Goal: Task Accomplishment & Management: Use online tool/utility

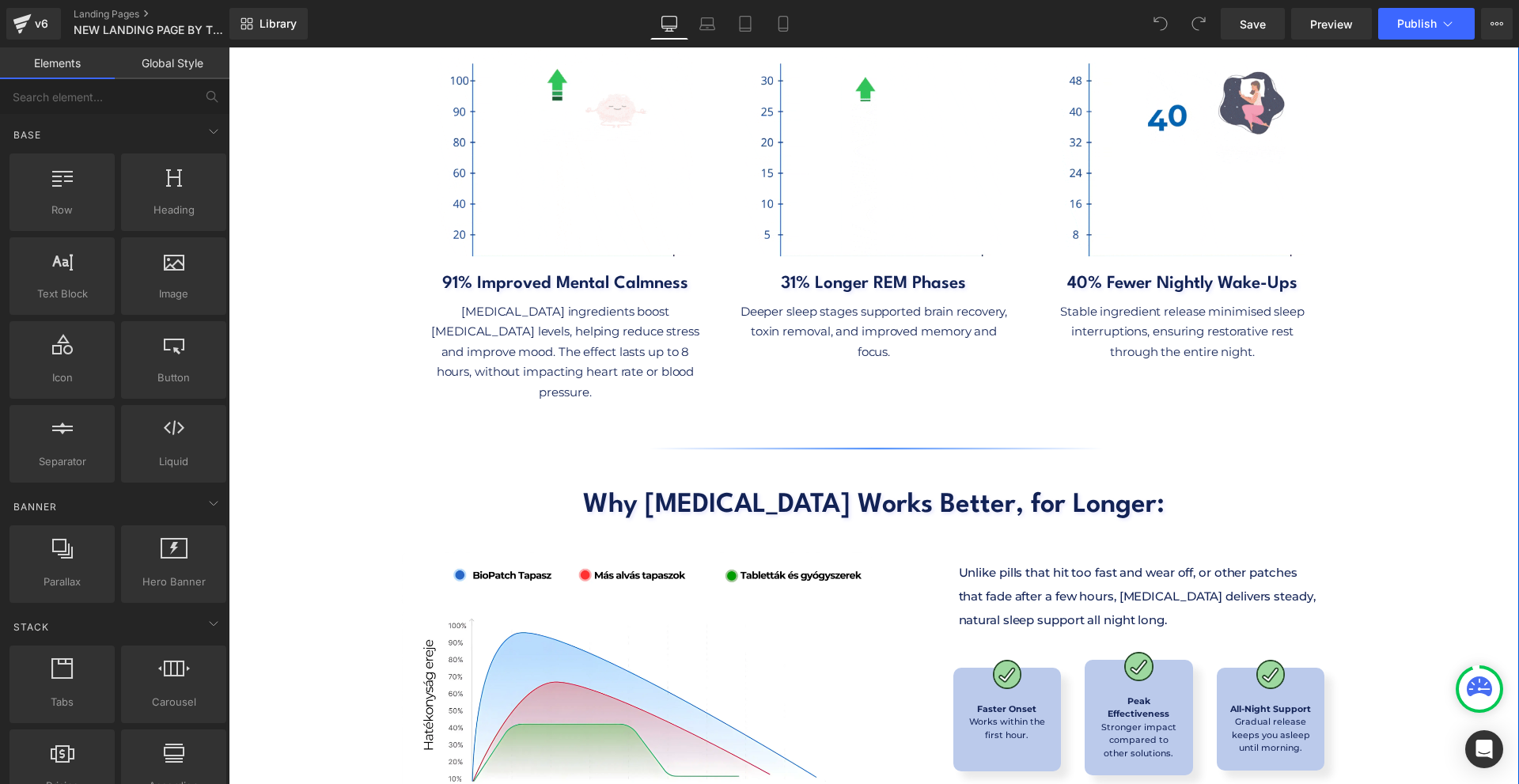
scroll to position [6591, 0]
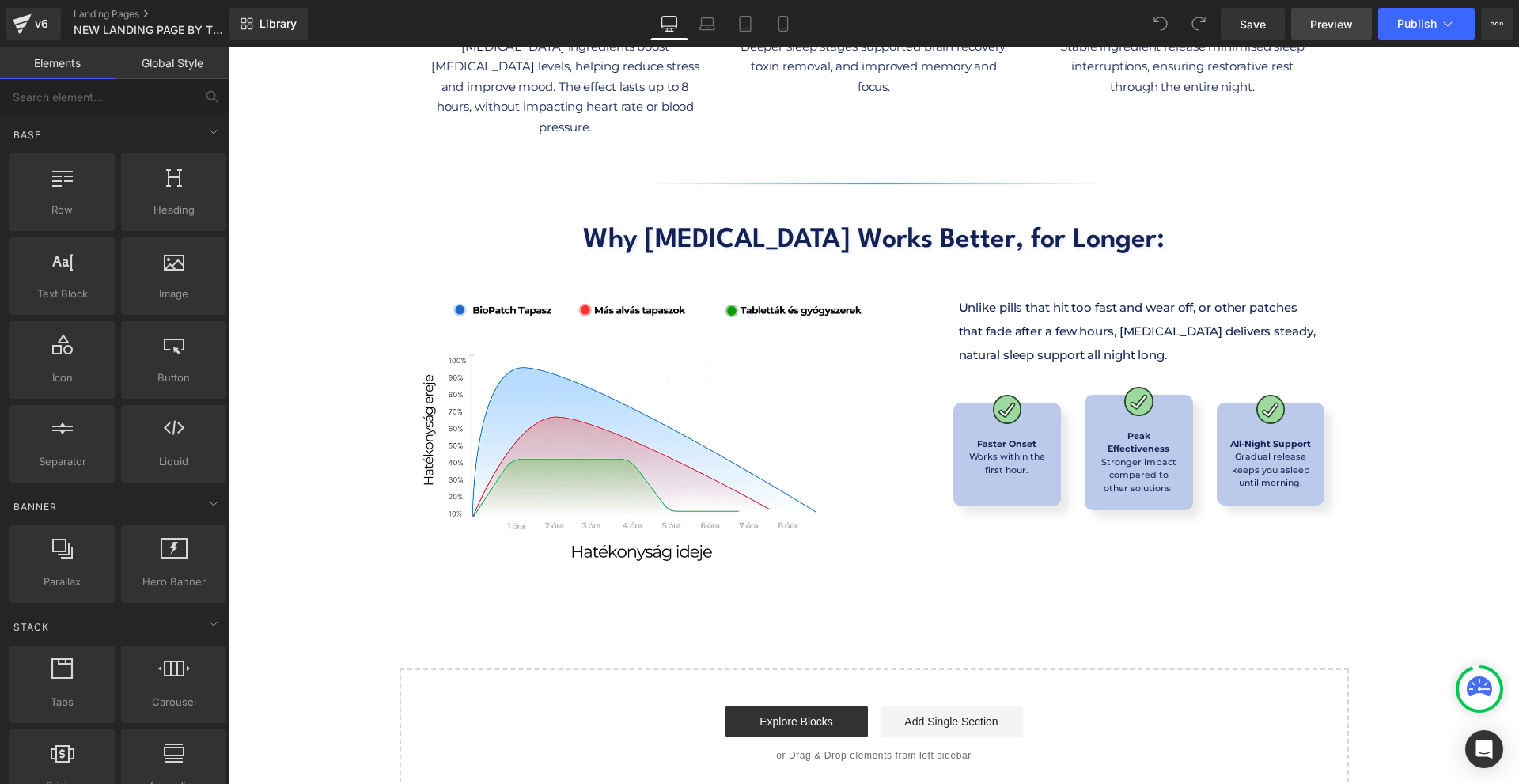
click at [1334, 26] on span "Preview" at bounding box center [1331, 24] width 42 height 16
click at [254, 31] on link "Library" at bounding box center [268, 24] width 78 height 32
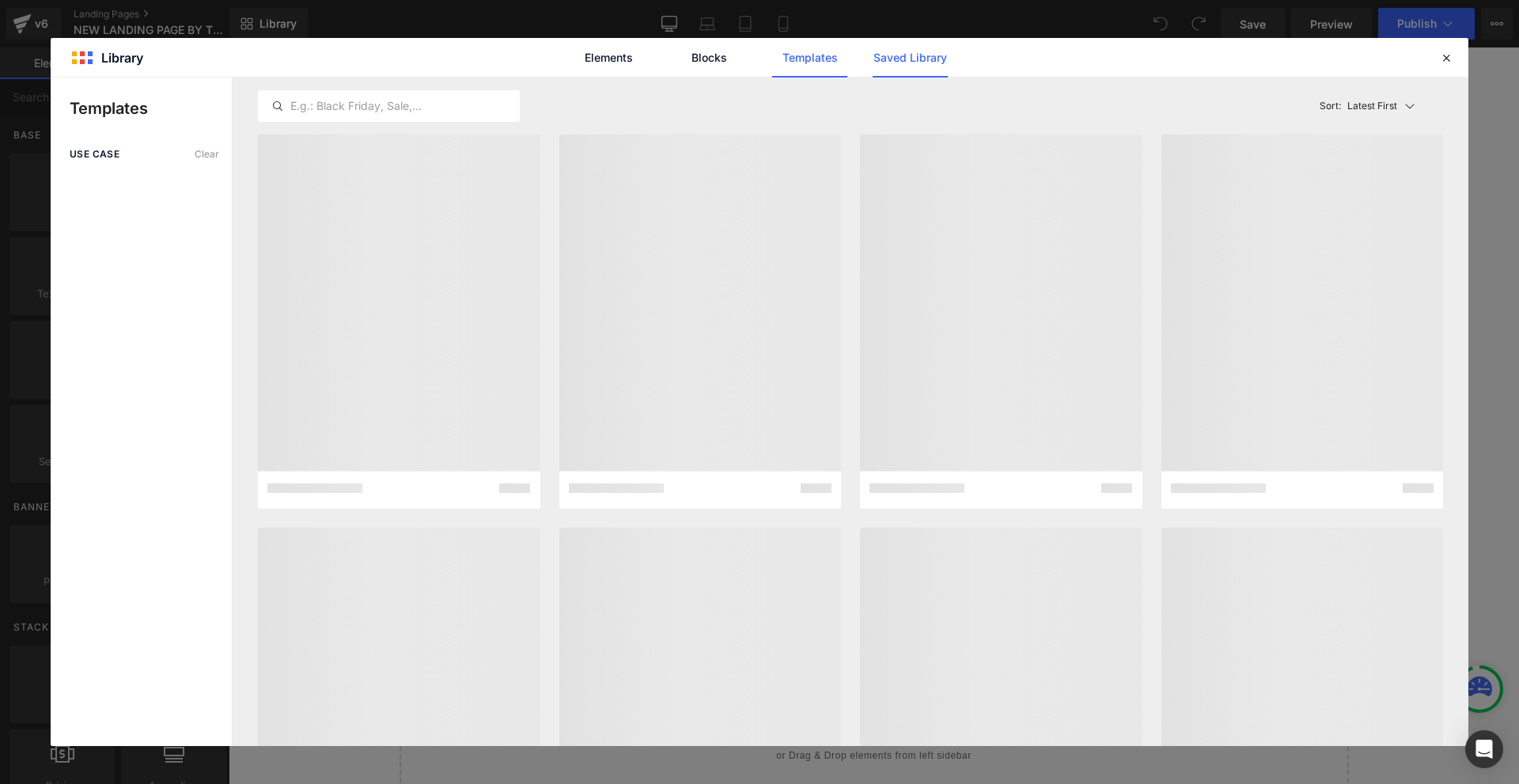
click at [908, 60] on link "Saved Library" at bounding box center [910, 58] width 75 height 40
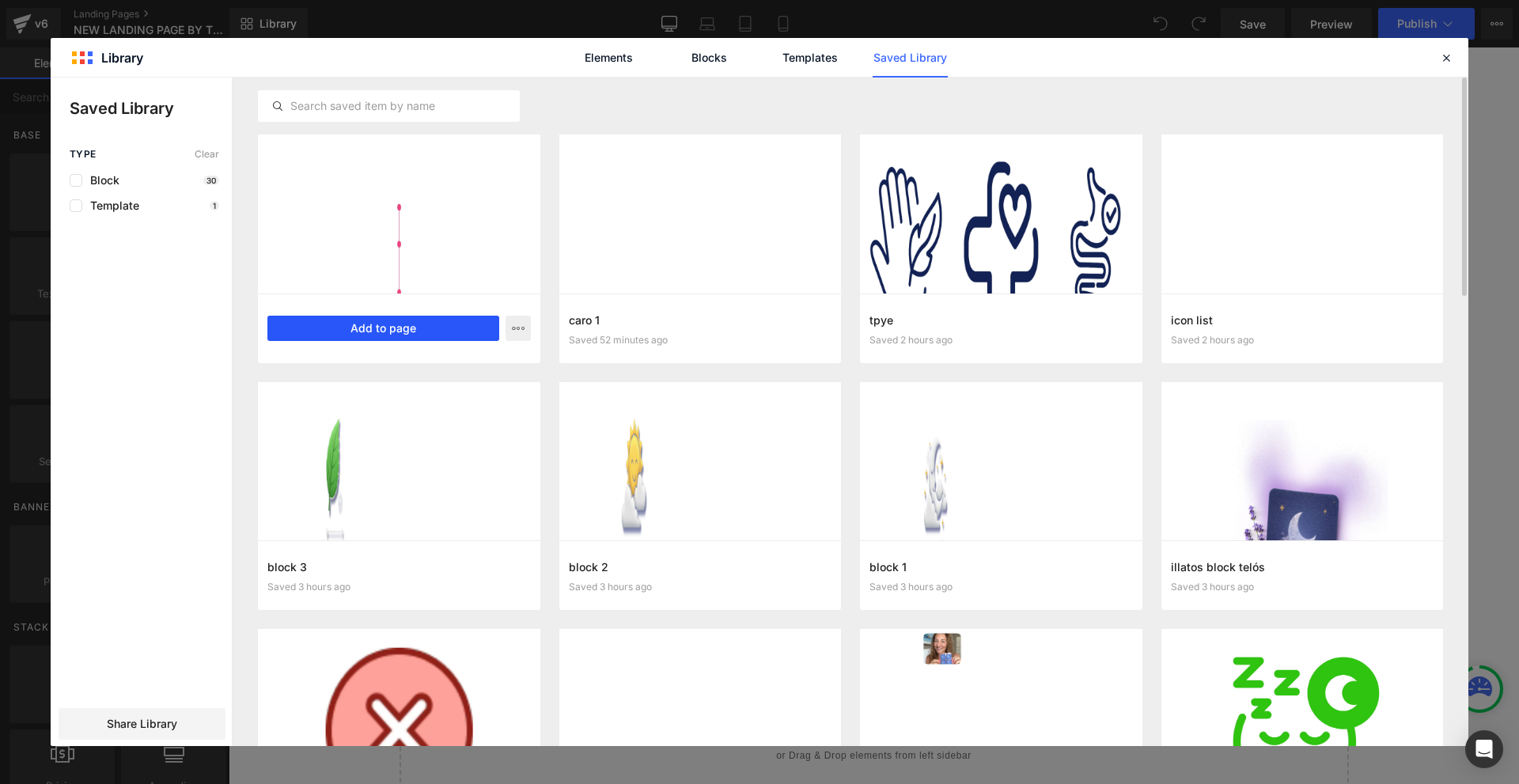
click at [395, 321] on button "Add to page" at bounding box center [383, 328] width 232 height 25
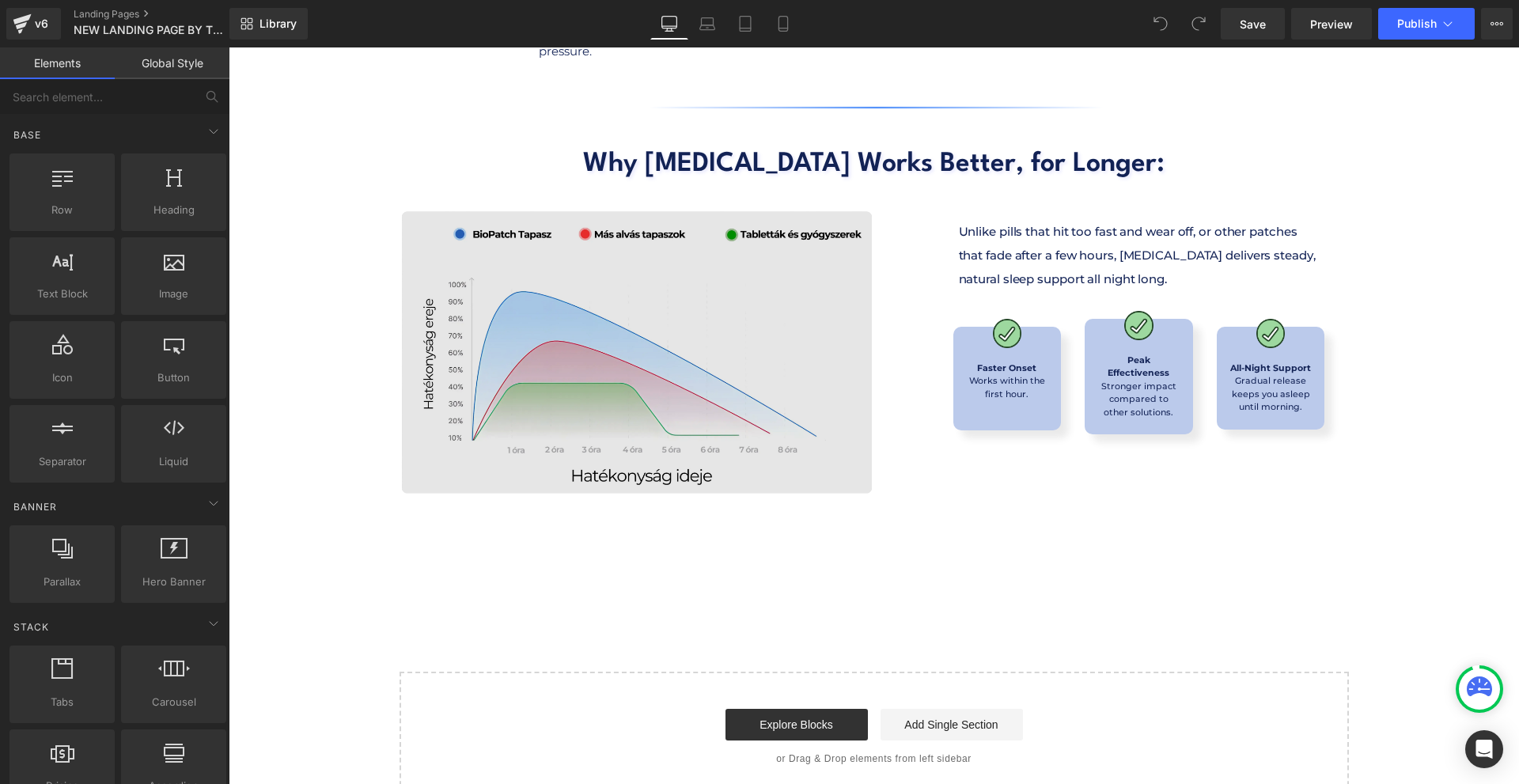
scroll to position [6671, 0]
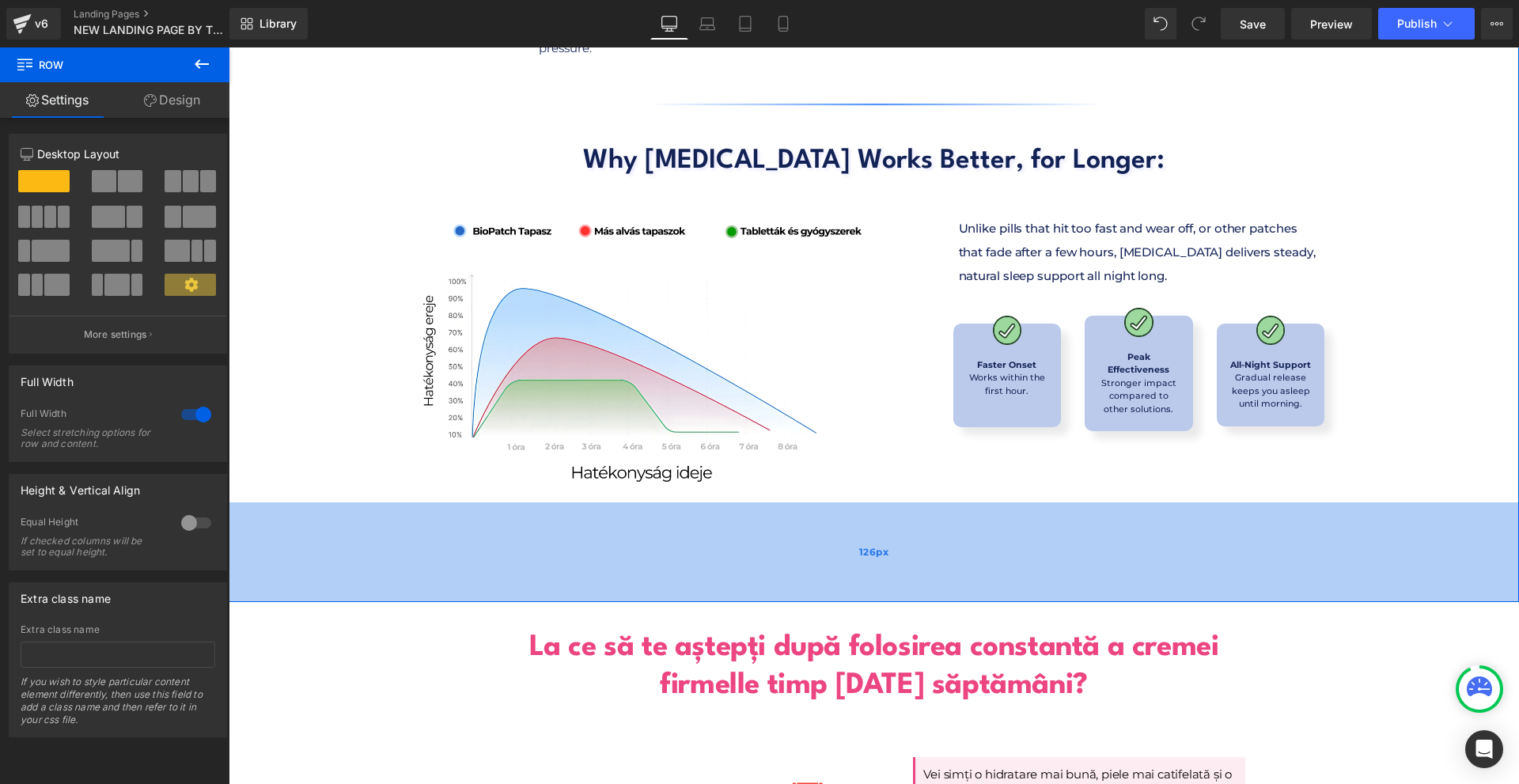
drag, startPoint x: 724, startPoint y: 469, endPoint x: 811, endPoint y: 484, distance: 88.3
click at [712, 561] on div "126px" at bounding box center [873, 552] width 1291 height 99
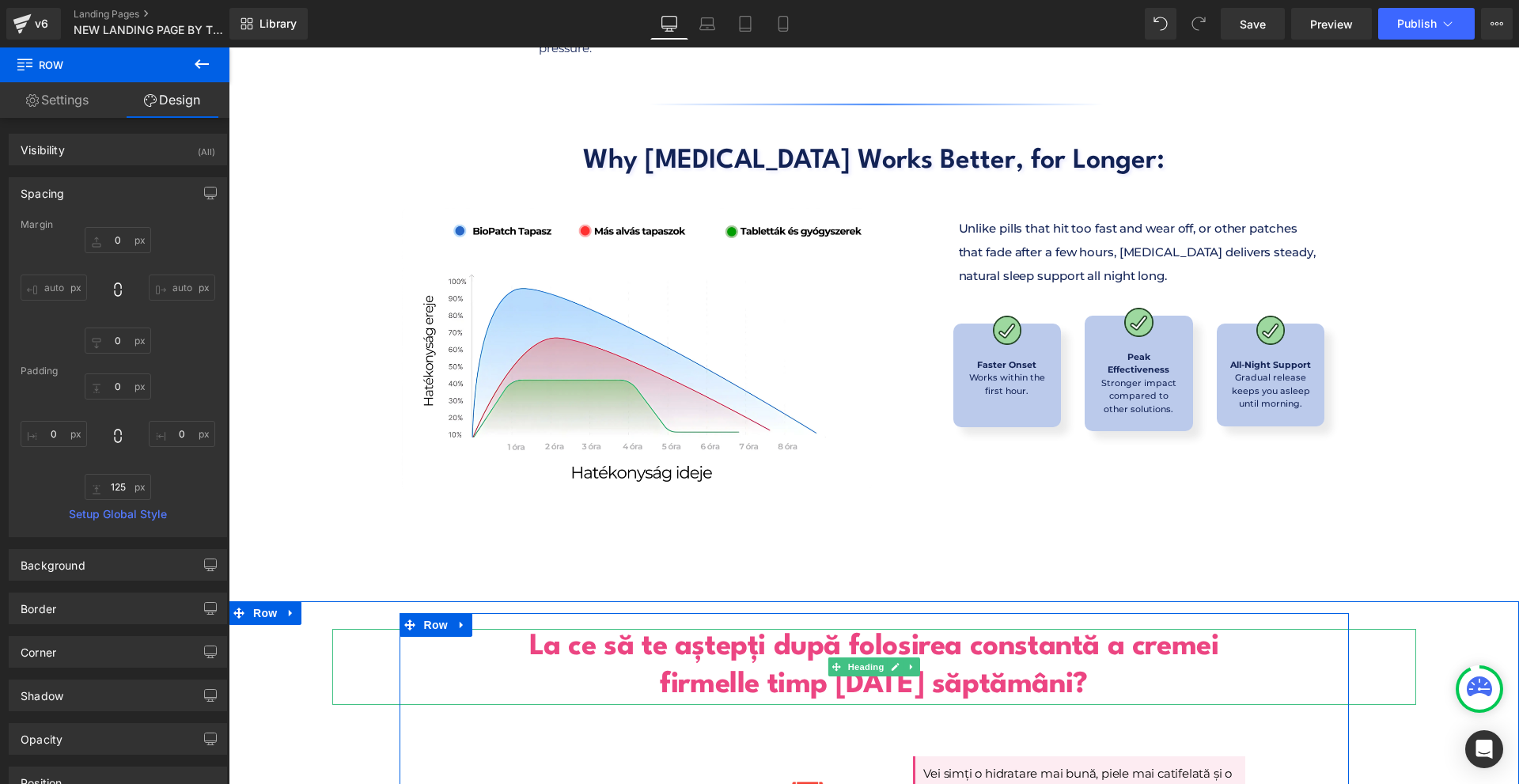
click at [909, 662] on icon at bounding box center [912, 667] width 9 height 10
click at [912, 657] on link at bounding box center [920, 666] width 16 height 19
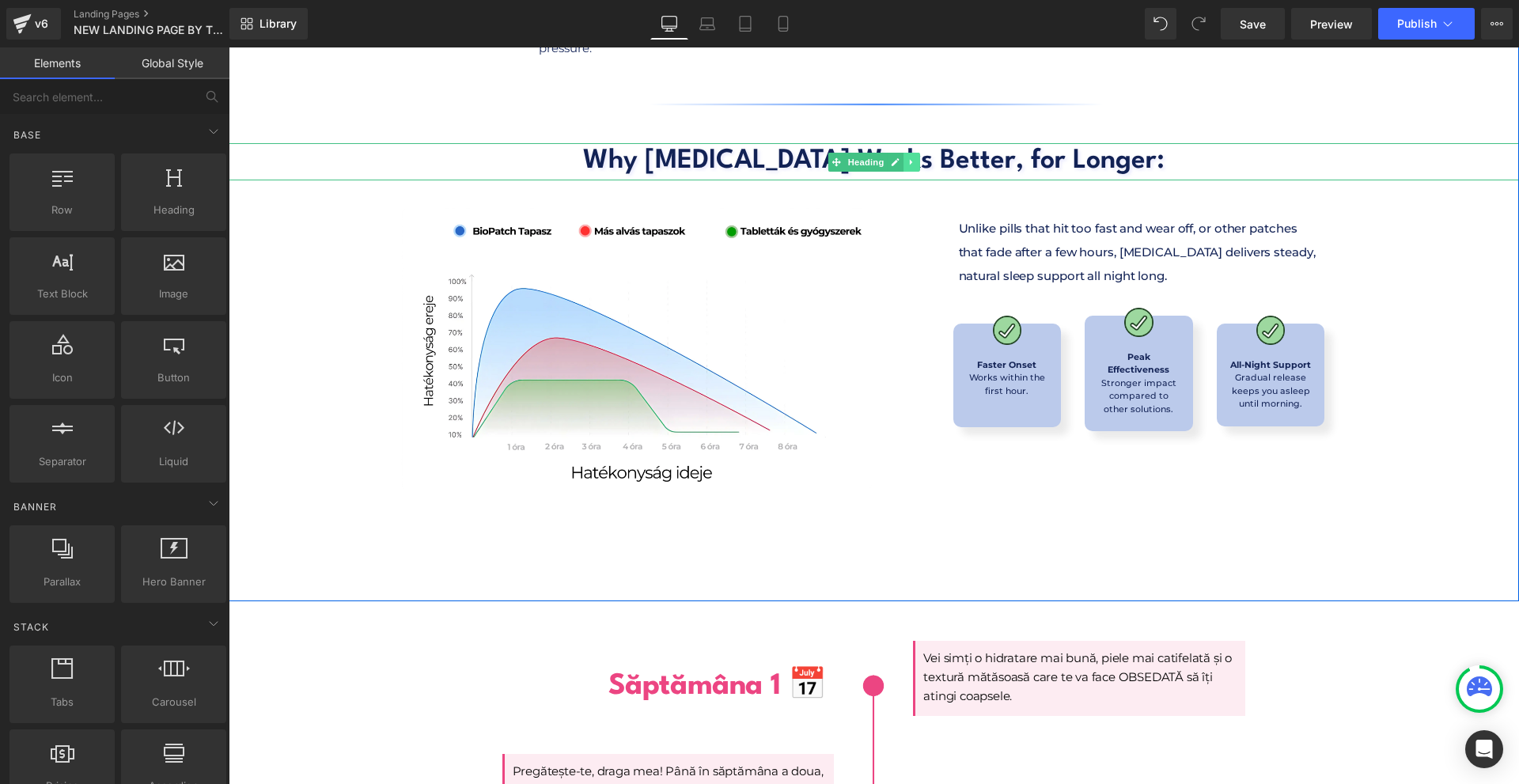
click at [907, 157] on icon at bounding box center [912, 162] width 9 height 10
click at [895, 152] on link at bounding box center [903, 161] width 16 height 19
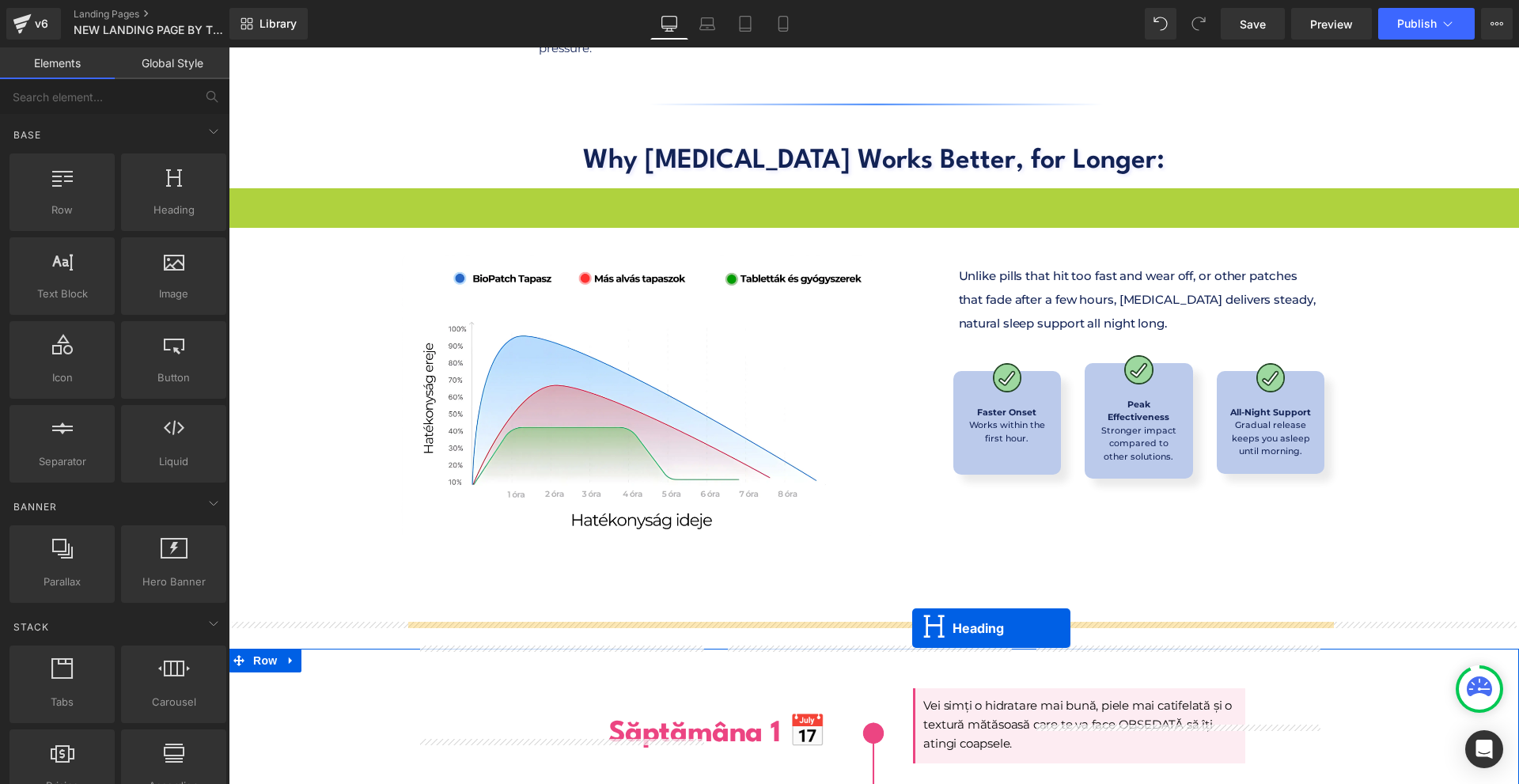
drag, startPoint x: 858, startPoint y: 167, endPoint x: 912, endPoint y: 628, distance: 464.2
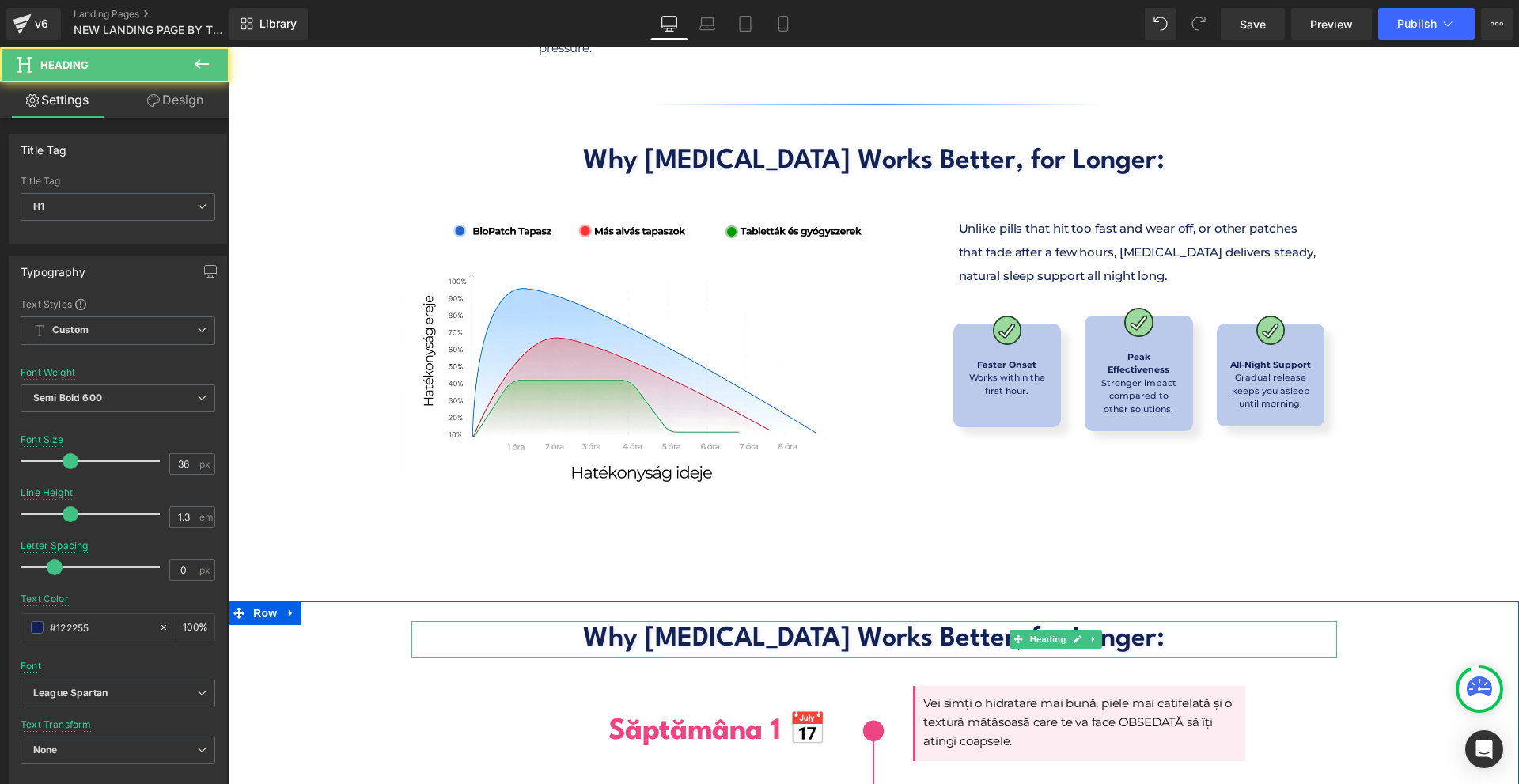
click at [761, 621] on h1 "Why [MEDICAL_DATA] Works Better, for Longer:" at bounding box center [874, 640] width 925 height 37
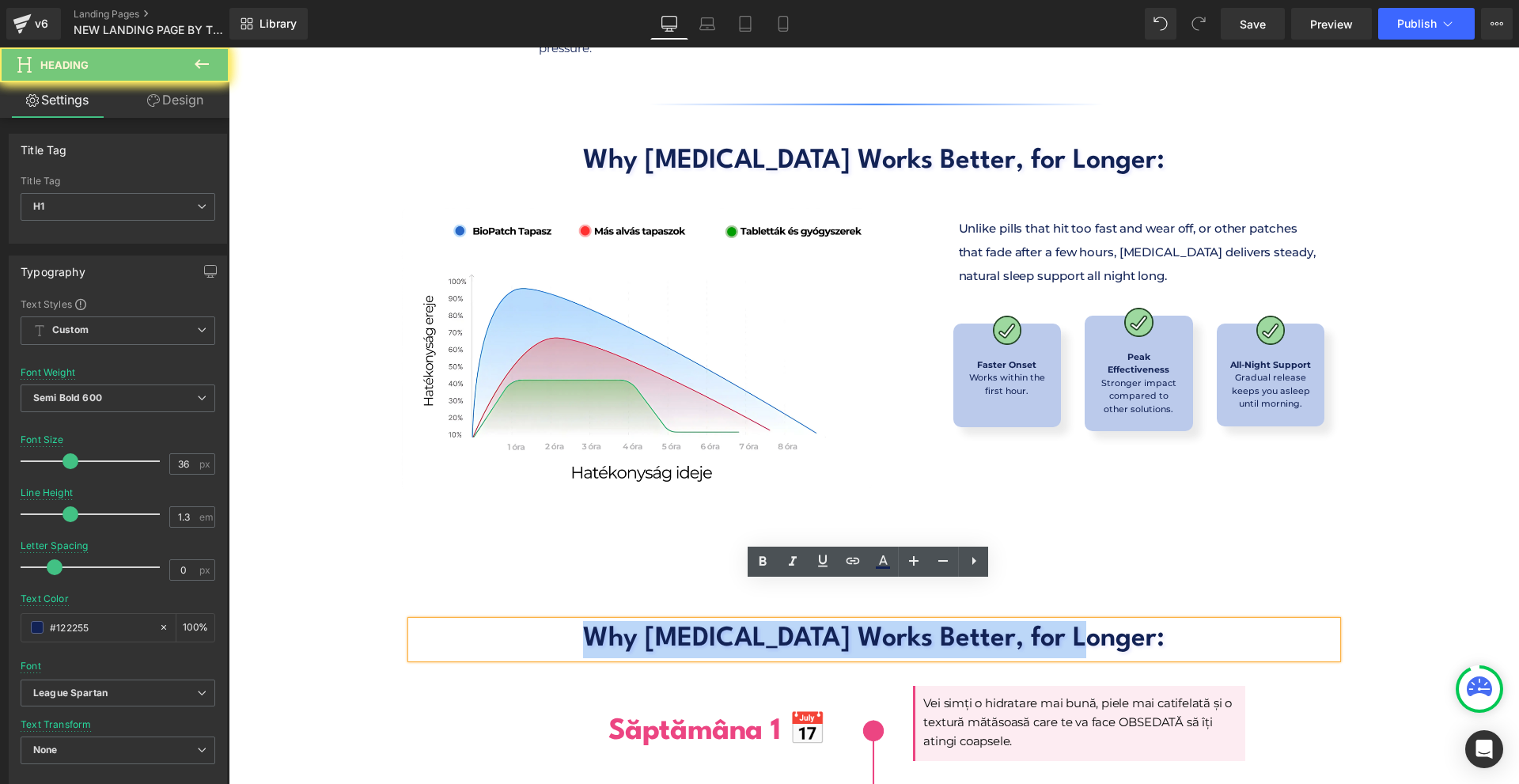
click at [761, 621] on h1 "Why [MEDICAL_DATA] Works Better, for Longer:" at bounding box center [874, 640] width 925 height 37
paste div
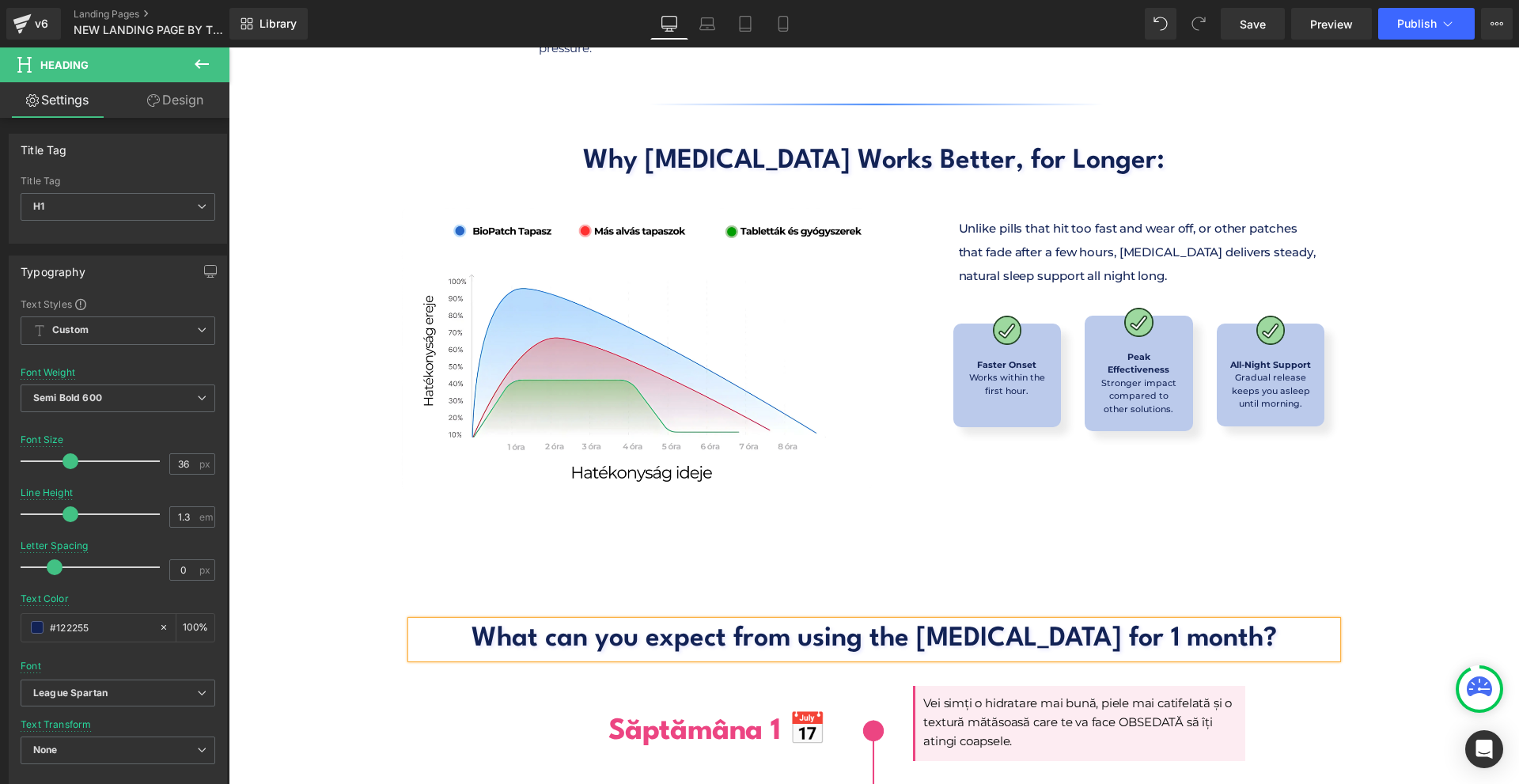
click at [1342, 540] on div "In a 4-week consumer trial, BioPatch users reported: Heading Image 91% Improved…" at bounding box center [873, 96] width 1291 height 1009
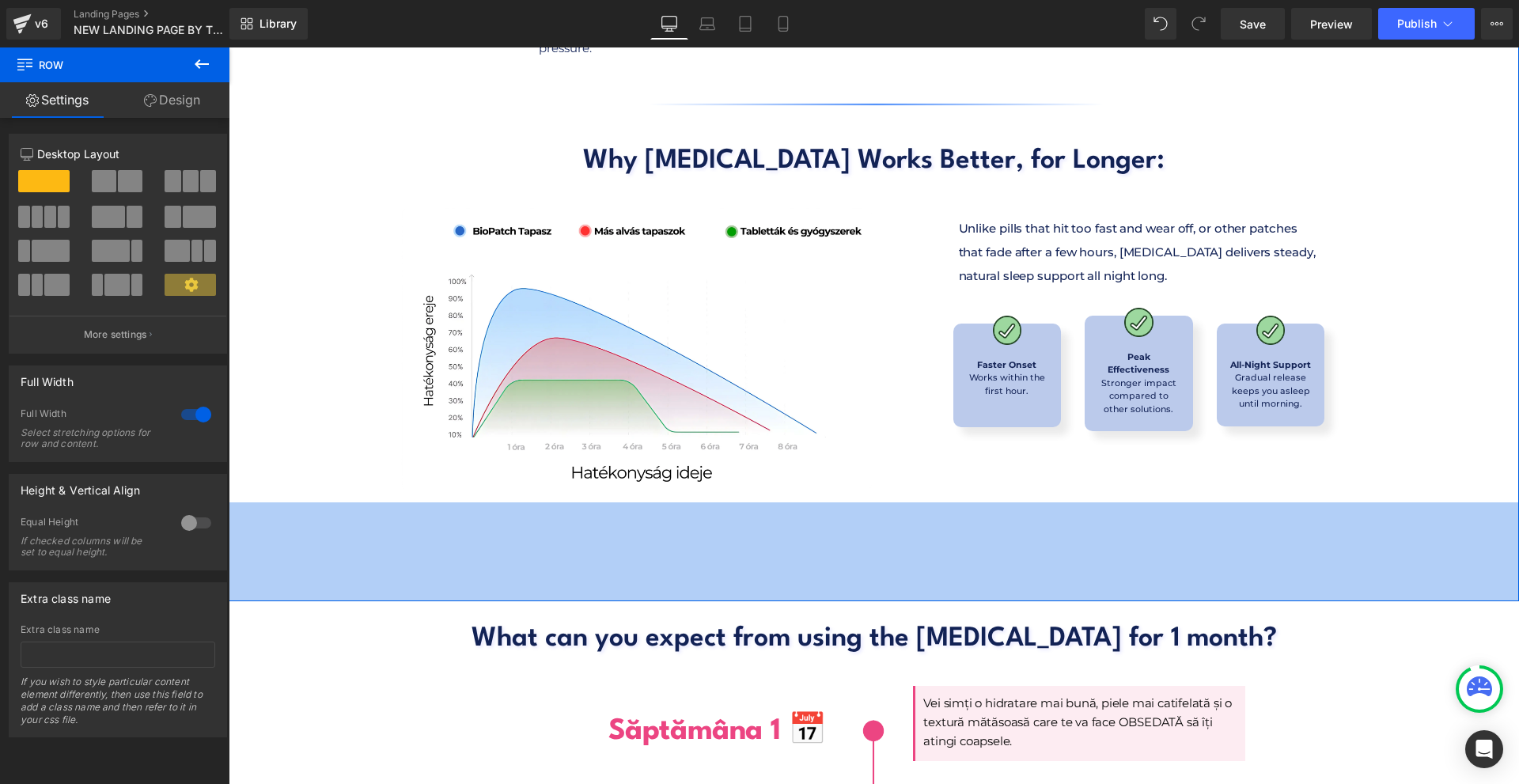
scroll to position [6829, 0]
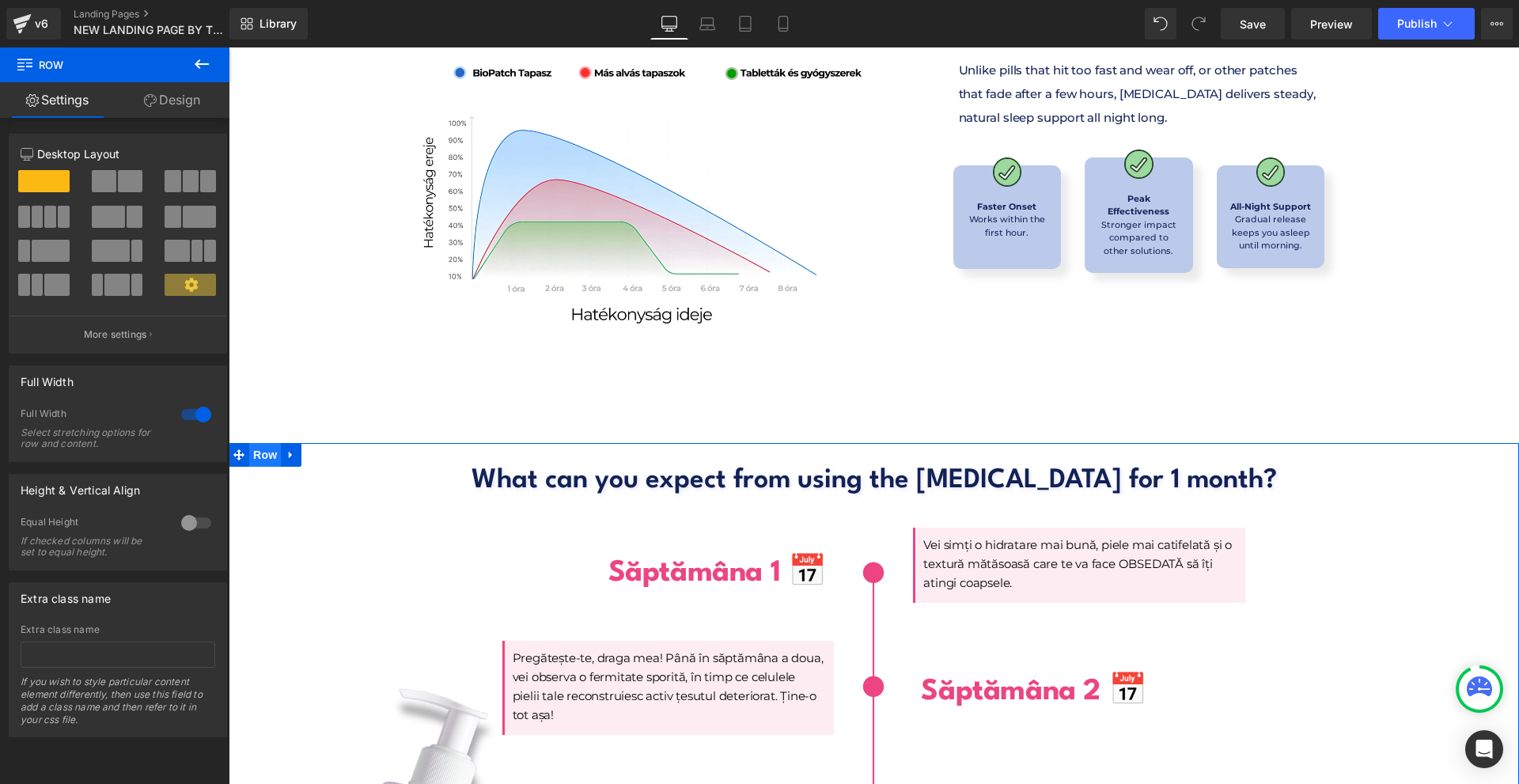
click at [259, 443] on span "Row" at bounding box center [265, 454] width 32 height 24
click at [167, 90] on link "Design" at bounding box center [172, 100] width 115 height 36
click at [0, 0] on div "Background" at bounding box center [0, 0] width 0 height 0
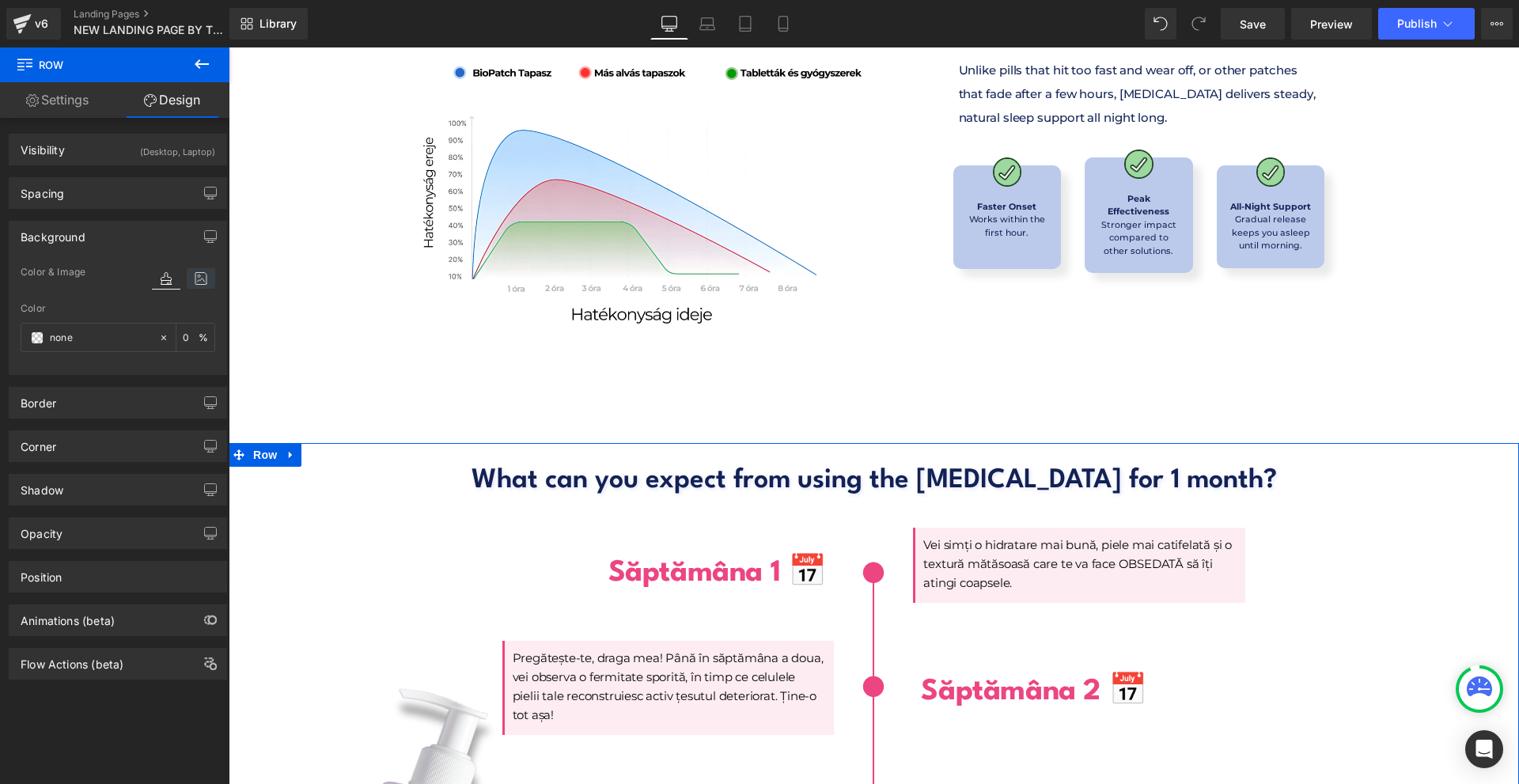
click at [196, 274] on icon at bounding box center [201, 278] width 29 height 20
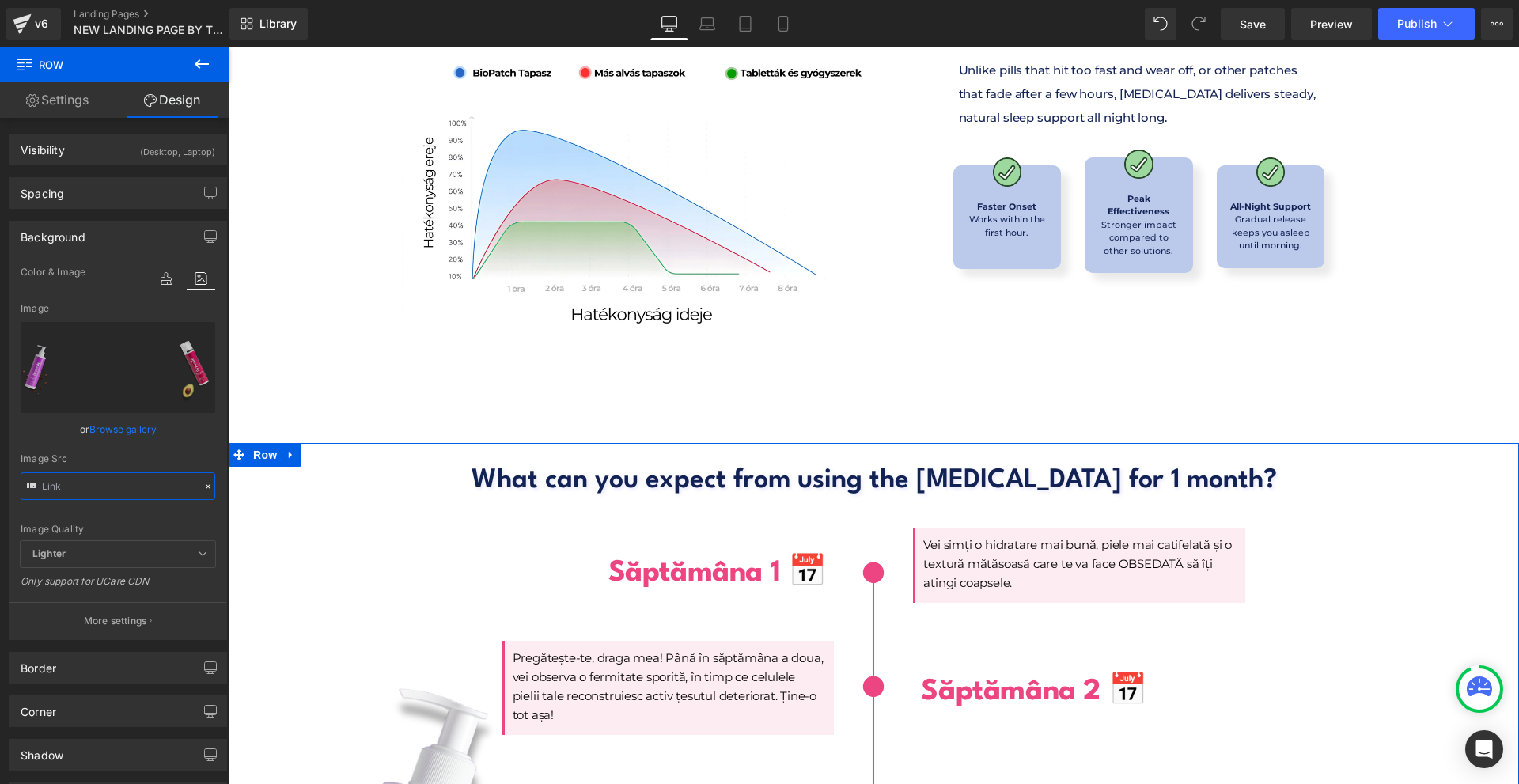
click at [97, 480] on input "text" at bounding box center [117, 486] width 195 height 28
paste input "897/0449/7416/files/Nevtelen_1980_x_1480_keppont_1980_x_1000_keppont_2100_x_100…"
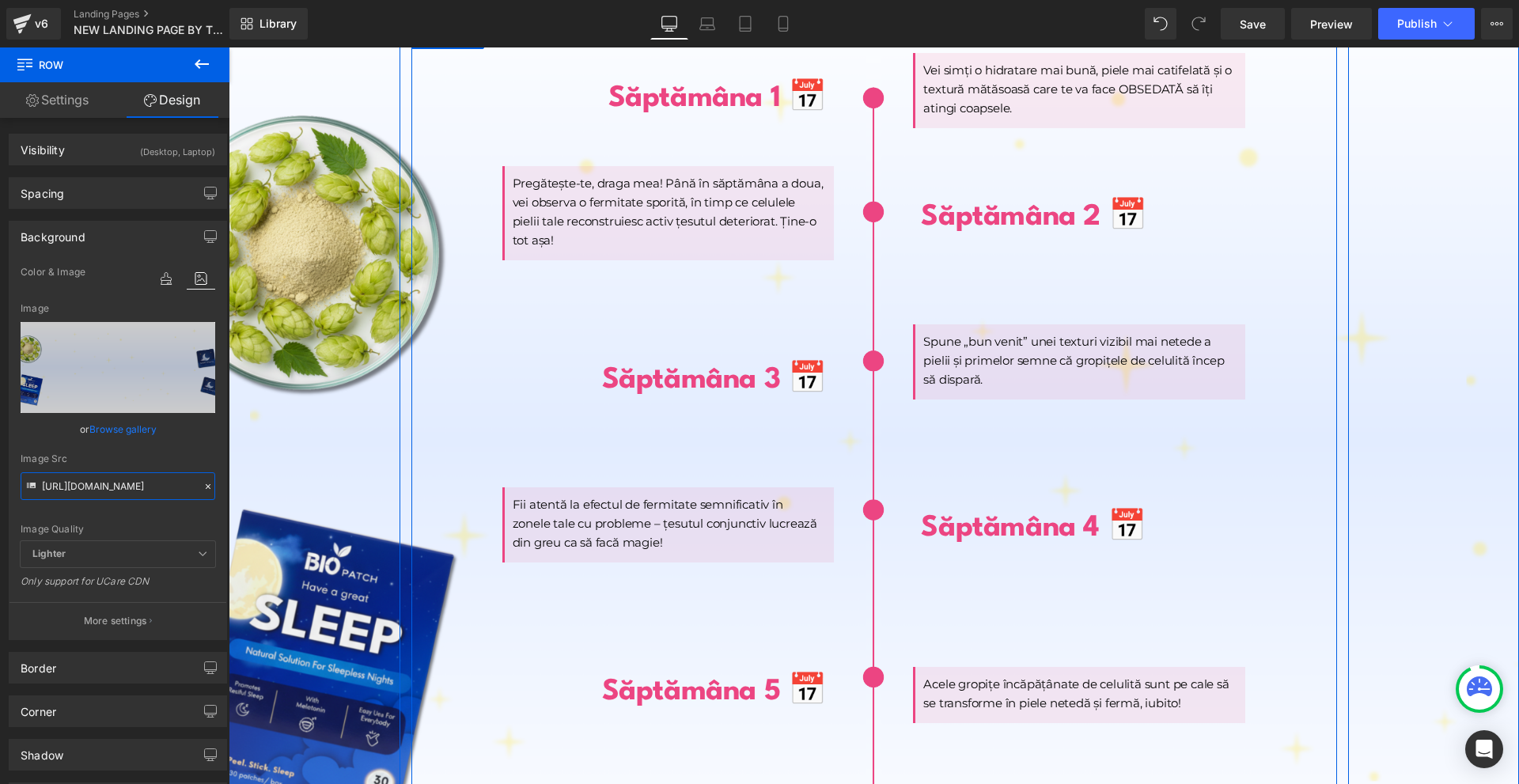
scroll to position [7541, 0]
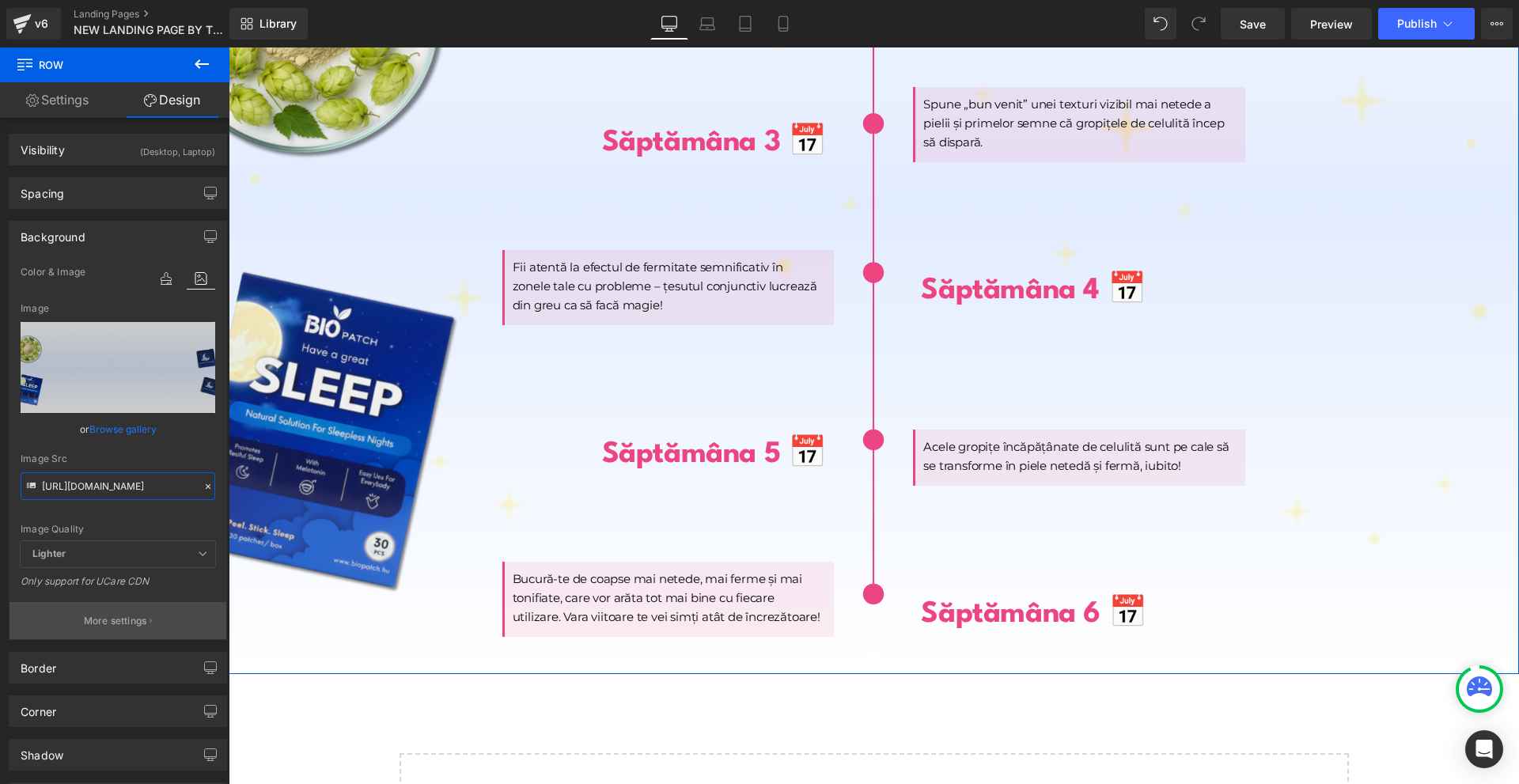
type input "[URL][DOMAIN_NAME]"
click at [106, 620] on p "More settings" at bounding box center [116, 620] width 64 height 14
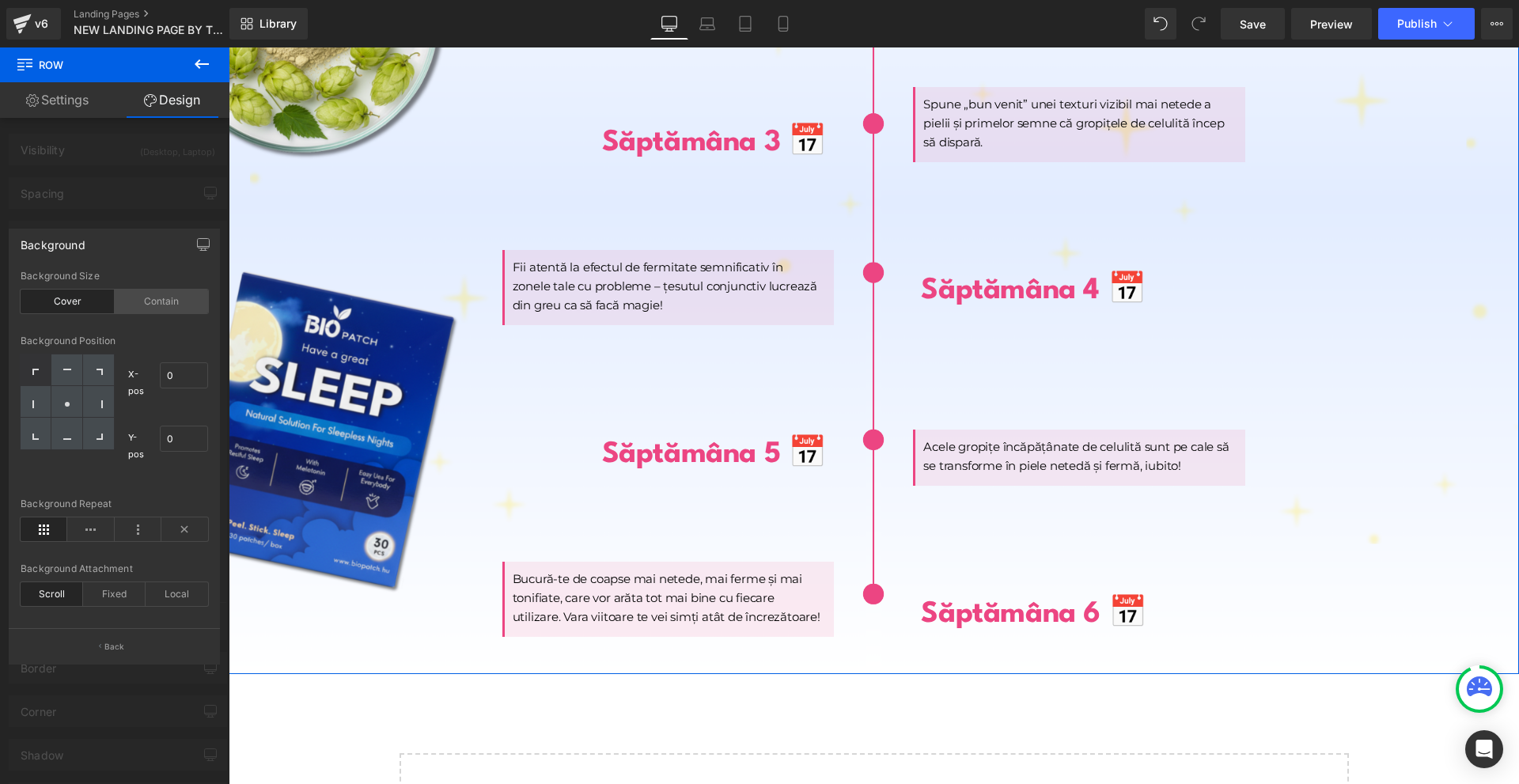
click at [153, 290] on div "Contain" at bounding box center [161, 301] width 94 height 24
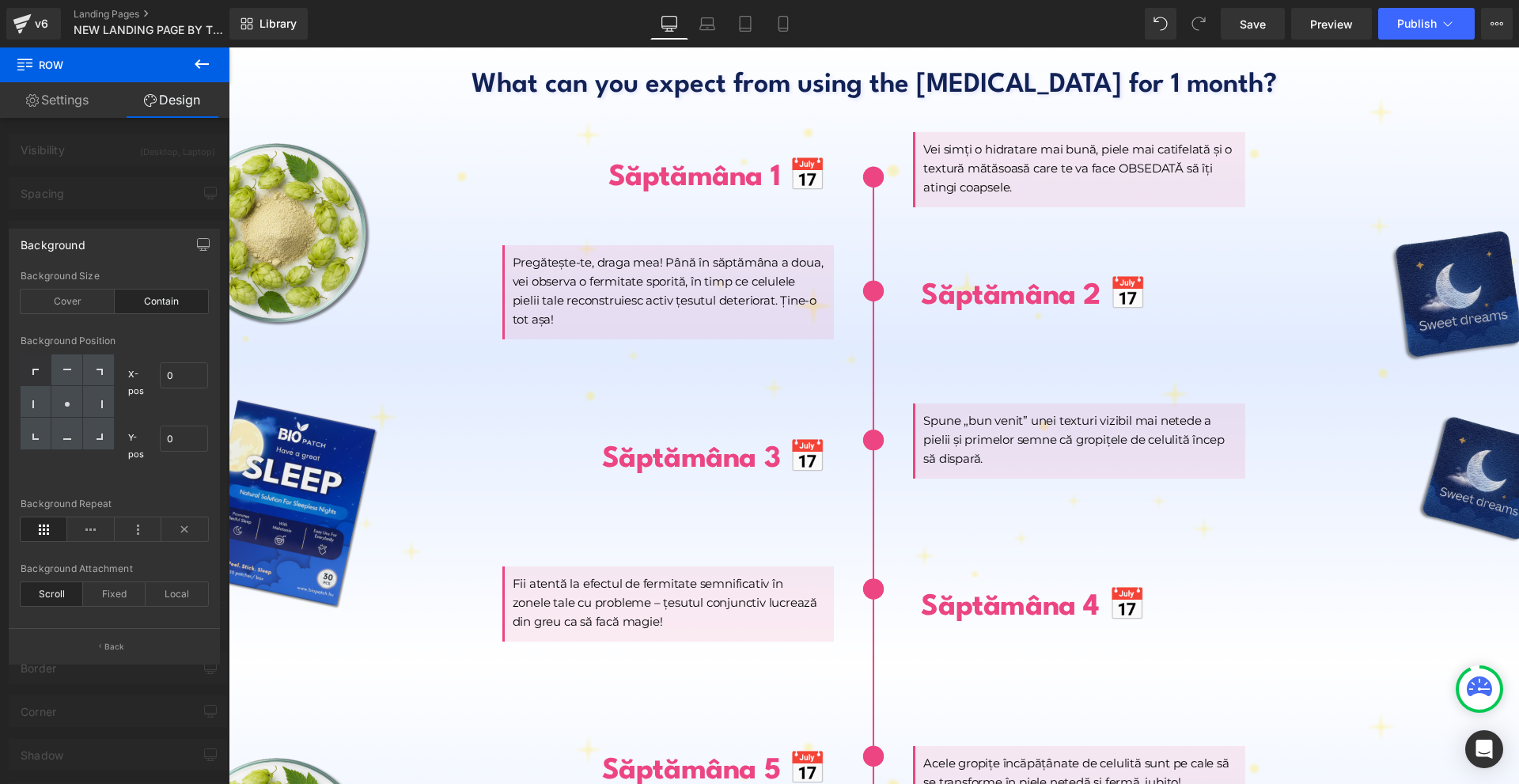
scroll to position [7067, 0]
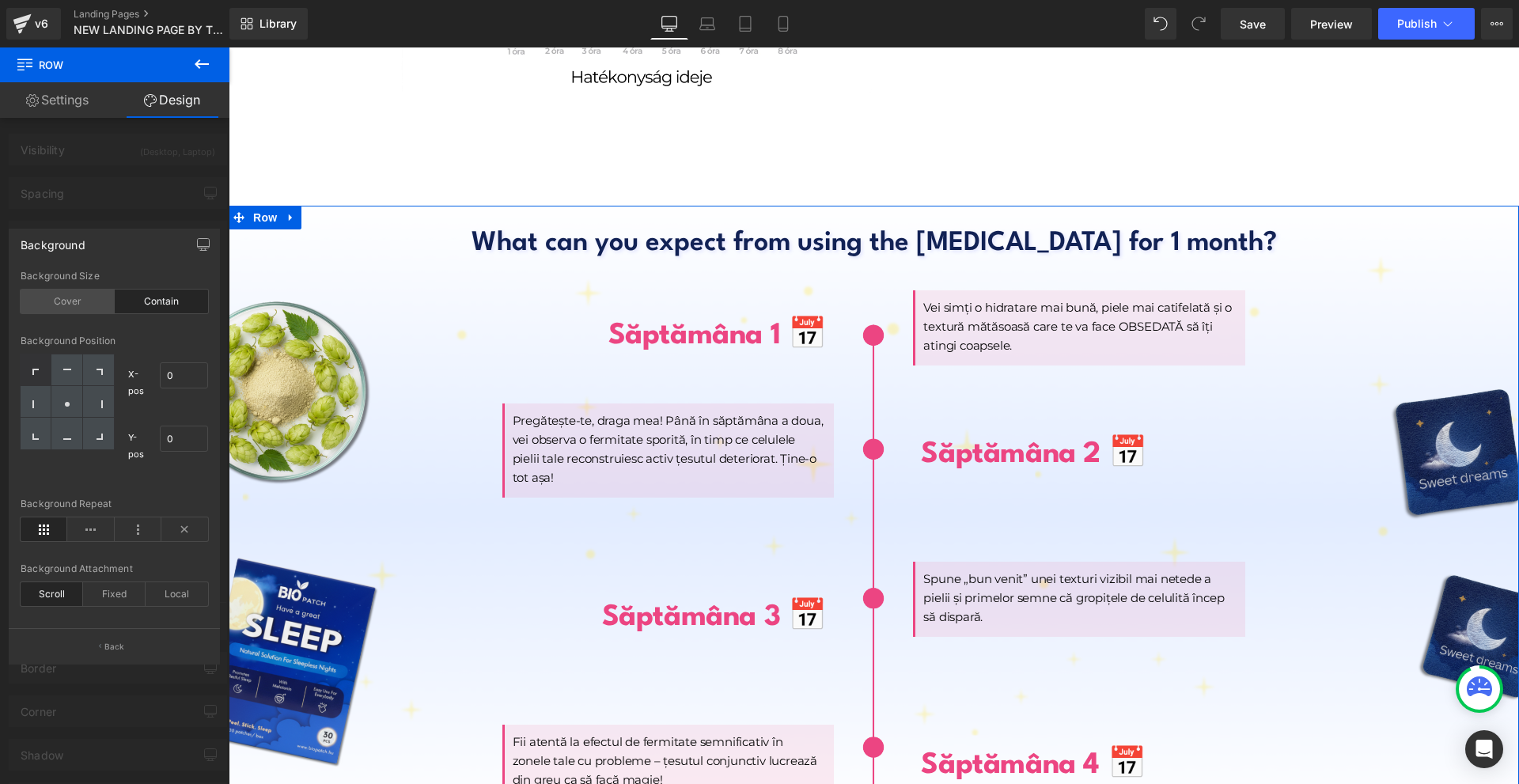
click at [85, 298] on div "Cover" at bounding box center [67, 301] width 94 height 24
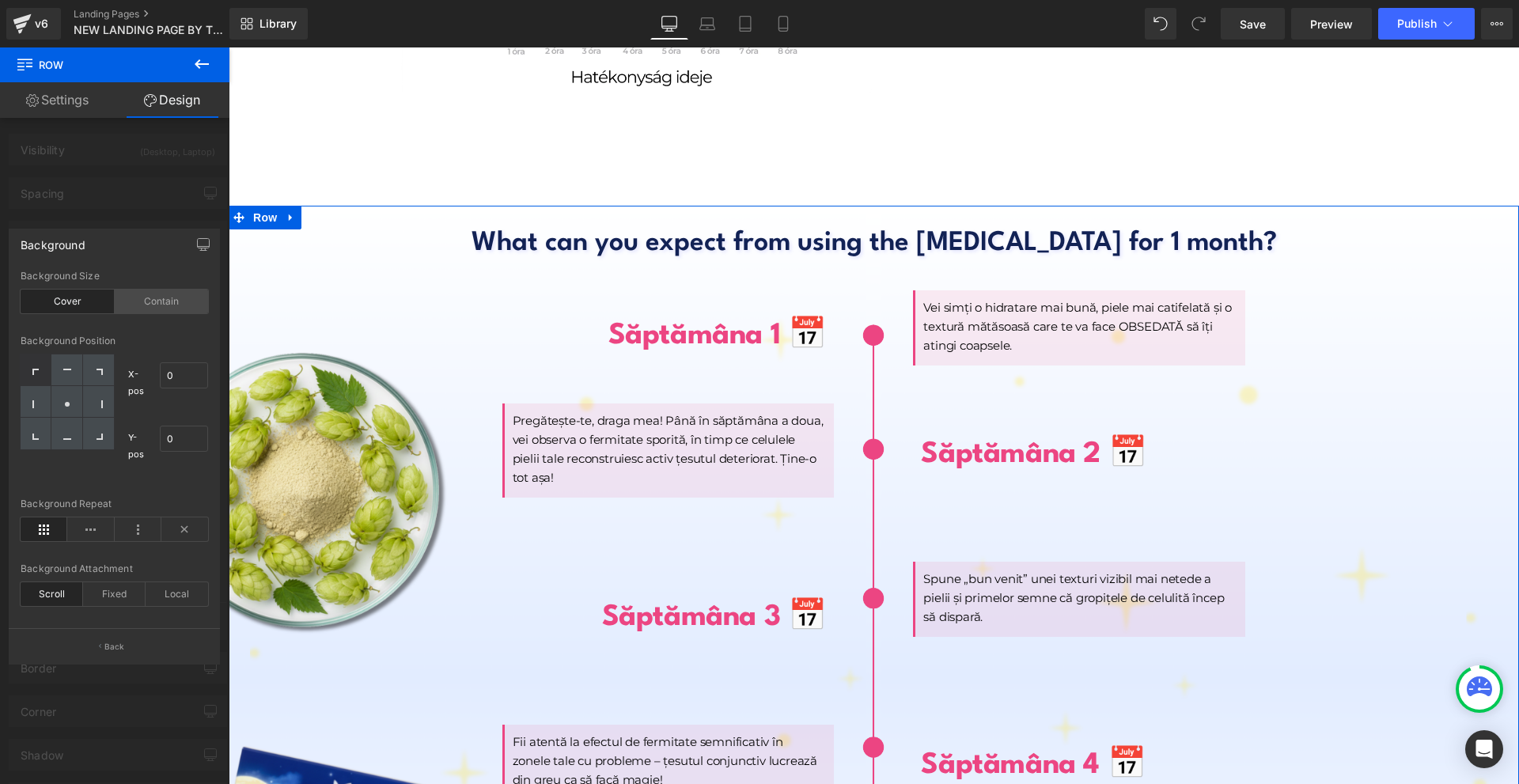
click at [137, 303] on div "Contain" at bounding box center [161, 301] width 94 height 24
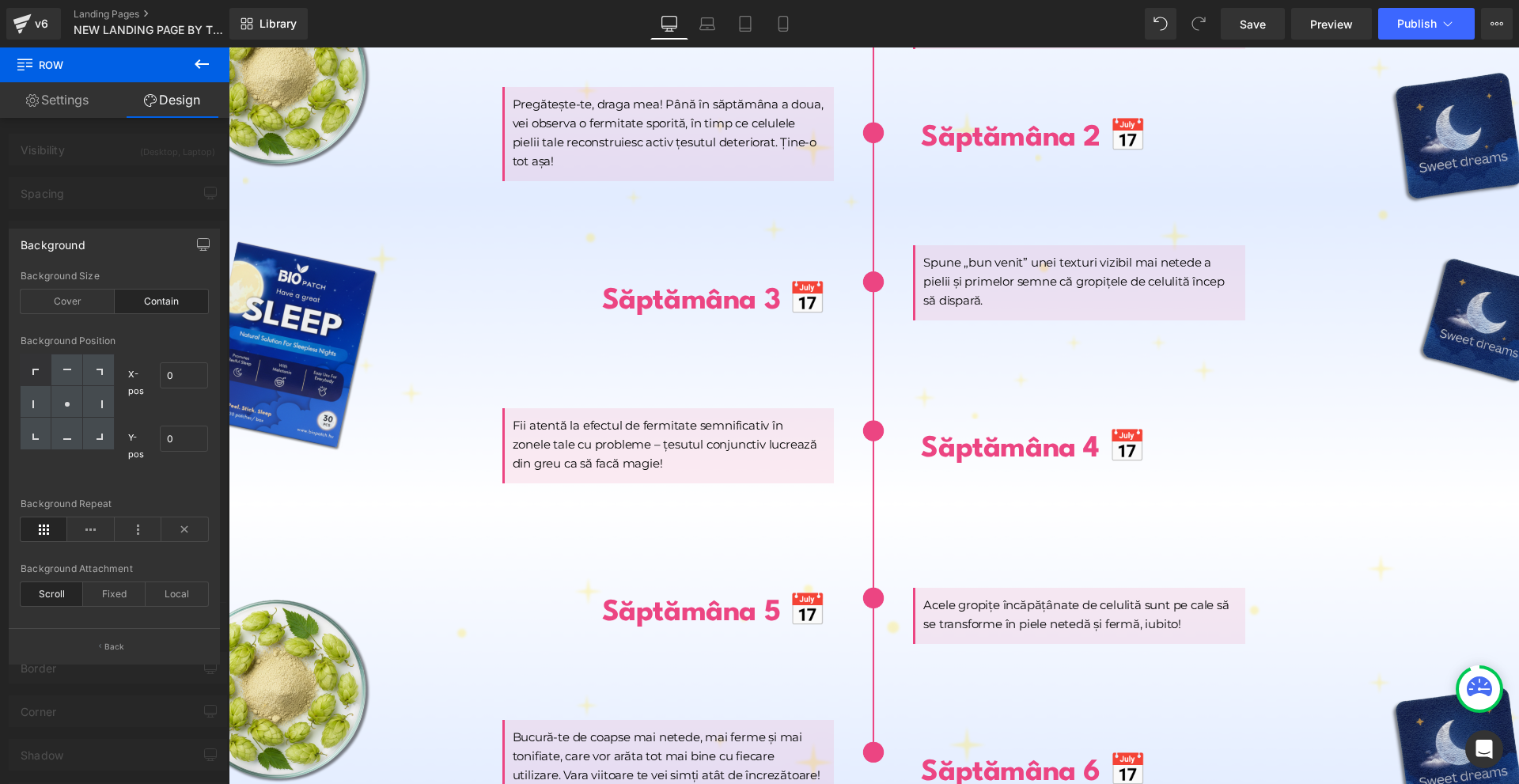
scroll to position [7620, 0]
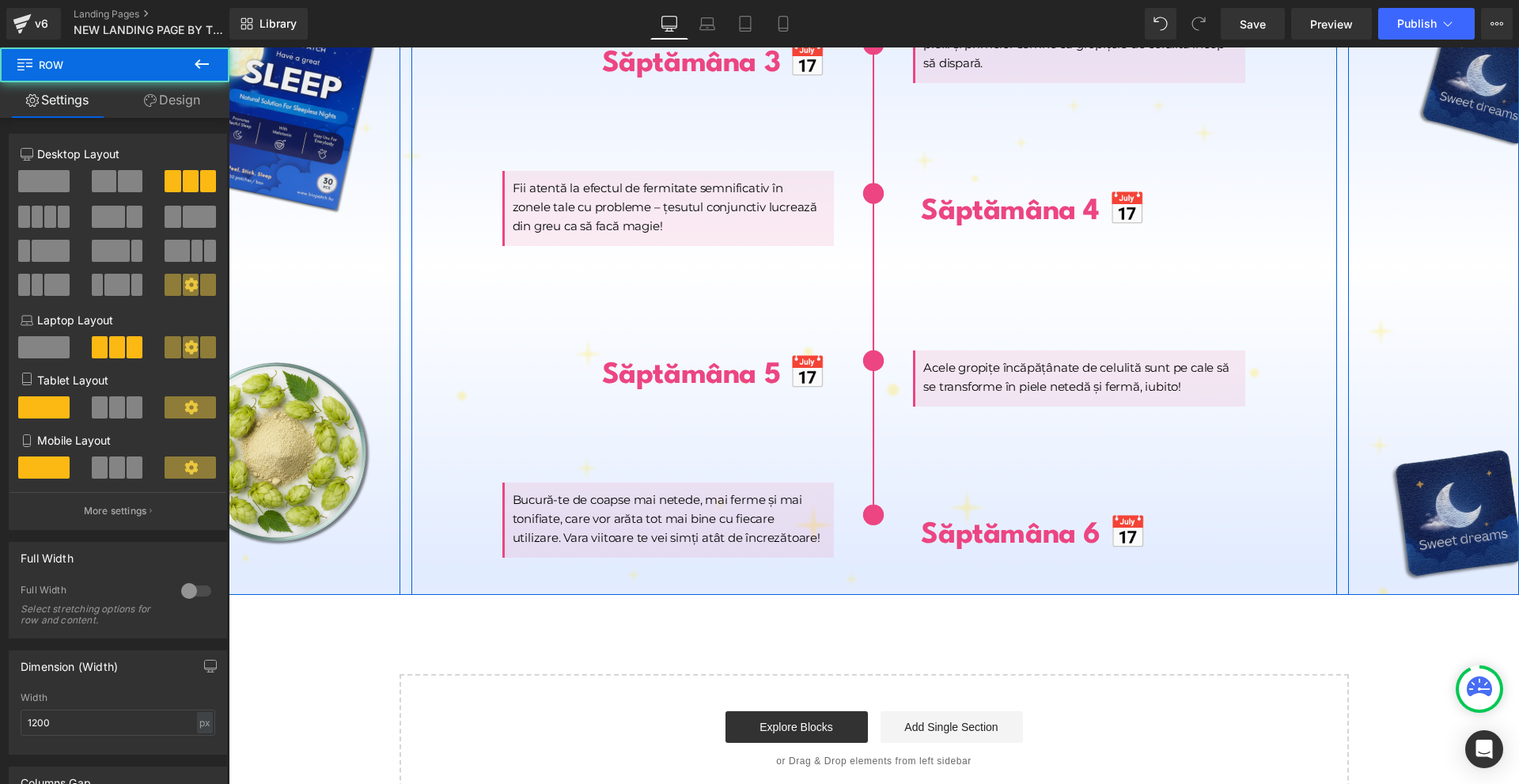
click at [945, 551] on div "Săptămâna 1 📅 Heading Pregătește-te, draga mea! Până în săptămâna a doua, vei o…" at bounding box center [874, 152] width 925 height 886
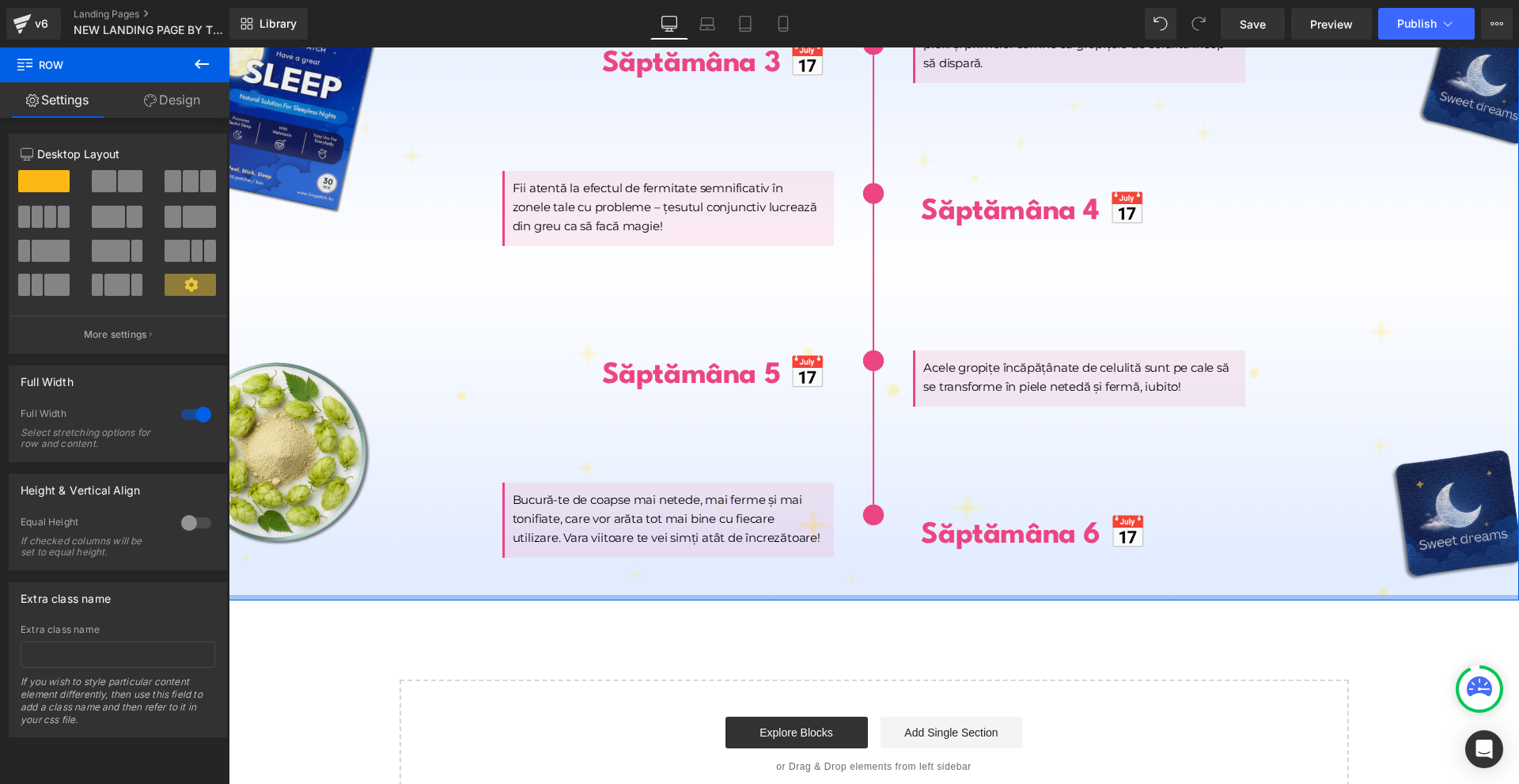
drag, startPoint x: 945, startPoint y: 554, endPoint x: 977, endPoint y: 560, distance: 32.6
click at [977, 595] on div at bounding box center [873, 597] width 1291 height 6
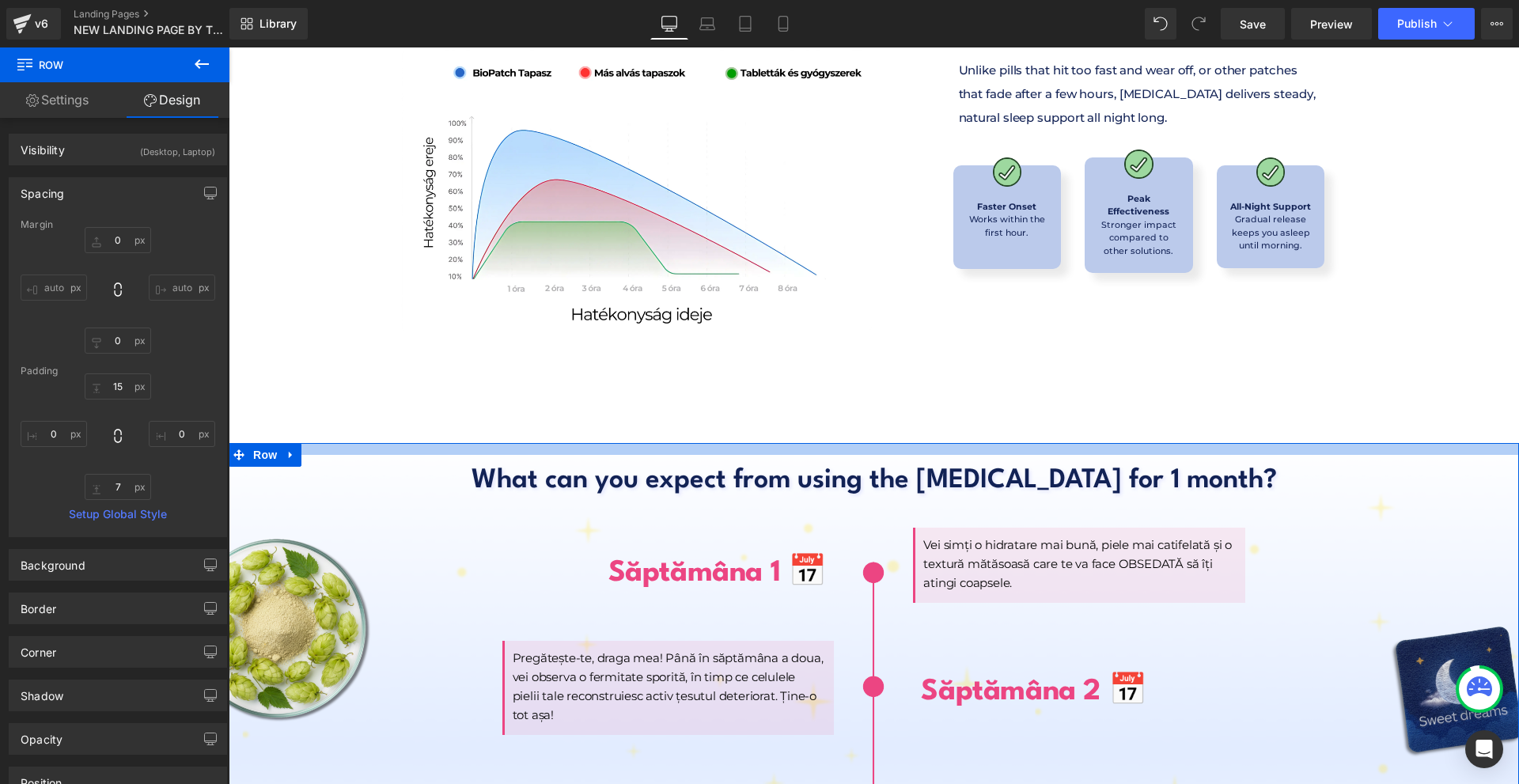
scroll to position [7067, 0]
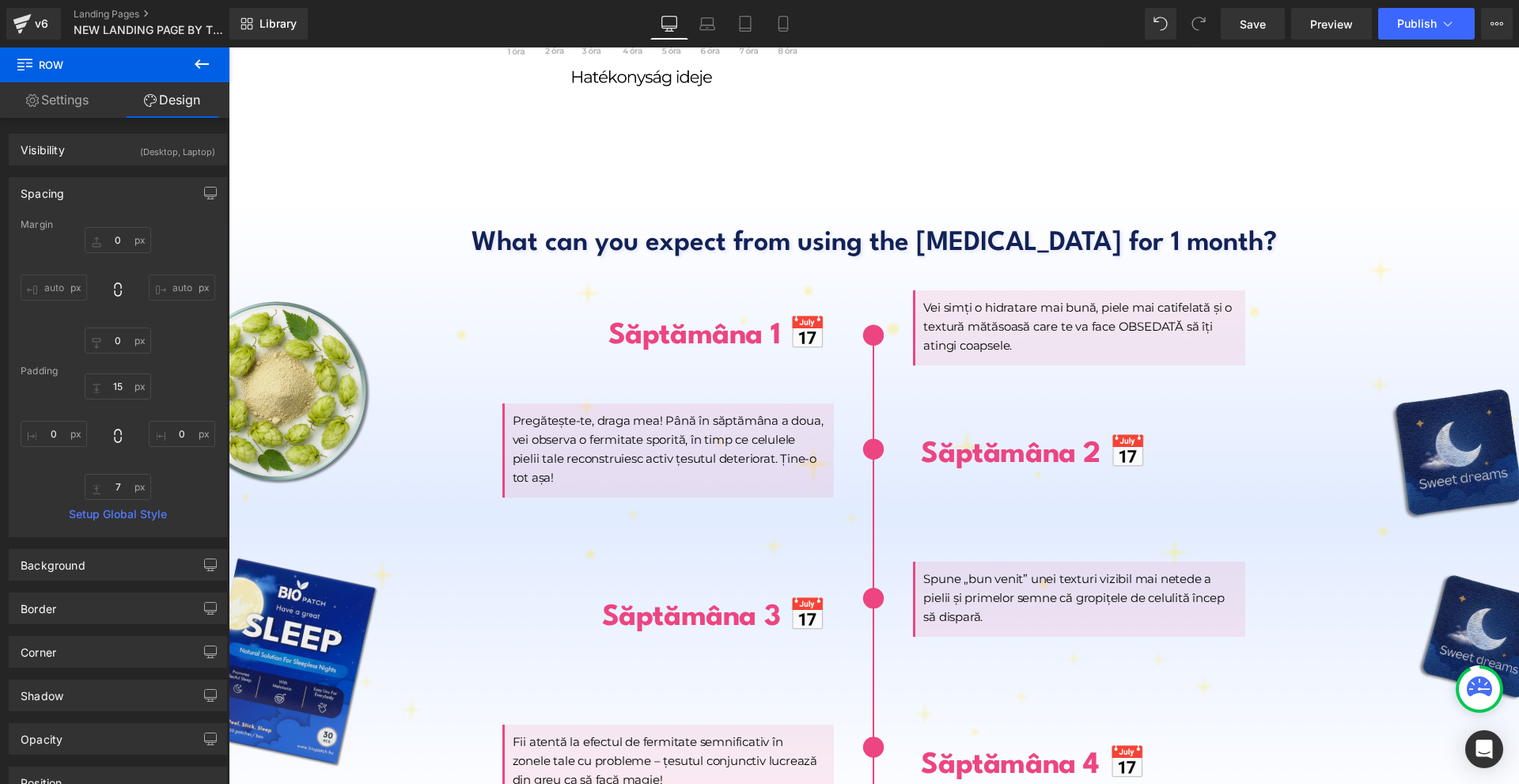
click at [713, 226] on h1 "What can you expect from using the [MEDICAL_DATA] for 1 month?" at bounding box center [874, 244] width 925 height 37
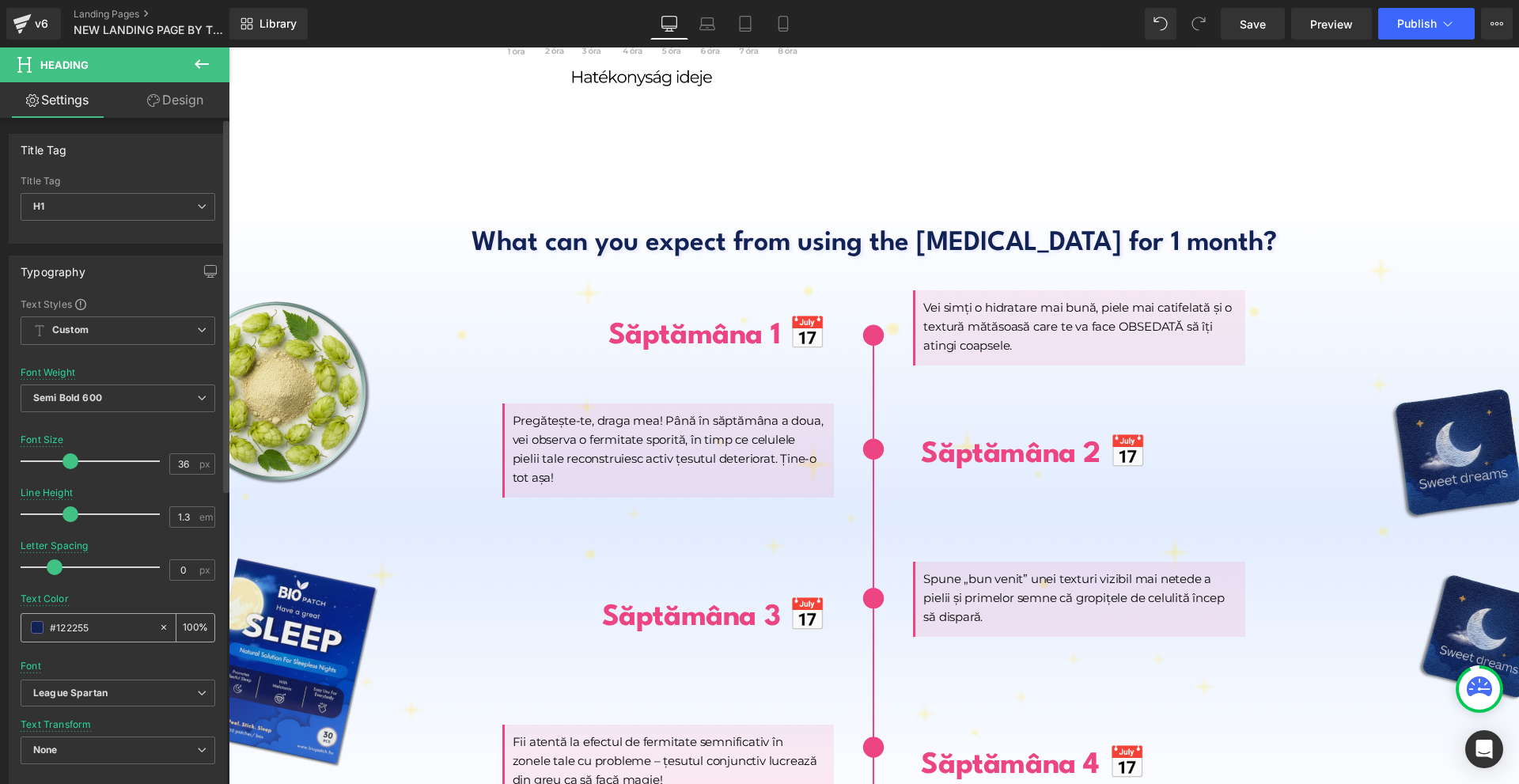
click at [95, 619] on input "#122255" at bounding box center [100, 627] width 101 height 17
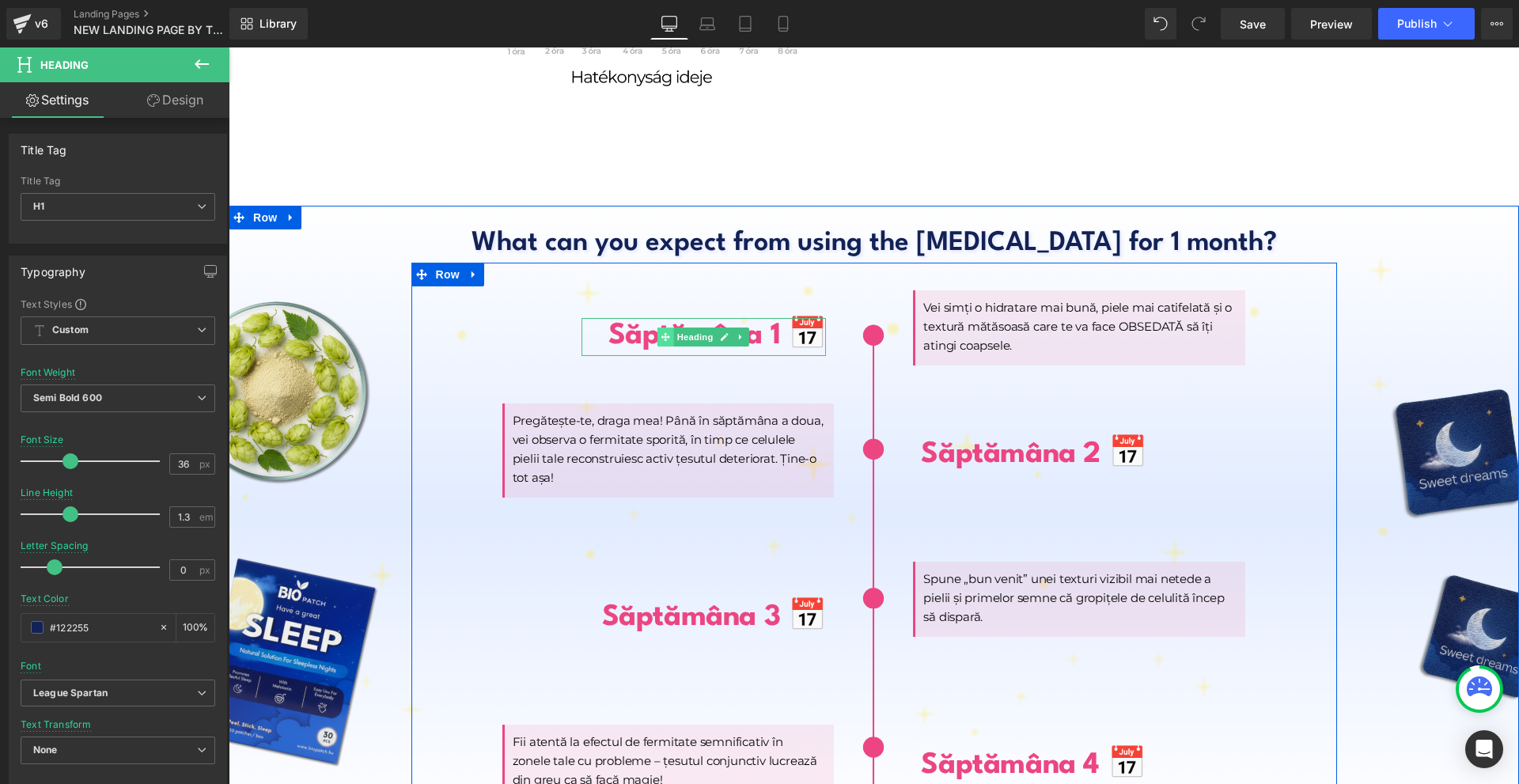
click at [665, 328] on span at bounding box center [665, 337] width 16 height 19
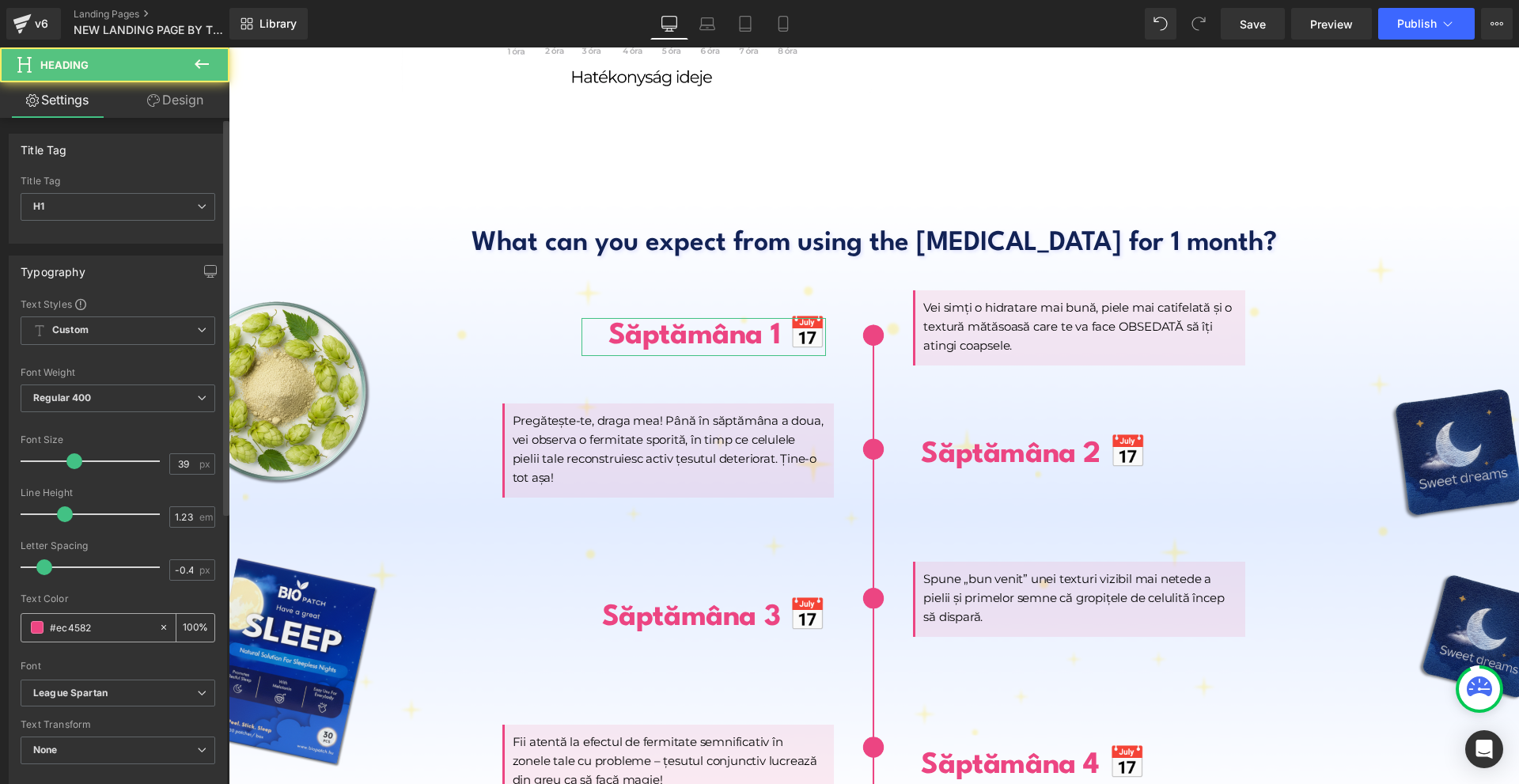
click at [73, 634] on input "#ec4582" at bounding box center [100, 627] width 101 height 17
paste input "122255"
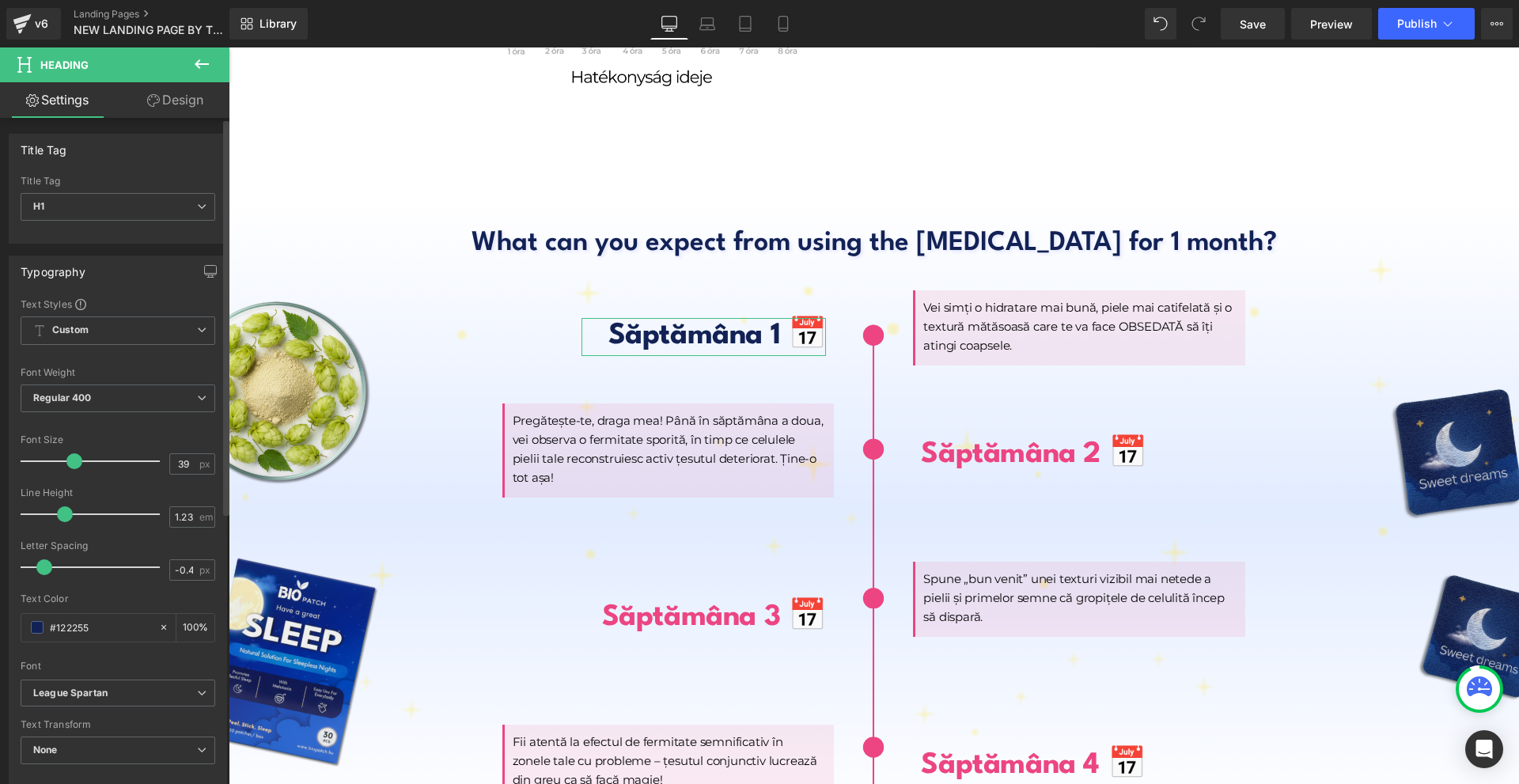
type input "#122255"
drag, startPoint x: 70, startPoint y: 460, endPoint x: 62, endPoint y: 460, distance: 8.0
click at [62, 460] on span at bounding box center [68, 460] width 15 height 15
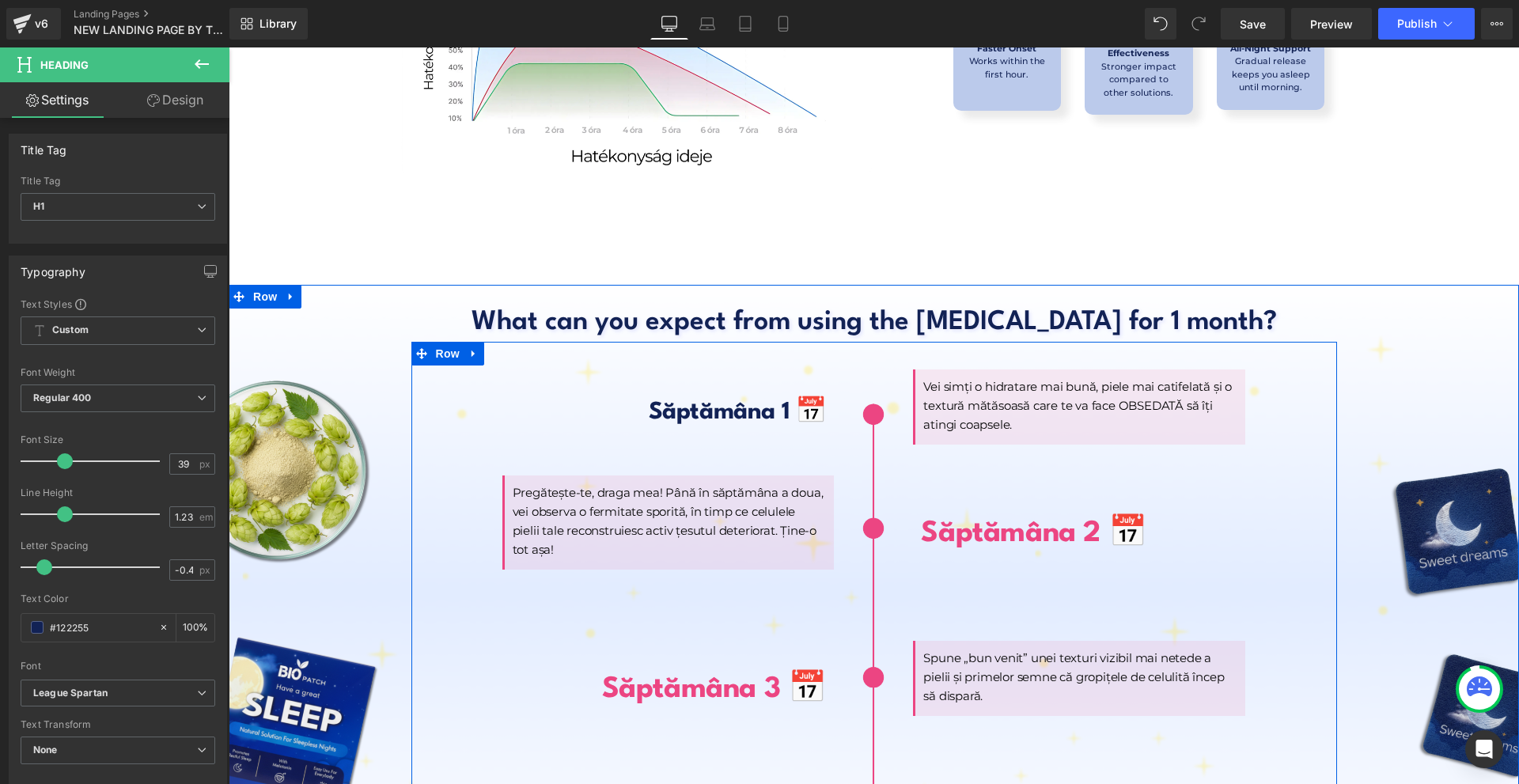
scroll to position [6829, 0]
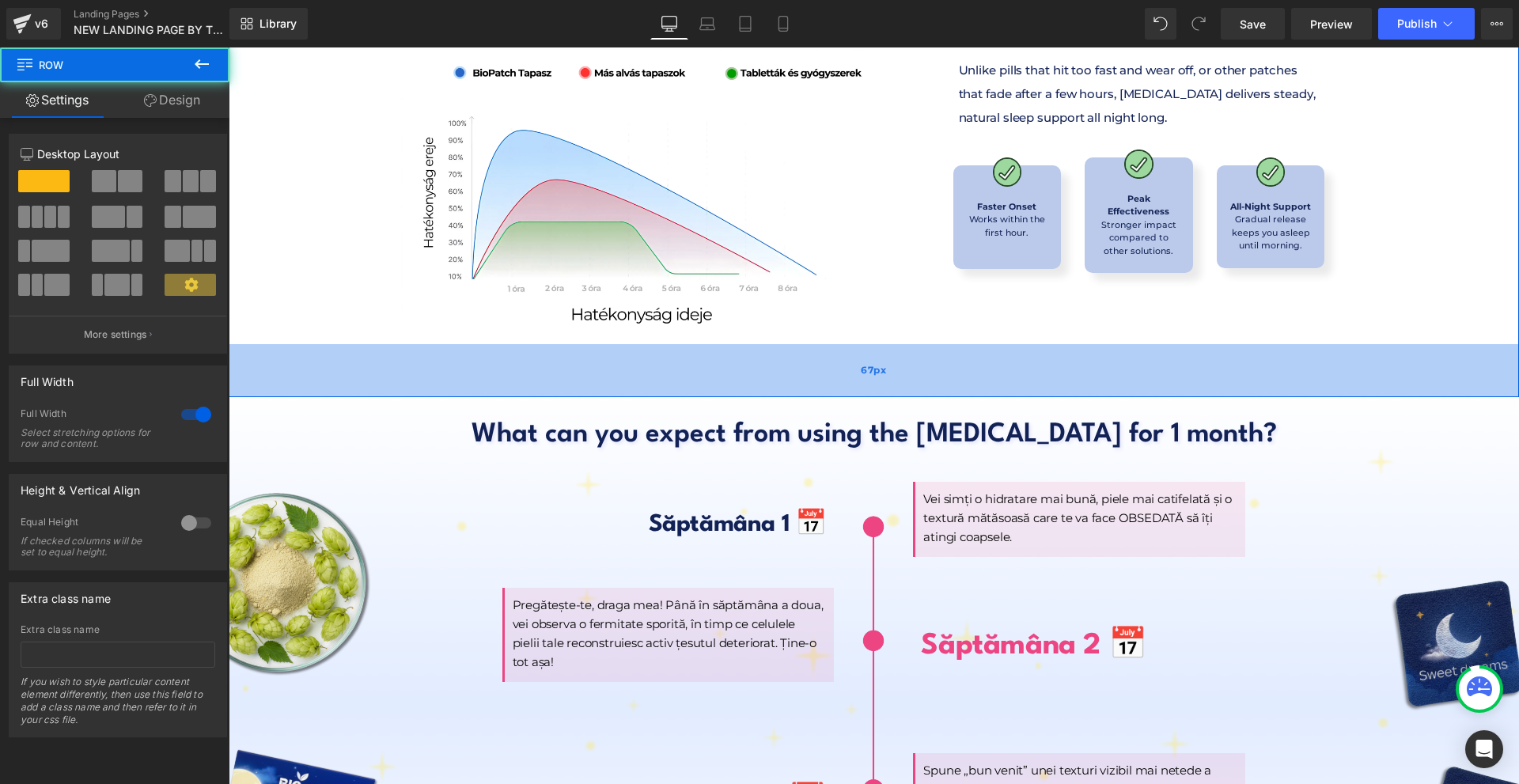
drag, startPoint x: 901, startPoint y: 398, endPoint x: 930, endPoint y: 352, distance: 54.4
click at [930, 352] on div "67px" at bounding box center [873, 370] width 1291 height 53
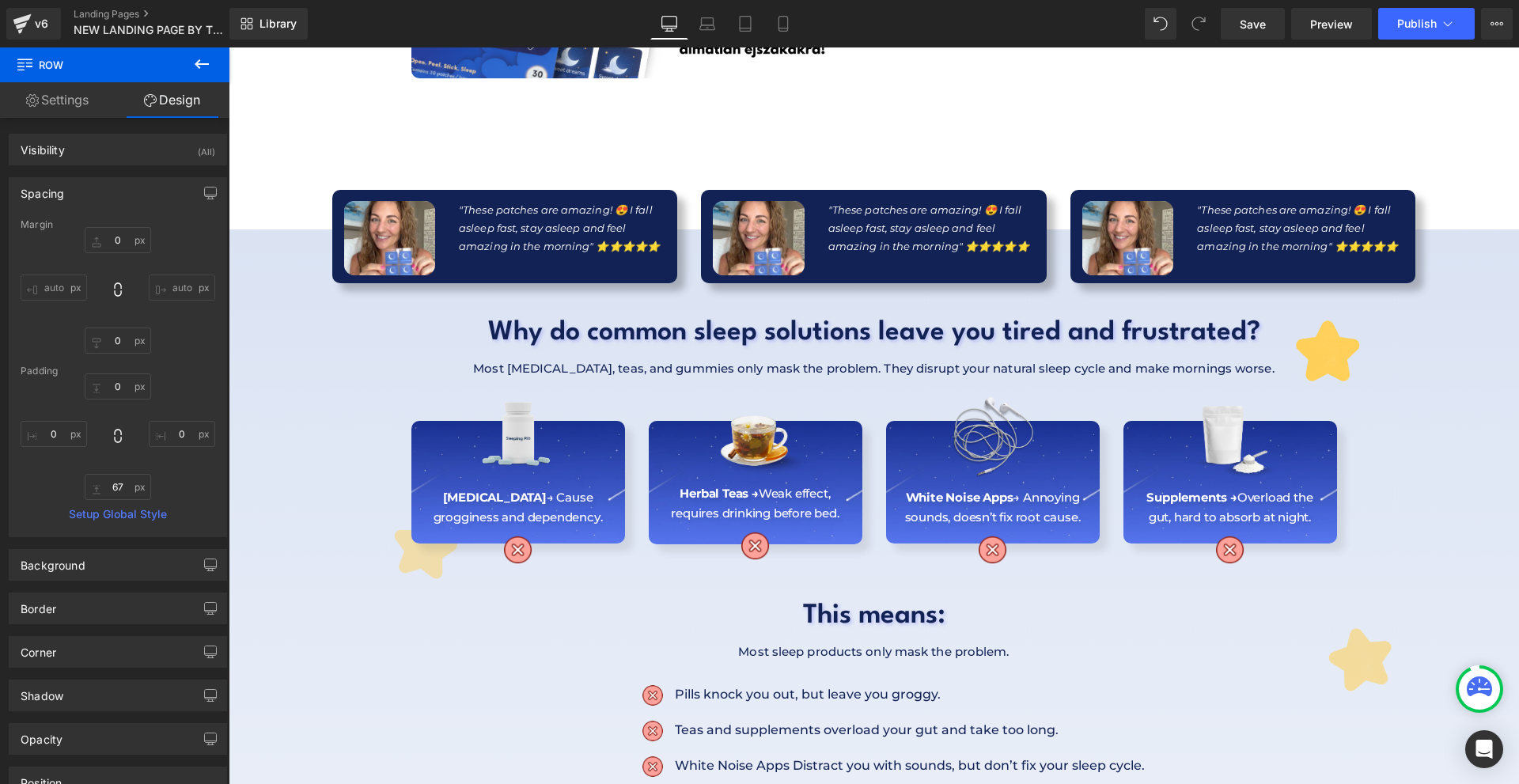
scroll to position [711, 0]
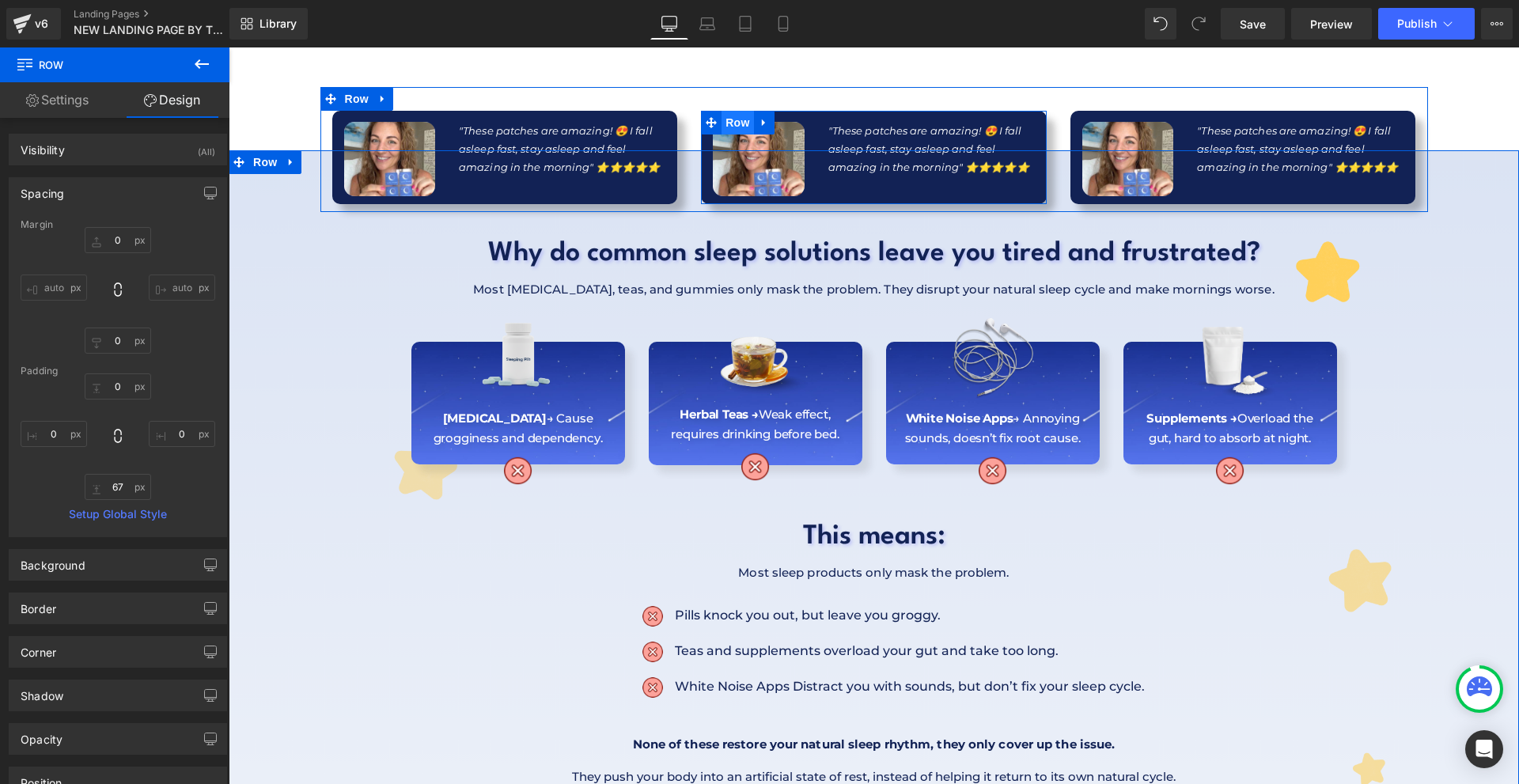
click at [732, 121] on span "Row" at bounding box center [737, 122] width 32 height 24
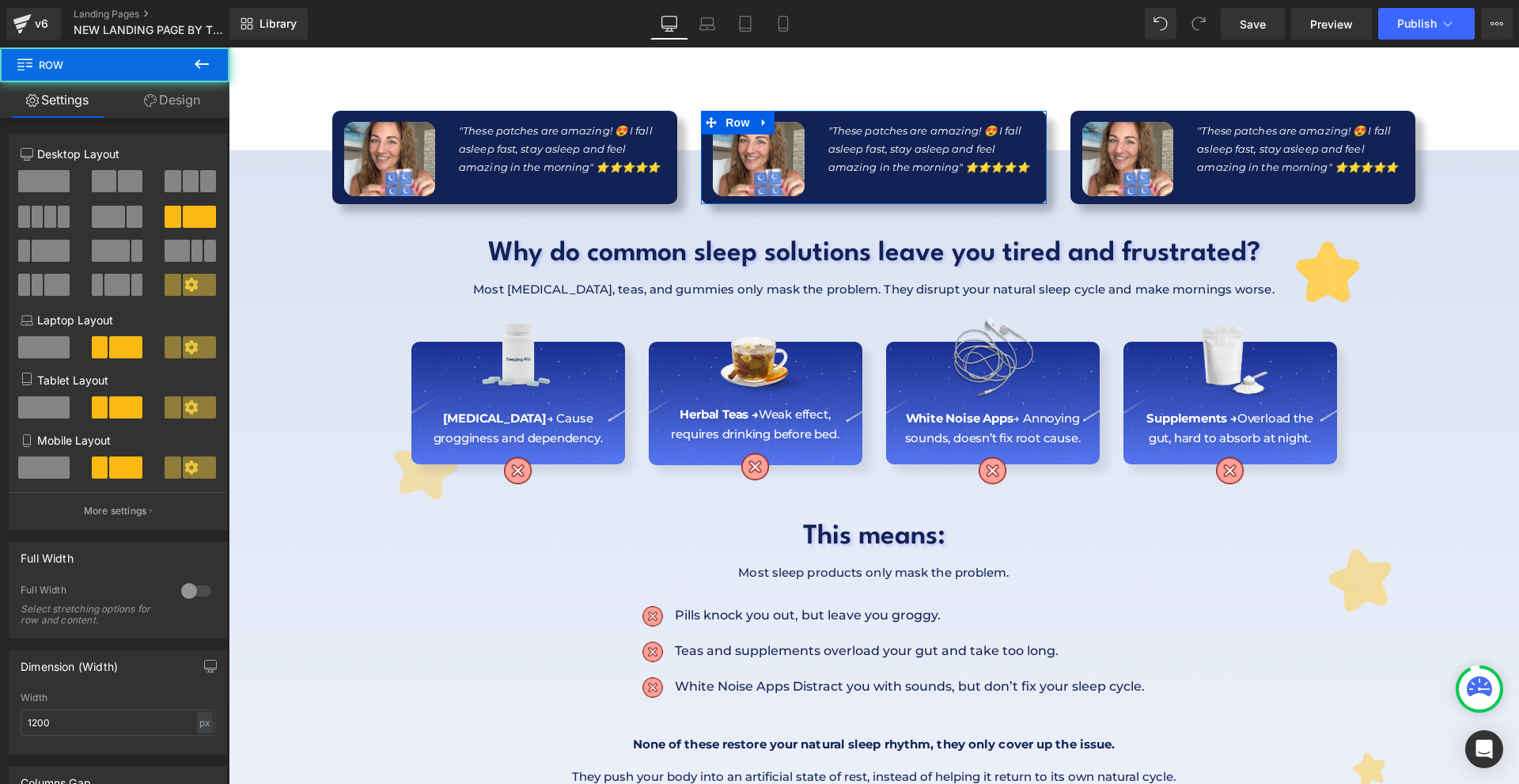
click at [161, 110] on link "Design" at bounding box center [172, 100] width 115 height 36
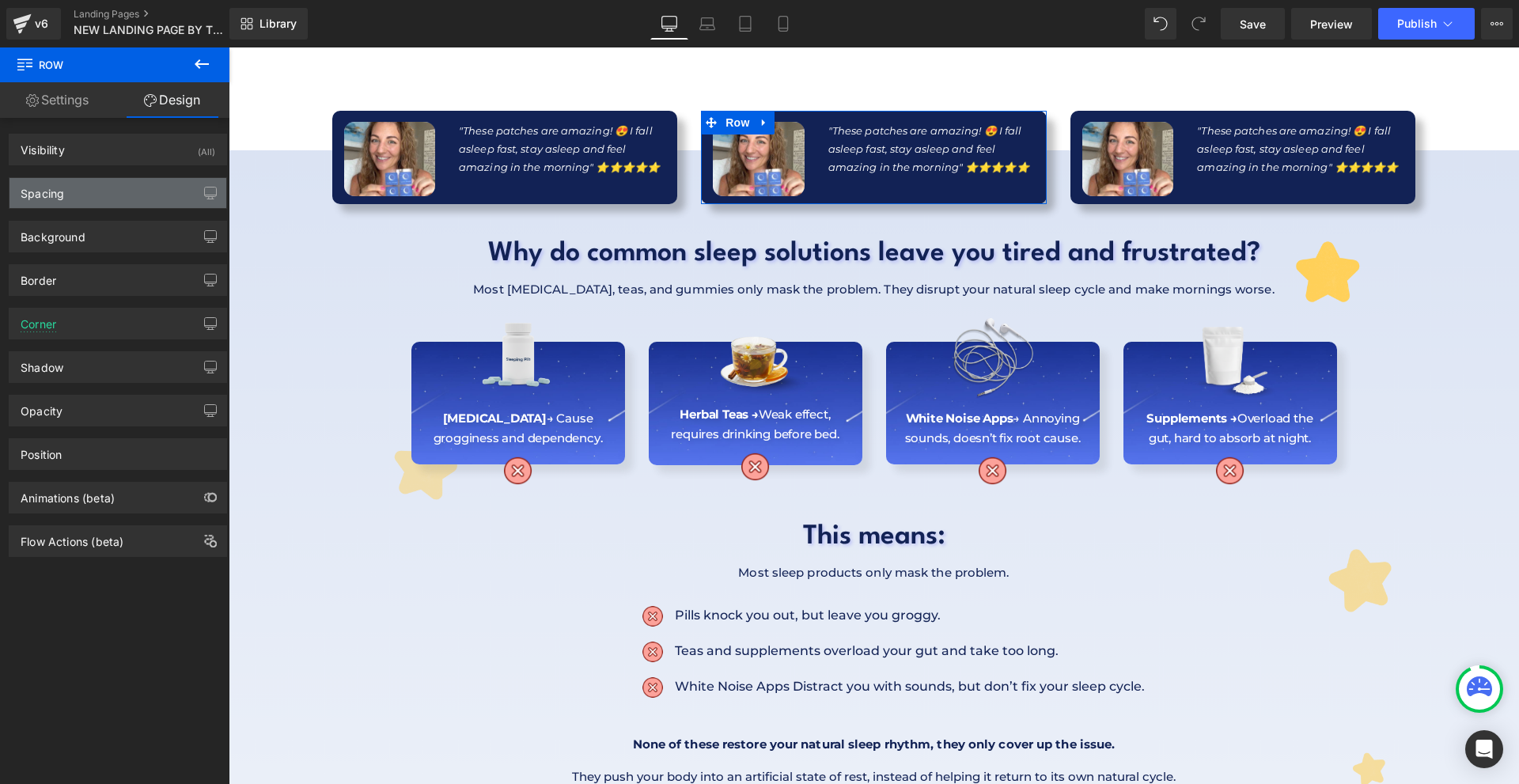
click at [133, 198] on div "Spacing" at bounding box center [118, 192] width 217 height 30
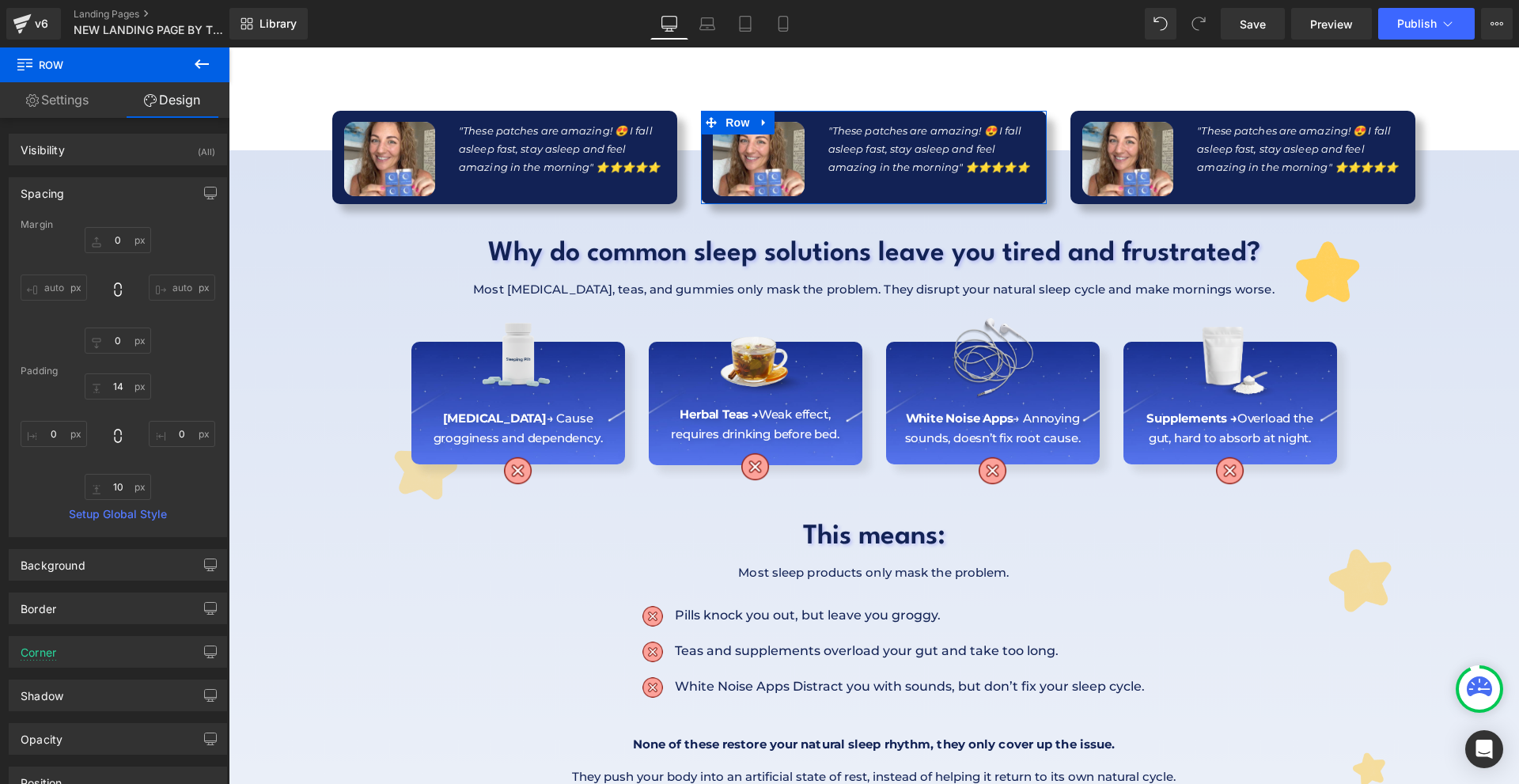
click at [121, 253] on div "auto auto" at bounding box center [117, 290] width 195 height 126
click at [121, 250] on input "text" at bounding box center [118, 240] width 67 height 26
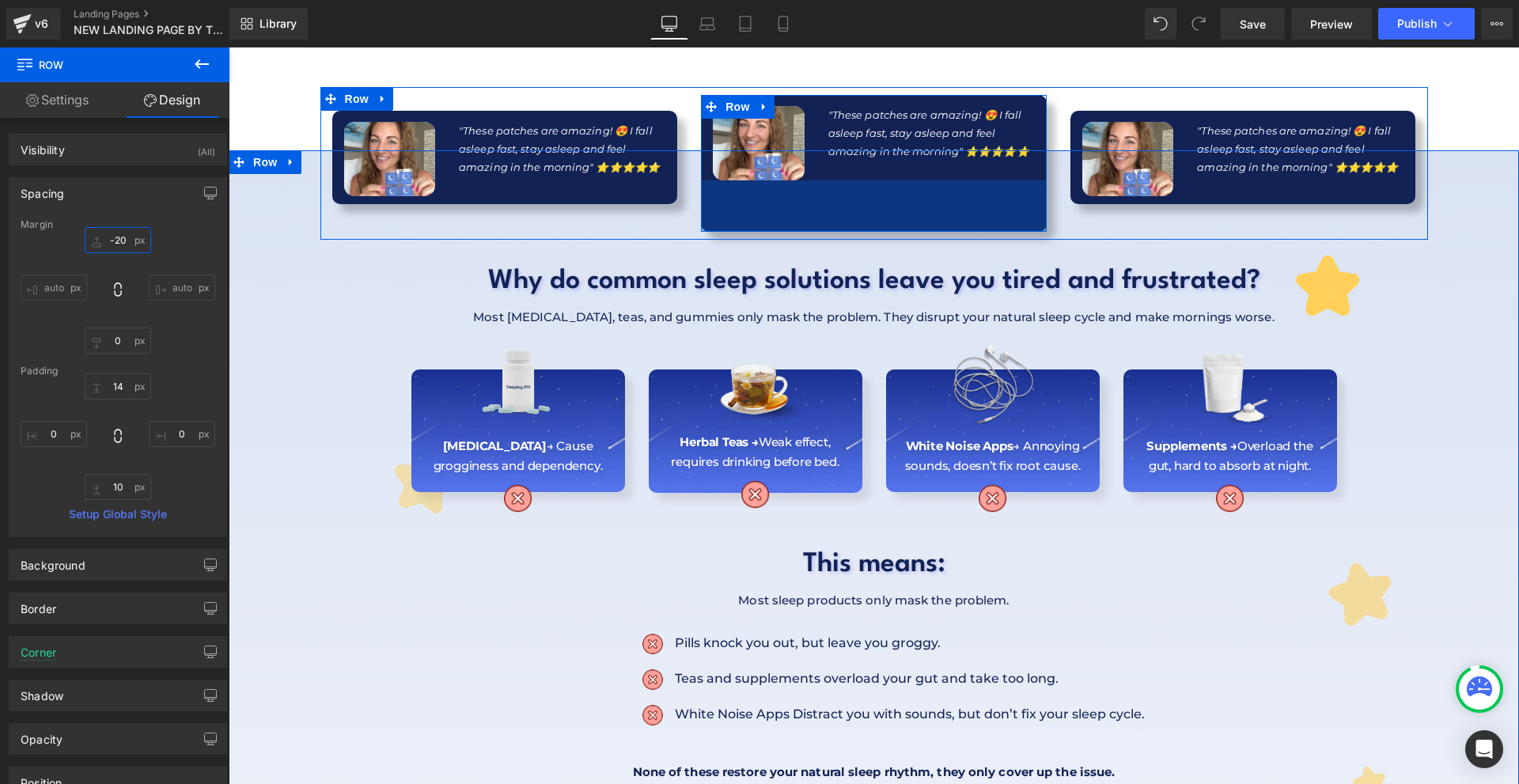
drag, startPoint x: 798, startPoint y: 186, endPoint x: 850, endPoint y: 237, distance: 72.8
click at [805, 230] on div "65px" at bounding box center [874, 205] width 346 height 51
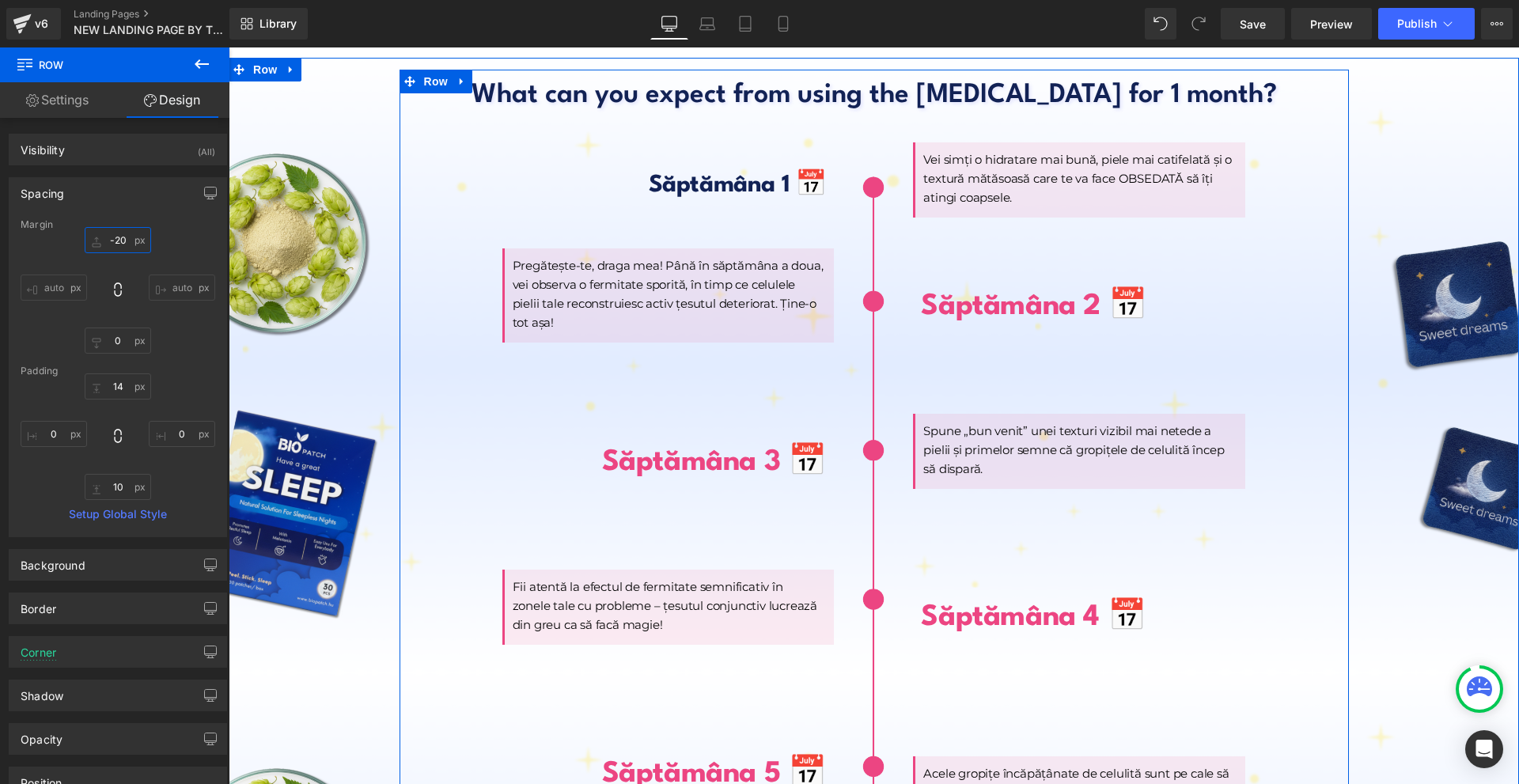
scroll to position [7118, 0]
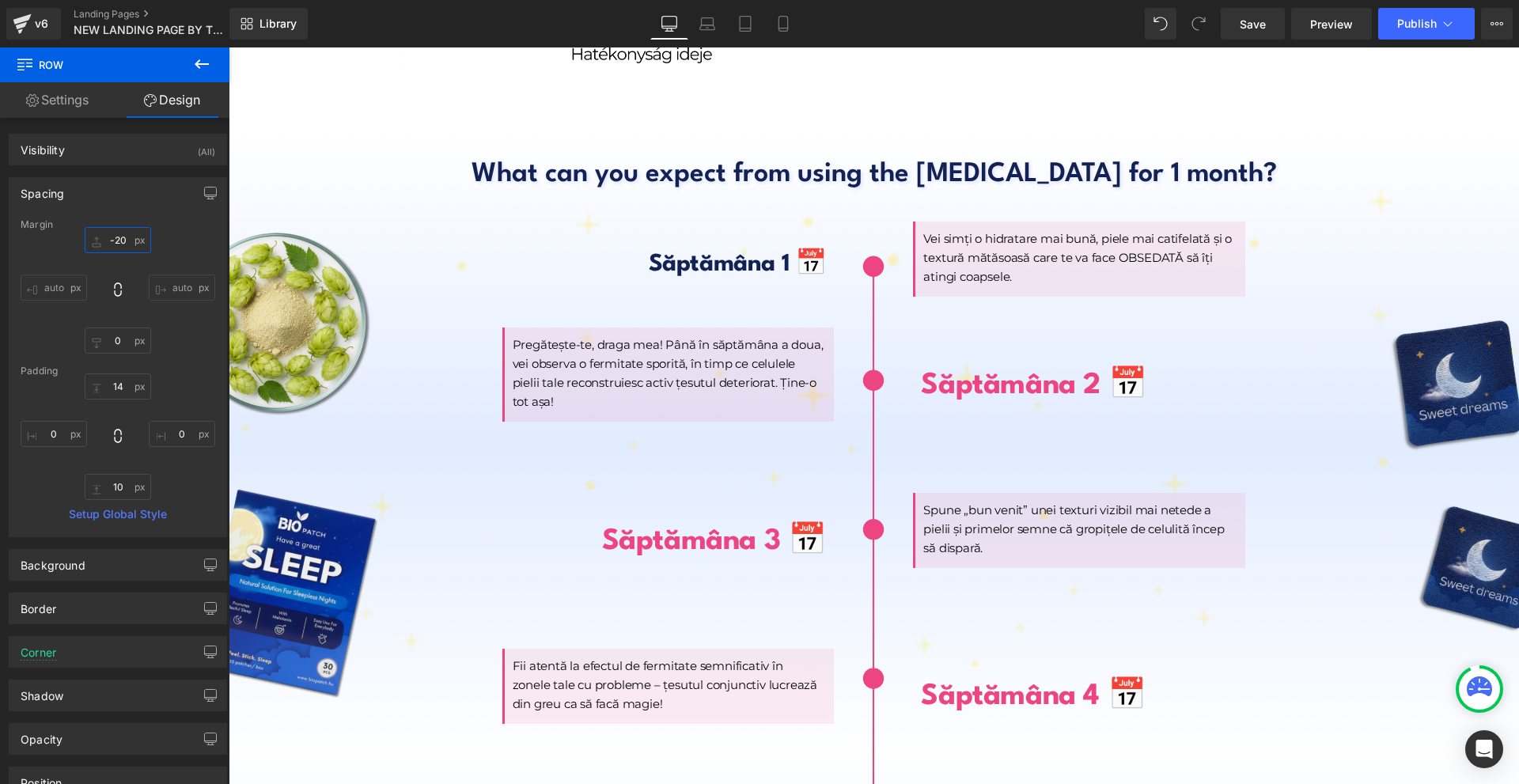
type input "-20"
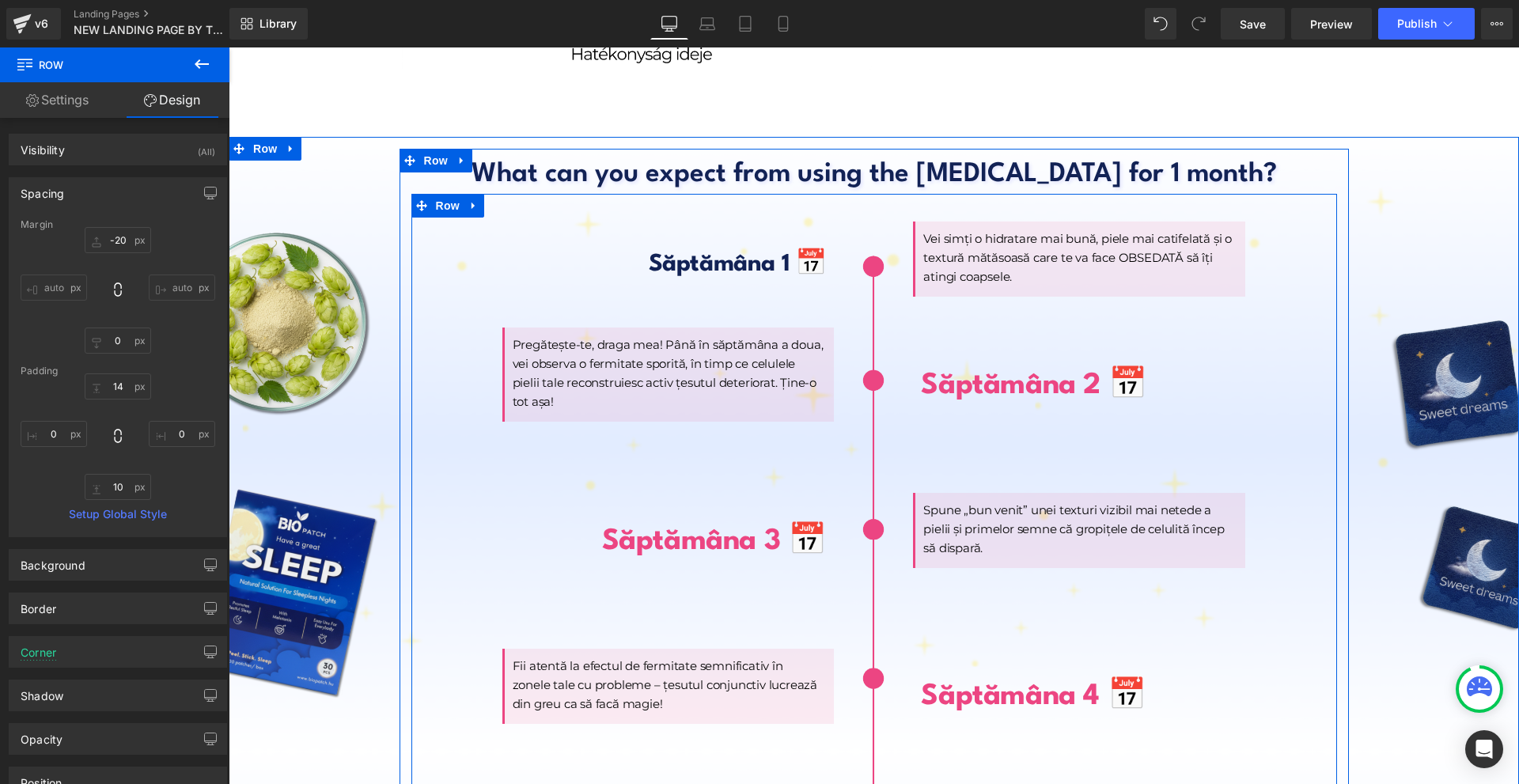
click at [661, 260] on icon at bounding box center [665, 265] width 9 height 10
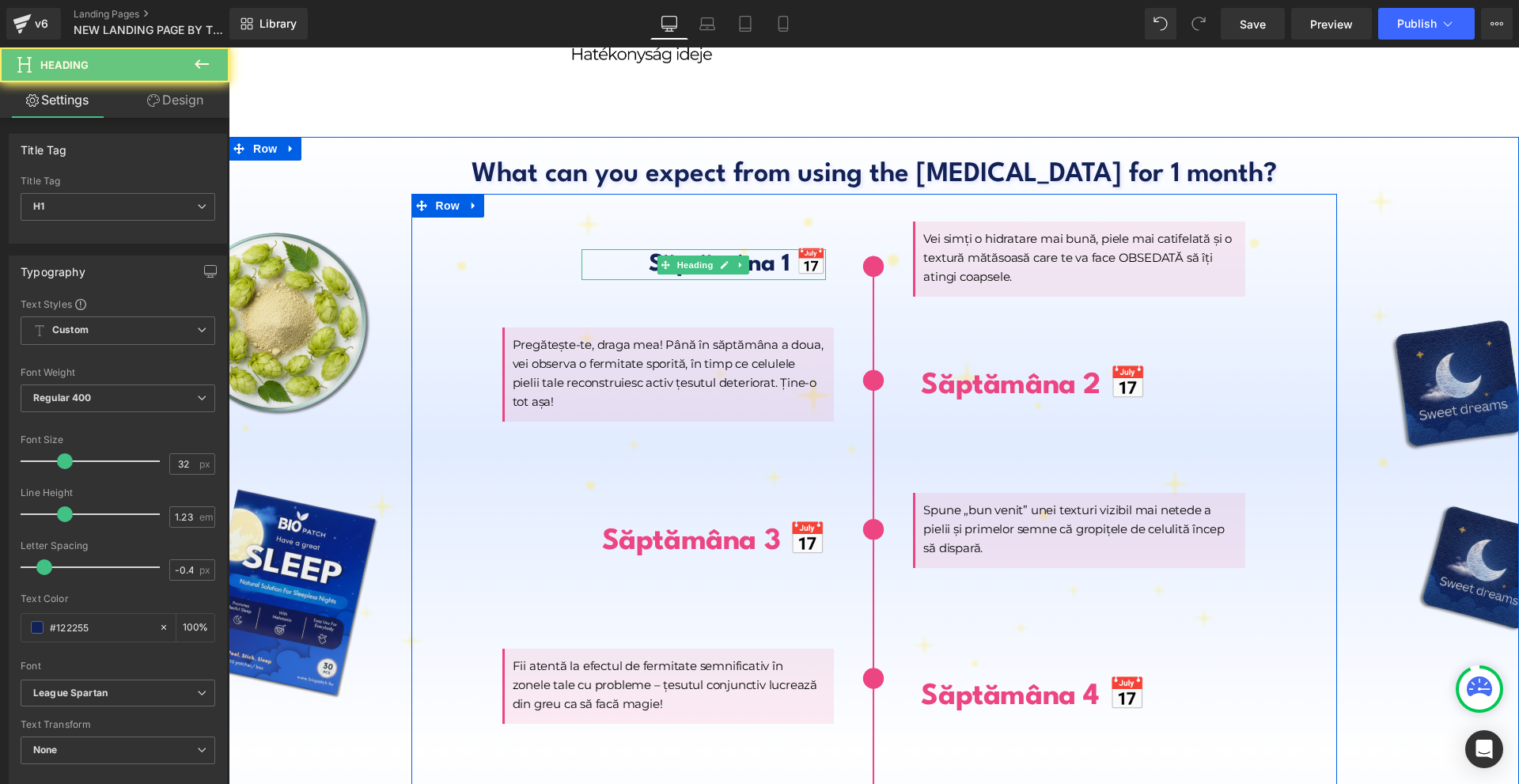
click at [638, 249] on h1 "Săptămâna 1 📅" at bounding box center [704, 265] width 245 height 31
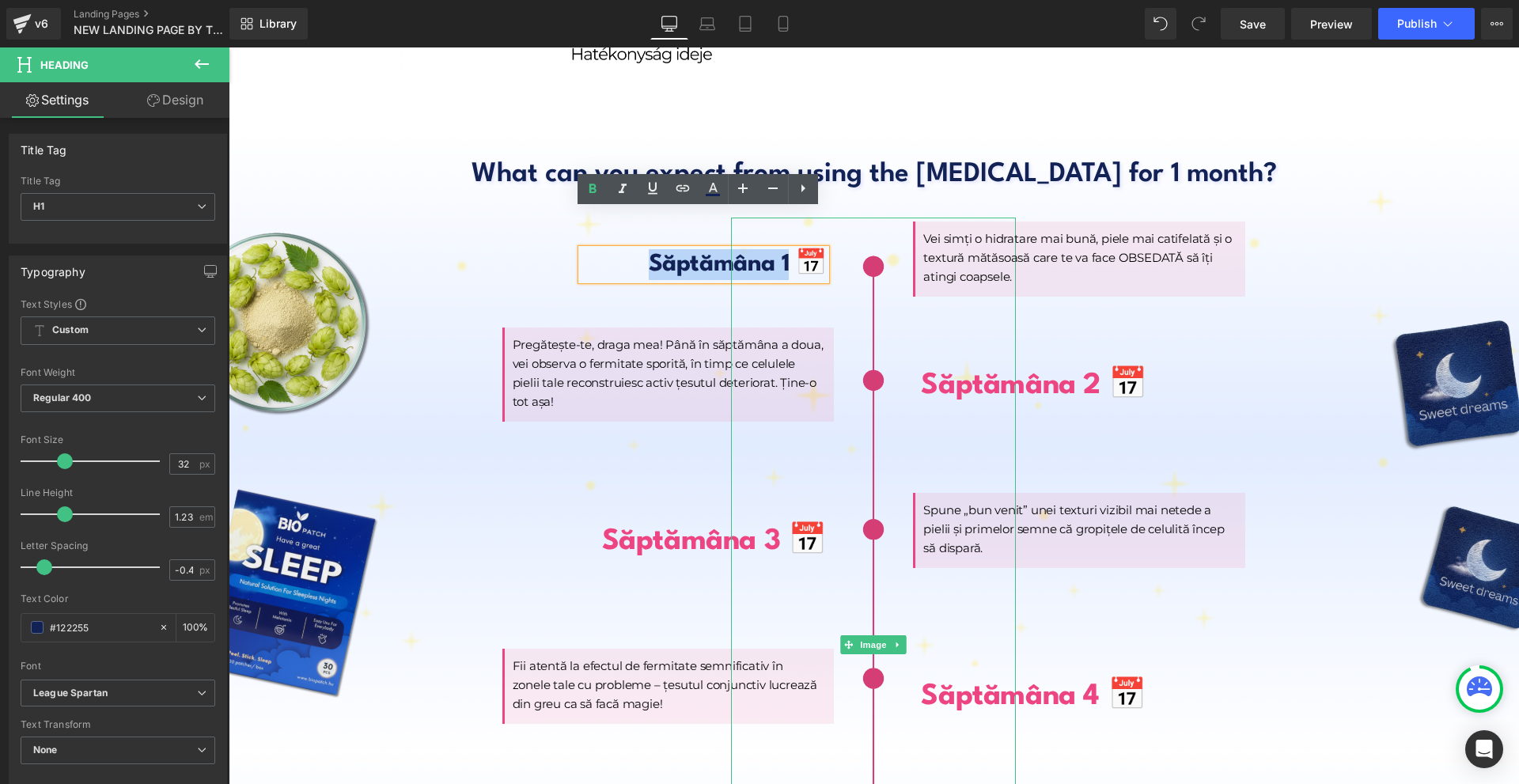
drag, startPoint x: 629, startPoint y: 223, endPoint x: 772, endPoint y: 223, distance: 143.0
click at [772, 223] on div "Săptămâna 1 📅 Heading Pregătește-te, draga mea! Până în săptămâna a doua, vei o…" at bounding box center [874, 636] width 925 height 886
paste div
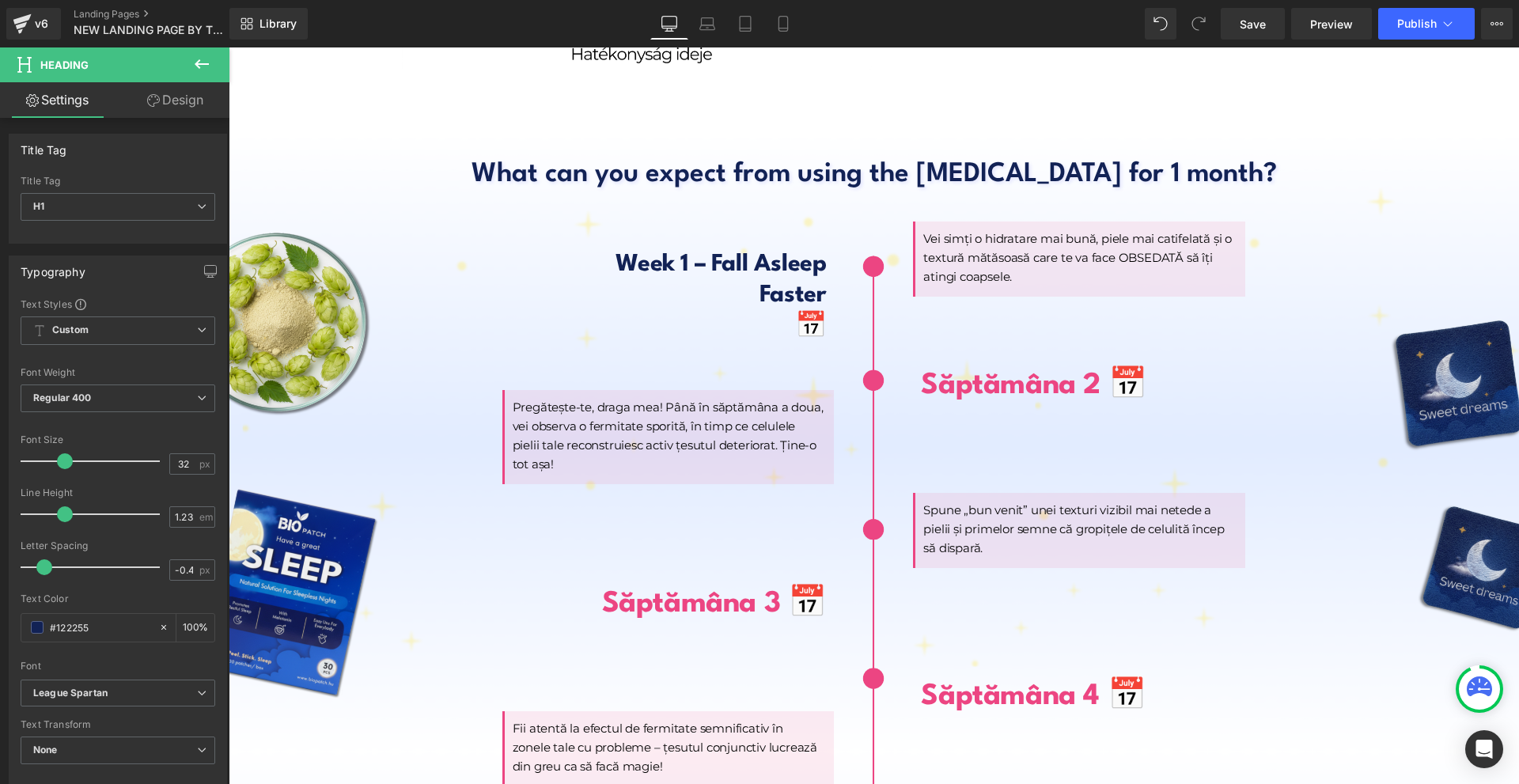
click at [147, 108] on link "Design" at bounding box center [175, 100] width 115 height 36
click at [0, 0] on div "Spacing" at bounding box center [0, 0] width 0 height 0
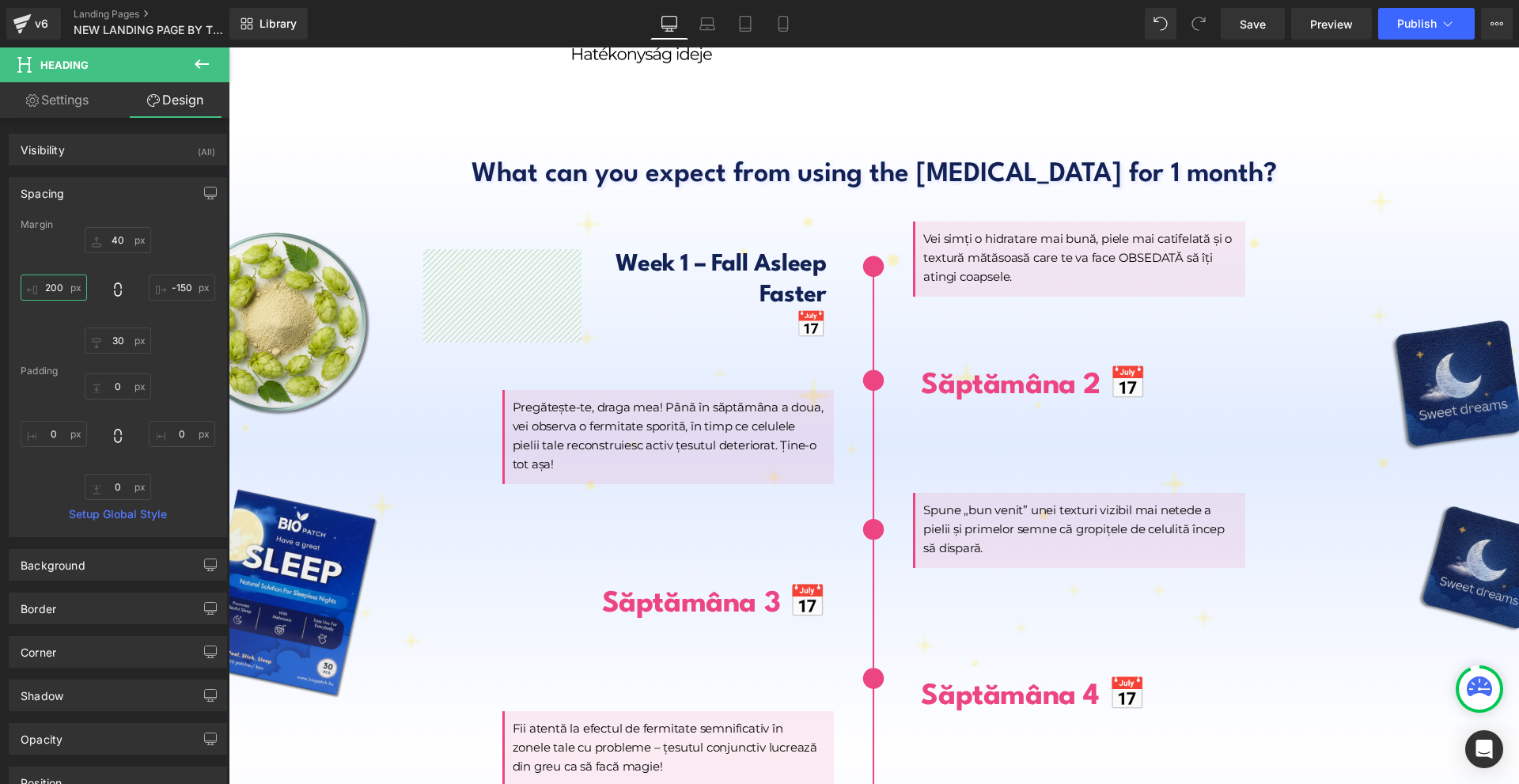
click at [68, 287] on input "text" at bounding box center [54, 288] width 67 height 26
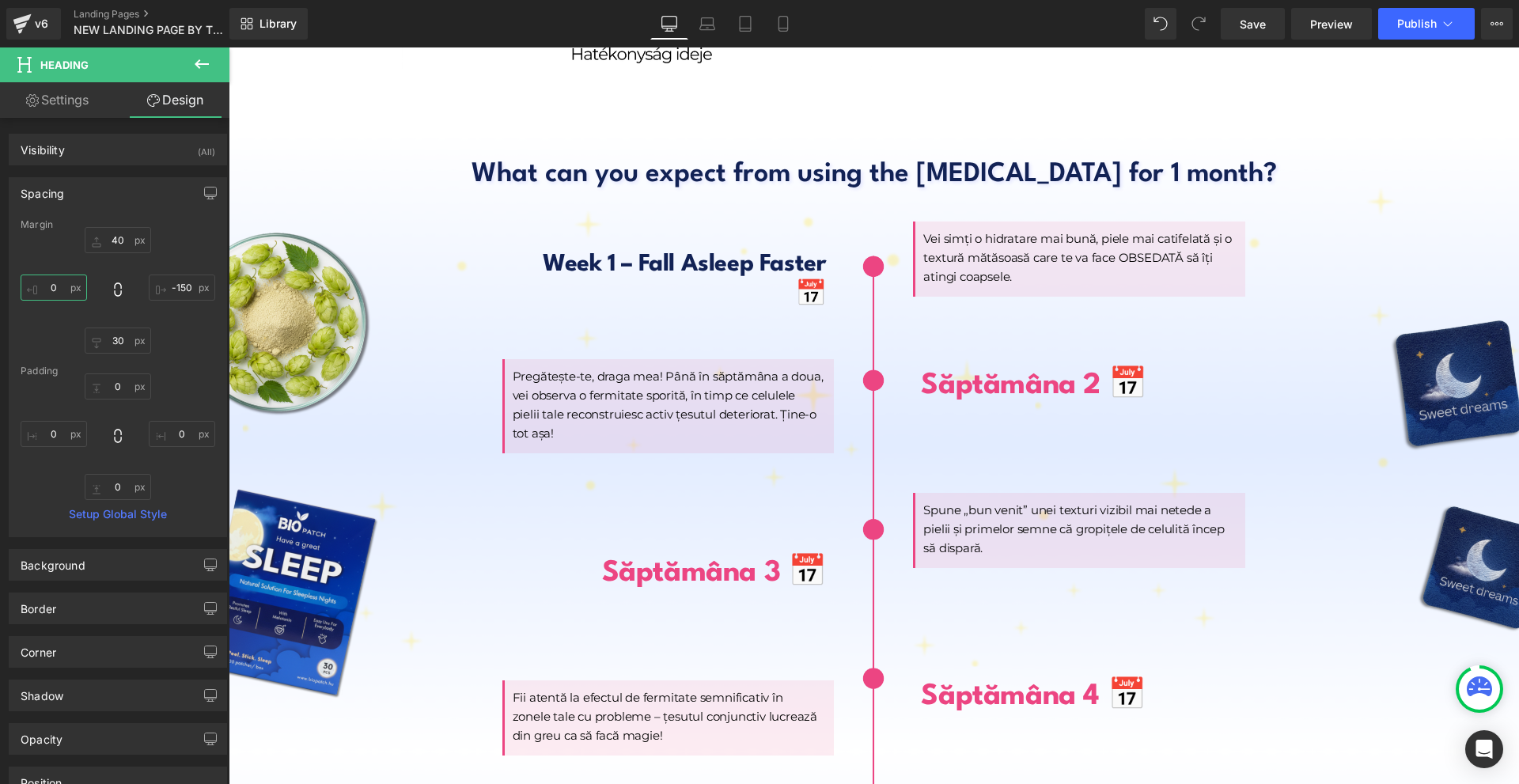
click at [48, 282] on input "0" at bounding box center [54, 288] width 67 height 26
type input "-100"
click at [166, 292] on input "text" at bounding box center [182, 288] width 67 height 26
type input "0"
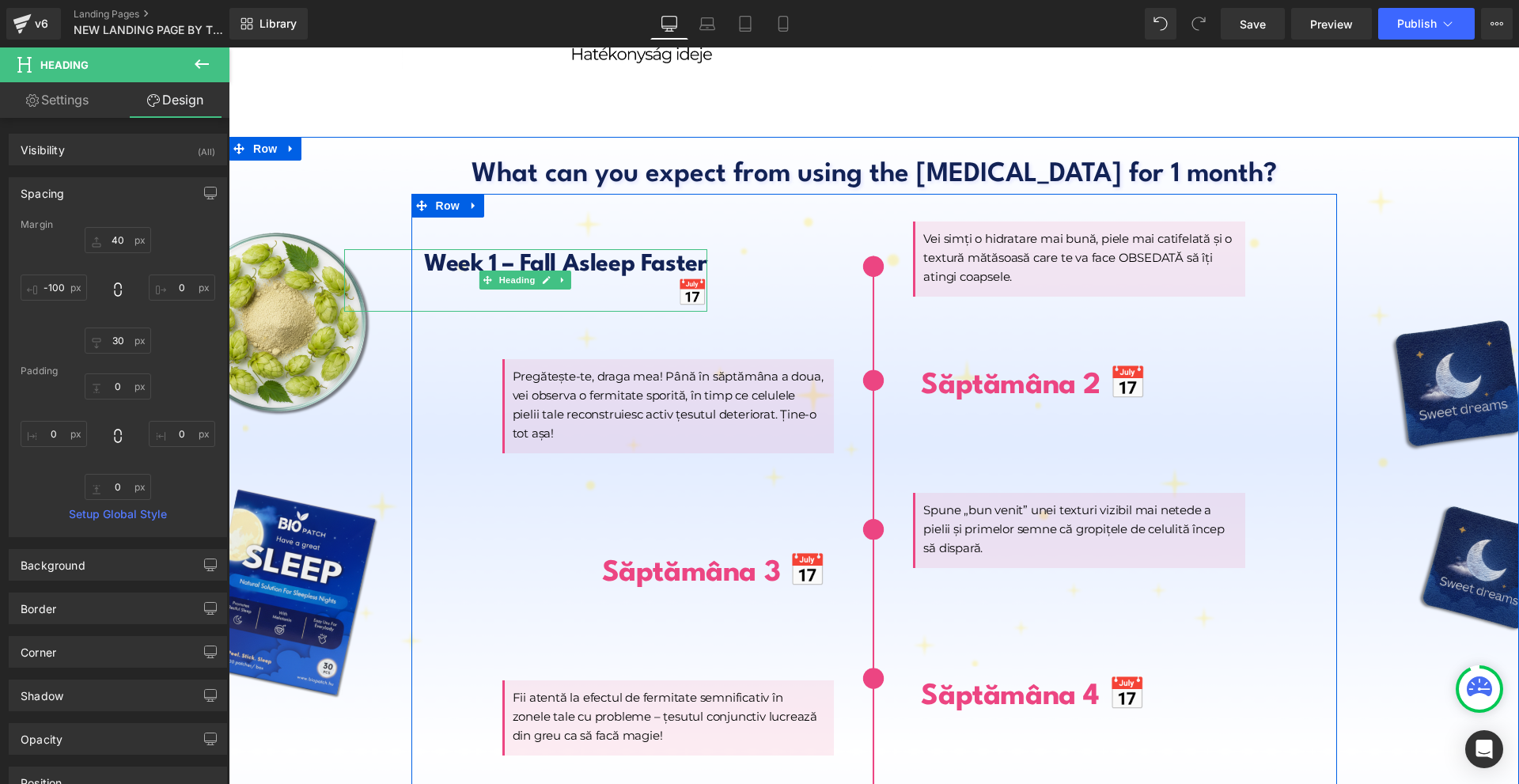
click at [634, 280] on h1 "📅" at bounding box center [526, 296] width 364 height 31
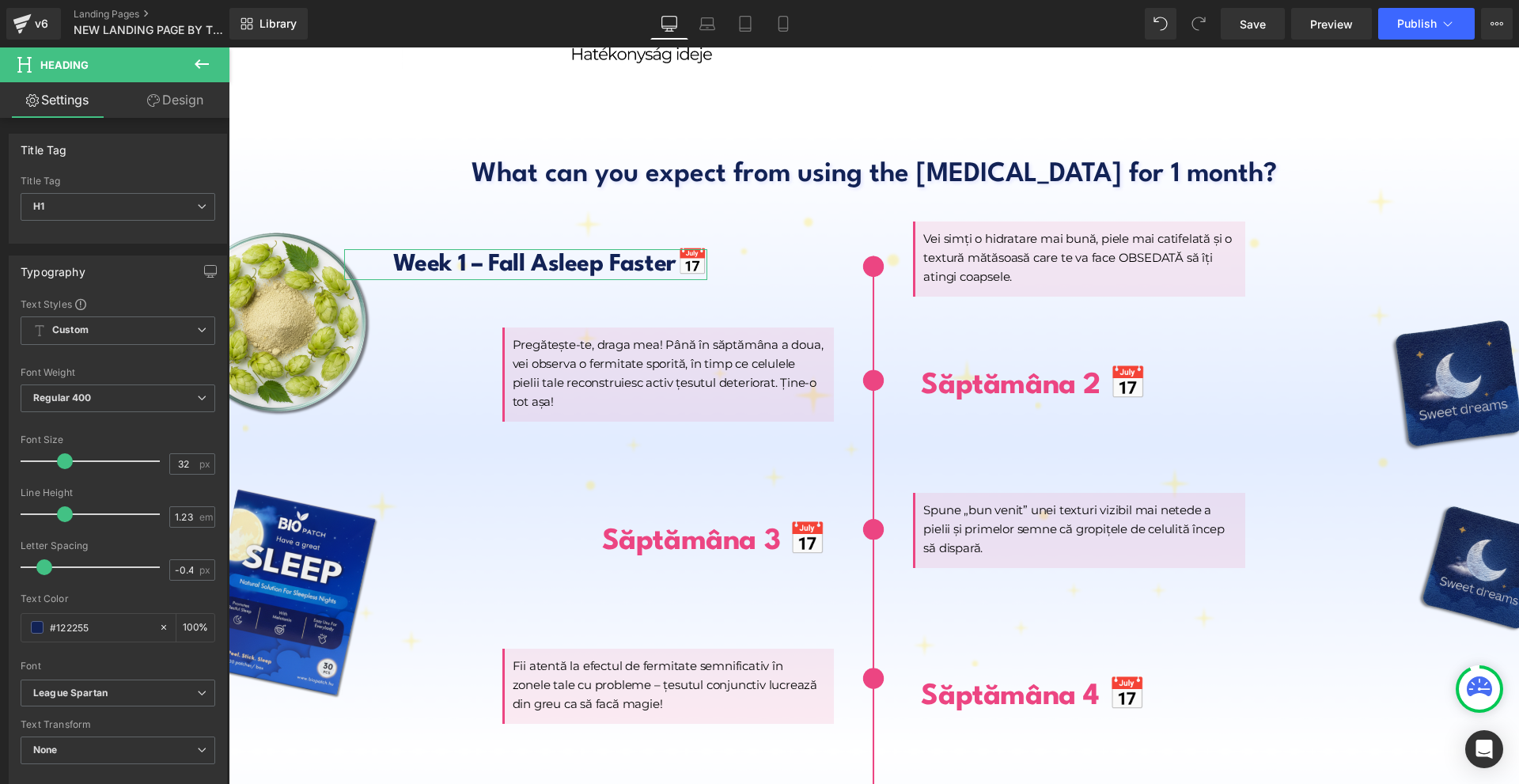
click at [186, 91] on link "Design" at bounding box center [175, 100] width 115 height 36
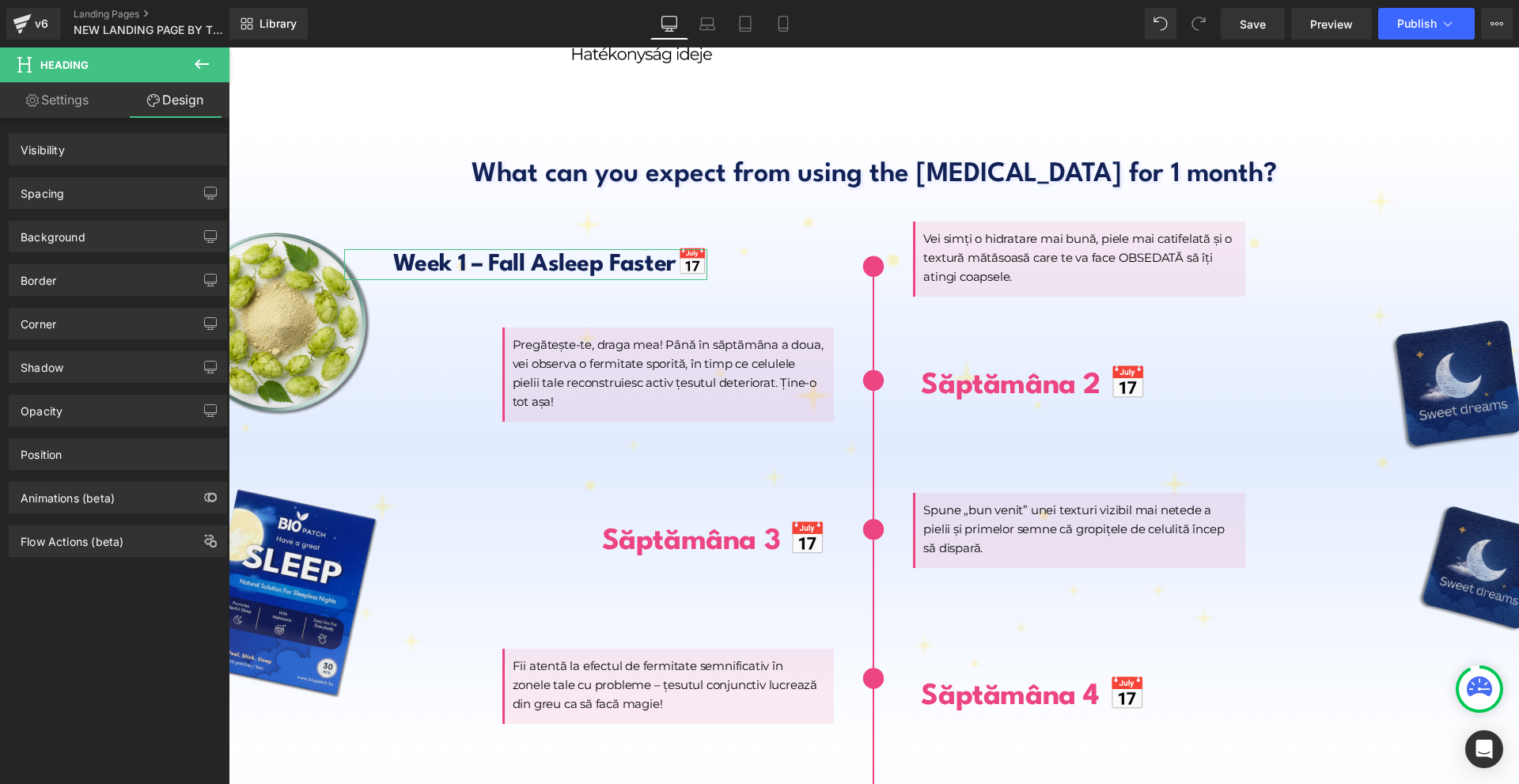
click at [82, 192] on div "Spacing" at bounding box center [118, 192] width 217 height 30
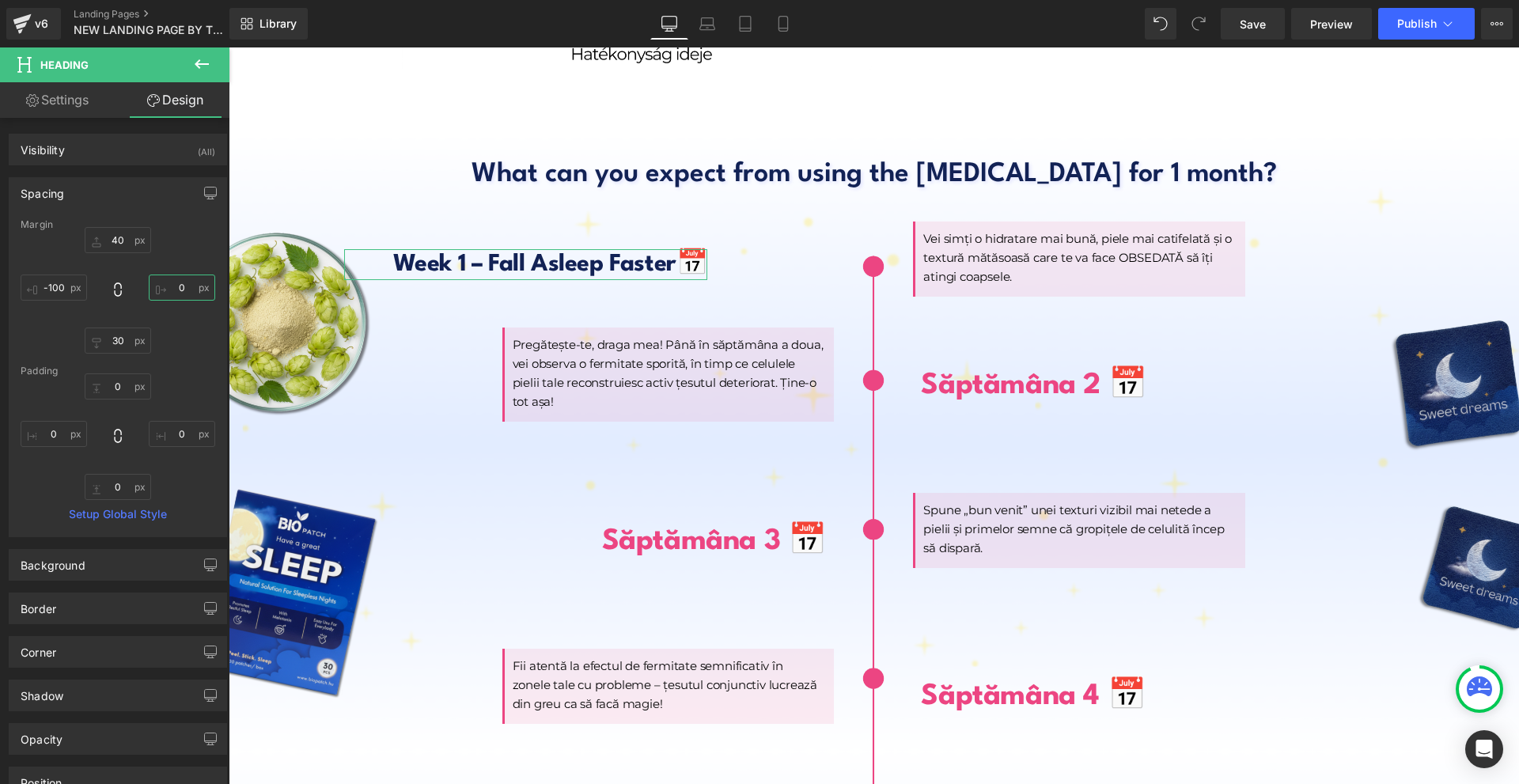
click at [179, 281] on input "text" at bounding box center [182, 288] width 67 height 26
type input "-170"
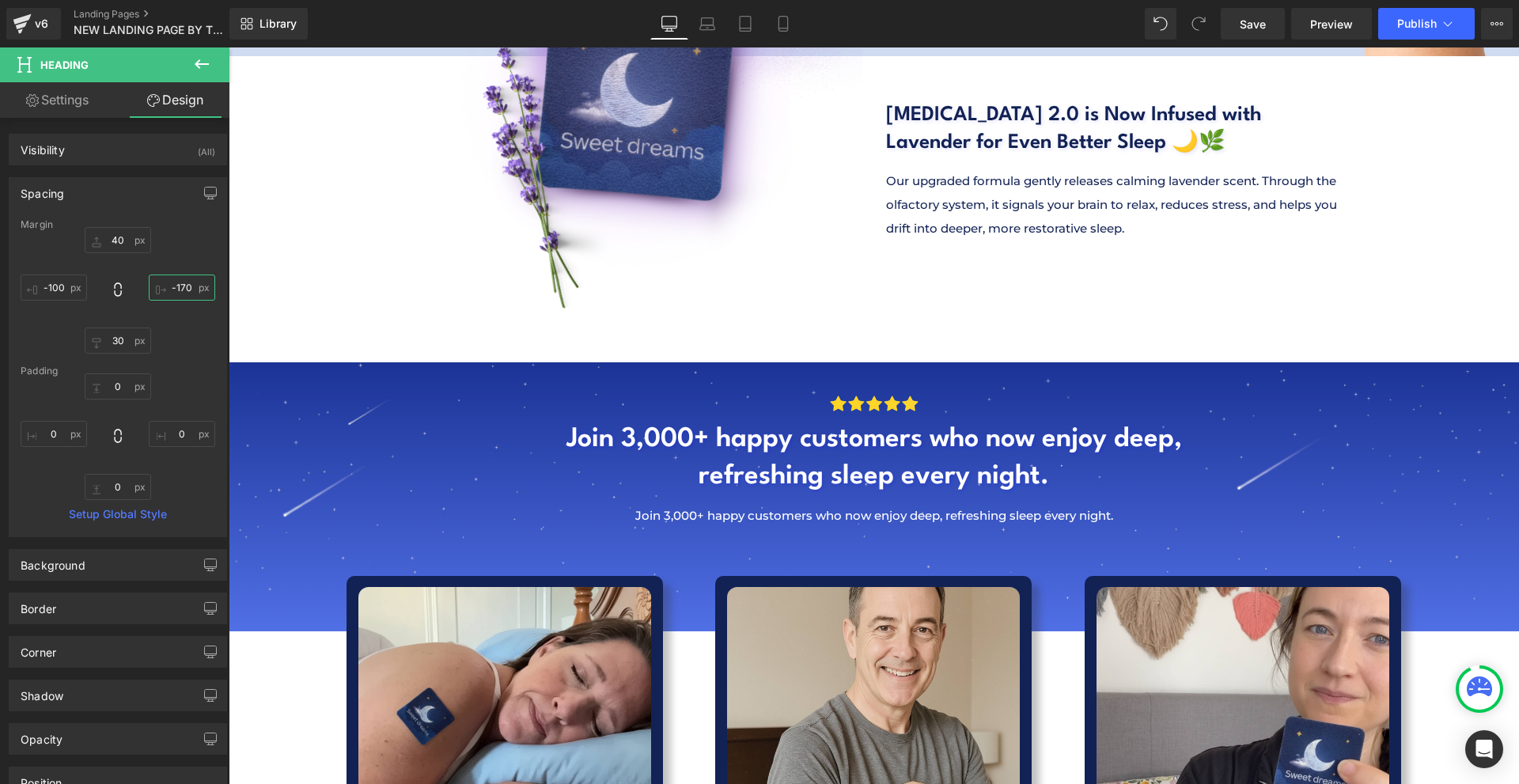
scroll to position [4508, 0]
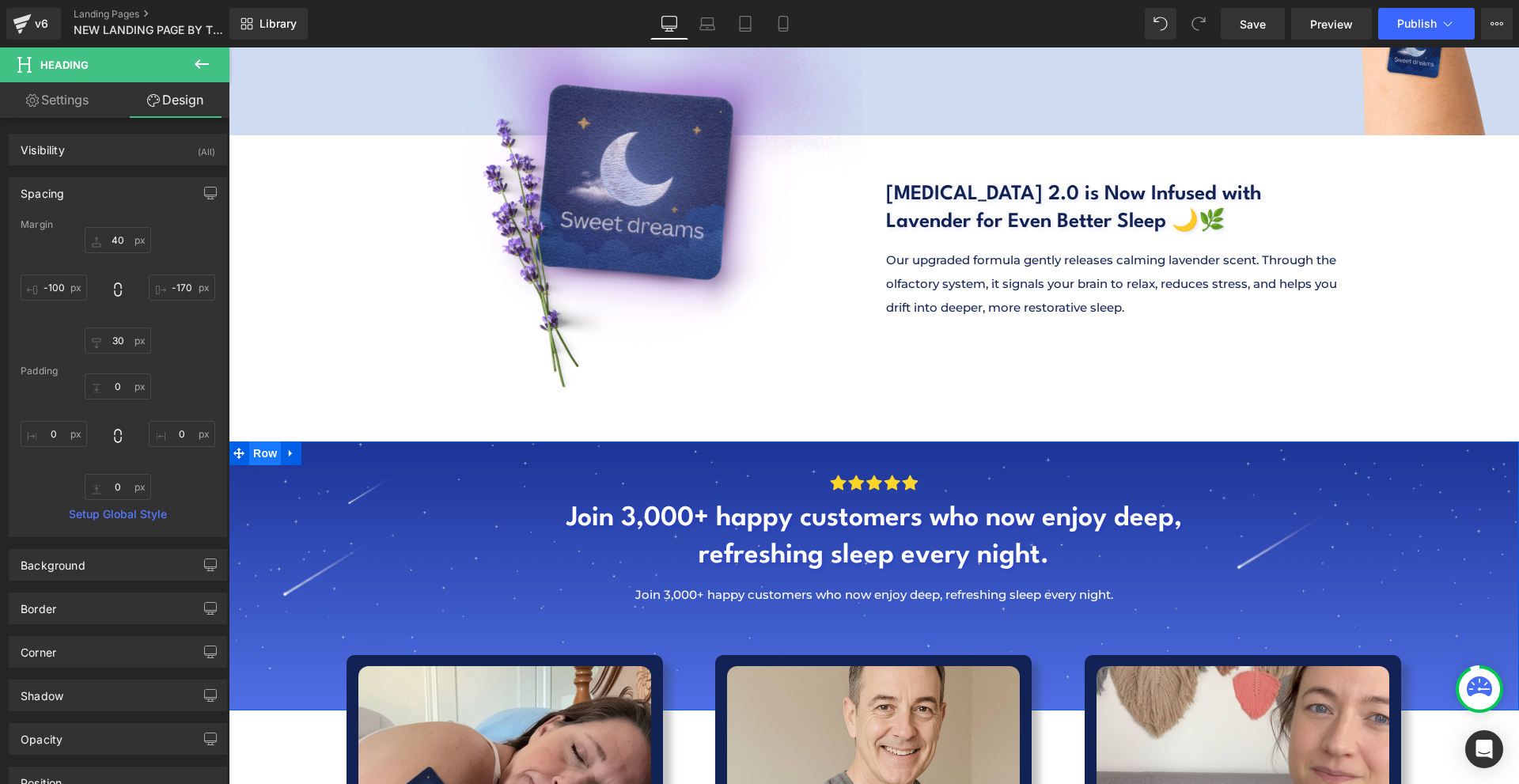
click at [266, 441] on span "Row" at bounding box center [265, 452] width 32 height 24
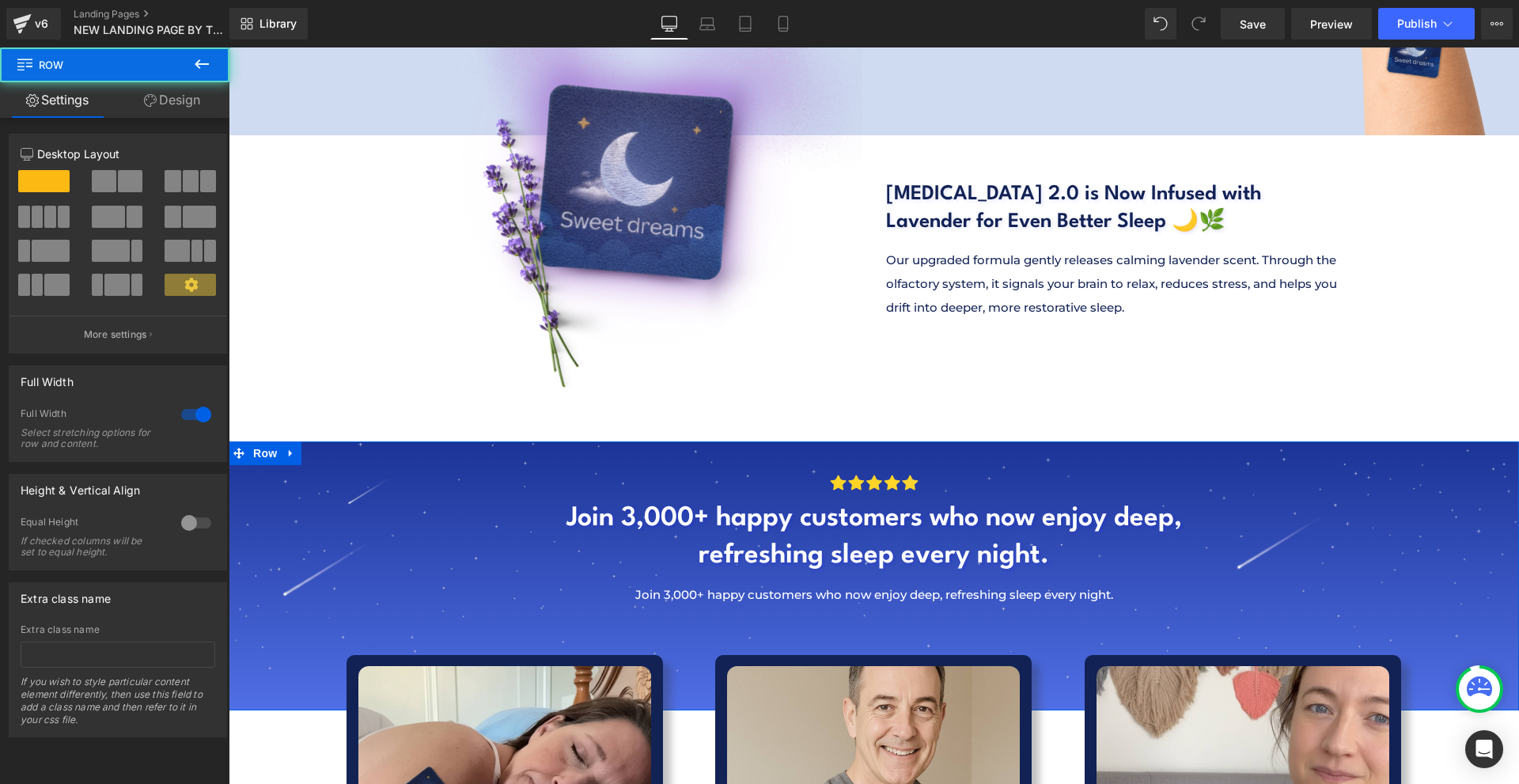
click at [172, 97] on link "Design" at bounding box center [172, 100] width 115 height 36
click at [0, 0] on div "Background" at bounding box center [0, 0] width 0 height 0
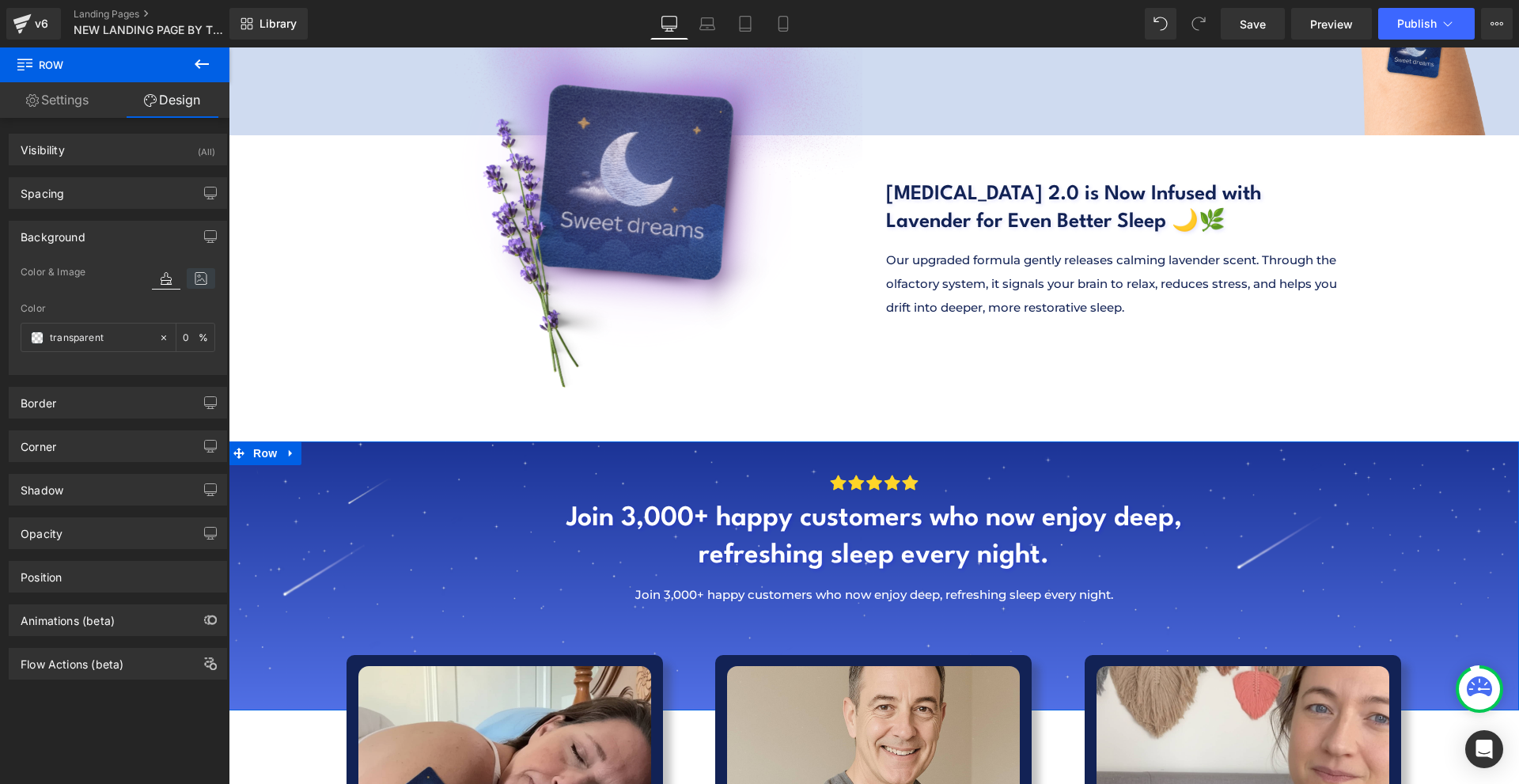
click at [194, 270] on icon at bounding box center [201, 278] width 29 height 20
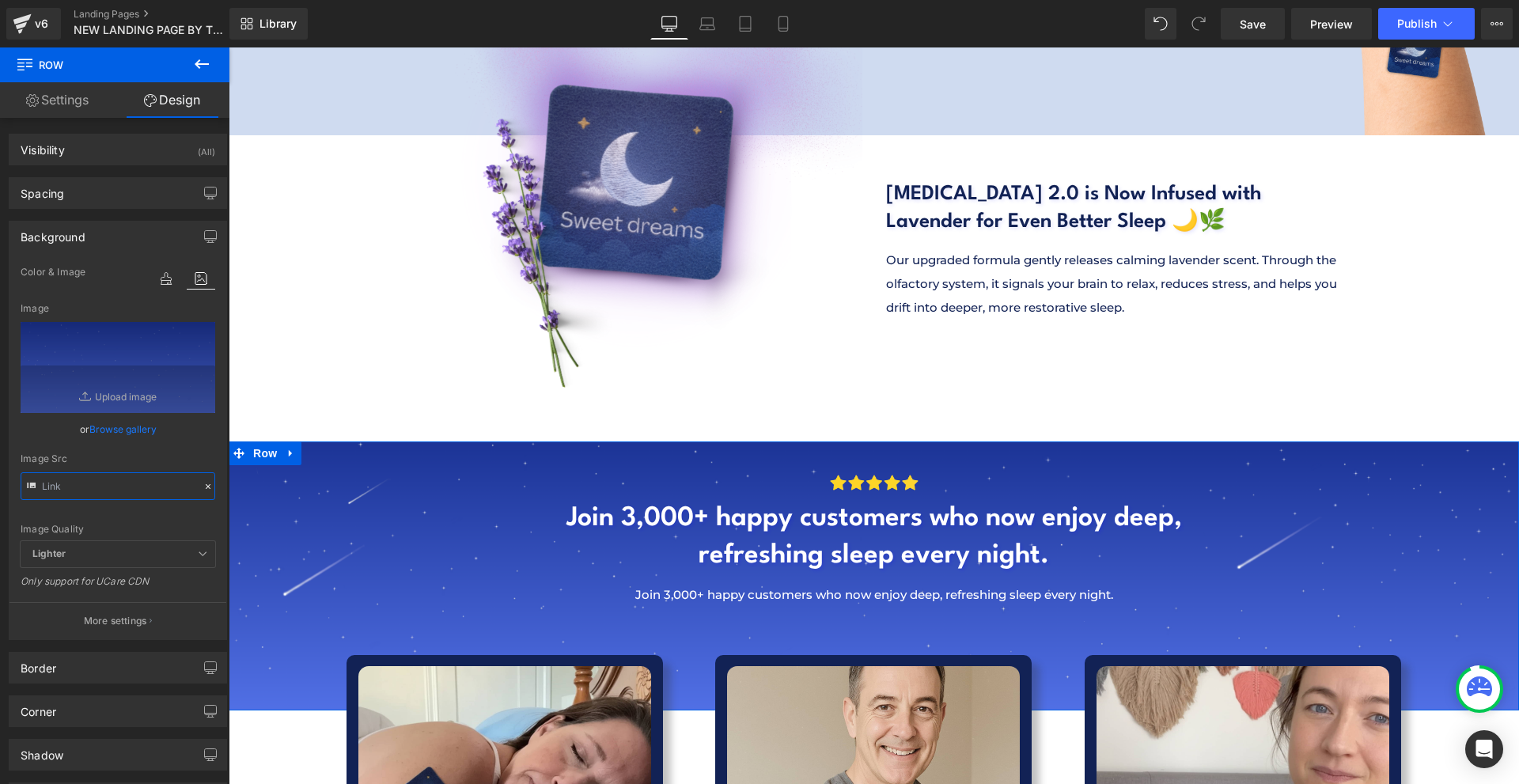
click at [103, 484] on input "text" at bounding box center [117, 486] width 195 height 28
type input "[URL][DOMAIN_NAME]"
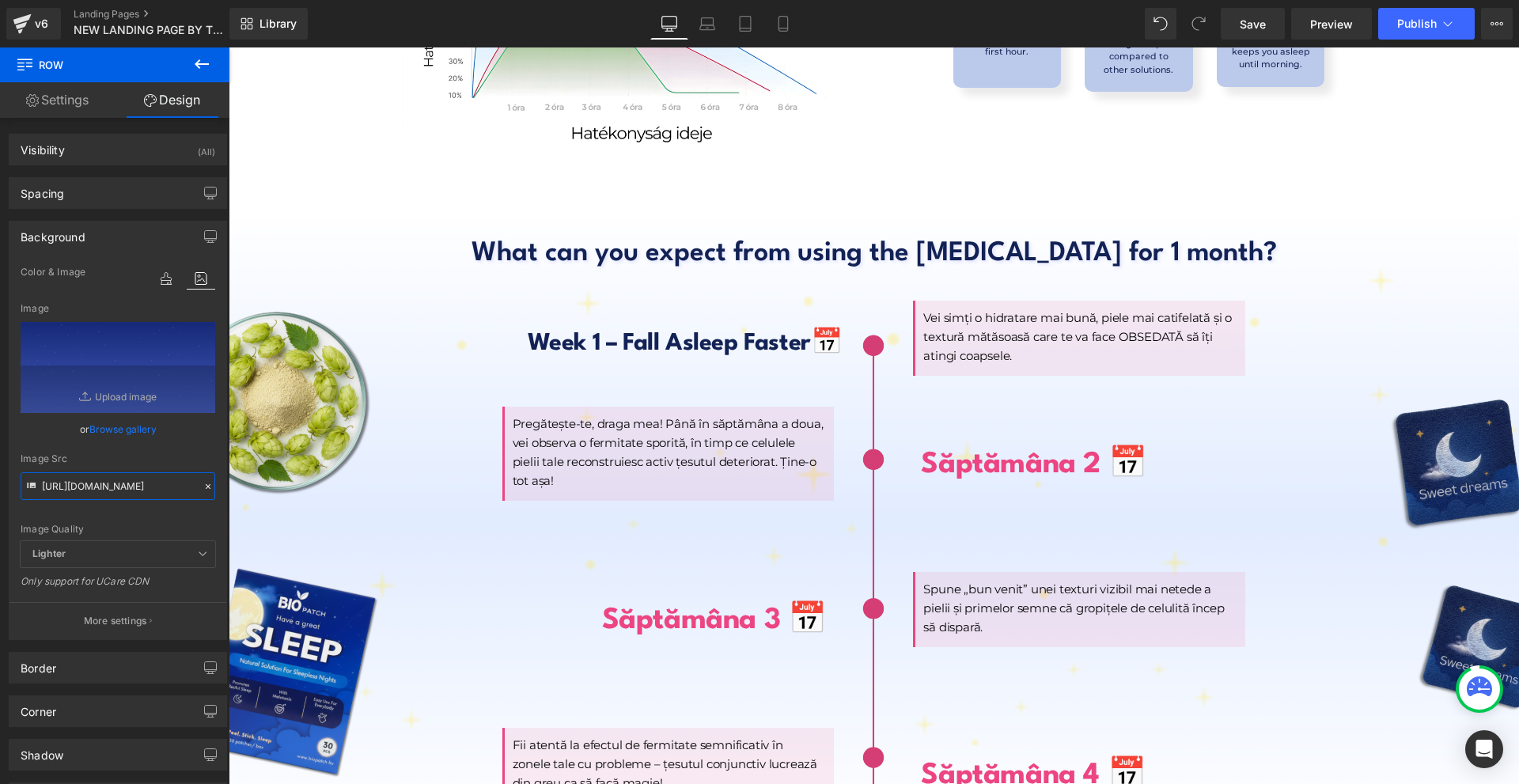
scroll to position [7197, 0]
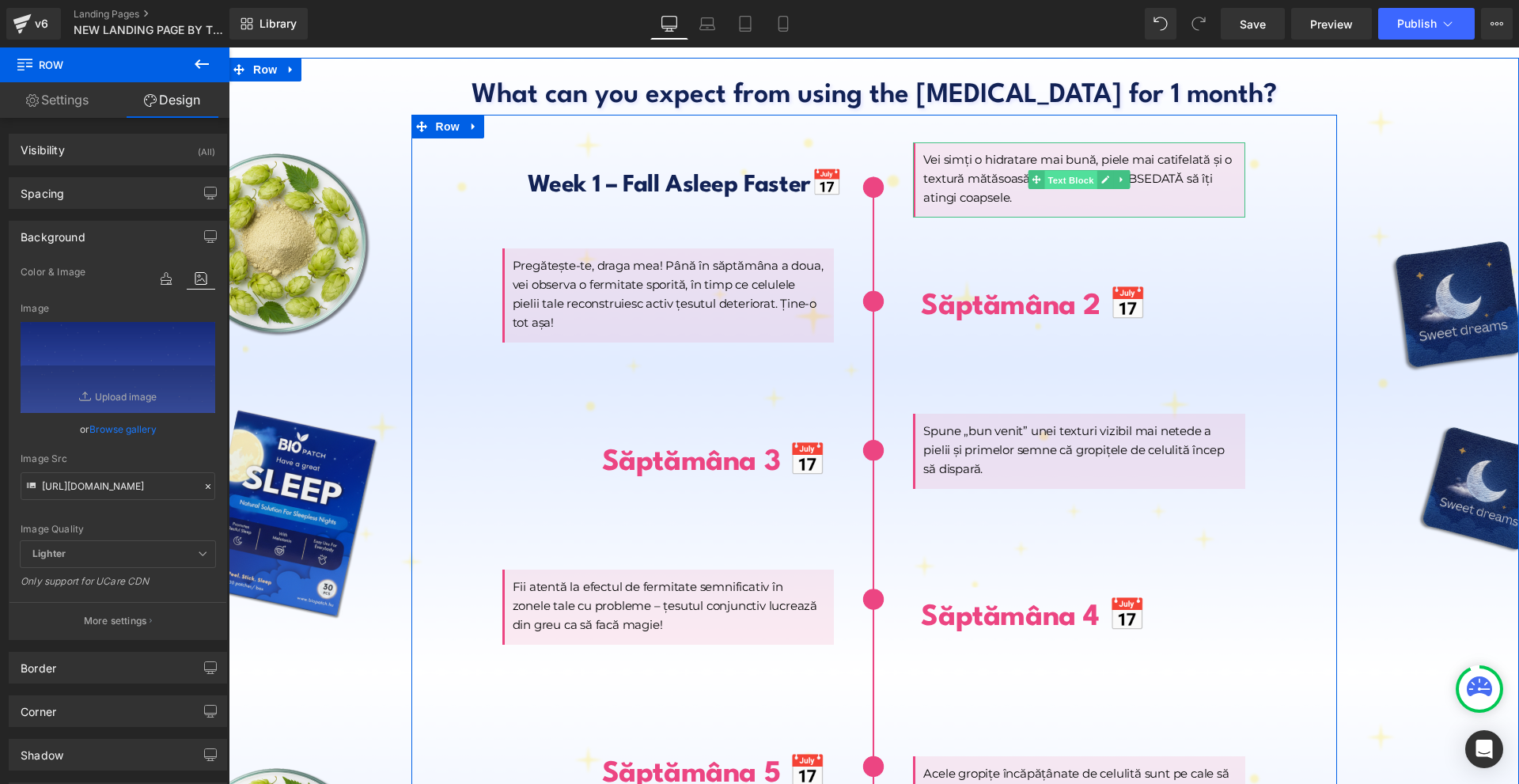
click at [1056, 171] on span "Text Block" at bounding box center [1071, 180] width 52 height 19
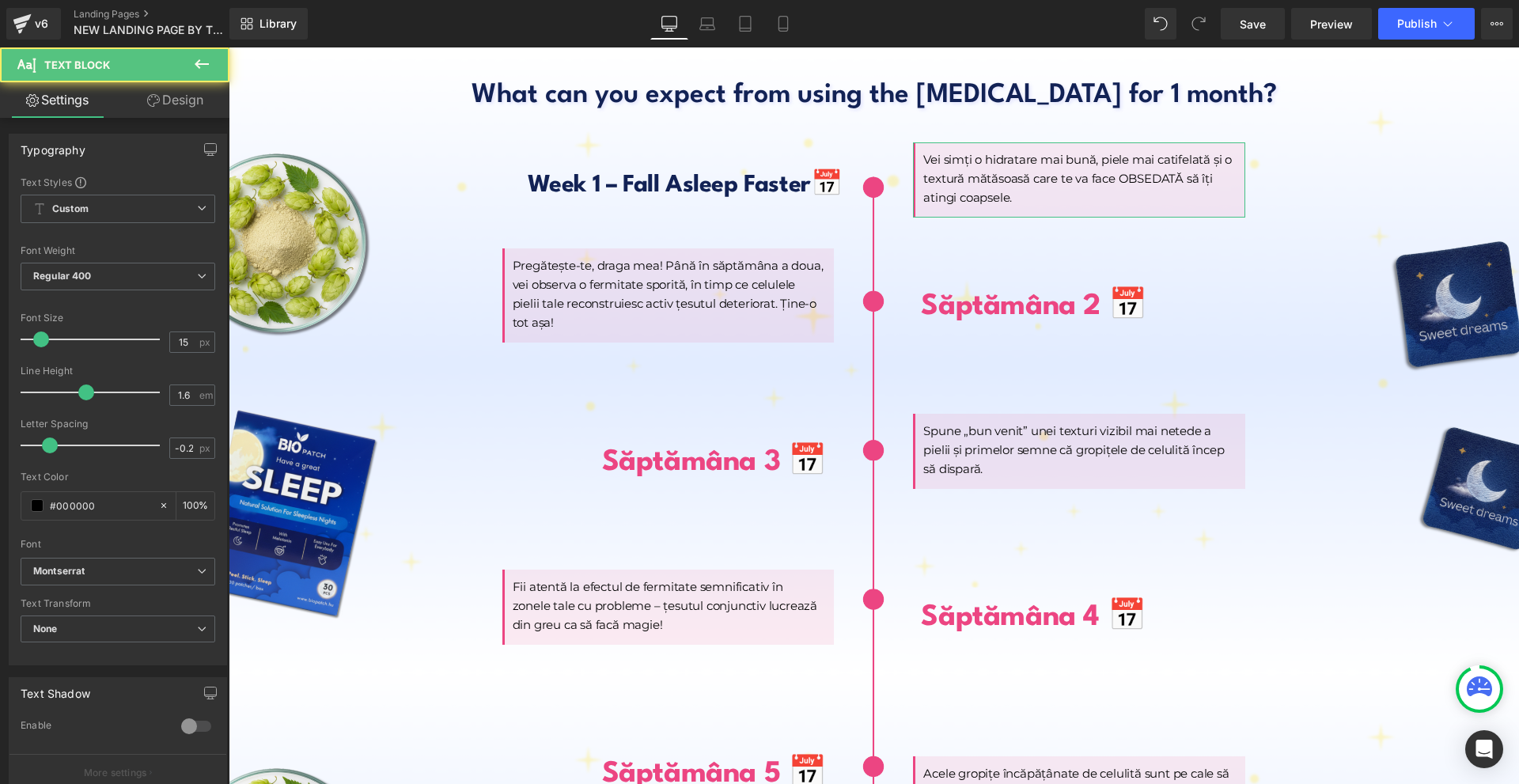
click at [178, 104] on link "Design" at bounding box center [175, 100] width 115 height 36
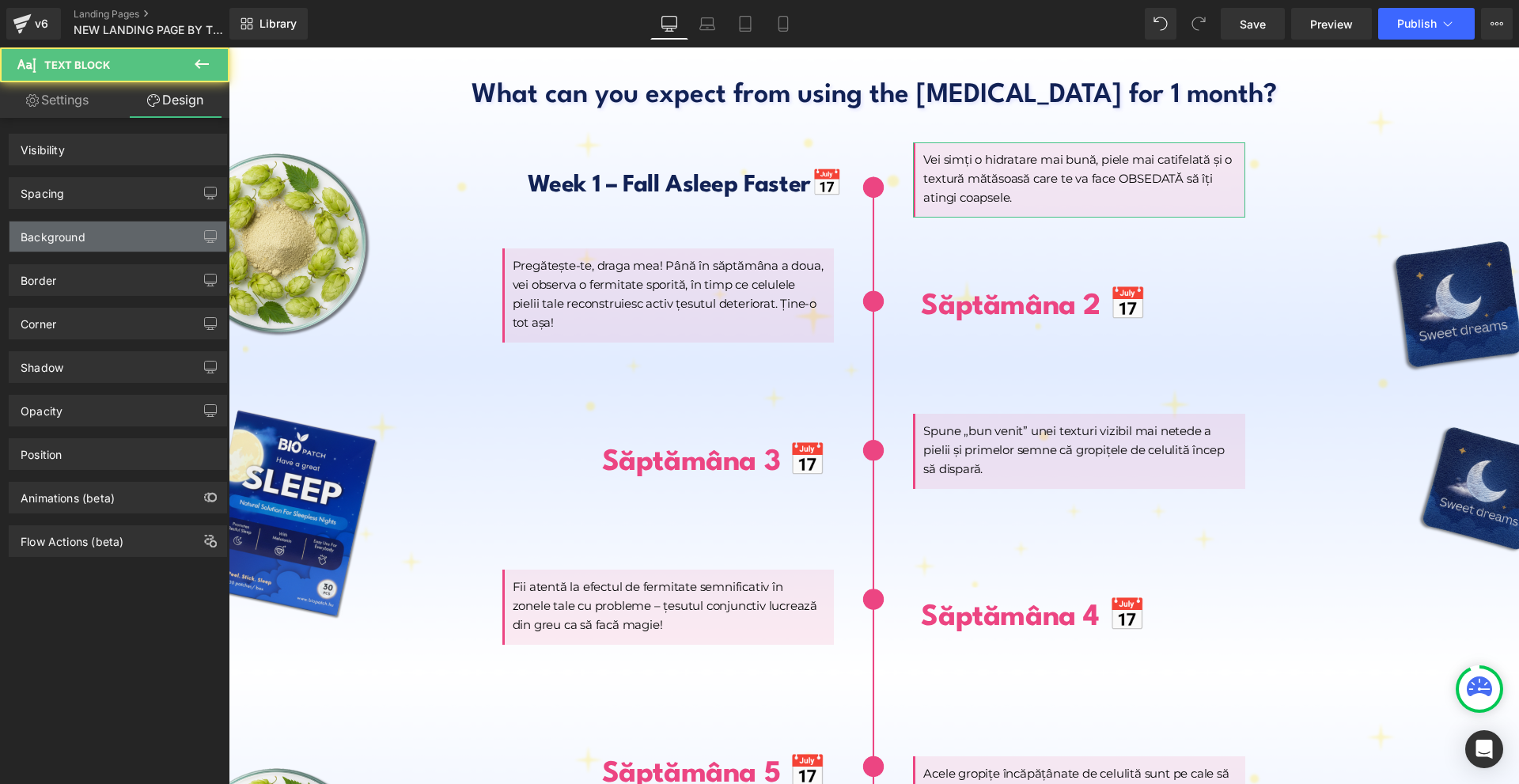
click at [93, 236] on div "Background" at bounding box center [118, 236] width 217 height 30
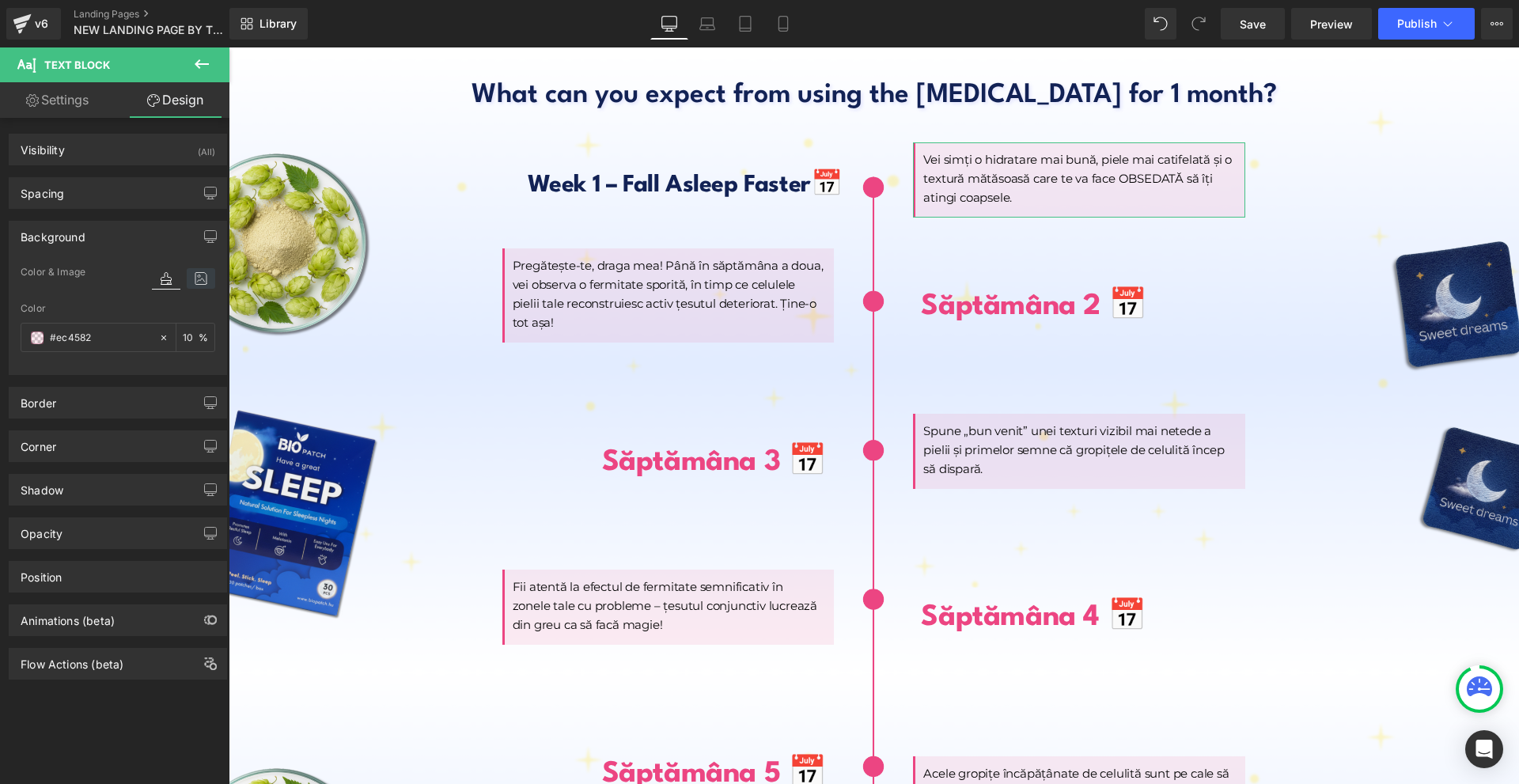
click at [201, 275] on icon at bounding box center [201, 278] width 29 height 20
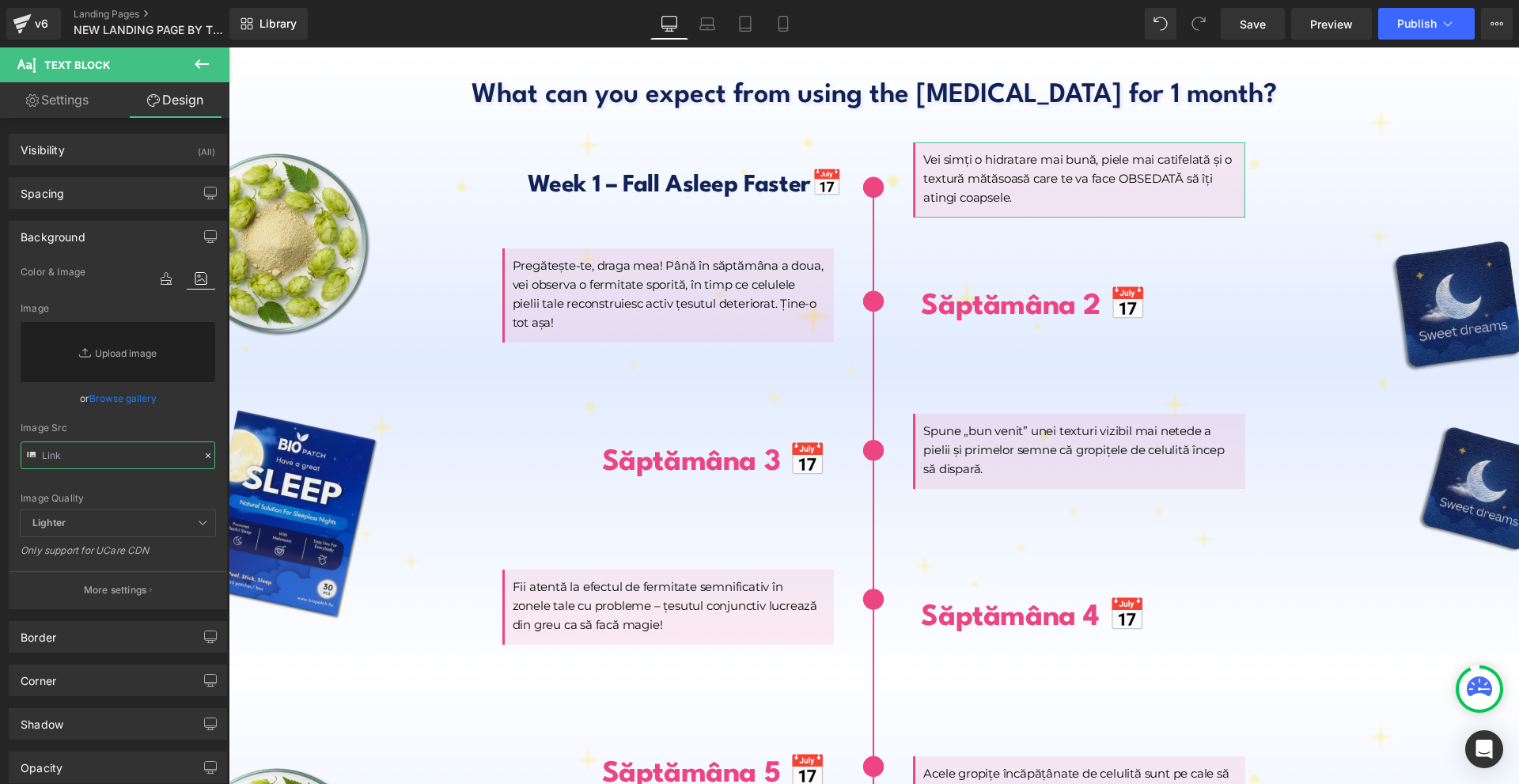
click at [123, 457] on input "text" at bounding box center [117, 455] width 195 height 28
paste input "[URL][DOMAIN_NAME]"
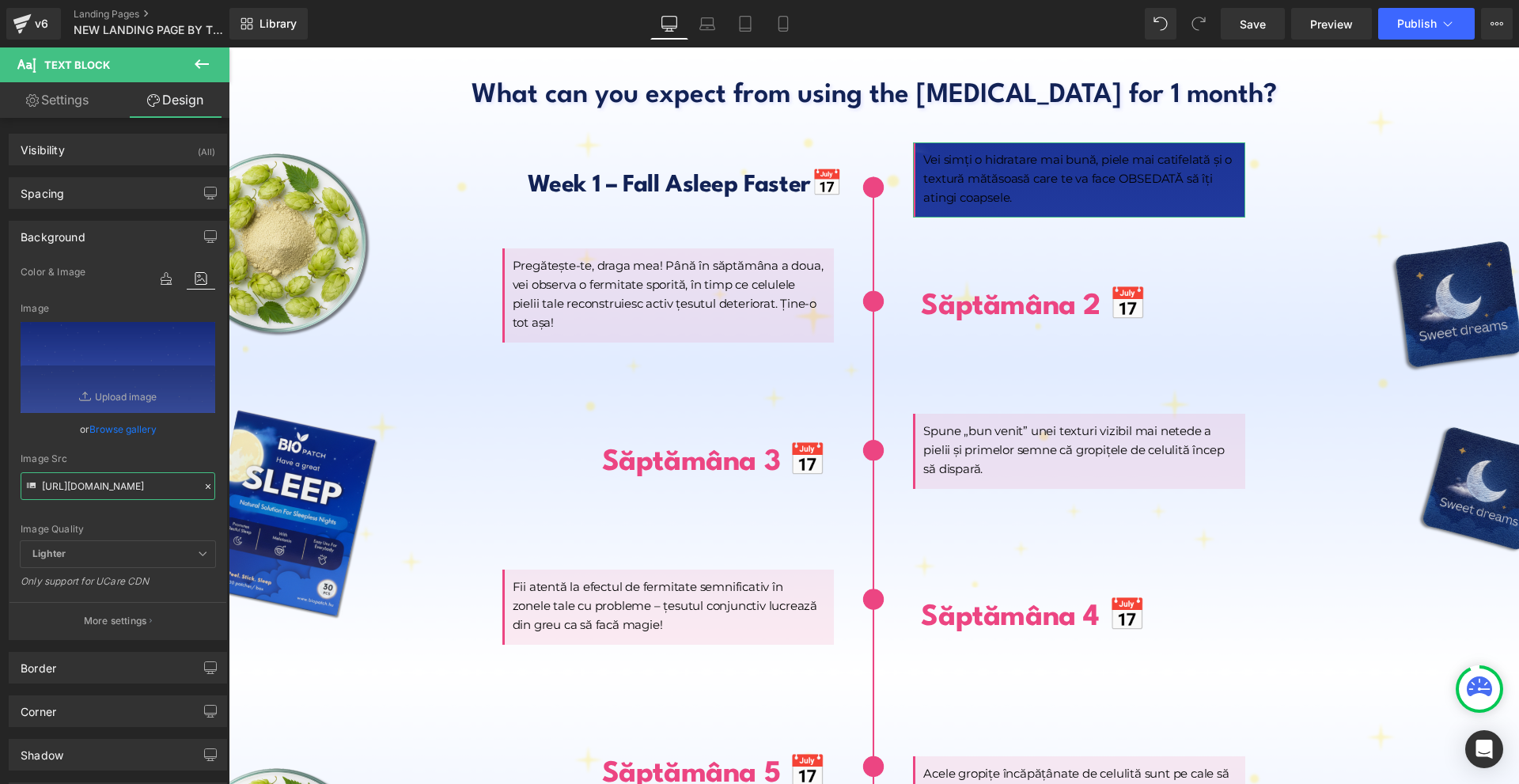
type input "[URL][DOMAIN_NAME]"
click at [146, 614] on button "More settings" at bounding box center [118, 620] width 217 height 37
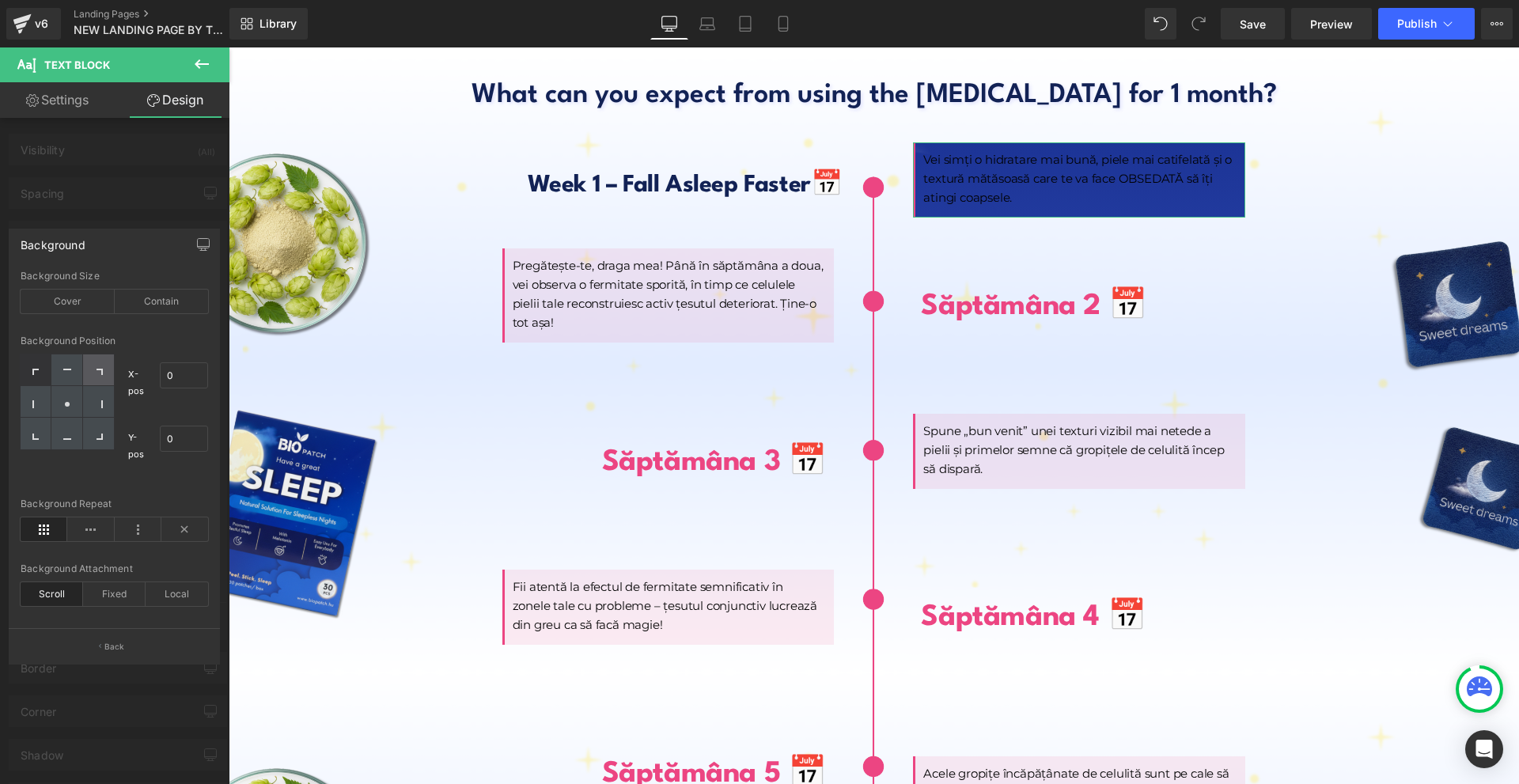
click at [92, 372] on div at bounding box center [99, 370] width 31 height 32
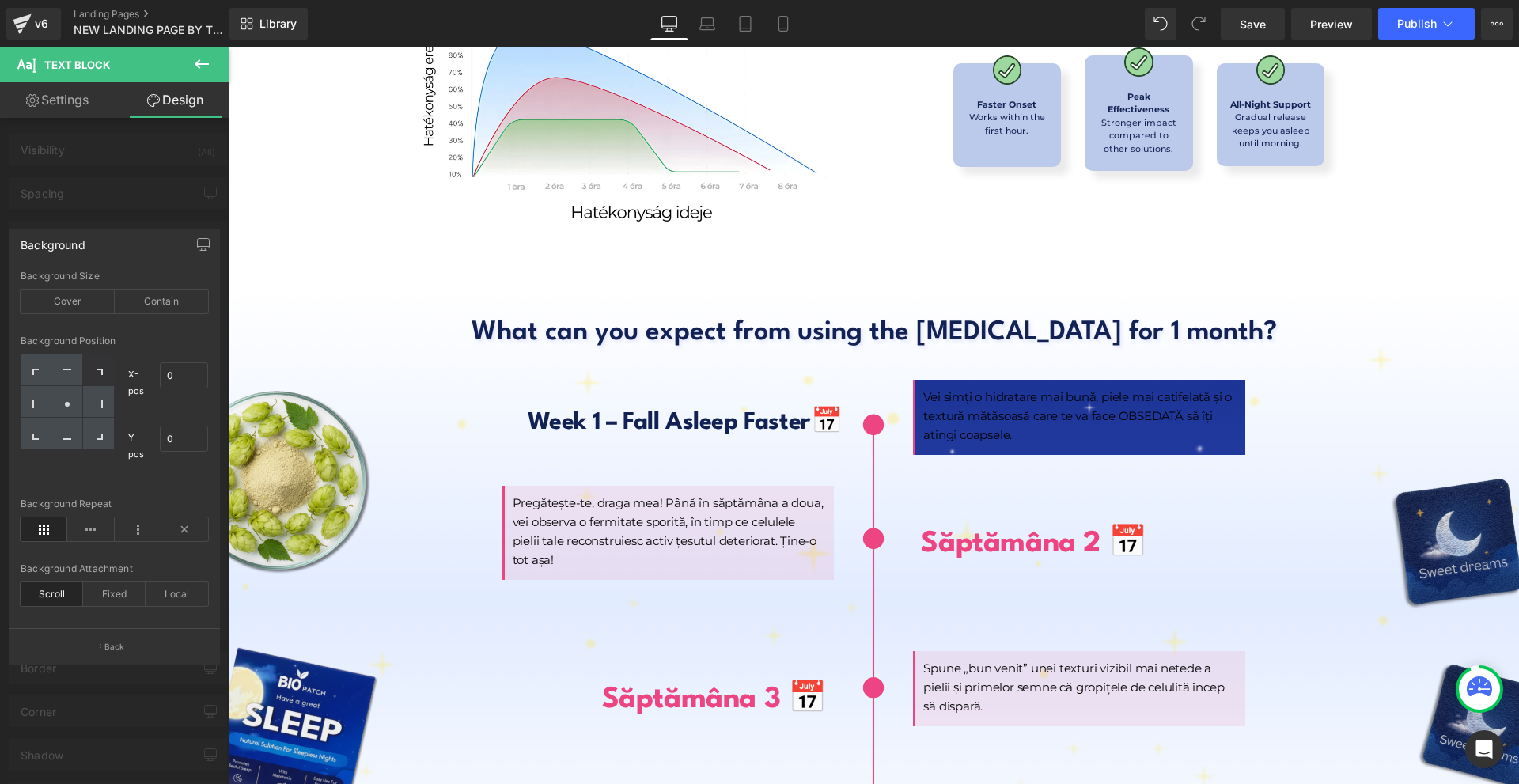
scroll to position [6881, 0]
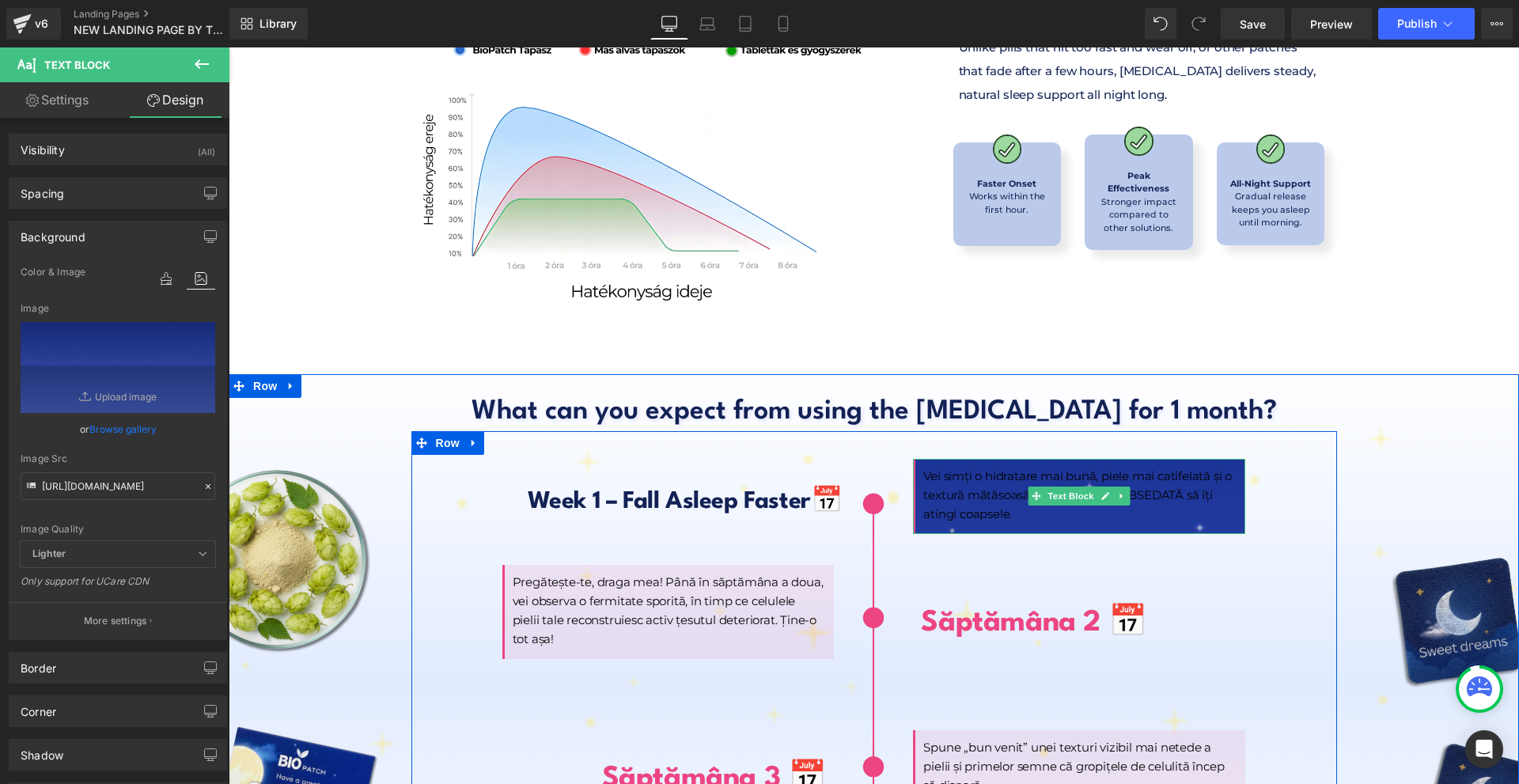
click at [992, 467] on p "Vei simți o hidratare mai bună, piele mai catifelată și o textură mătăsoasă car…" at bounding box center [1078, 496] width 311 height 57
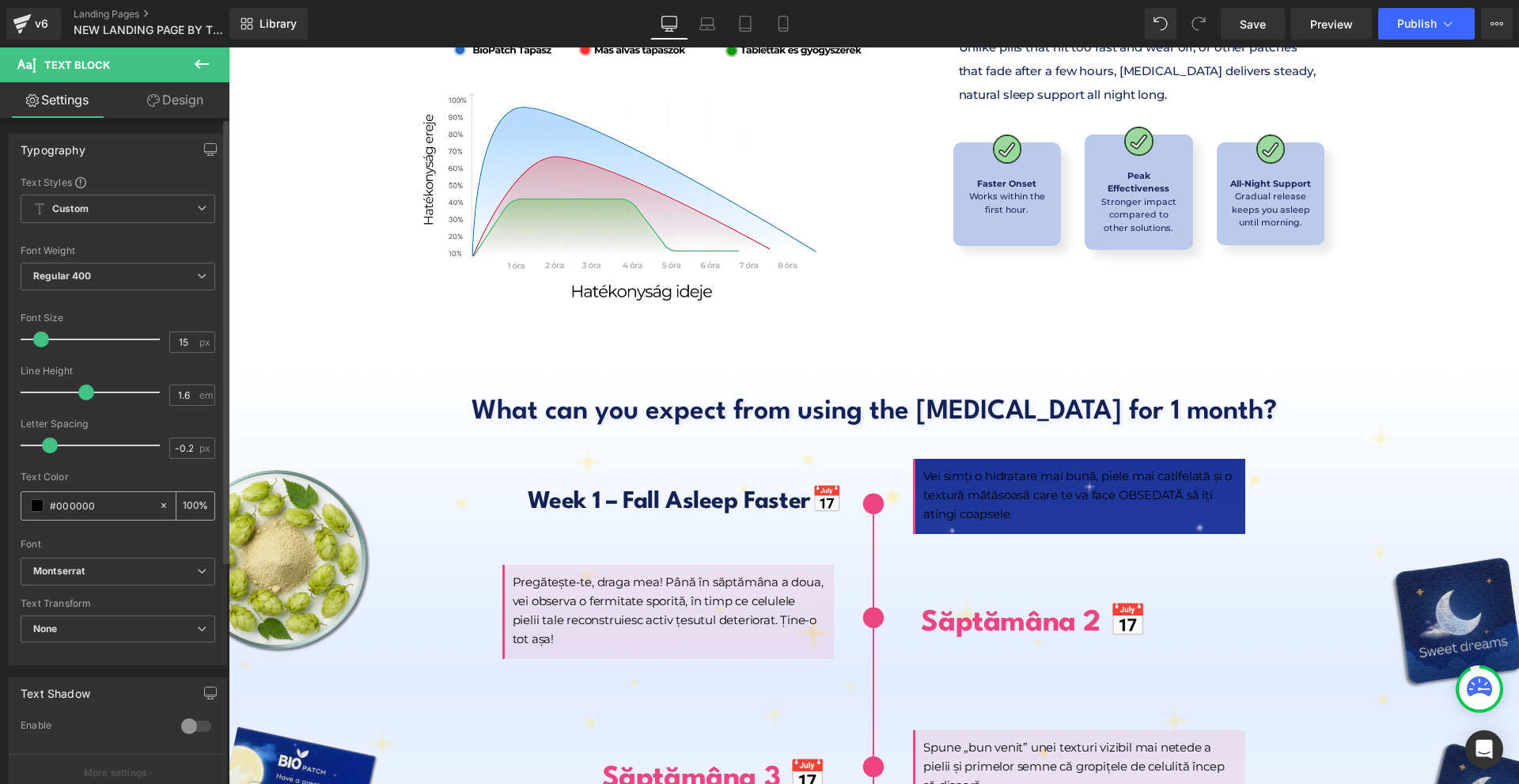
click at [36, 510] on span at bounding box center [38, 505] width 13 height 13
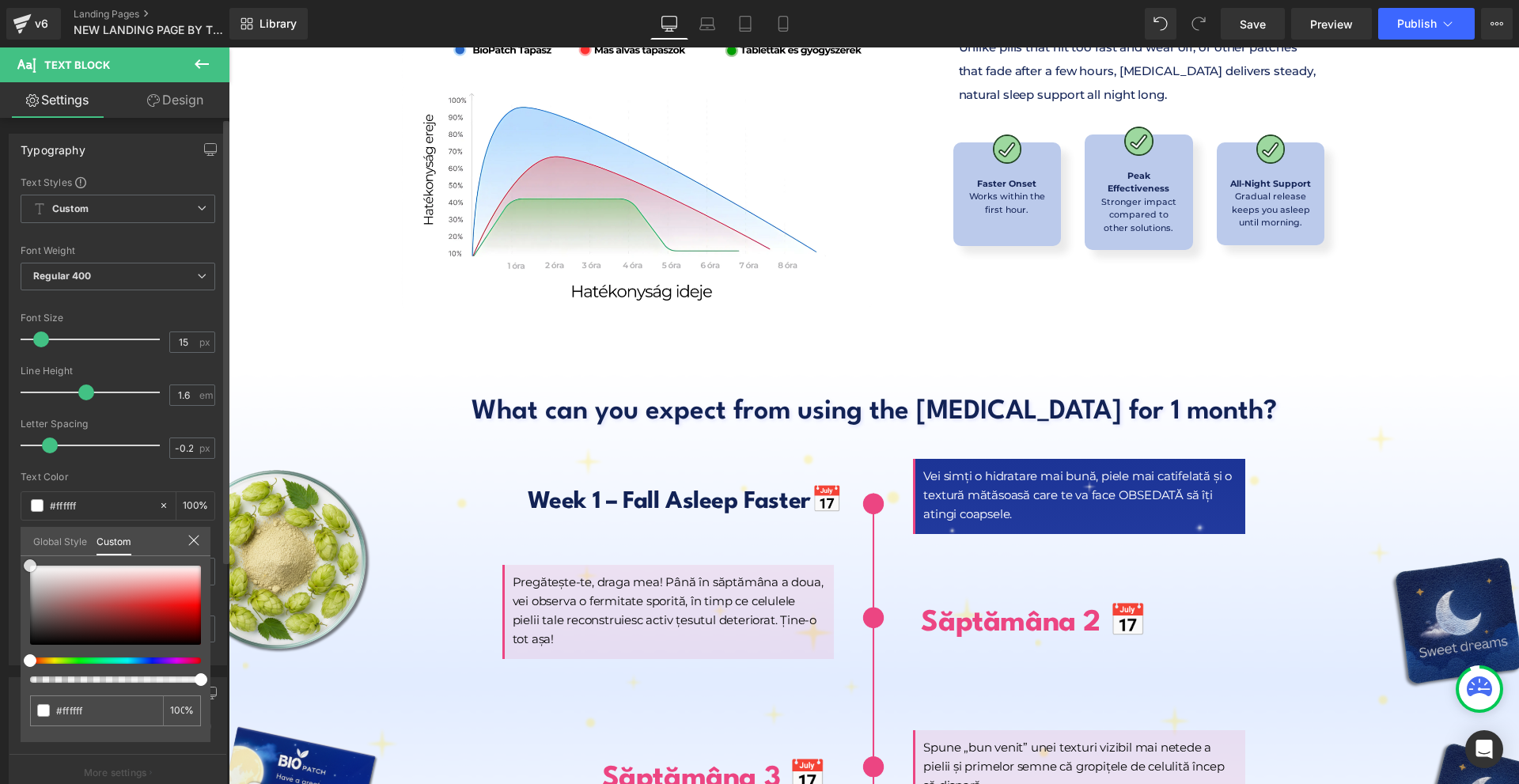
drag, startPoint x: 71, startPoint y: 619, endPoint x: 0, endPoint y: 350, distance: 278.2
click at [0, 350] on div "Typography Text Styles Custom Custom Setup Global Style Custom Setup Global Sty…" at bounding box center [118, 393] width 236 height 544
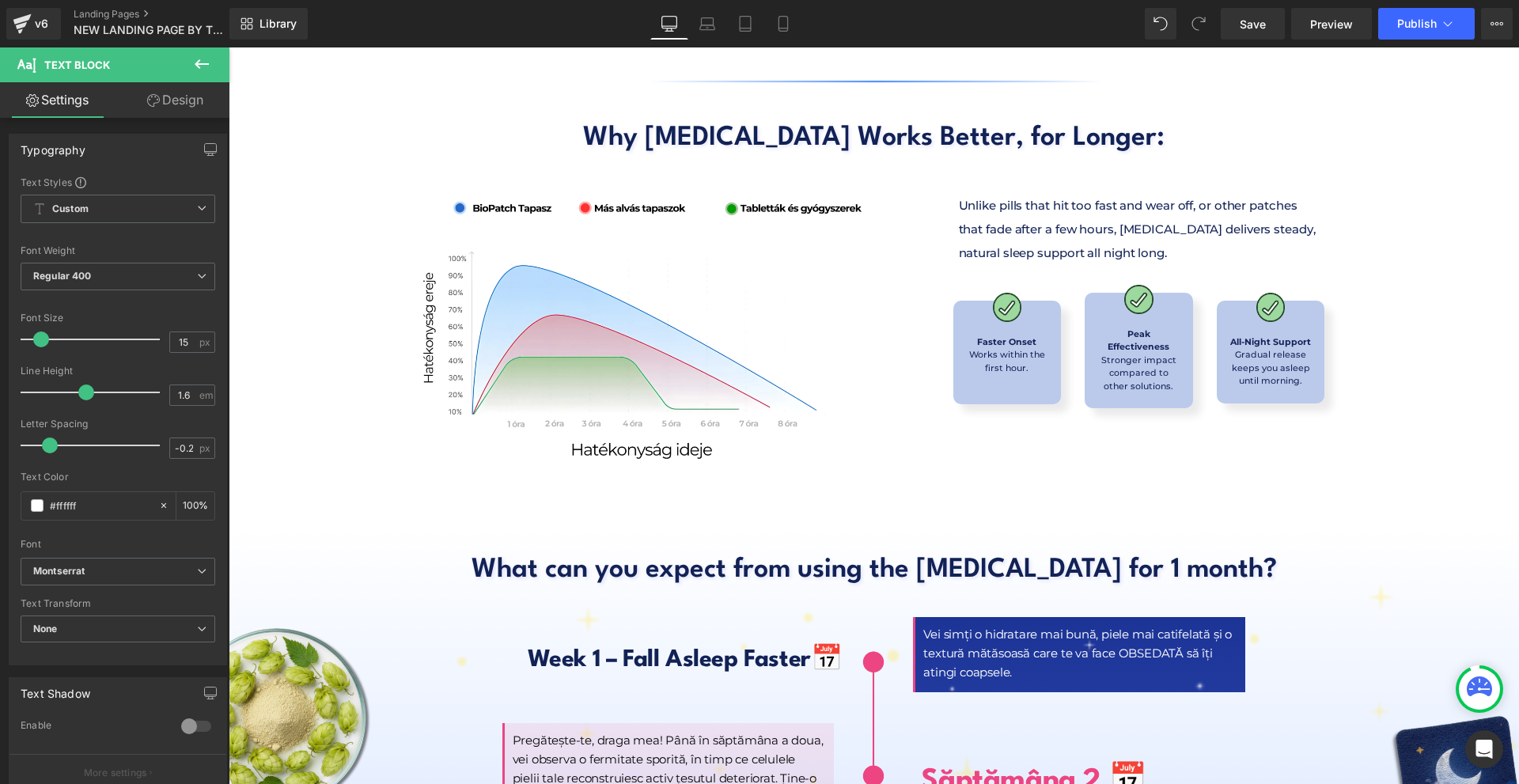
scroll to position [6643, 0]
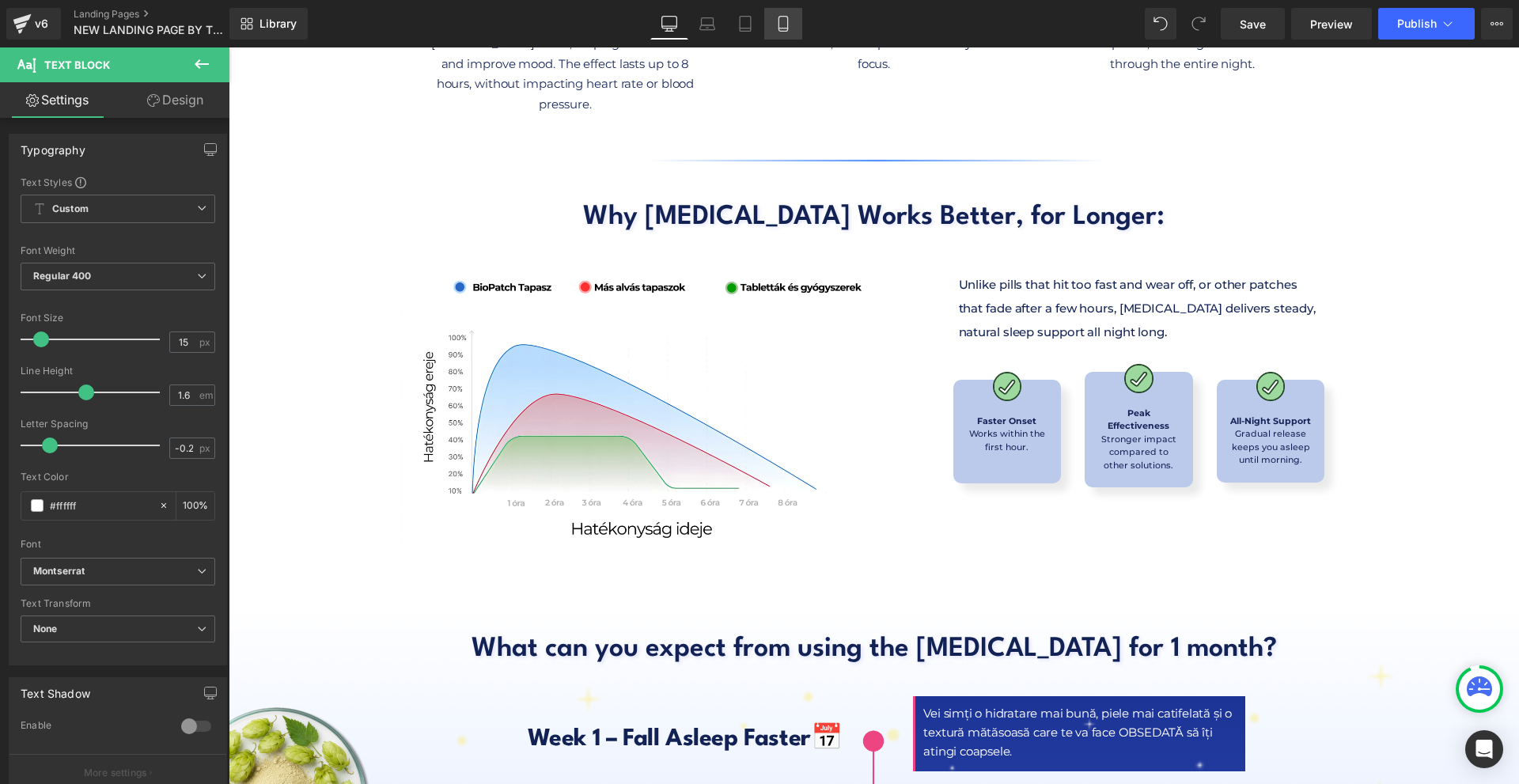
click at [780, 24] on icon at bounding box center [783, 23] width 15 height 15
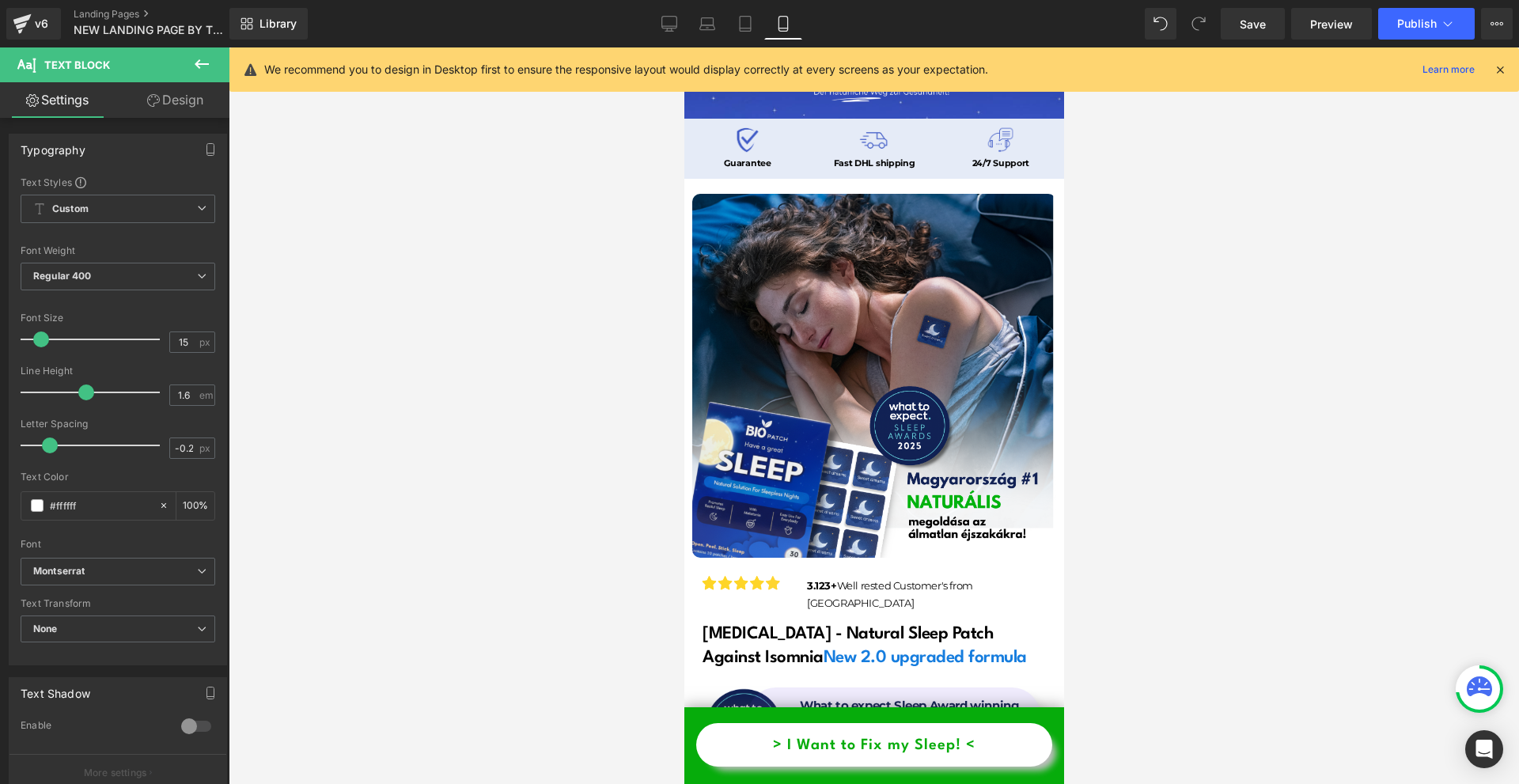
scroll to position [0, 0]
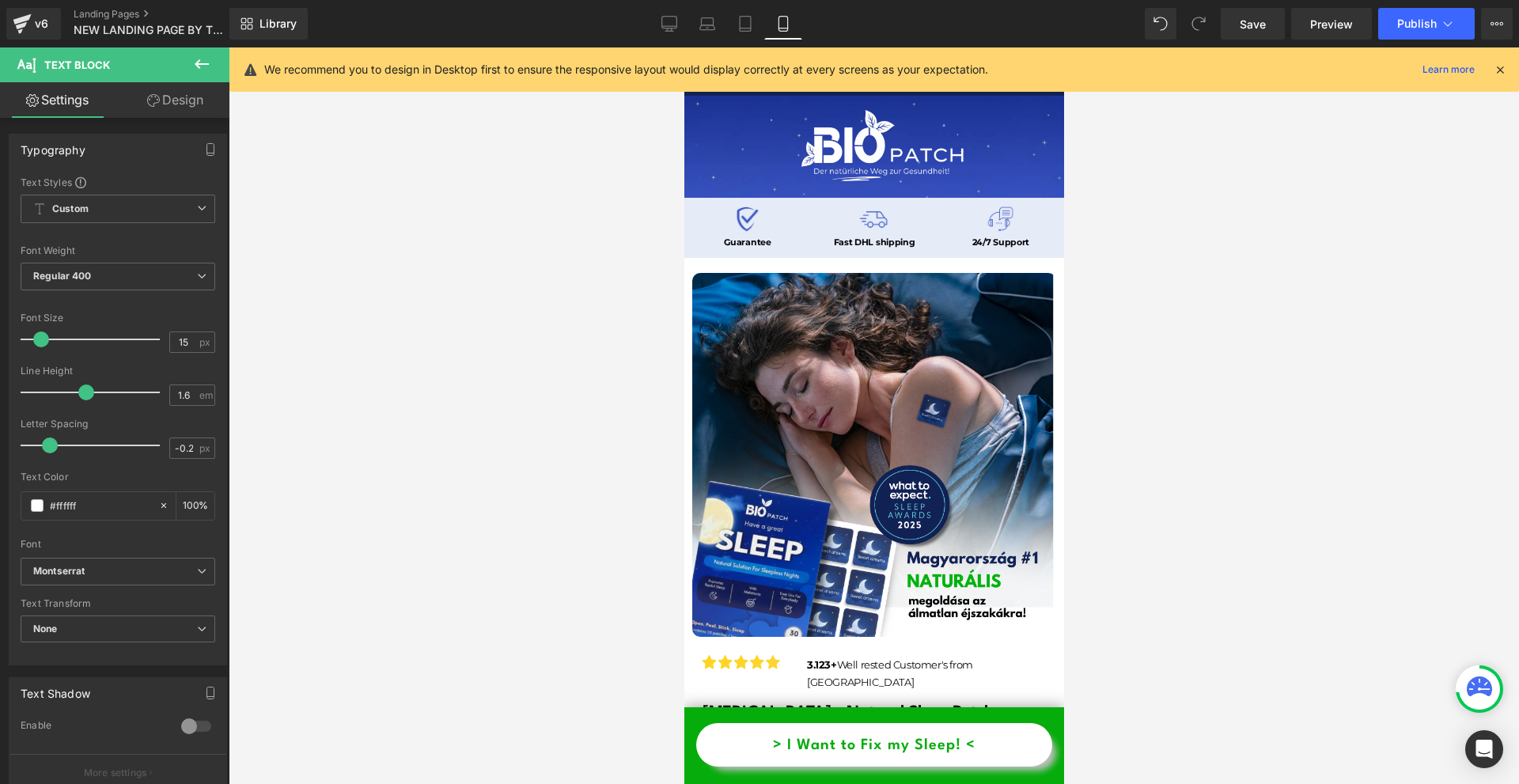
click at [1495, 69] on icon at bounding box center [1499, 69] width 14 height 14
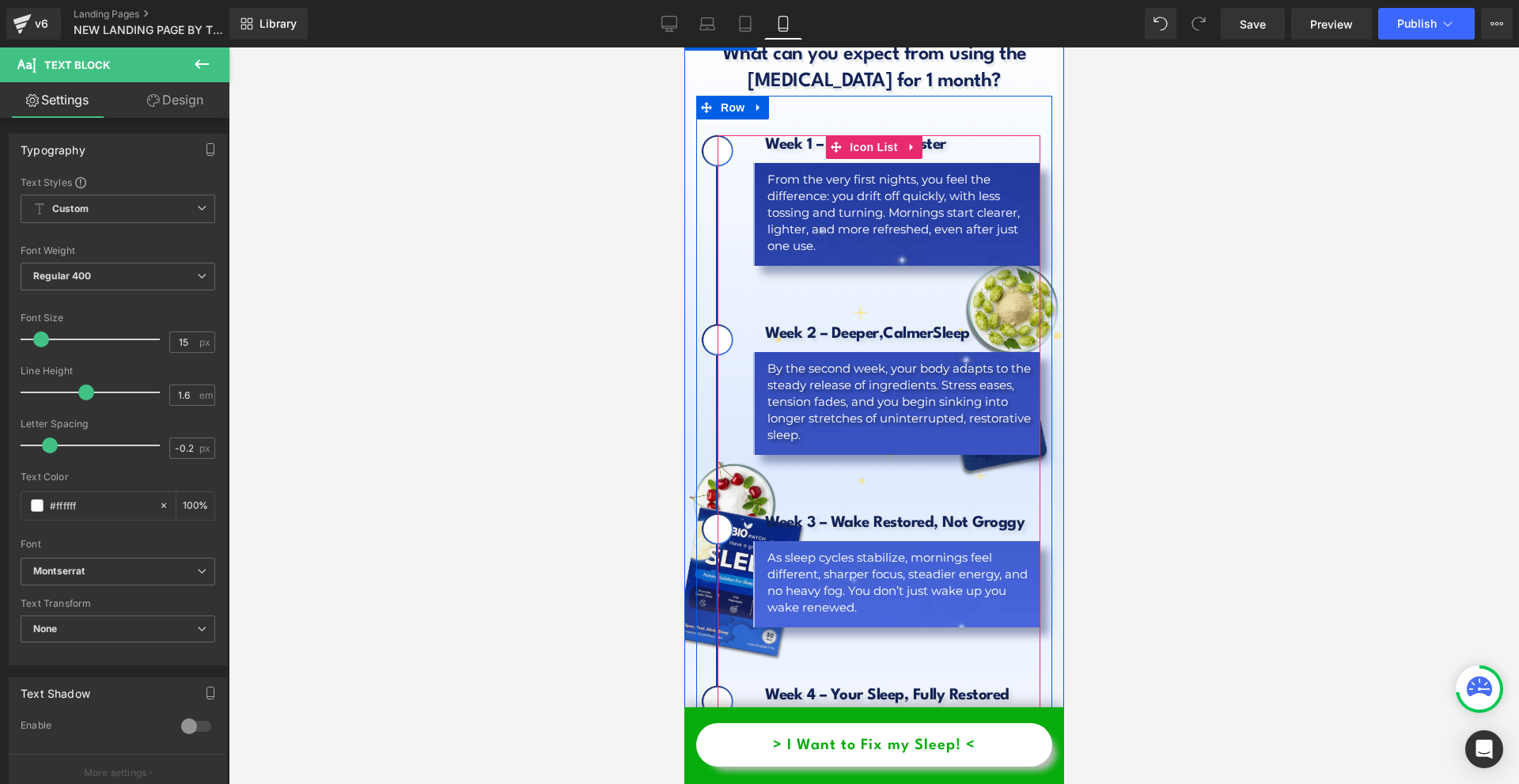
scroll to position [9648, 0]
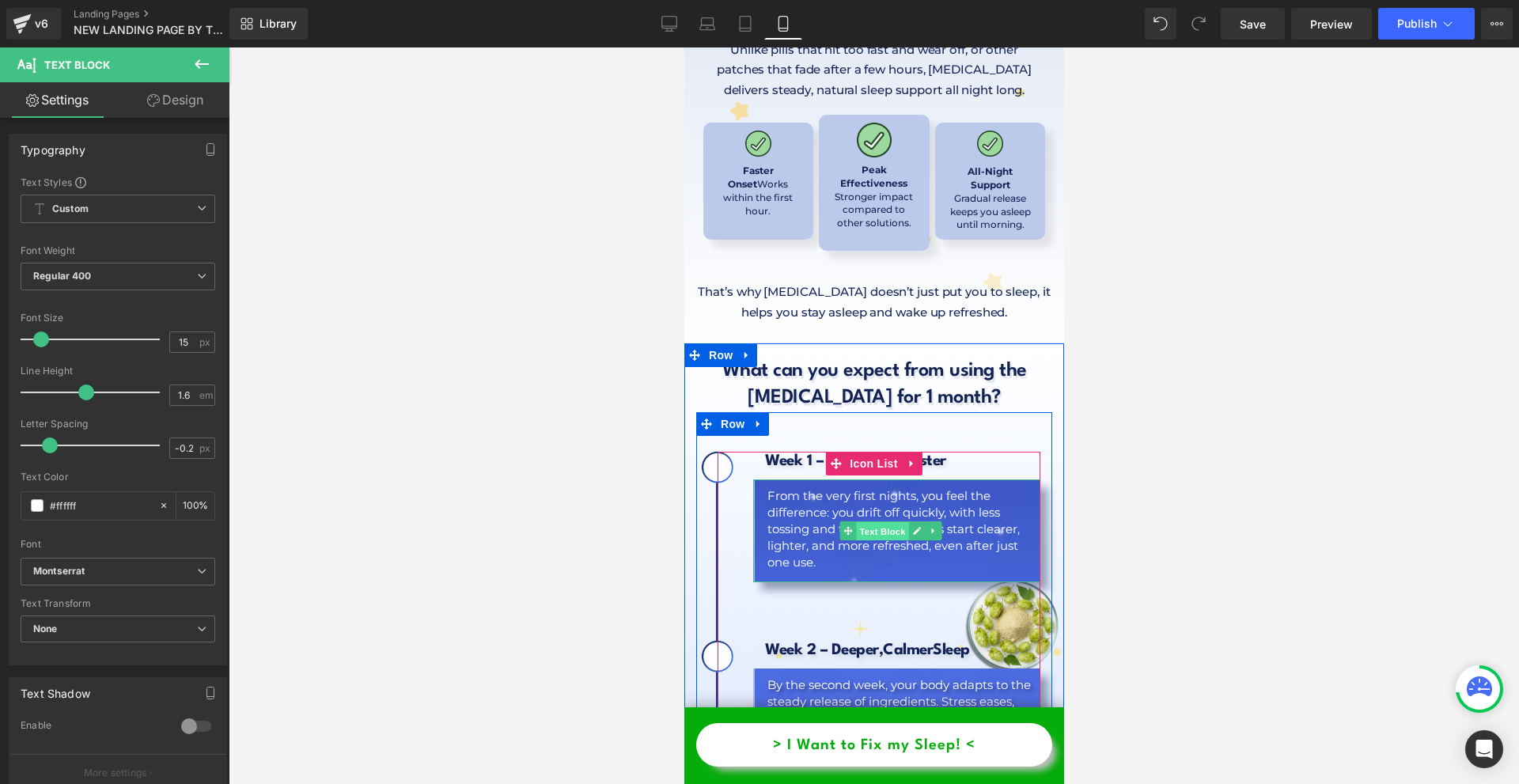
drag, startPoint x: 877, startPoint y: 376, endPoint x: 1084, endPoint y: 321, distance: 214.2
click at [877, 522] on span "Text Block" at bounding box center [881, 531] width 52 height 19
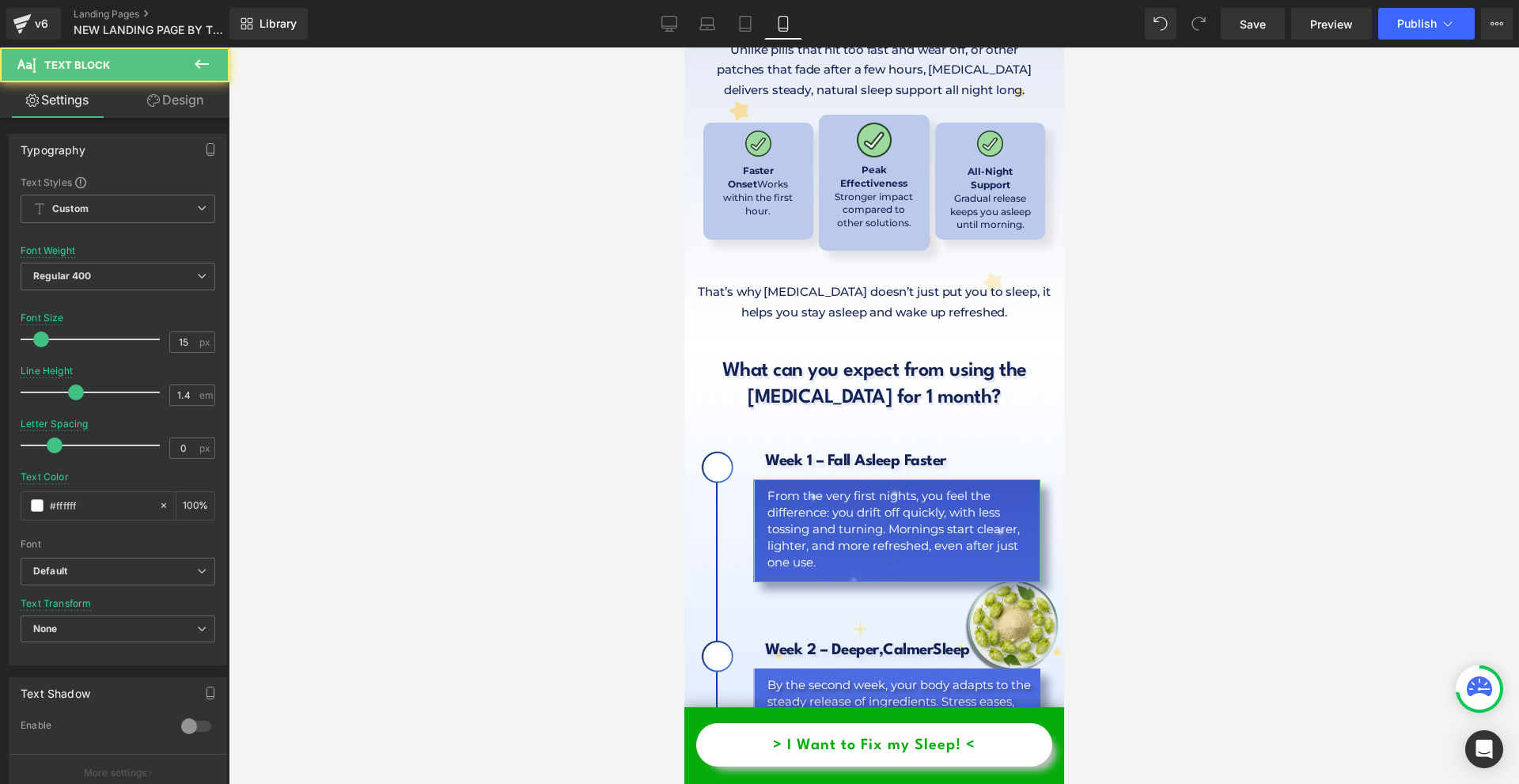
click at [179, 102] on link "Design" at bounding box center [175, 100] width 115 height 36
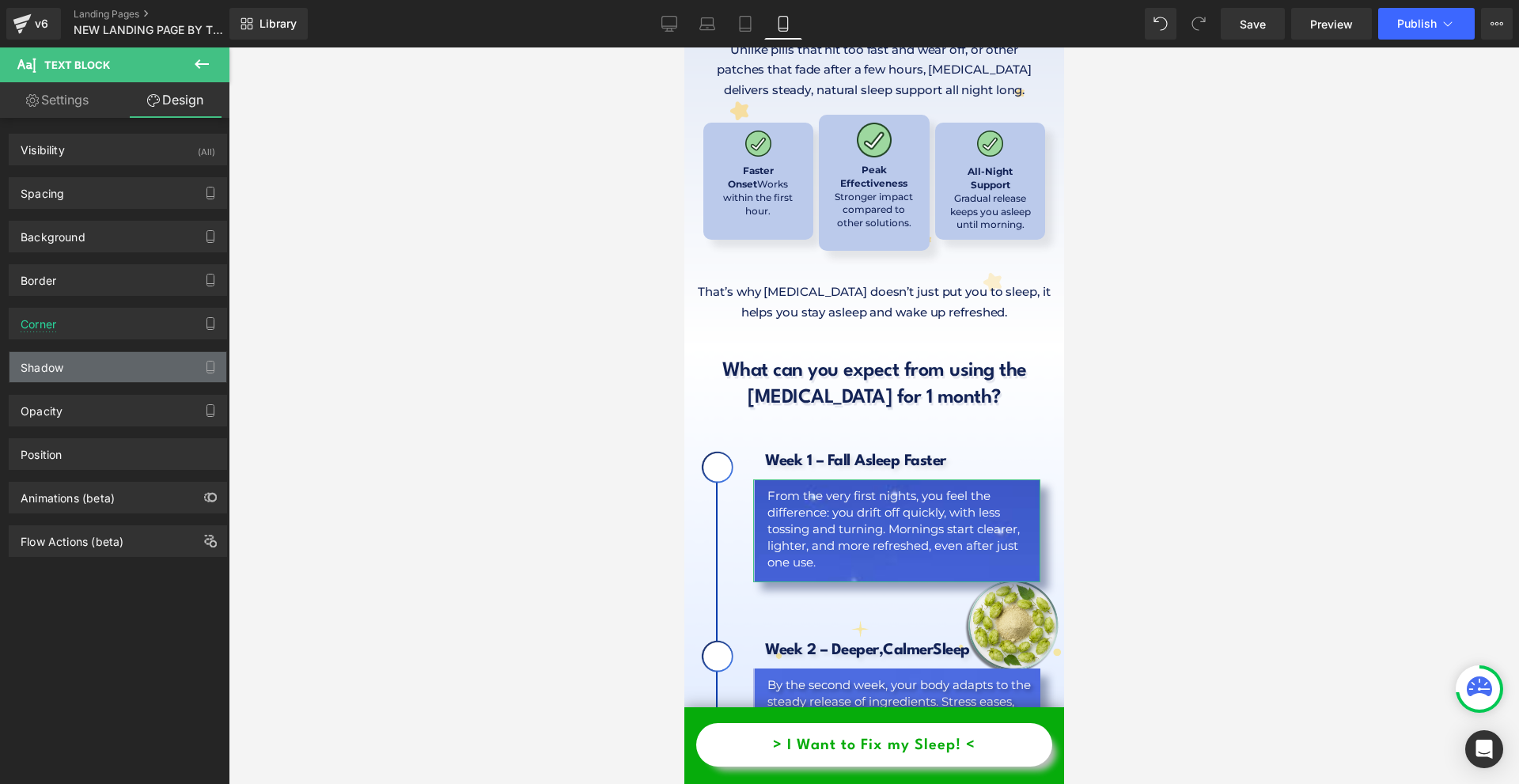
click at [77, 372] on div "Shadow" at bounding box center [118, 367] width 217 height 30
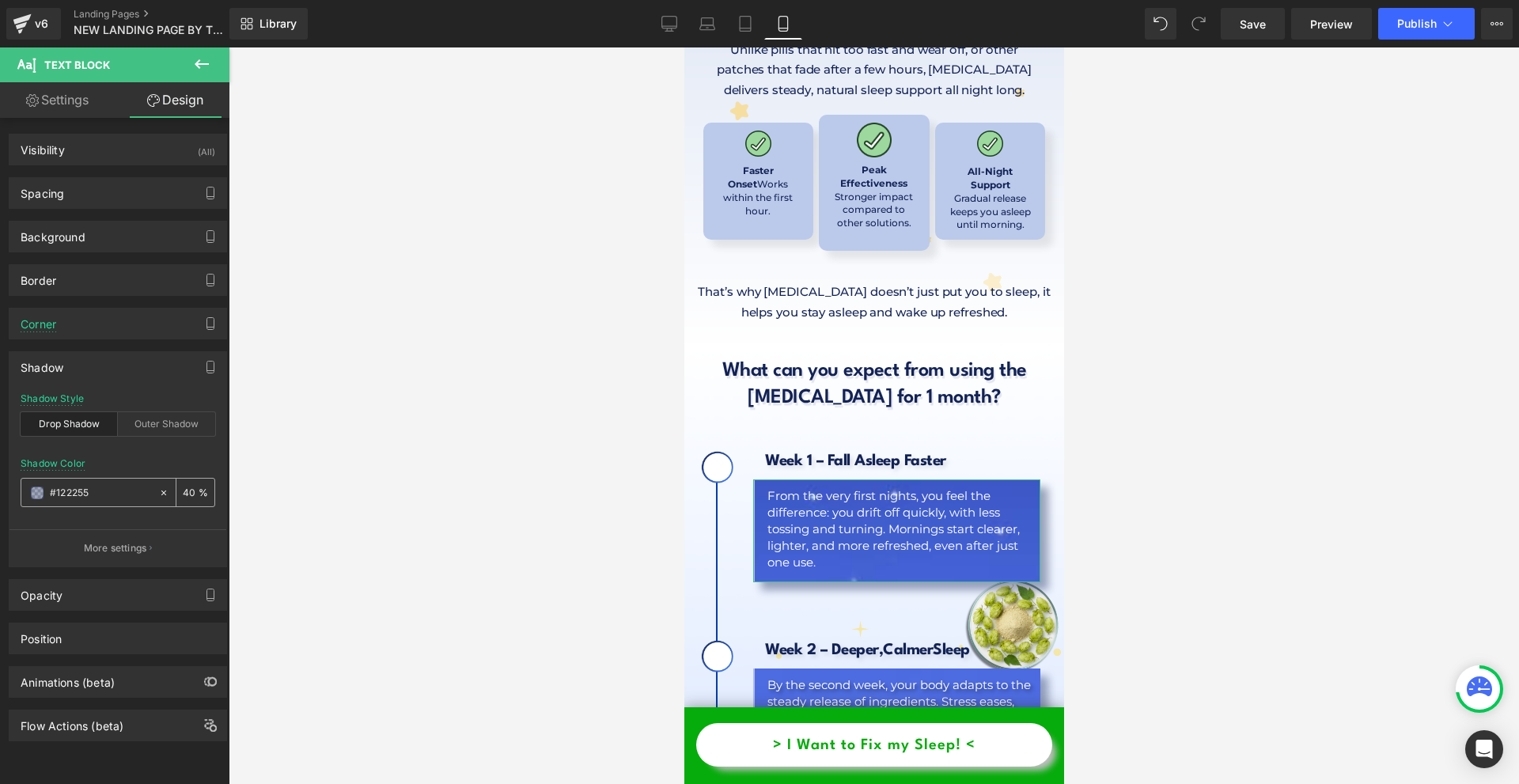
click at [95, 491] on input "#122255" at bounding box center [100, 492] width 101 height 17
click at [660, 10] on link "Desktop" at bounding box center [669, 24] width 38 height 32
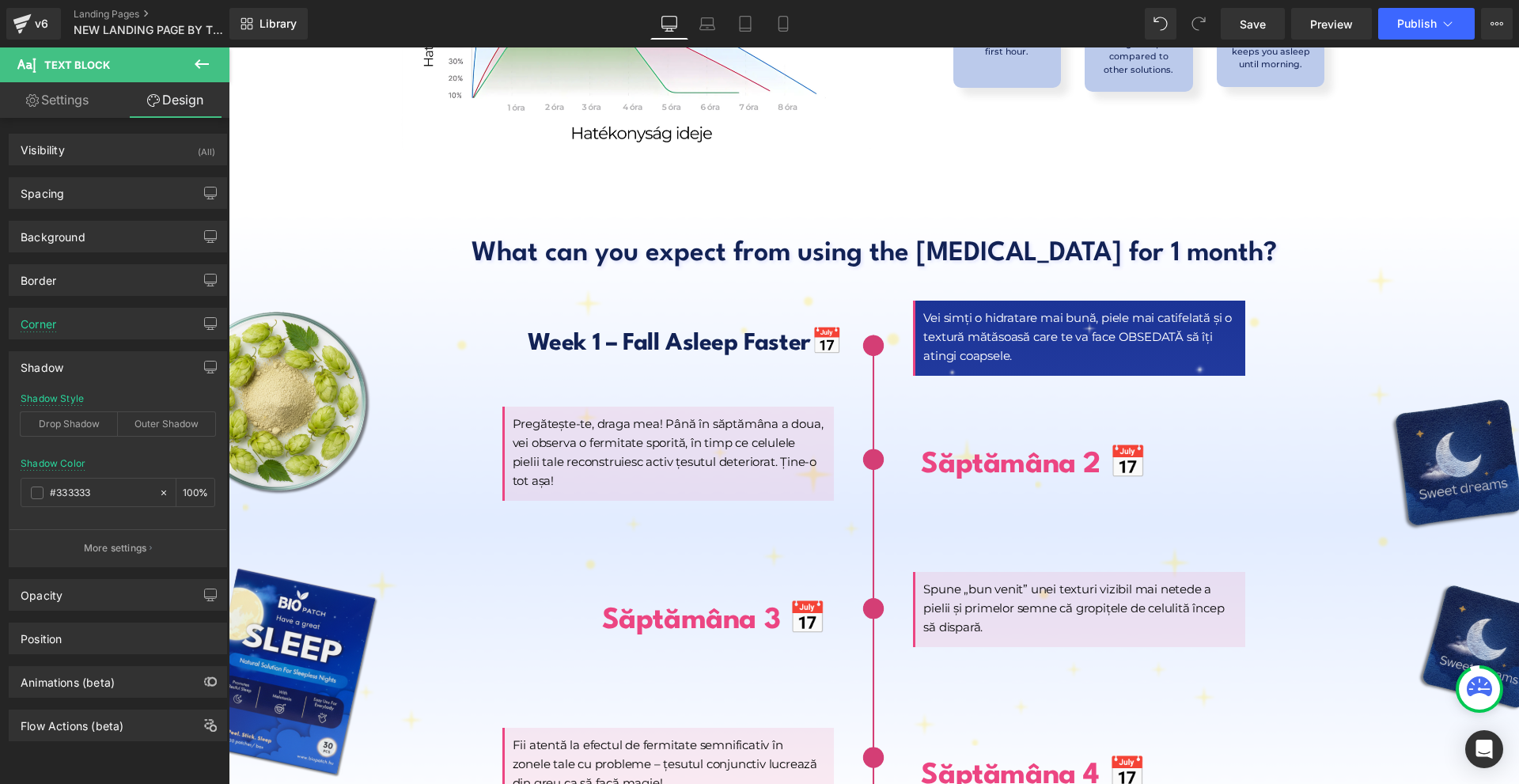
scroll to position [6960, 0]
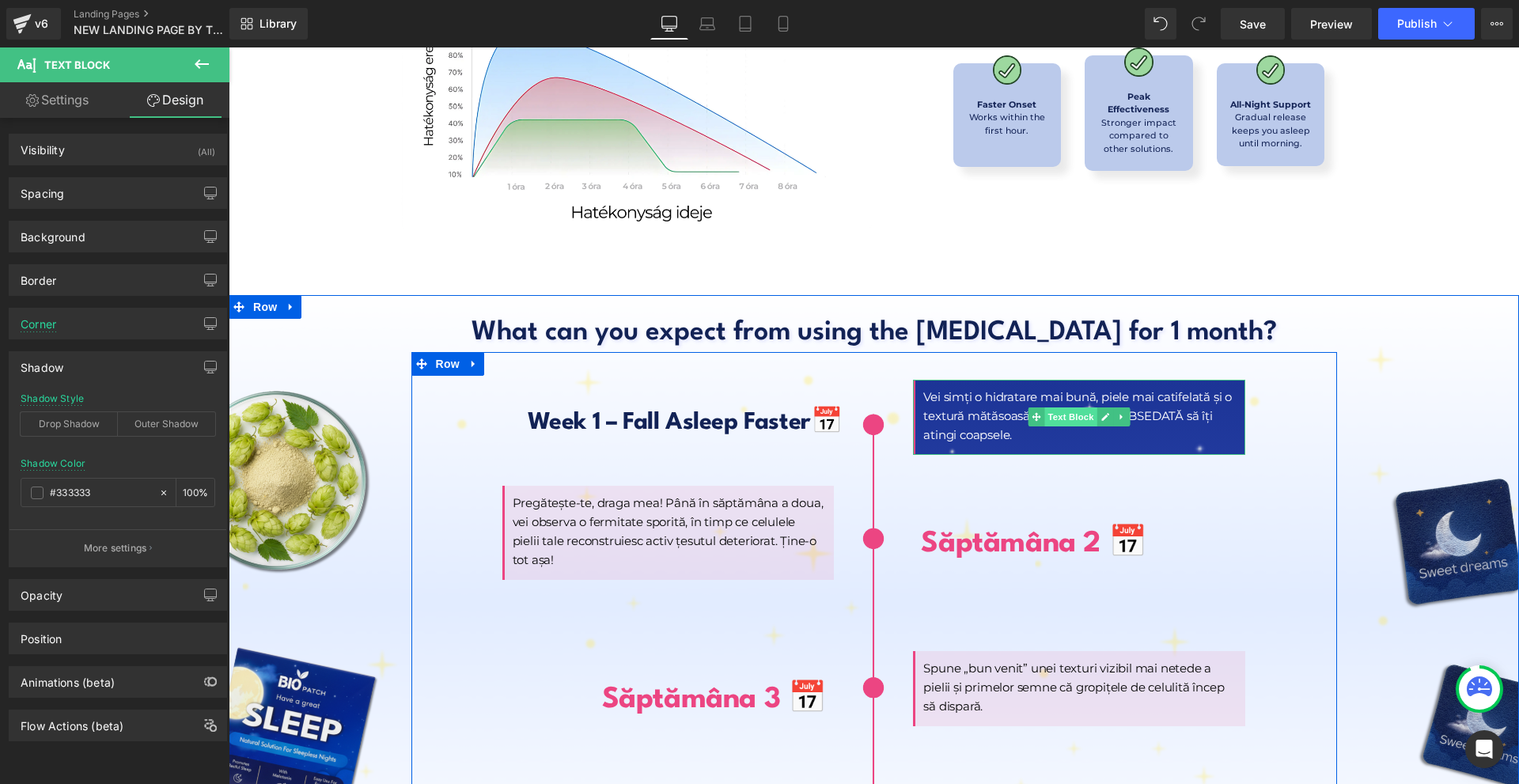
click at [1052, 407] on span "Text Block" at bounding box center [1071, 416] width 52 height 19
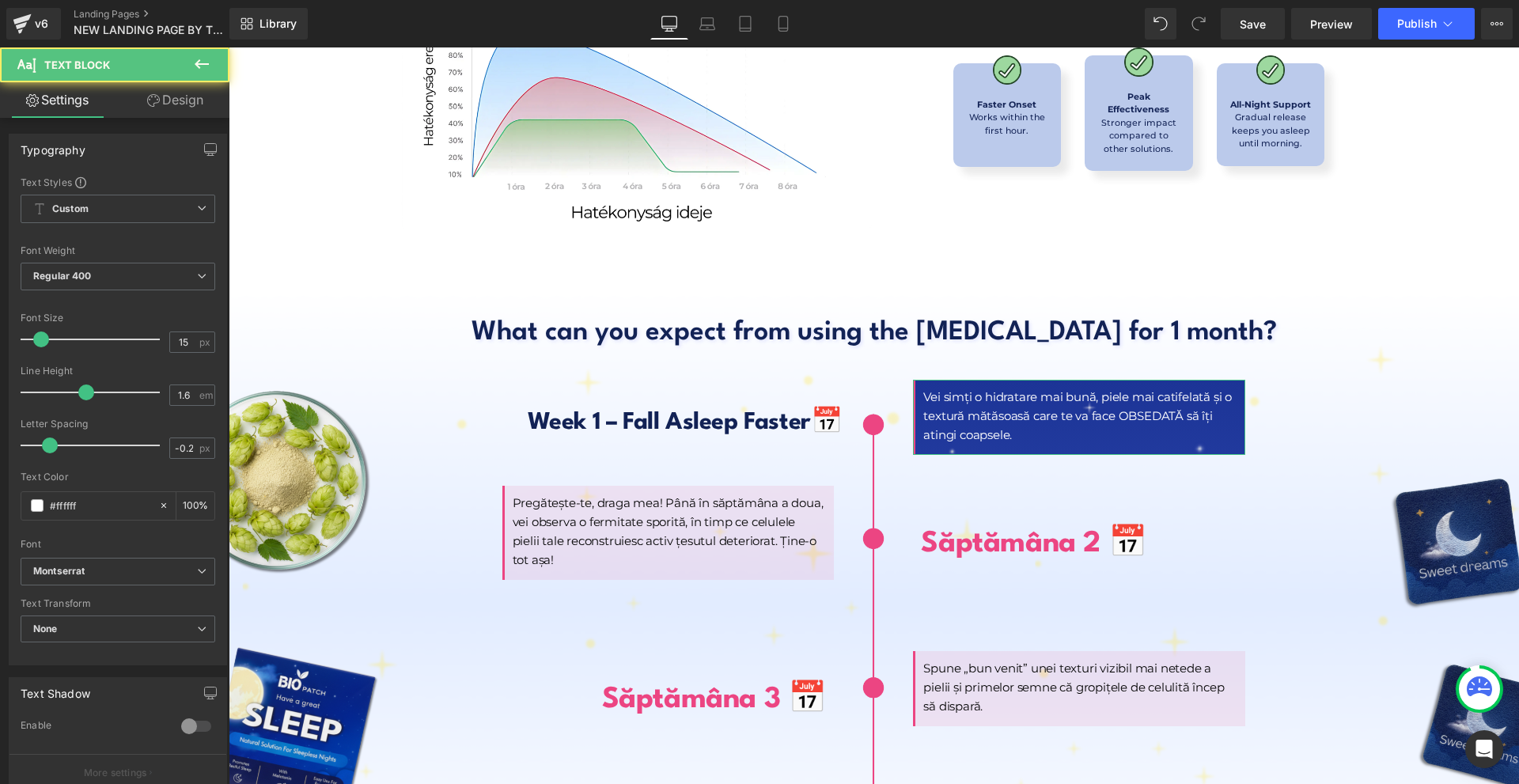
click at [166, 114] on link "Design" at bounding box center [175, 100] width 115 height 36
click at [0, 0] on div "Corner" at bounding box center [0, 0] width 0 height 0
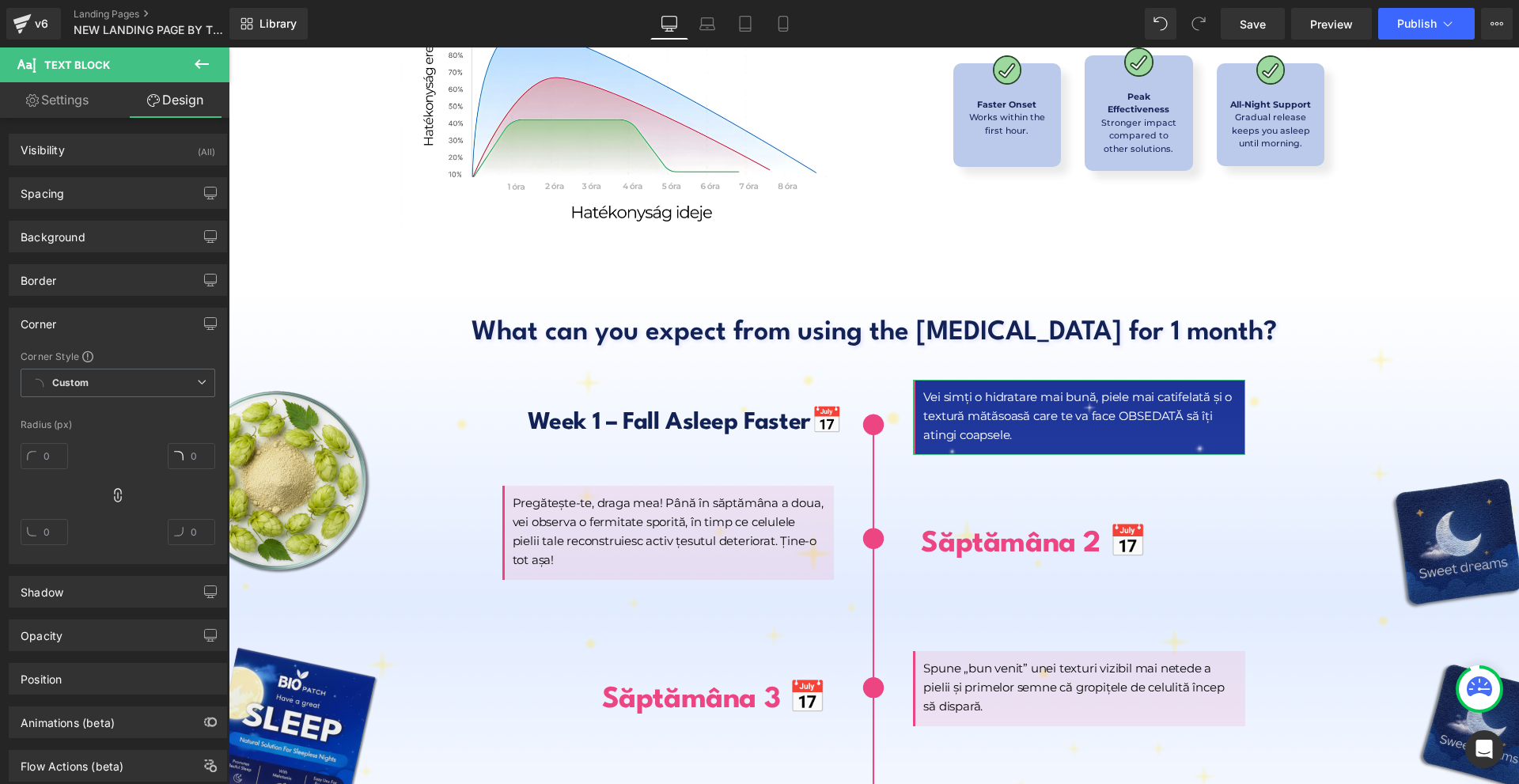
click at [95, 329] on div "Corner" at bounding box center [118, 323] width 217 height 30
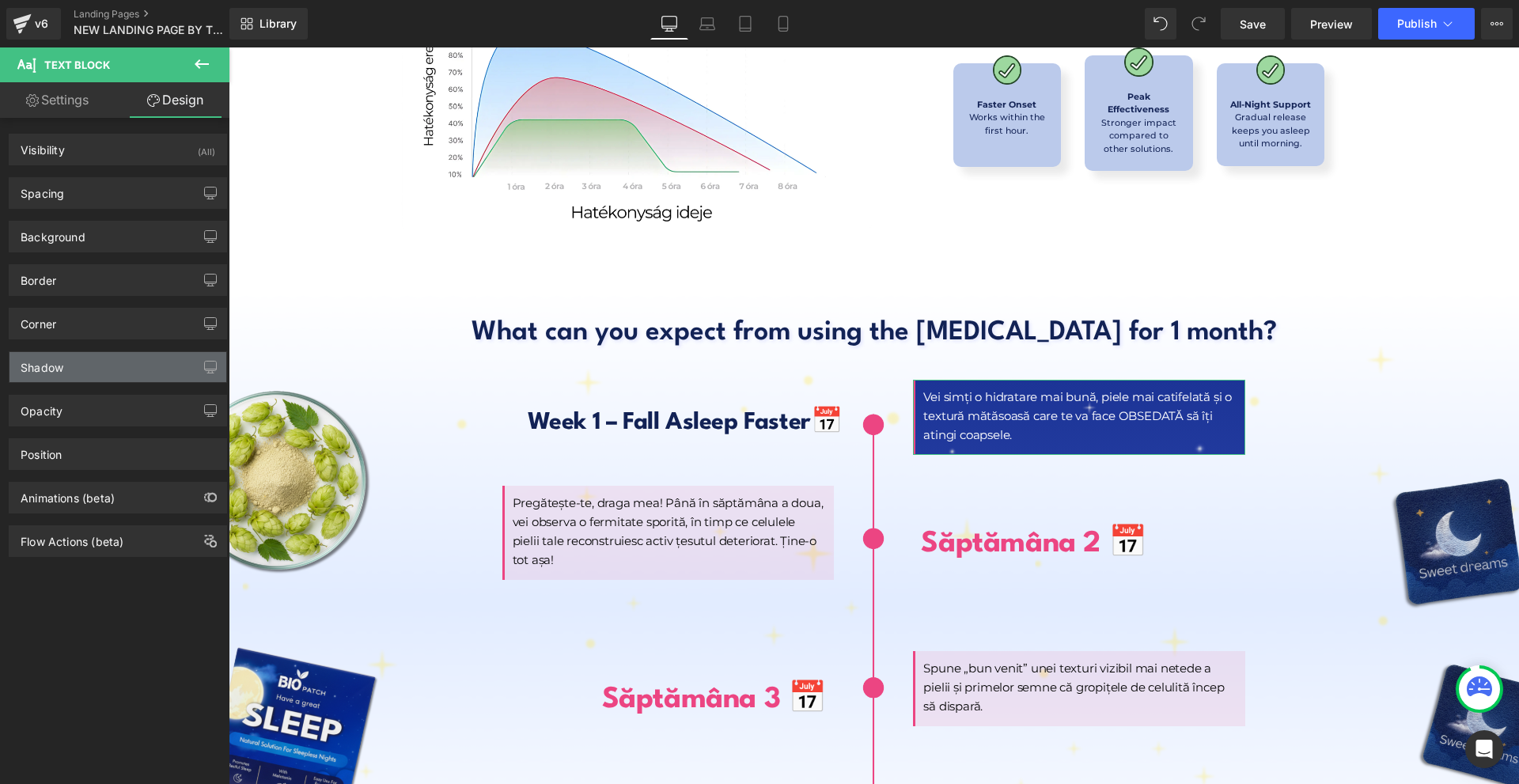
click at [108, 369] on div "Shadow" at bounding box center [118, 367] width 217 height 30
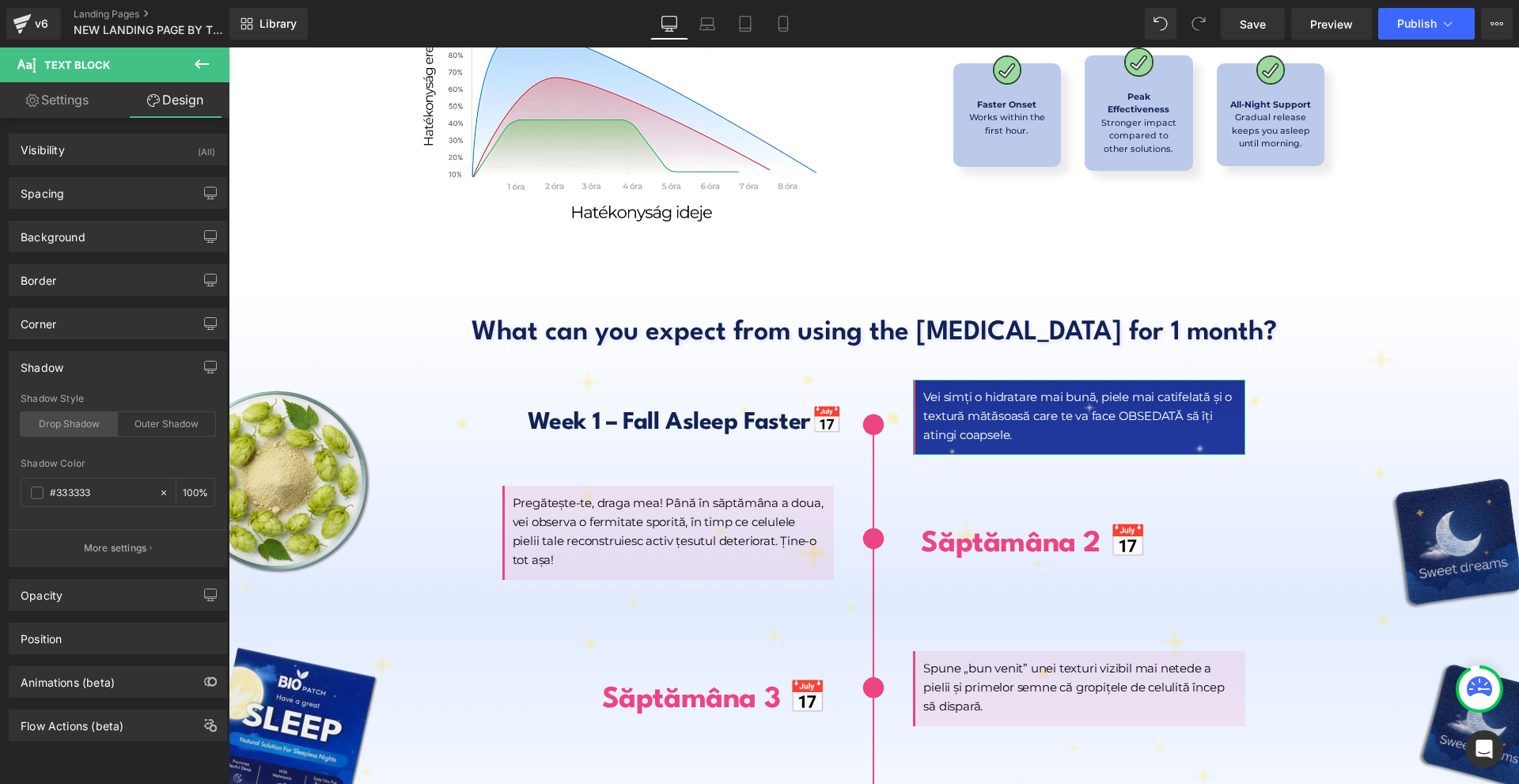
click at [86, 422] on div "Drop Shadow" at bounding box center [68, 424] width 97 height 24
click at [98, 489] on input "text" at bounding box center [100, 492] width 101 height 17
paste input "122255"
type input "#122255"
click at [188, 490] on input "number" at bounding box center [190, 491] width 15 height 17
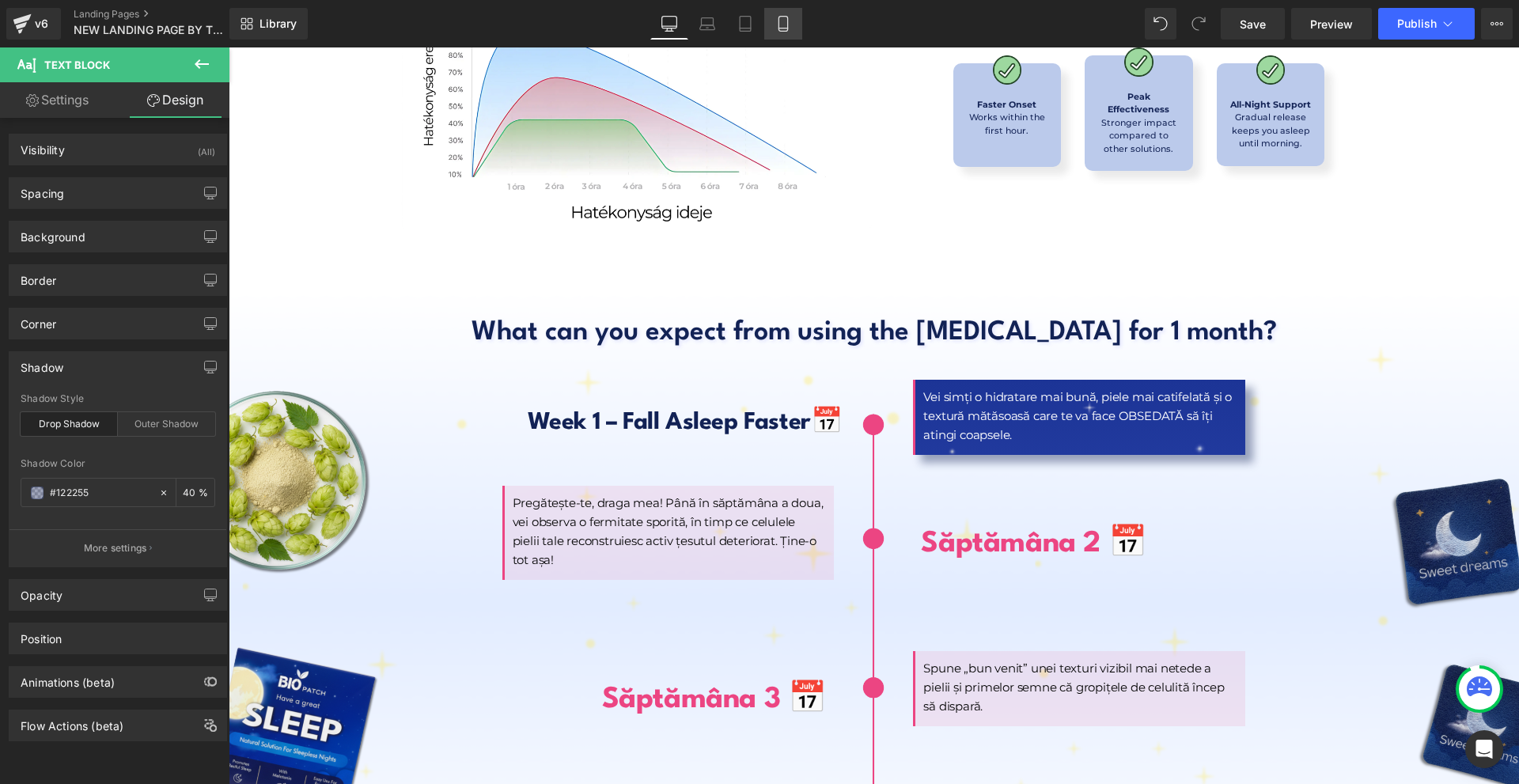
type input "40"
click at [767, 25] on link "Mobile" at bounding box center [783, 24] width 38 height 32
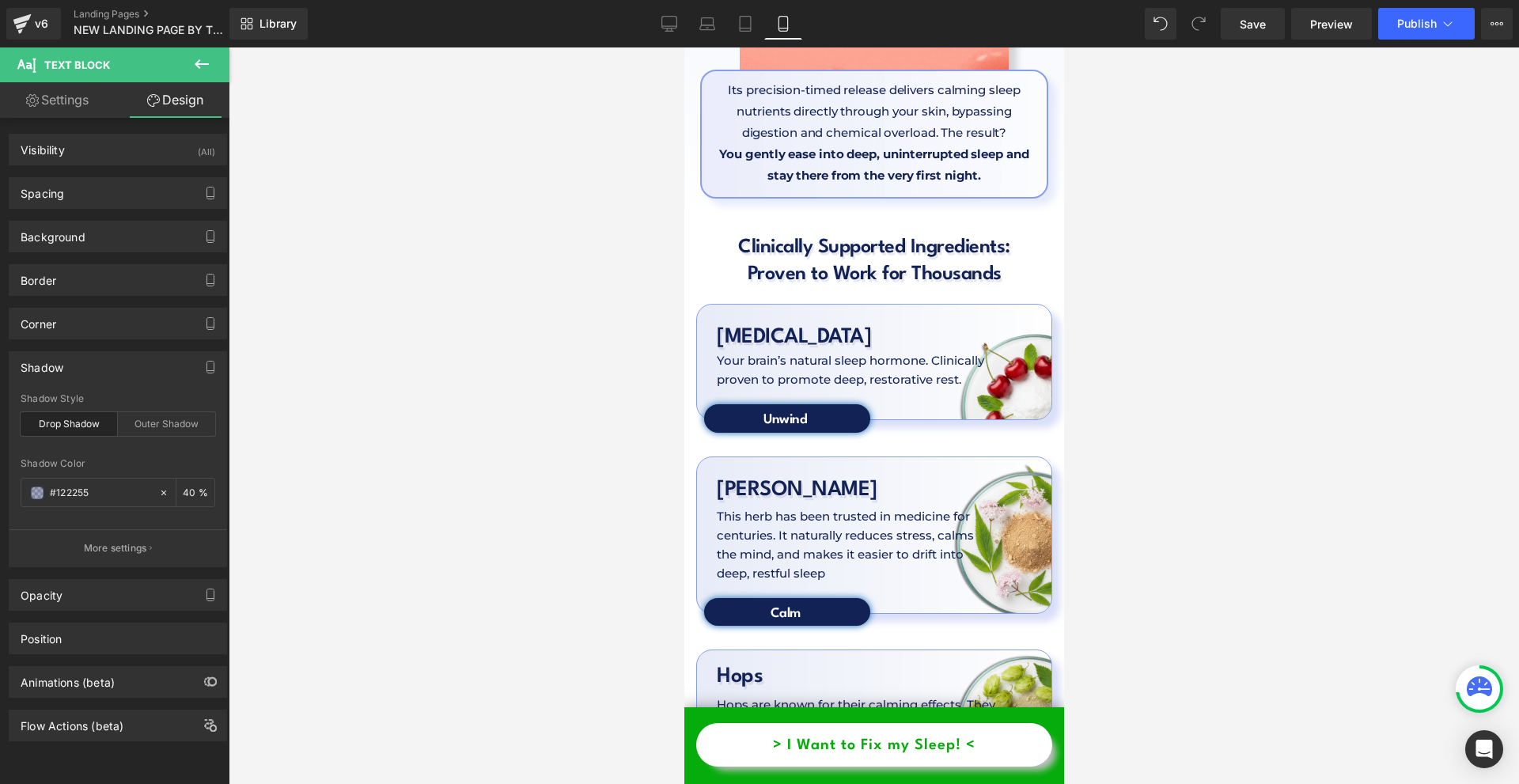
scroll to position [4824, 0]
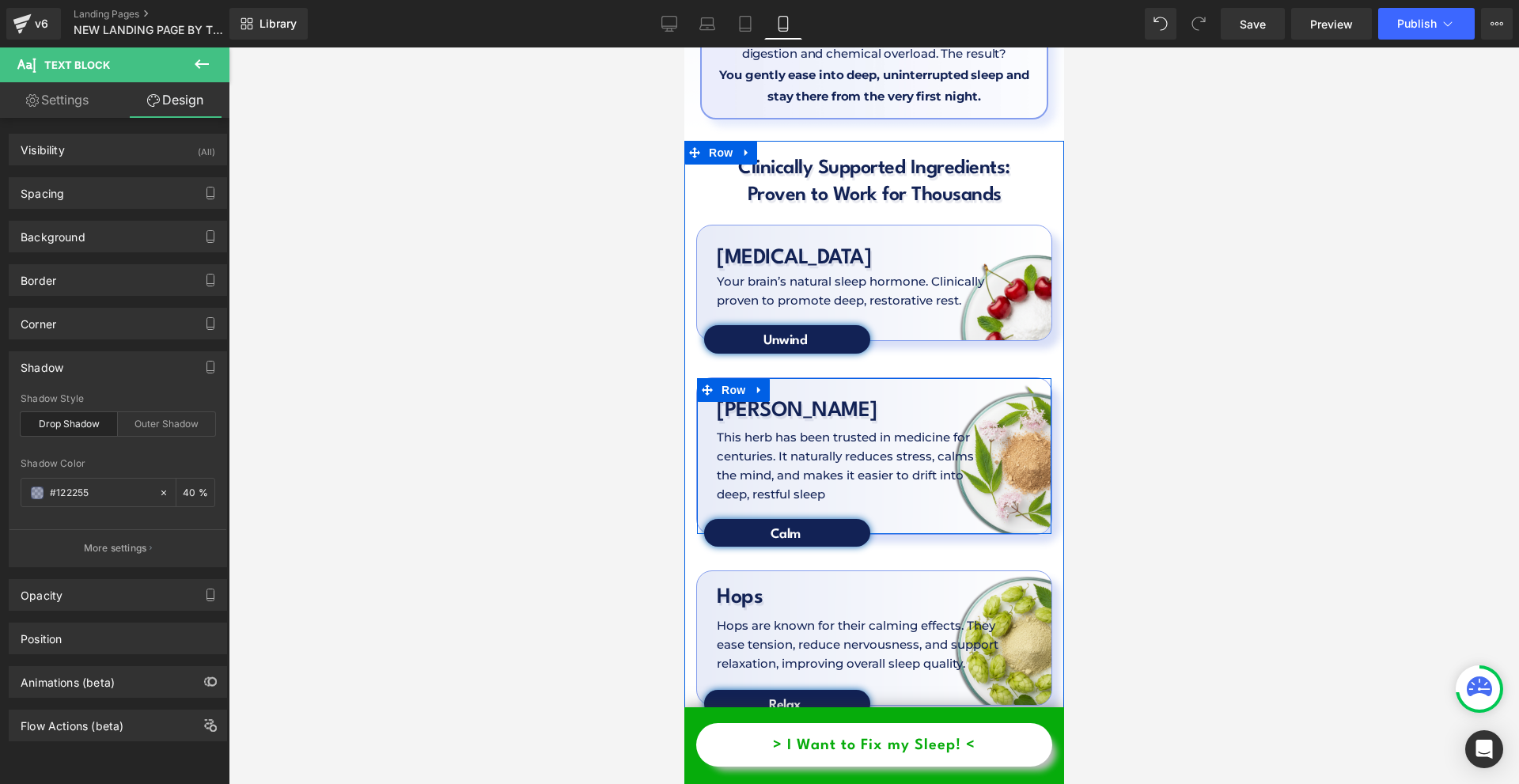
click at [823, 377] on div "Valerian Root Heading This herb has been trusted in medicine for centuries. It …" at bounding box center [873, 456] width 356 height 157
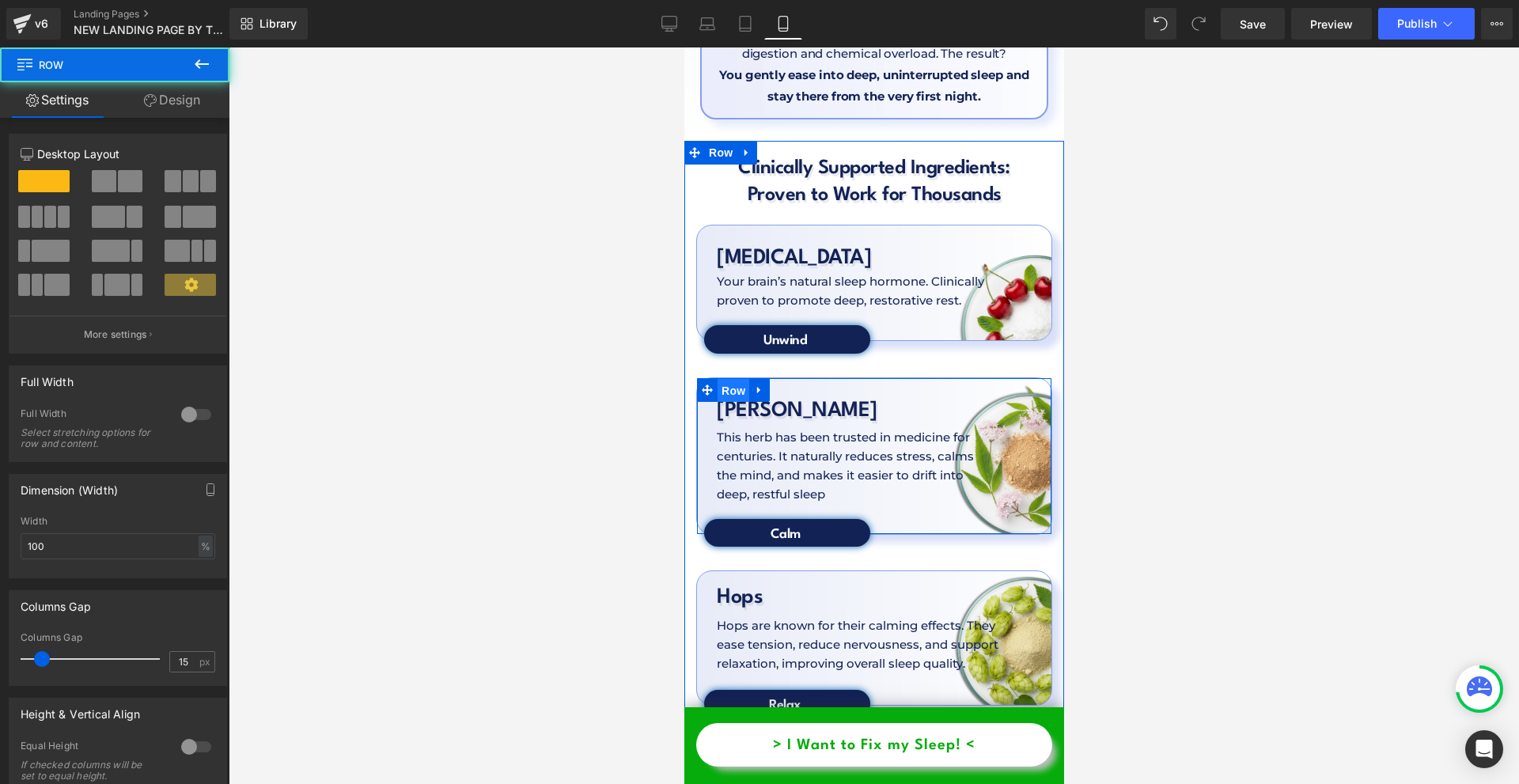
click at [724, 379] on span "Row" at bounding box center [732, 390] width 32 height 24
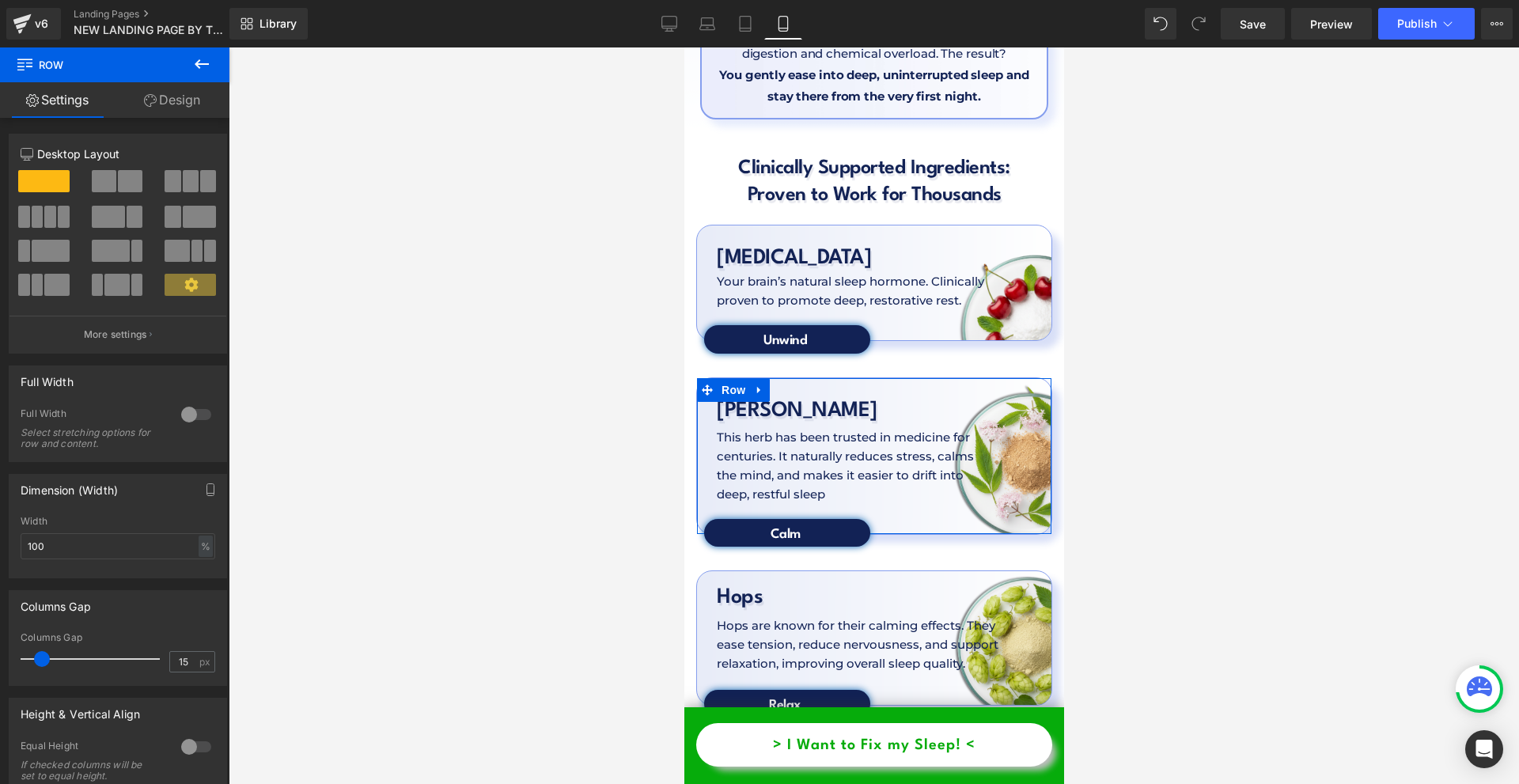
click at [150, 108] on link "Design" at bounding box center [172, 100] width 115 height 36
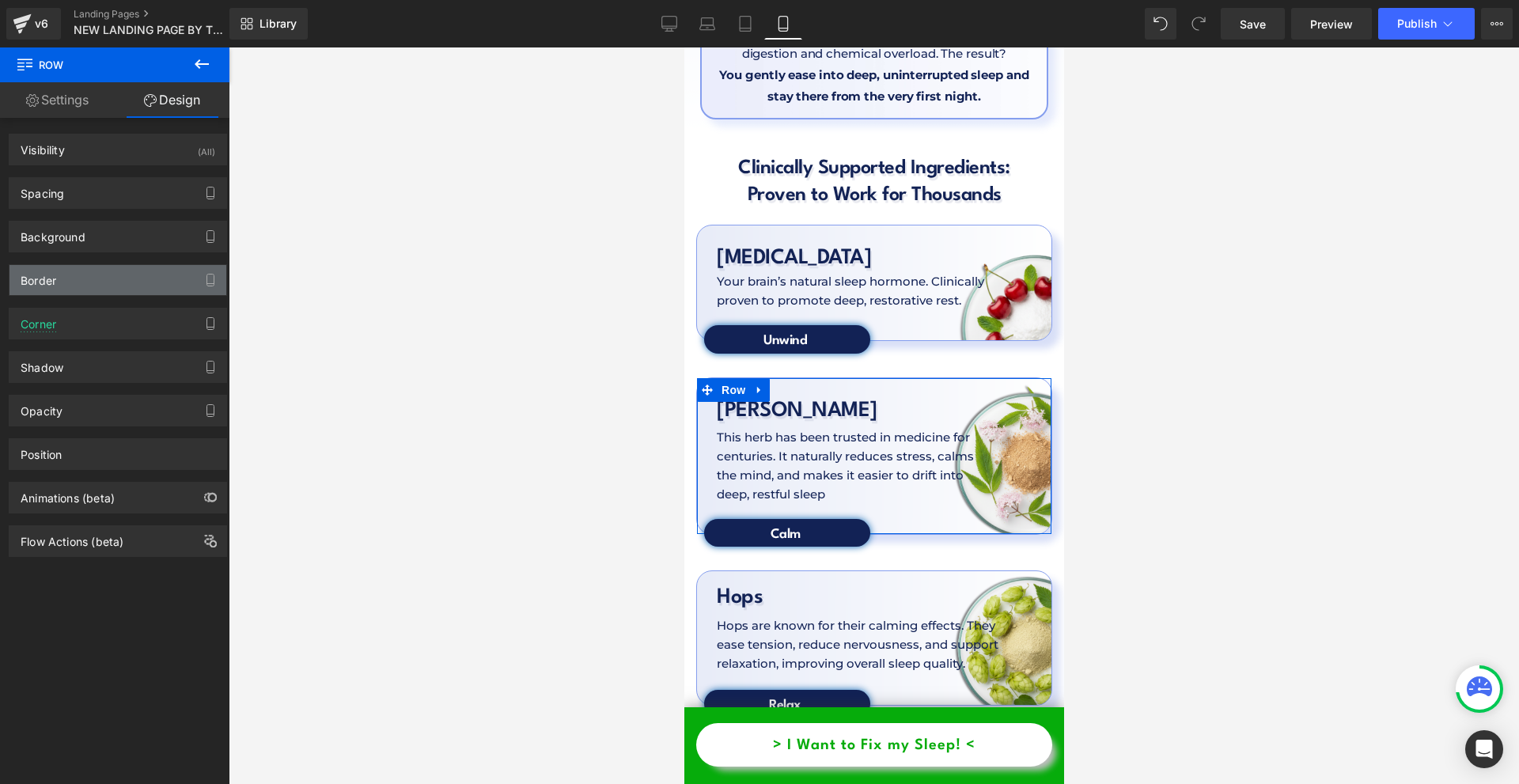
click at [91, 278] on div "Border" at bounding box center [118, 280] width 217 height 30
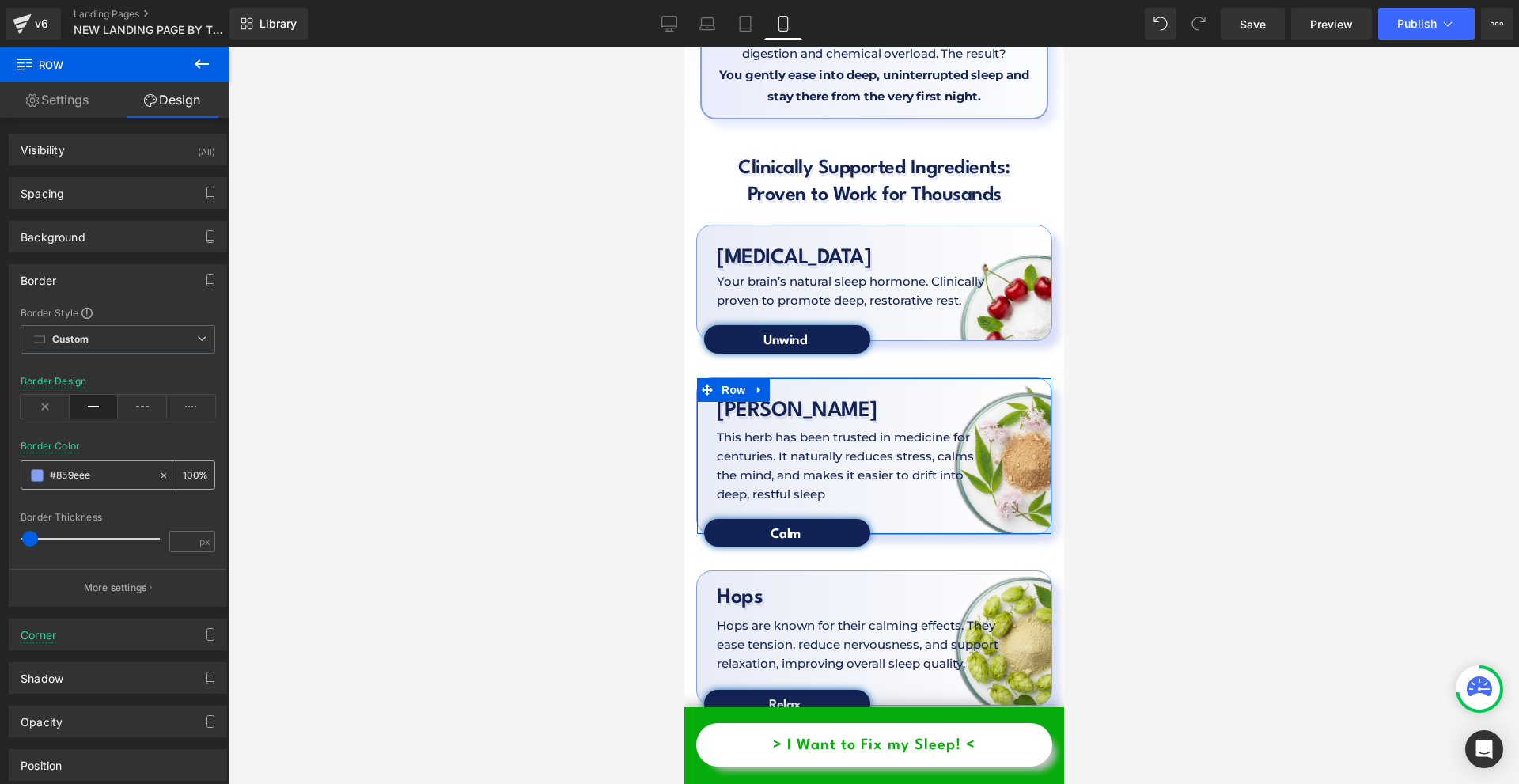
click at [95, 467] on input "text" at bounding box center [100, 475] width 101 height 17
click at [95, 468] on input "text" at bounding box center [100, 475] width 101 height 17
type input "#859eee"
click at [676, 13] on link "Desktop" at bounding box center [669, 24] width 38 height 32
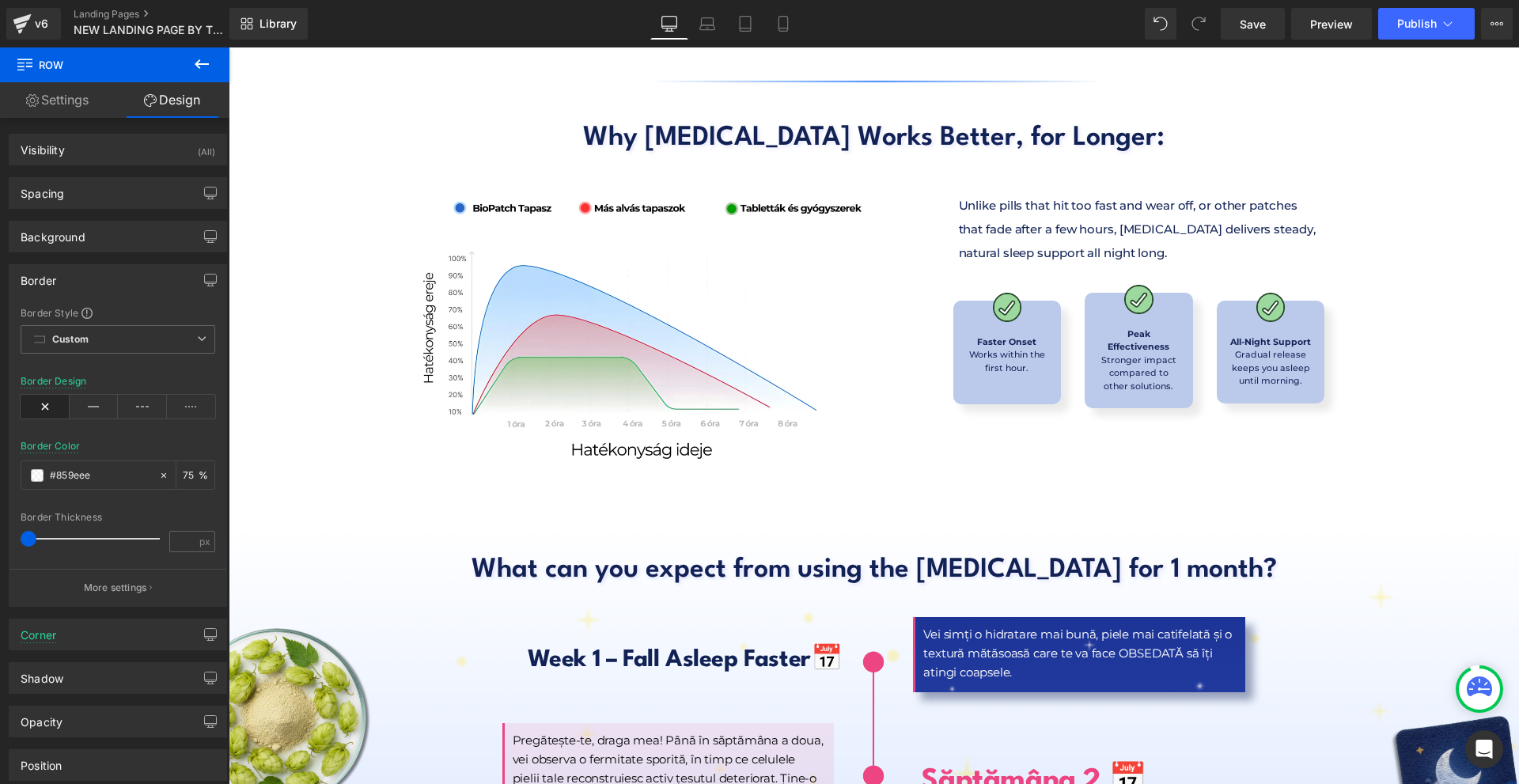
scroll to position [7039, 0]
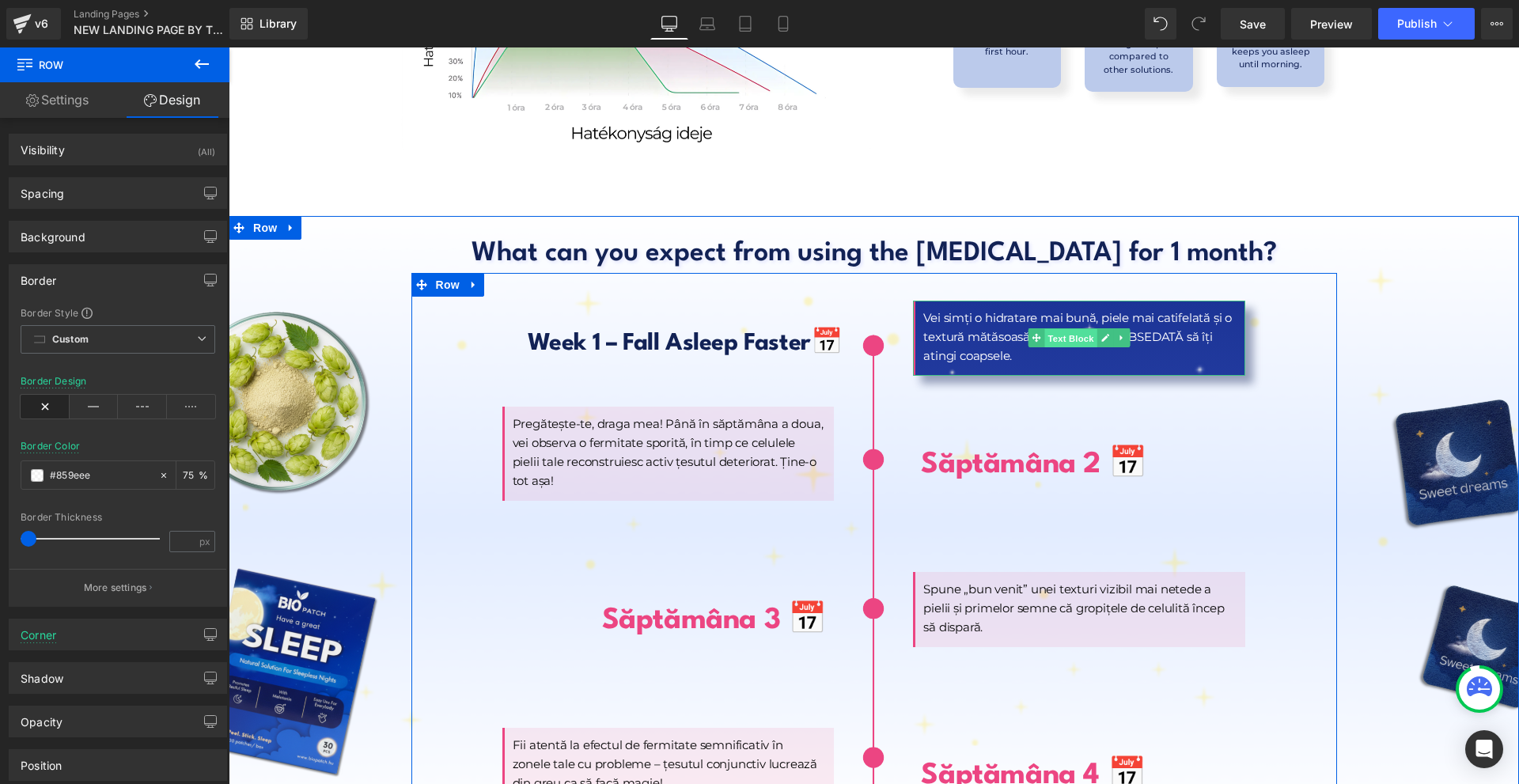
click at [1071, 329] on span "Text Block" at bounding box center [1071, 338] width 52 height 19
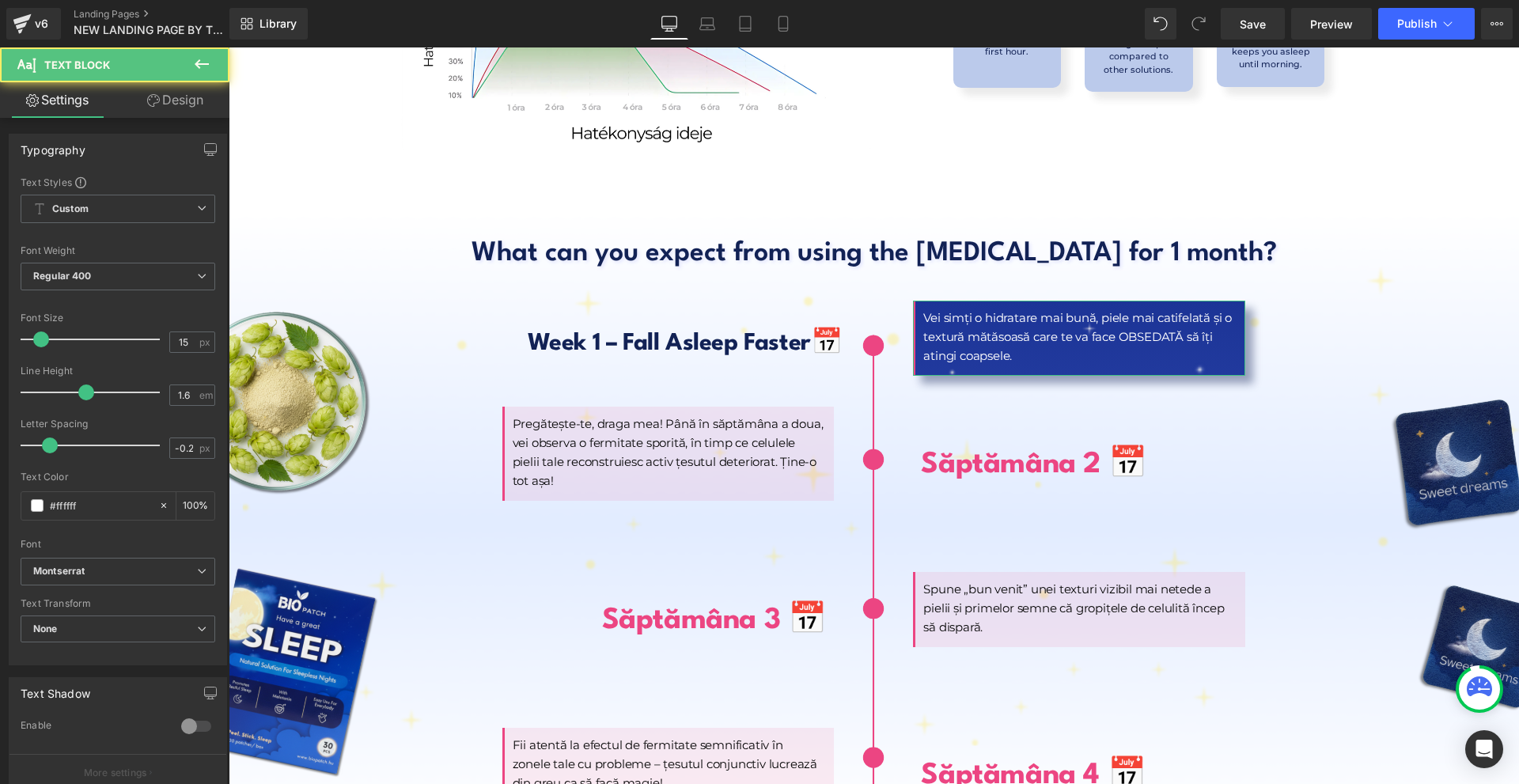
click at [203, 102] on link "Design" at bounding box center [175, 100] width 115 height 36
click at [0, 0] on div "Border" at bounding box center [0, 0] width 0 height 0
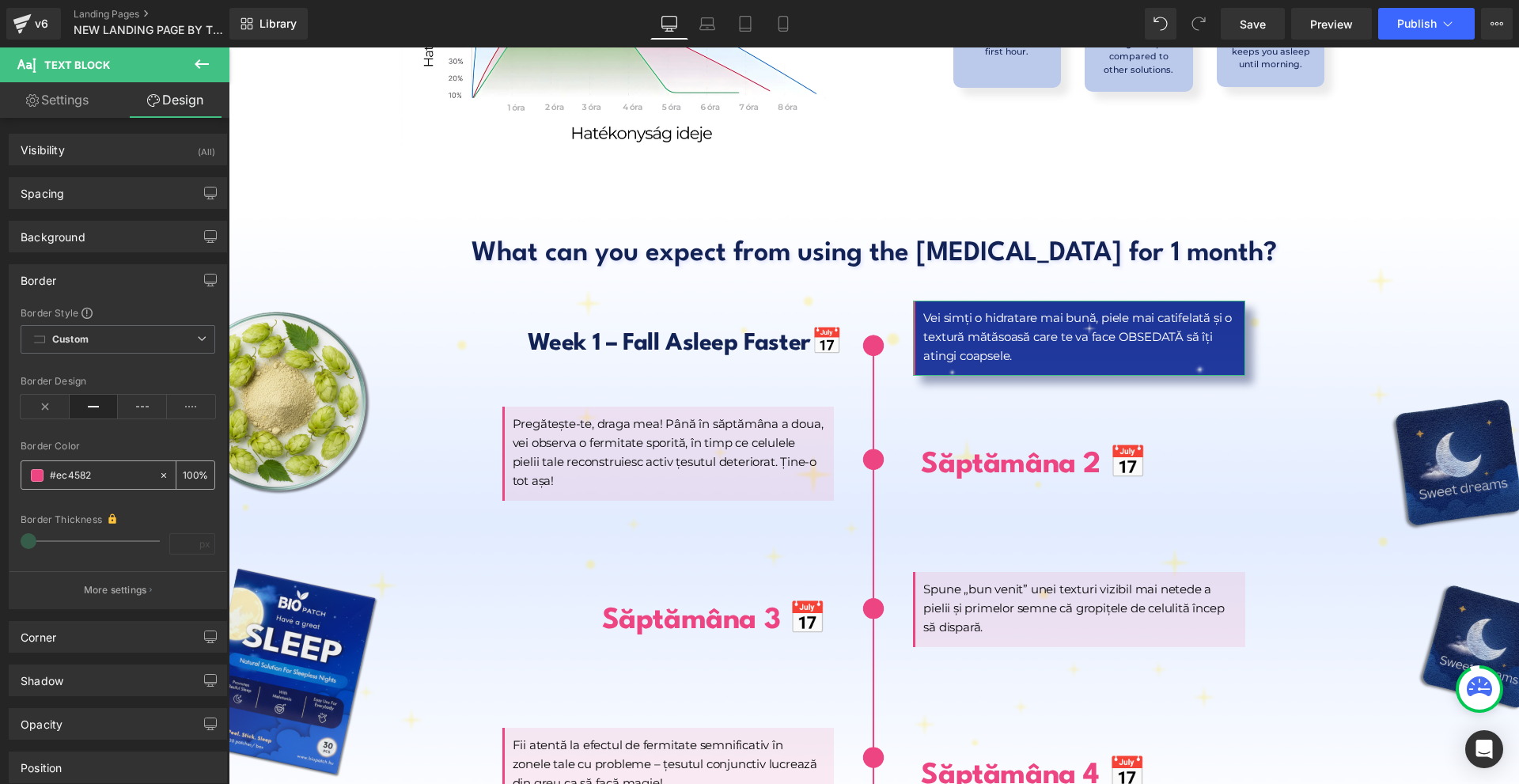
click at [102, 474] on input "text" at bounding box center [100, 475] width 101 height 17
paste input "859eee"
type input "#859eee"
click at [787, 30] on icon at bounding box center [783, 23] width 15 height 15
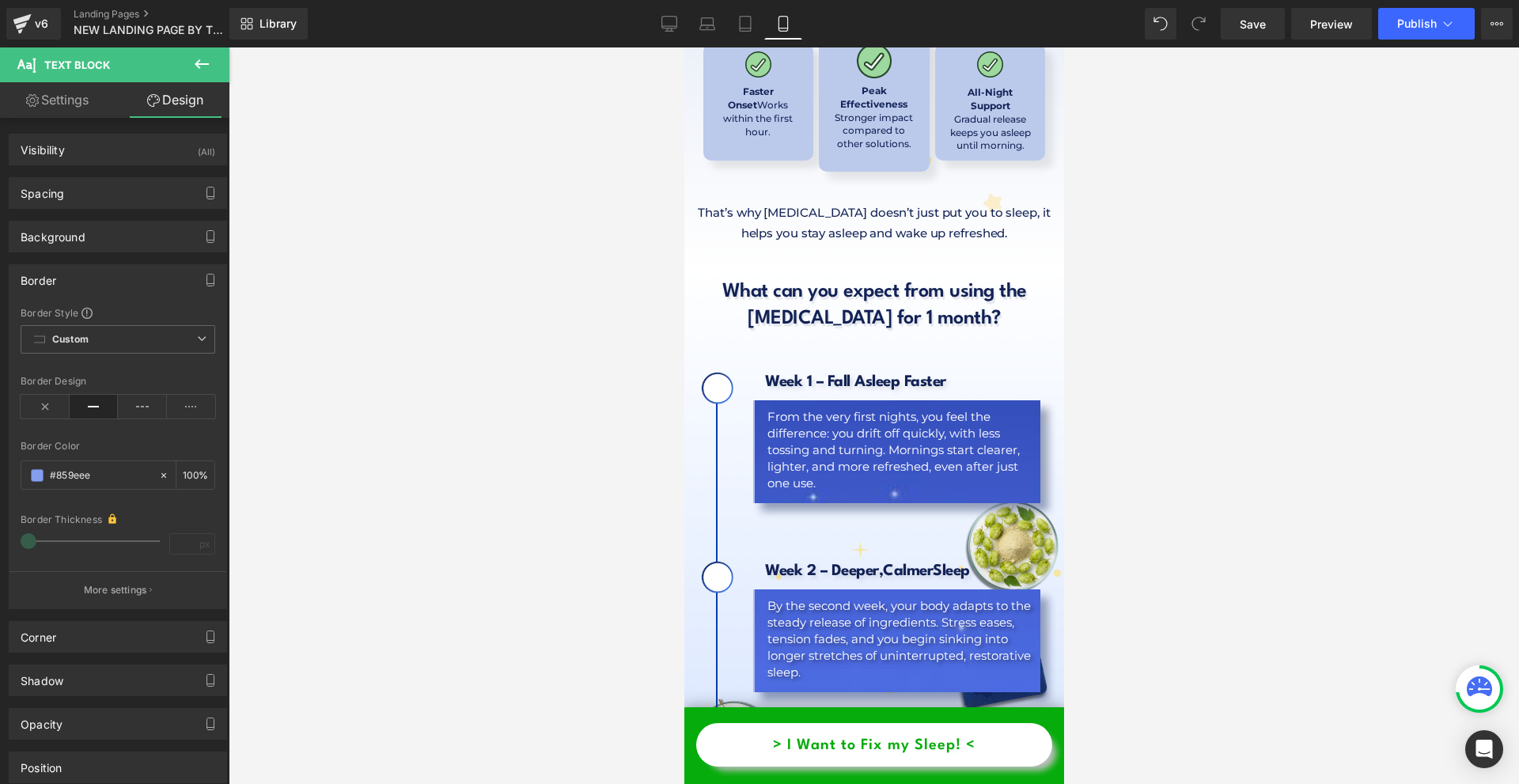
scroll to position [10044, 0]
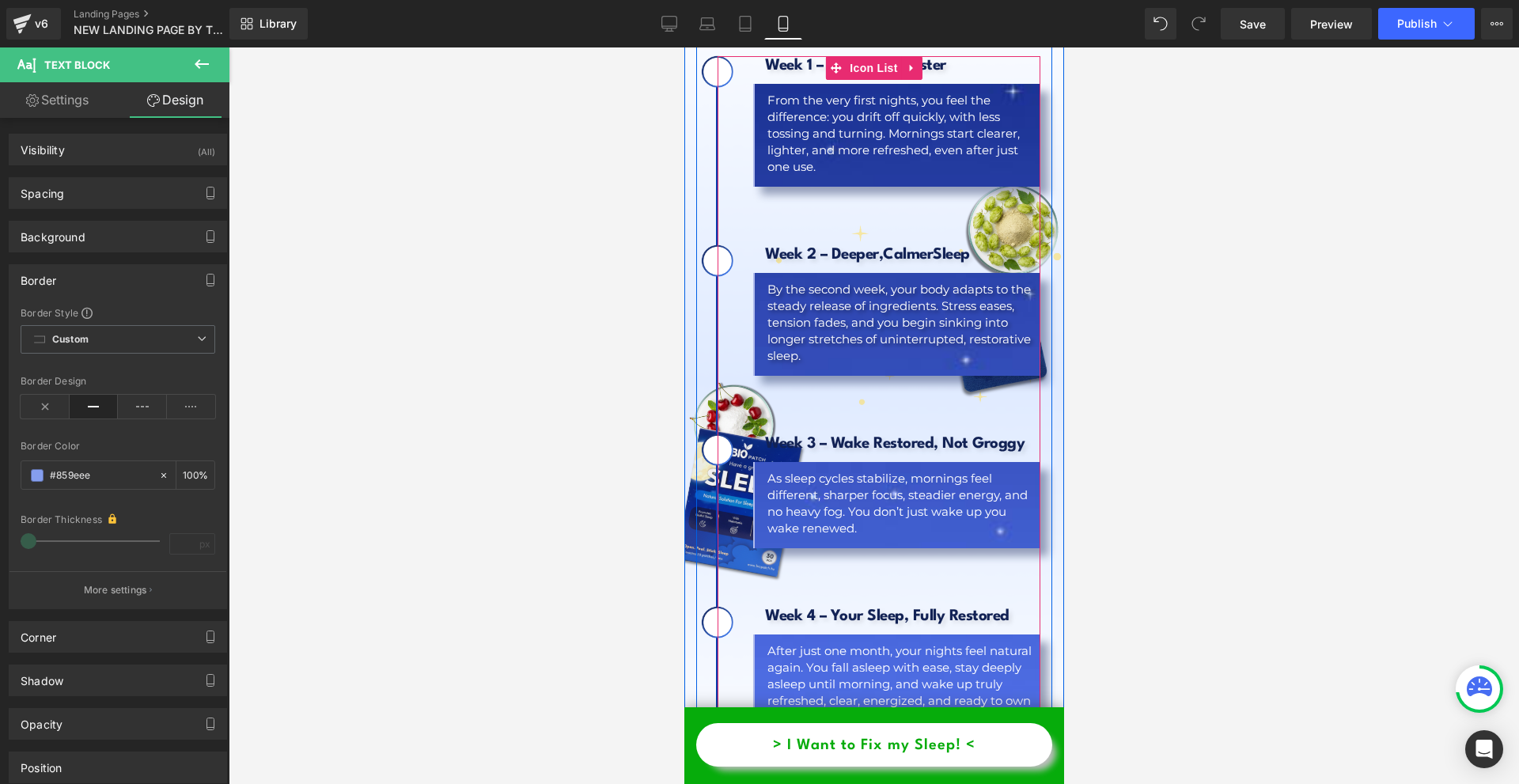
click at [722, 434] on div "Week 3 – Wake Restored, Not Groggy Heading As sleep cycles stabilize, mornings …" at bounding box center [878, 491] width 323 height 114
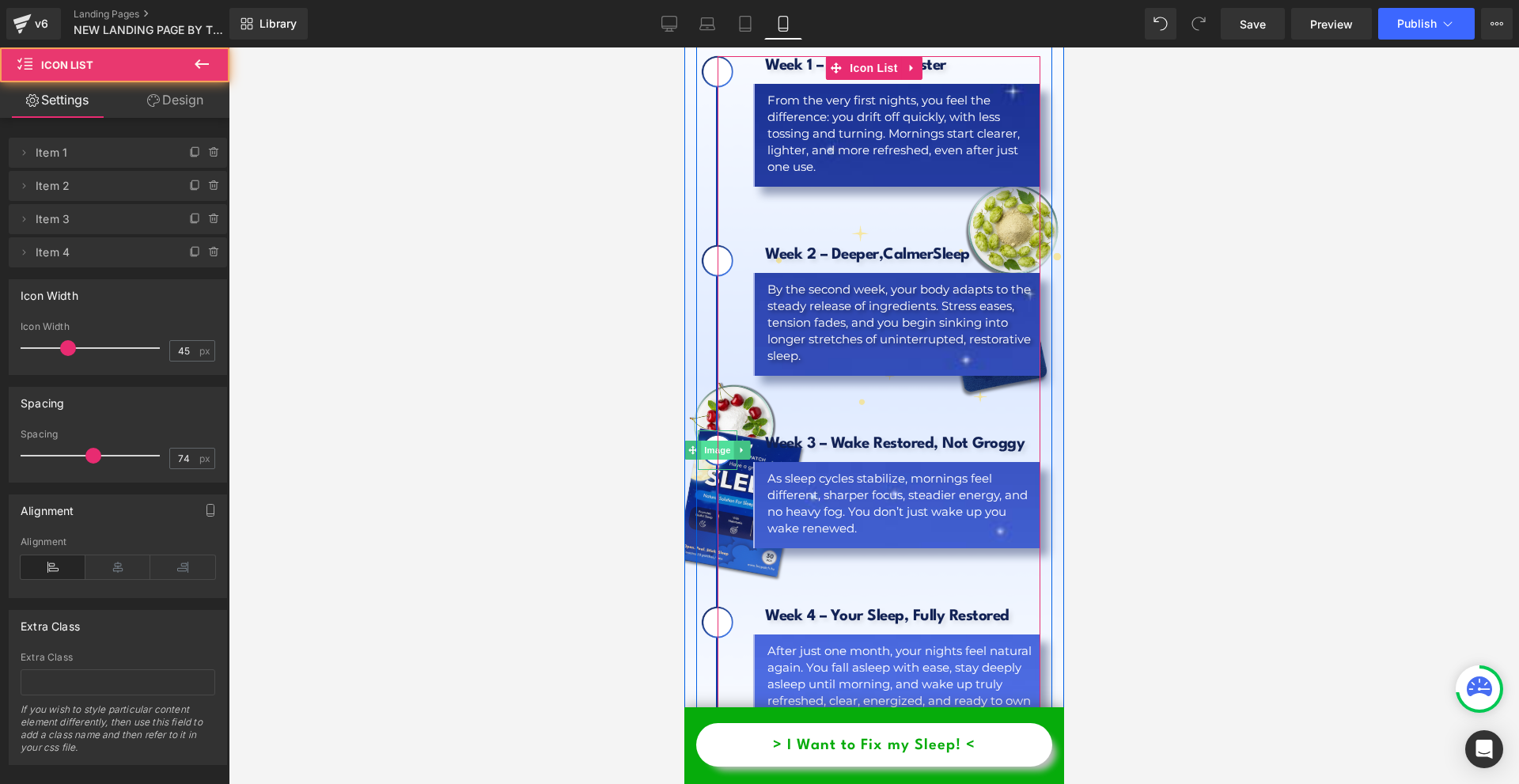
click at [722, 441] on span "Image" at bounding box center [717, 450] width 33 height 19
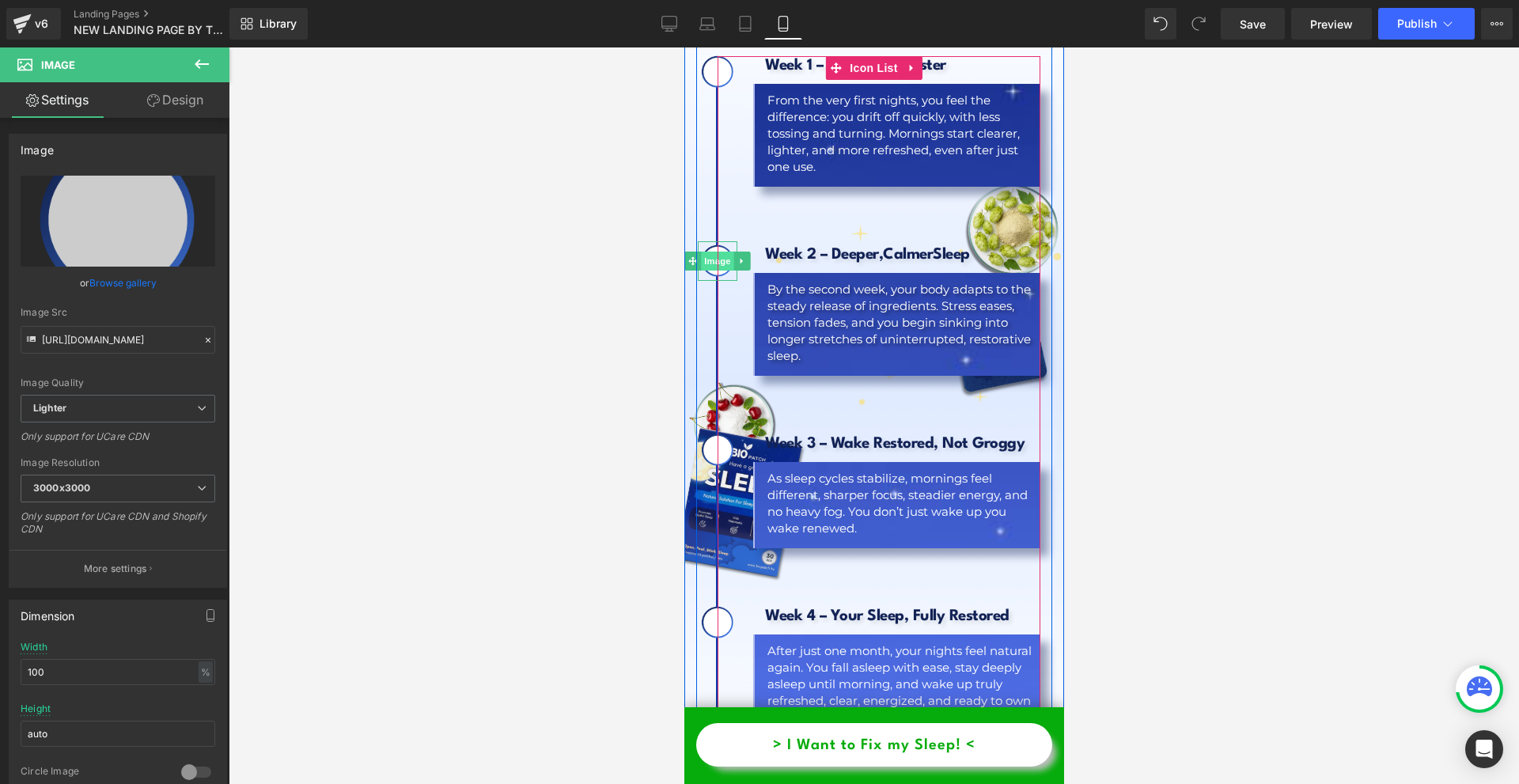
click at [726, 252] on span "Image" at bounding box center [717, 261] width 33 height 19
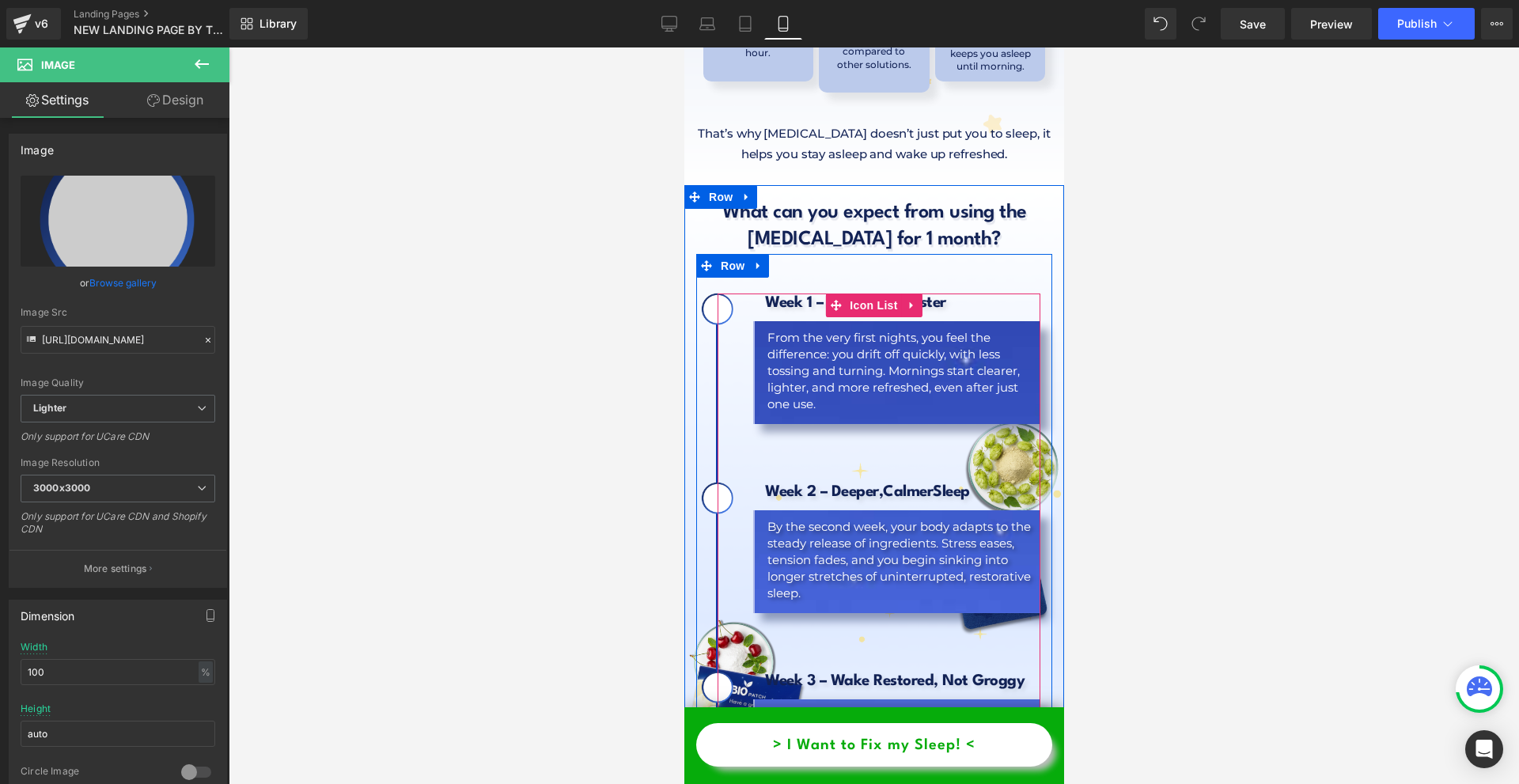
scroll to position [9648, 0]
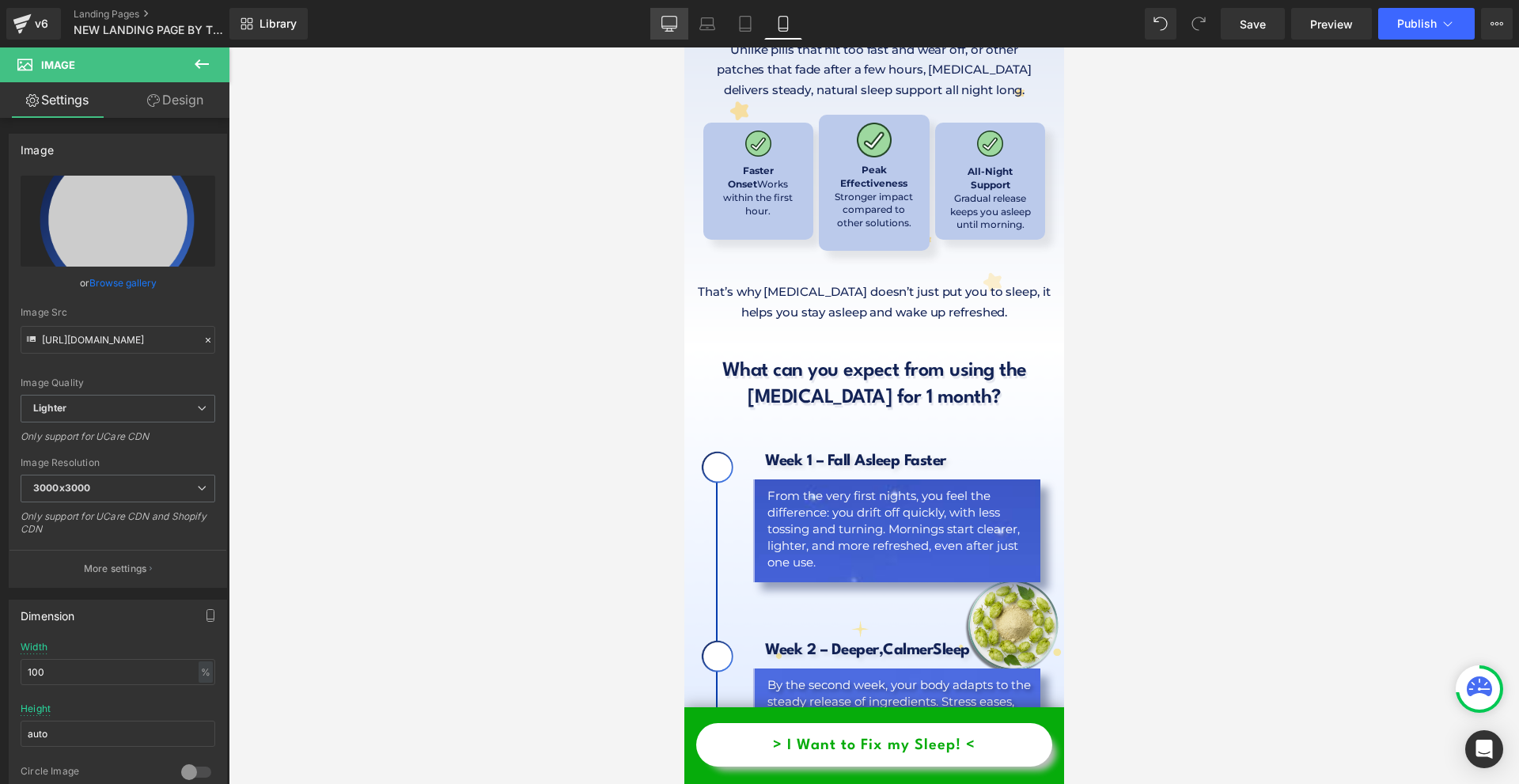
click at [674, 25] on icon at bounding box center [669, 23] width 15 height 15
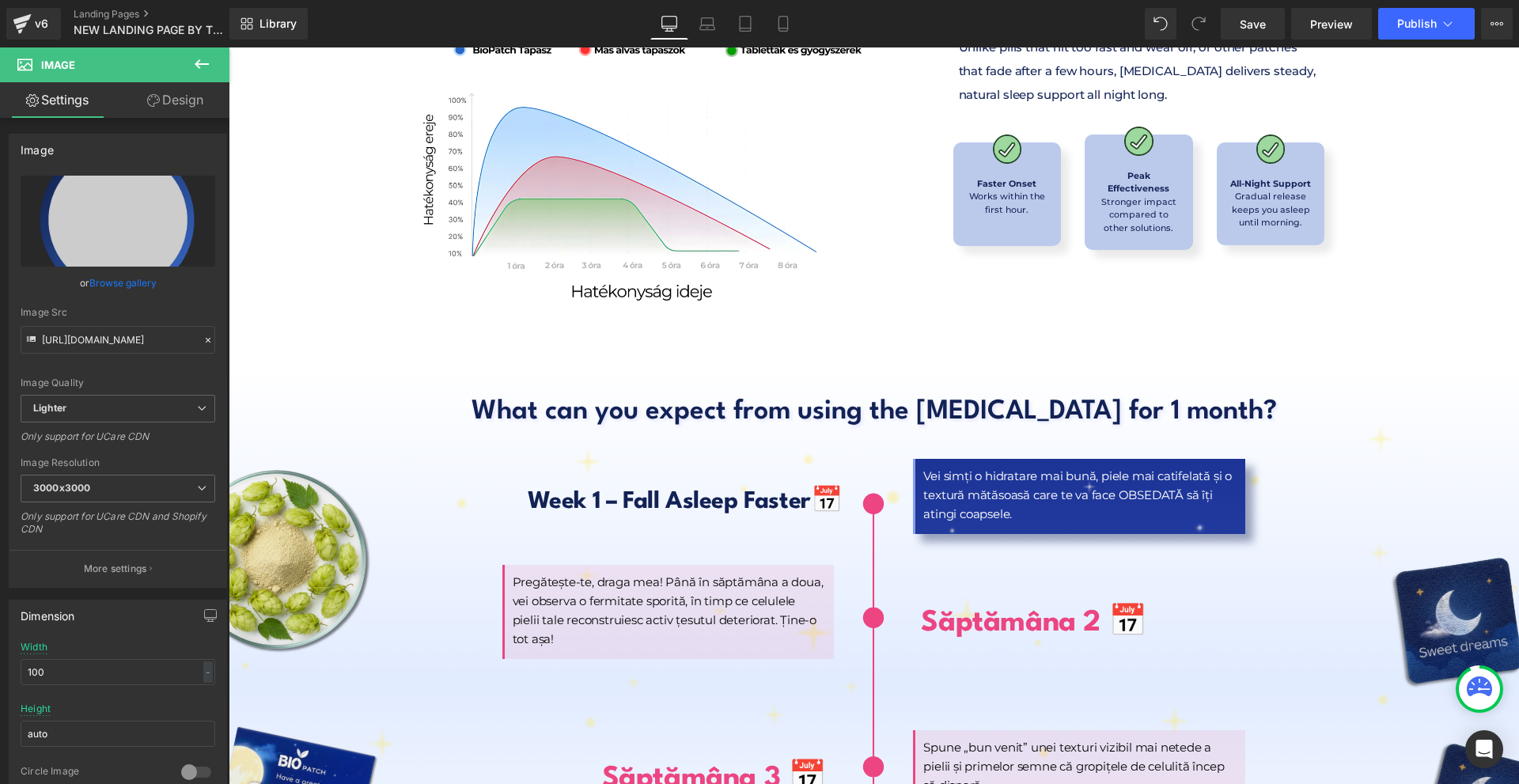
scroll to position [7197, 0]
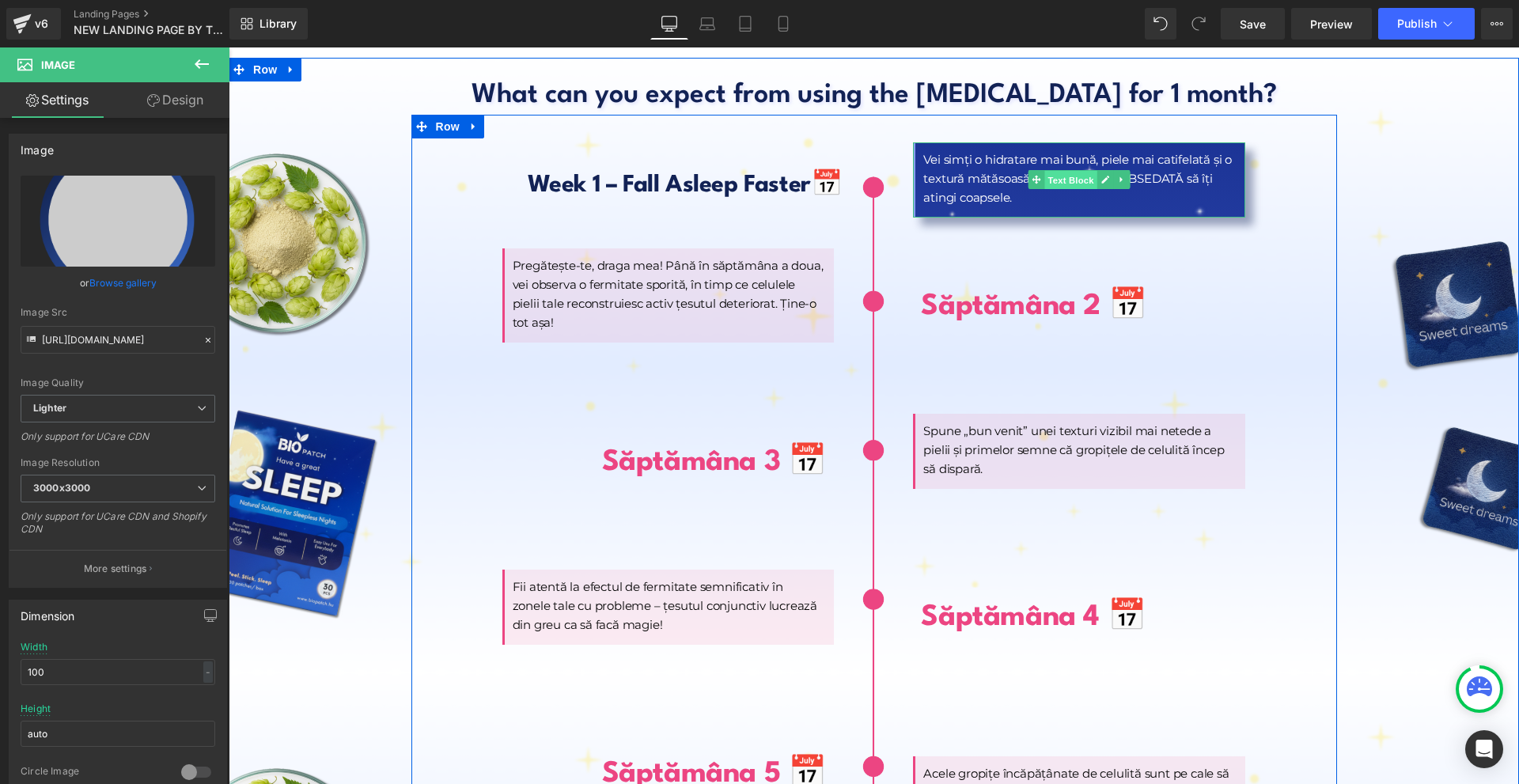
click at [1062, 171] on span "Text Block" at bounding box center [1071, 180] width 52 height 19
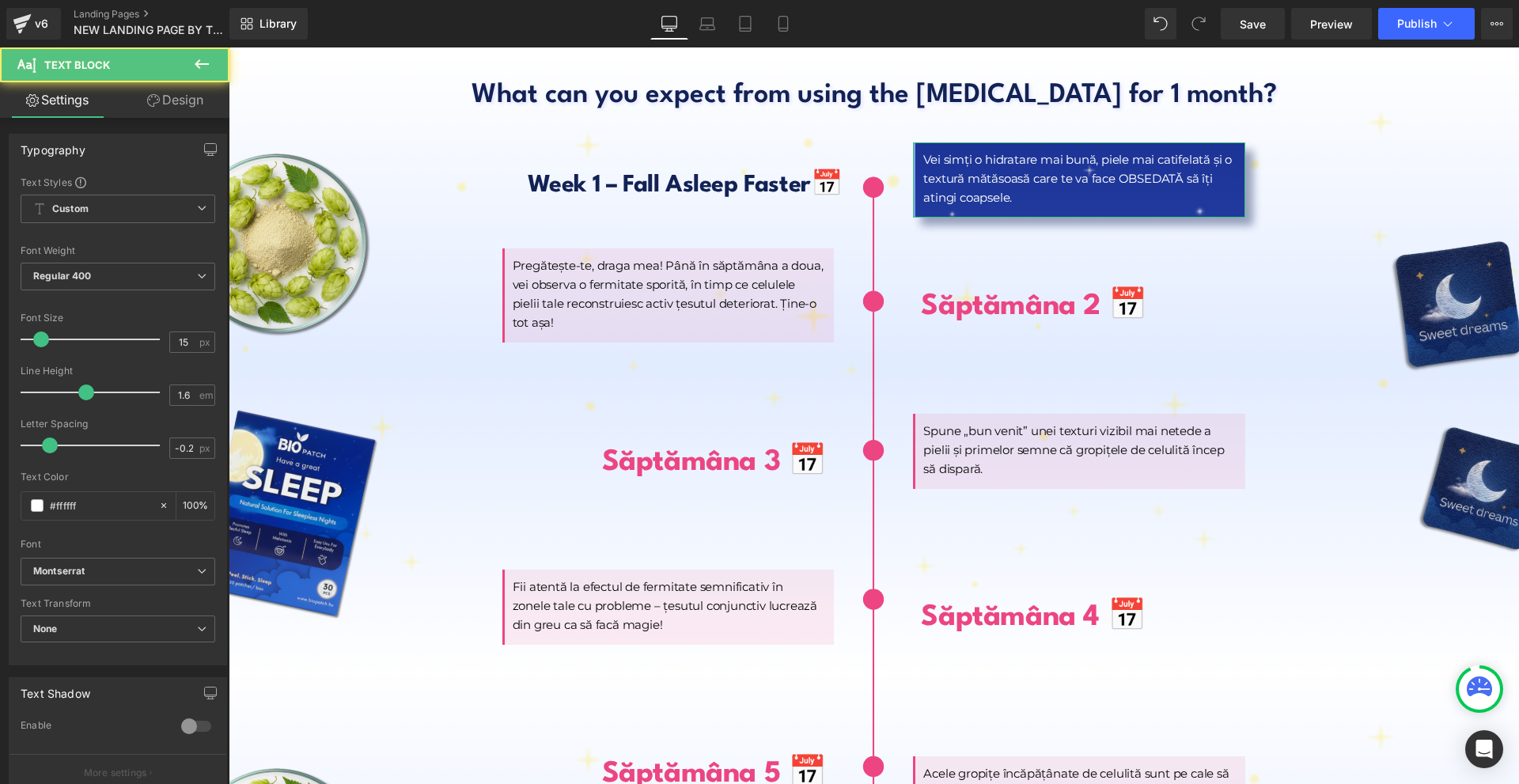
click at [189, 114] on link "Design" at bounding box center [175, 100] width 115 height 36
click at [0, 0] on div "Background" at bounding box center [0, 0] width 0 height 0
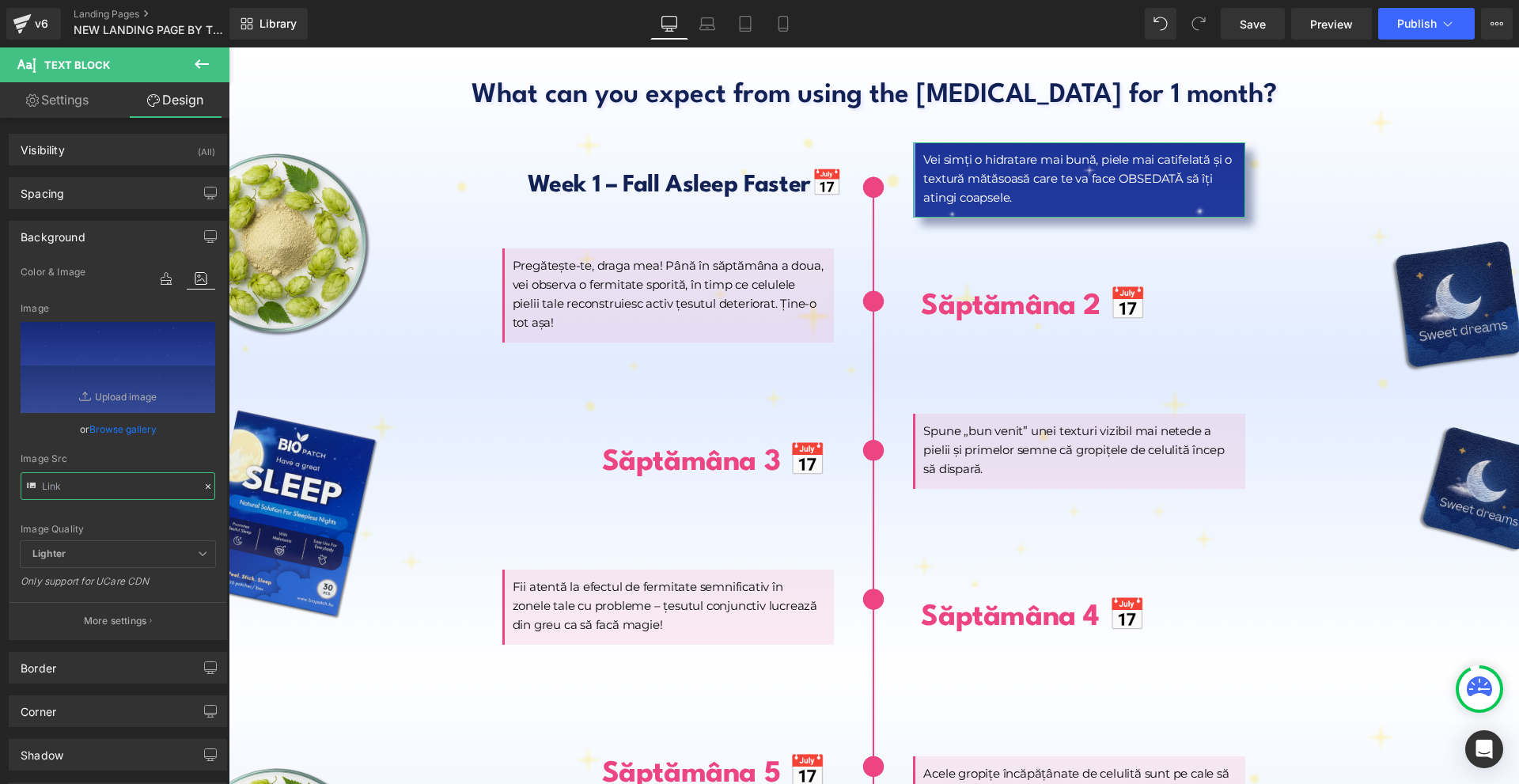
click at [122, 492] on input "text" at bounding box center [117, 486] width 195 height 28
type input "[URL][DOMAIN_NAME]"
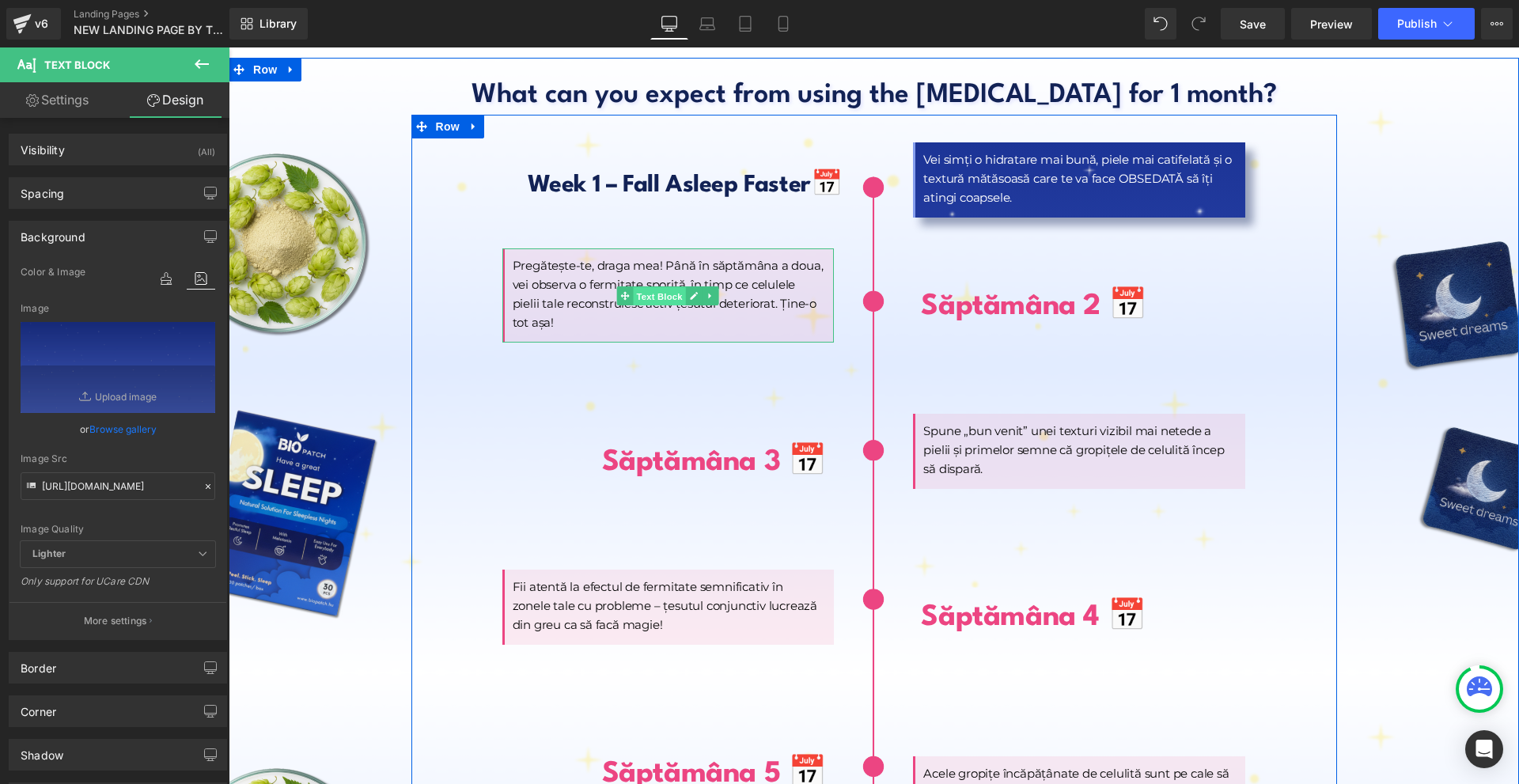
click at [642, 287] on span "Text Block" at bounding box center [660, 296] width 52 height 19
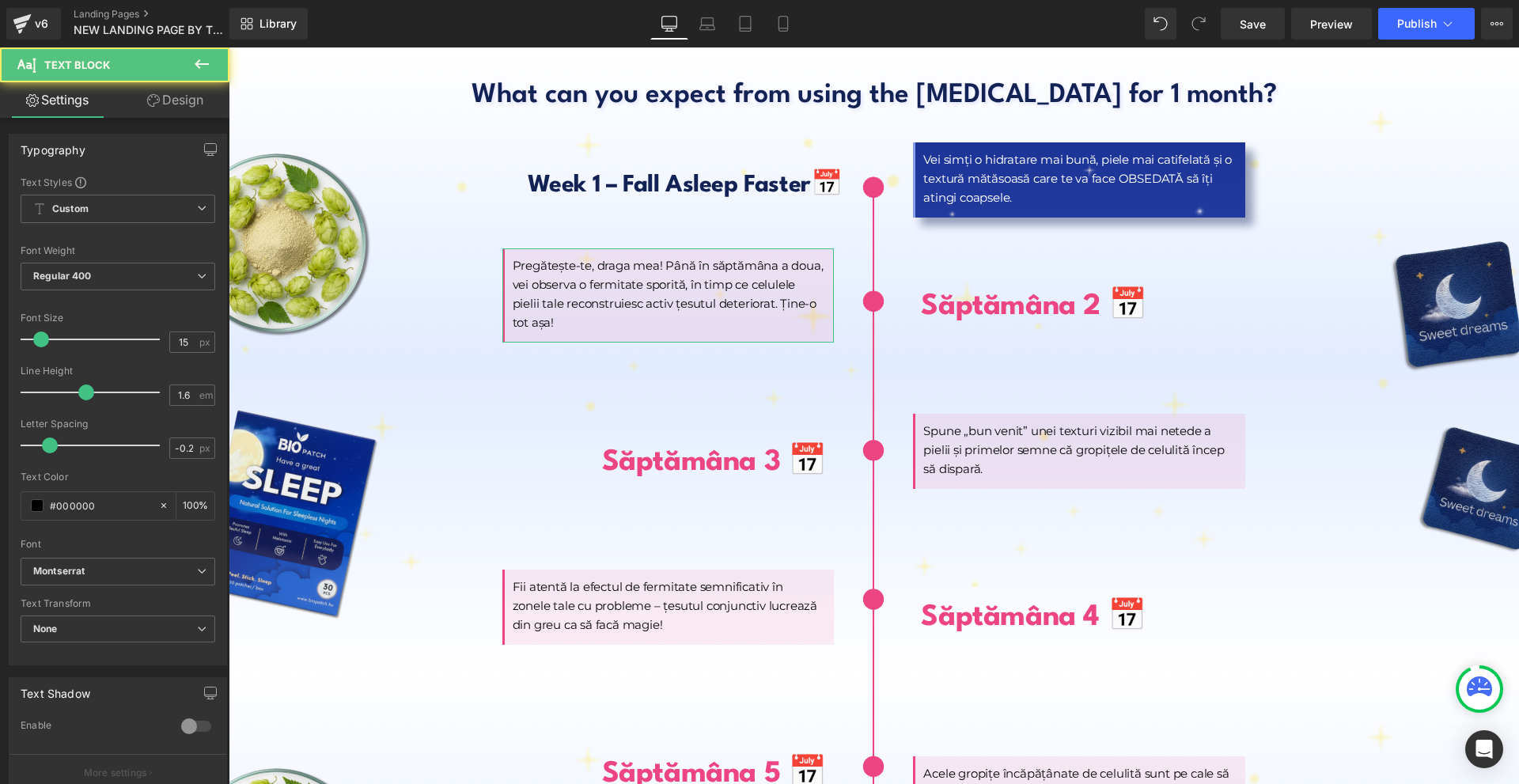
click at [157, 90] on link "Design" at bounding box center [175, 100] width 115 height 36
click at [0, 0] on div "Background" at bounding box center [0, 0] width 0 height 0
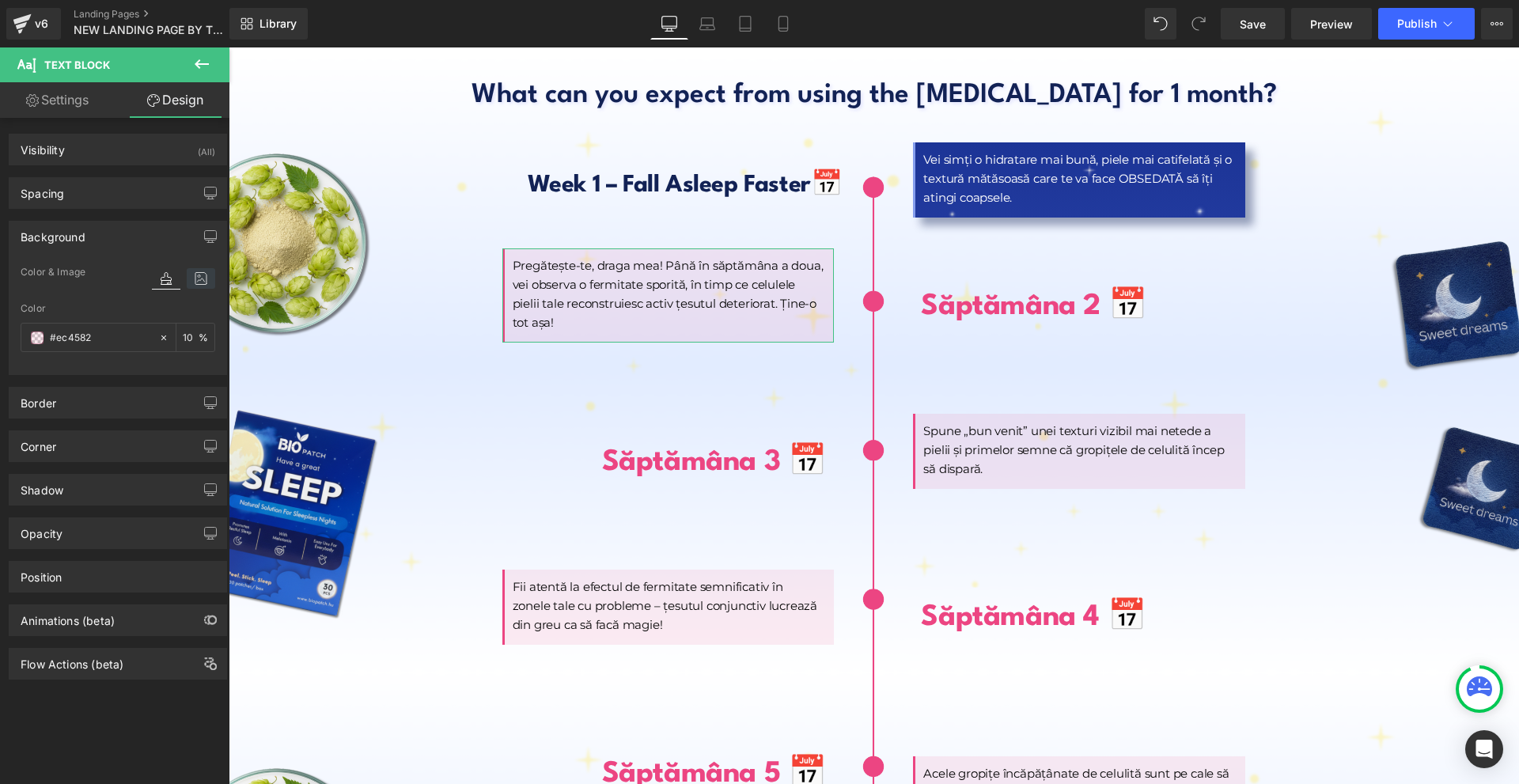
click at [188, 277] on icon at bounding box center [201, 278] width 29 height 20
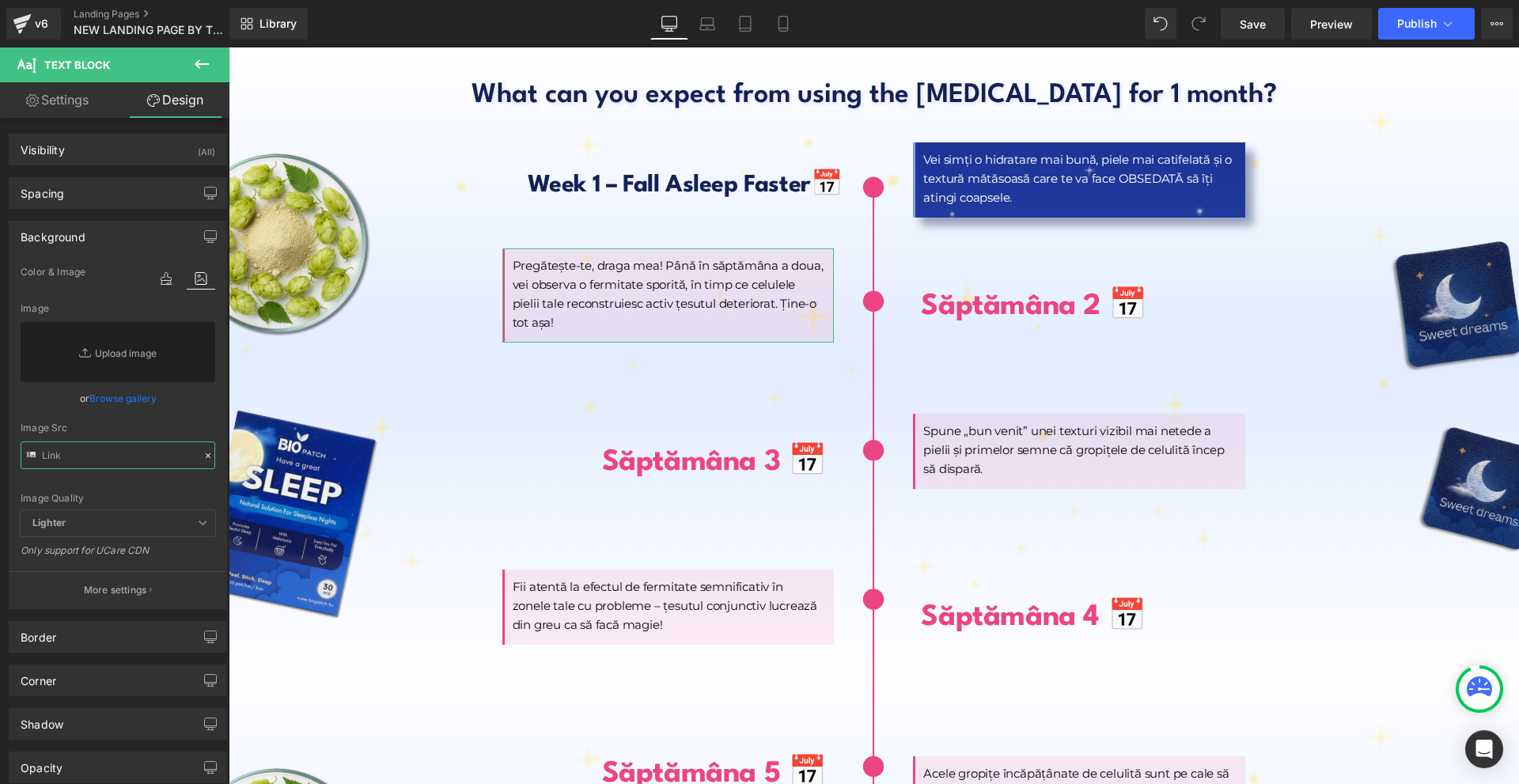
click at [99, 462] on input "text" at bounding box center [117, 455] width 195 height 28
paste input "[URL][DOMAIN_NAME]"
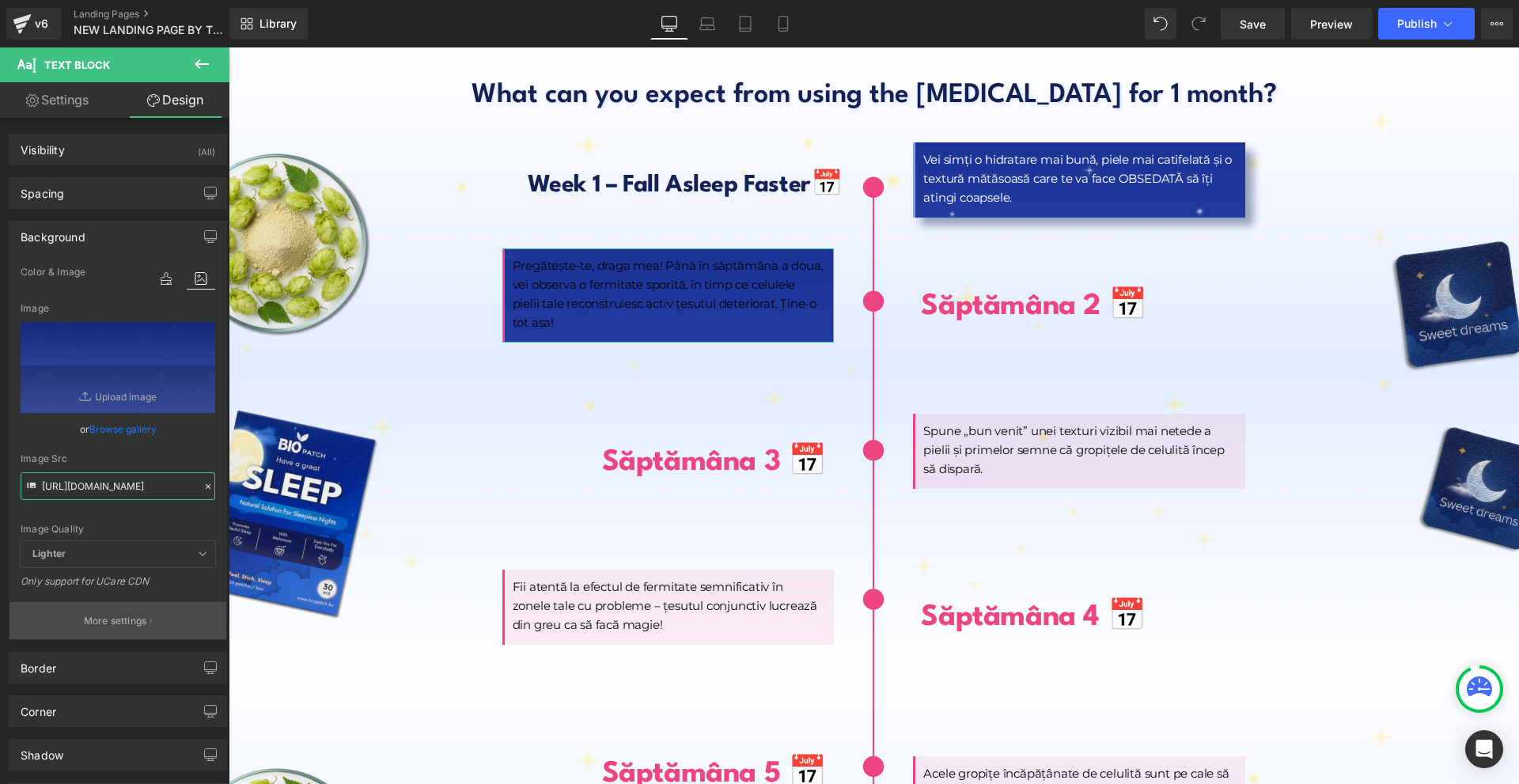
type input "[URL][DOMAIN_NAME]"
click at [116, 618] on p "More settings" at bounding box center [116, 620] width 64 height 14
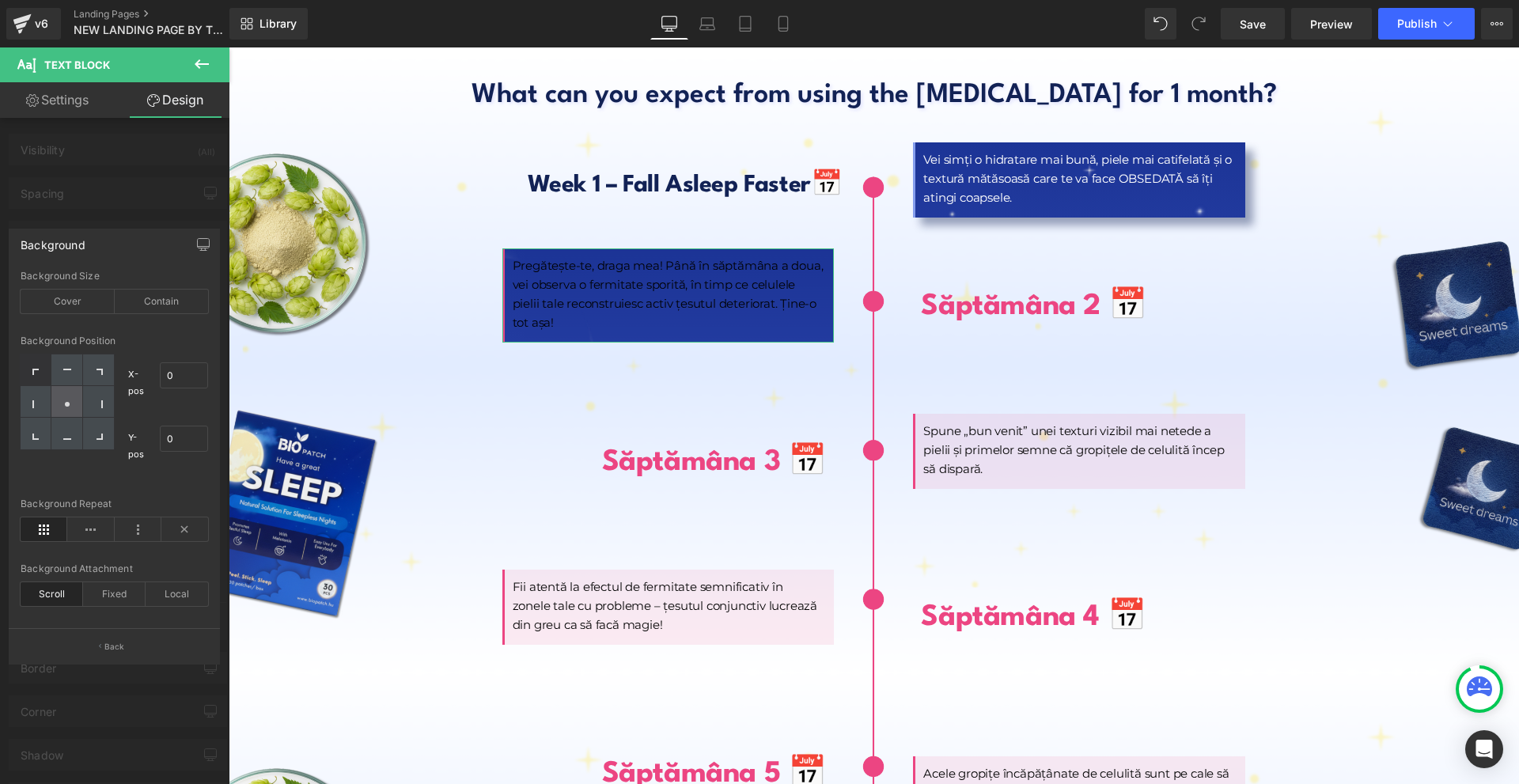
click at [71, 397] on div at bounding box center [67, 402] width 31 height 32
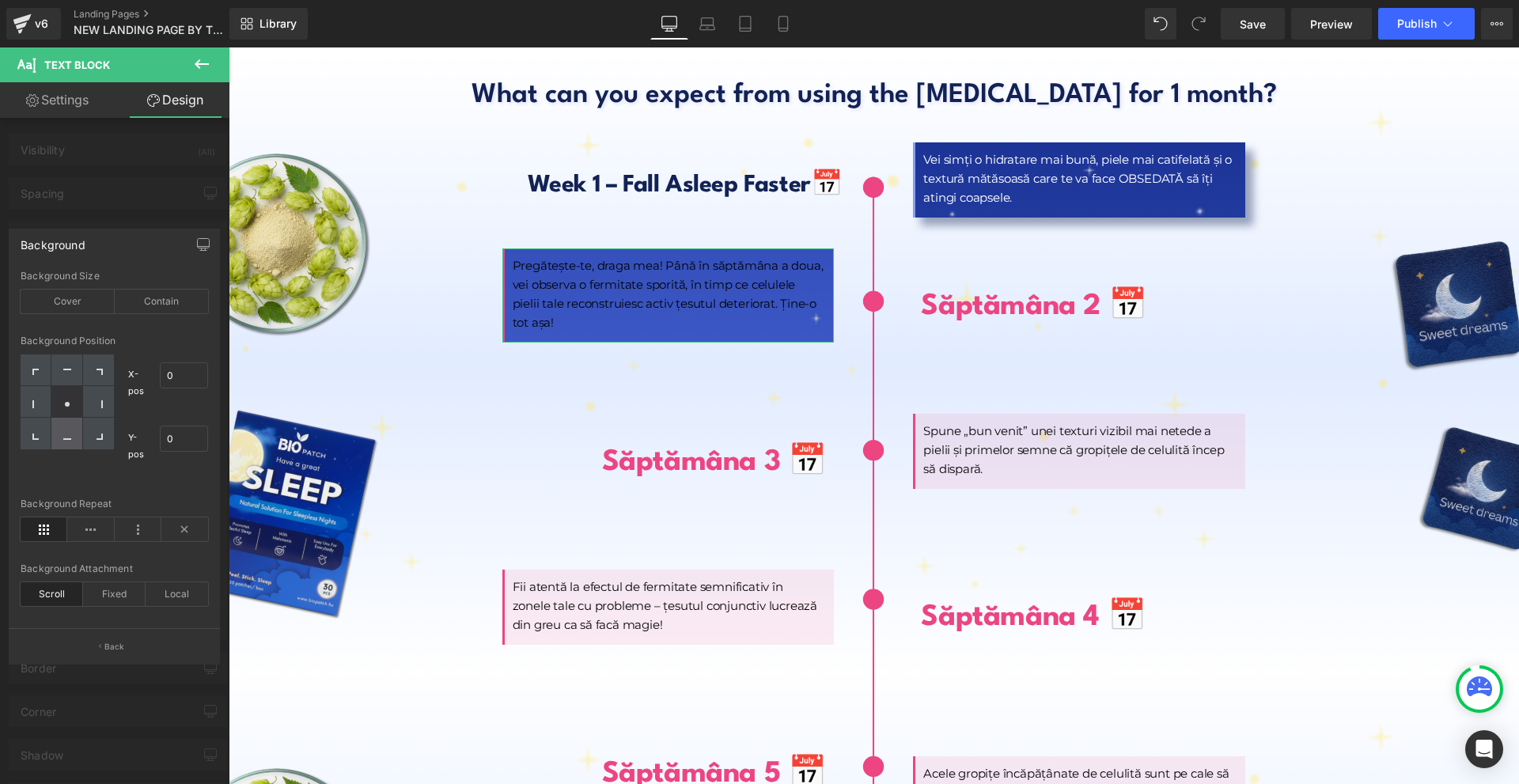
click at [68, 433] on icon at bounding box center [68, 436] width 8 height 8
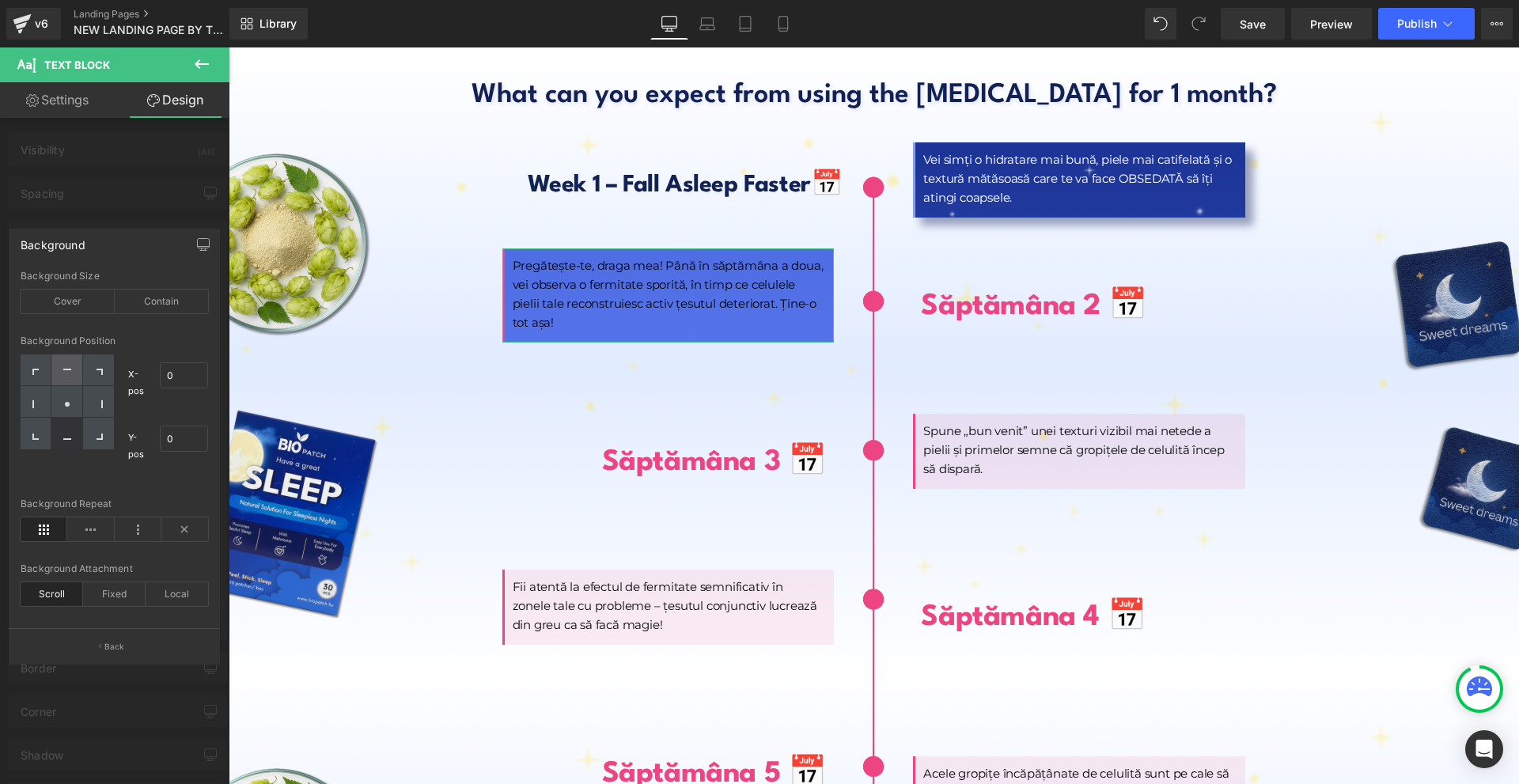
click at [81, 374] on div at bounding box center [67, 370] width 31 height 32
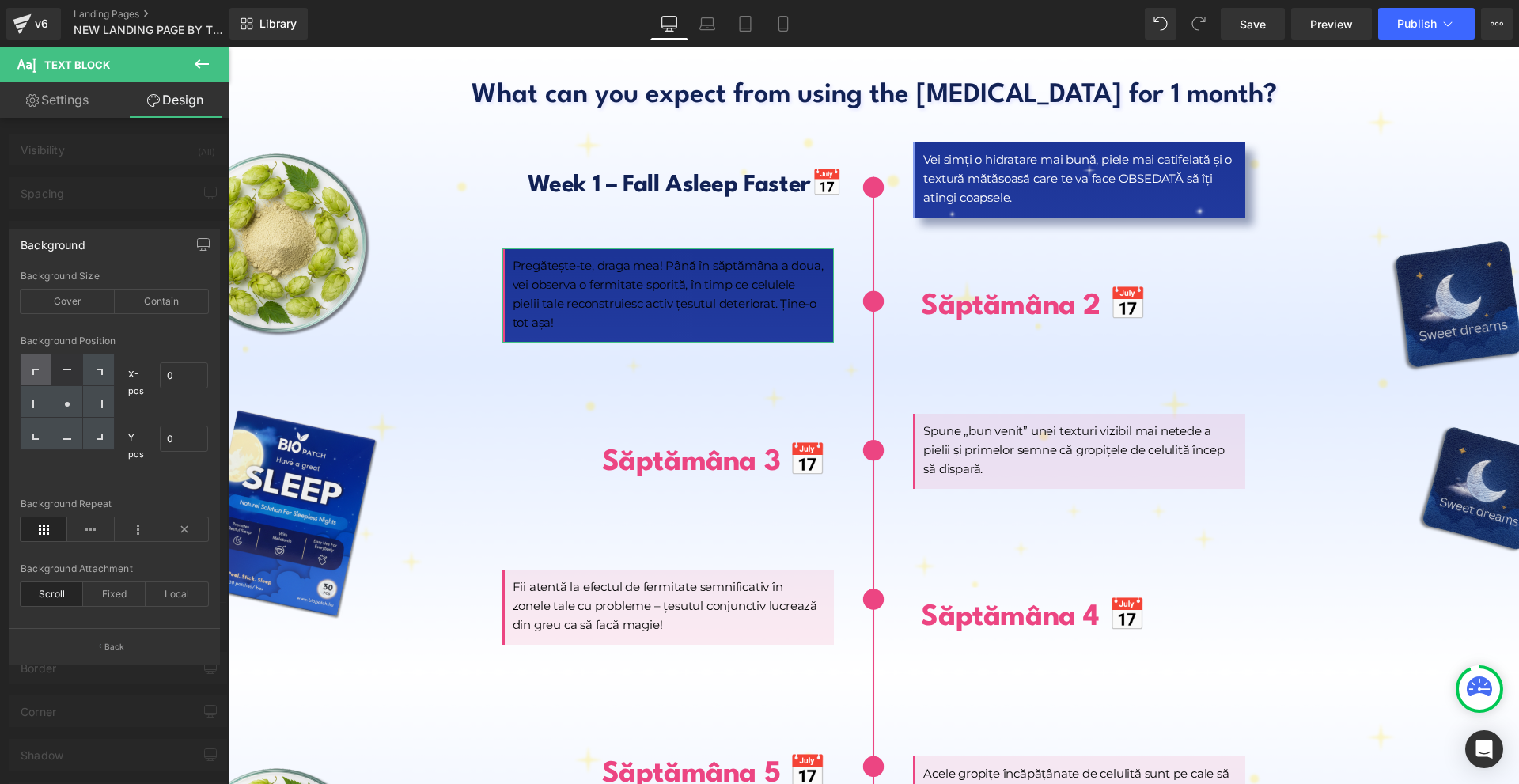
click at [40, 368] on div at bounding box center [36, 370] width 31 height 32
drag, startPoint x: 40, startPoint y: 399, endPoint x: 67, endPoint y: 407, distance: 28.2
click at [40, 401] on div at bounding box center [36, 402] width 31 height 32
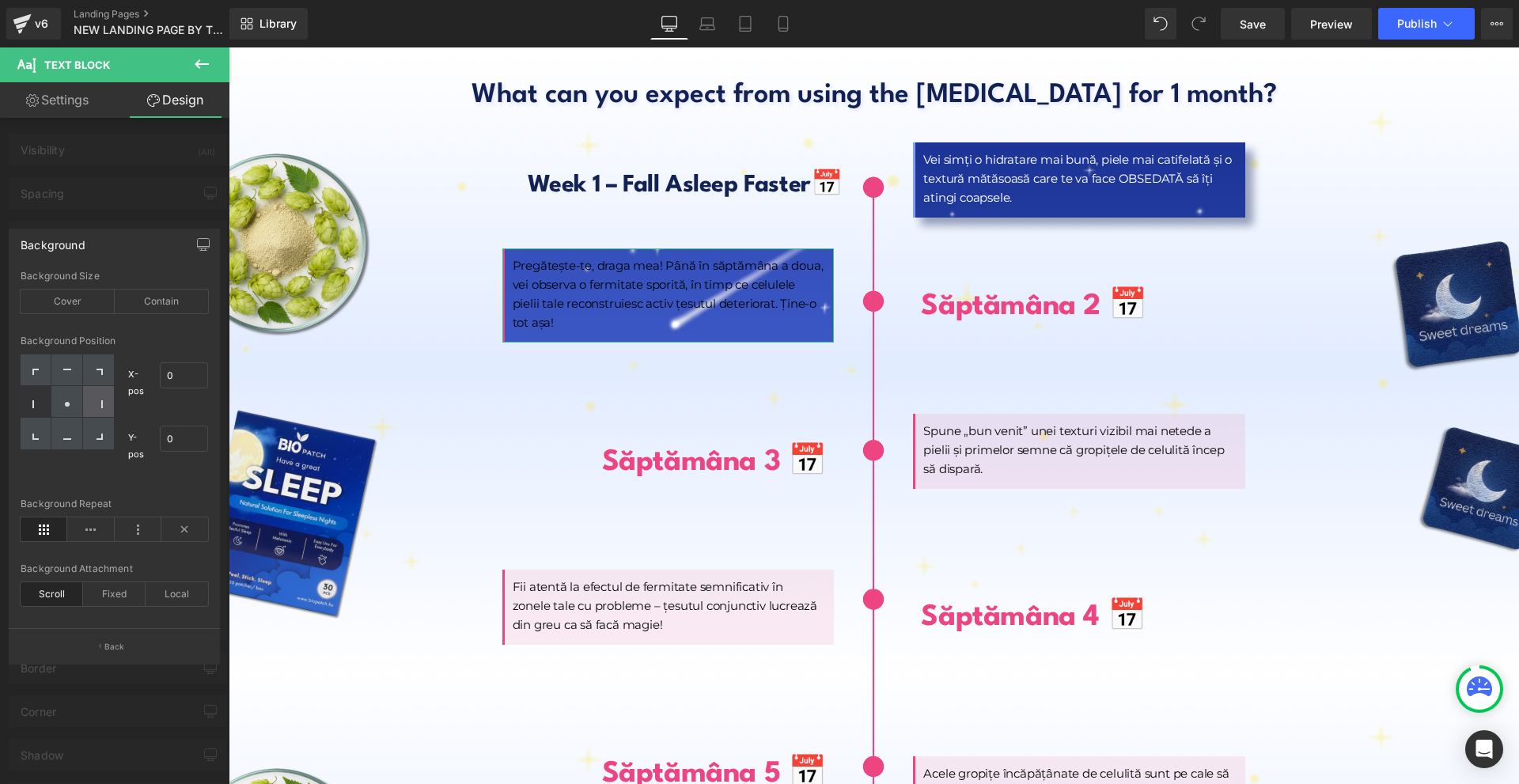
click at [108, 408] on div at bounding box center [99, 402] width 31 height 32
click at [94, 362] on div at bounding box center [99, 370] width 31 height 32
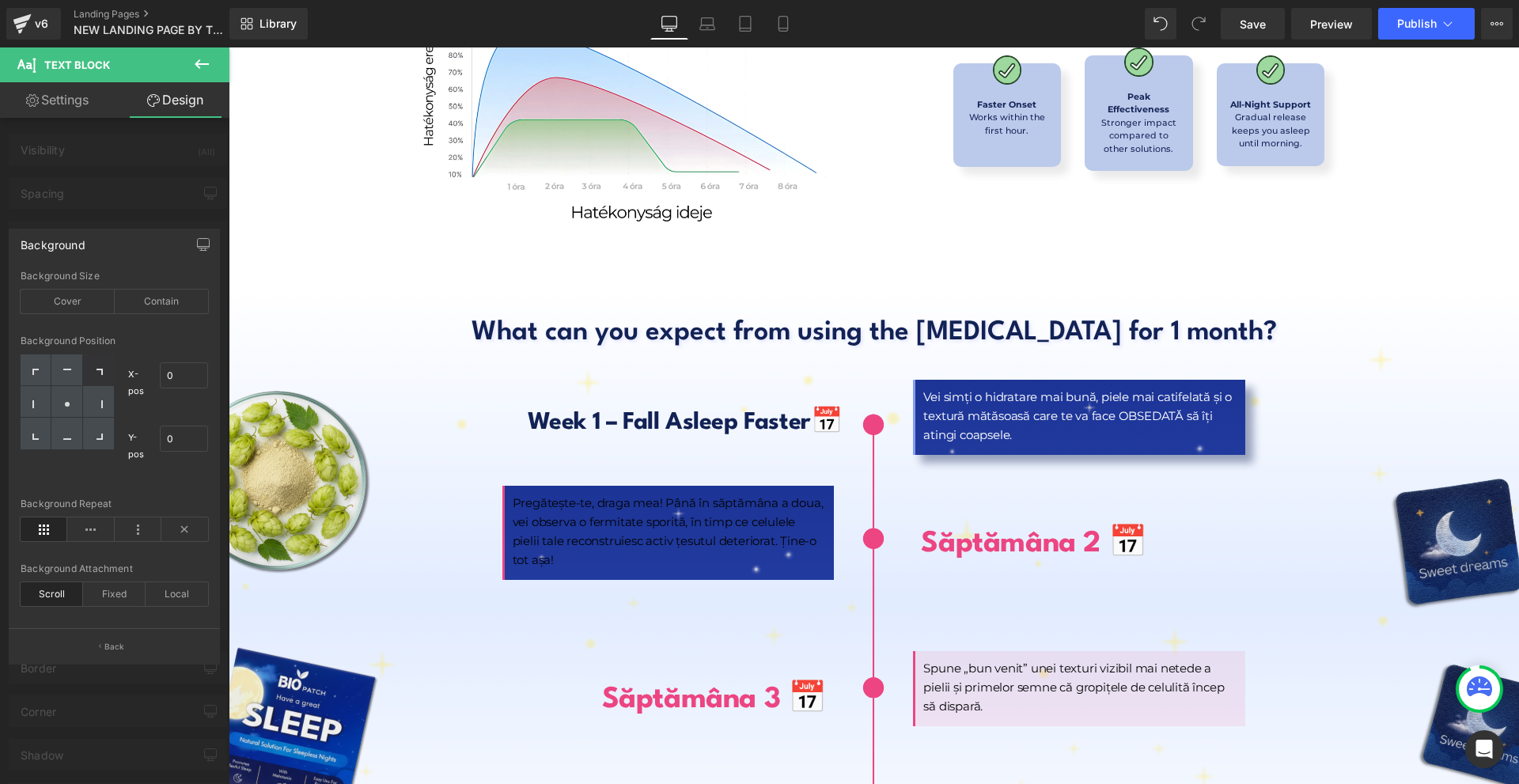
scroll to position [6881, 0]
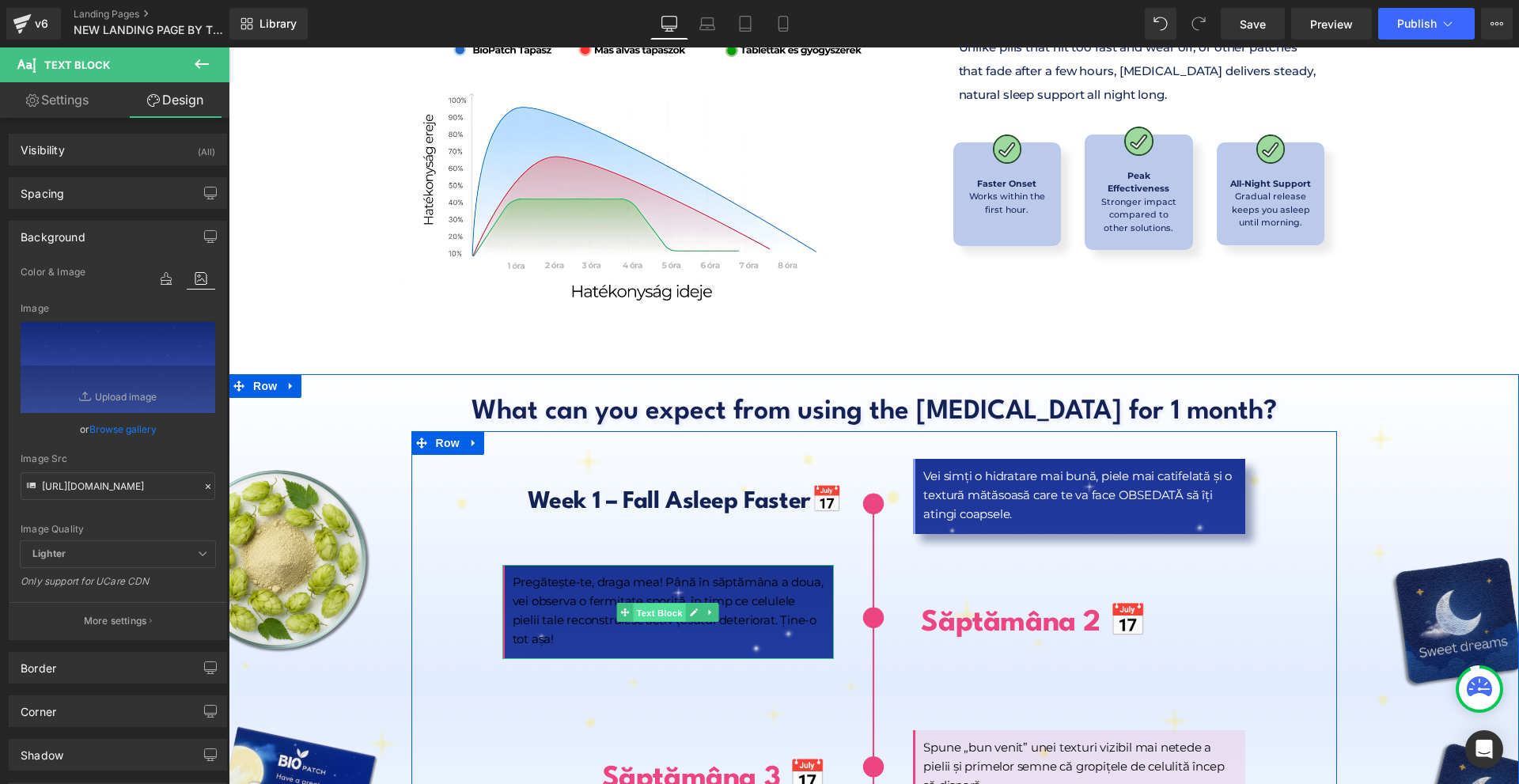
click at [640, 603] on span "Text Block" at bounding box center [660, 612] width 52 height 19
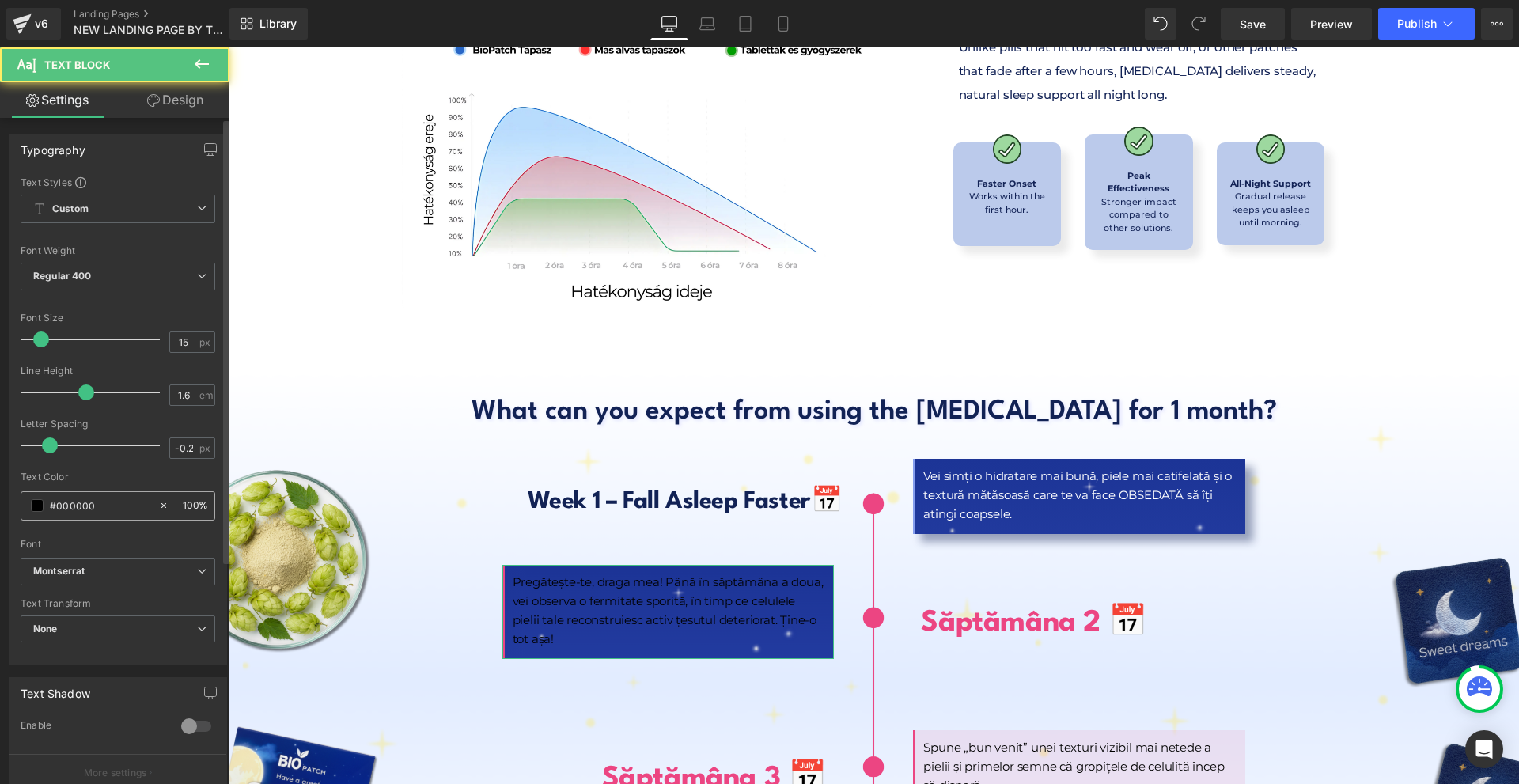
click at [38, 511] on span at bounding box center [38, 505] width 13 height 13
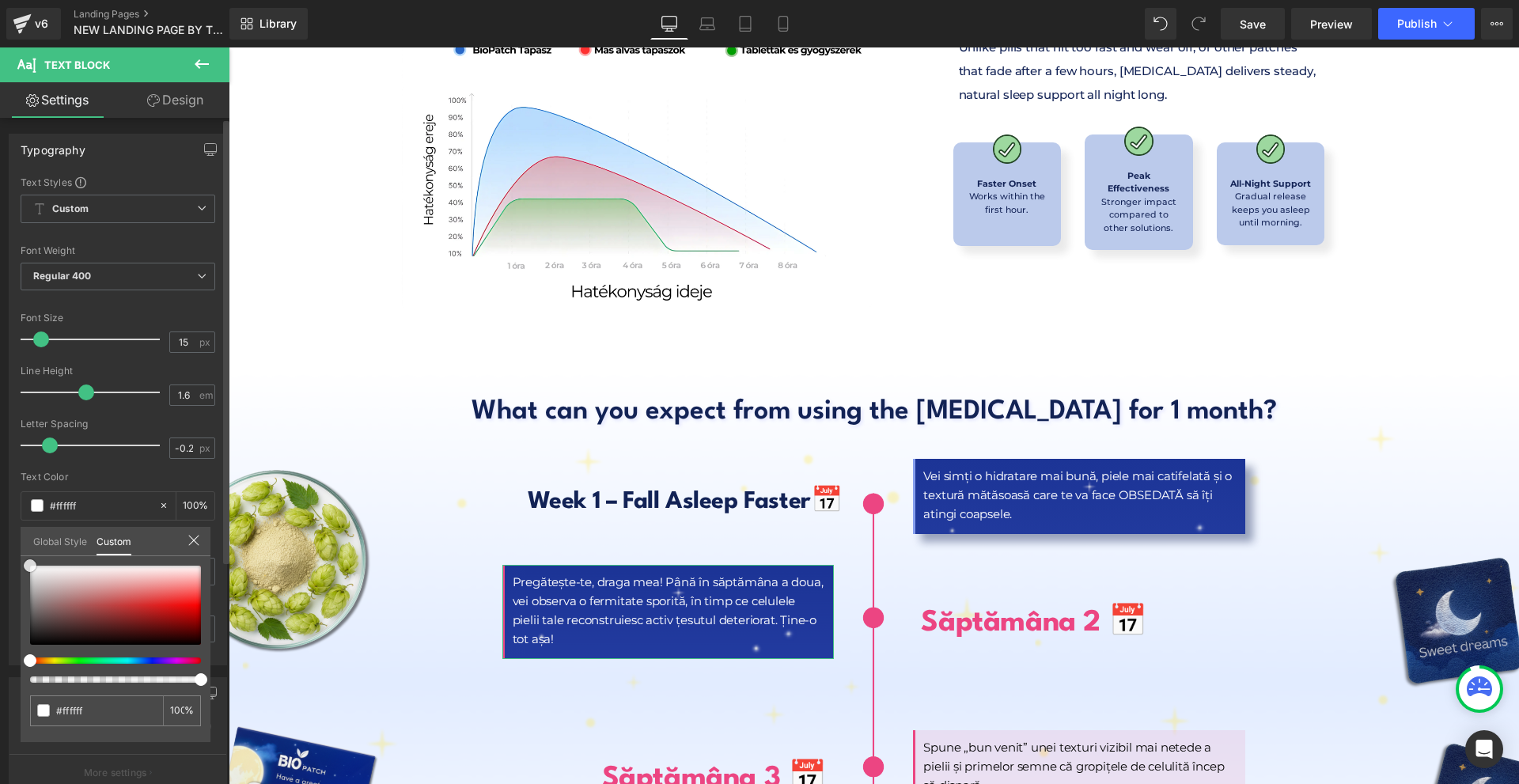
drag, startPoint x: 39, startPoint y: 575, endPoint x: 0, endPoint y: 393, distance: 186.1
click at [0, 393] on div "Typography Text Styles Custom Custom Setup Global Style Custom Setup Global Sty…" at bounding box center [118, 393] width 236 height 544
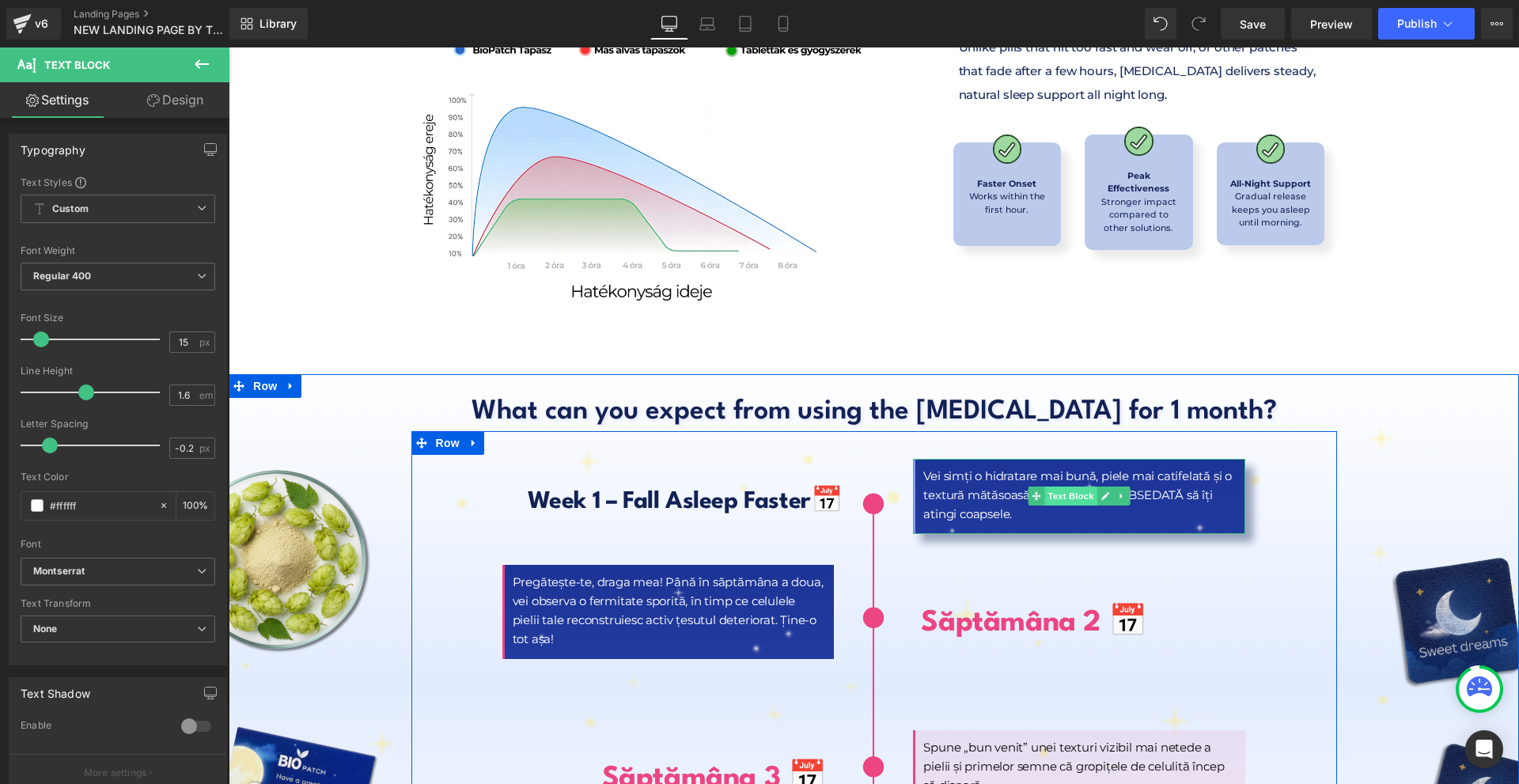
click at [1068, 487] on span "Text Block" at bounding box center [1071, 496] width 52 height 19
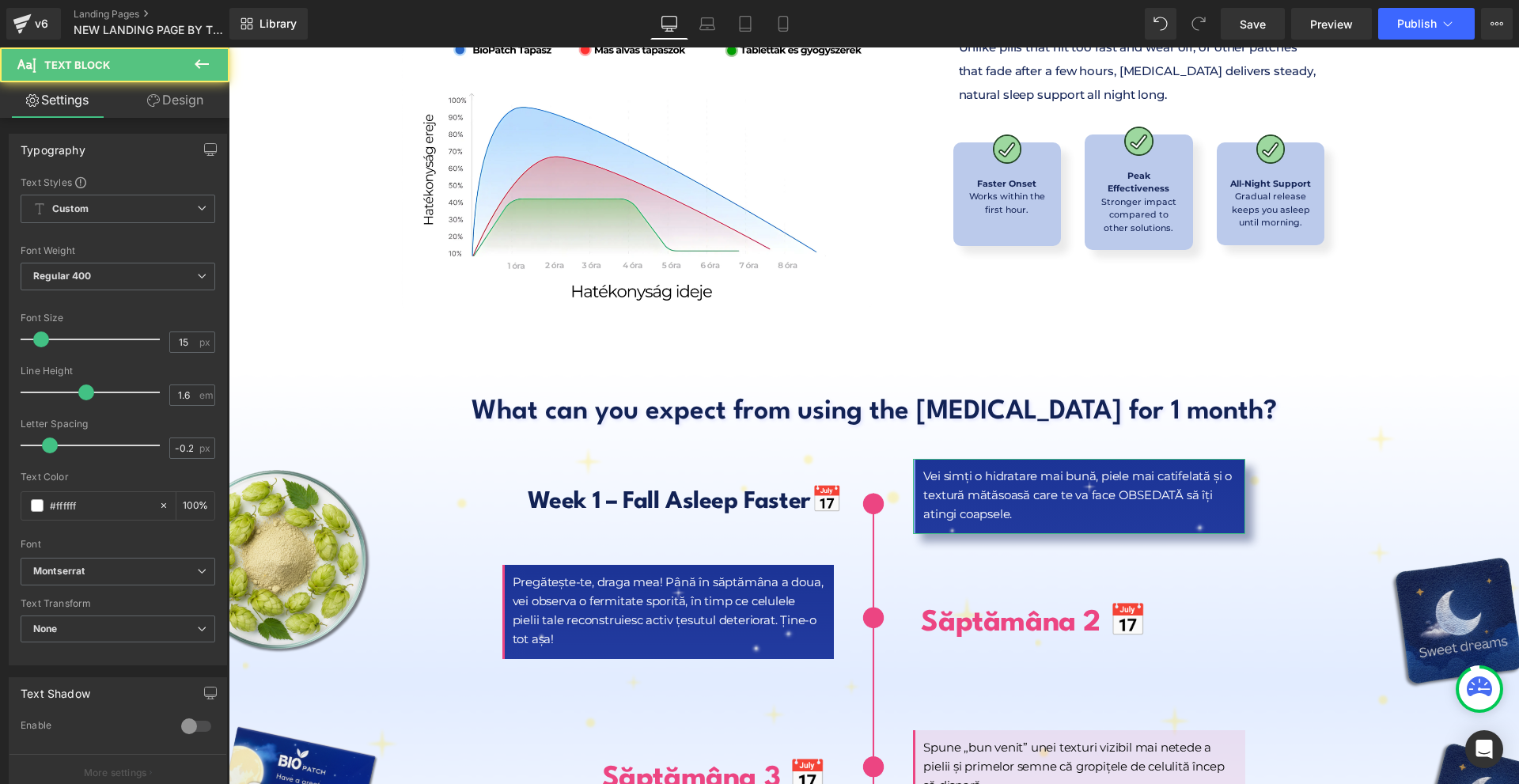
click at [188, 104] on link "Design" at bounding box center [175, 100] width 115 height 36
click at [0, 0] on div "Border" at bounding box center [0, 0] width 0 height 0
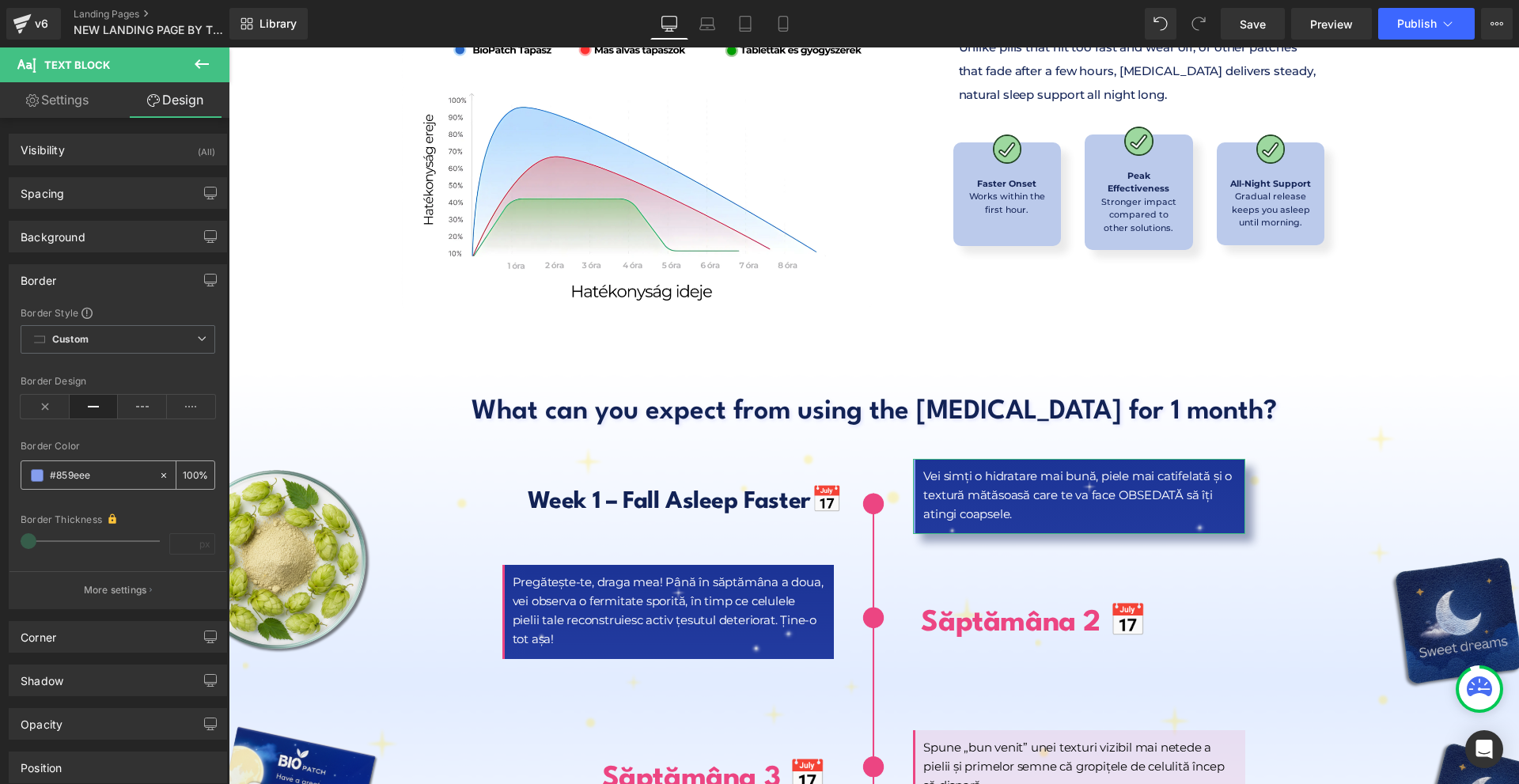
click at [99, 478] on input "text" at bounding box center [100, 475] width 101 height 17
type input "#859eee"
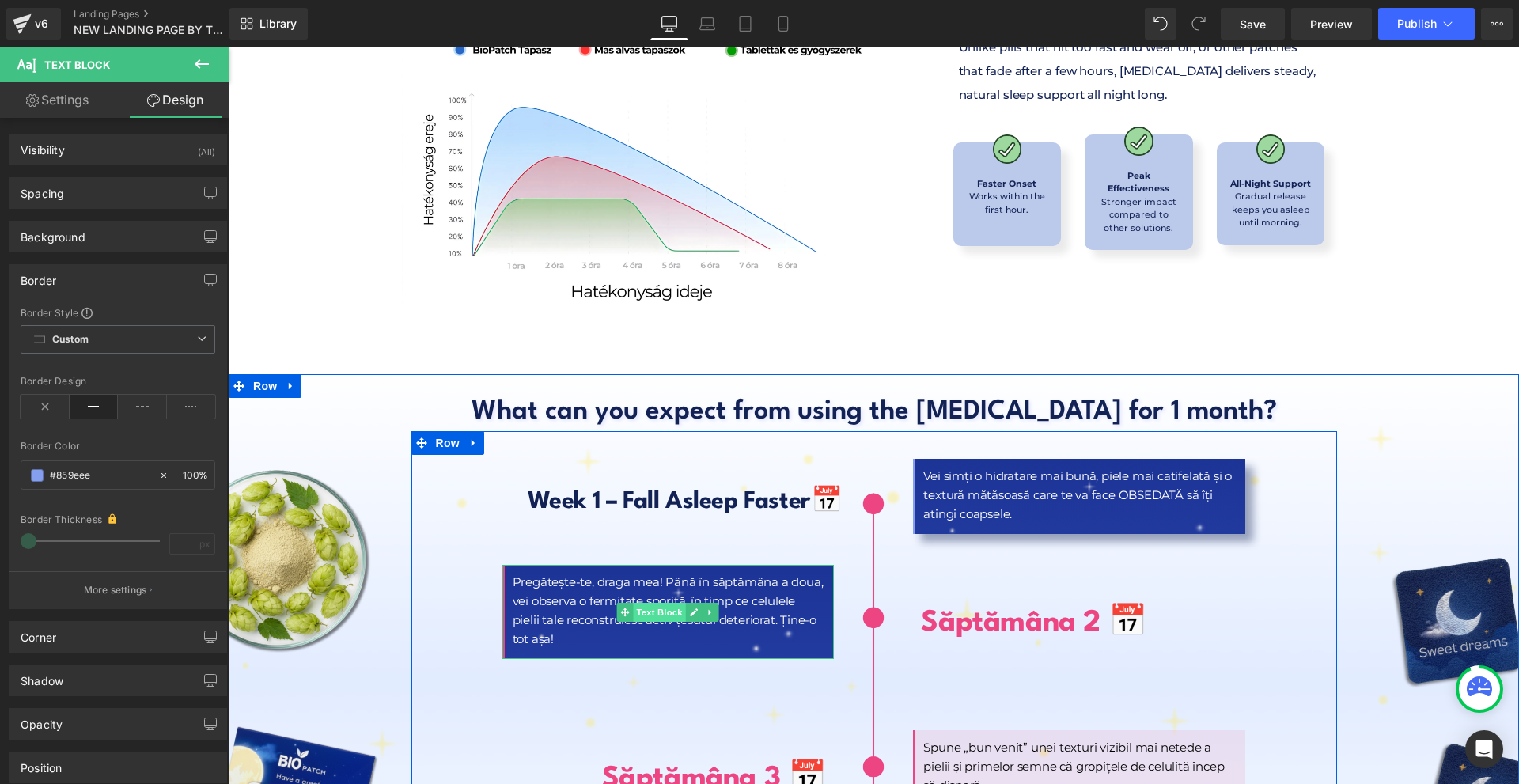
click at [642, 602] on span "Text Block" at bounding box center [660, 611] width 52 height 19
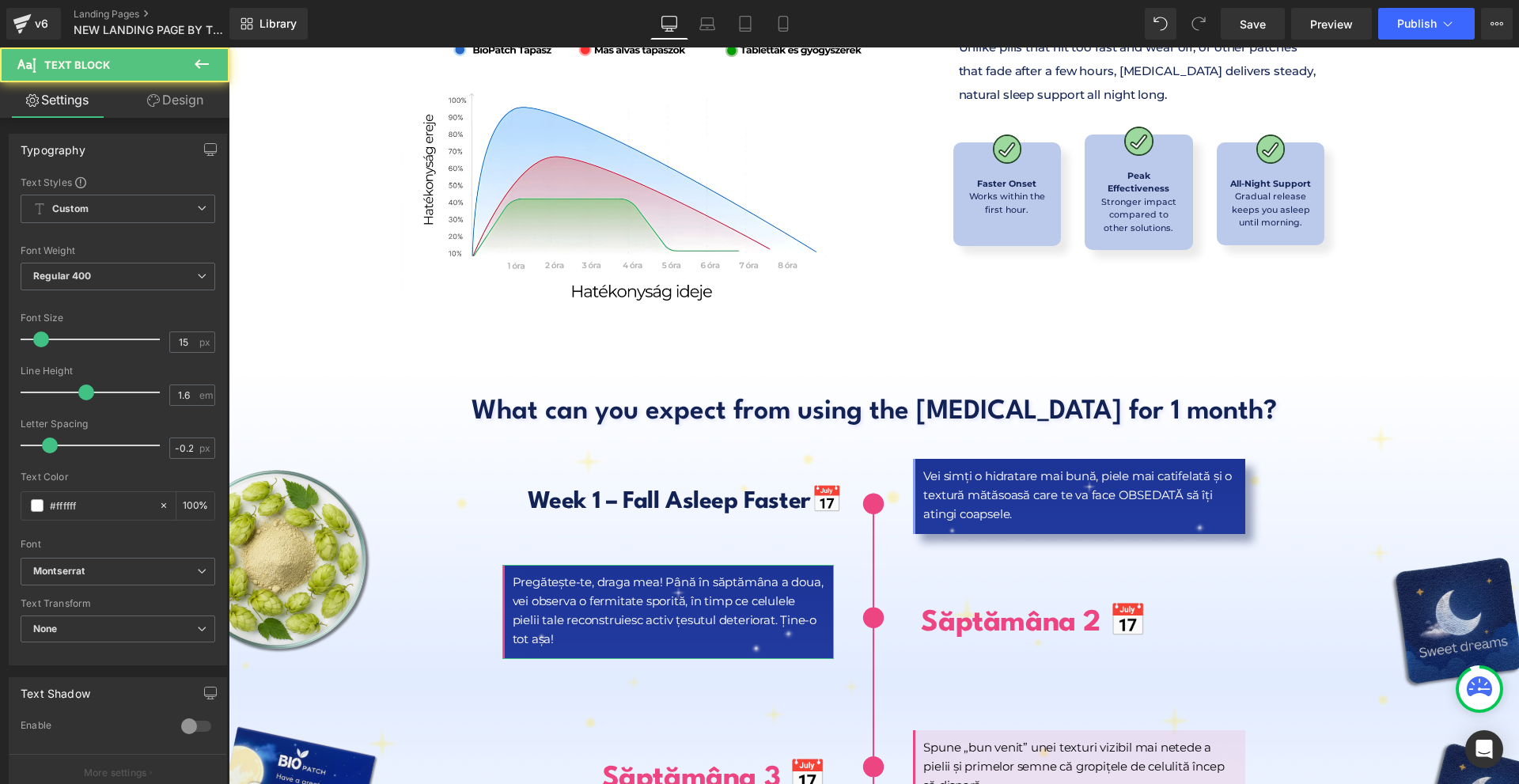
click at [179, 92] on link "Design" at bounding box center [175, 100] width 115 height 36
click at [0, 0] on div "Border" at bounding box center [0, 0] width 0 height 0
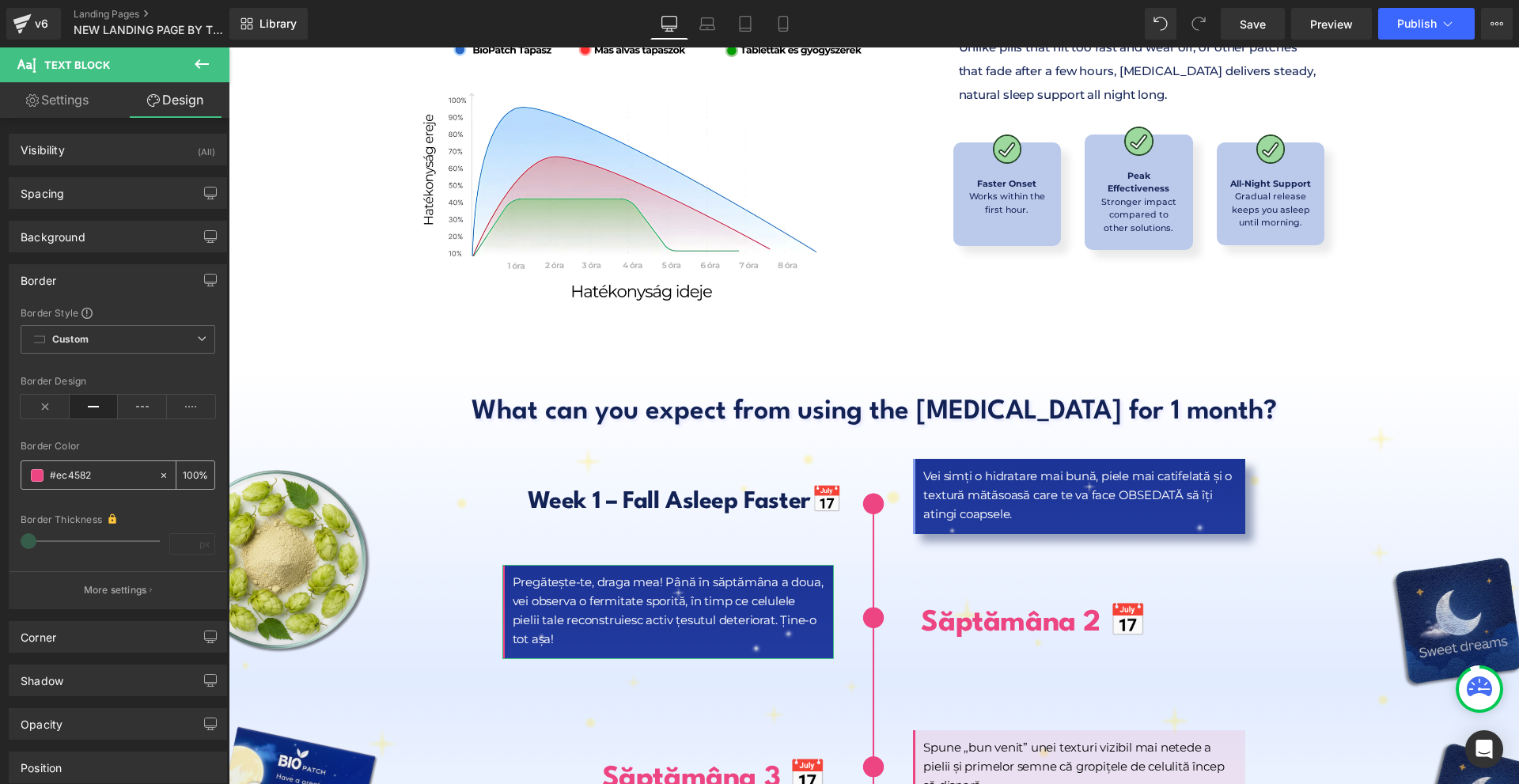
click at [84, 467] on input "text" at bounding box center [100, 475] width 101 height 17
paste input "859eee"
type input "#859eee"
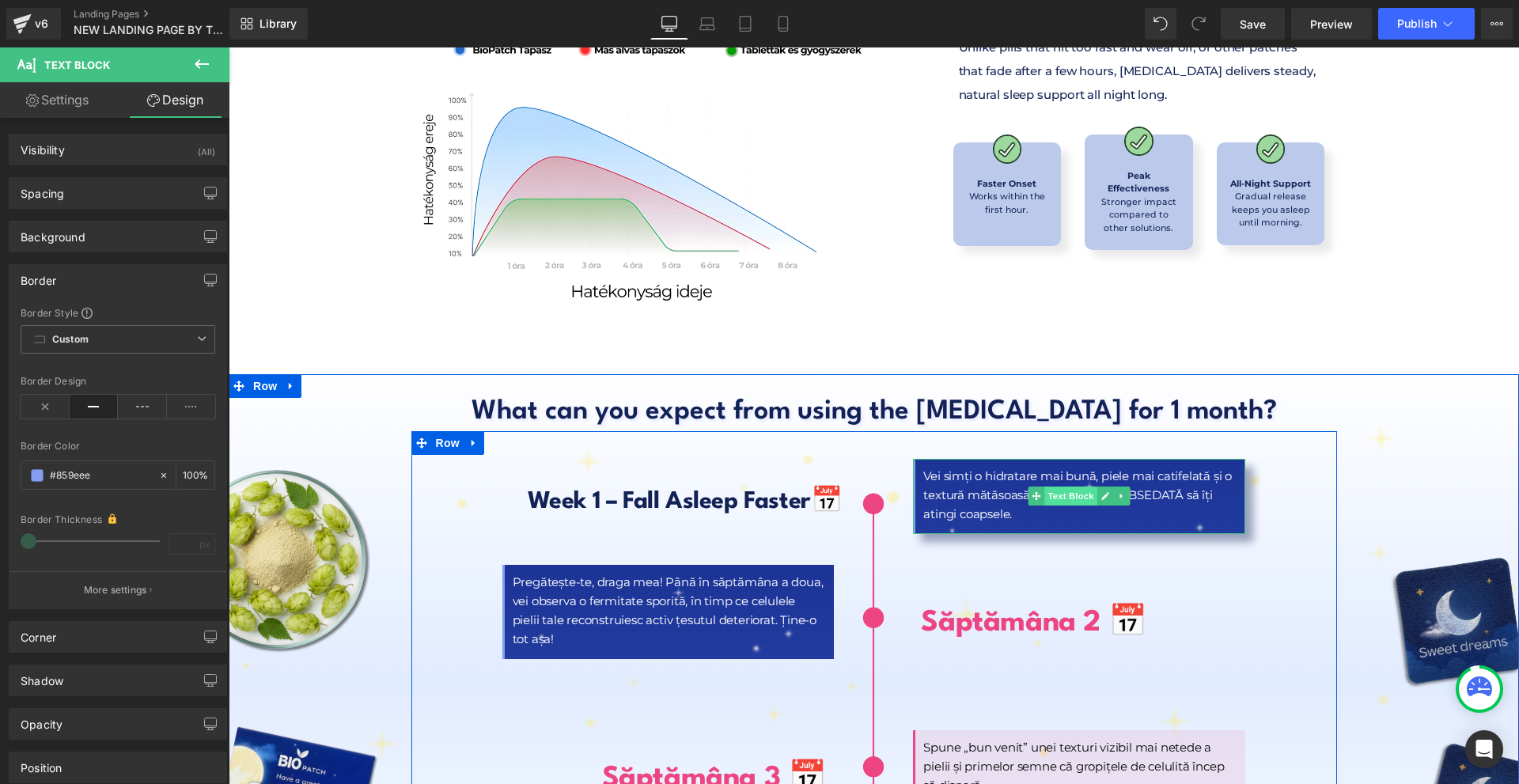
click at [1053, 487] on span "Text Block" at bounding box center [1071, 496] width 52 height 19
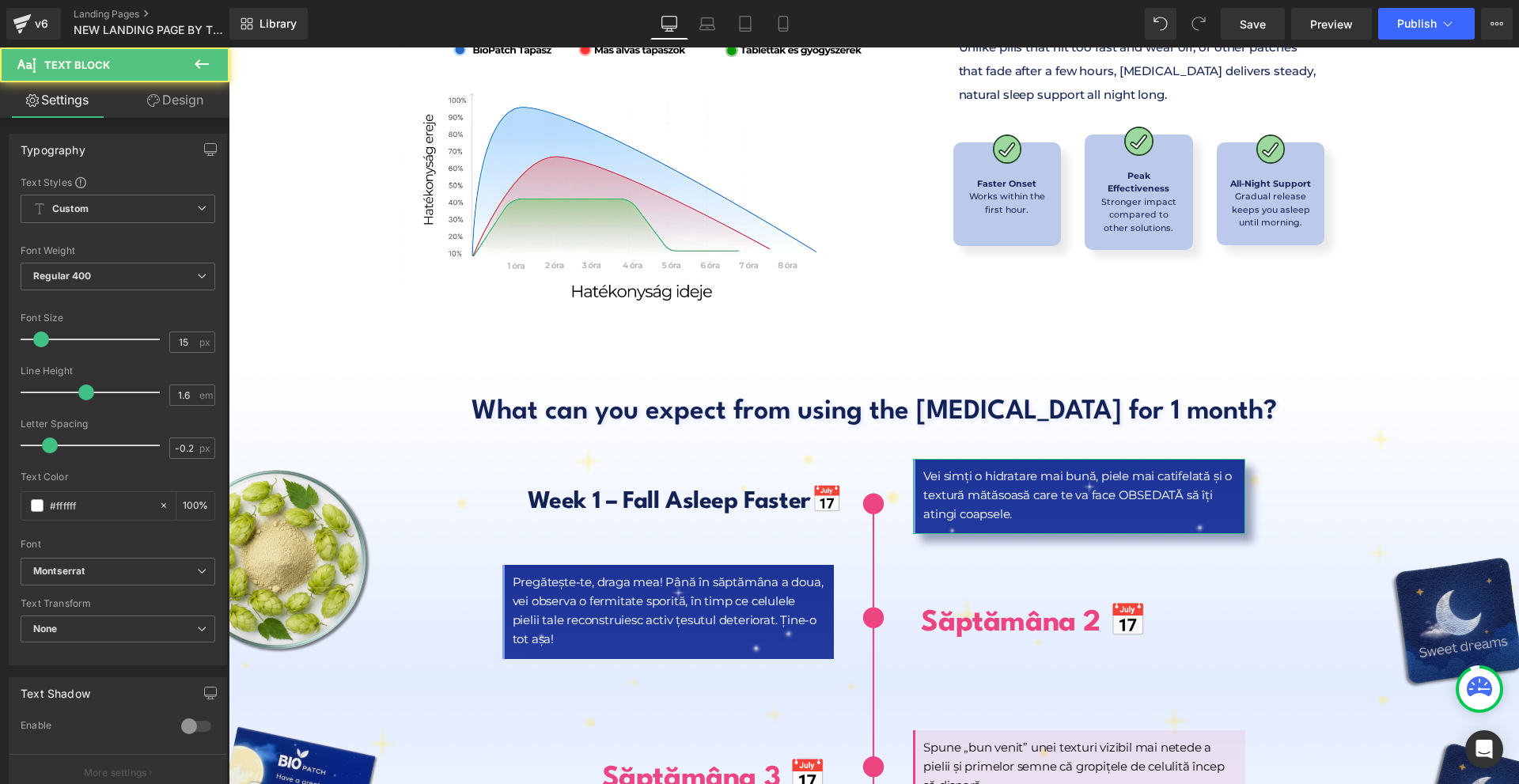
click at [196, 103] on link "Design" at bounding box center [175, 100] width 115 height 36
click at [0, 0] on div "Shadow" at bounding box center [0, 0] width 0 height 0
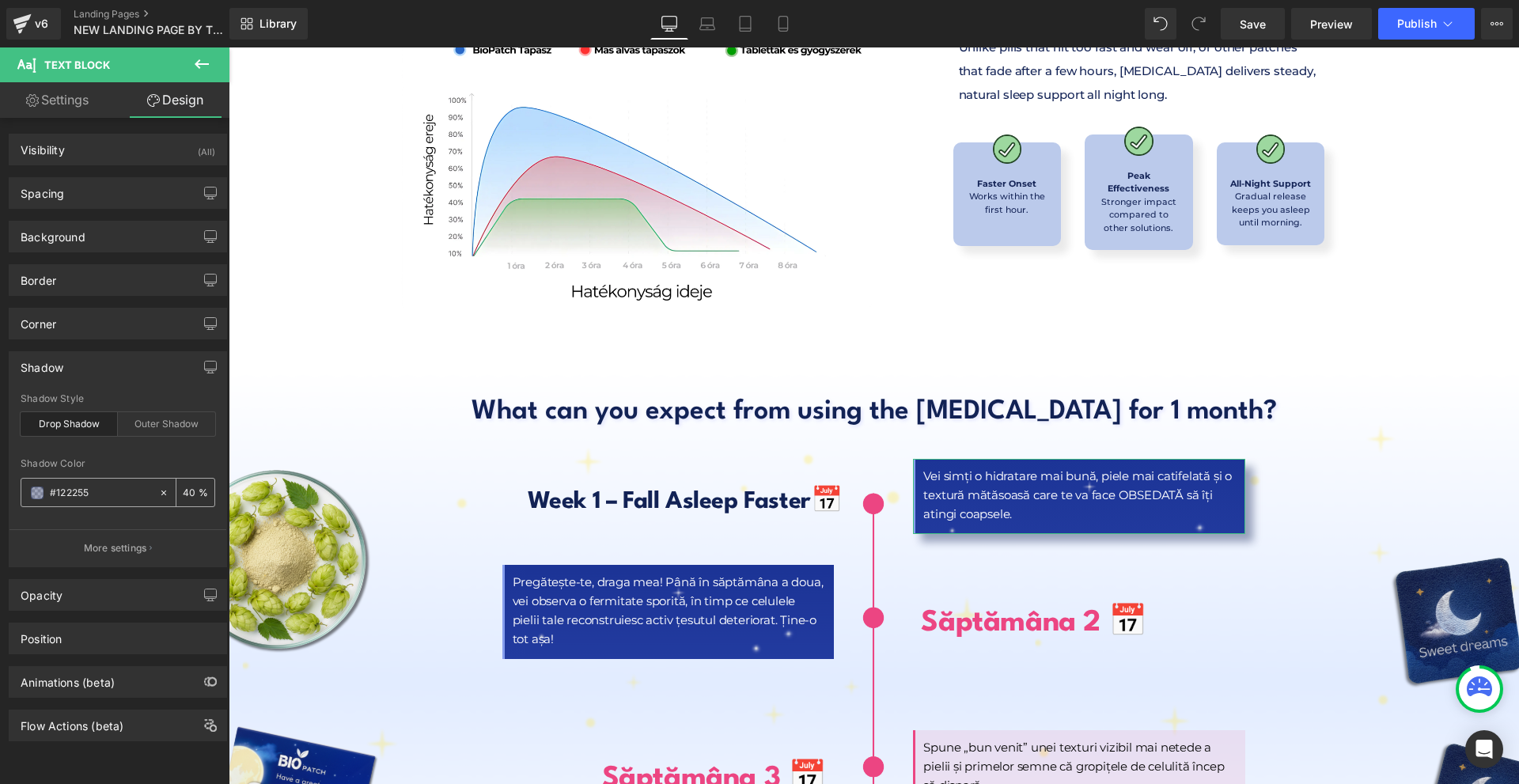
click at [105, 489] on input "text" at bounding box center [100, 492] width 101 height 17
type input "#122255"
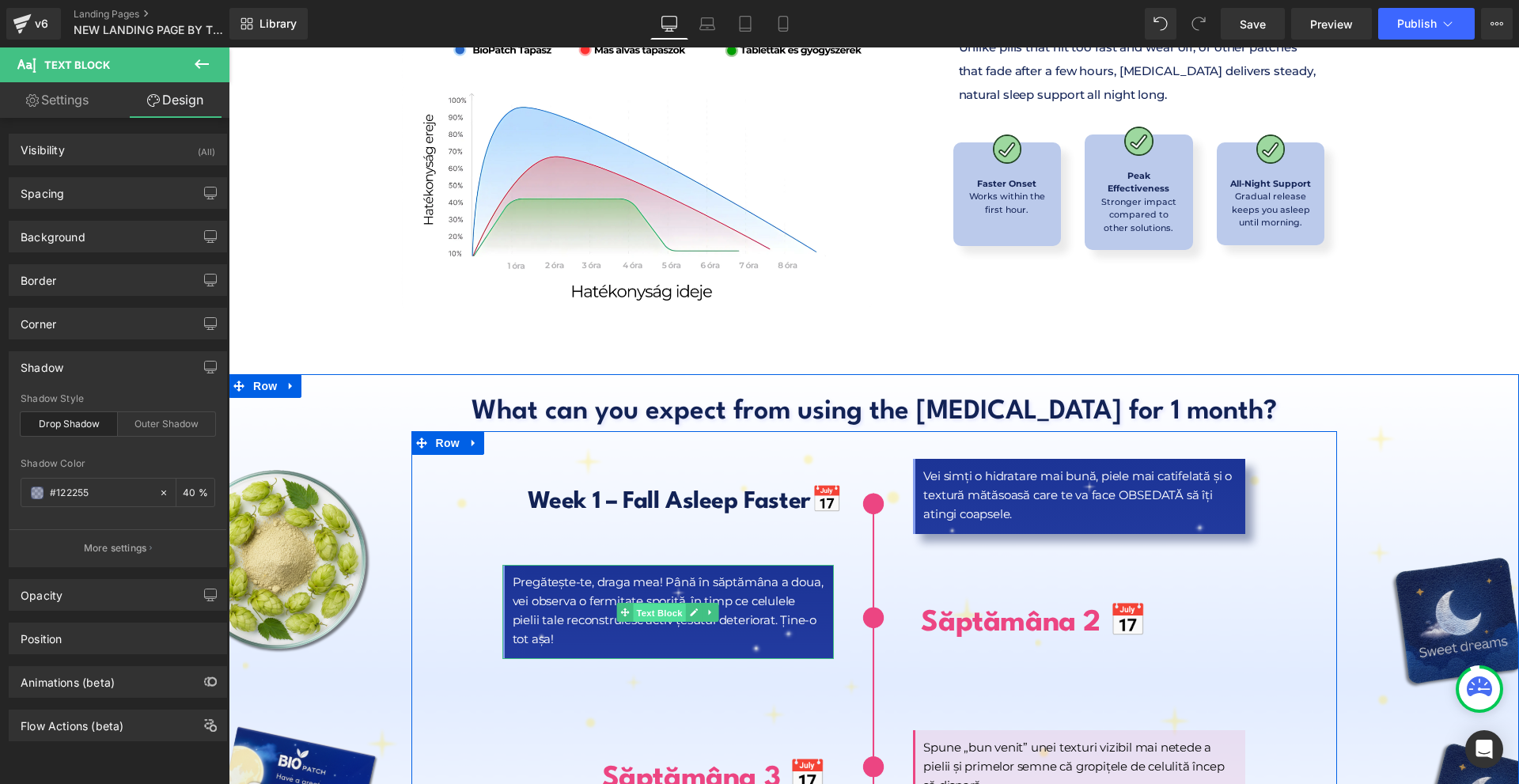
click at [658, 603] on span "Text Block" at bounding box center [660, 612] width 52 height 19
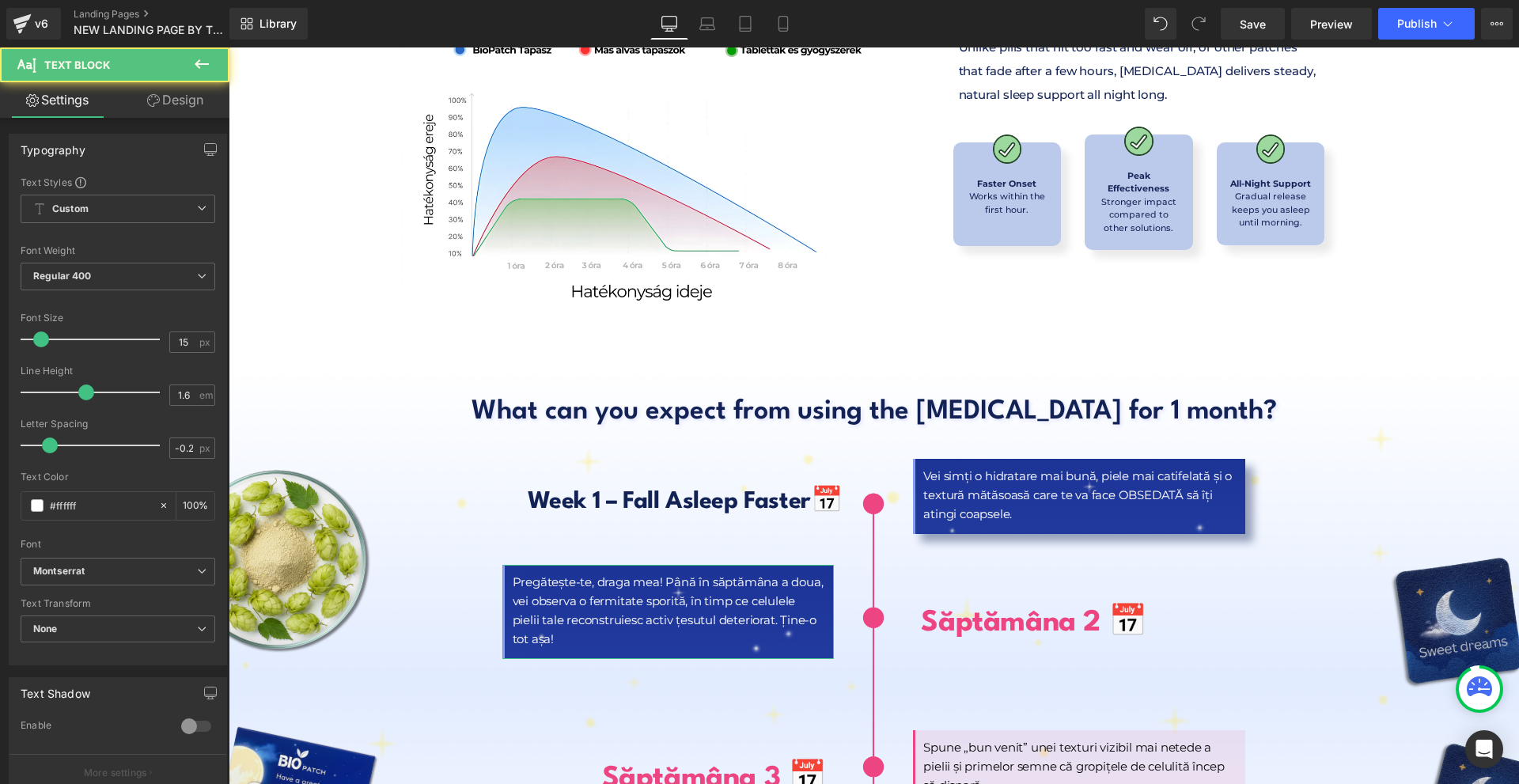
click at [181, 98] on link "Design" at bounding box center [175, 100] width 115 height 36
click at [0, 0] on div "Shadow" at bounding box center [0, 0] width 0 height 0
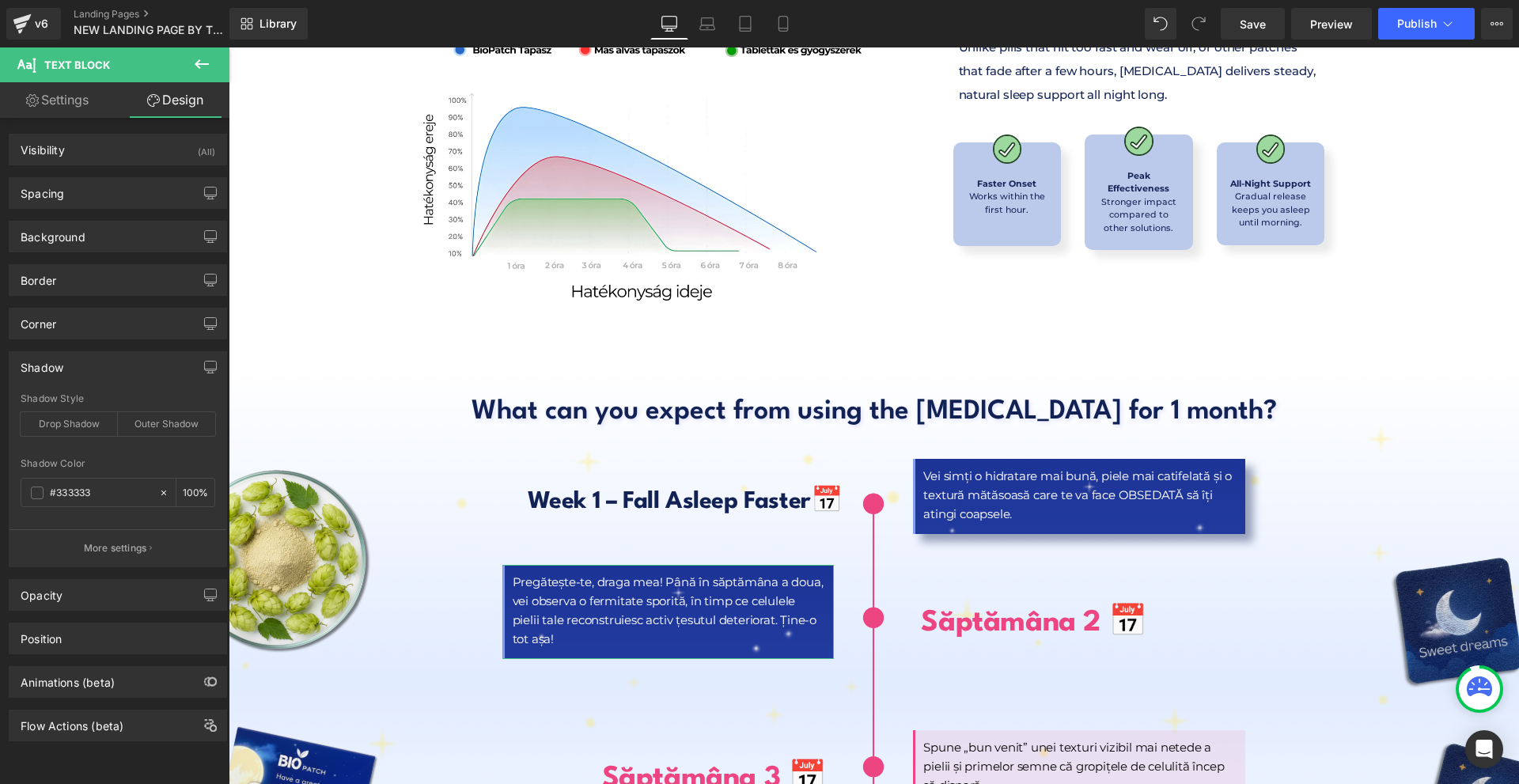
click at [78, 437] on div "Shadow Style Drop Shadow Outer Shadow" at bounding box center [117, 423] width 195 height 61
click at [78, 429] on div "Drop Shadow" at bounding box center [68, 424] width 97 height 24
click at [96, 488] on input "text" at bounding box center [100, 492] width 101 height 17
paste input "122255"
type input "#122255"
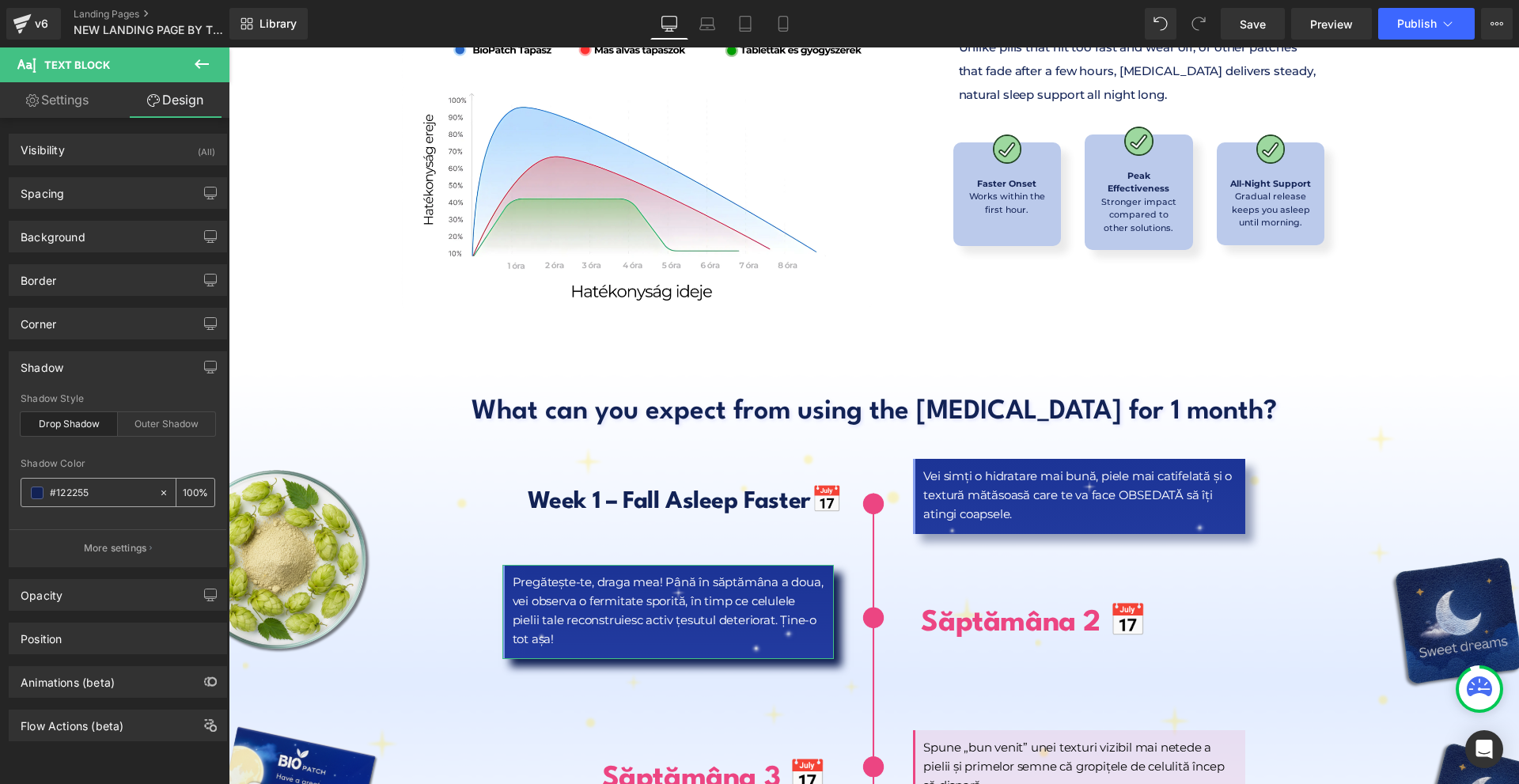
click at [188, 492] on input "number" at bounding box center [190, 491] width 15 height 17
type input "40"
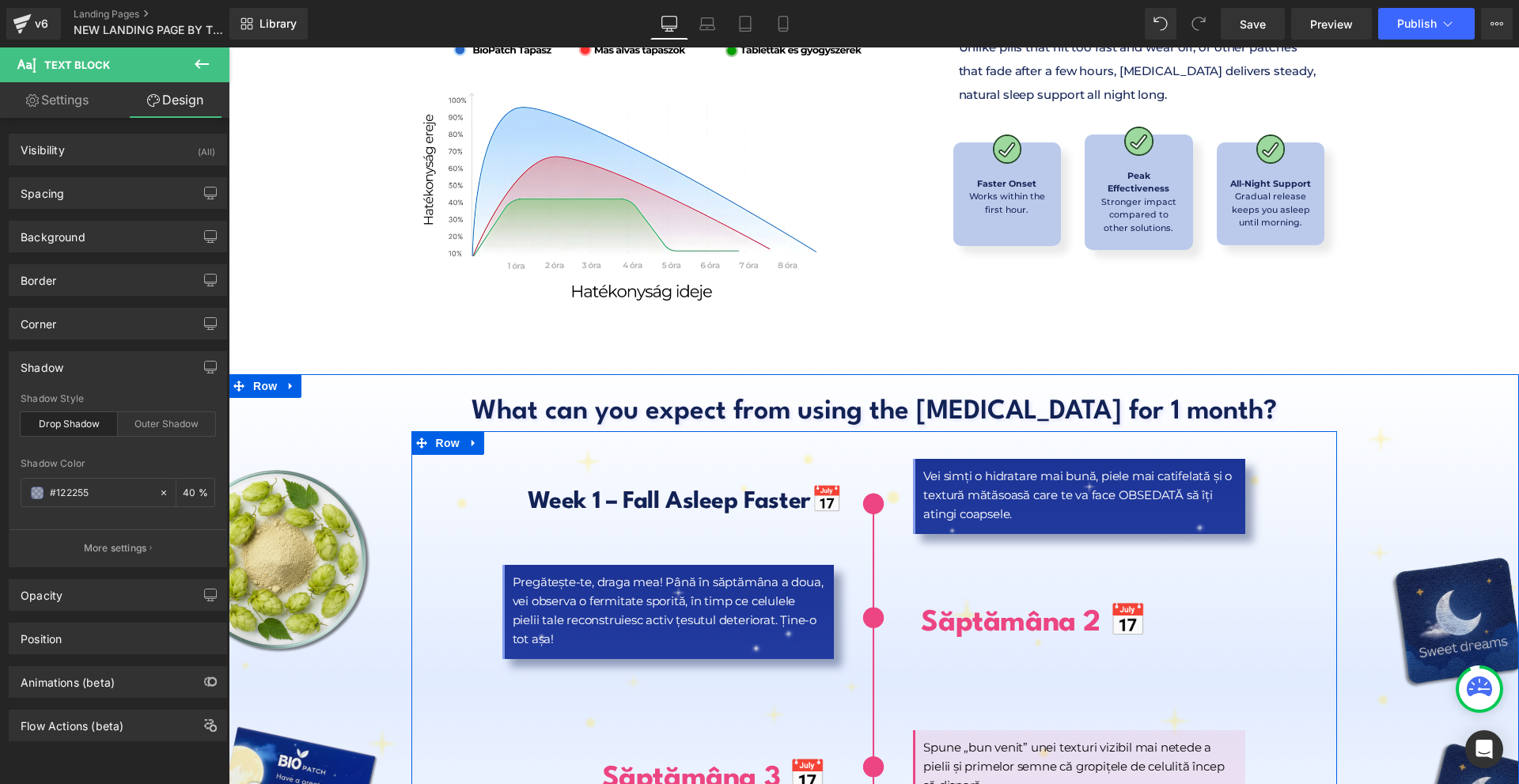
click at [928, 609] on b "Săptămâna 2 📅" at bounding box center [1034, 623] width 226 height 29
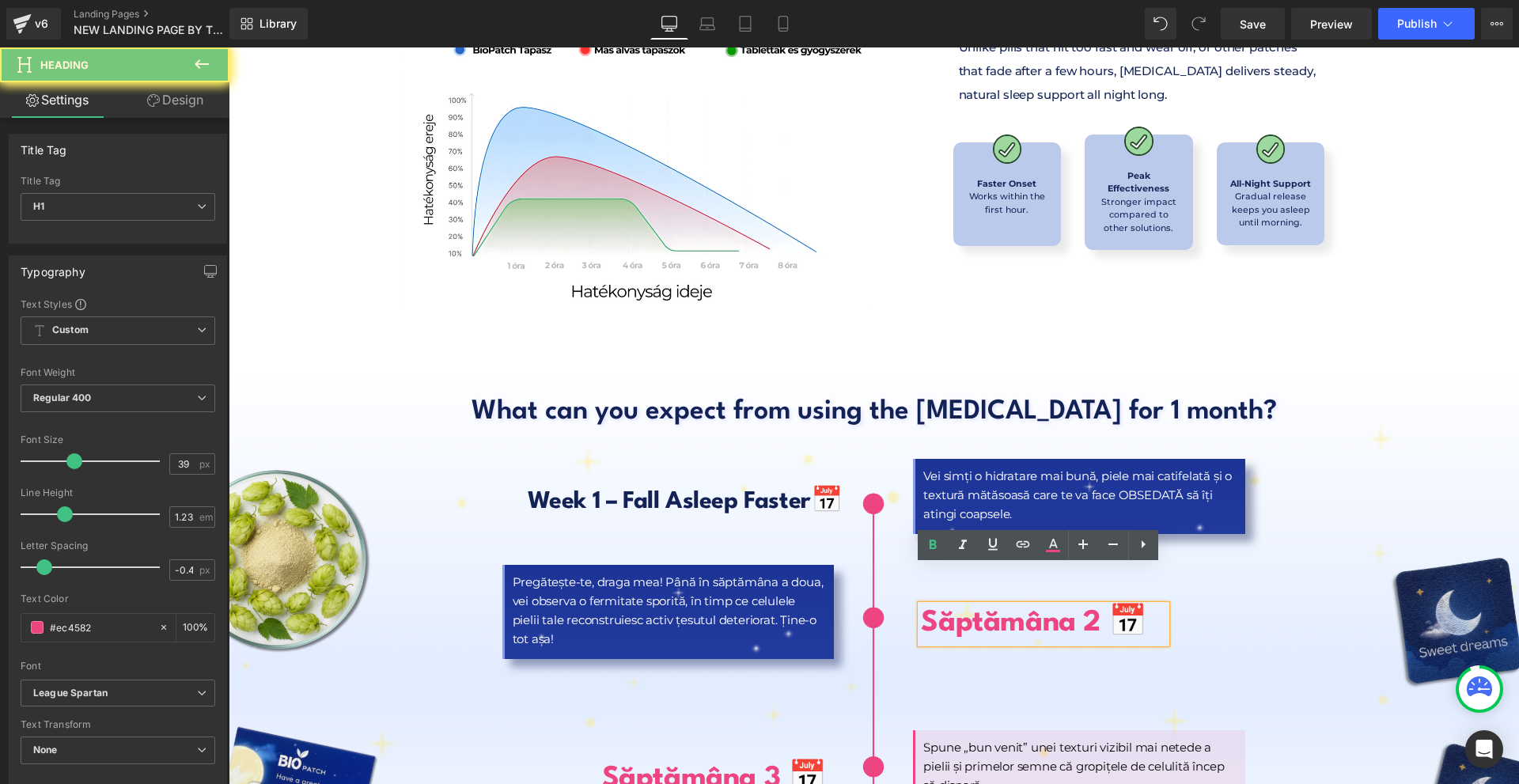
paste div
click at [1106, 609] on b "Săptămâna 2 📅" at bounding box center [1034, 623] width 226 height 29
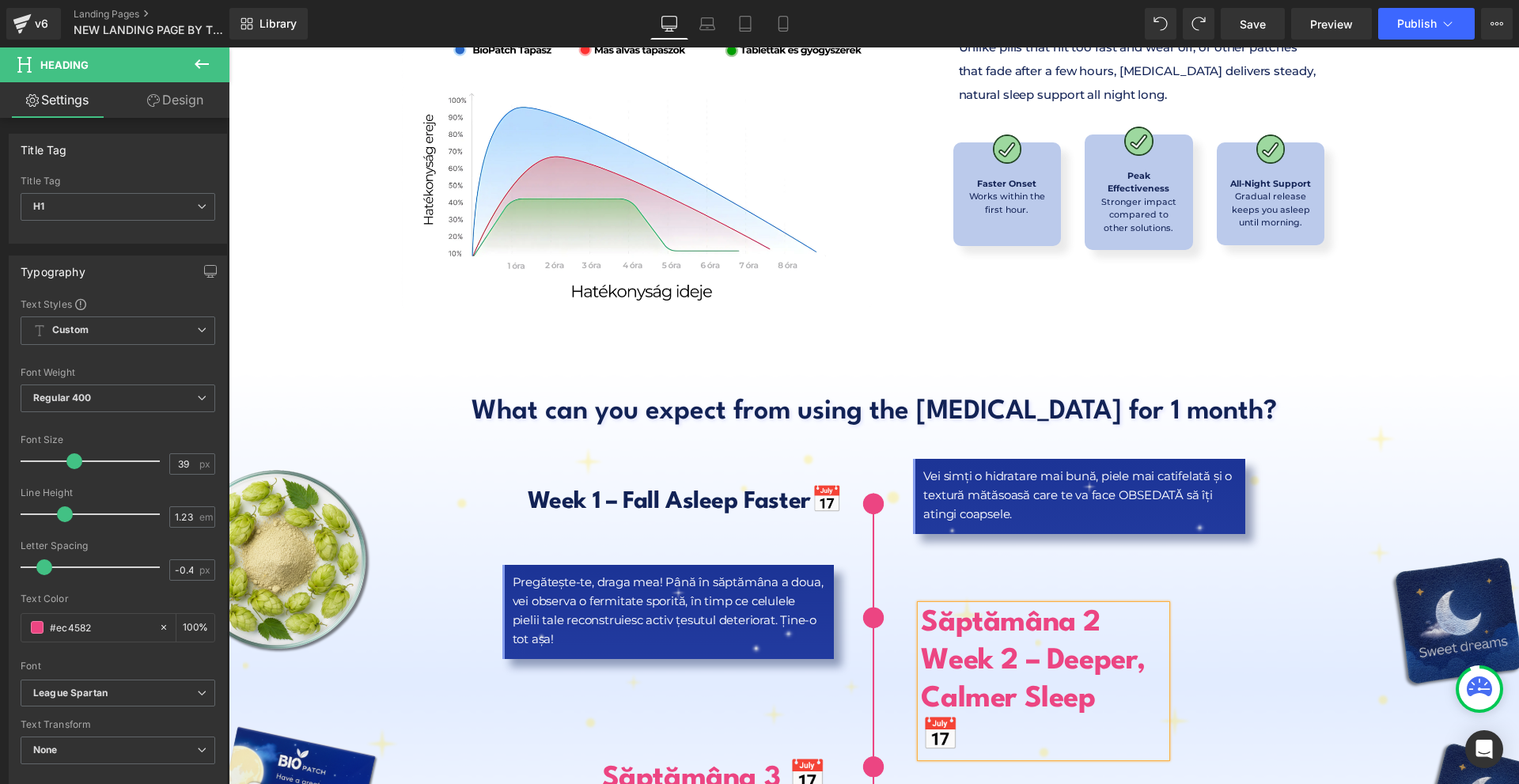
click at [943, 609] on b "Săptămâna 2 Week 2 – Deeper, Calmer Sleep" at bounding box center [1034, 661] width 225 height 104
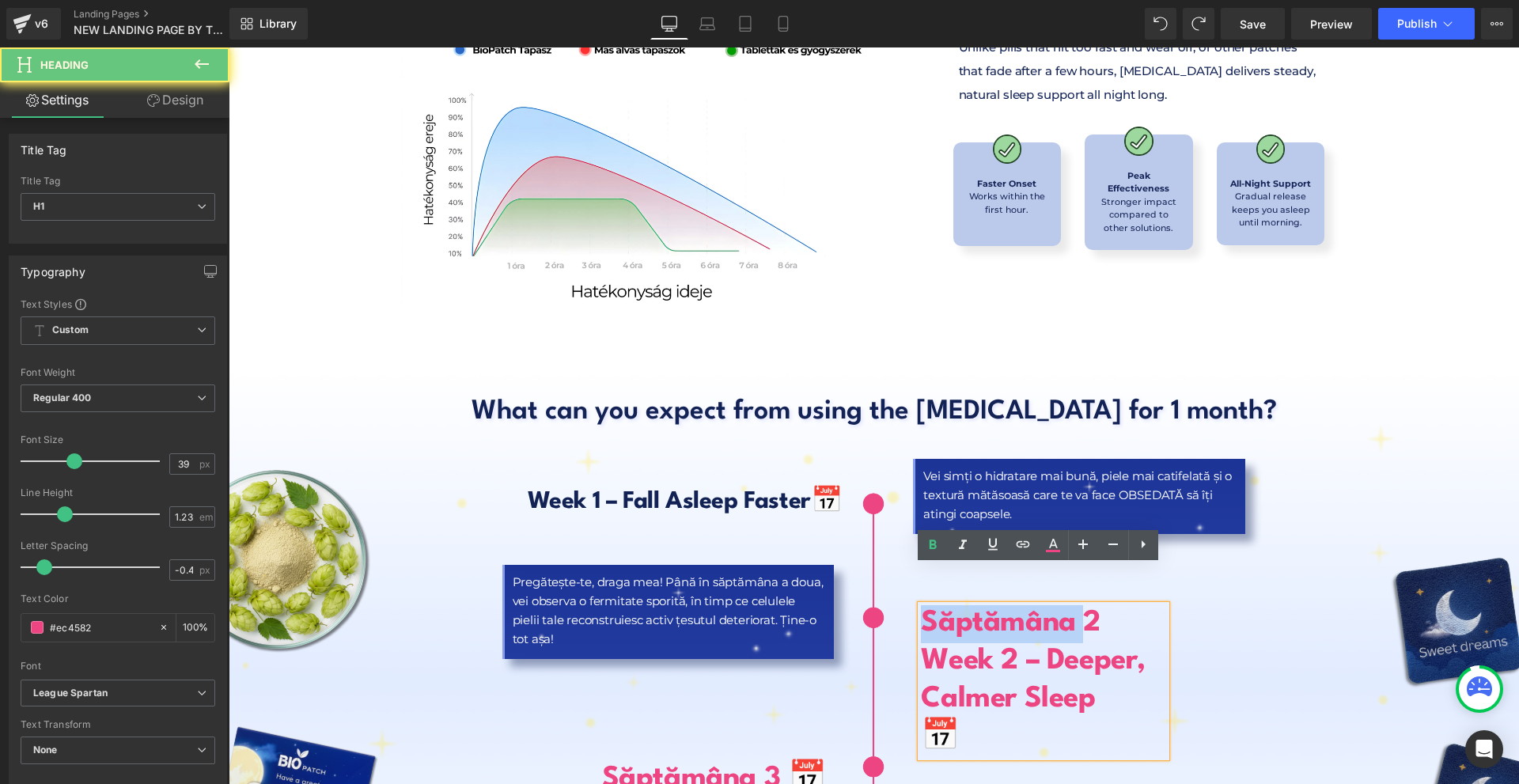
click at [943, 609] on b "Săptămâna 2 Week 2 – Deeper, Calmer Sleep" at bounding box center [1034, 661] width 225 height 104
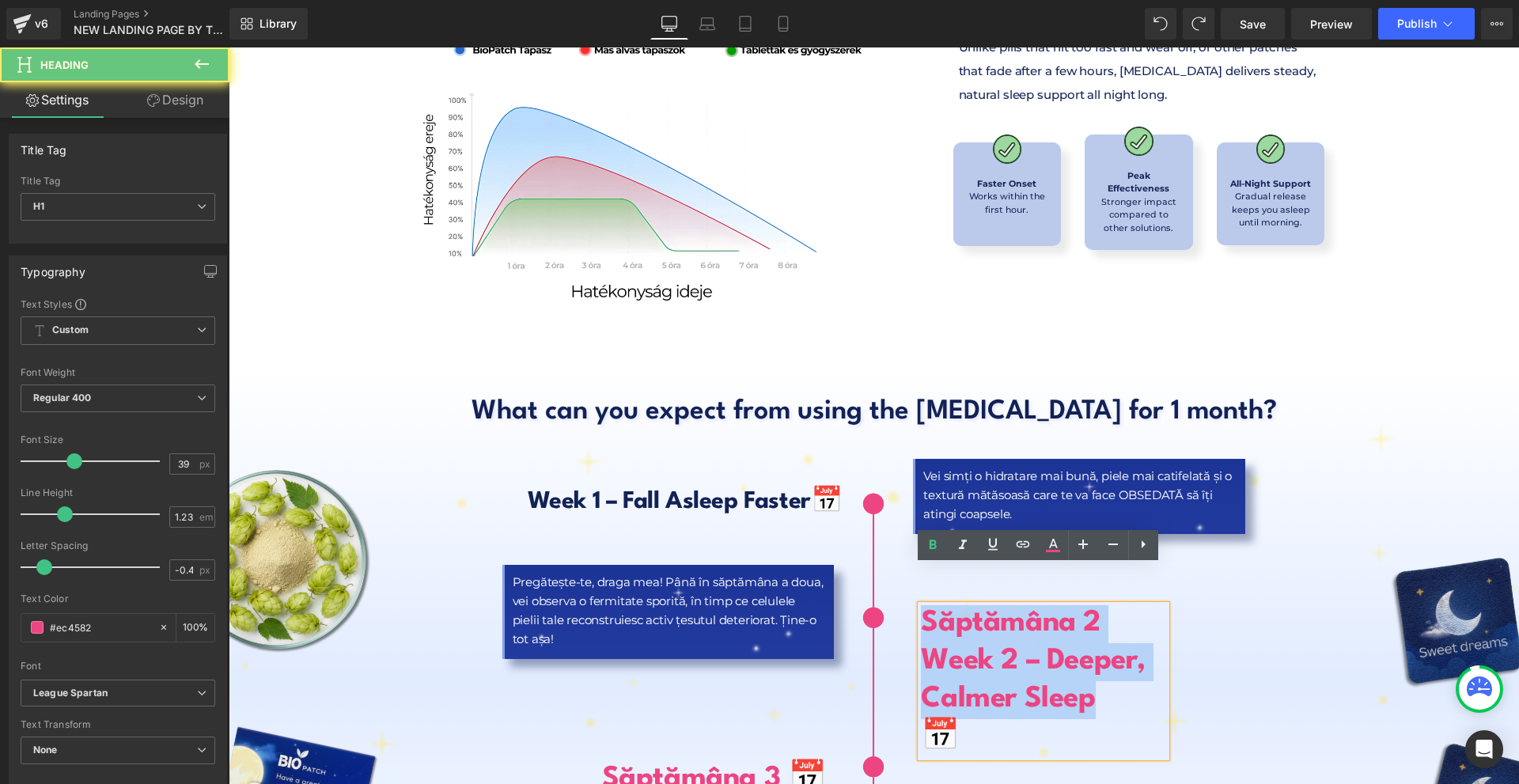
click at [943, 609] on b "Săptămâna 2 Week 2 – Deeper, Calmer Sleep" at bounding box center [1034, 661] width 225 height 104
click at [1029, 609] on b "Săptămâna 2 Week 2 – Deeper, Calmer Sleep" at bounding box center [1034, 661] width 225 height 104
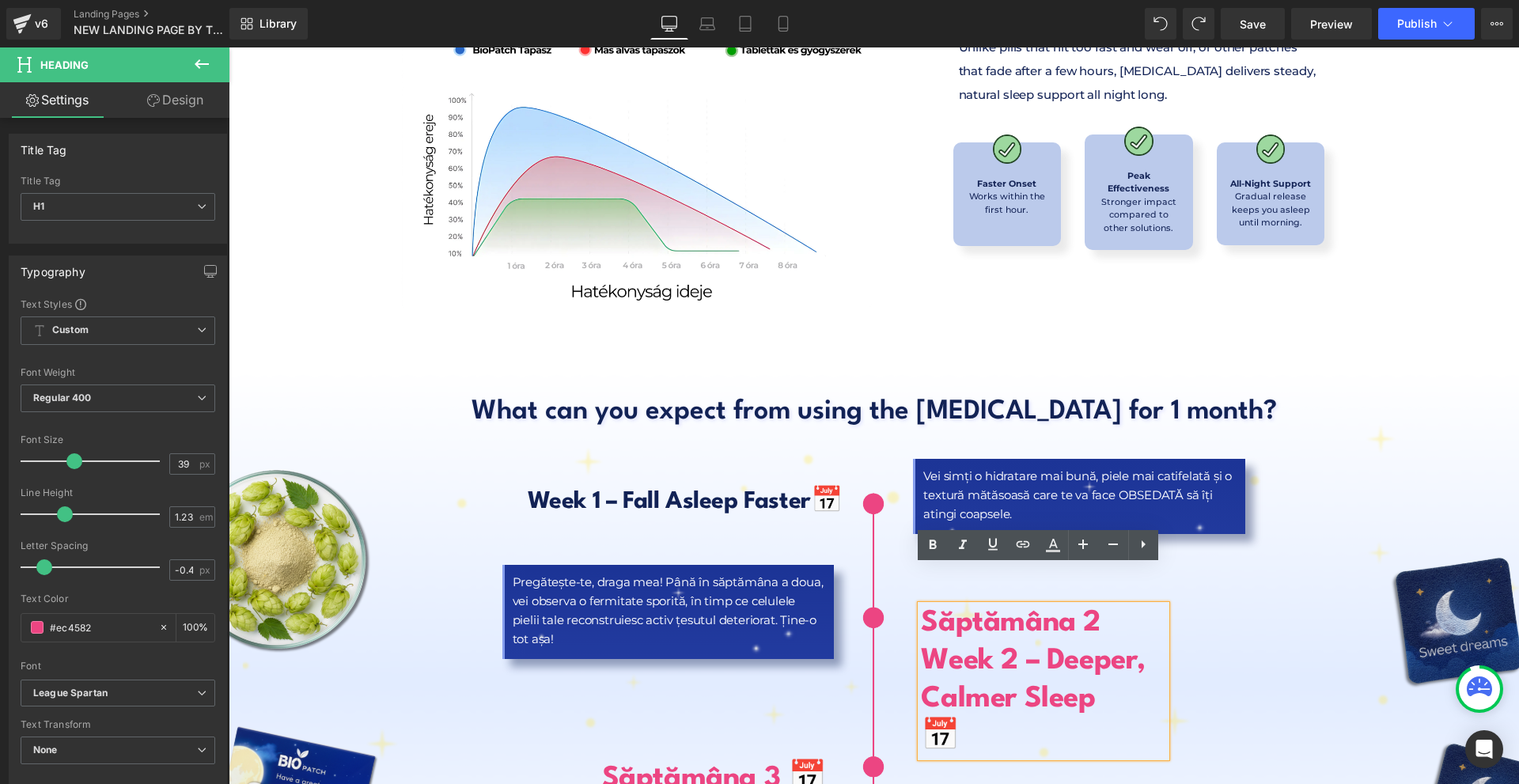
click at [1037, 620] on b "Săptămâna 2 Week 2 – Deeper, Calmer Sleep" at bounding box center [1034, 661] width 225 height 104
drag, startPoint x: 1121, startPoint y: 587, endPoint x: 922, endPoint y: 588, distance: 199.0
click at [922, 605] on h1 "Săptămâna 2 Week 2 – Deeper, Calmer Sleep" at bounding box center [1044, 662] width 245 height 114
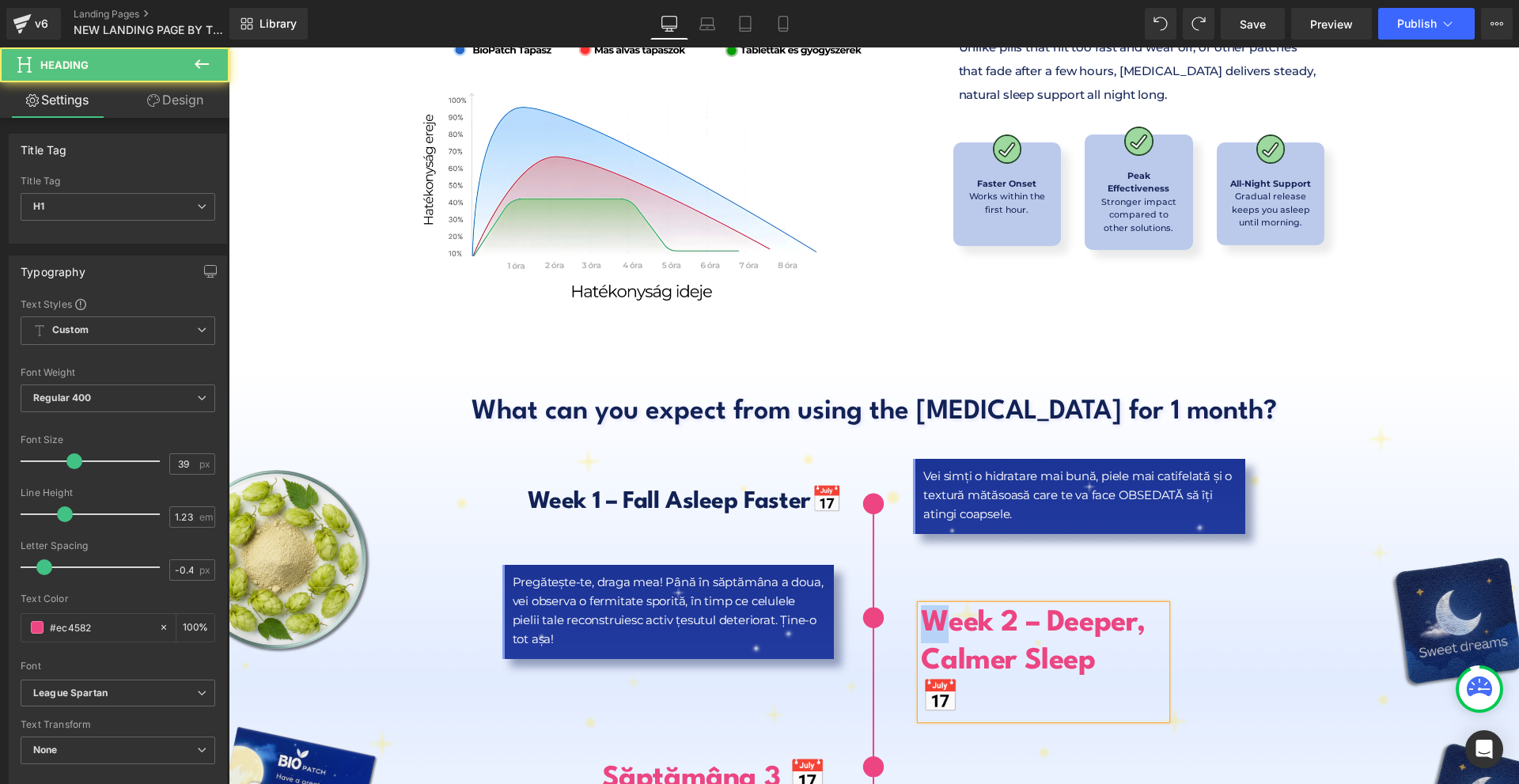
click at [925, 609] on b "Week 2 – Deeper, Calmer Sleep" at bounding box center [1034, 642] width 225 height 67
click at [1052, 637] on h1 "Week 2 – Deeper, Calmer Sleep" at bounding box center [1044, 642] width 245 height 76
click at [930, 685] on b "📅" at bounding box center [941, 698] width 39 height 29
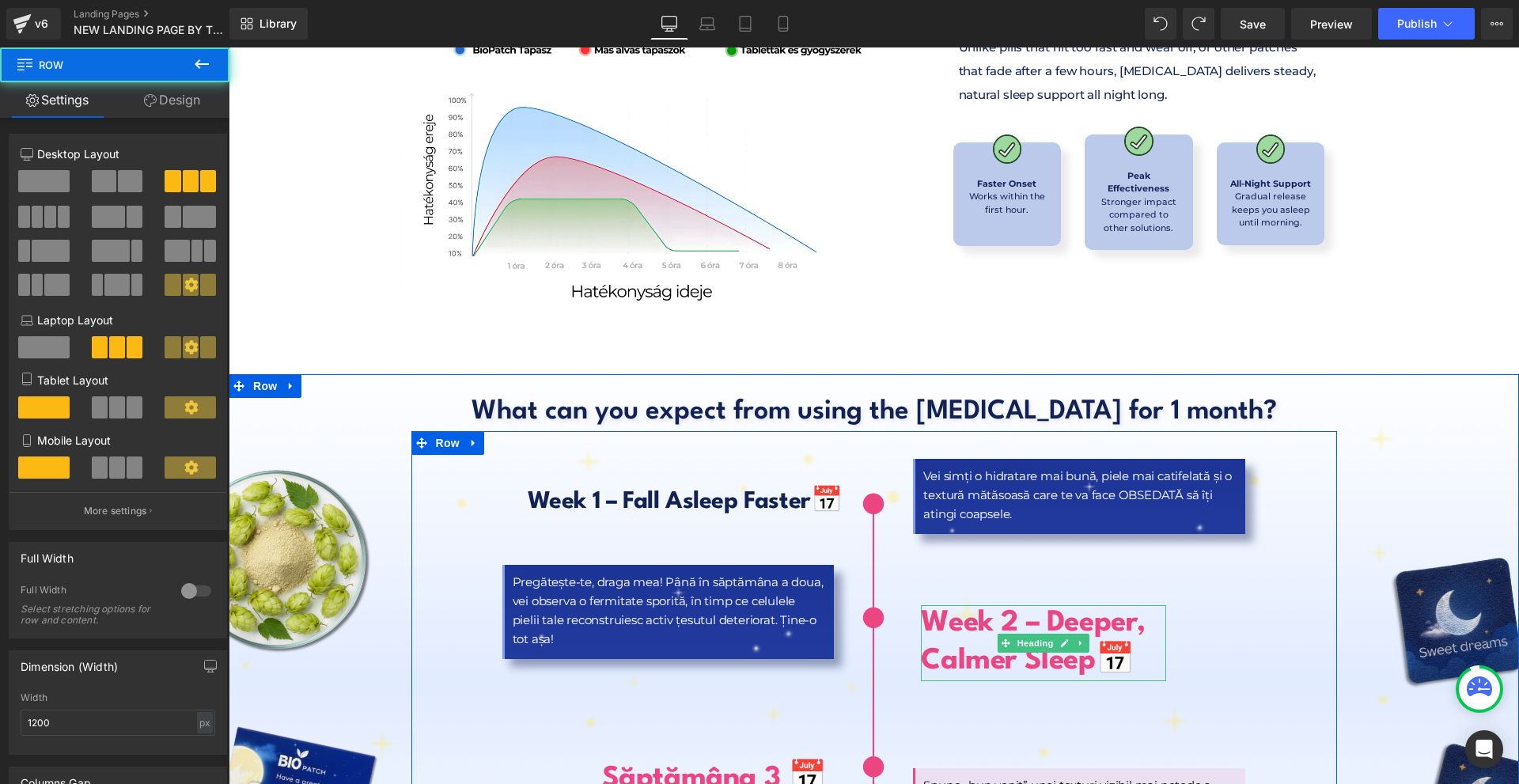
click at [1103, 647] on b "📅" at bounding box center [1115, 661] width 39 height 29
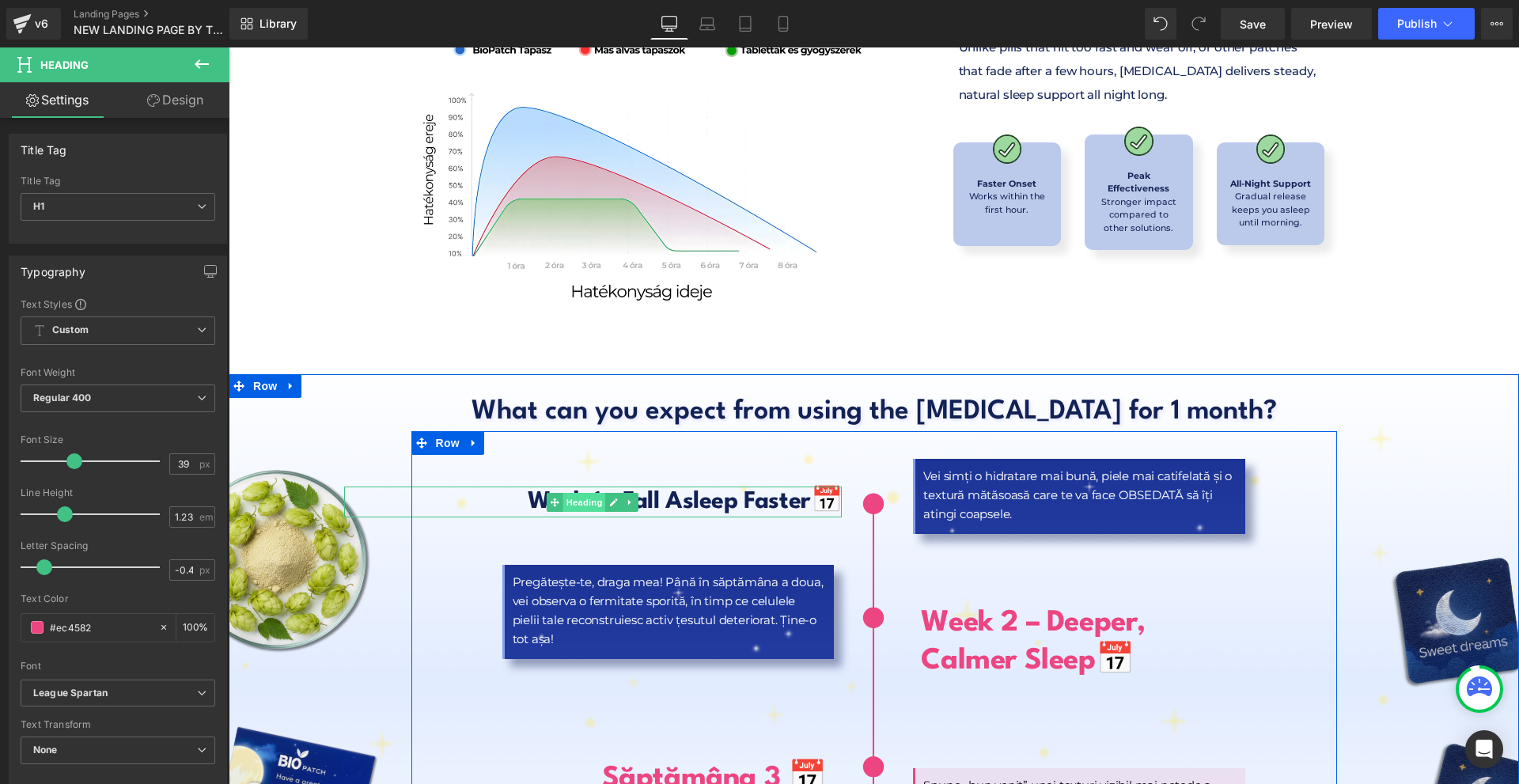
click at [588, 493] on span "Heading" at bounding box center [585, 502] width 42 height 19
click at [1025, 633] on span "Heading" at bounding box center [1035, 642] width 42 height 19
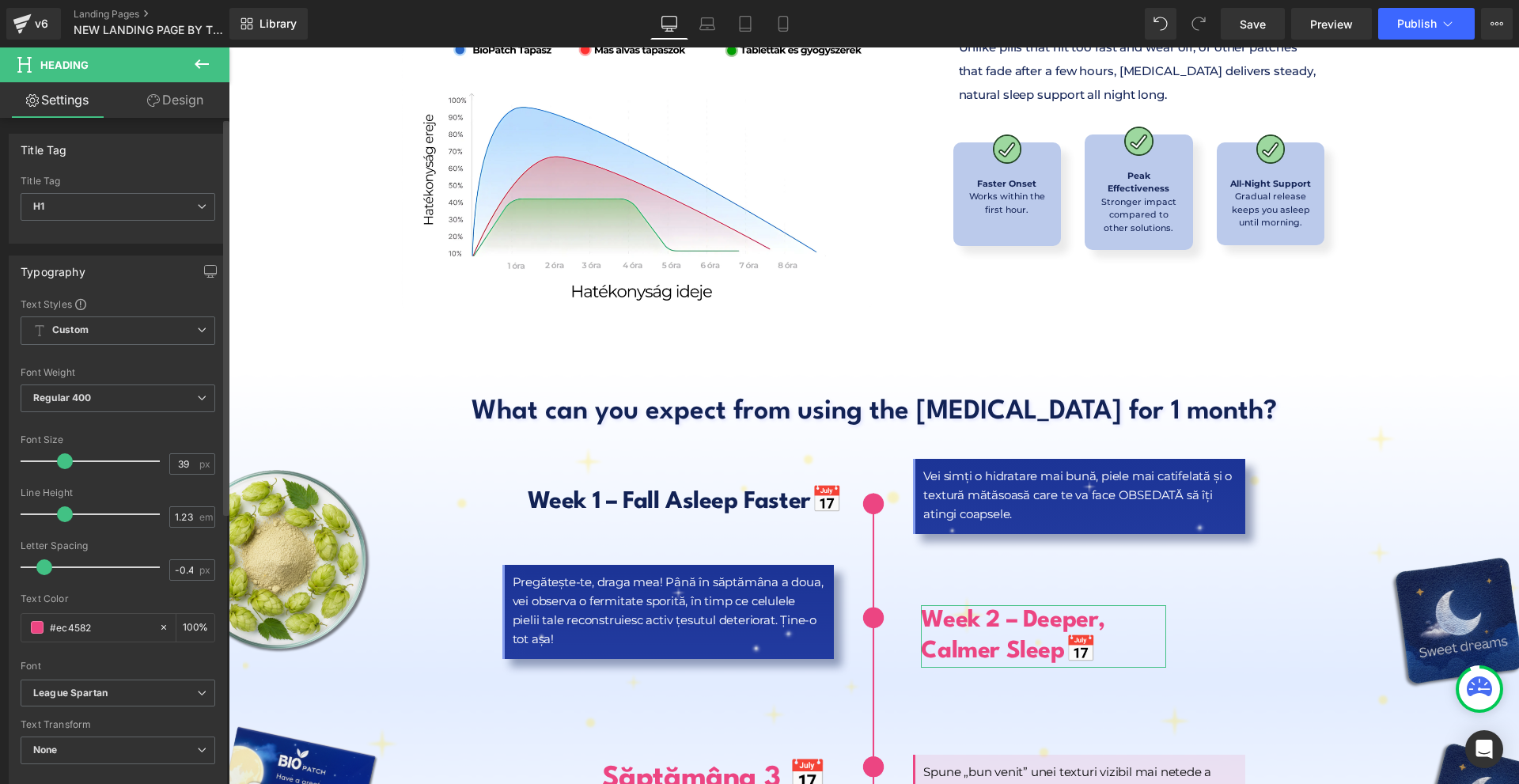
drag, startPoint x: 73, startPoint y: 461, endPoint x: 64, endPoint y: 460, distance: 9.1
click at [64, 460] on span at bounding box center [64, 460] width 15 height 15
click at [174, 100] on link "Design" at bounding box center [175, 100] width 115 height 36
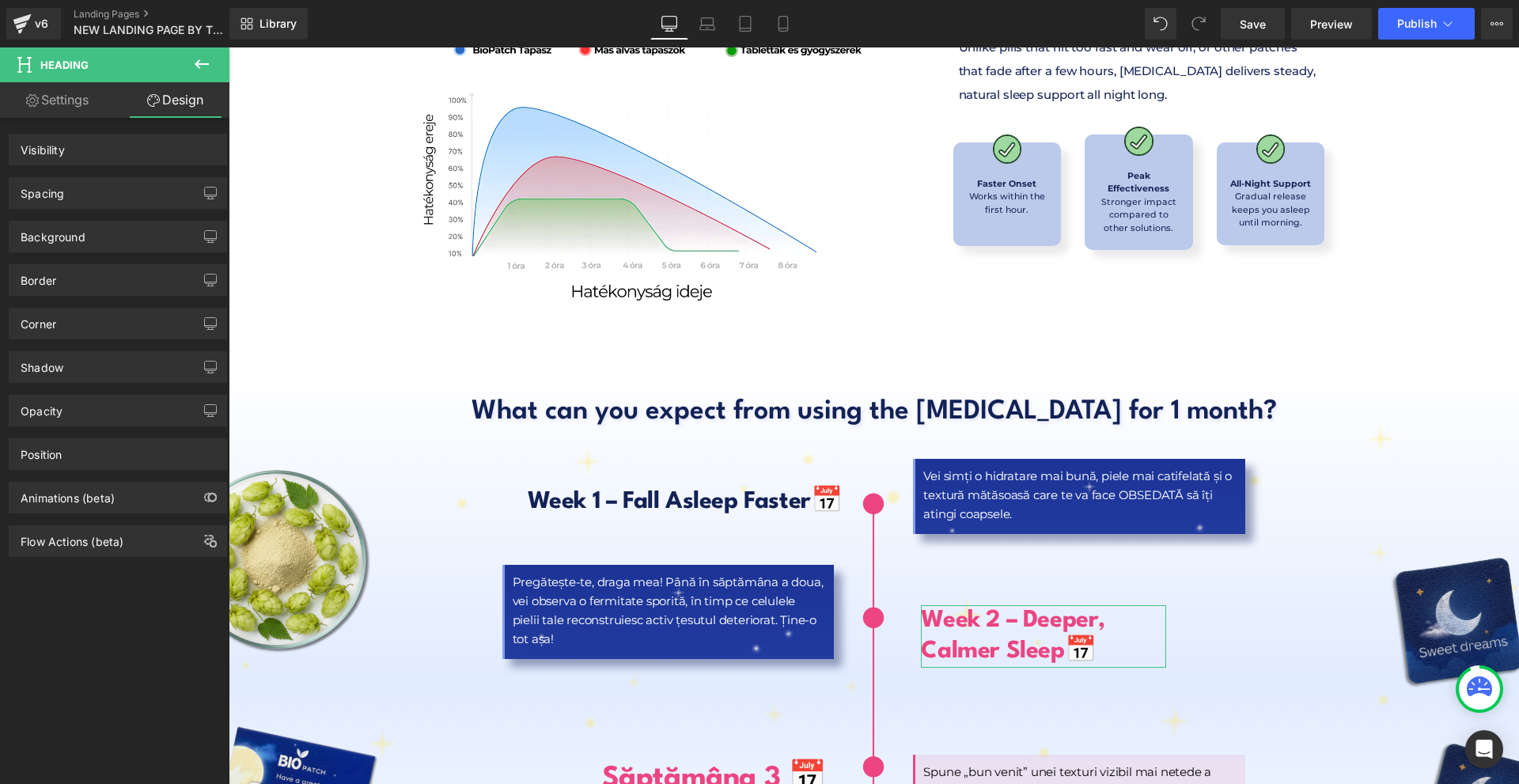
click at [130, 183] on div "Spacing" at bounding box center [118, 192] width 217 height 30
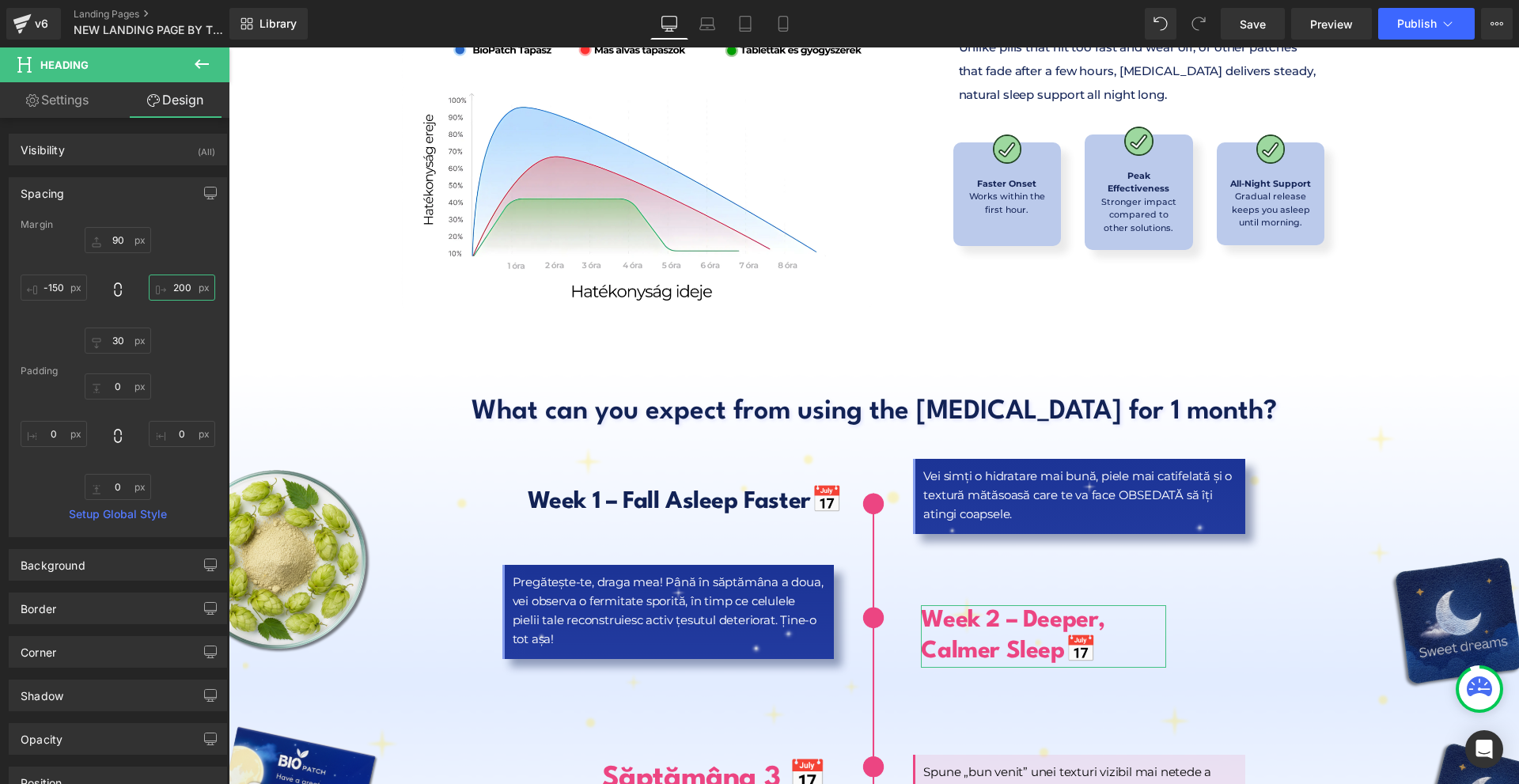
click at [194, 280] on input "text" at bounding box center [182, 288] width 67 height 26
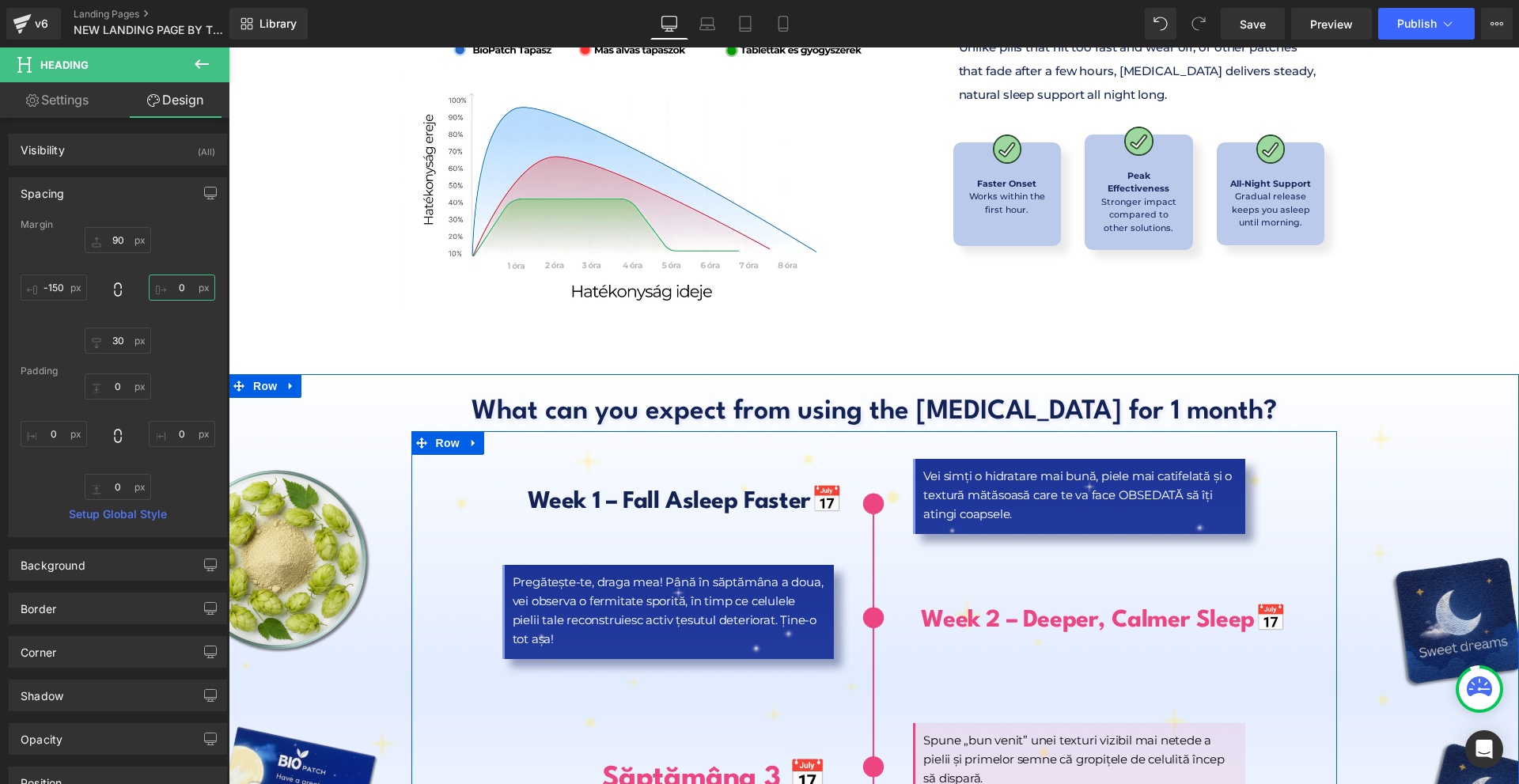
type input "0"
click at [607, 493] on link at bounding box center [614, 502] width 16 height 19
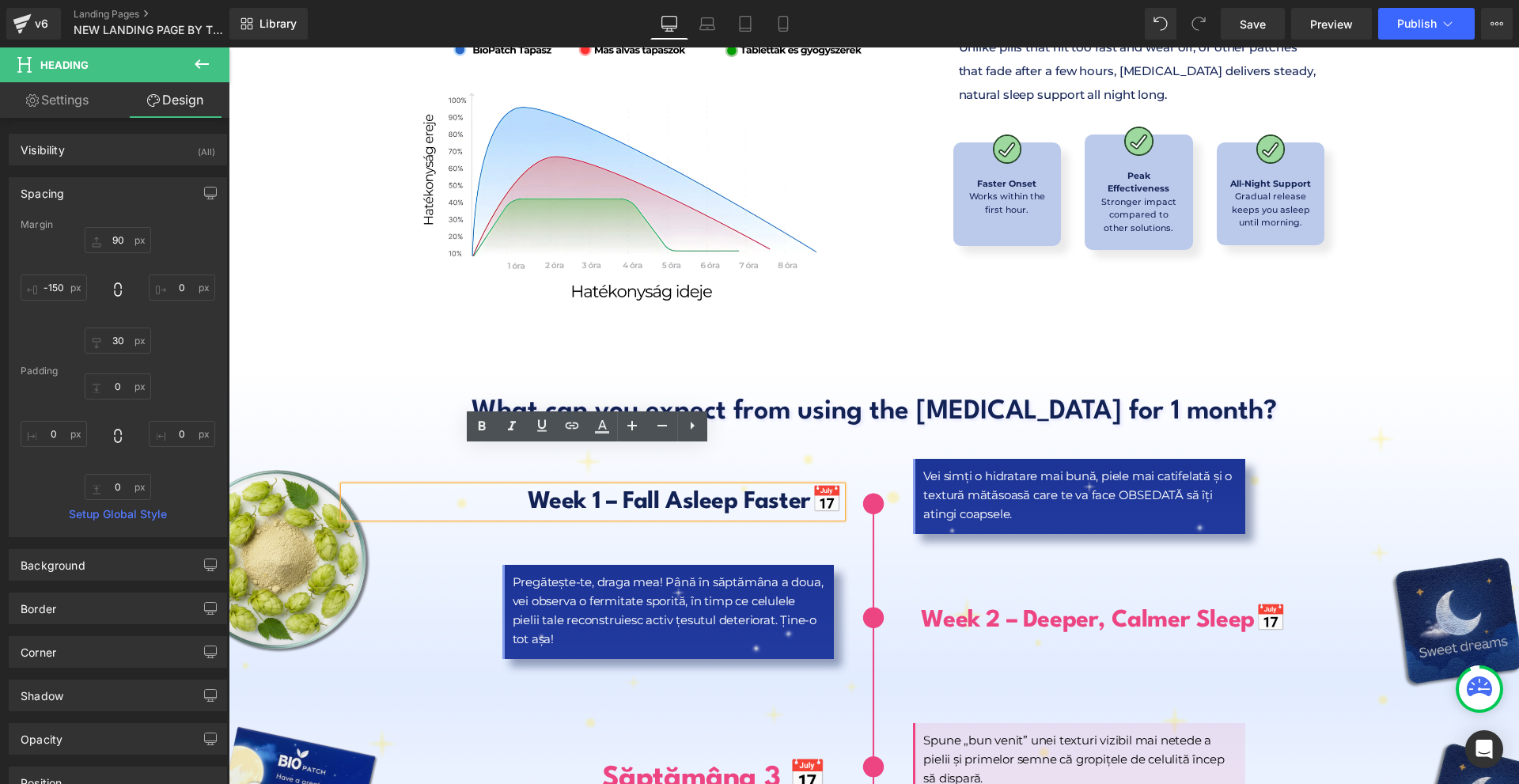
click at [606, 491] on b "Week 1 – Fall Asleep Faster" at bounding box center [669, 502] width 283 height 23
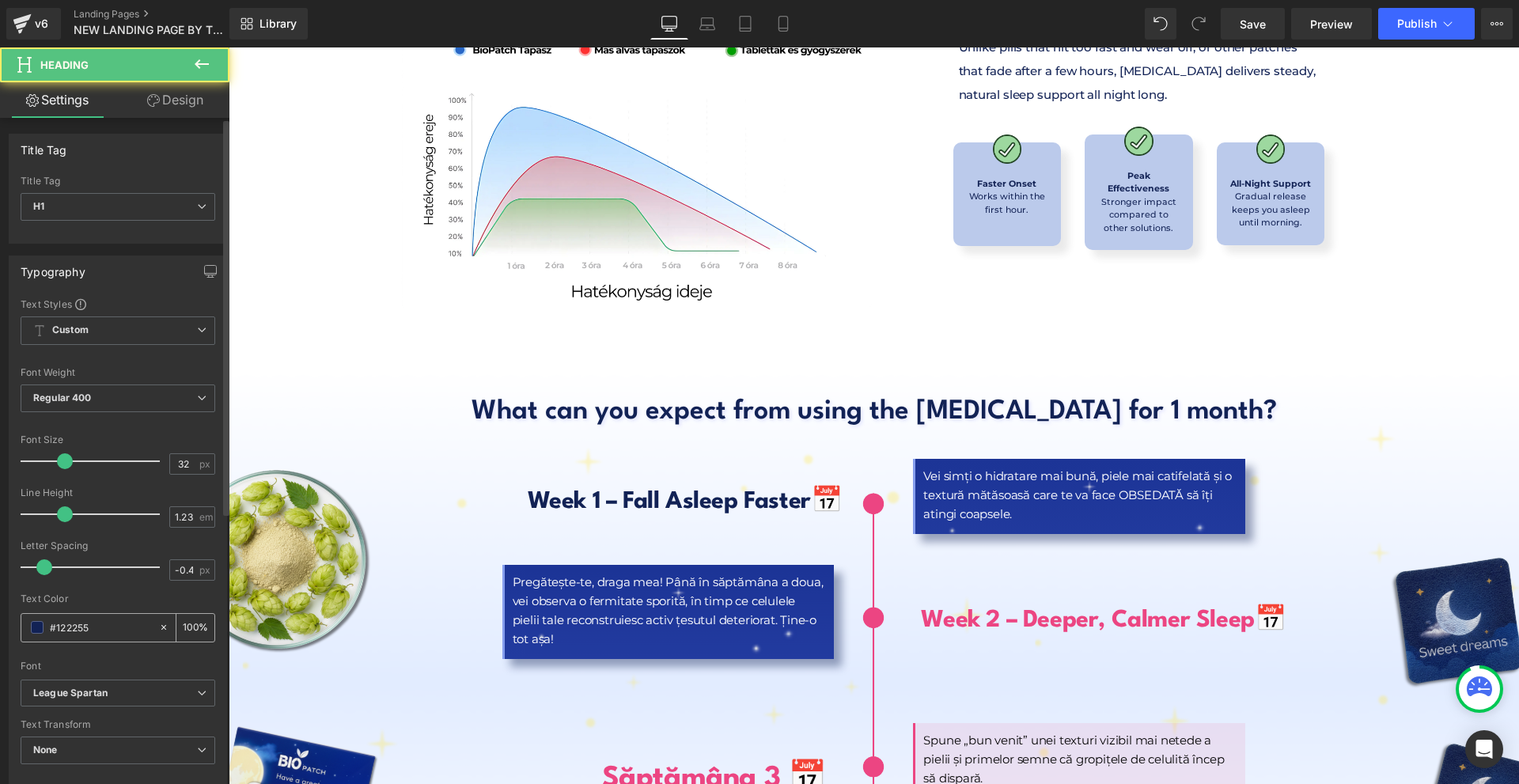
click at [100, 627] on input "#122255" at bounding box center [100, 627] width 101 height 17
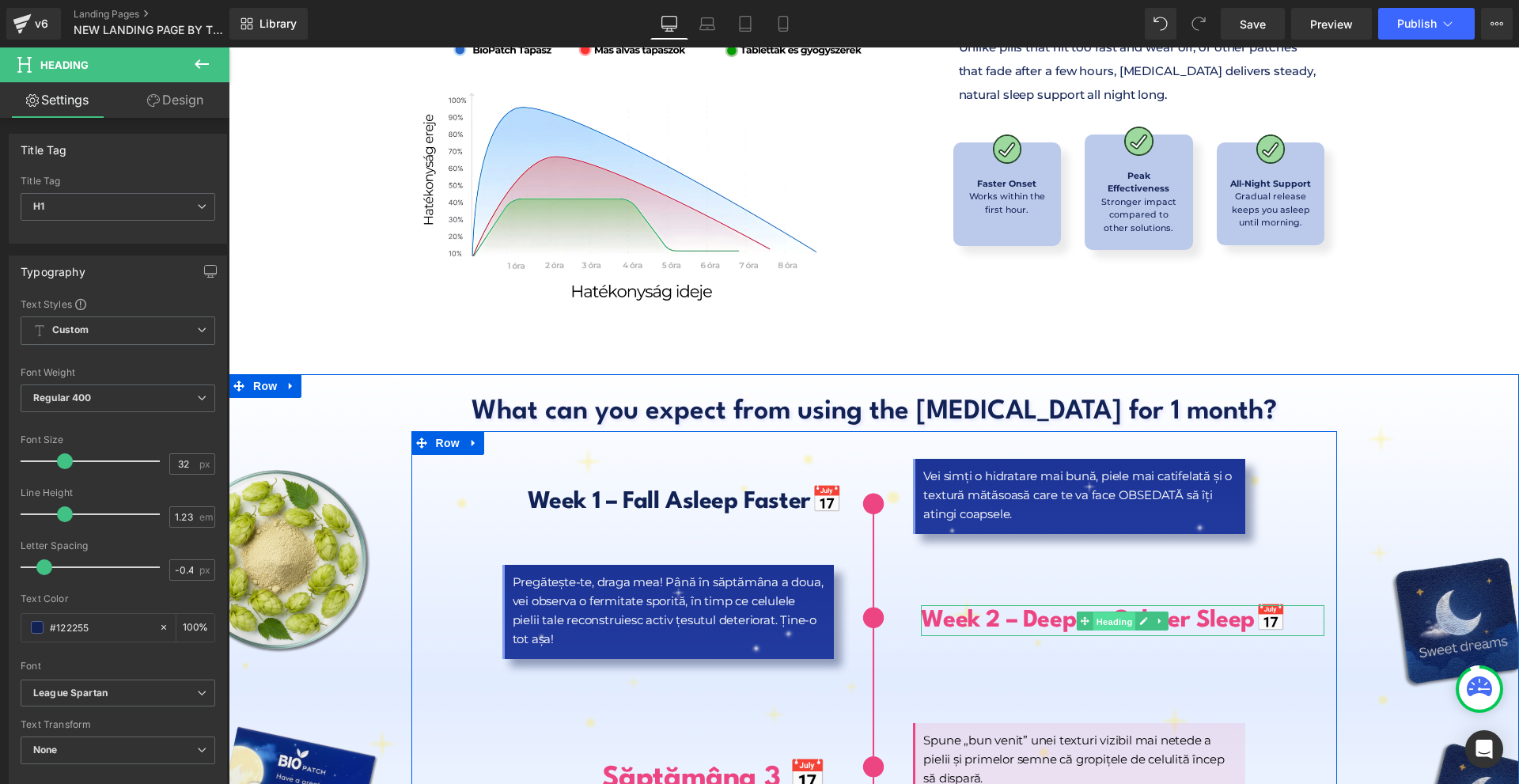
click at [1093, 611] on span "Heading" at bounding box center [1115, 620] width 42 height 19
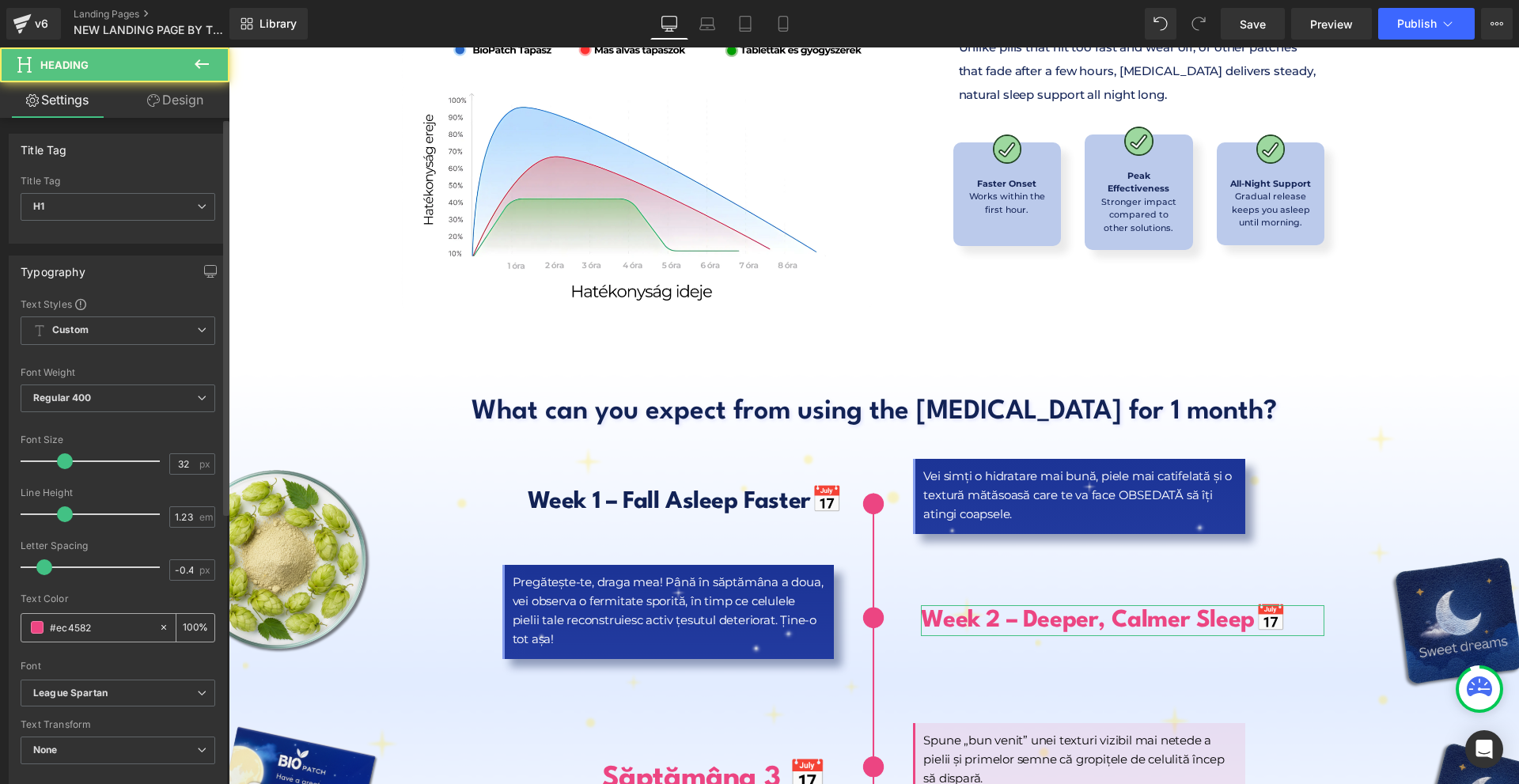
click at [91, 632] on input "#ec4582" at bounding box center [100, 627] width 101 height 17
paste input "122255"
type input "#122255"
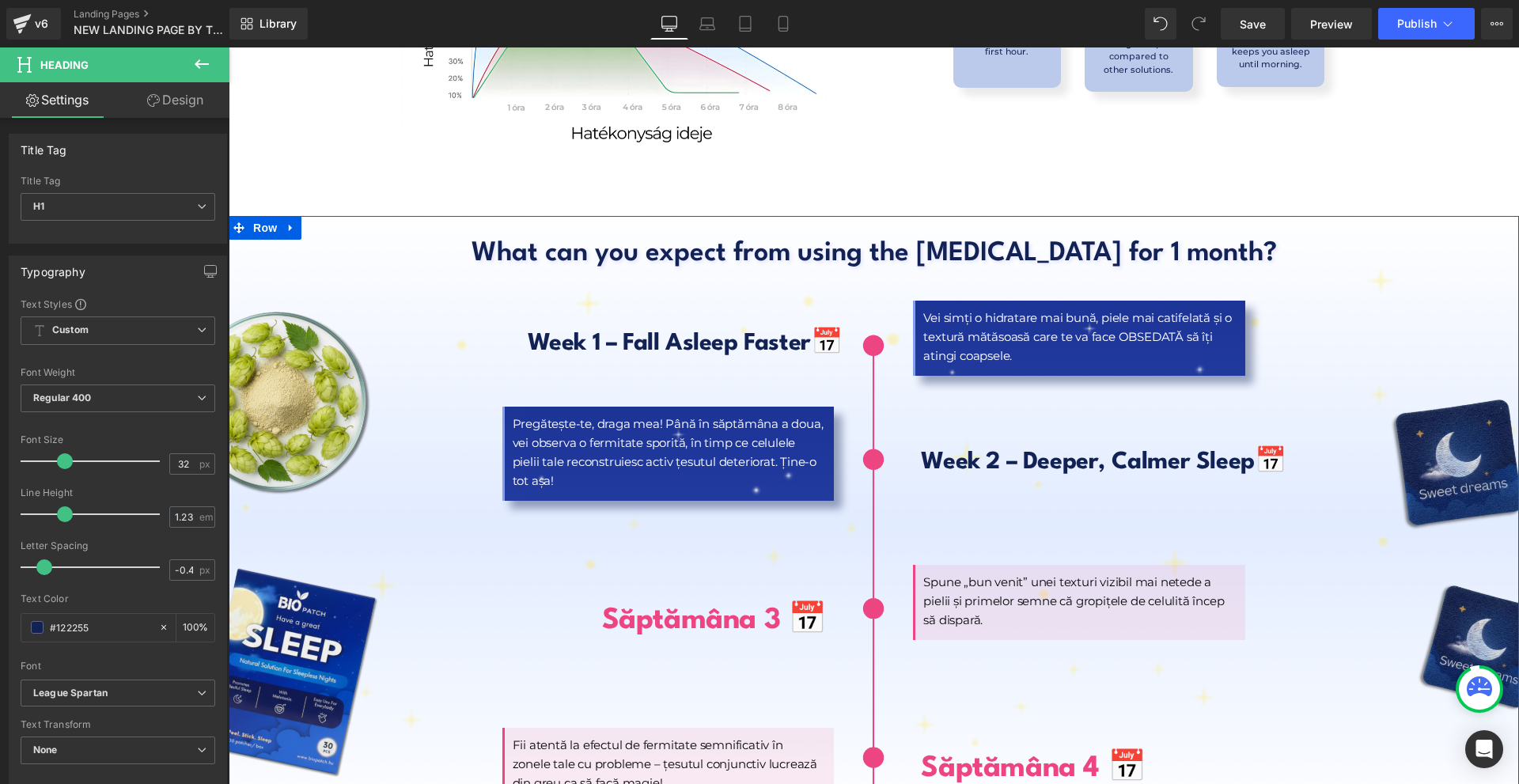
scroll to position [7197, 0]
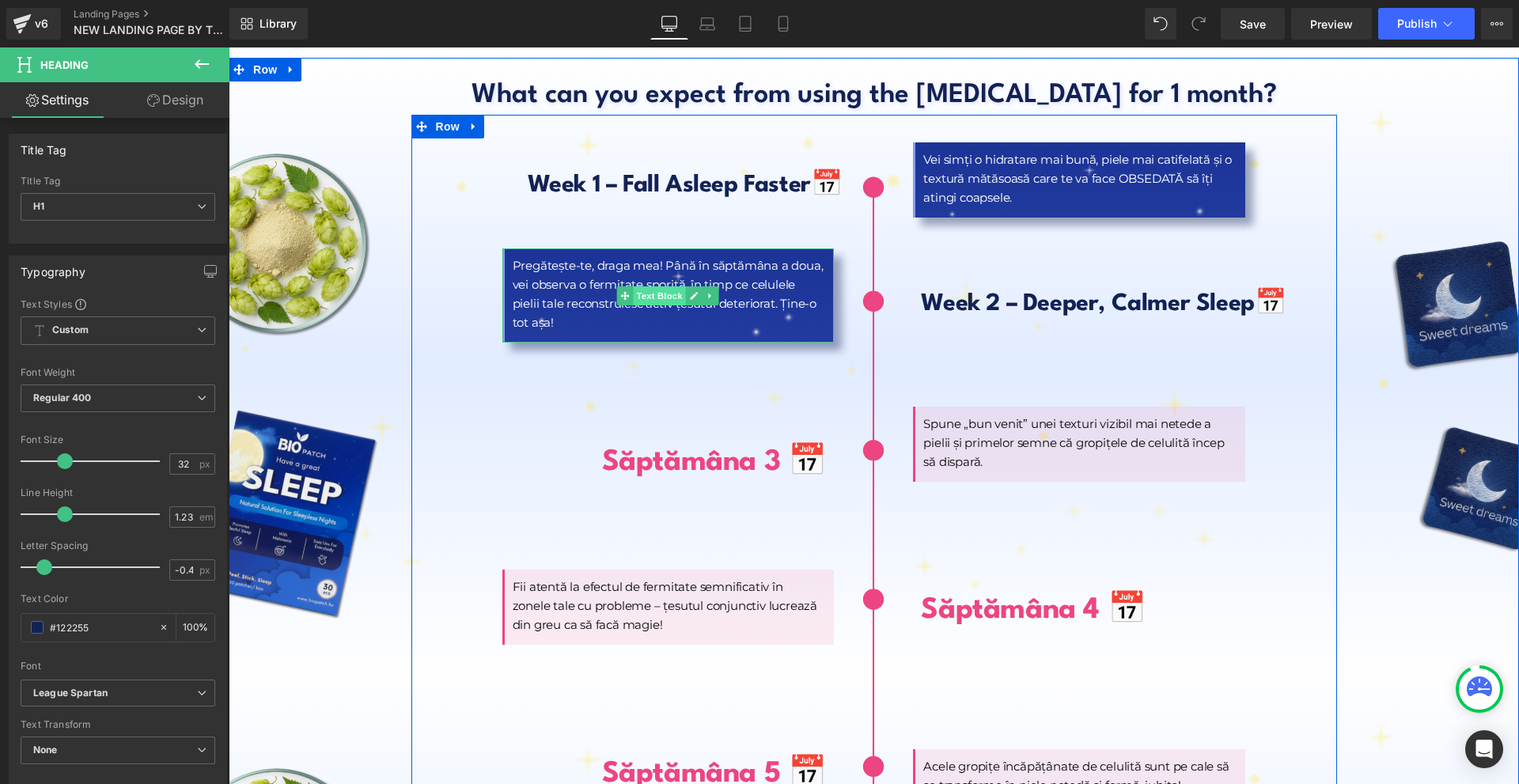
click at [655, 286] on span "Text Block" at bounding box center [660, 295] width 52 height 19
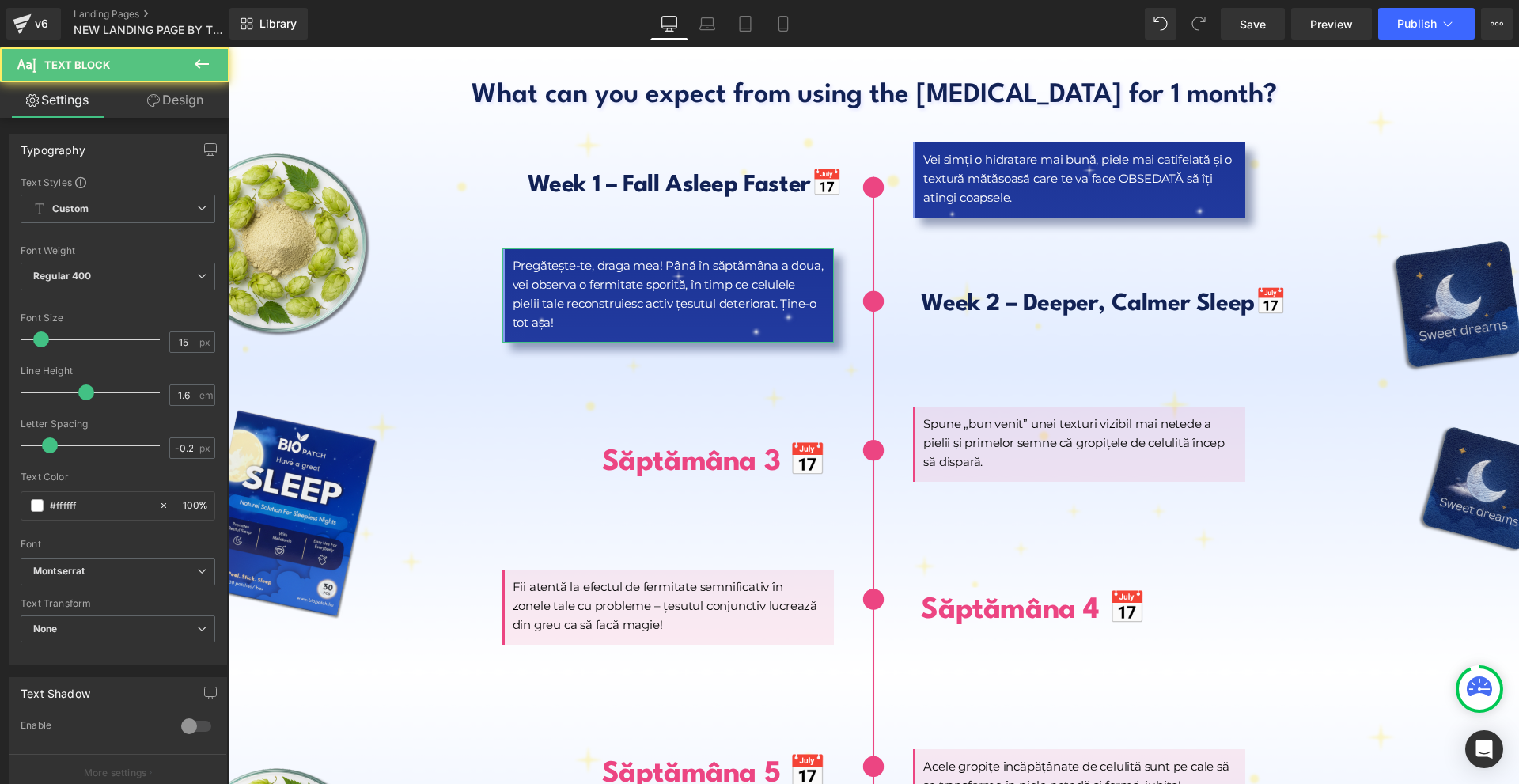
click at [180, 92] on link "Design" at bounding box center [175, 100] width 115 height 36
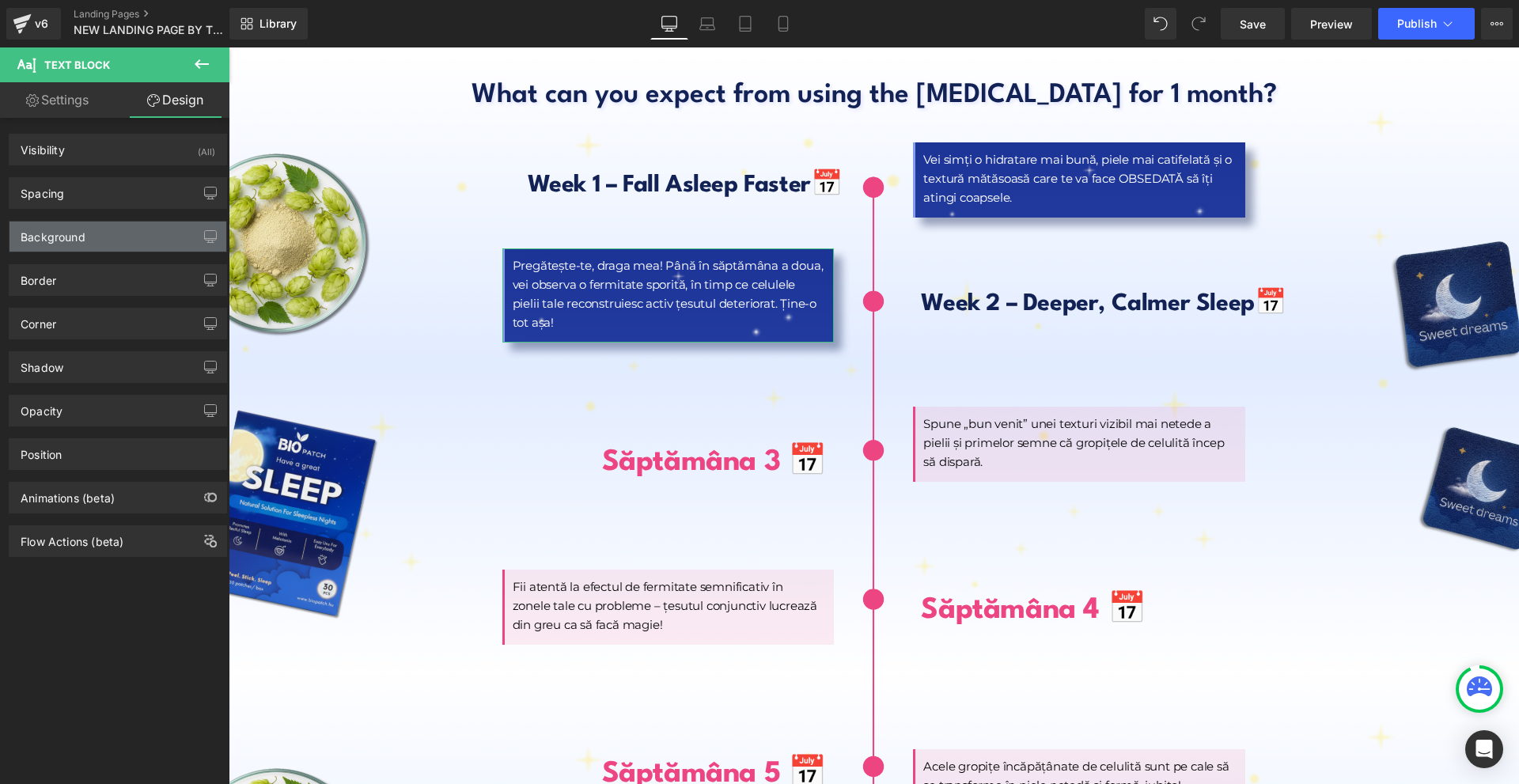
click at [84, 240] on div "Background" at bounding box center [53, 232] width 65 height 22
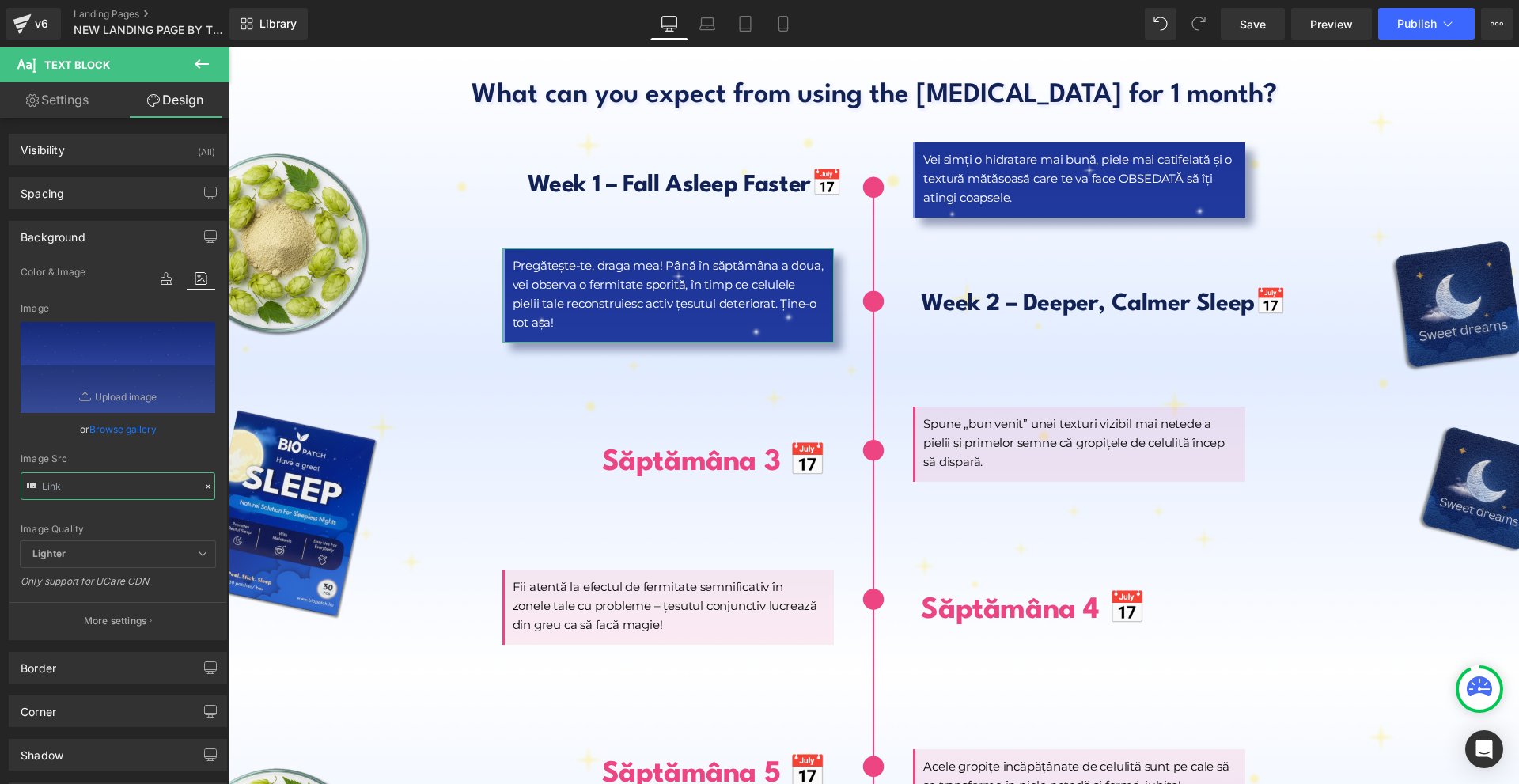
click at [123, 484] on input "text" at bounding box center [117, 486] width 195 height 28
type input "[URL][DOMAIN_NAME]"
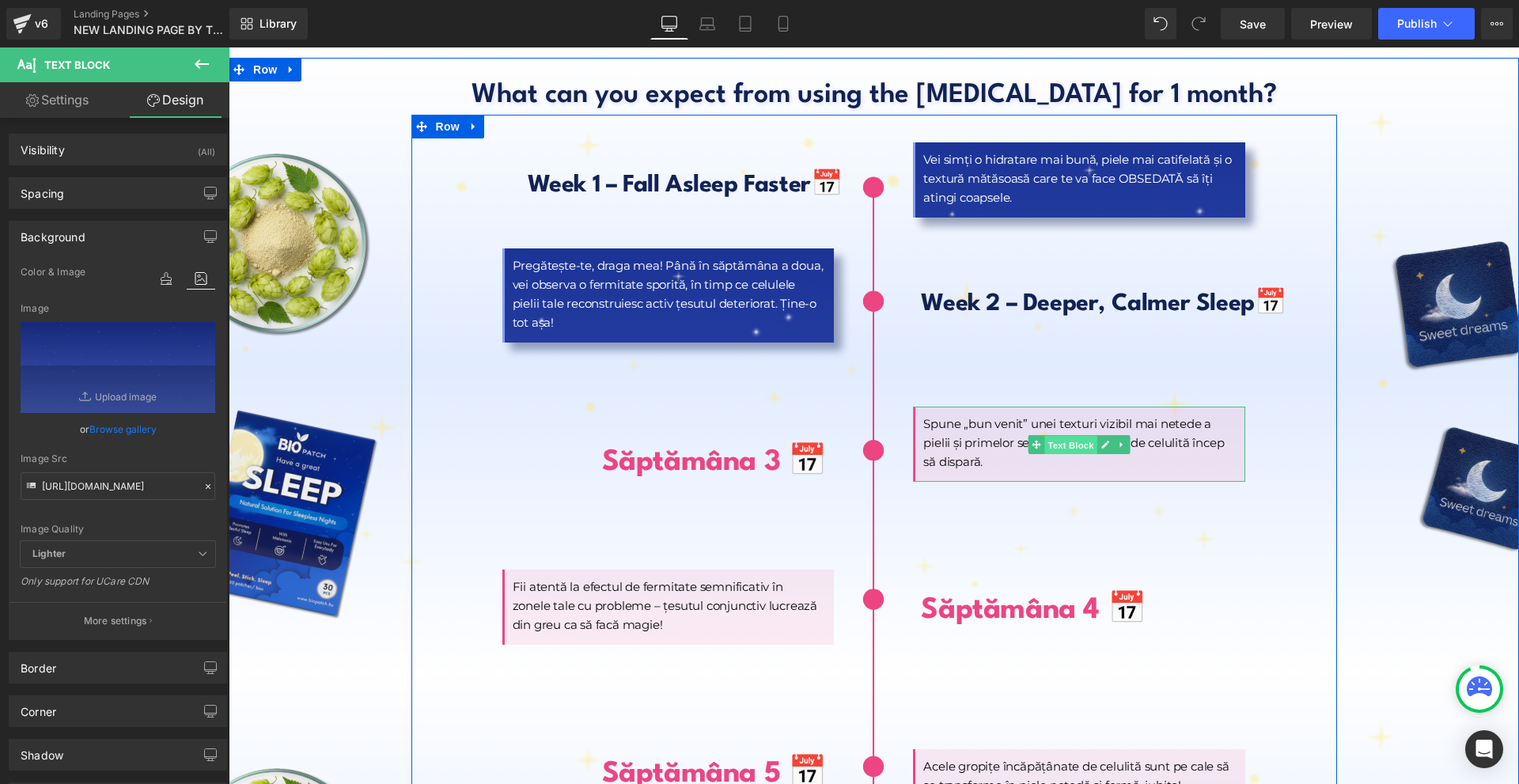
click at [1074, 436] on span "Text Block" at bounding box center [1071, 445] width 52 height 19
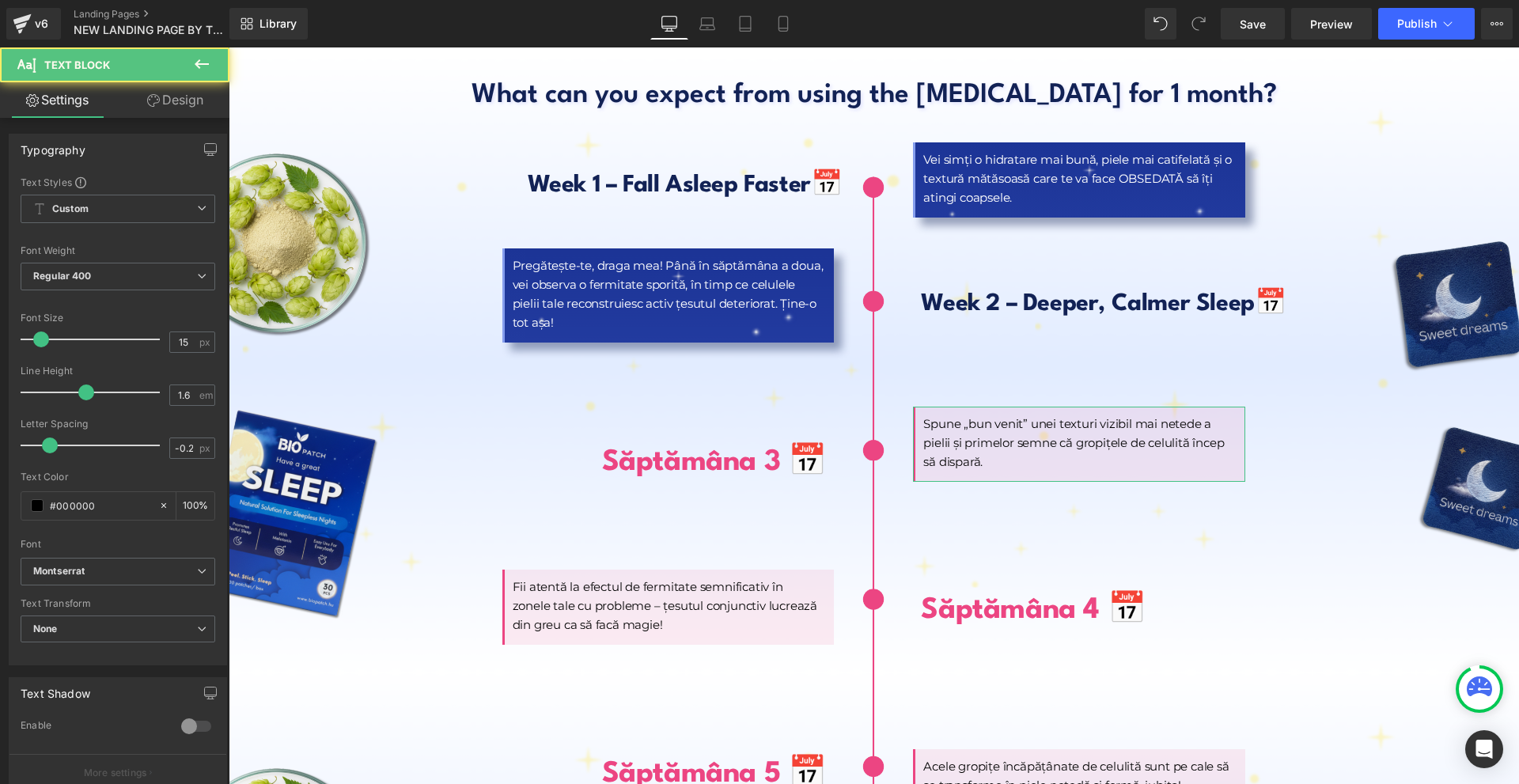
click at [169, 95] on link "Design" at bounding box center [175, 100] width 115 height 36
click at [0, 0] on div "Background" at bounding box center [0, 0] width 0 height 0
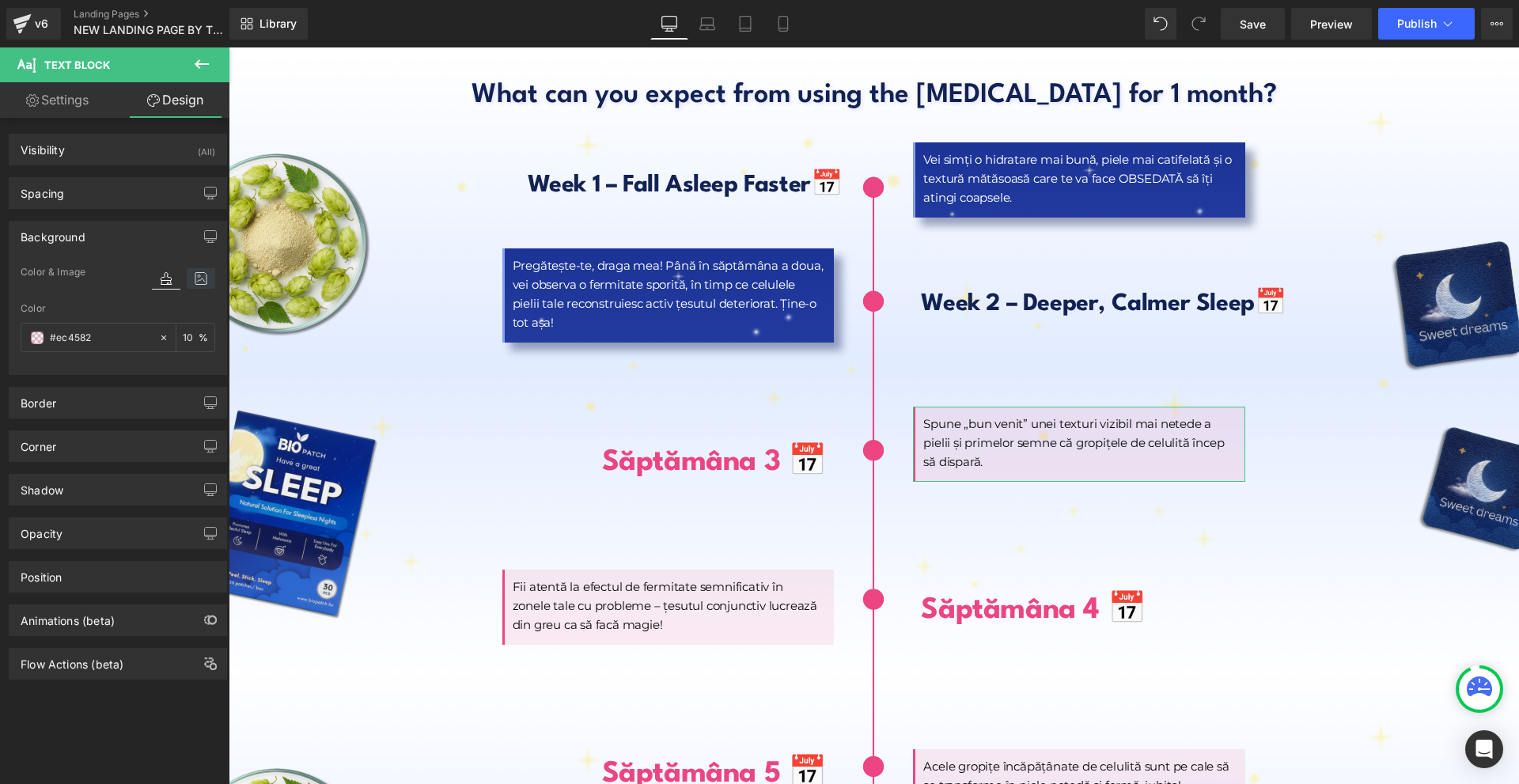
click at [188, 280] on icon at bounding box center [201, 278] width 29 height 20
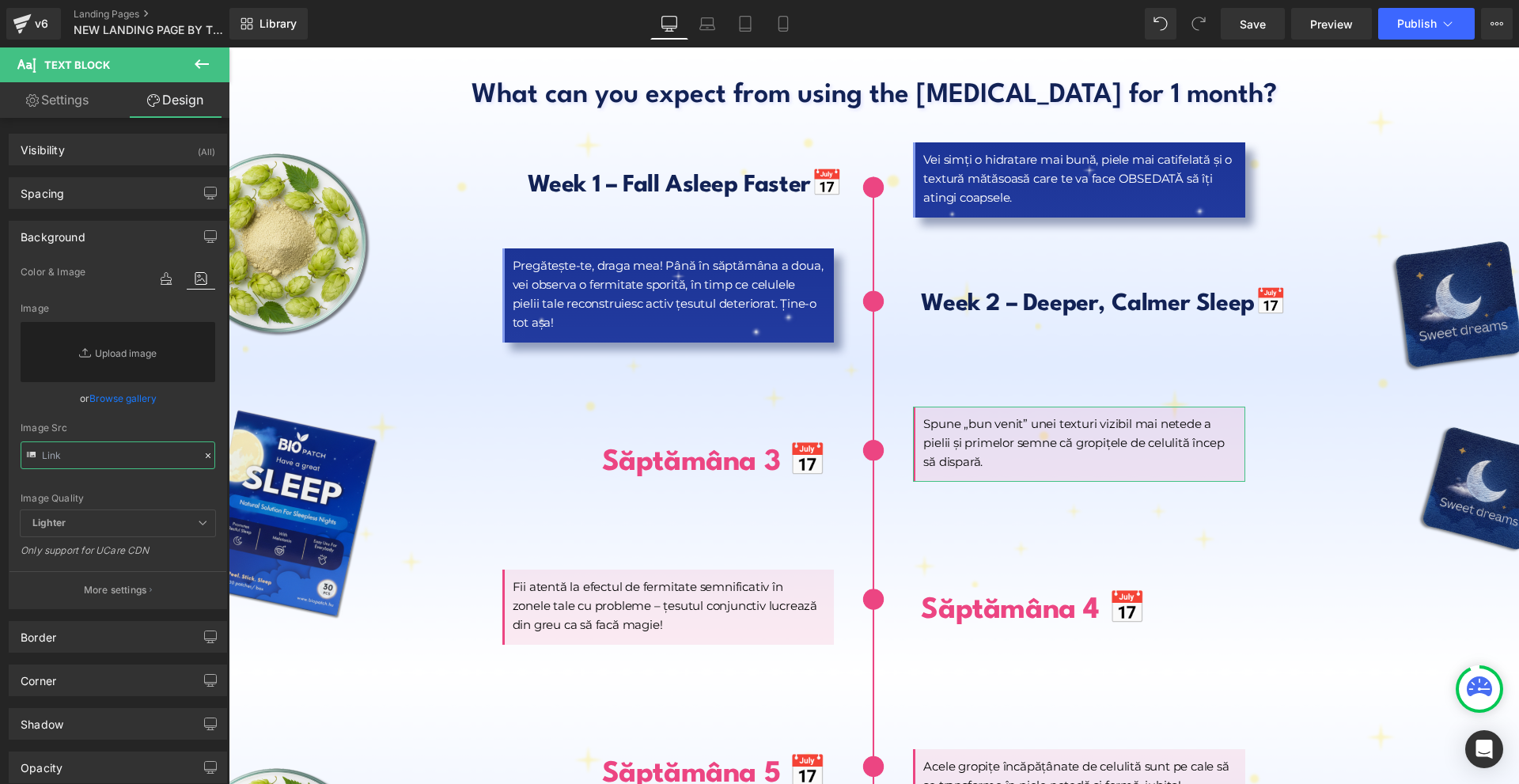
click at [128, 455] on input "text" at bounding box center [117, 455] width 195 height 28
paste input "[URL][DOMAIN_NAME]"
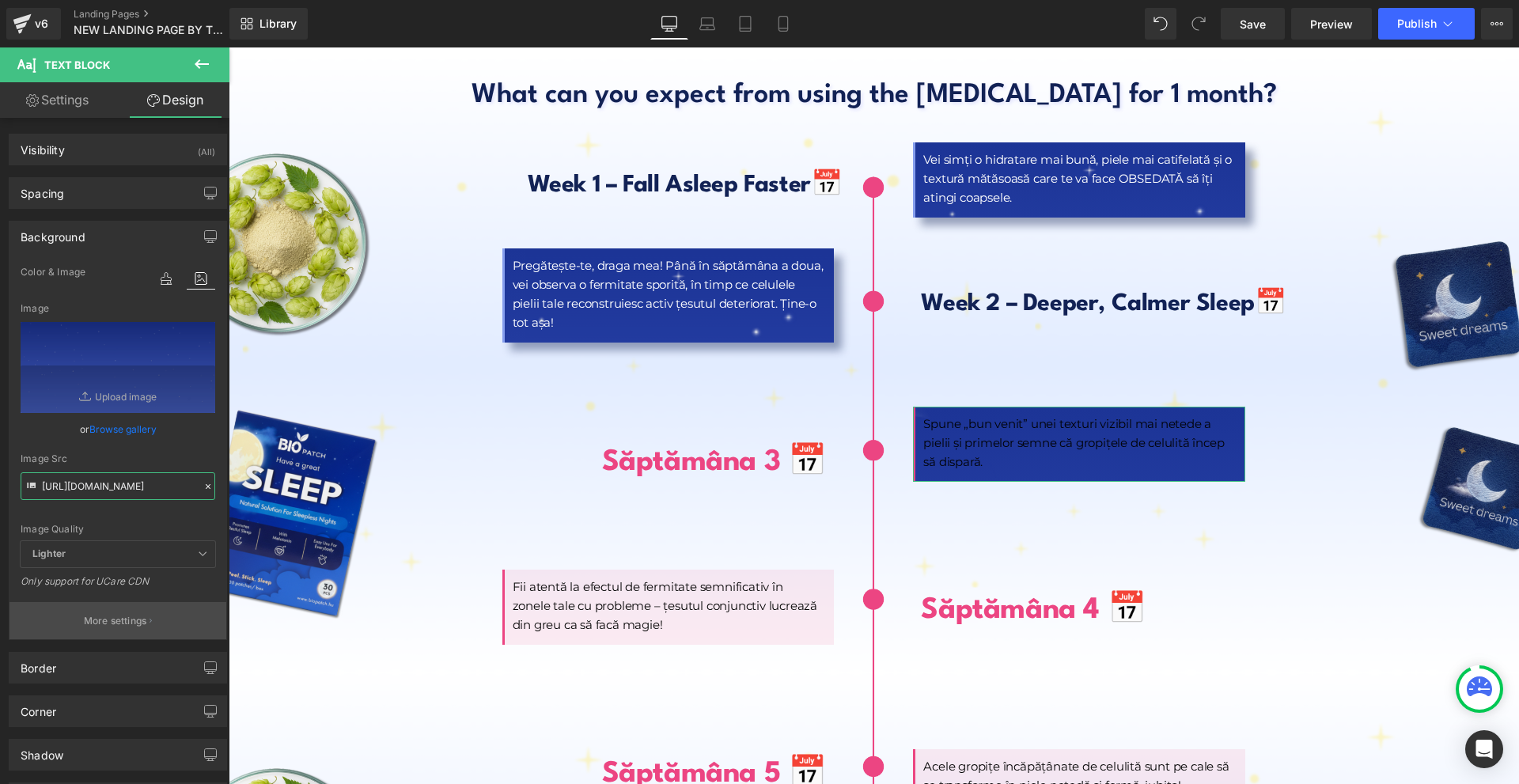
type input "[URL][DOMAIN_NAME]"
click at [170, 615] on button "More settings" at bounding box center [118, 620] width 217 height 37
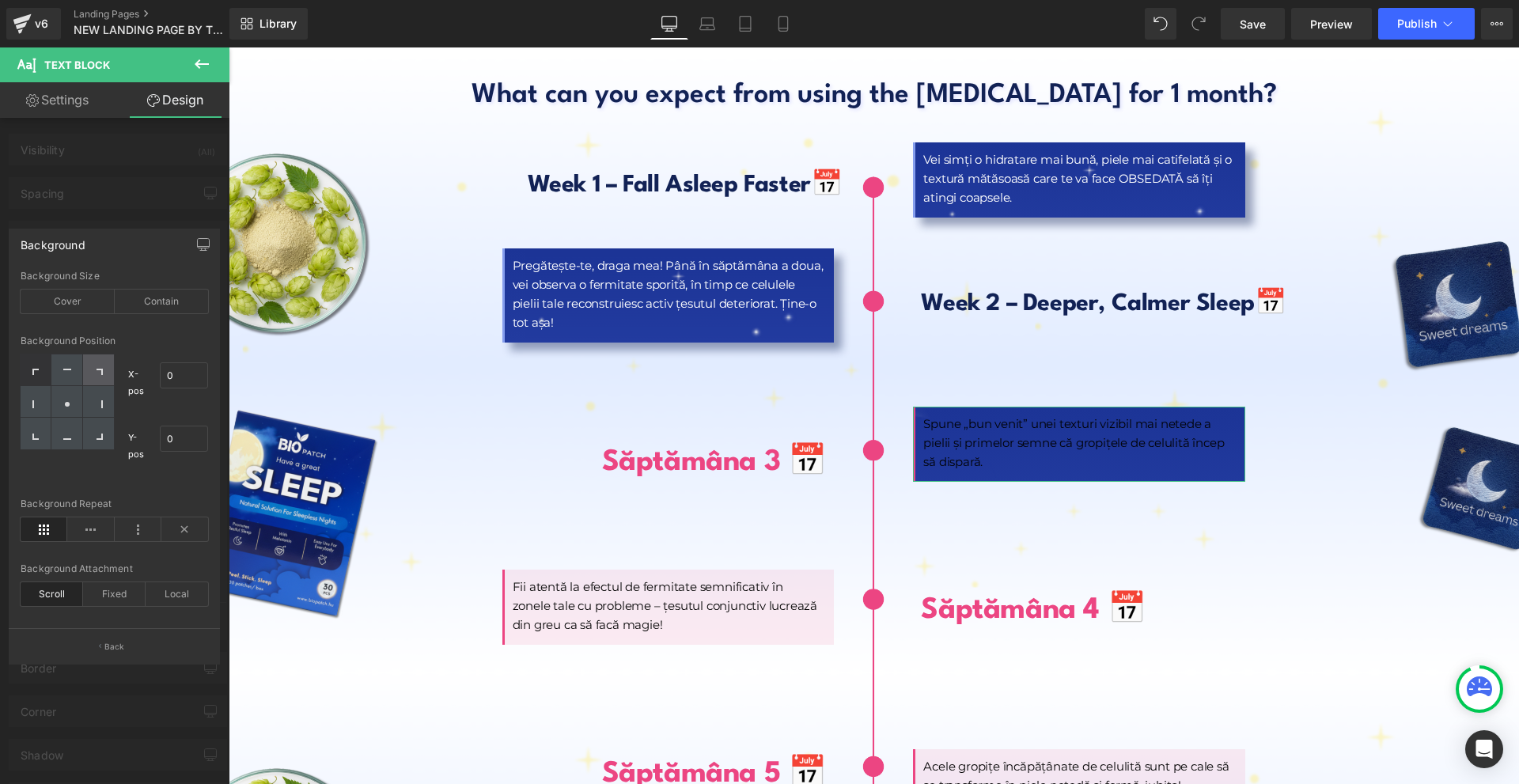
click at [93, 372] on div at bounding box center [99, 370] width 31 height 32
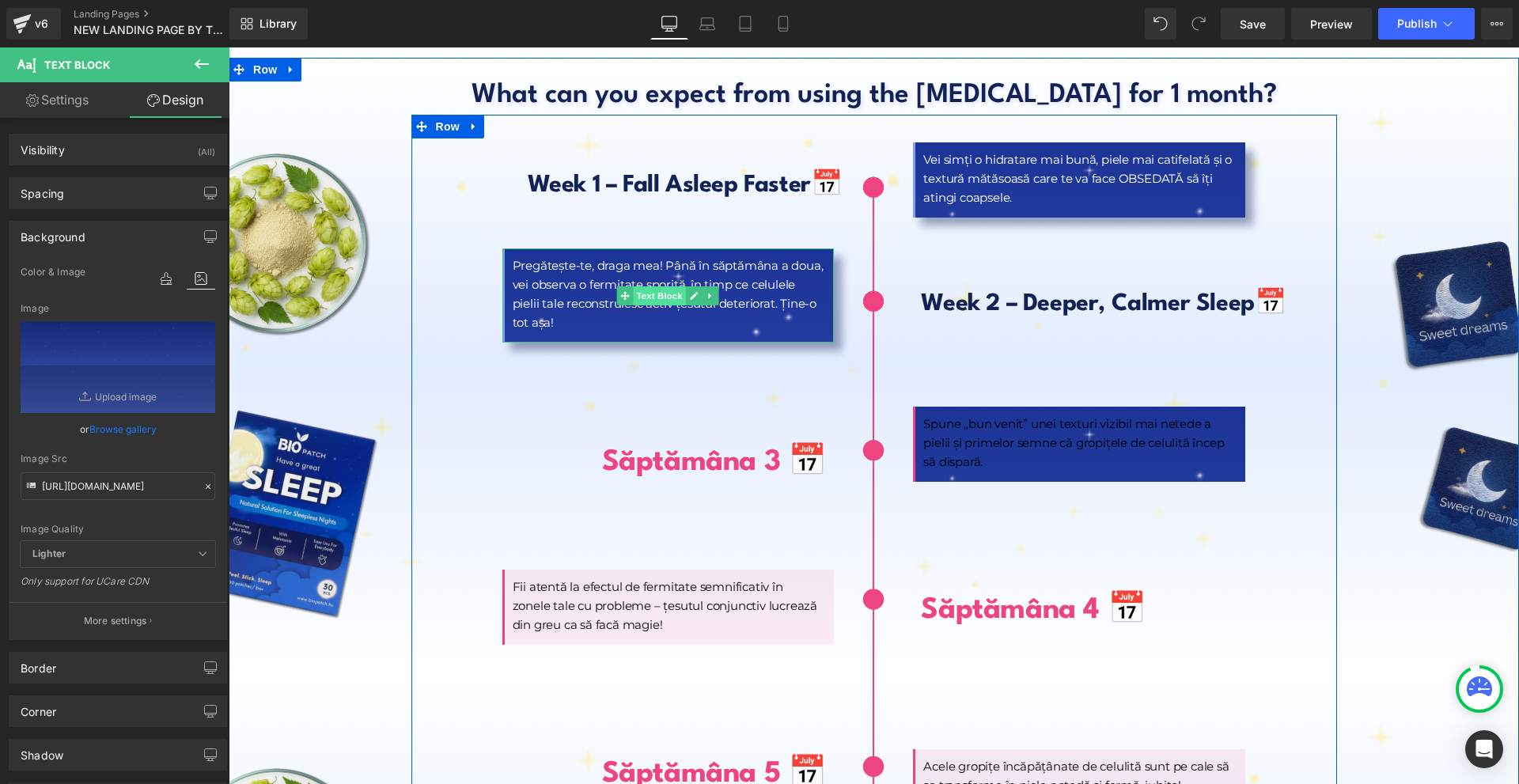
click at [656, 286] on span "Text Block" at bounding box center [660, 295] width 52 height 19
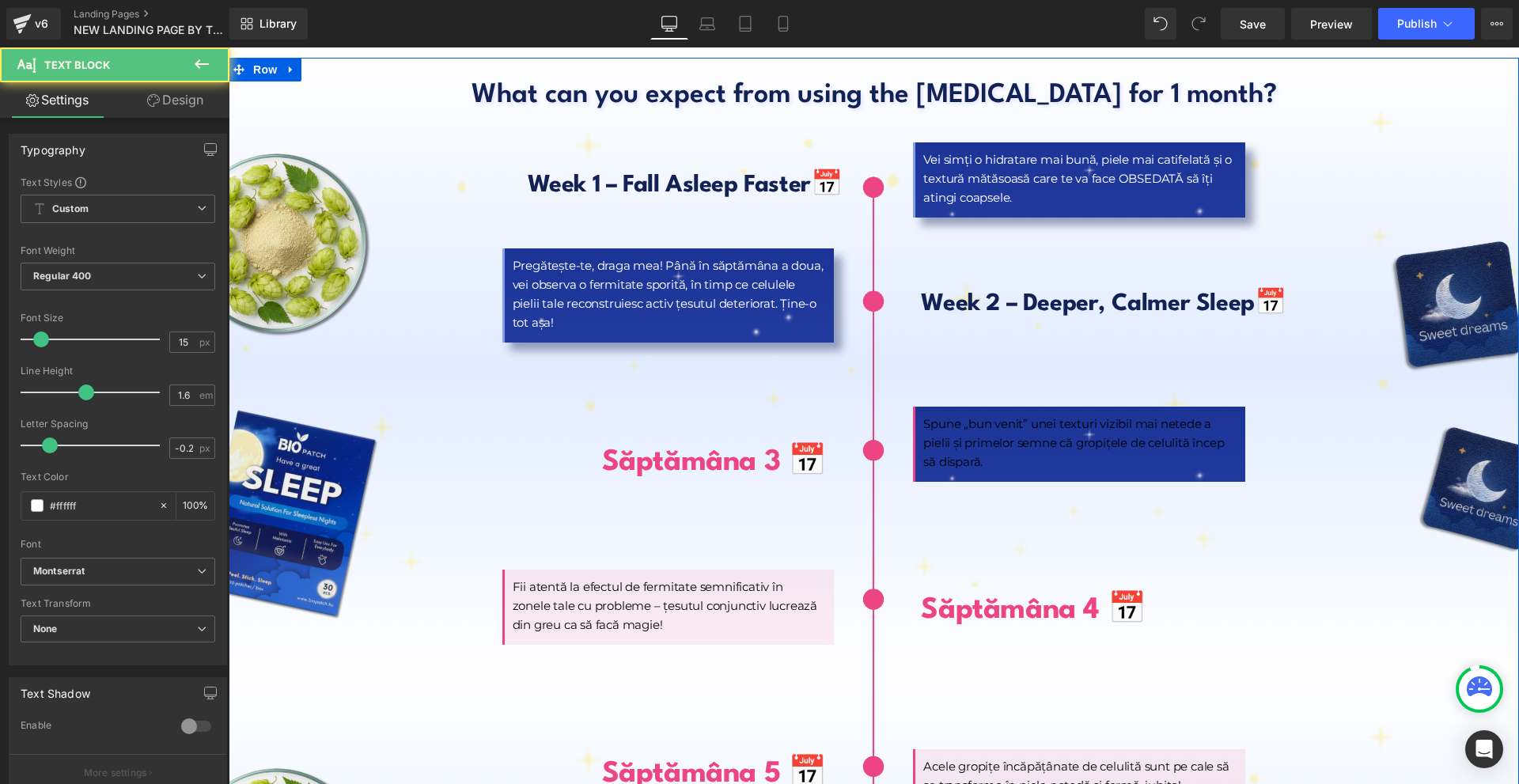
click at [174, 98] on link "Design" at bounding box center [175, 100] width 115 height 36
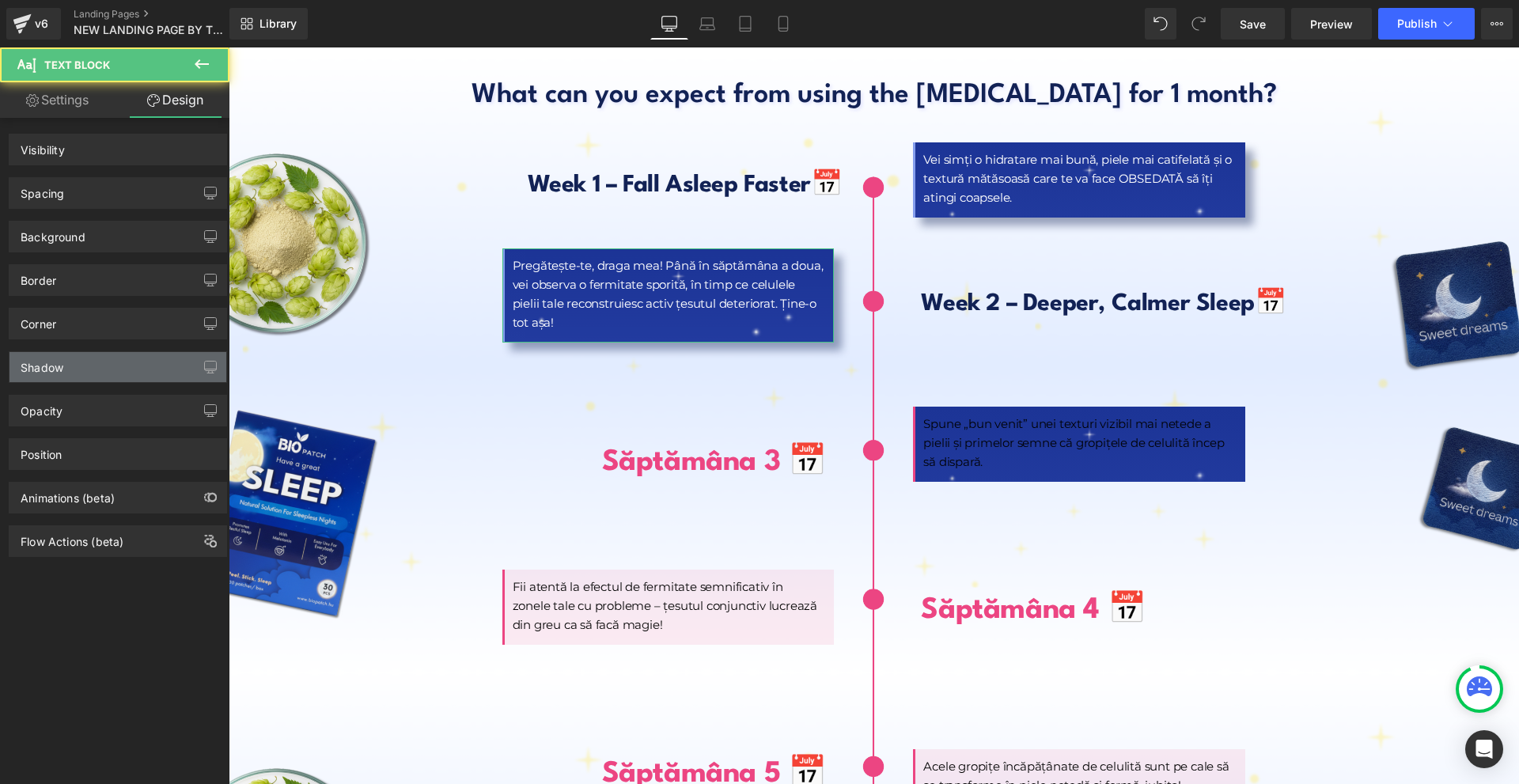
click at [74, 374] on div "Shadow" at bounding box center [118, 367] width 217 height 30
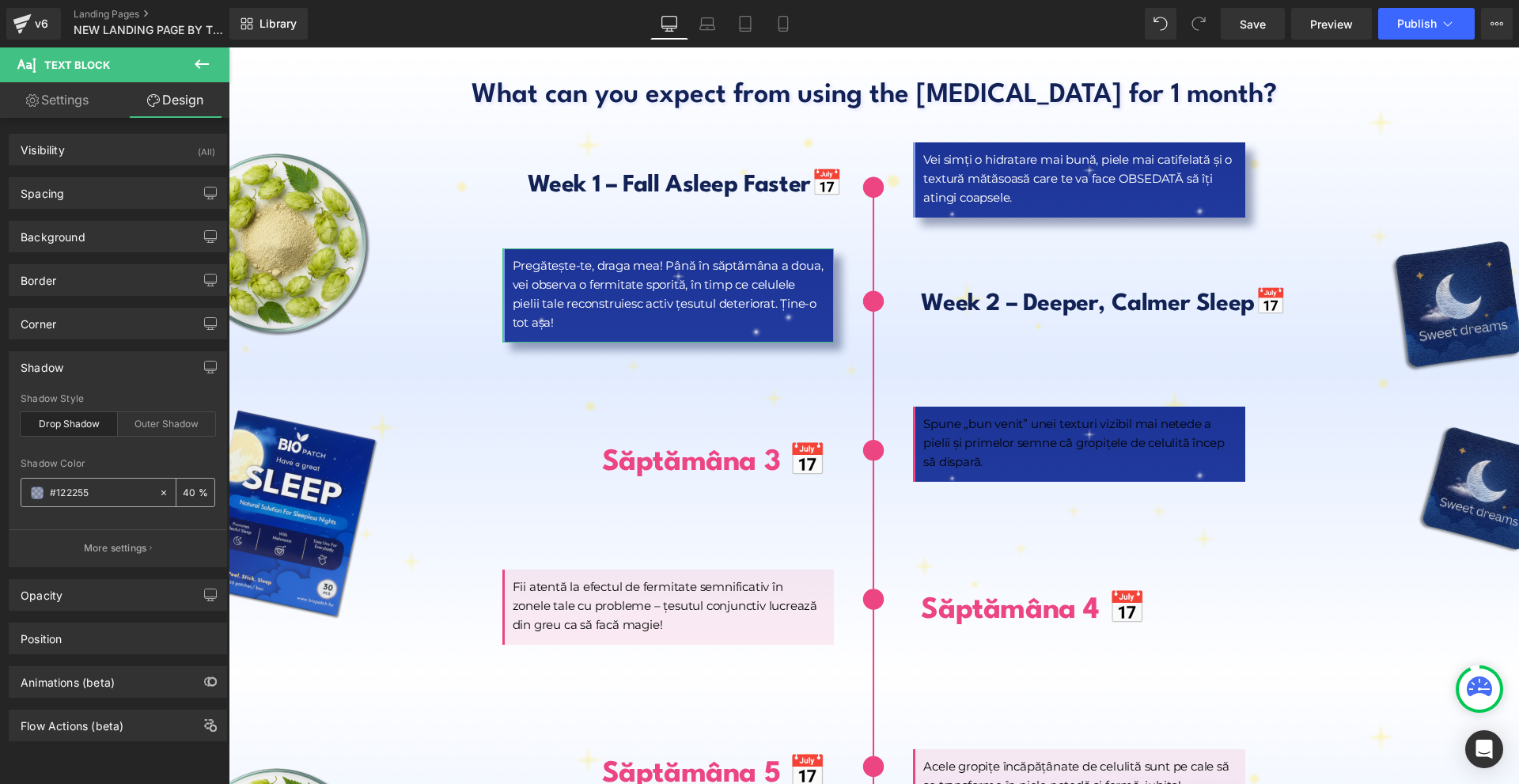
click at [124, 487] on input "text" at bounding box center [100, 492] width 101 height 17
type input "#122255"
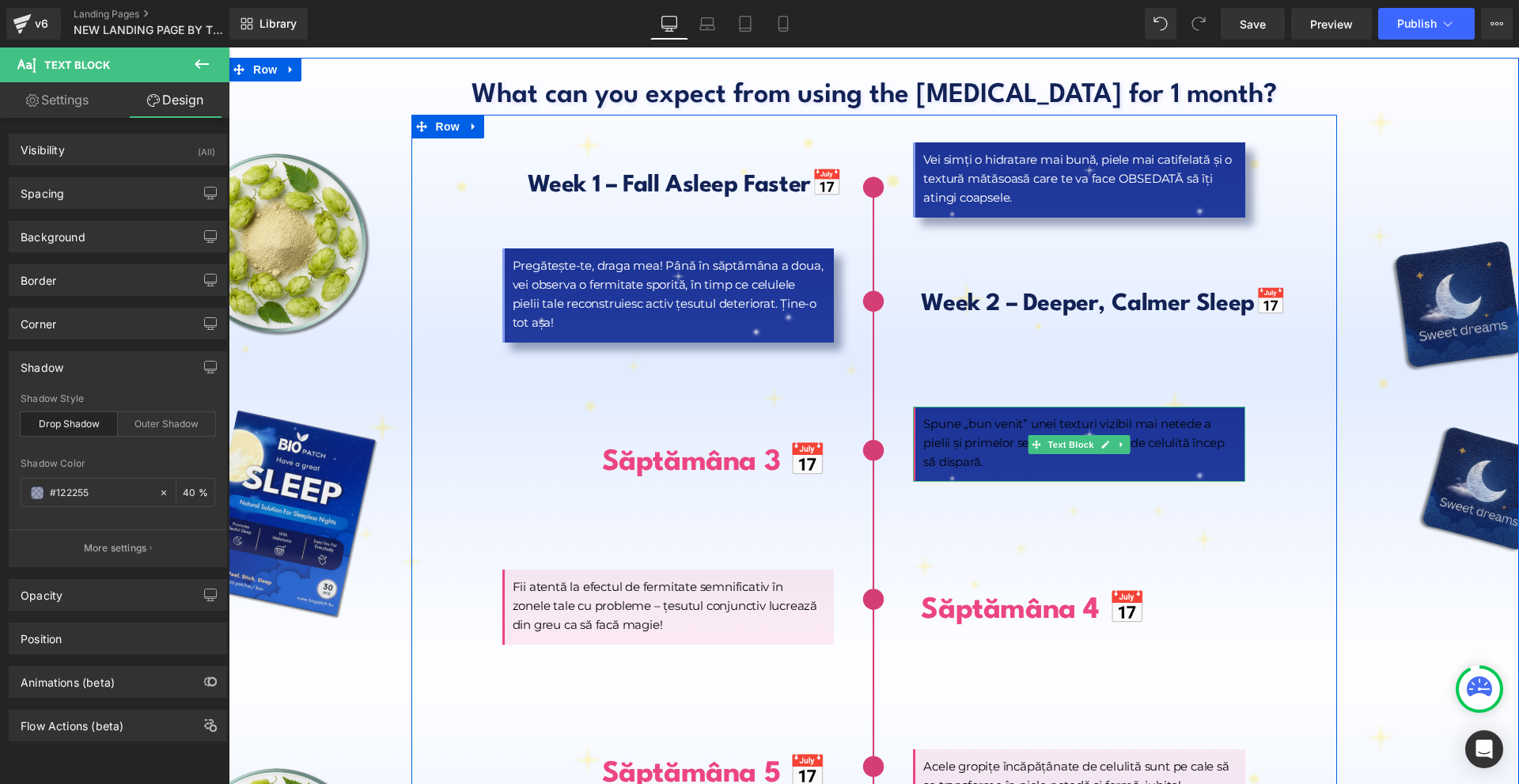
drag, startPoint x: 1066, startPoint y: 403, endPoint x: 821, endPoint y: 398, distance: 245.1
click at [1065, 435] on span "Text Block" at bounding box center [1071, 444] width 52 height 19
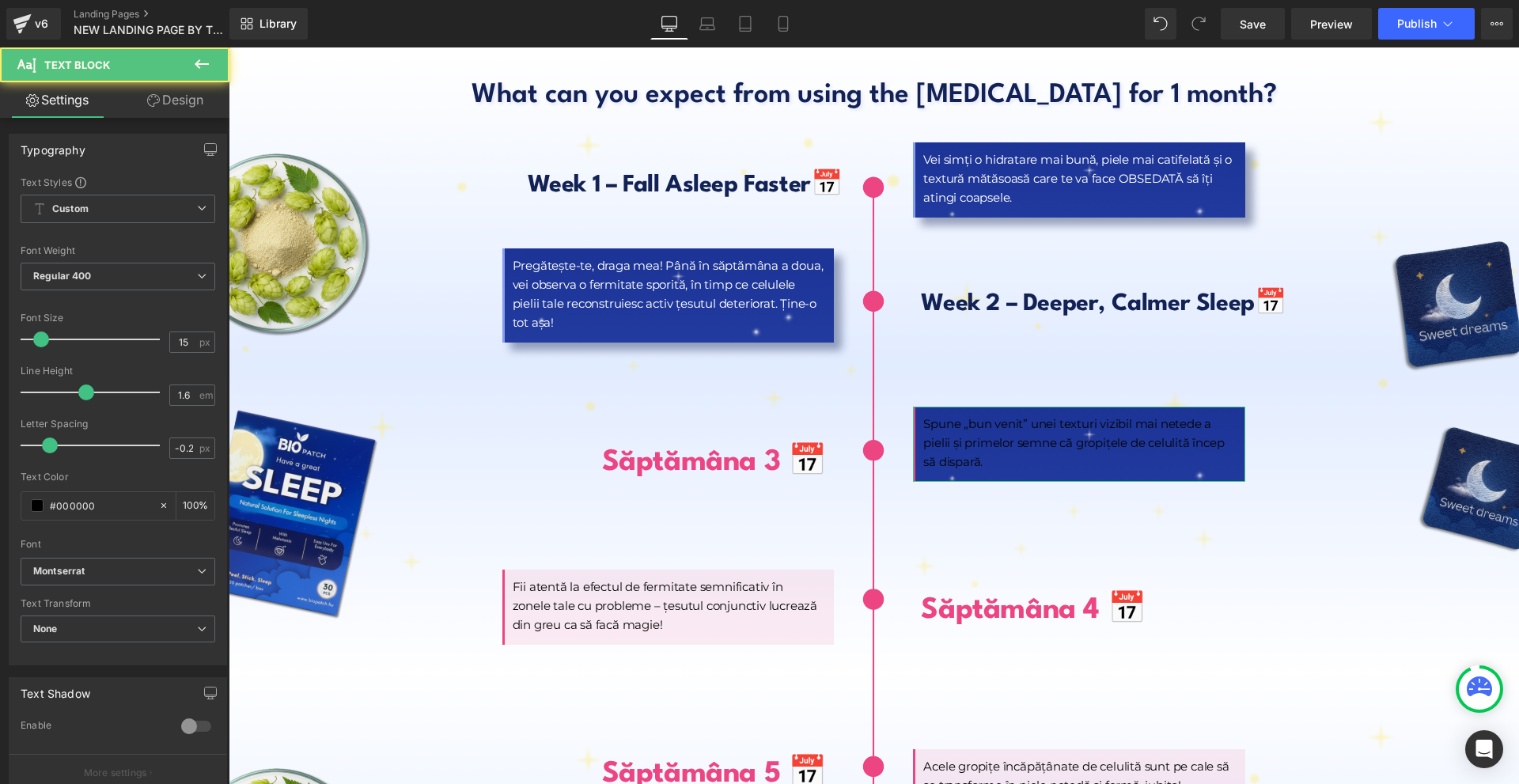
click at [171, 95] on link "Design" at bounding box center [175, 100] width 115 height 36
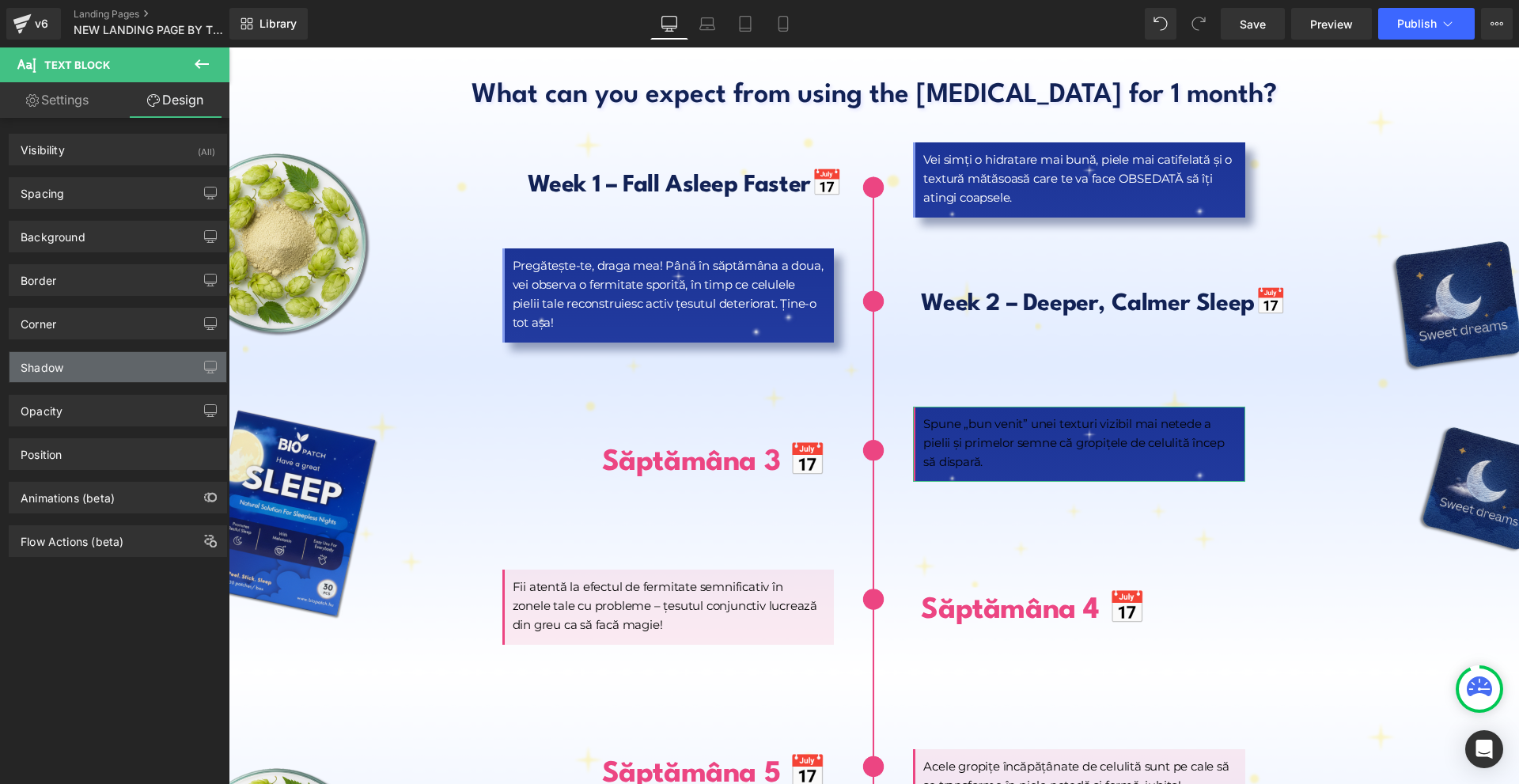
click at [67, 376] on div "Shadow" at bounding box center [118, 367] width 217 height 30
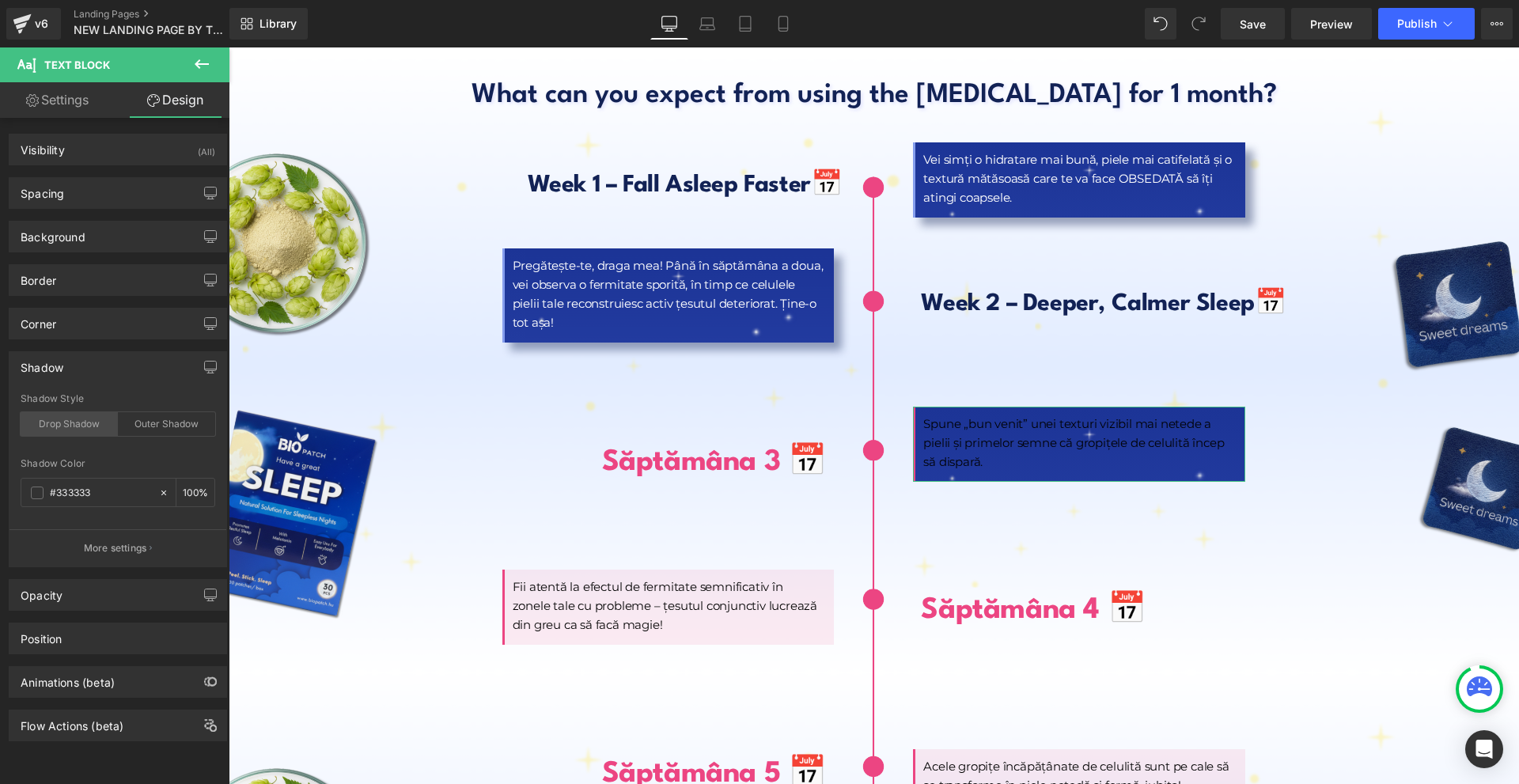
click at [91, 425] on div "Drop Shadow" at bounding box center [68, 424] width 97 height 24
click at [118, 497] on input "text" at bounding box center [100, 492] width 101 height 17
paste input "122255"
type input "#122255"
click at [192, 491] on input "number" at bounding box center [190, 491] width 15 height 17
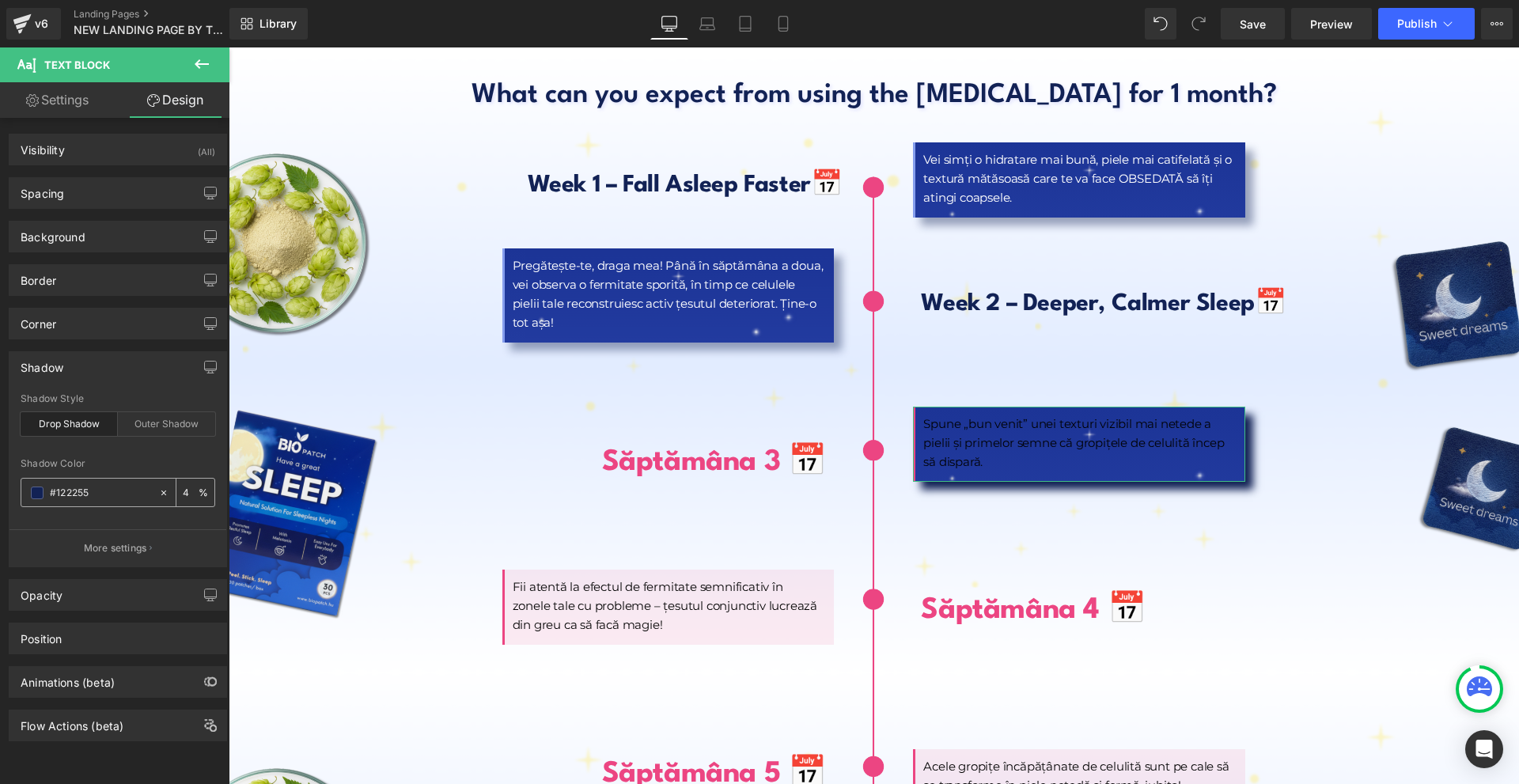
type input "40"
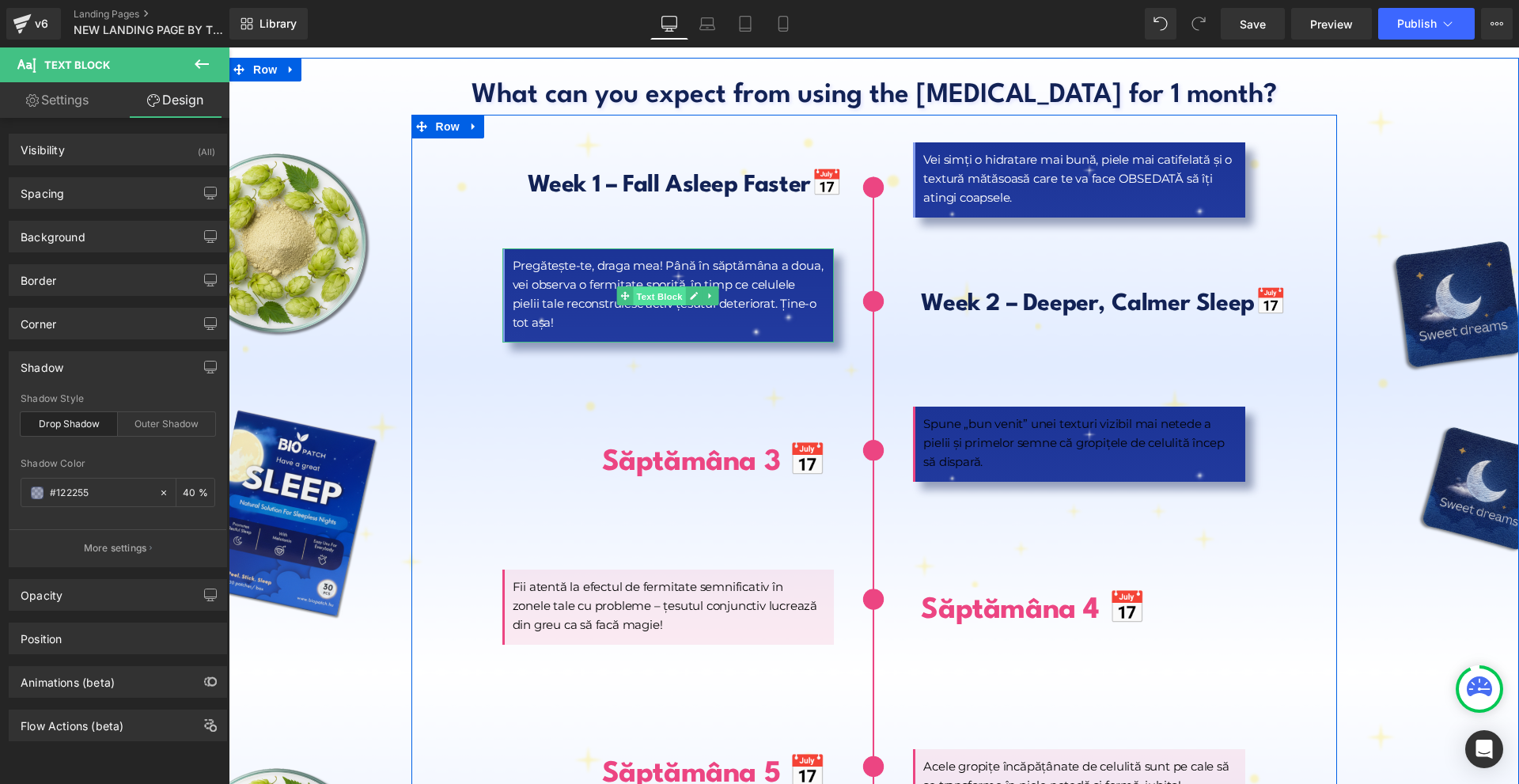
click at [647, 287] on span "Text Block" at bounding box center [660, 296] width 52 height 19
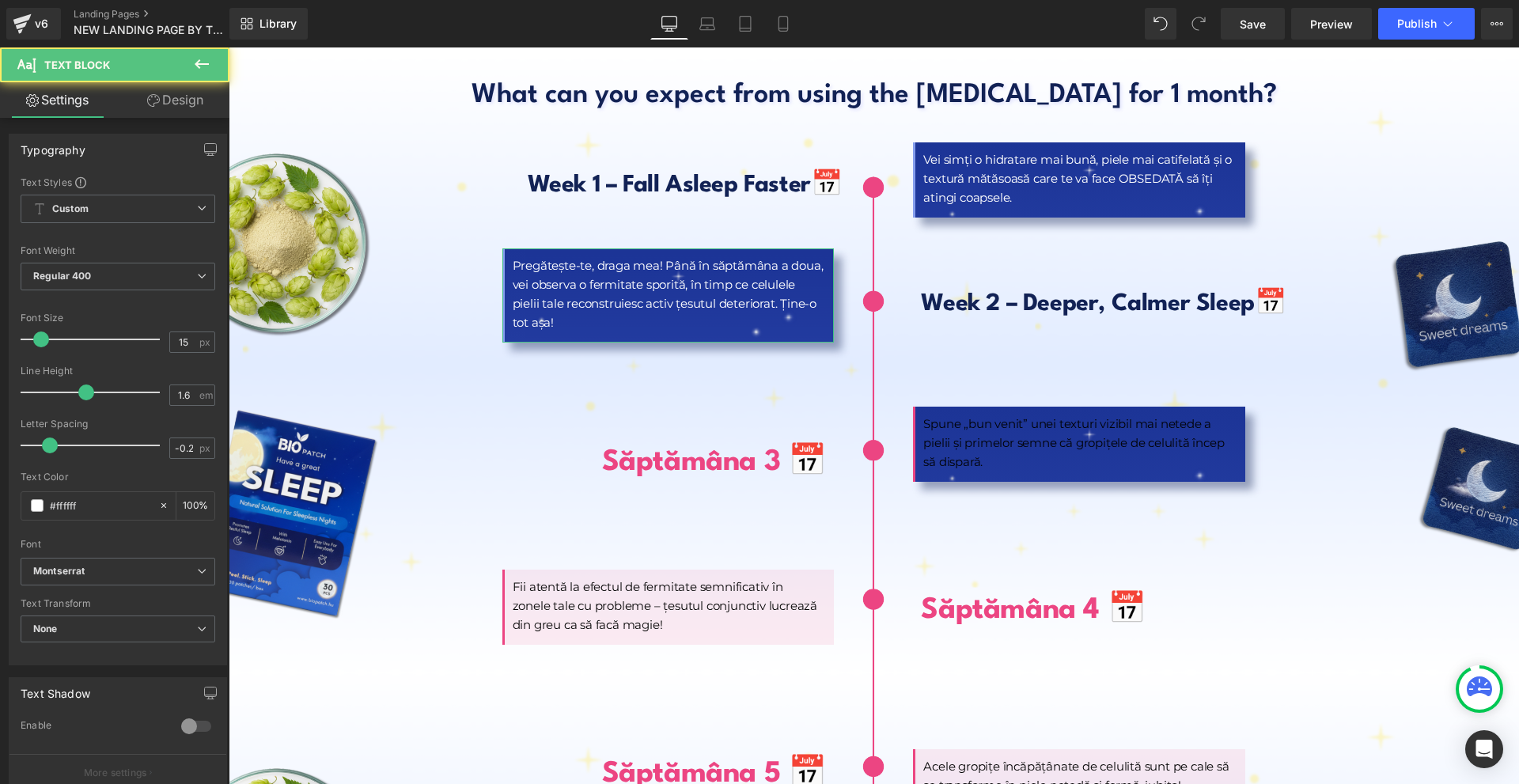
click at [199, 112] on link "Design" at bounding box center [175, 100] width 115 height 36
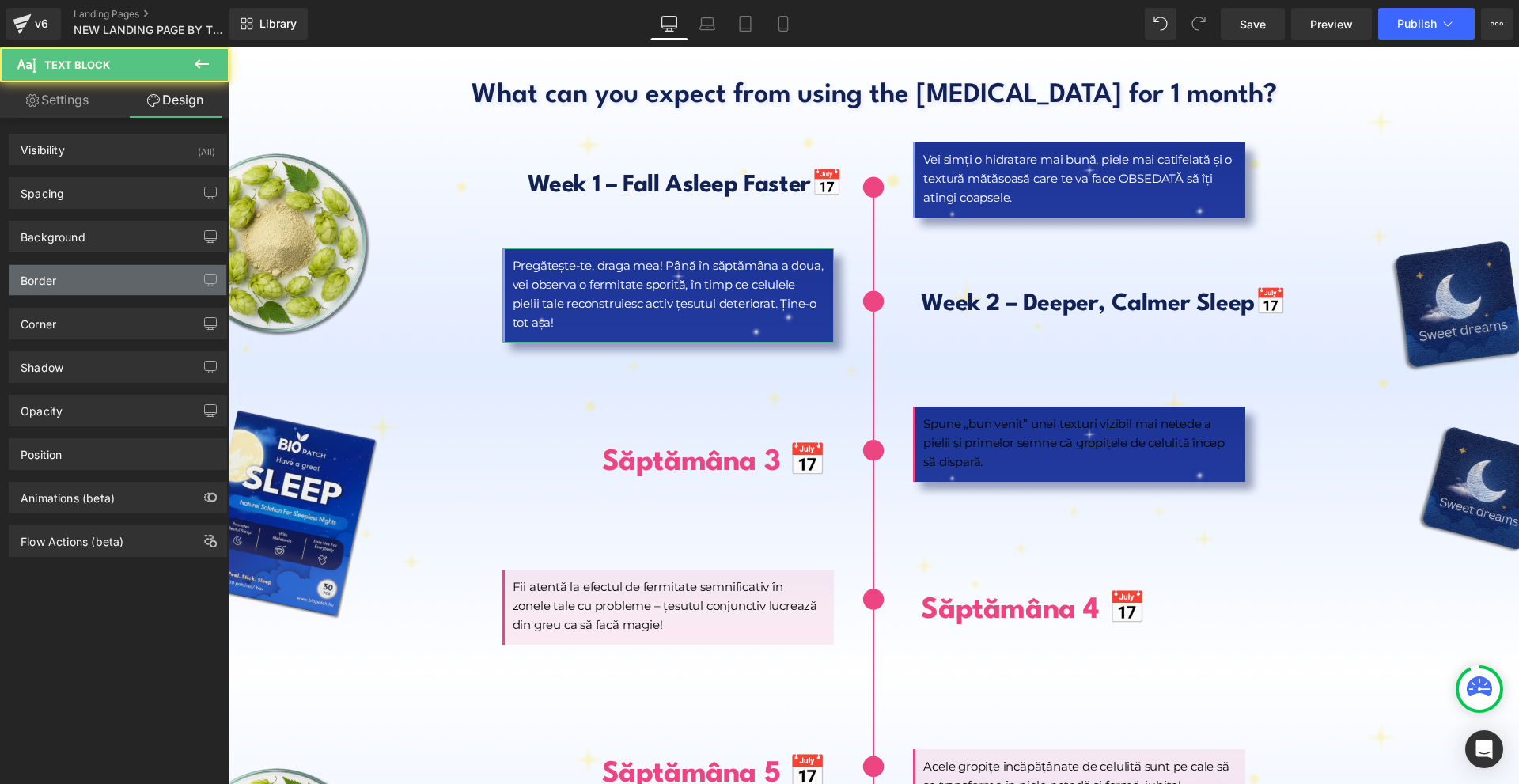
click at [86, 290] on div "Border" at bounding box center [118, 280] width 217 height 30
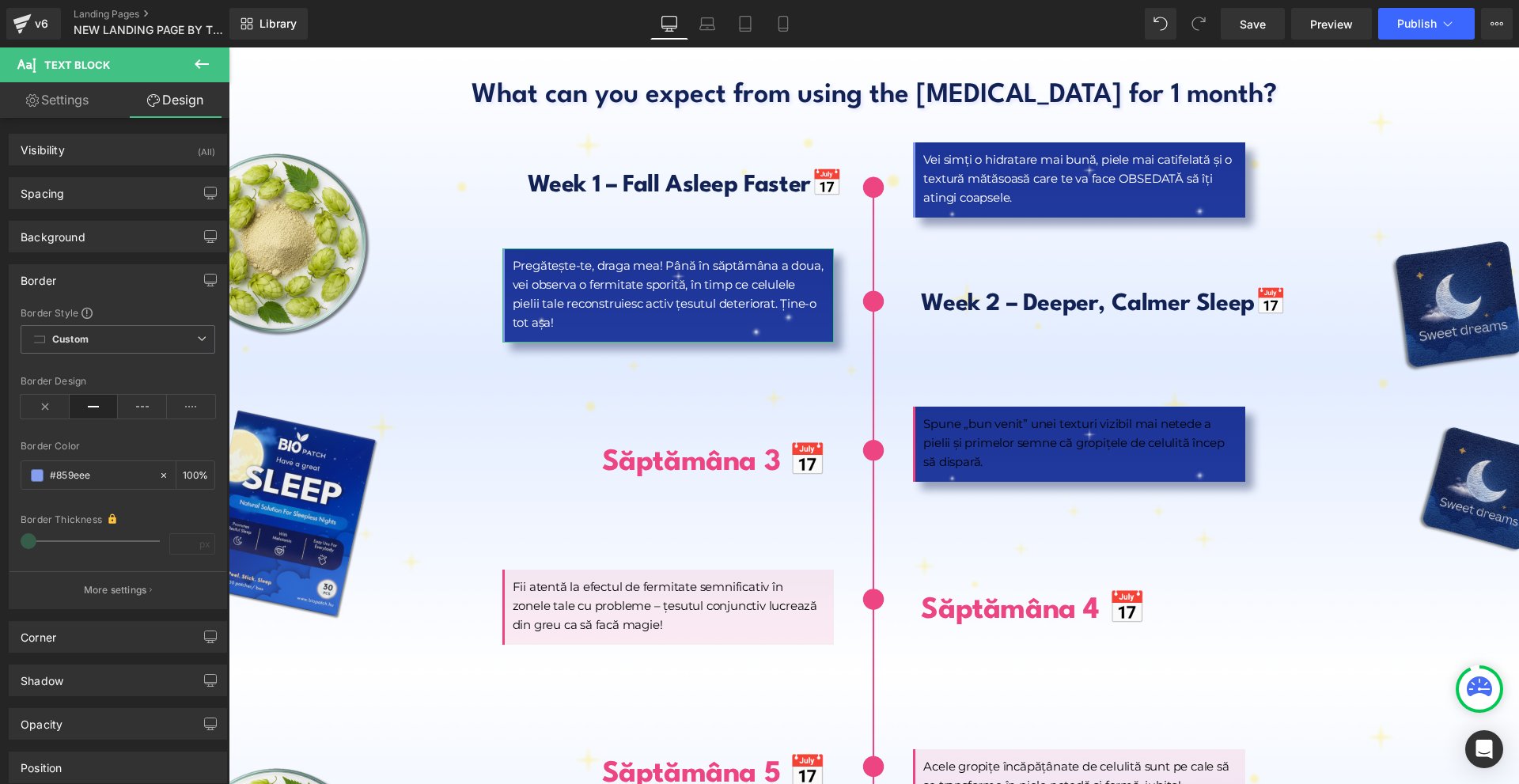
click at [93, 459] on div "Border Color %" at bounding box center [117, 474] width 195 height 67
click at [92, 475] on input "text" at bounding box center [100, 475] width 101 height 17
type input "#859eee"
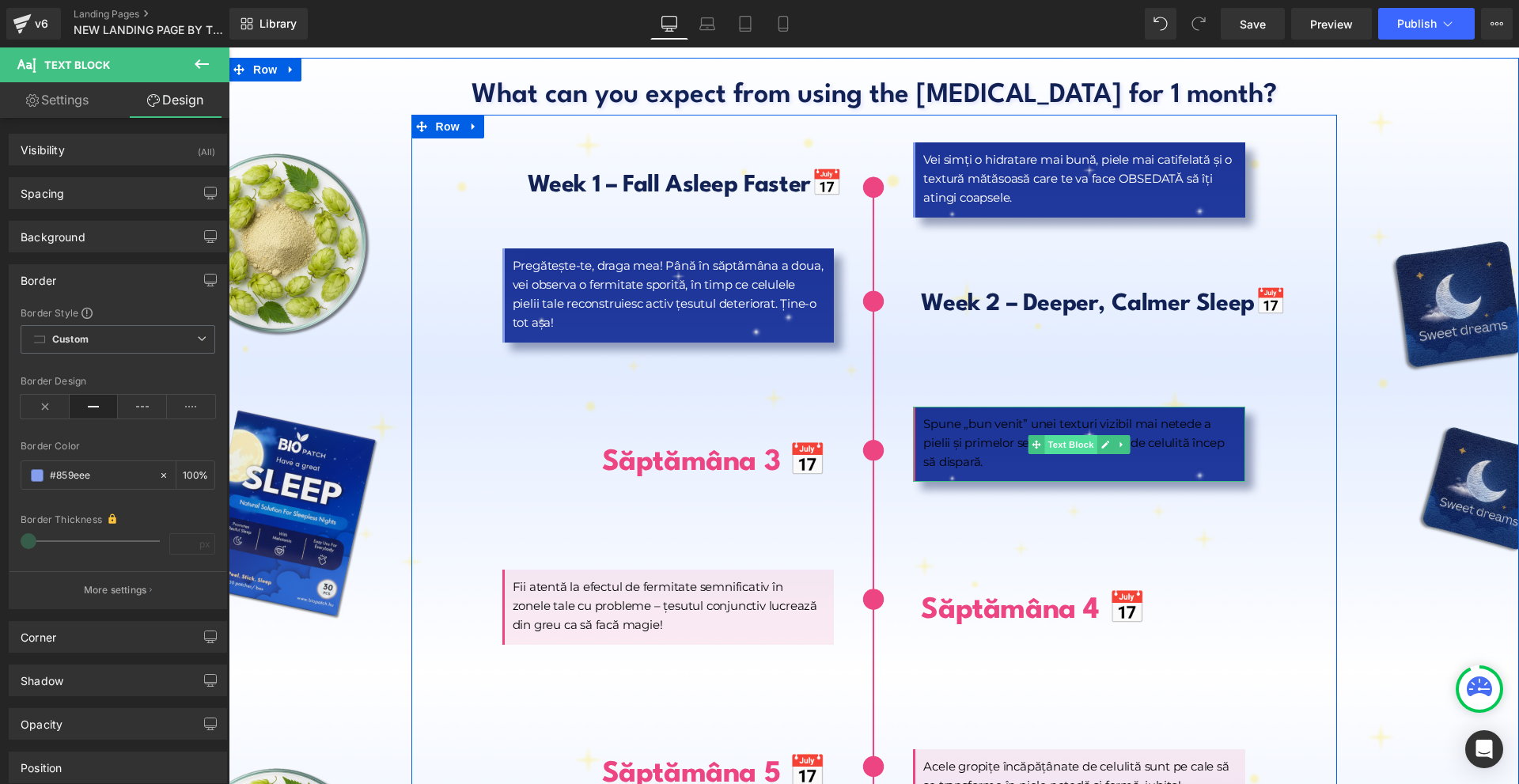
click at [1076, 435] on span "Text Block" at bounding box center [1071, 444] width 52 height 19
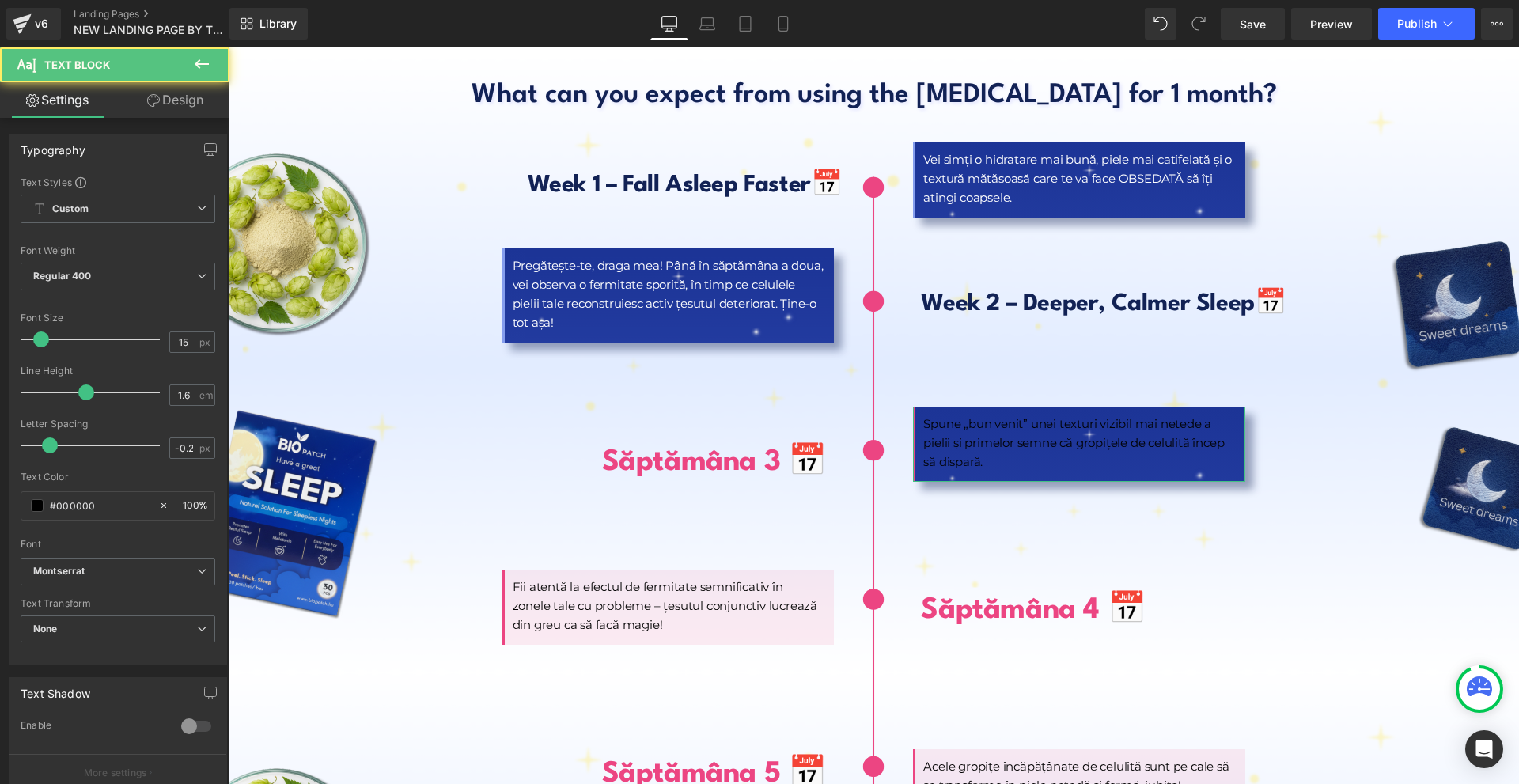
click at [150, 88] on link "Design" at bounding box center [175, 100] width 115 height 36
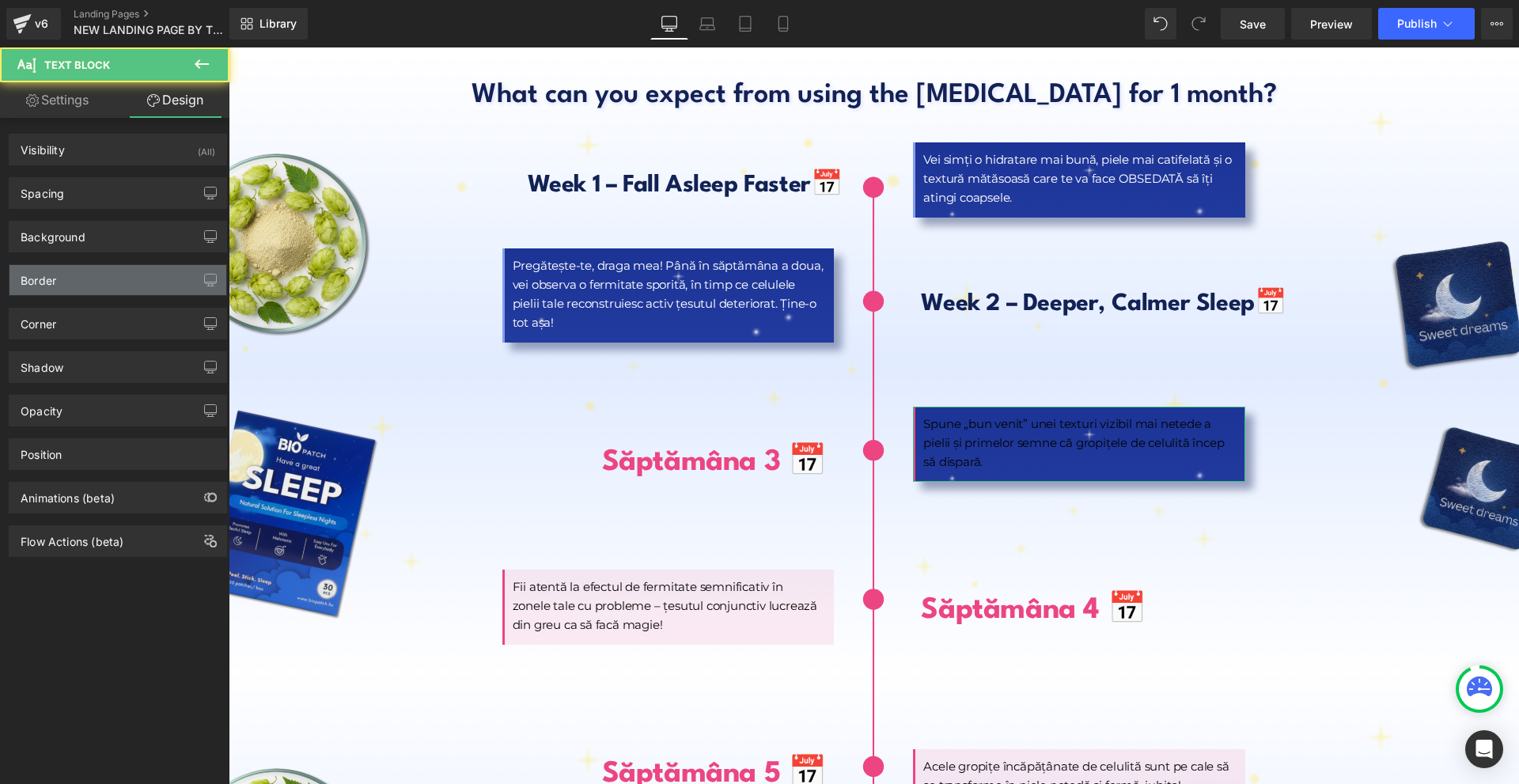
click at [96, 283] on div "Border" at bounding box center [118, 280] width 217 height 30
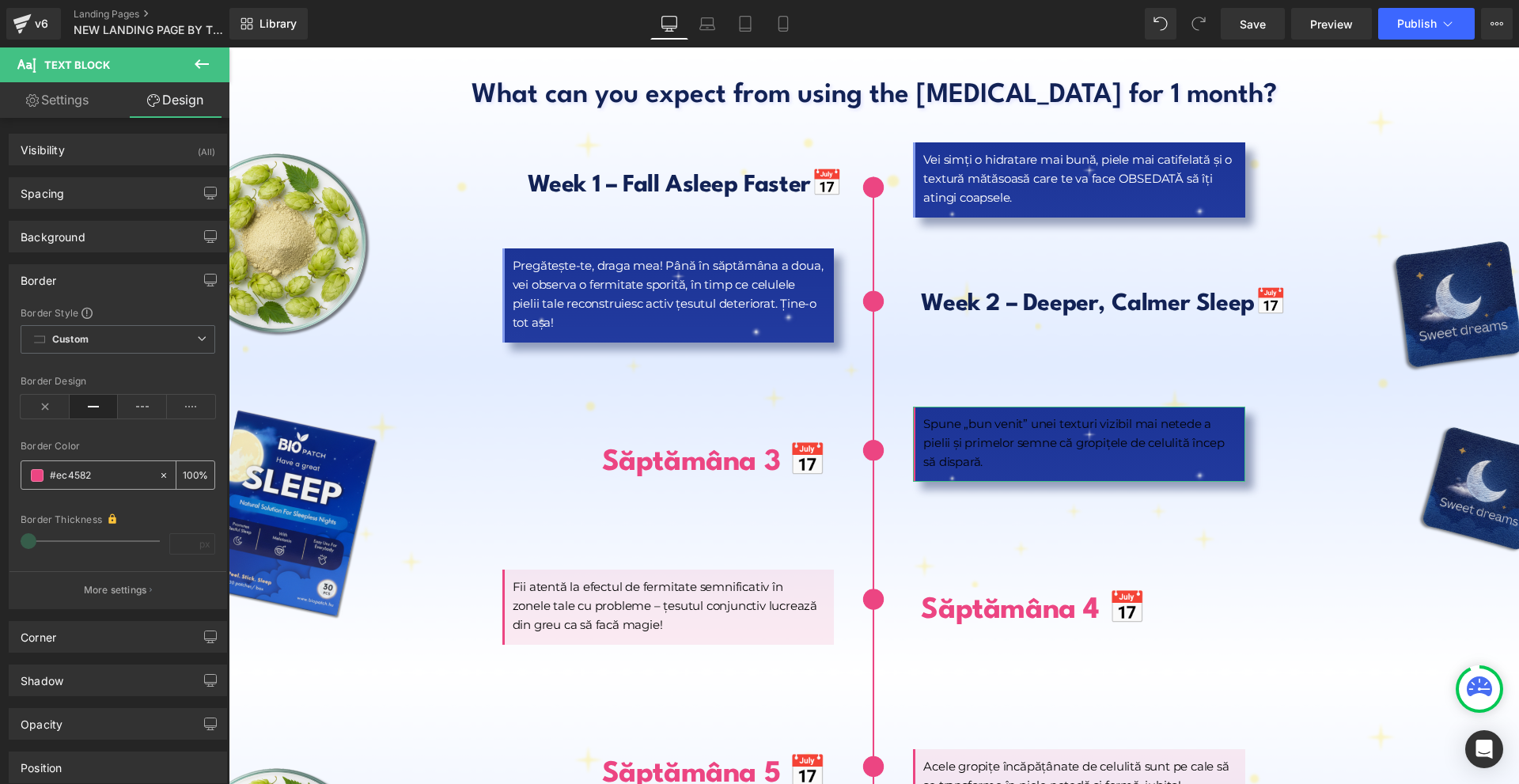
click at [98, 484] on div at bounding box center [90, 475] width 137 height 28
click at [99, 478] on input "text" at bounding box center [100, 475] width 101 height 17
paste input "859eee"
type input "#859eee"
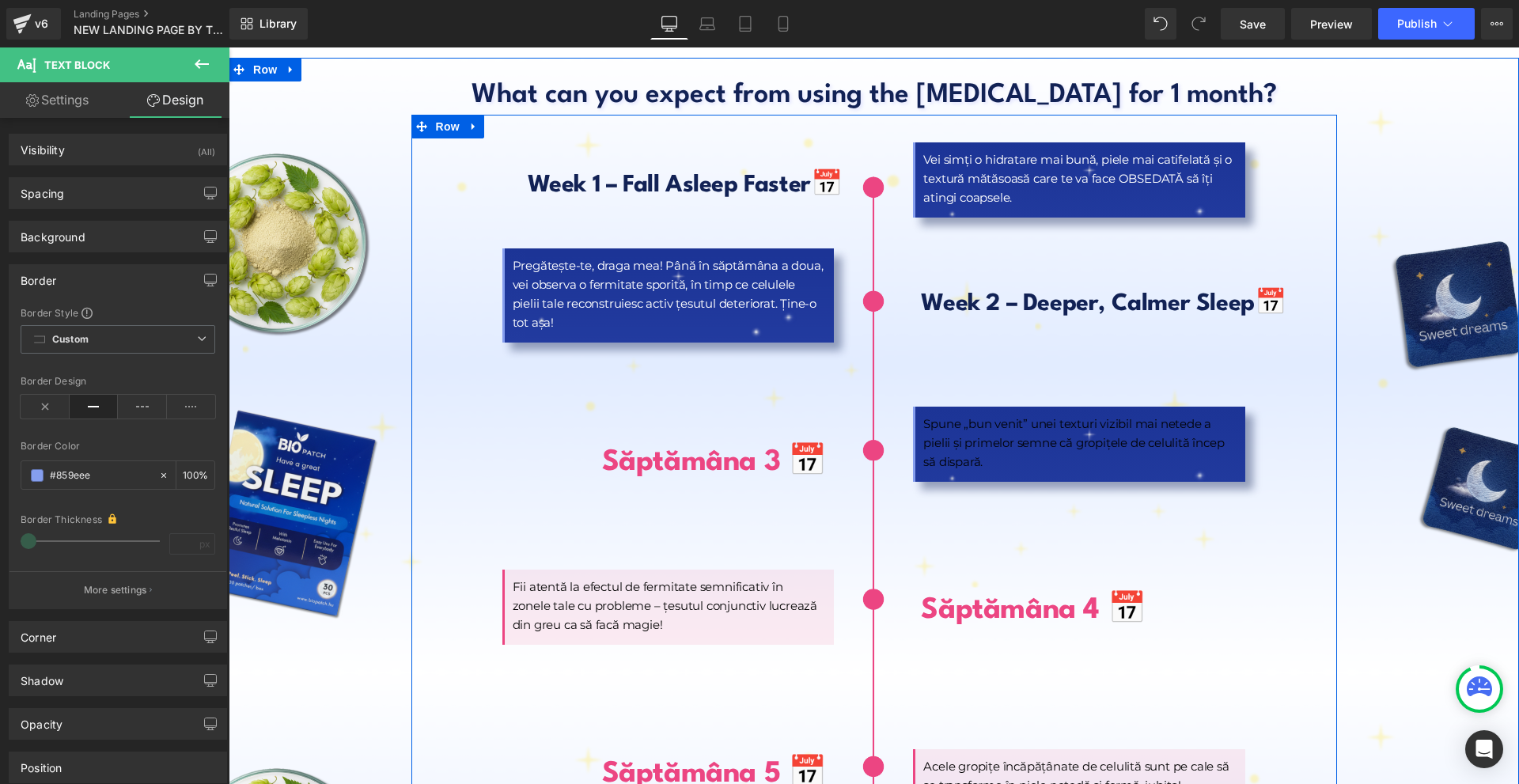
click at [965, 414] on p "Spune „bun venit” unei texturi vizibil mai netede a pielii și primelor semne că…" at bounding box center [1078, 443] width 311 height 57
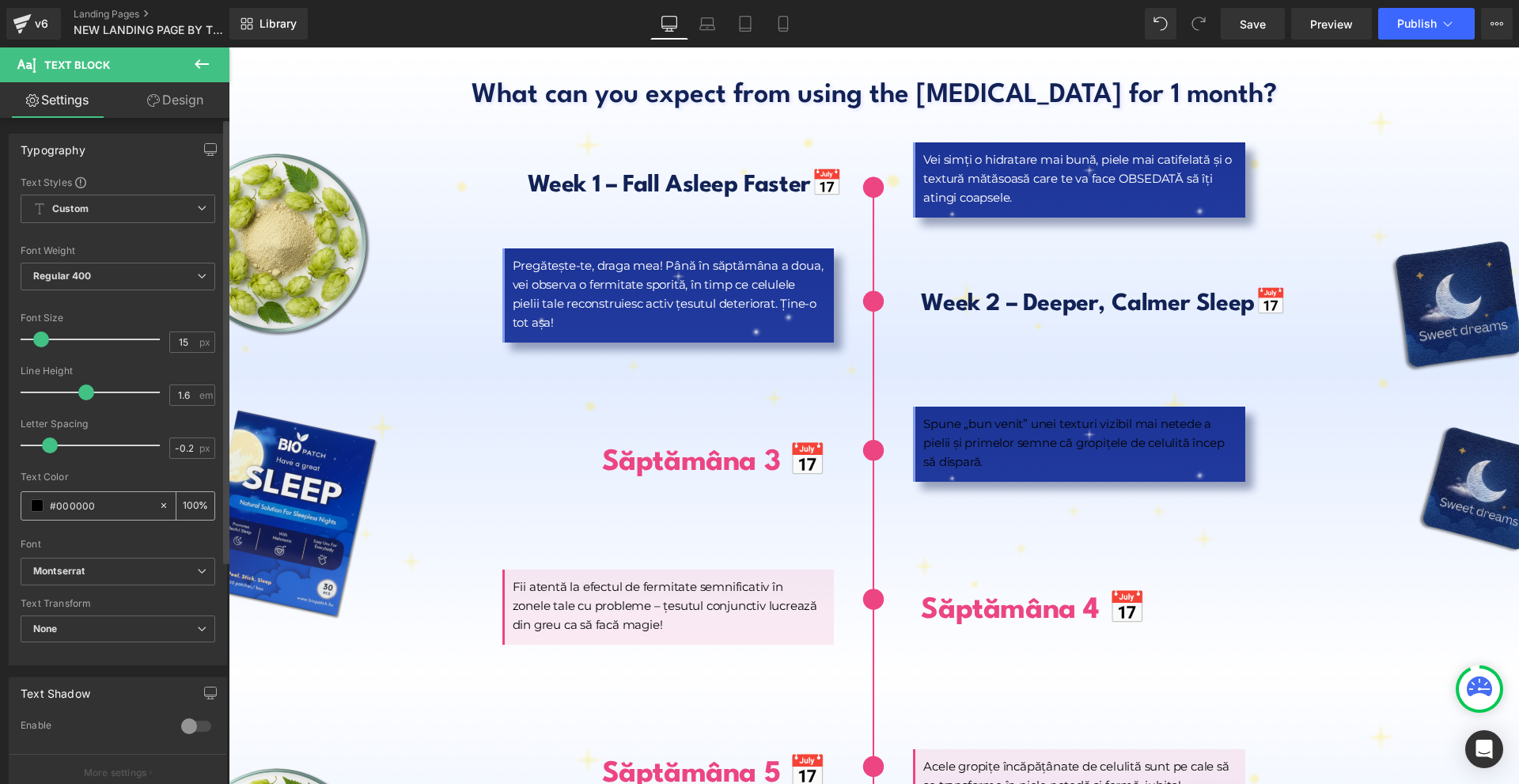
click at [36, 504] on span at bounding box center [38, 505] width 13 height 13
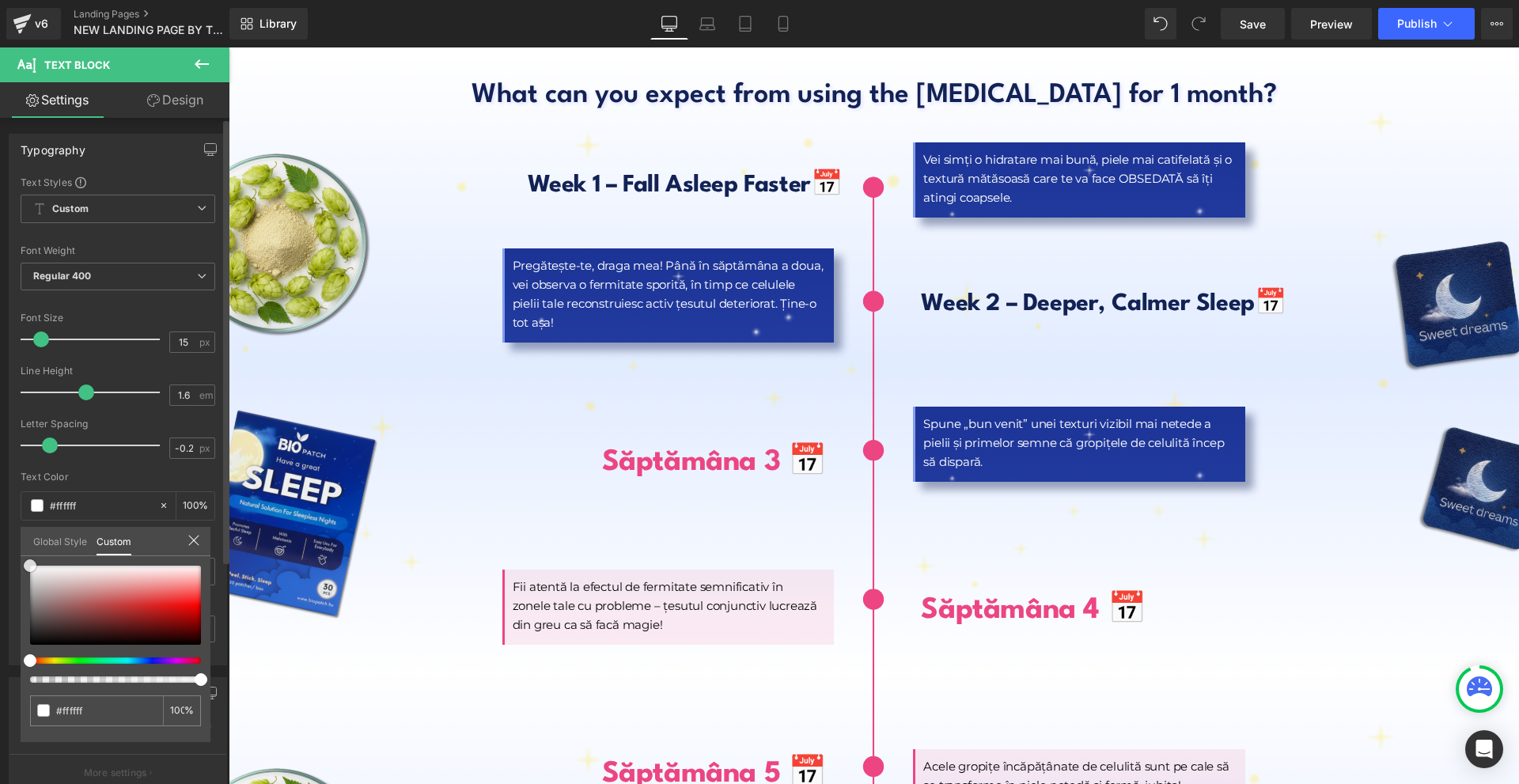
drag, startPoint x: 42, startPoint y: 575, endPoint x: 0, endPoint y: 381, distance: 198.5
click at [0, 381] on div "Typography Text Styles Custom Custom Setup Global Style Custom Setup Global Sty…" at bounding box center [118, 393] width 236 height 544
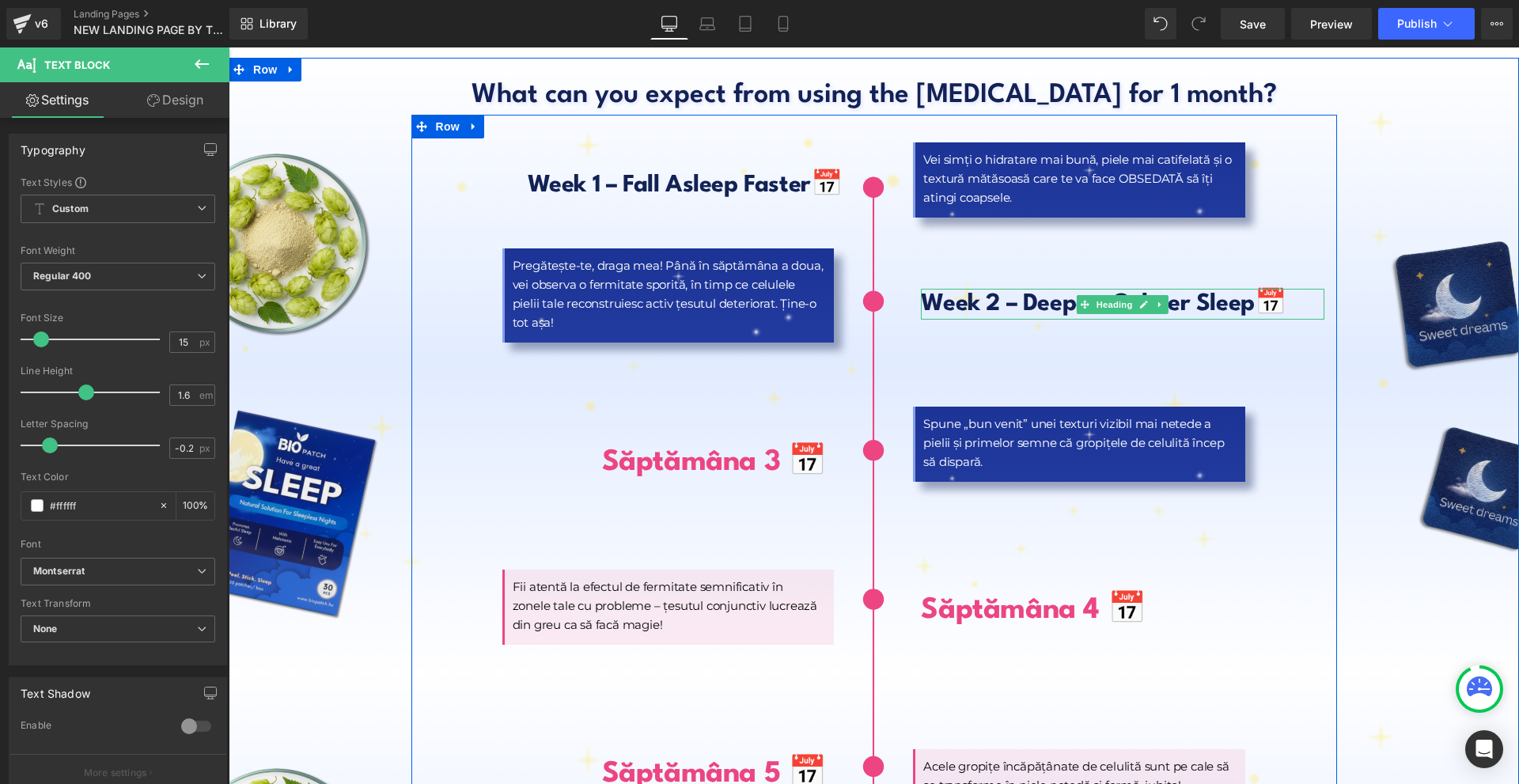
click at [1255, 293] on b "📅" at bounding box center [1270, 304] width 32 height 23
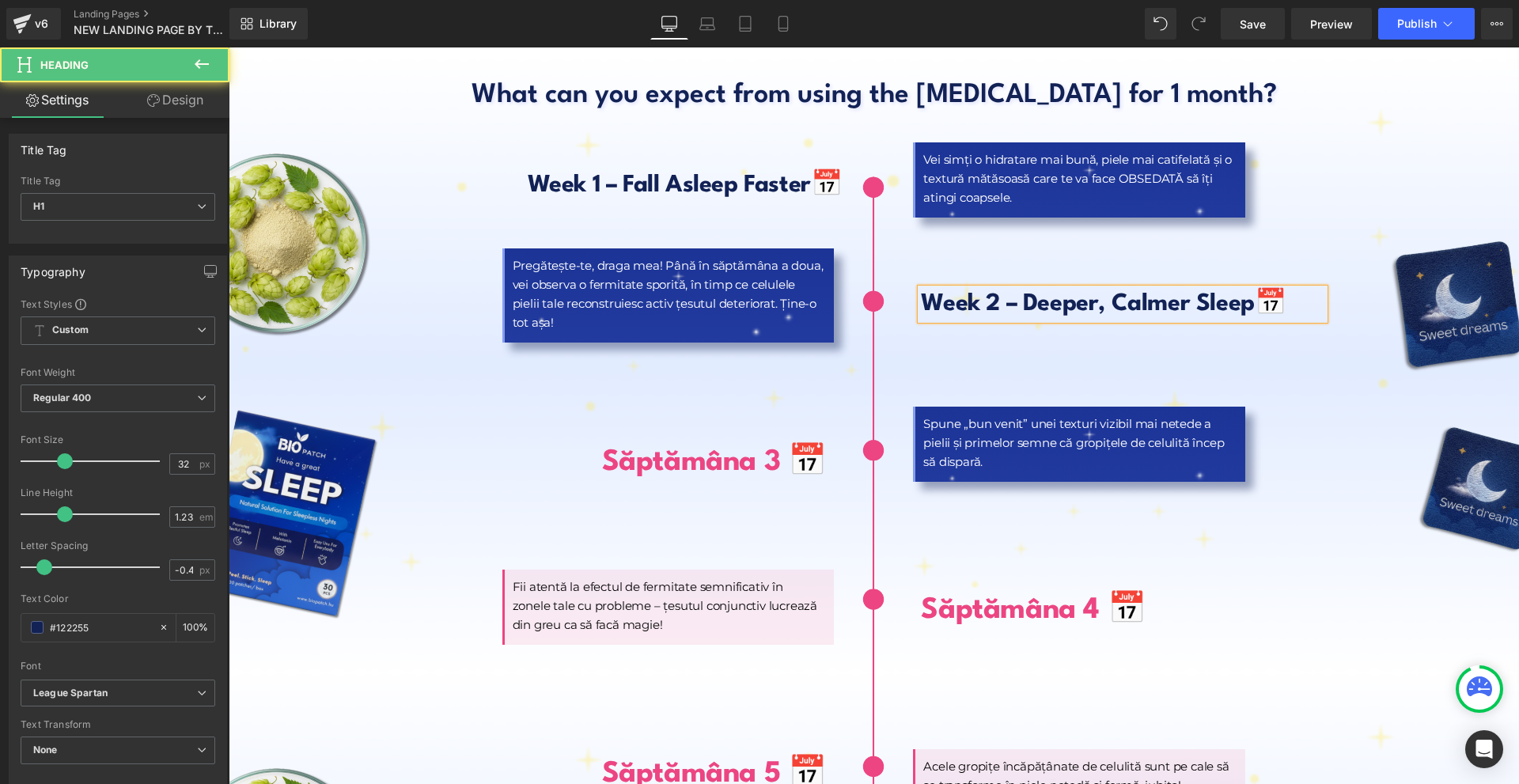
click at [1330, 350] on div "Vei simți o hidratare mai bună, piele mai catifelată și o textură mătăsoasă car…" at bounding box center [1182, 558] width 308 height 839
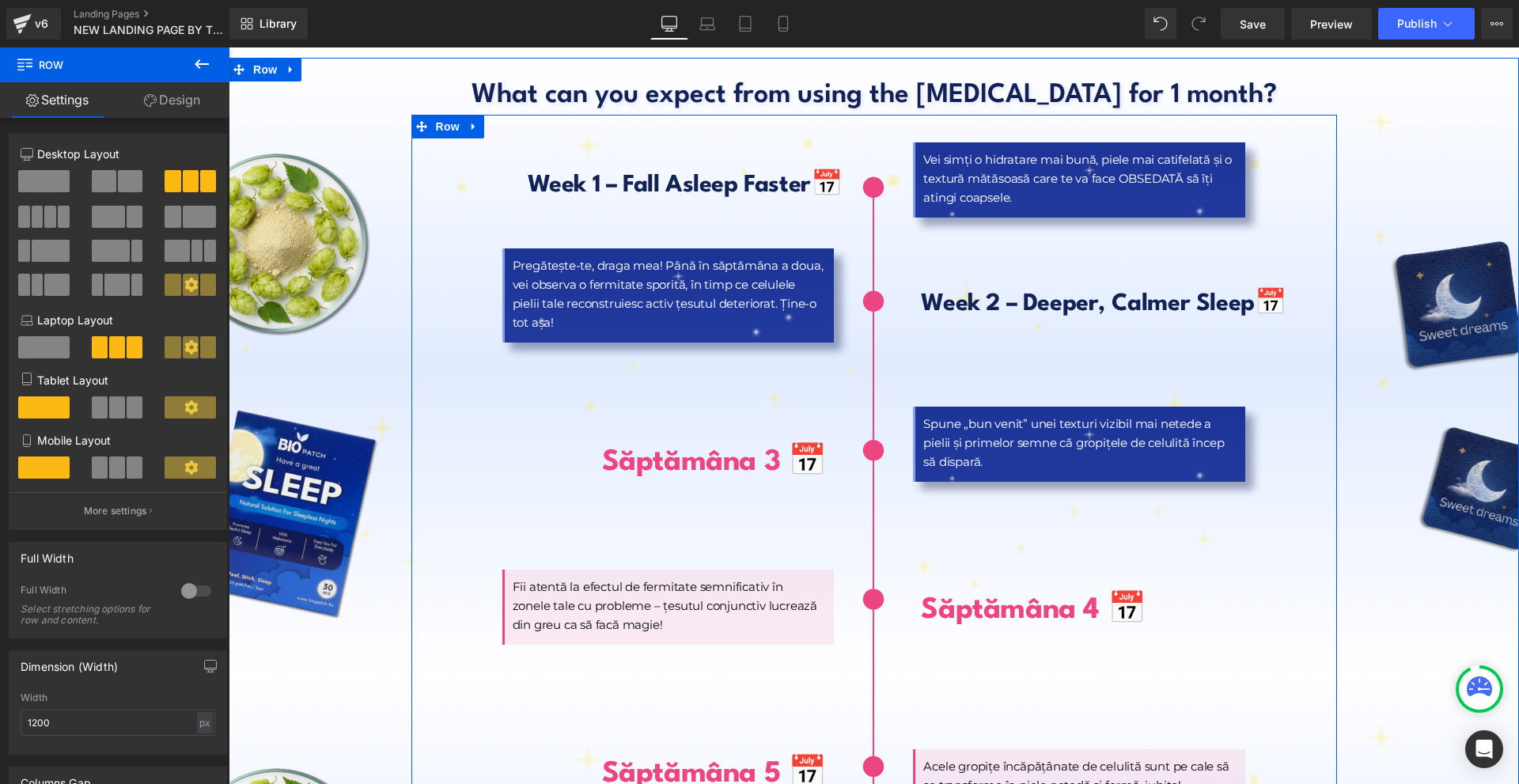
click at [228, 47] on div at bounding box center [228, 47] width 0 height 0
click at [581, 444] on h1 "Săptămâna 3 📅" at bounding box center [704, 463] width 245 height 38
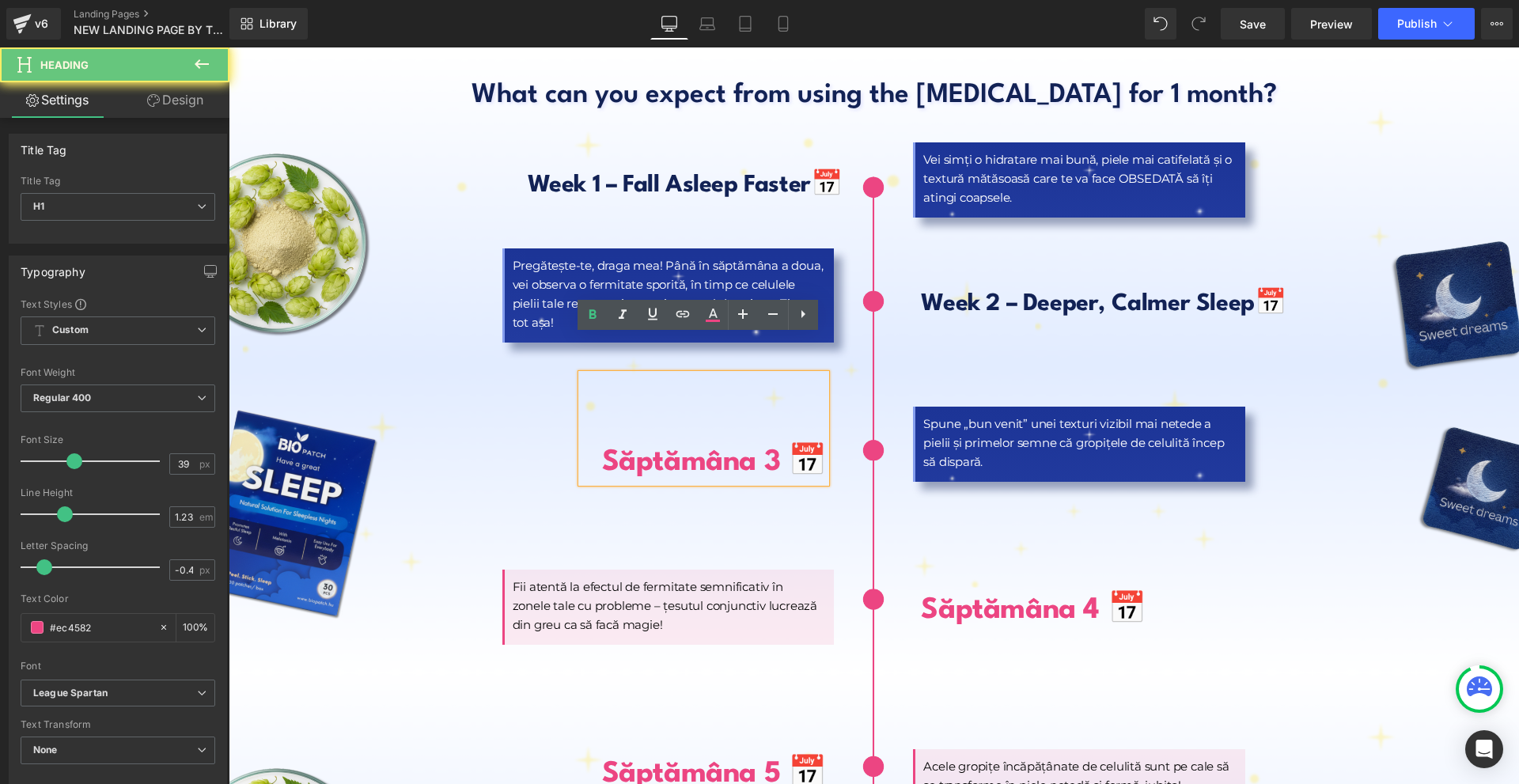
click at [581, 444] on h1 "Săptămâna 3 📅" at bounding box center [704, 463] width 245 height 38
paste div
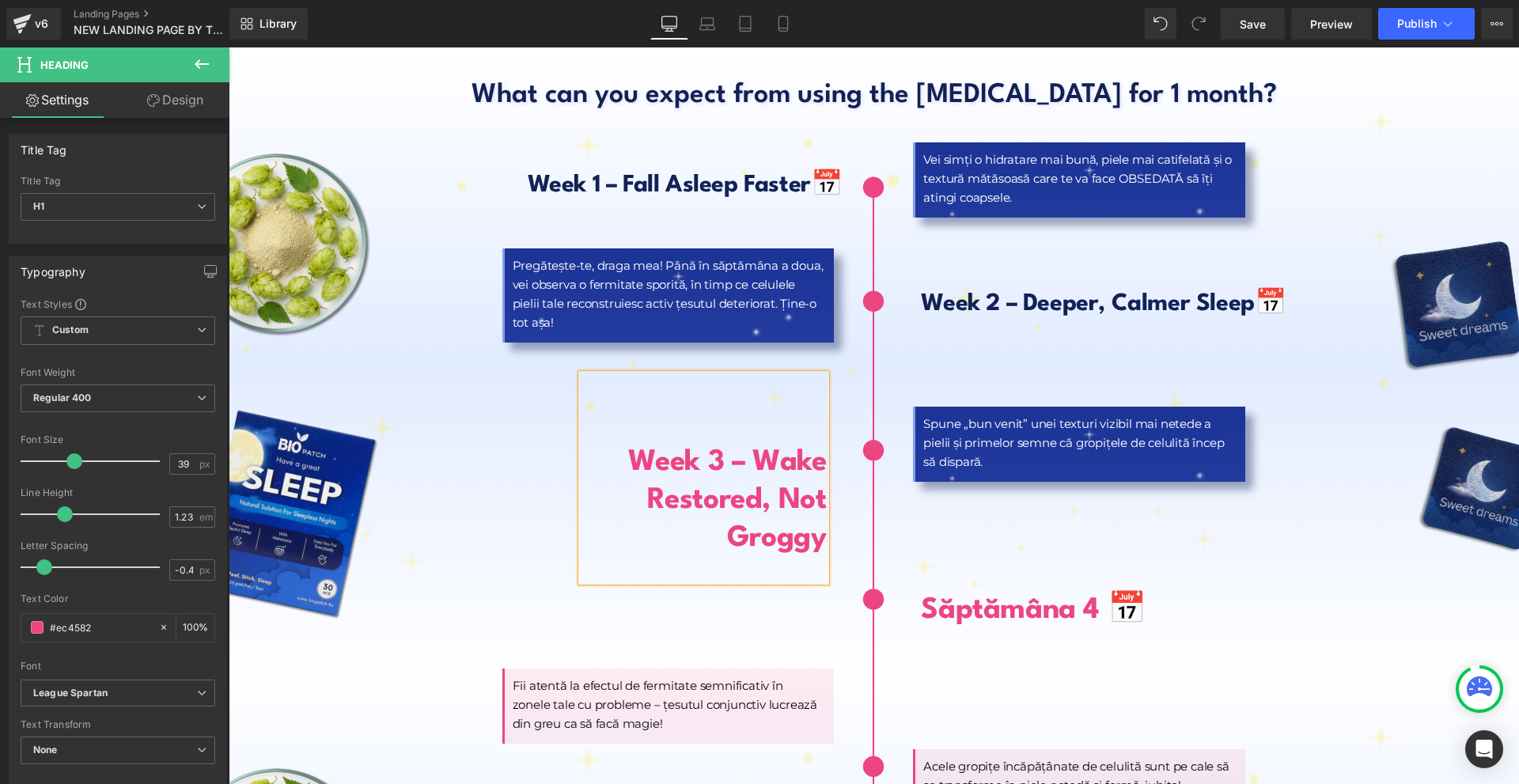
click at [212, 108] on link "Design" at bounding box center [175, 100] width 115 height 36
click at [0, 0] on div "Spacing" at bounding box center [0, 0] width 0 height 0
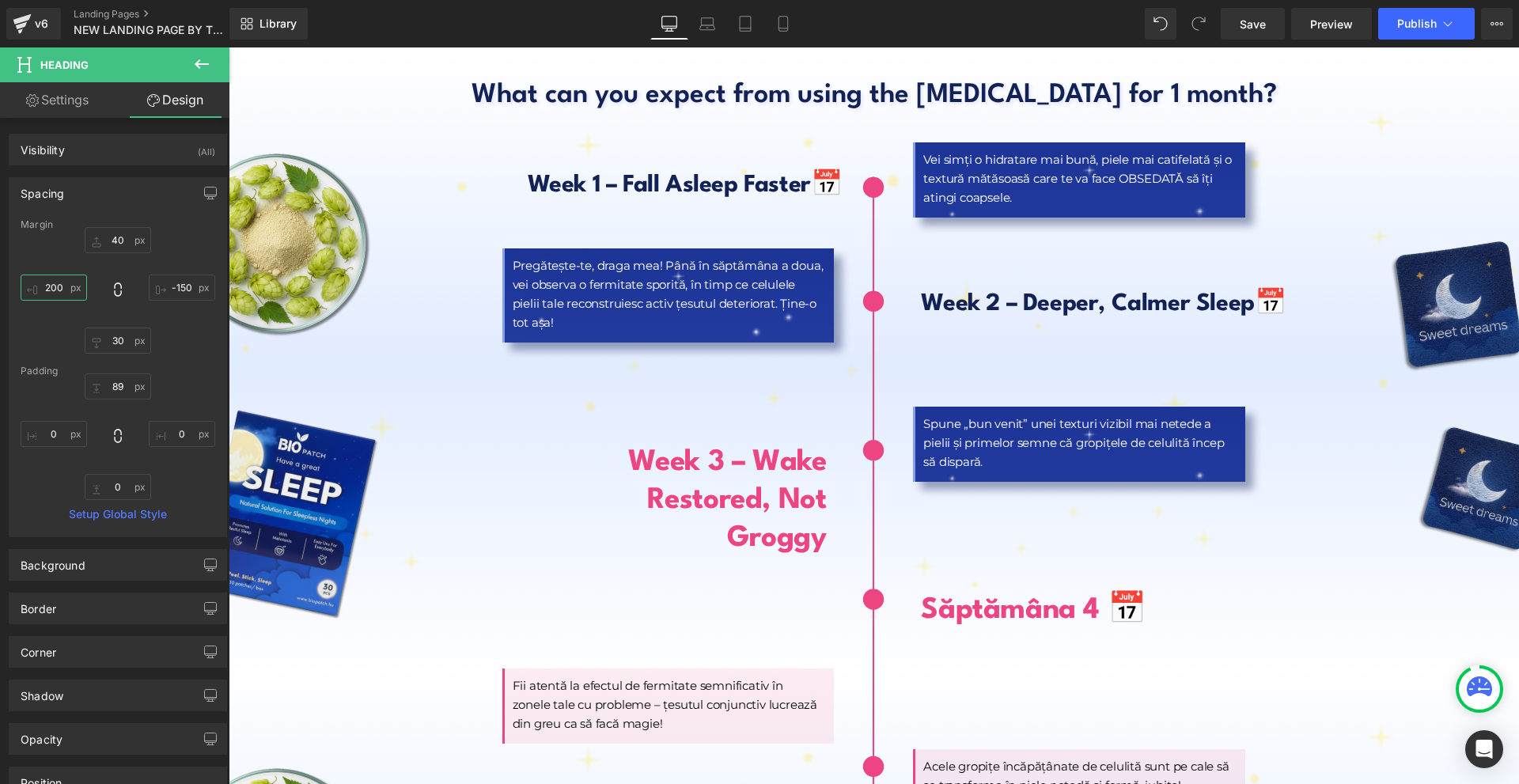
click at [69, 283] on input "text" at bounding box center [54, 288] width 67 height 26
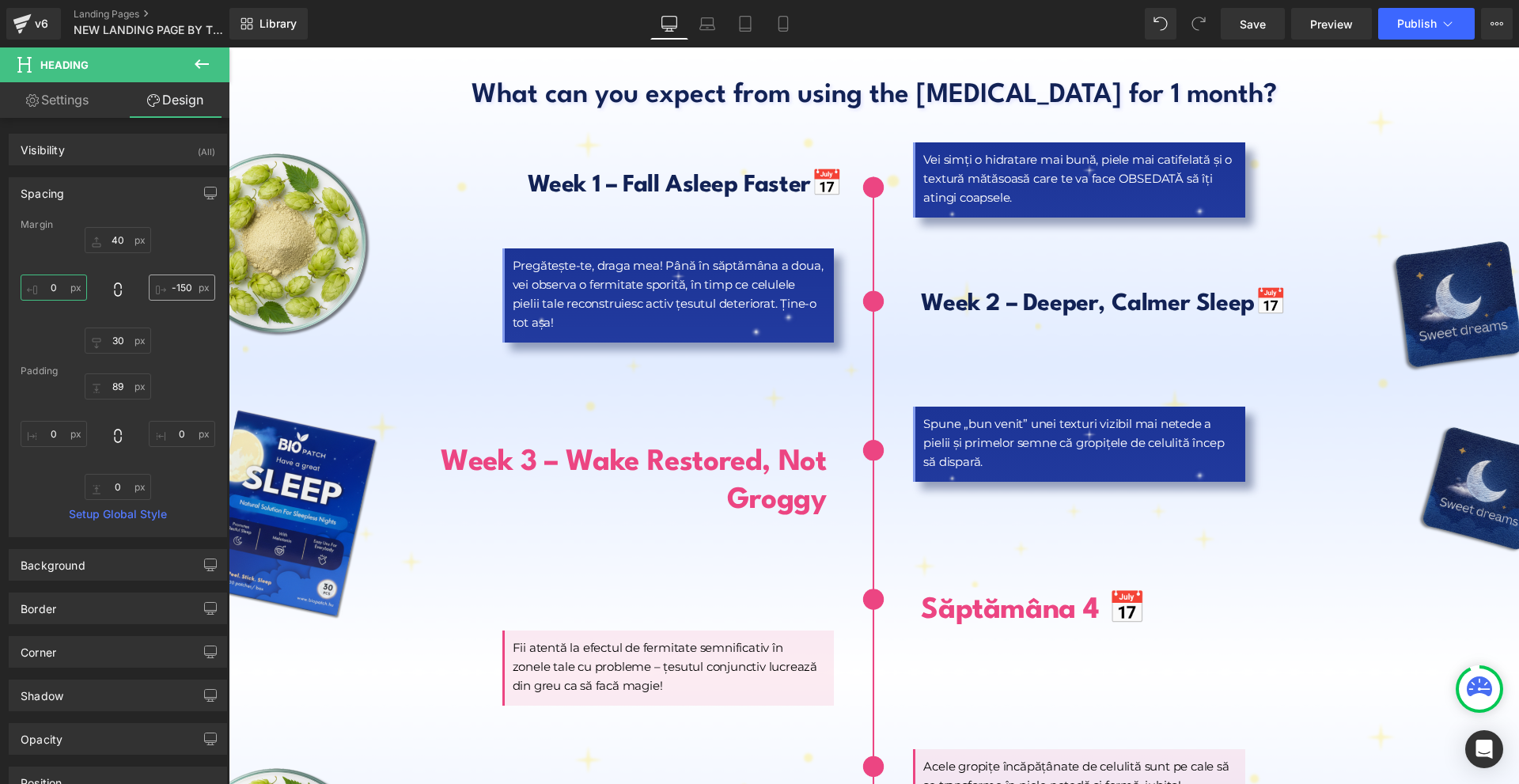
type input "0"
click at [170, 291] on input "text" at bounding box center [182, 288] width 67 height 26
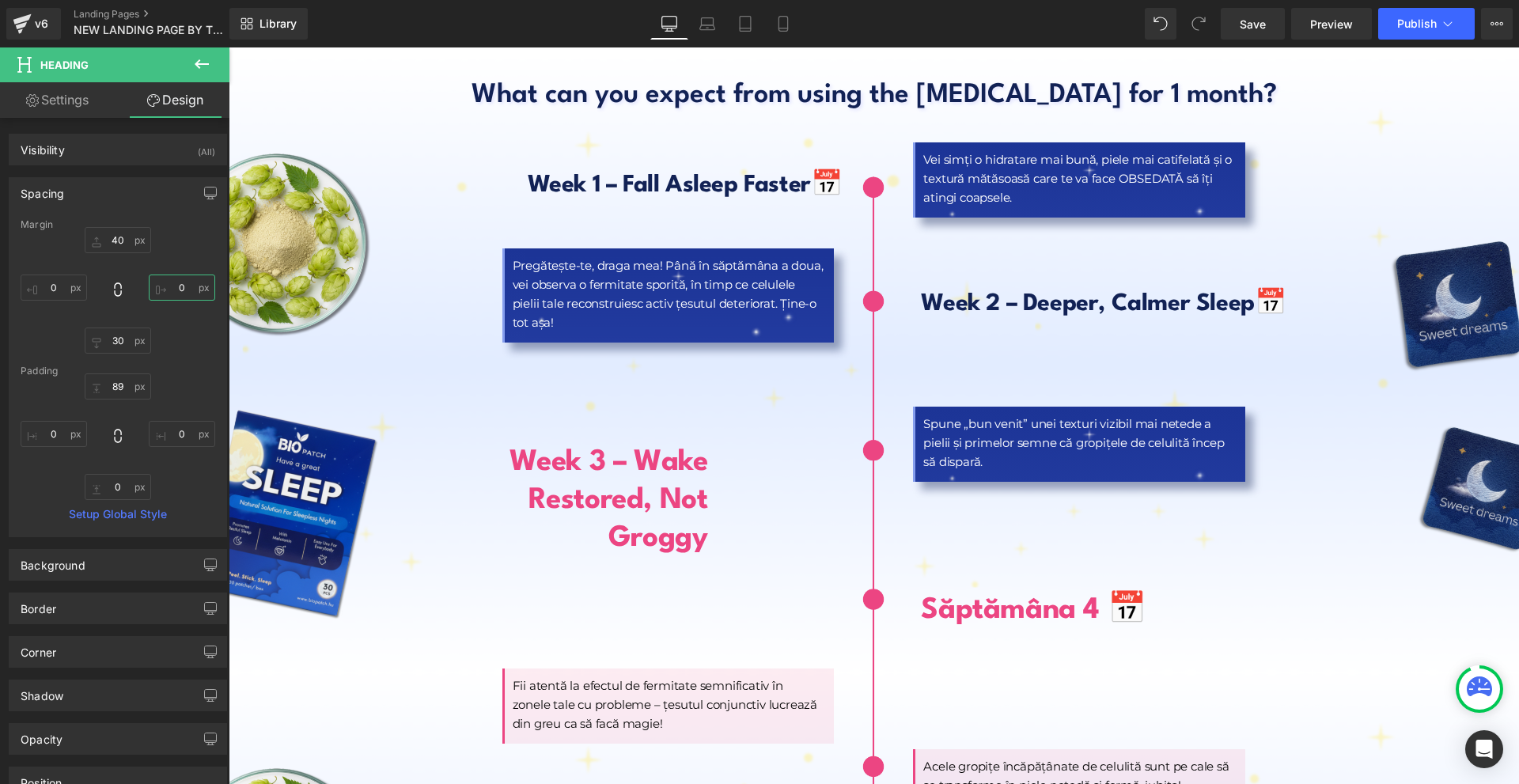
click at [171, 290] on input "0" at bounding box center [182, 288] width 67 height 26
type input "-150"
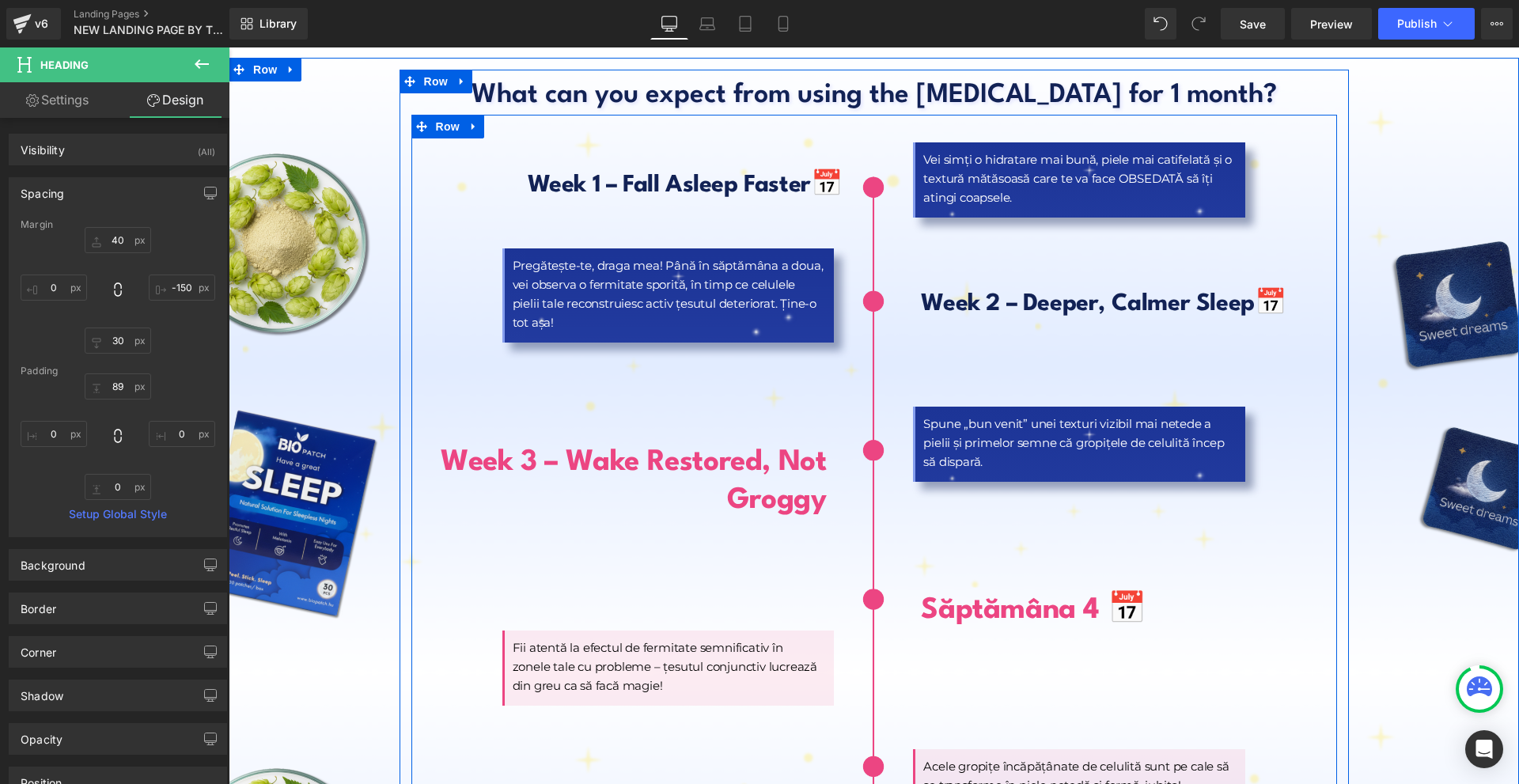
drag, startPoint x: 1281, startPoint y: 266, endPoint x: 1264, endPoint y: 262, distance: 17.5
click at [1280, 293] on b "📅" at bounding box center [1270, 304] width 32 height 23
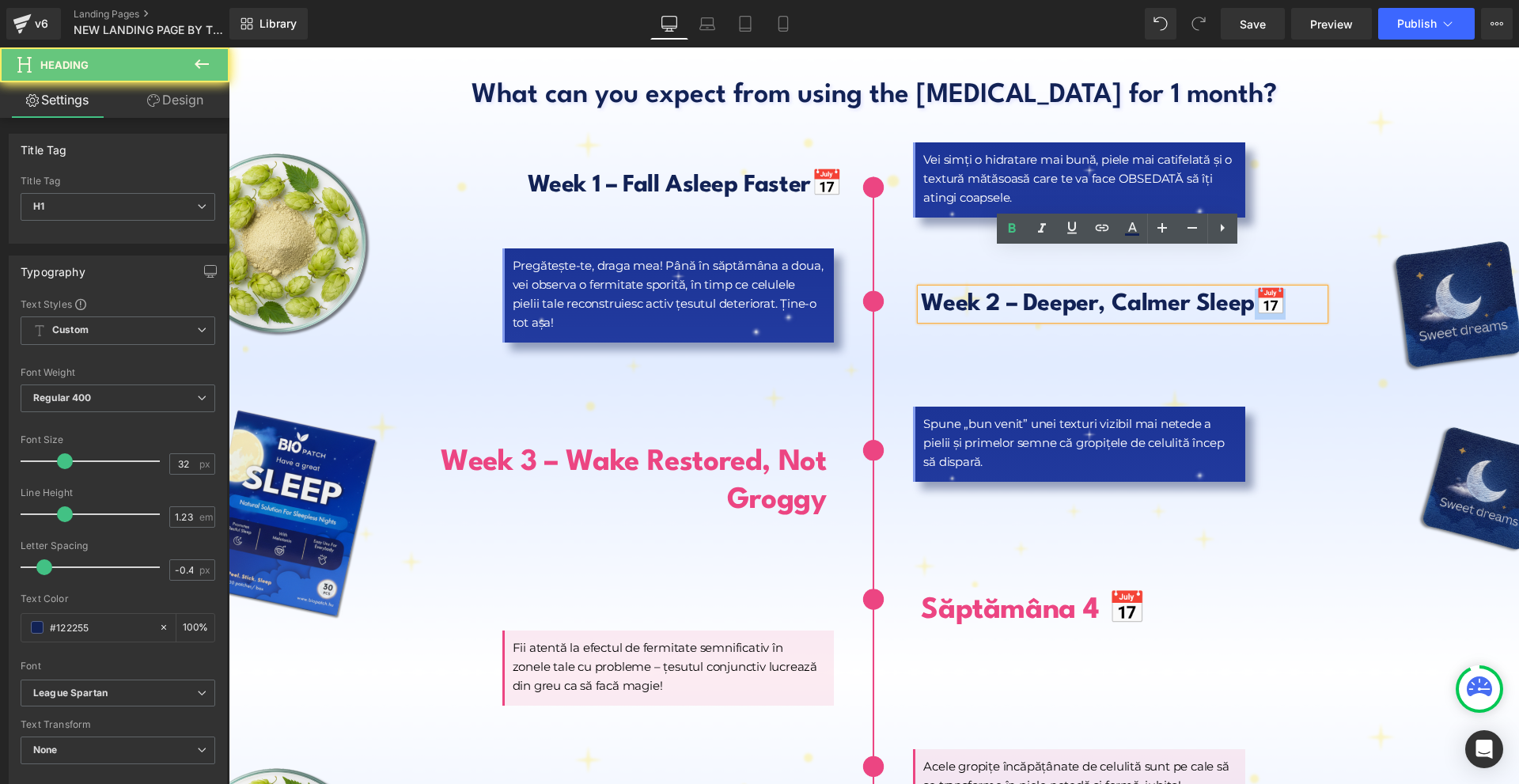
drag, startPoint x: 1264, startPoint y: 261, endPoint x: 1278, endPoint y: 261, distance: 14.0
click at [1278, 293] on b "📅" at bounding box center [1270, 304] width 32 height 23
copy b "📅"
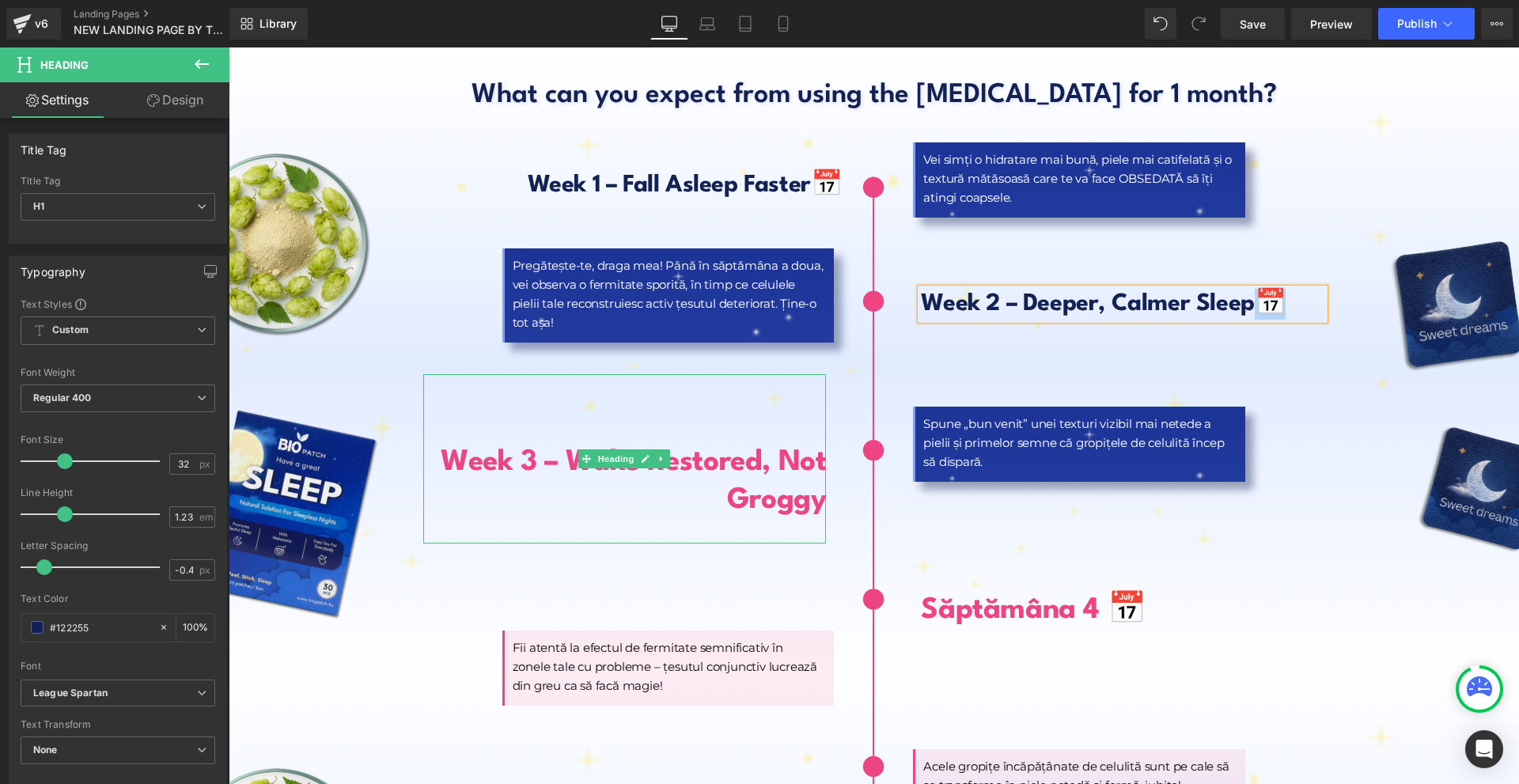
click at [642, 452] on h1 "Week 3 – Wake Restored, Not Groggy" at bounding box center [625, 482] width 404 height 76
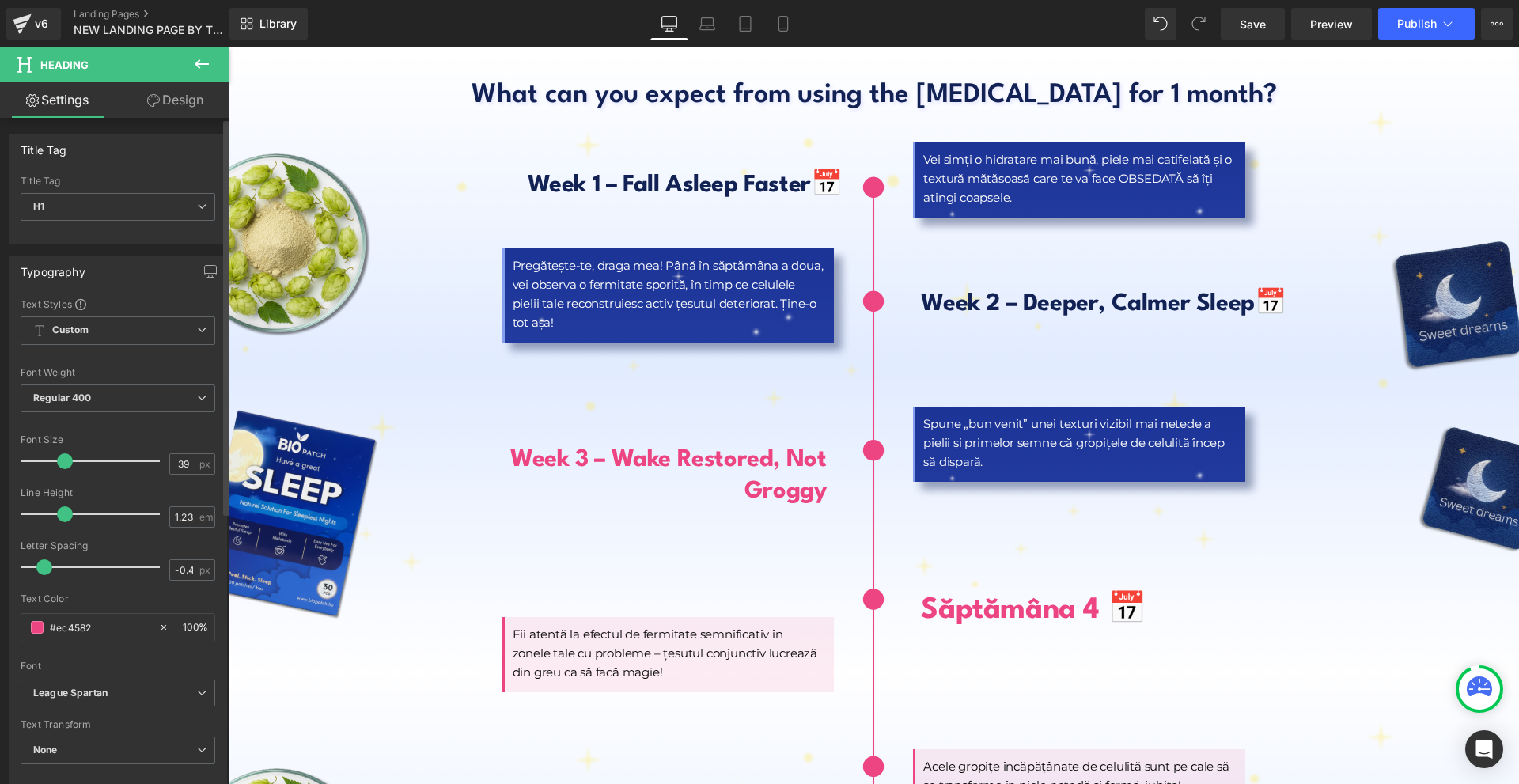
click at [64, 461] on span at bounding box center [64, 460] width 15 height 15
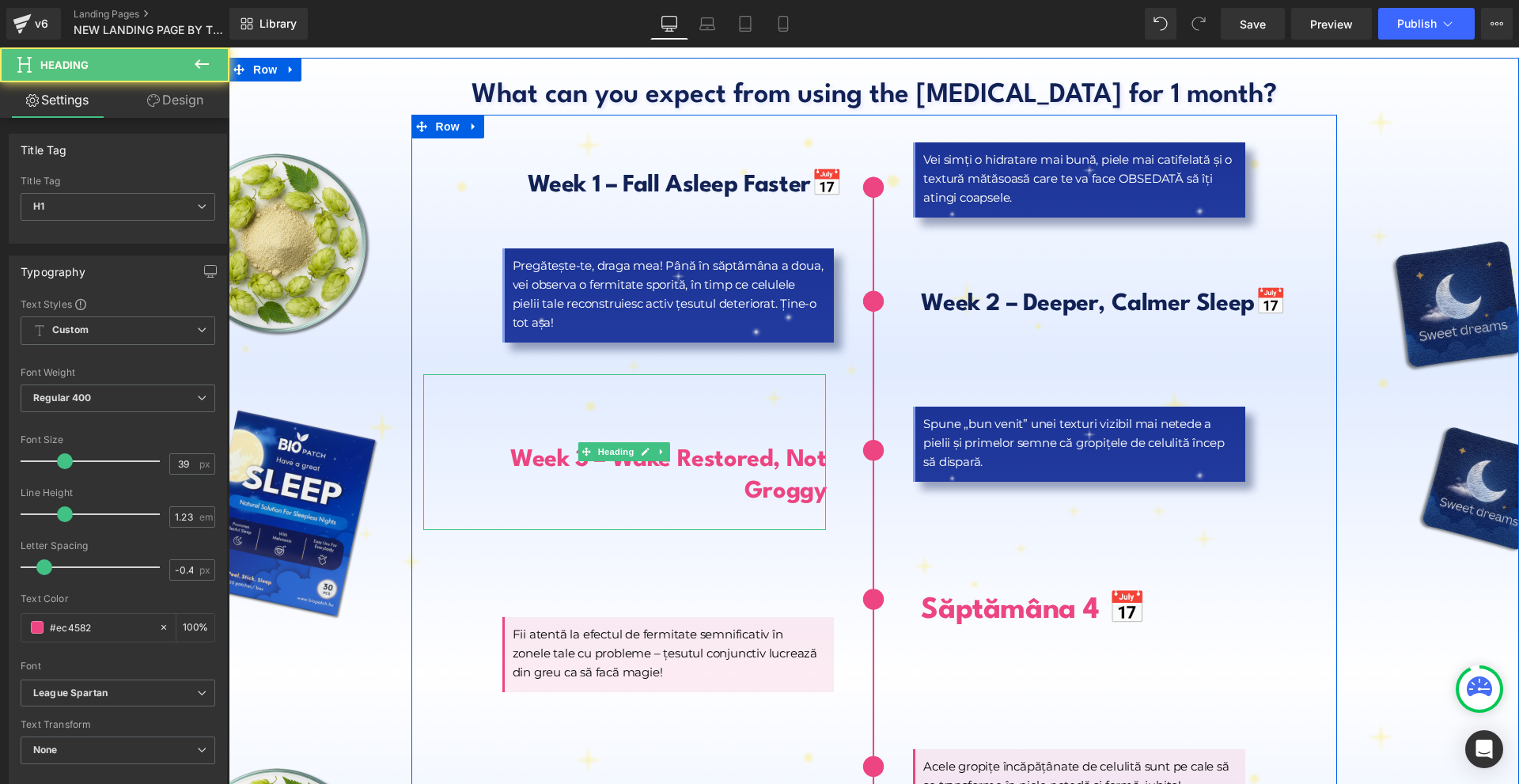
click at [498, 444] on h1 "Week 3 – Wake Restored, Not Groggy" at bounding box center [625, 475] width 404 height 63
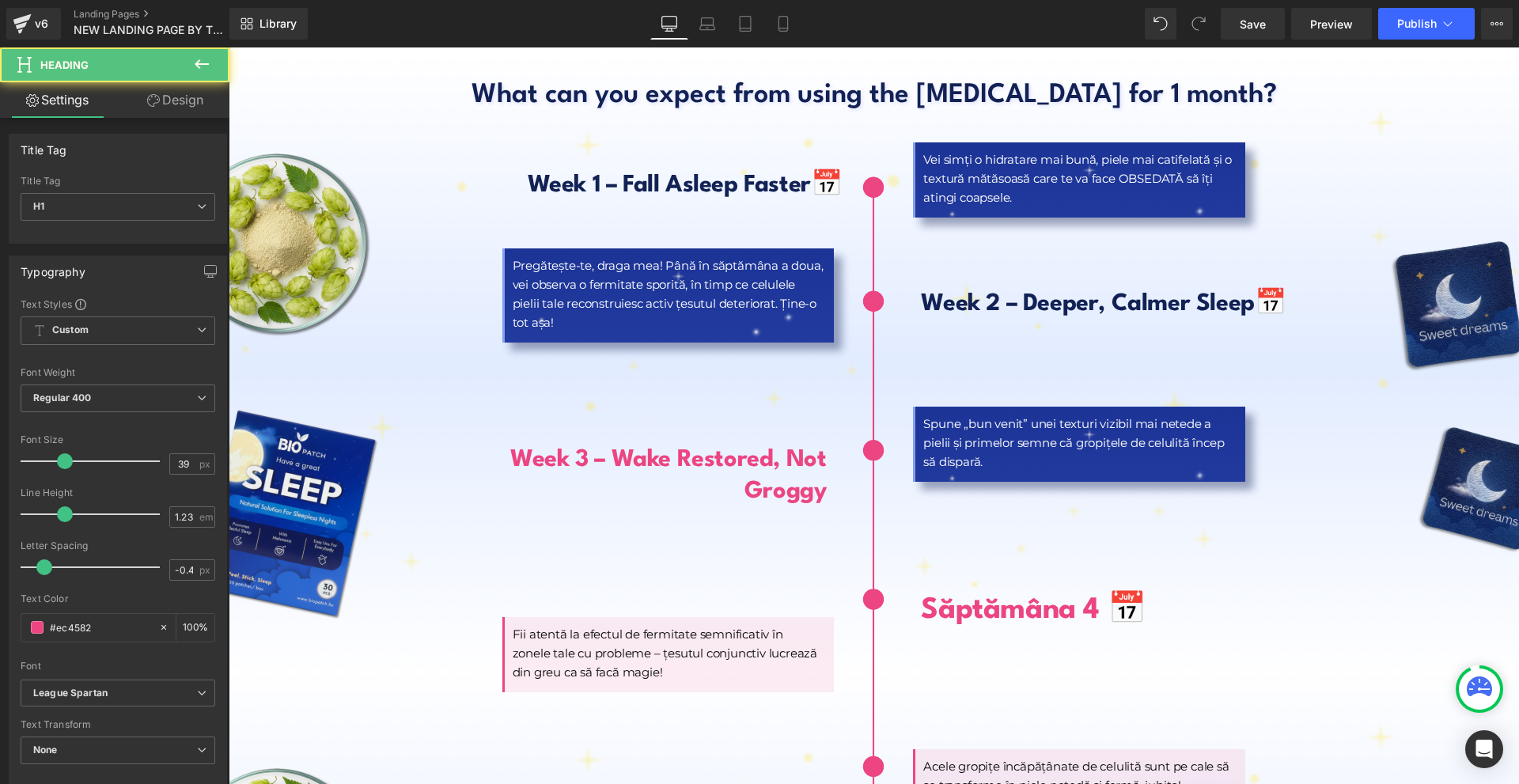
click at [179, 98] on link "Design" at bounding box center [175, 100] width 115 height 36
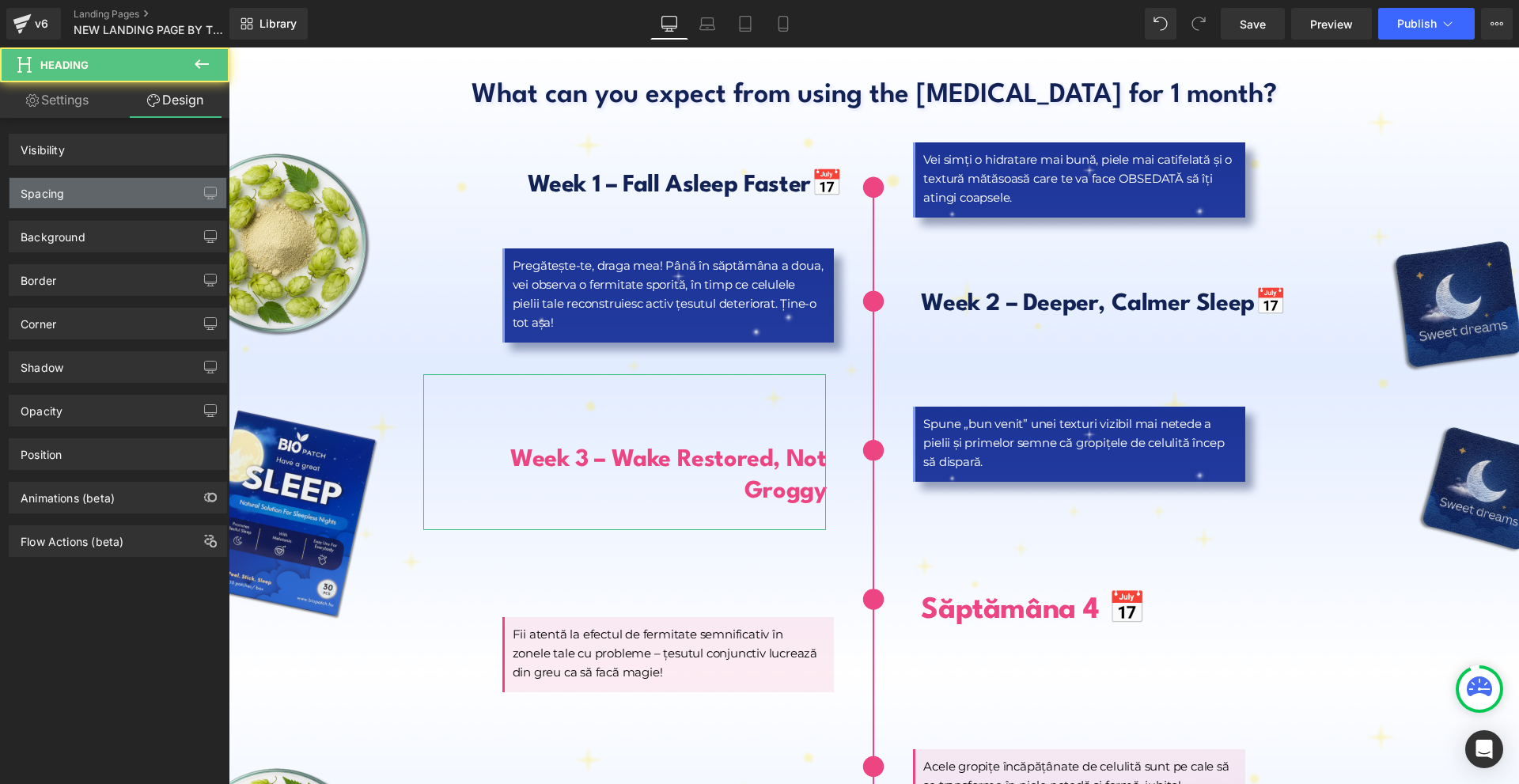
click at [78, 199] on div "Spacing" at bounding box center [118, 192] width 217 height 30
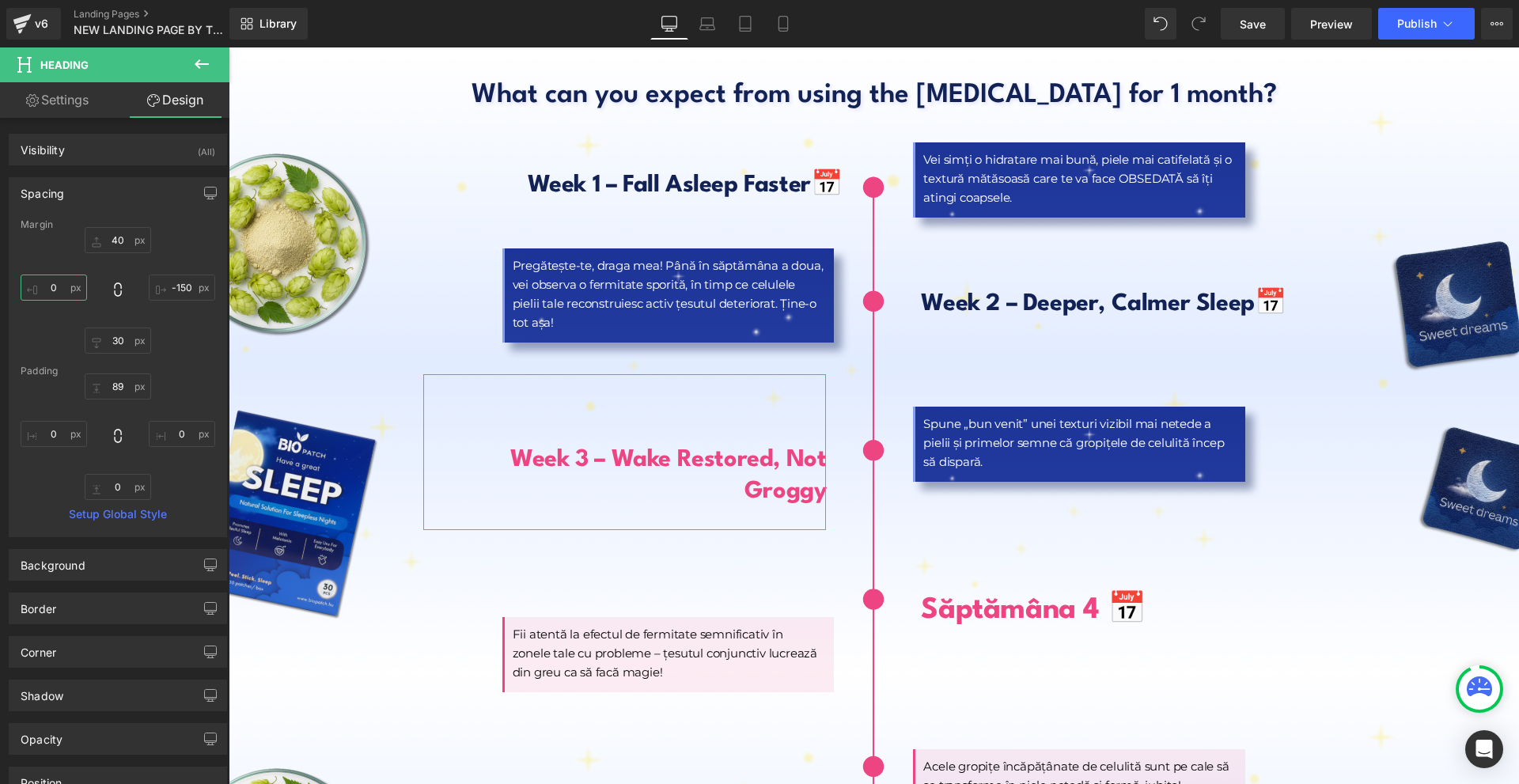
click at [60, 293] on input "text" at bounding box center [54, 288] width 67 height 26
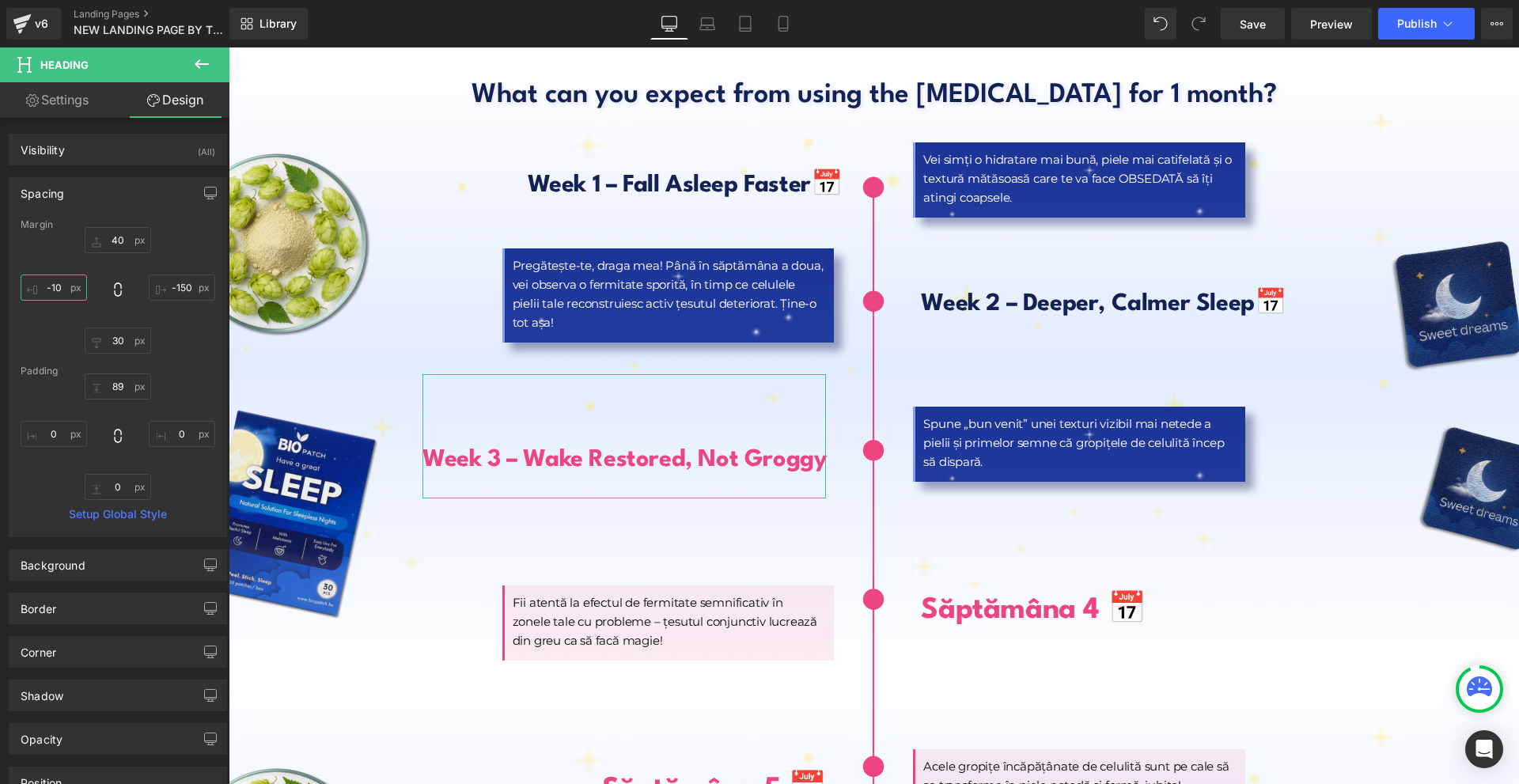
type input "-100"
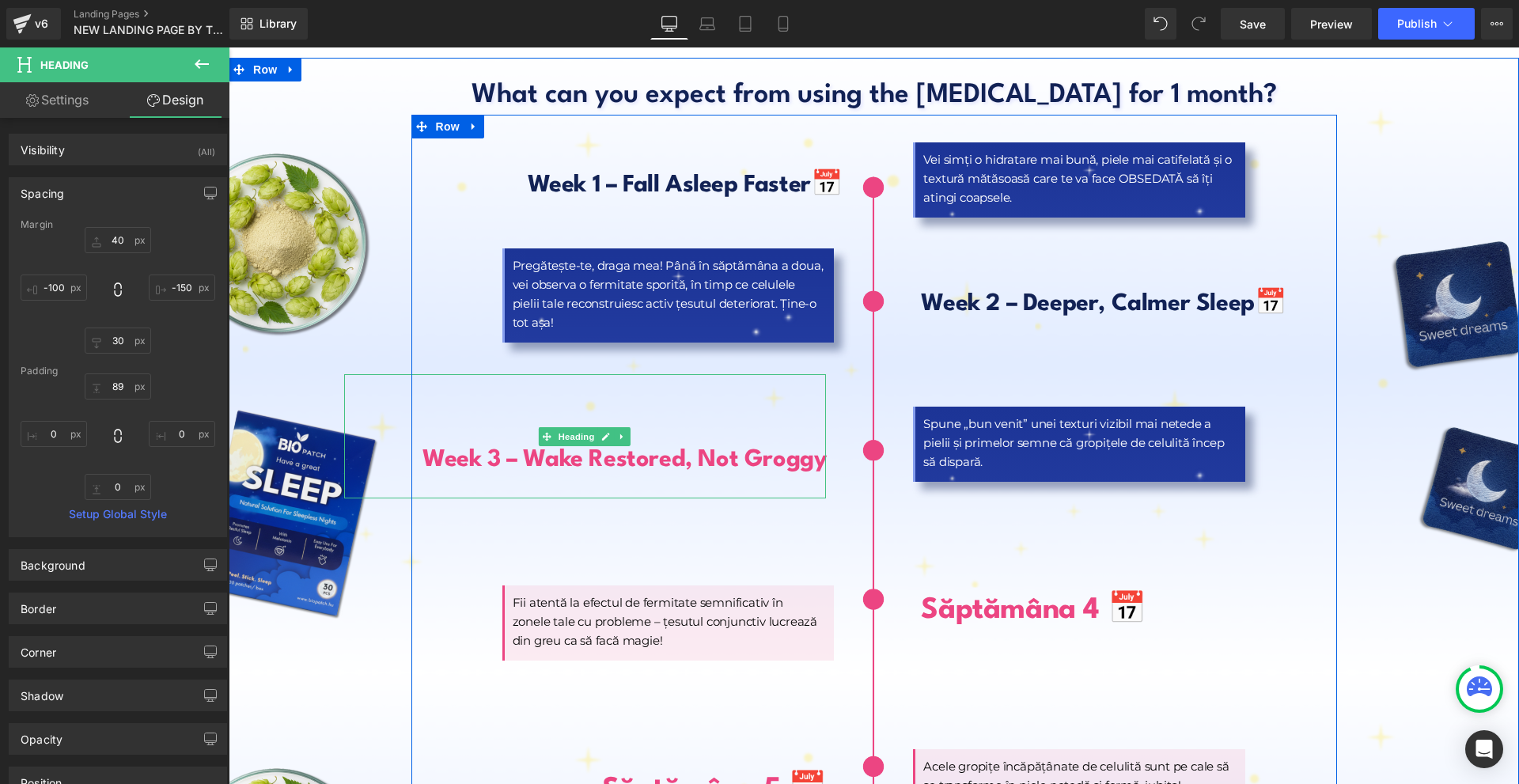
click at [484, 448] on b "Week 3 – Wake Restored, Not Groggy" at bounding box center [624, 460] width 404 height 23
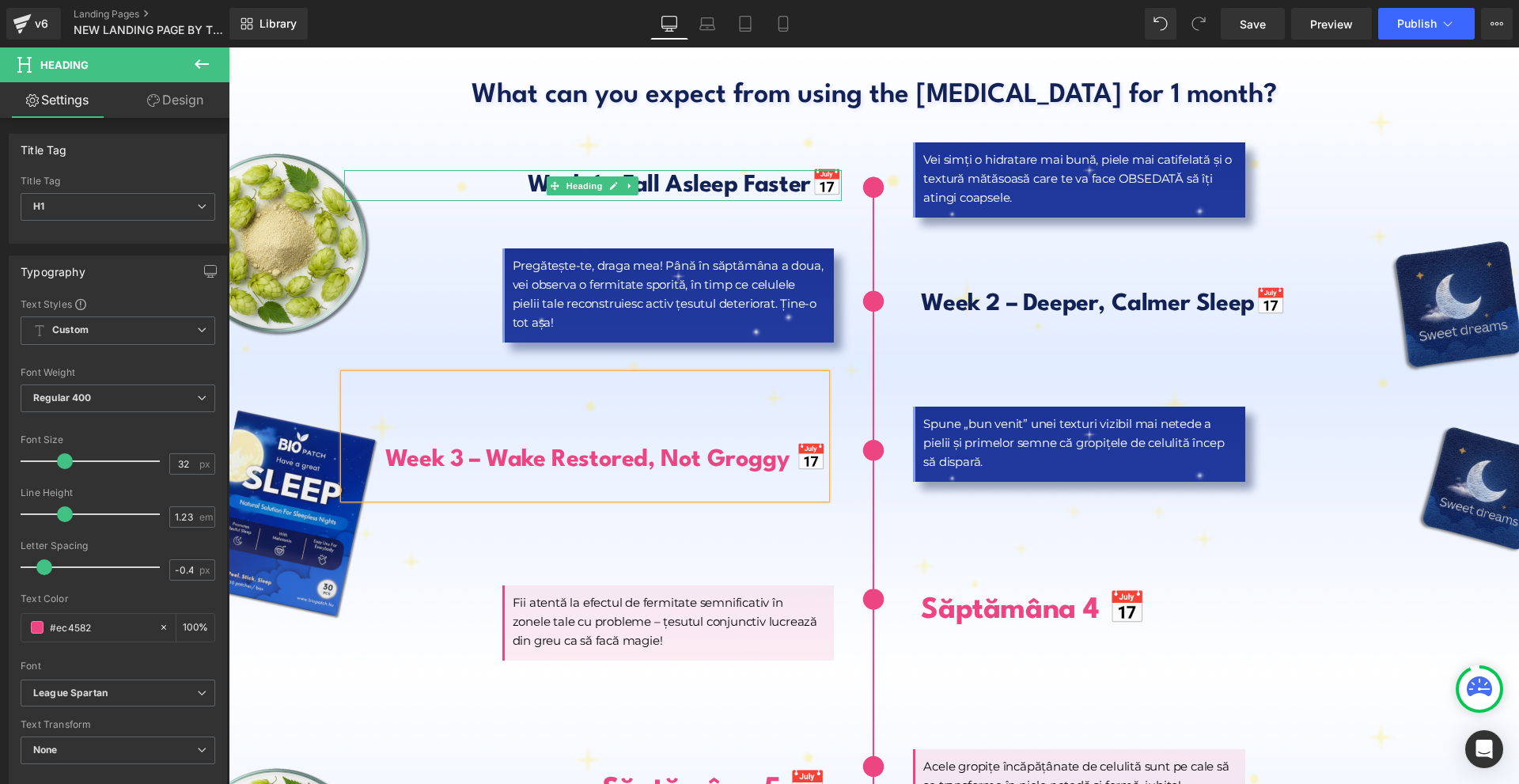
click at [538, 174] on b "Week 1 – Fall Asleep Faster" at bounding box center [669, 185] width 283 height 23
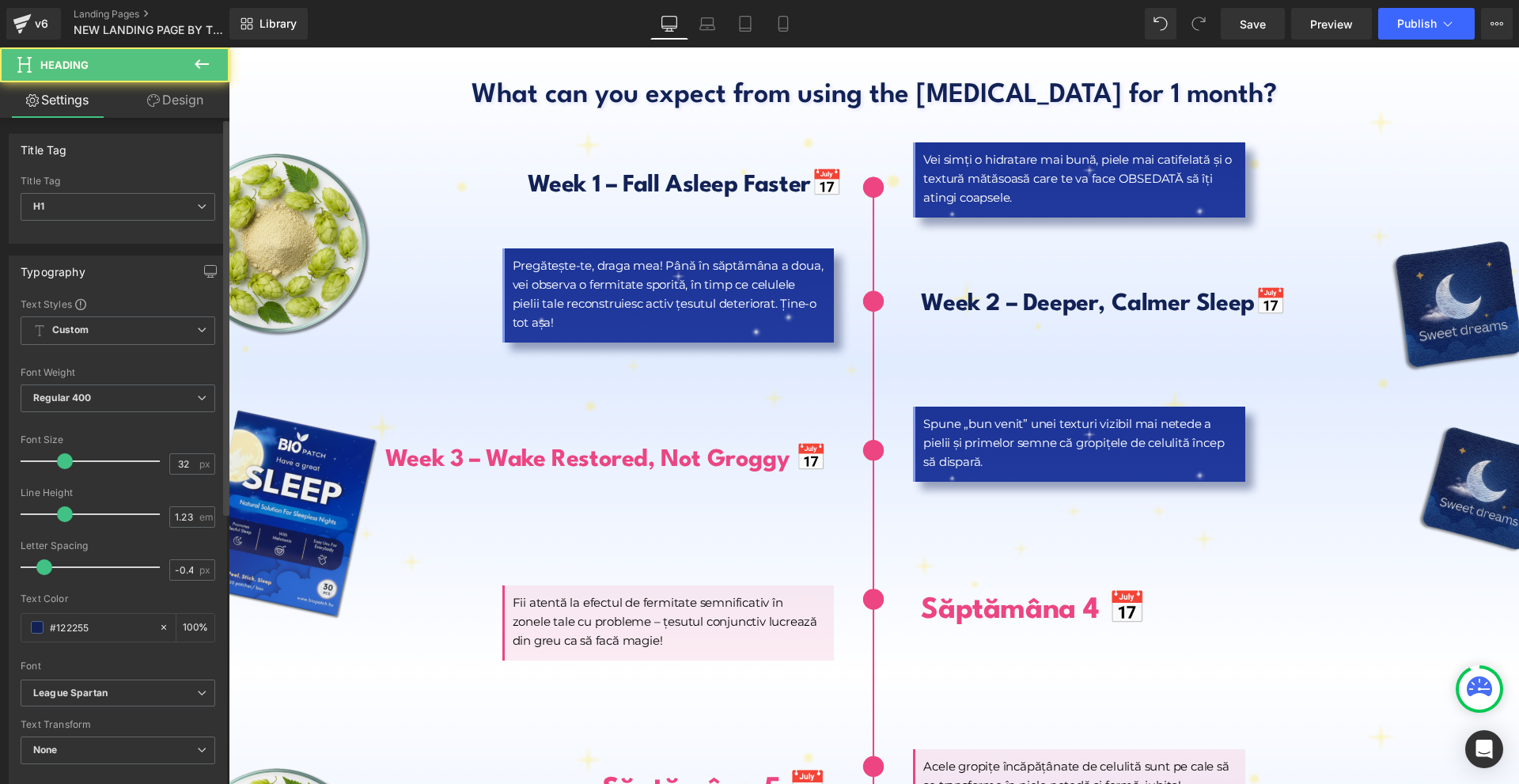
click at [79, 645] on div "Text Color #122255 100 %" at bounding box center [117, 627] width 195 height 67
click at [87, 626] on input "#122255" at bounding box center [100, 627] width 101 height 17
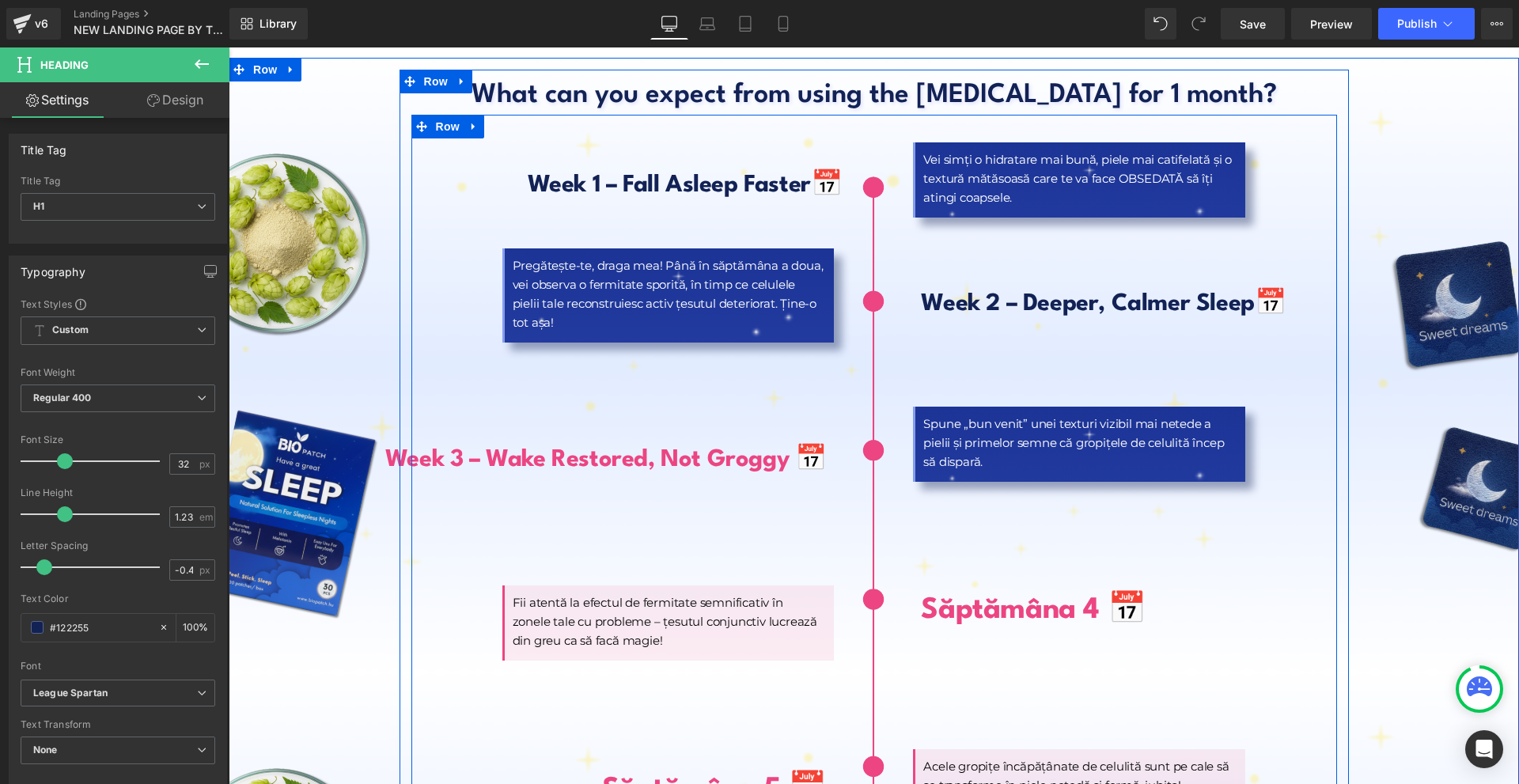
click at [453, 448] on b "Week 3 – Wake Restored, Not Groggy 📅" at bounding box center [606, 460] width 441 height 23
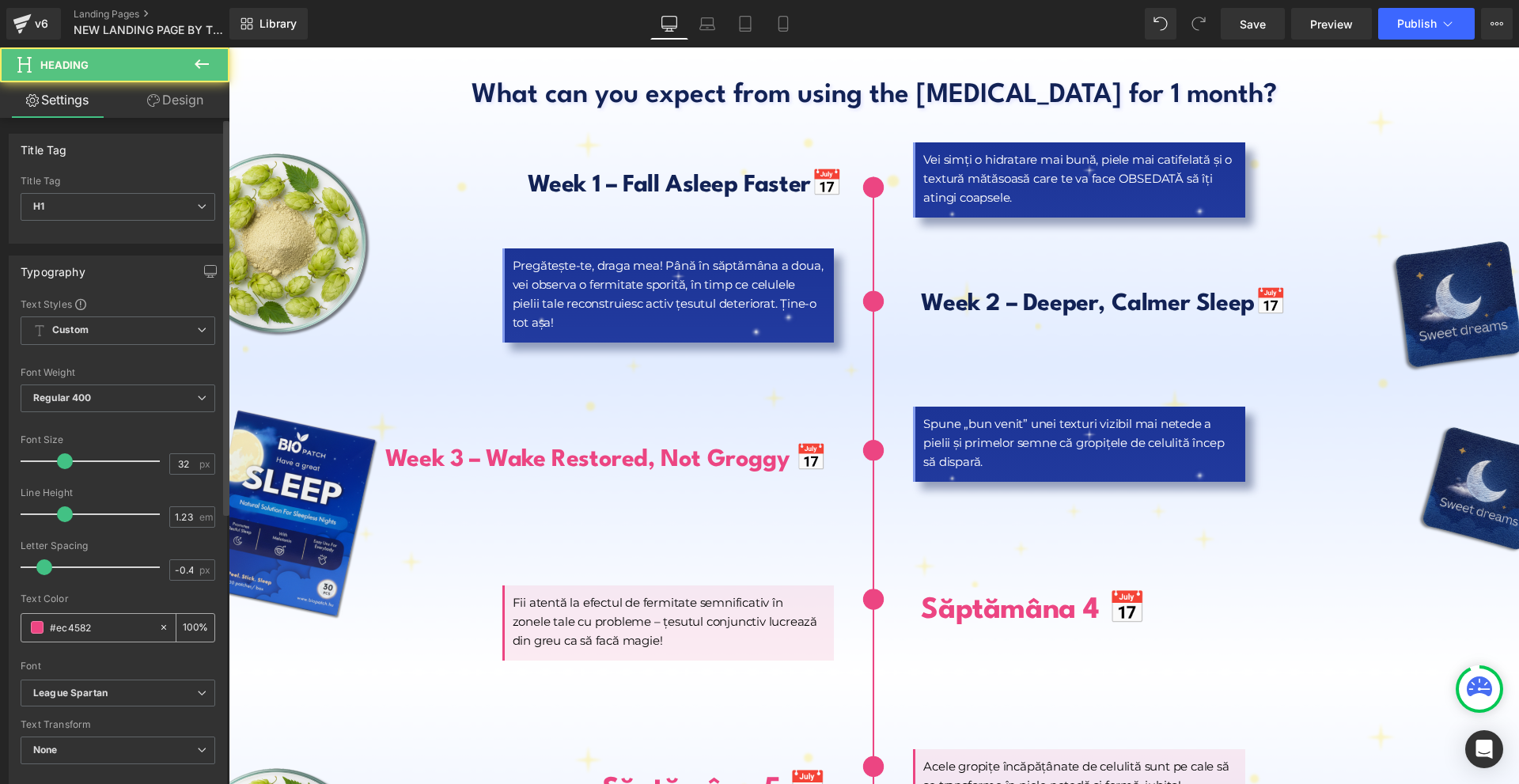
click at [65, 632] on input "#ec4582" at bounding box center [100, 627] width 101 height 17
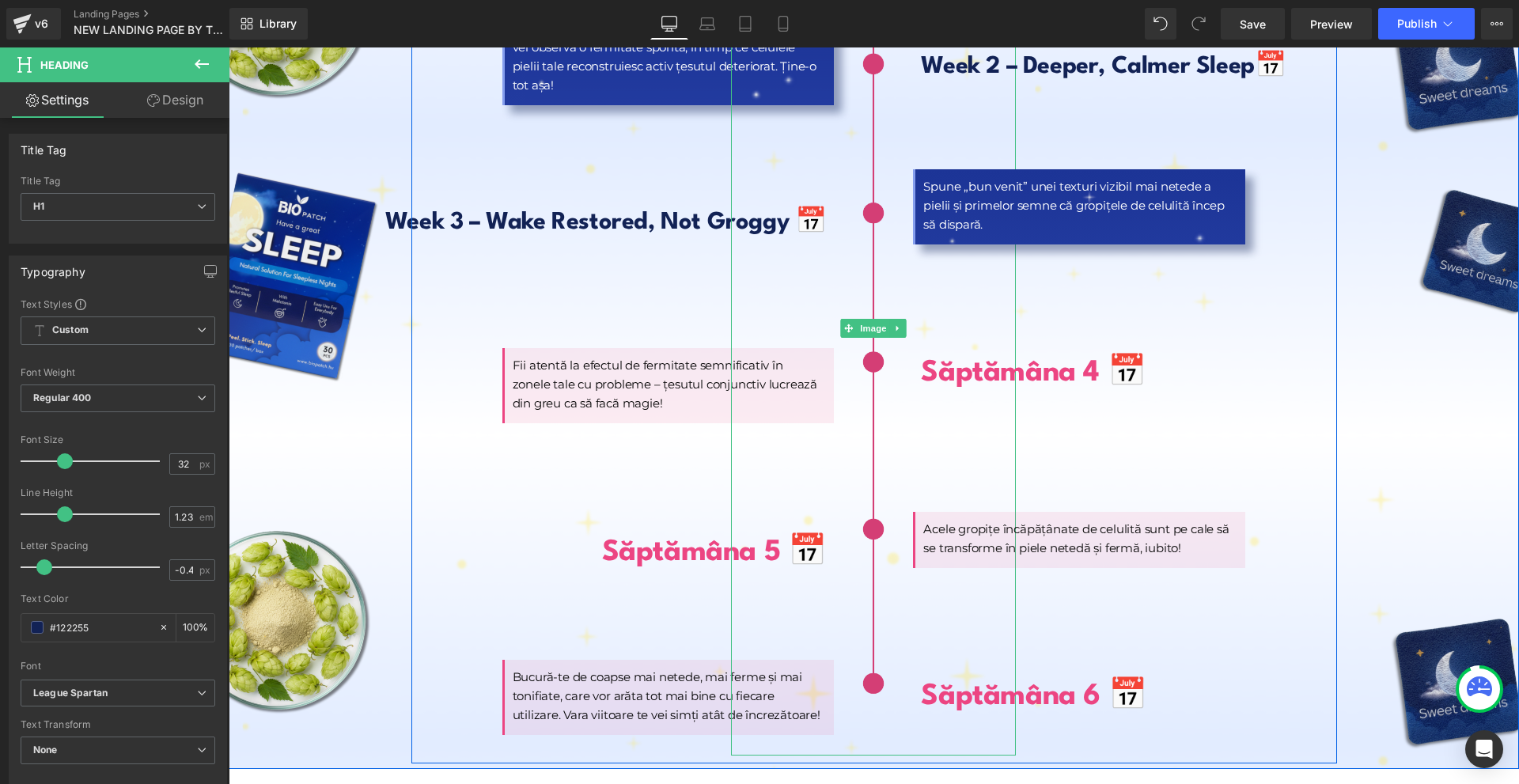
scroll to position [7276, 0]
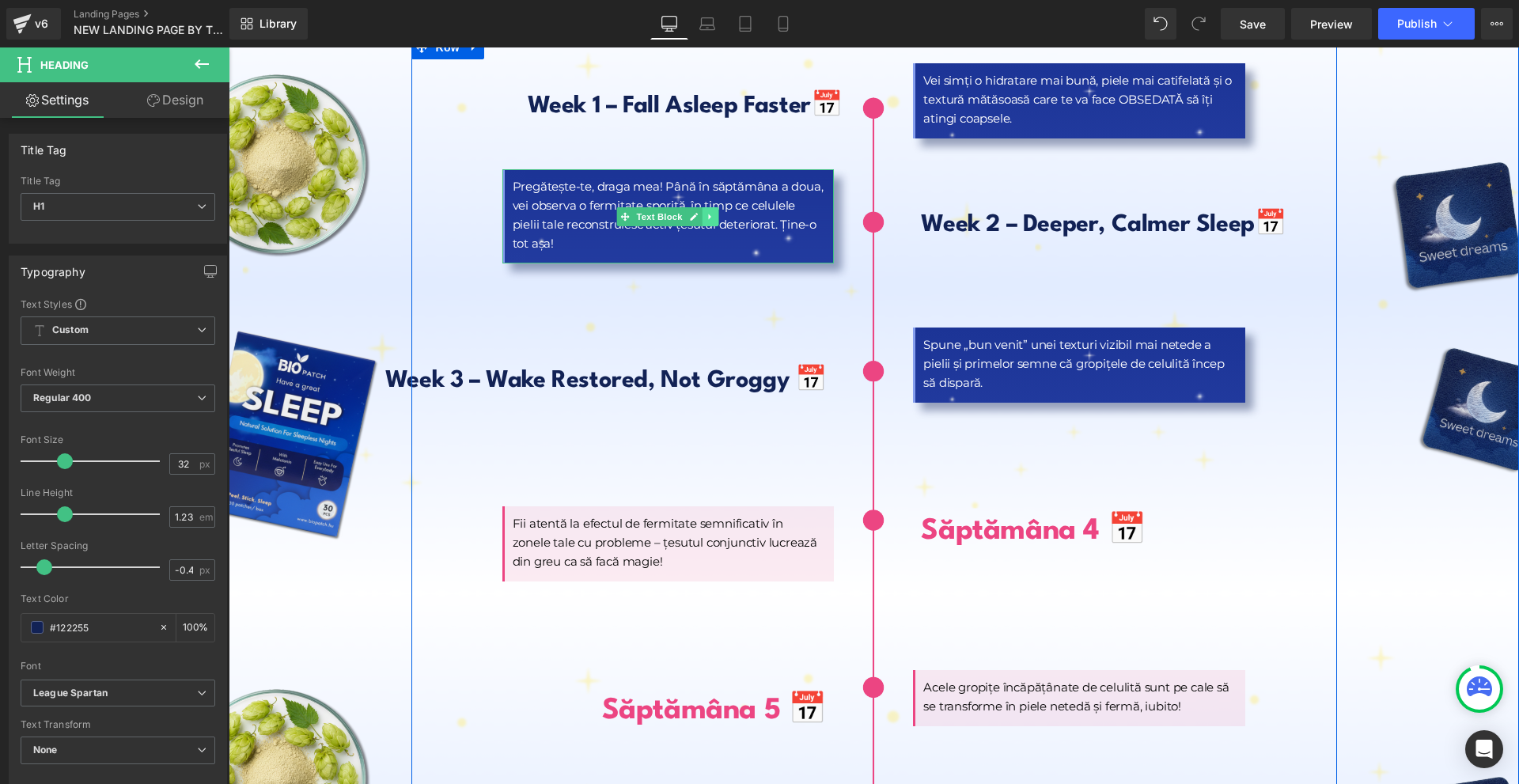
type input "#122255"
click at [703, 207] on link at bounding box center [711, 216] width 16 height 19
click at [698, 212] on icon at bounding box center [702, 216] width 9 height 9
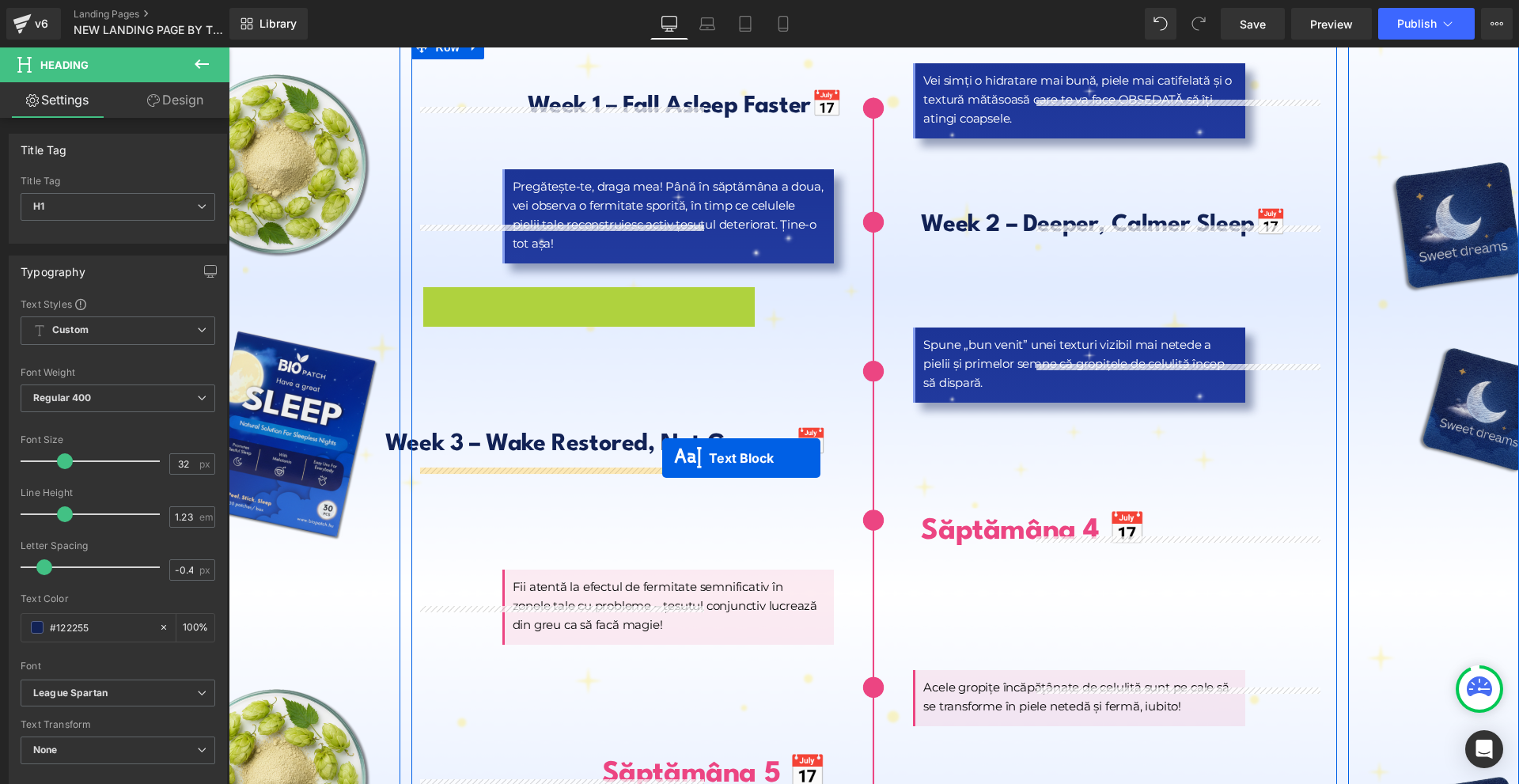
drag, startPoint x: 650, startPoint y: 292, endPoint x: 637, endPoint y: 463, distance: 171.5
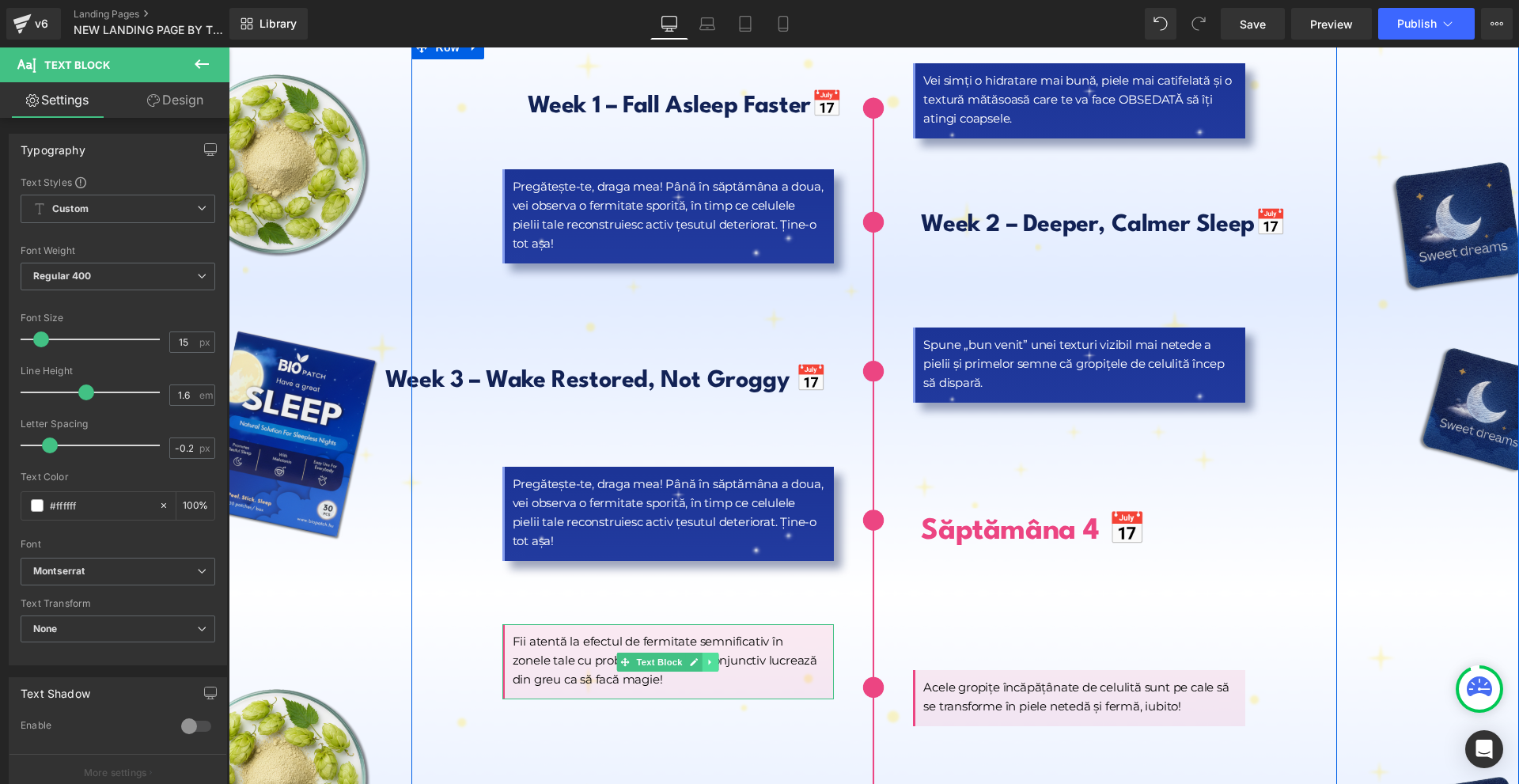
click at [703, 653] on link at bounding box center [711, 662] width 16 height 19
click at [714, 657] on icon at bounding box center [718, 662] width 9 height 10
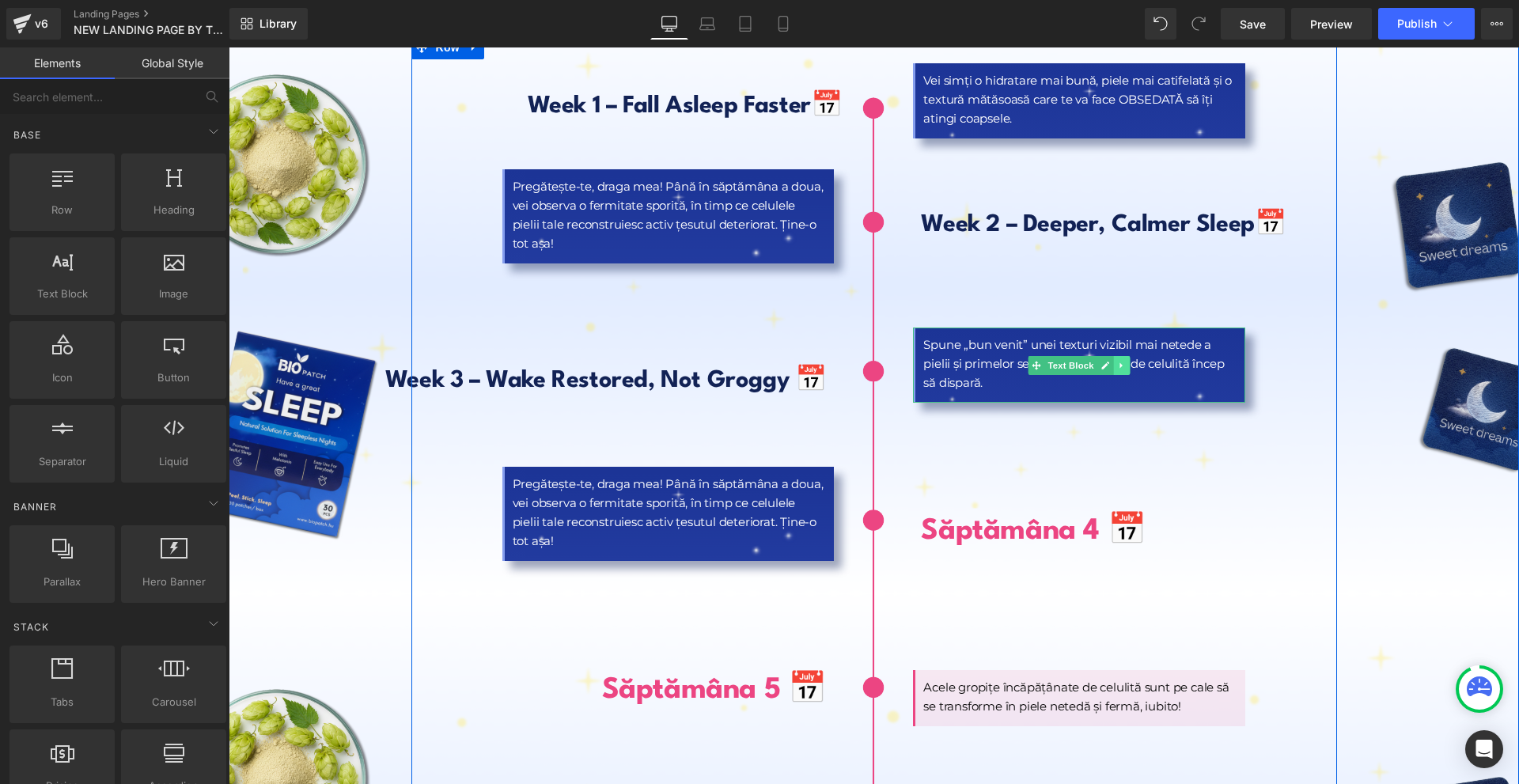
click at [1120, 362] on icon at bounding box center [1121, 364] width 2 height 6
click at [1110, 361] on icon at bounding box center [1114, 365] width 9 height 9
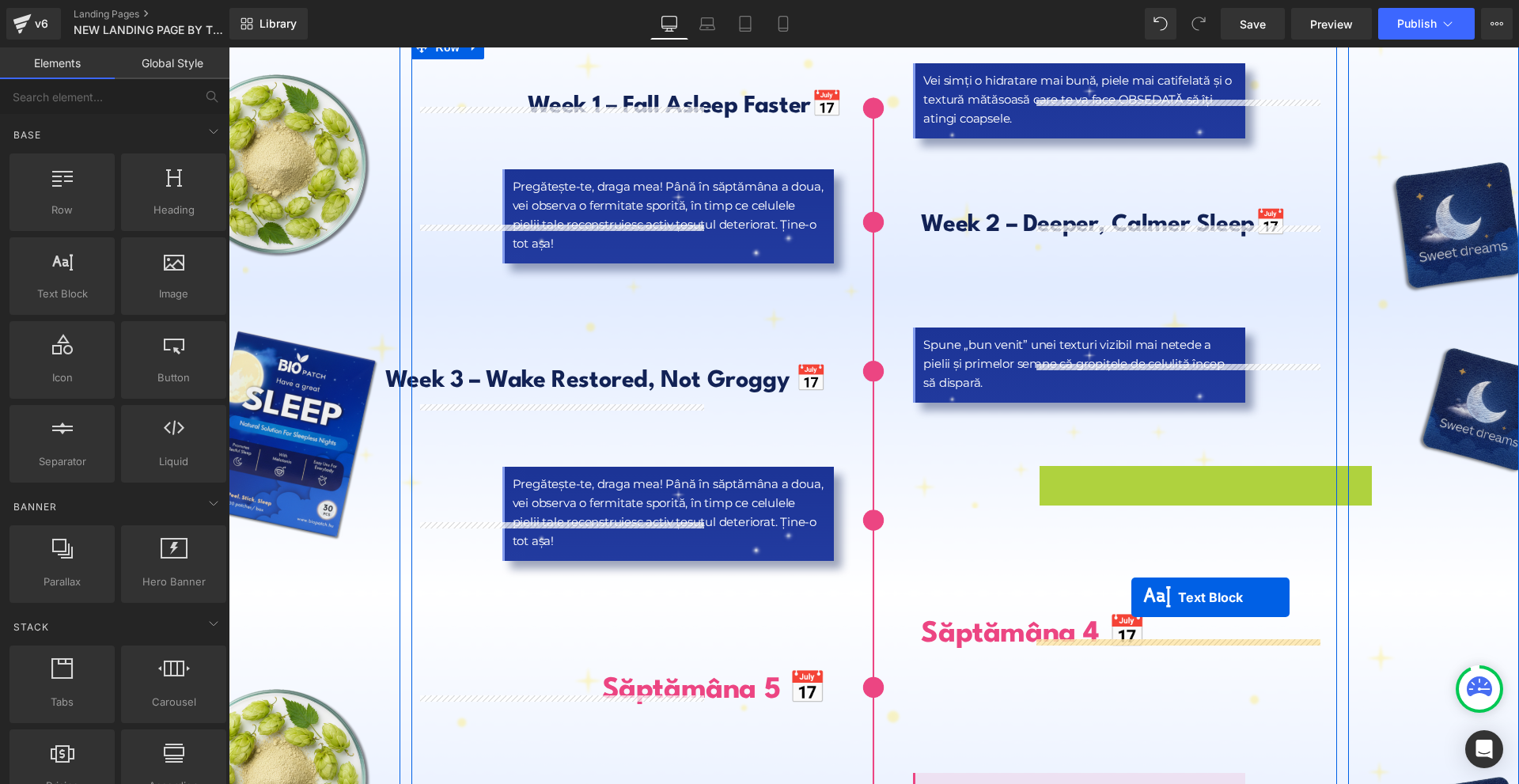
drag, startPoint x: 1066, startPoint y: 462, endPoint x: 1132, endPoint y: 597, distance: 150.3
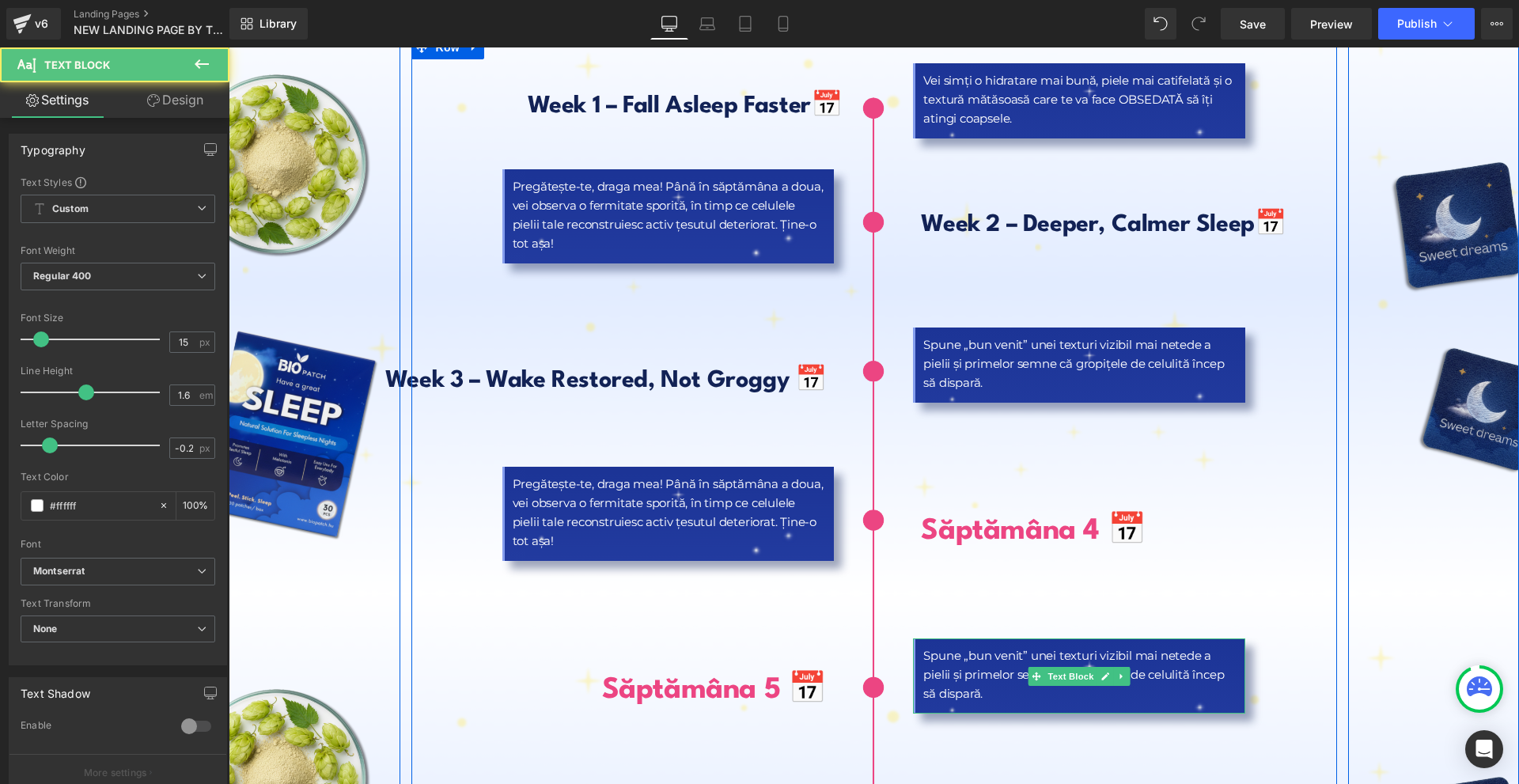
scroll to position [7355, 0]
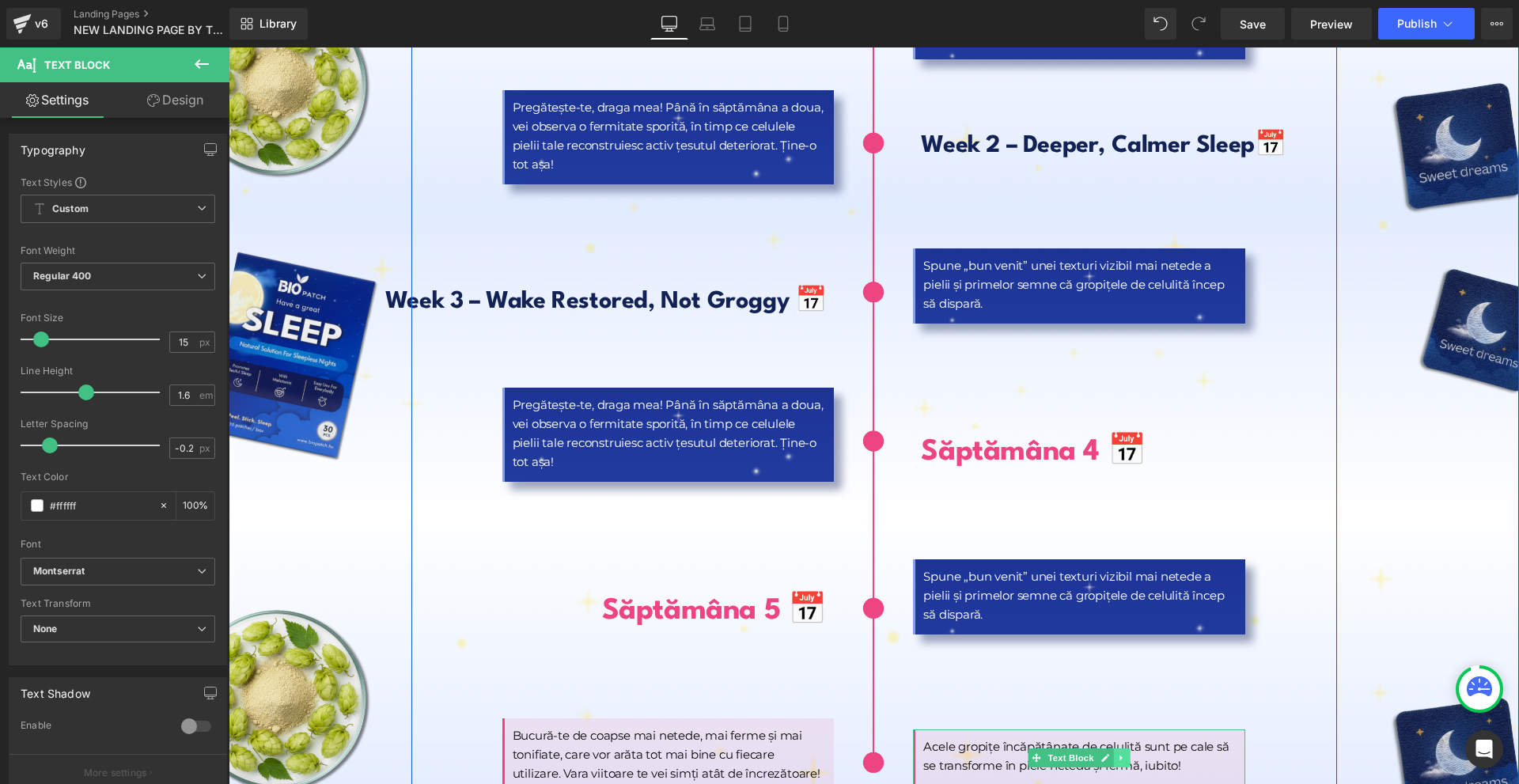
click at [1116, 748] on link at bounding box center [1122, 757] width 16 height 19
click at [1127, 753] on icon at bounding box center [1130, 757] width 9 height 9
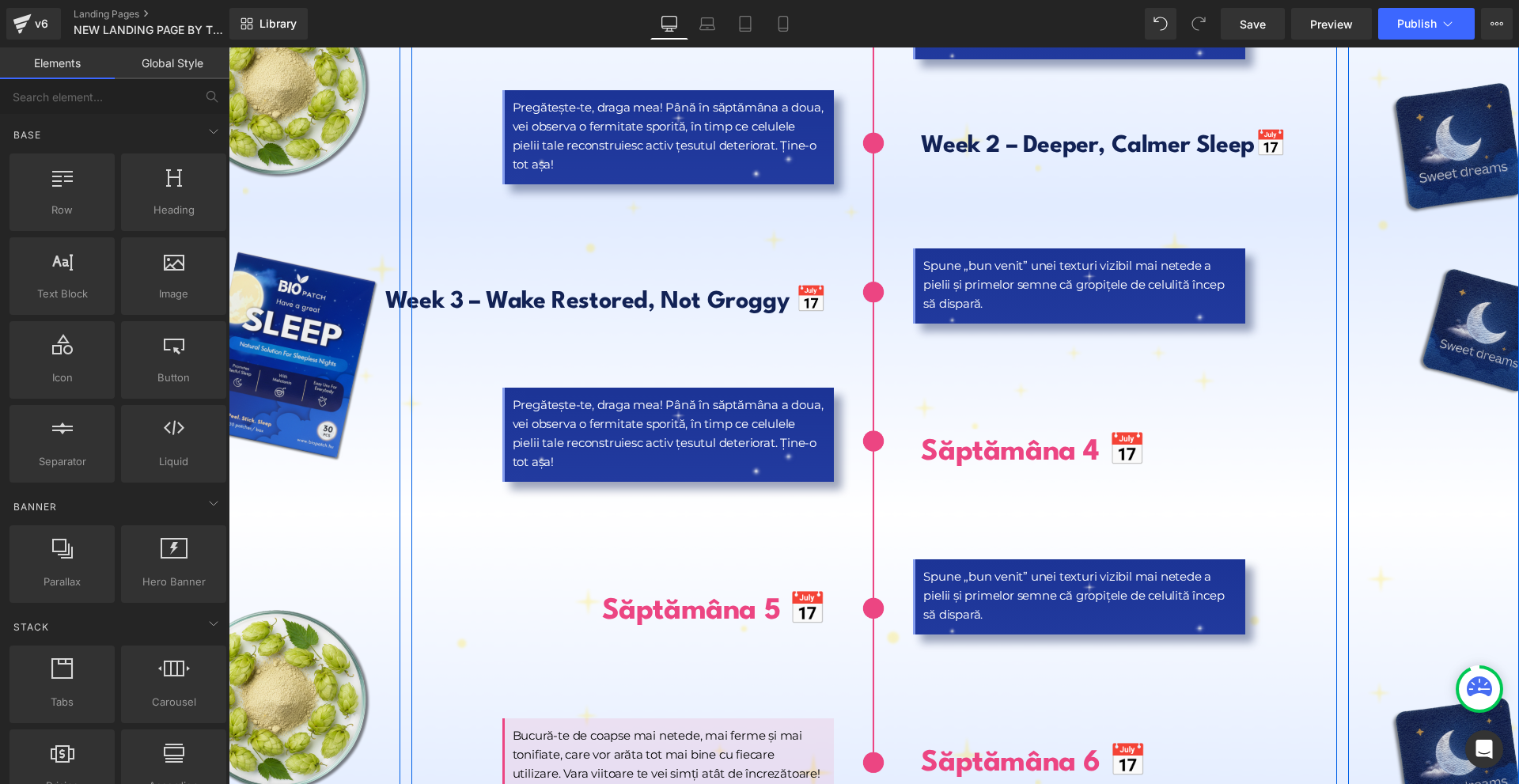
scroll to position [7592, 0]
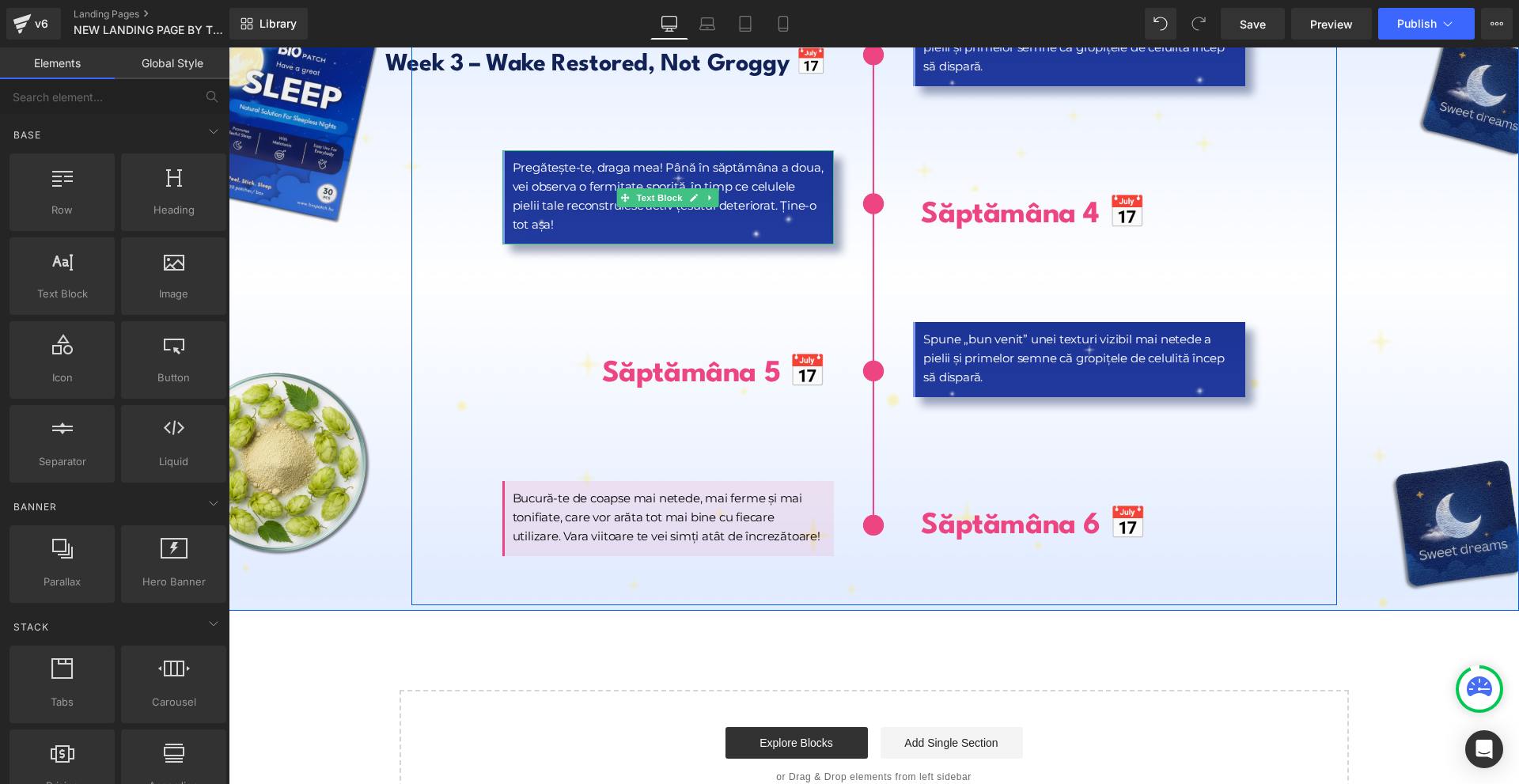
click at [703, 188] on link at bounding box center [711, 197] width 16 height 19
click at [697, 188] on link at bounding box center [703, 197] width 16 height 19
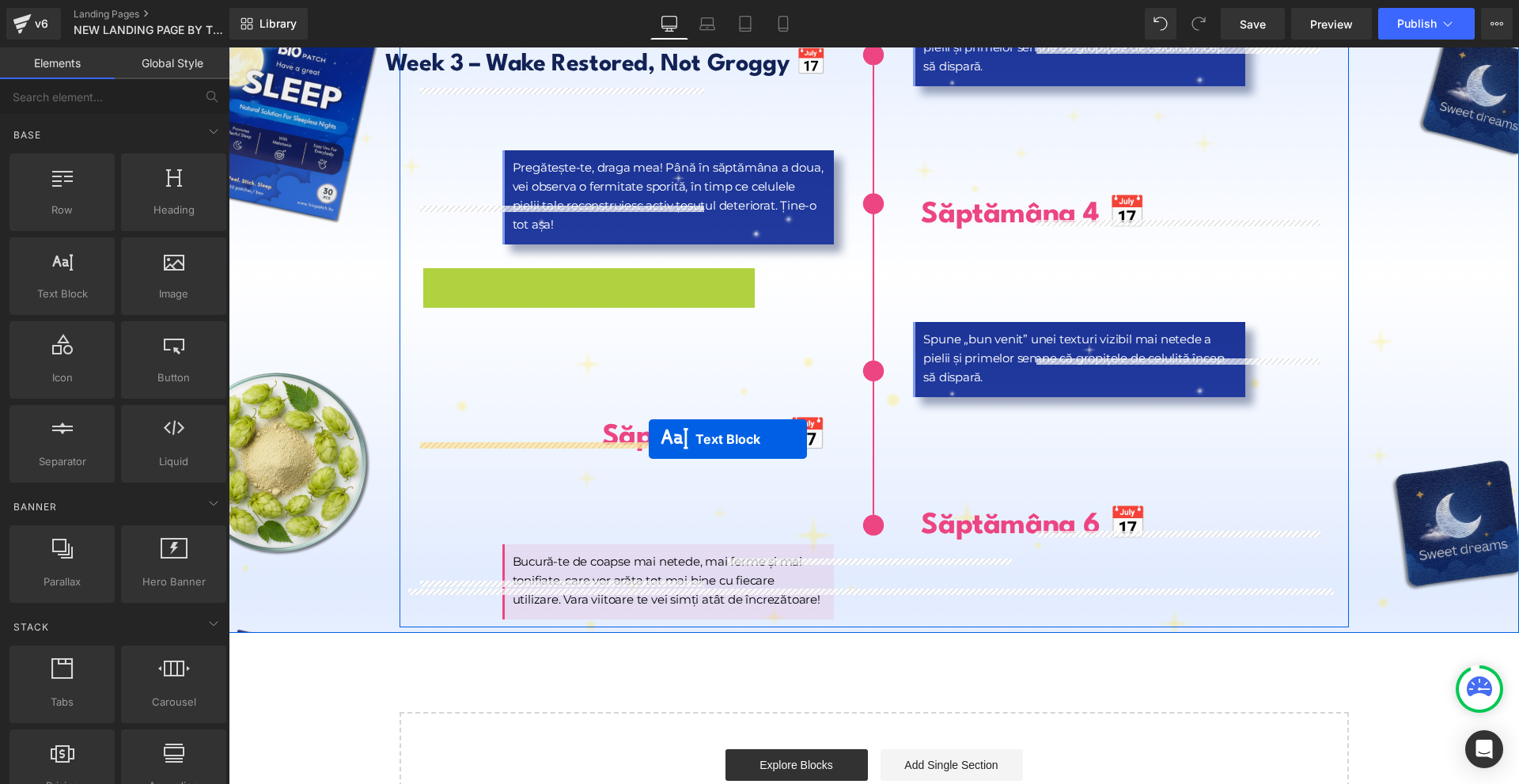
drag, startPoint x: 643, startPoint y: 277, endPoint x: 649, endPoint y: 439, distance: 162.1
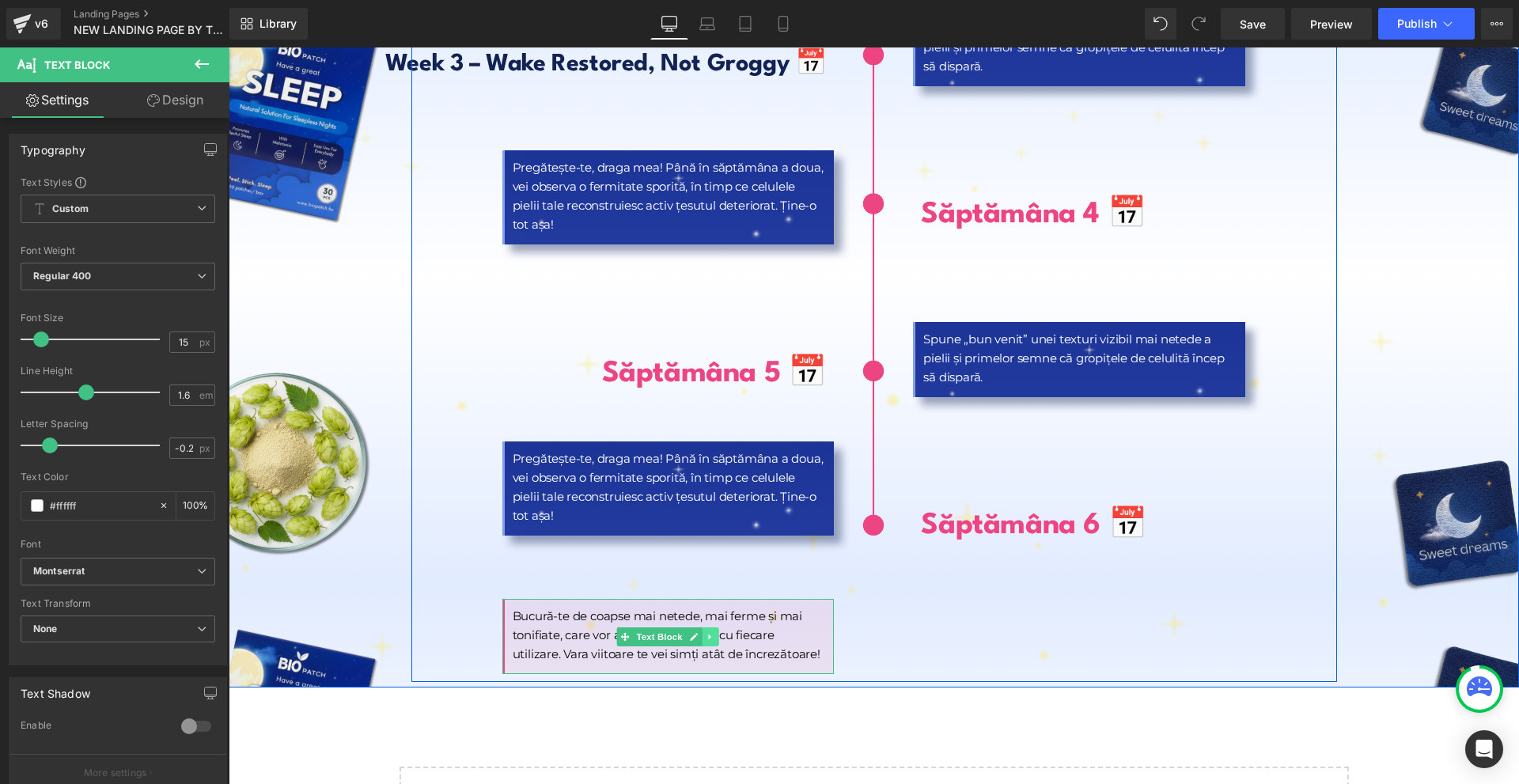
click at [707, 632] on icon at bounding box center [711, 636] width 9 height 10
click at [714, 632] on icon at bounding box center [718, 636] width 9 height 9
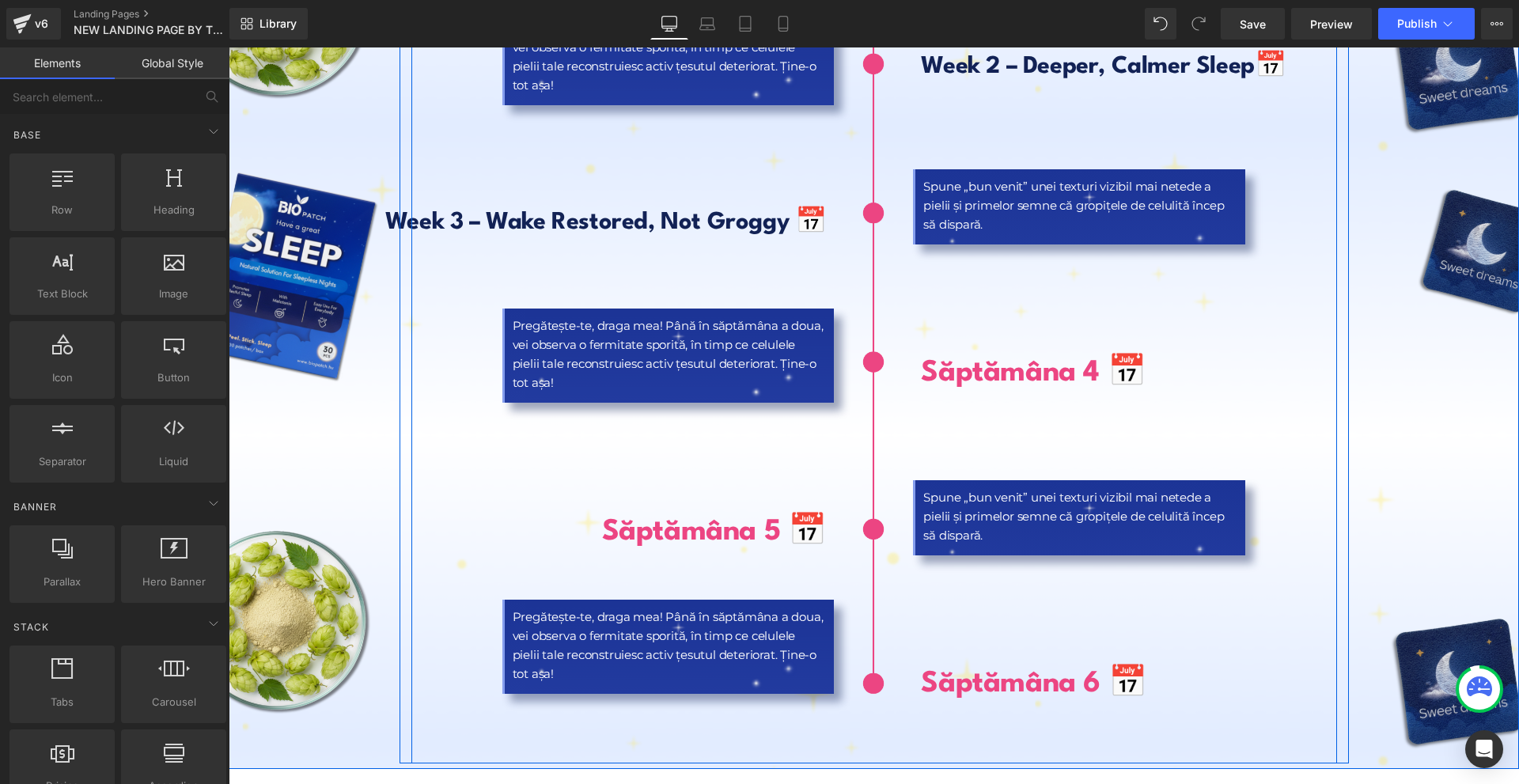
scroll to position [7276, 0]
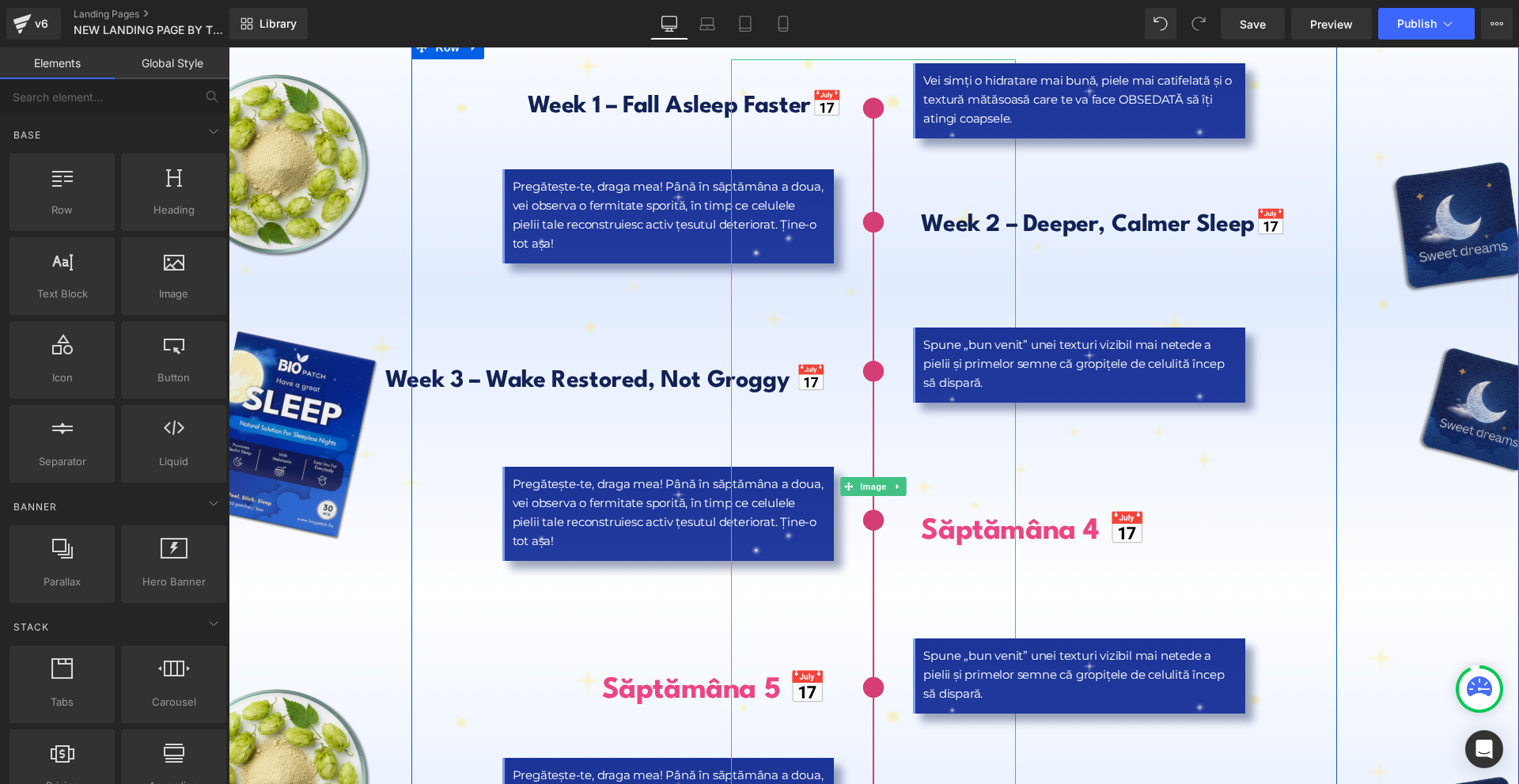
scroll to position [7355, 0]
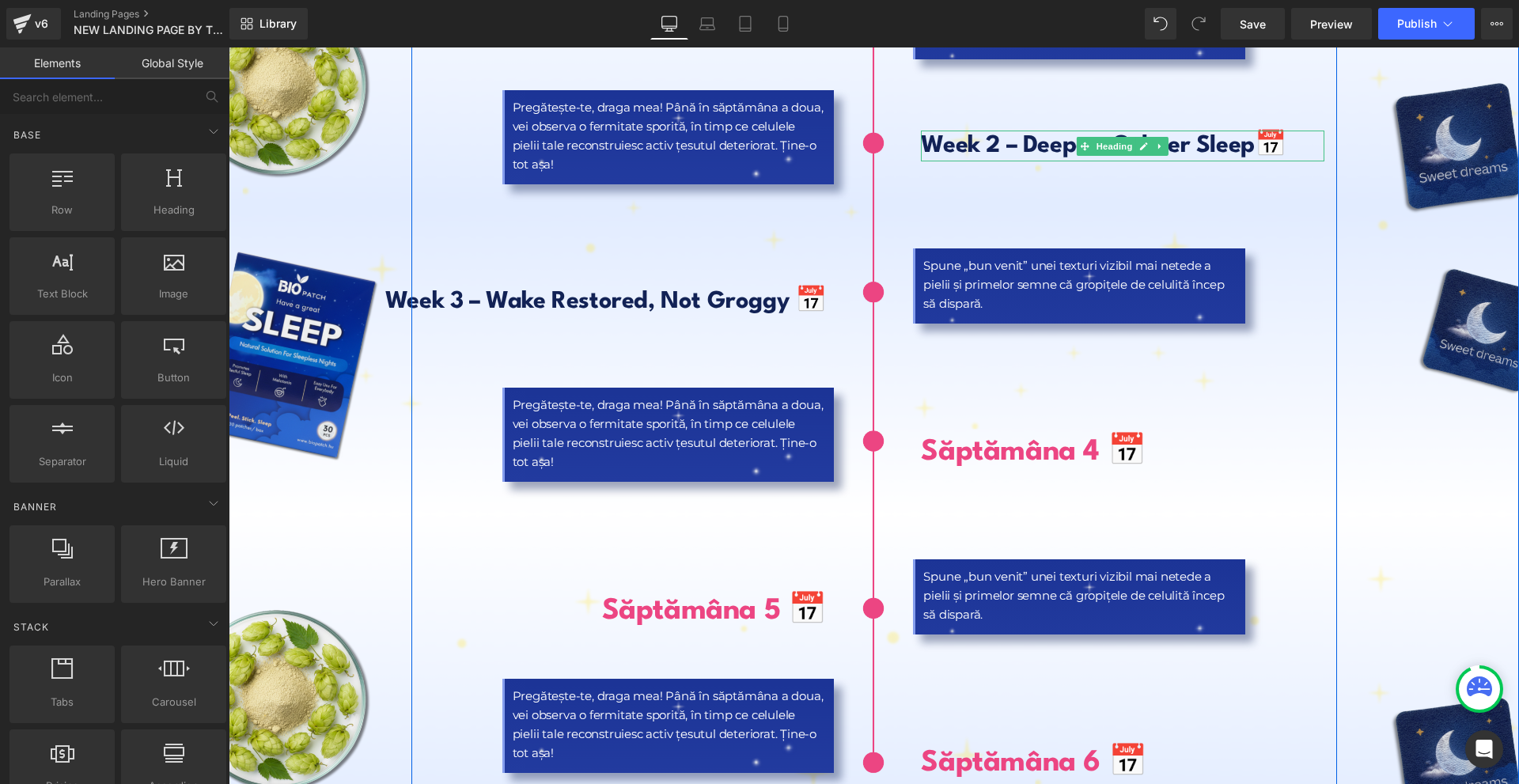
click at [951, 134] on b "Week 2 – Deeper, Calmer Sleep" at bounding box center [1088, 146] width 333 height 23
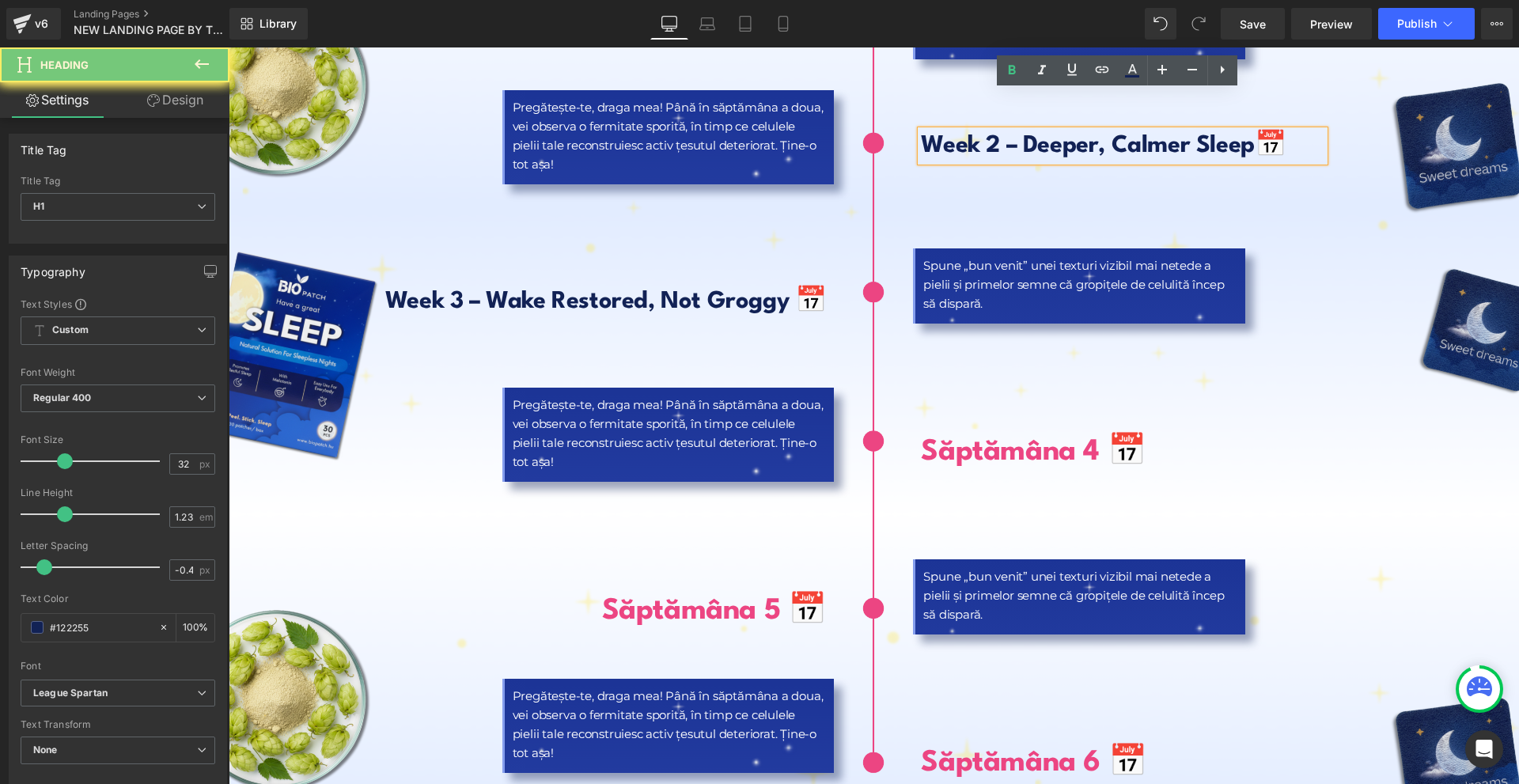
click at [951, 134] on b "Week 2 – Deeper, Calmer Sleep" at bounding box center [1088, 146] width 333 height 23
copy h1 "Week 2 – Deeper, Calmer Sleep 📅"
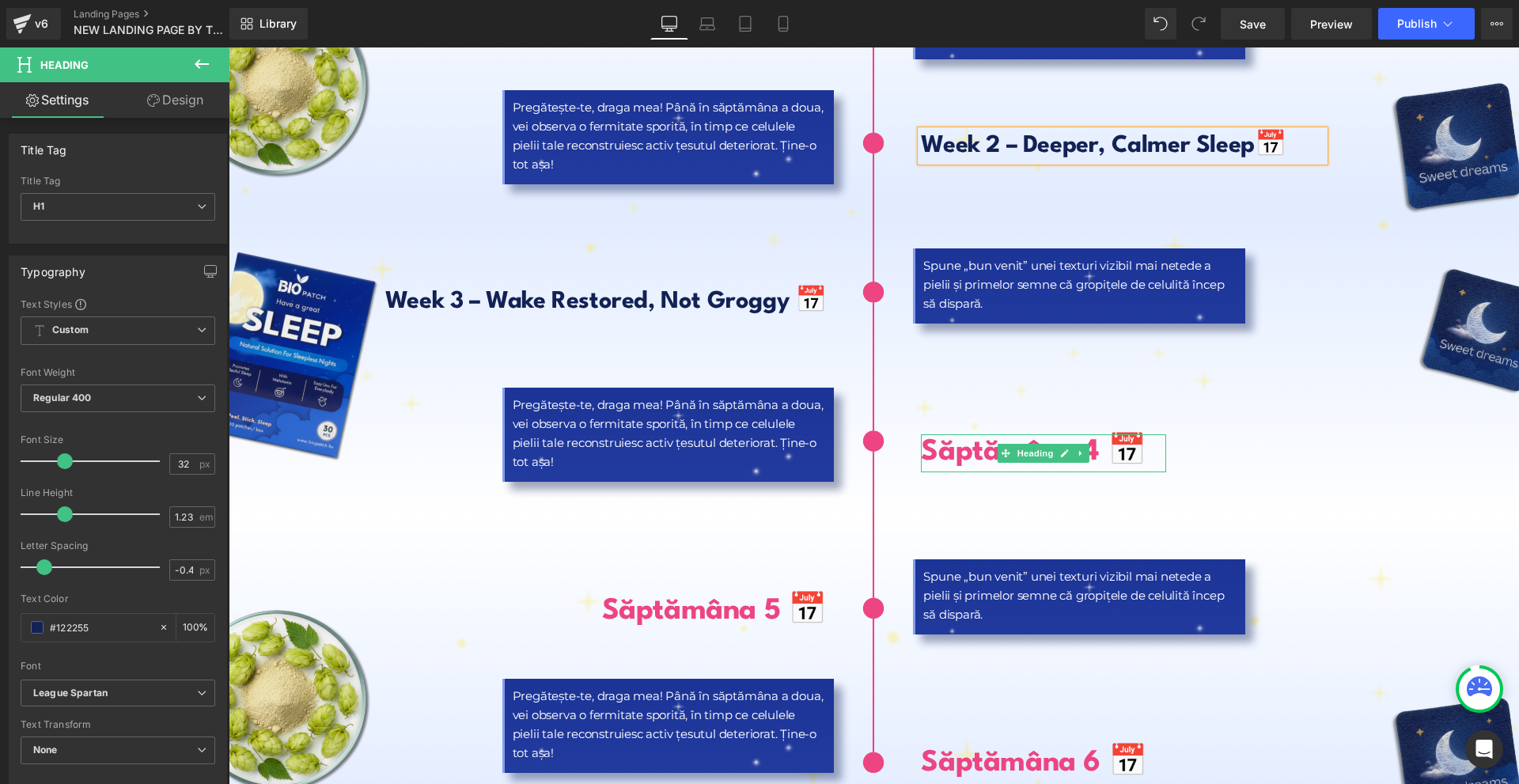
click at [980, 438] on b "Săptămâna 4 📅" at bounding box center [1034, 452] width 225 height 29
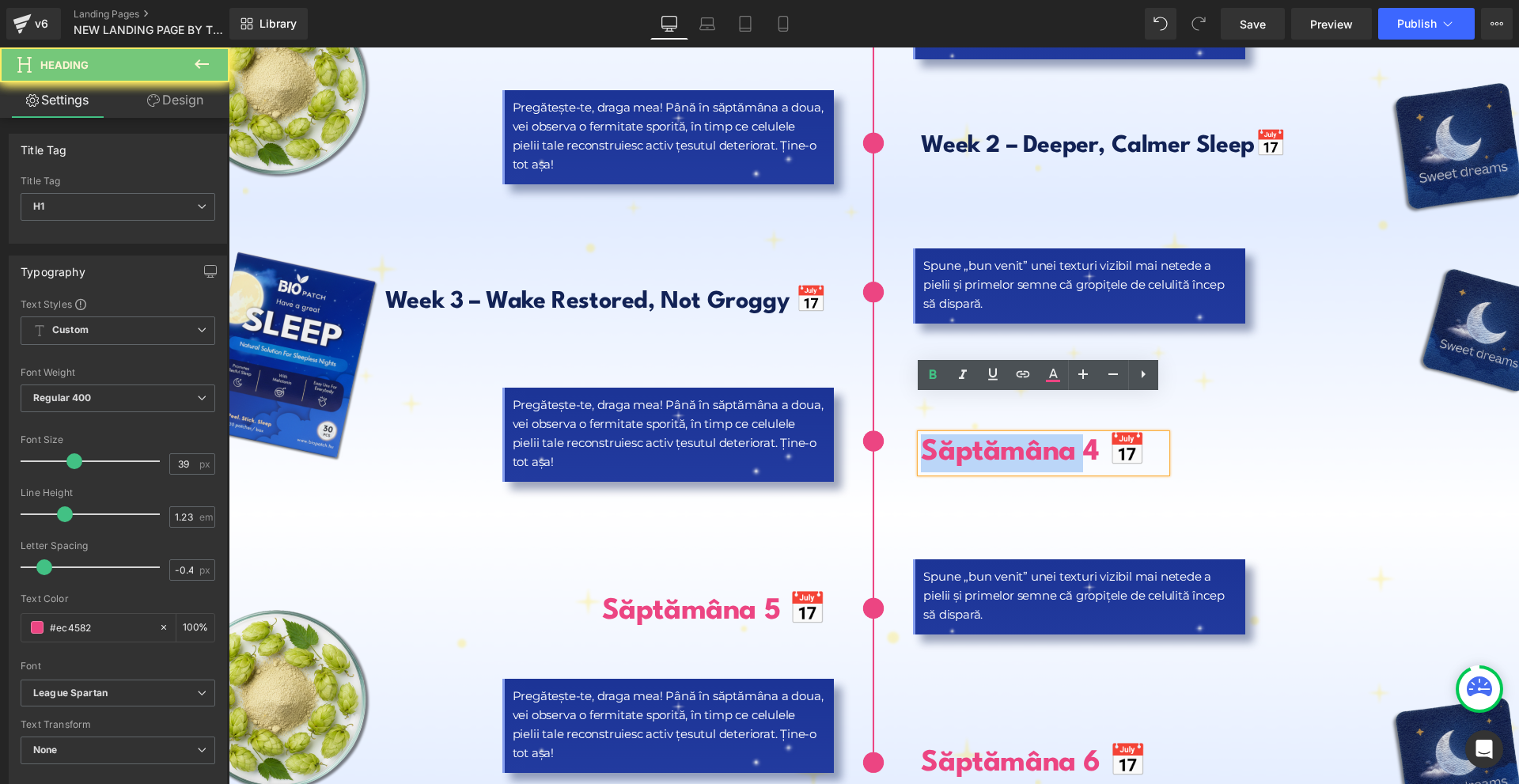
click at [980, 438] on b "Săptămâna 4 📅" at bounding box center [1034, 452] width 225 height 29
paste div
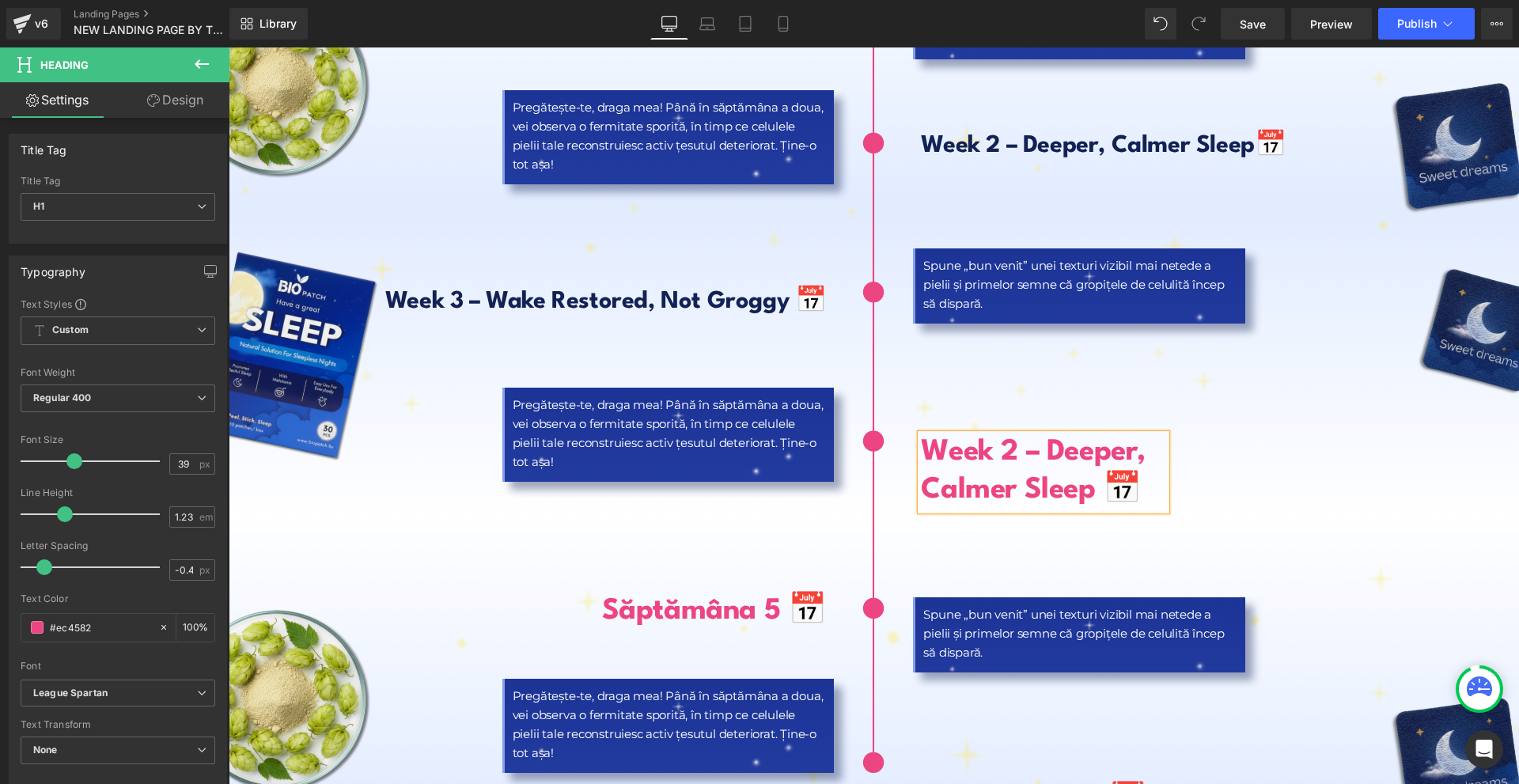
click at [201, 86] on link "Design" at bounding box center [175, 100] width 115 height 36
click at [0, 0] on div "Spacing" at bounding box center [0, 0] width 0 height 0
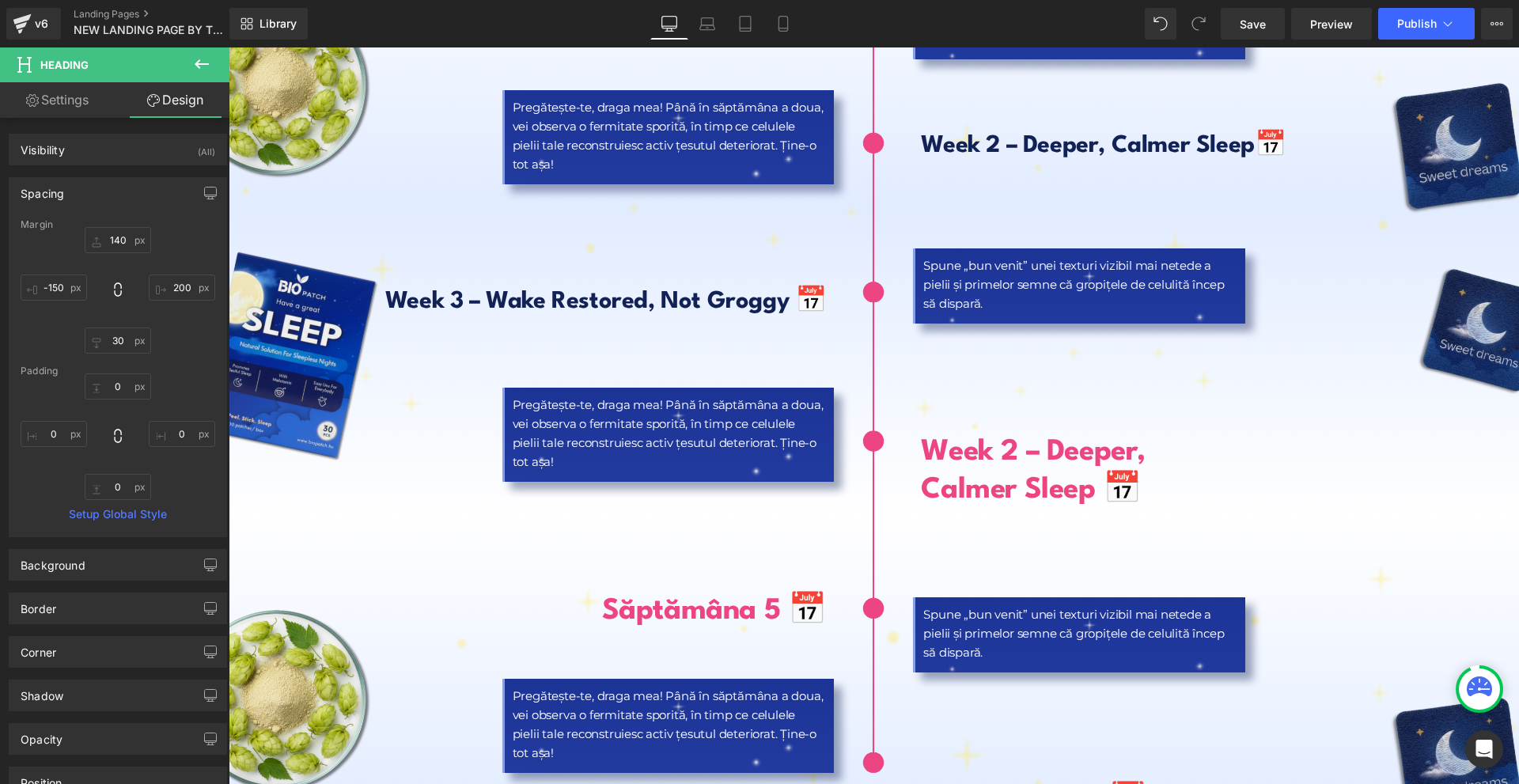
type input "140"
type input "200"
type input "30"
type input "-150"
type input "0"
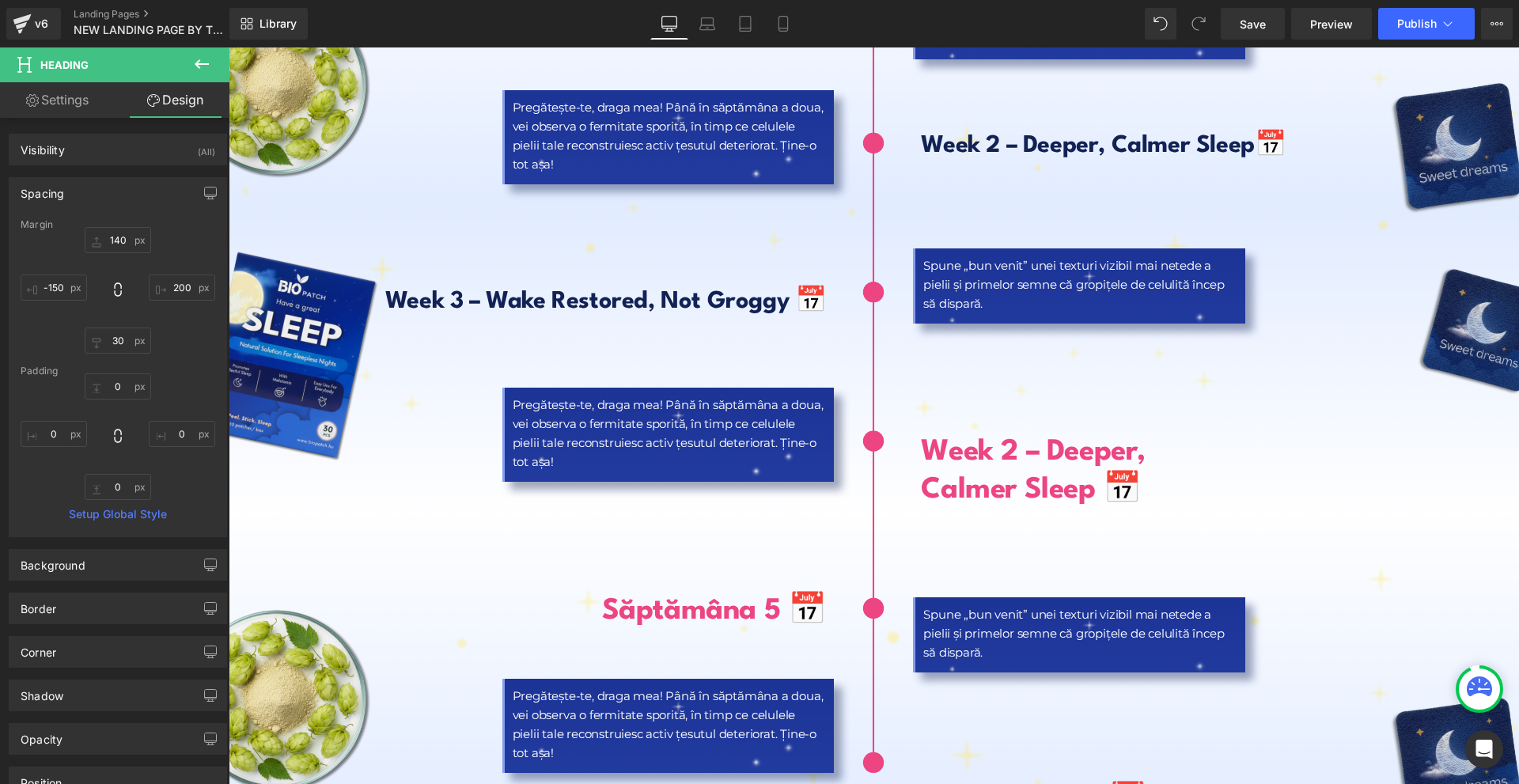
type input "0"
click at [176, 286] on input "200" at bounding box center [182, 288] width 67 height 26
click at [169, 293] on input "0" at bounding box center [182, 288] width 67 height 26
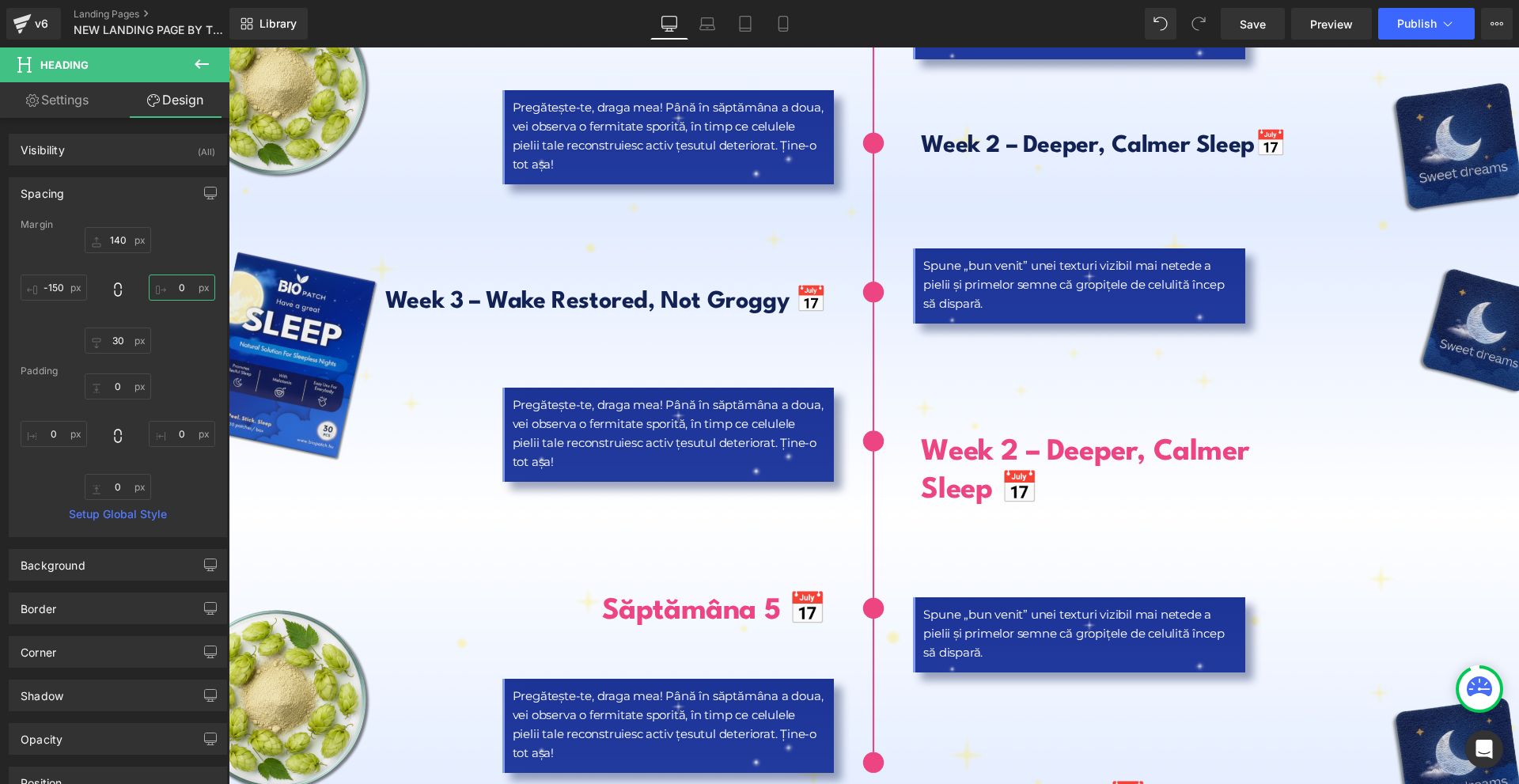
click at [169, 293] on input "0" at bounding box center [182, 288] width 67 height 26
type input "-100"
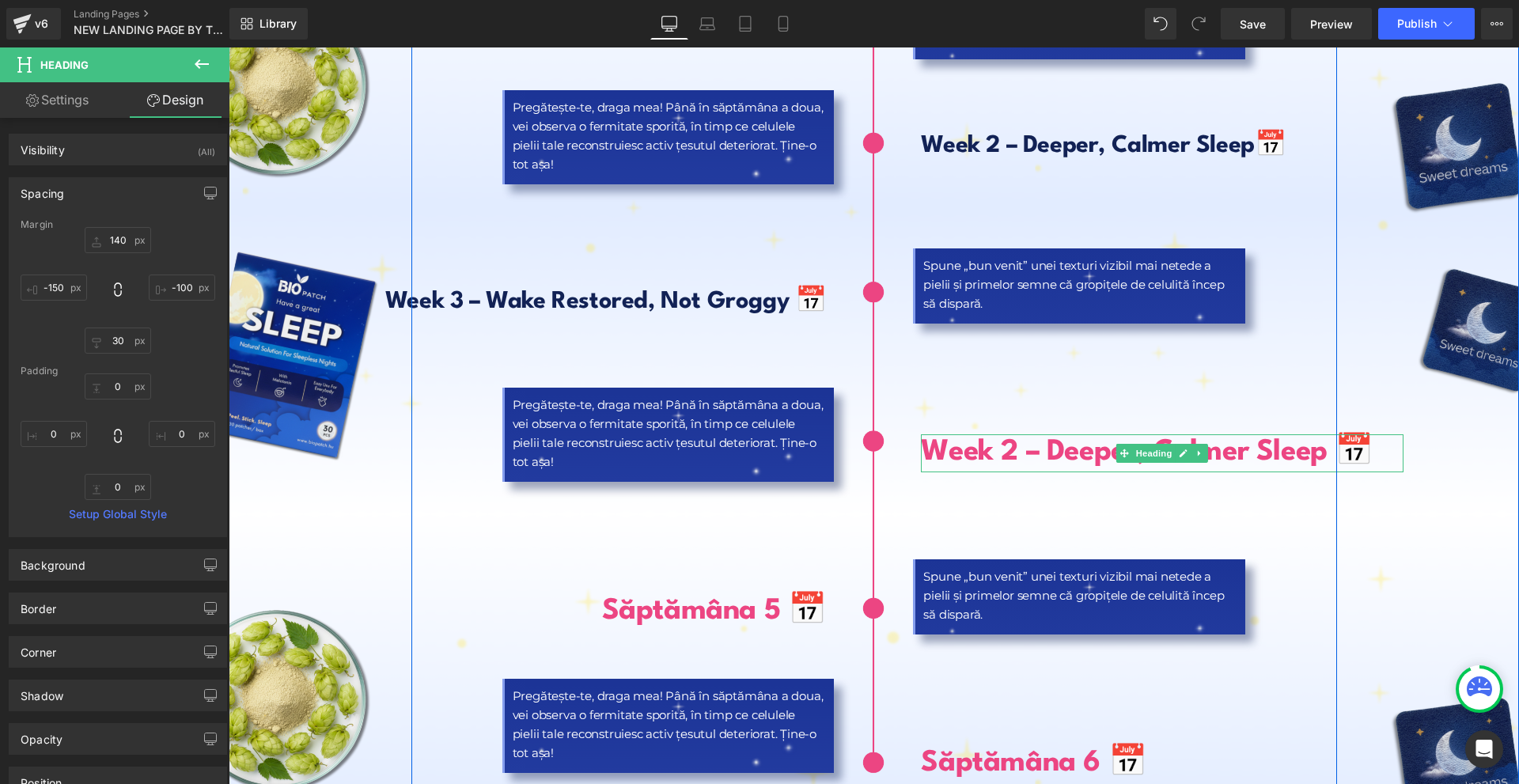
click at [1007, 438] on b "Week 2 – Deeper, Calmer Sleep 📅" at bounding box center [1147, 452] width 453 height 29
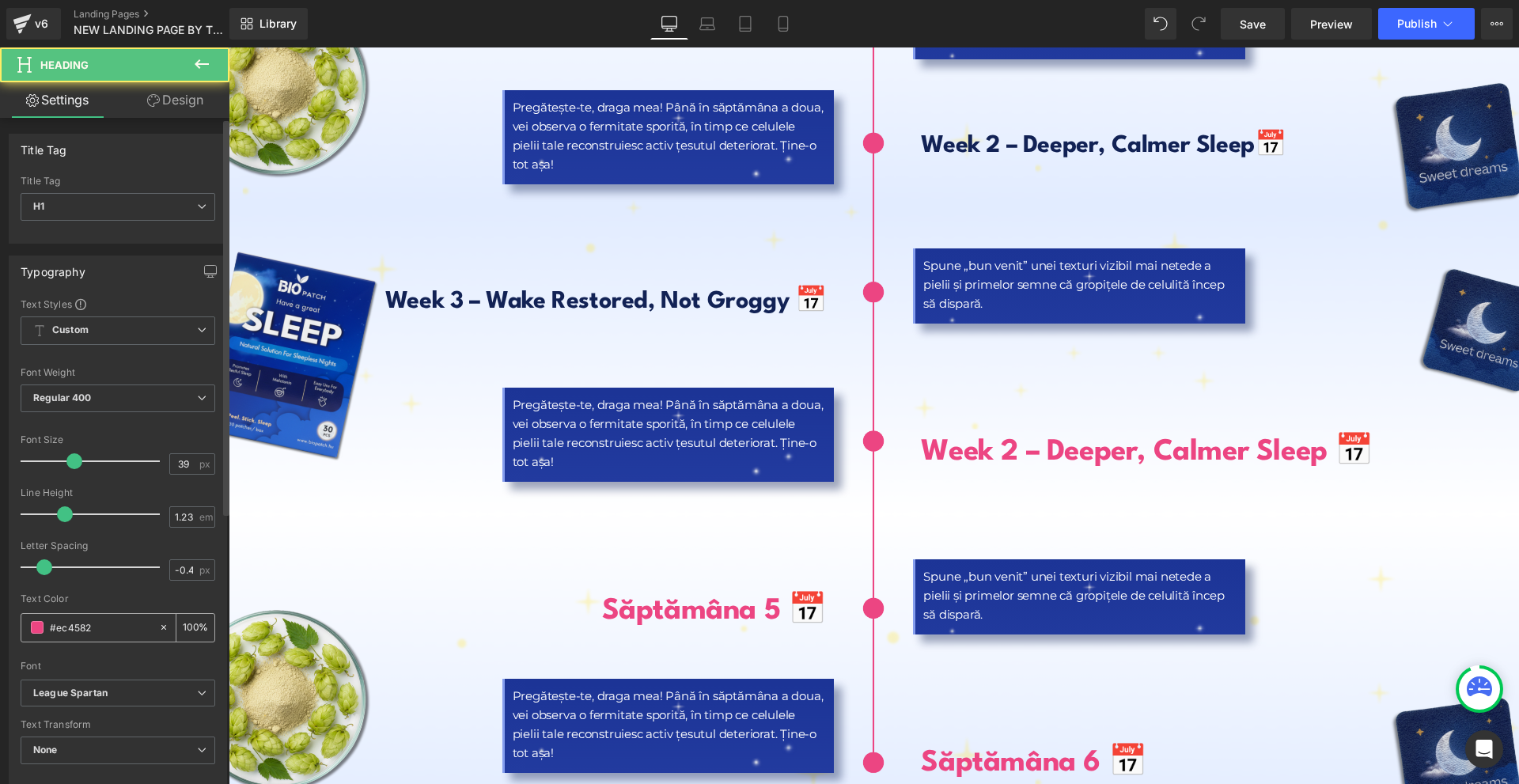
click at [90, 618] on div "#ec4582" at bounding box center [90, 628] width 137 height 28
click at [91, 626] on input "#ec4582" at bounding box center [100, 627] width 101 height 17
paste input "Week 2 – Deeper, Calmer Sleep 📅"
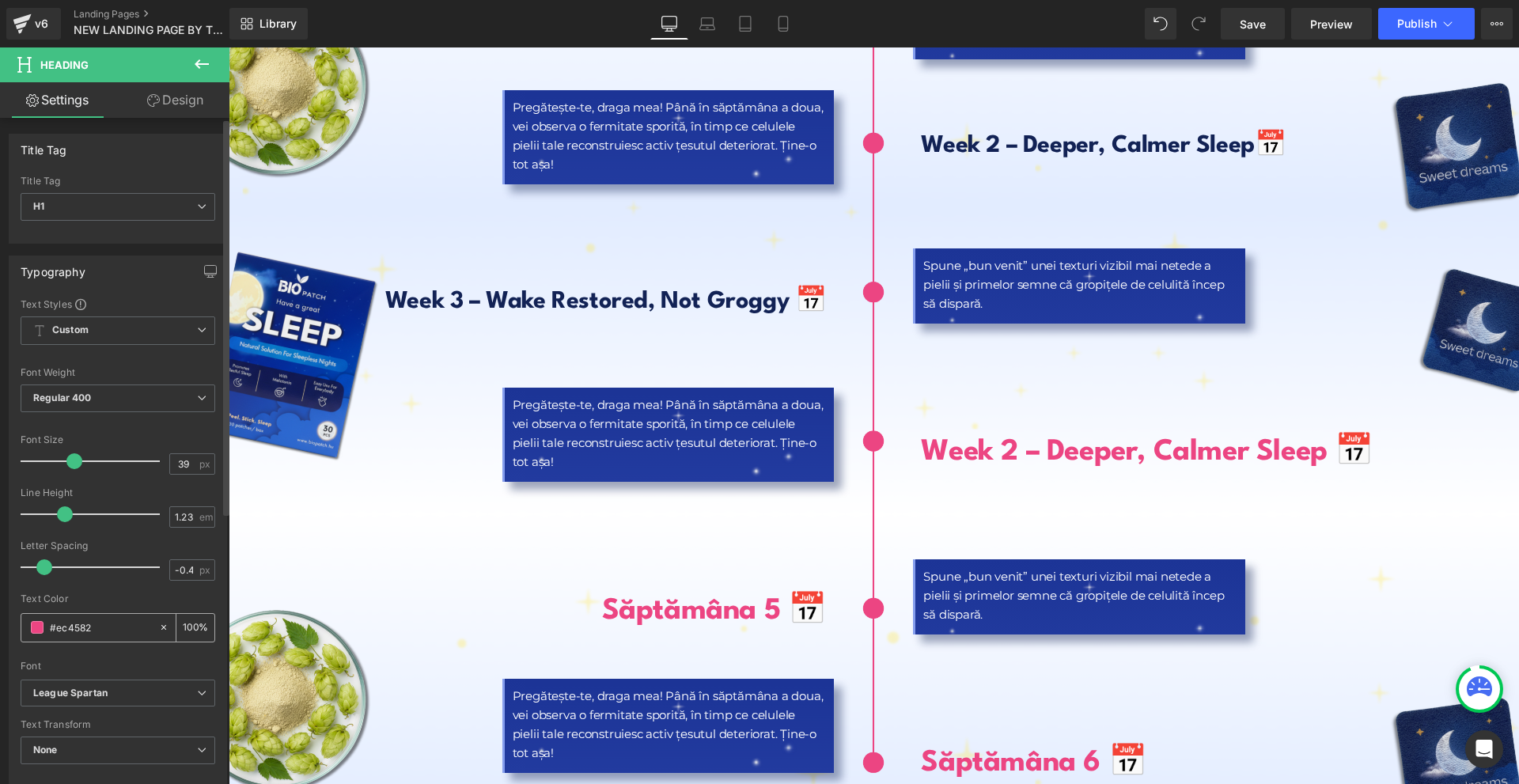
type input "Week 2 – Deeper, Calmer Sleep 📅"
type input "0"
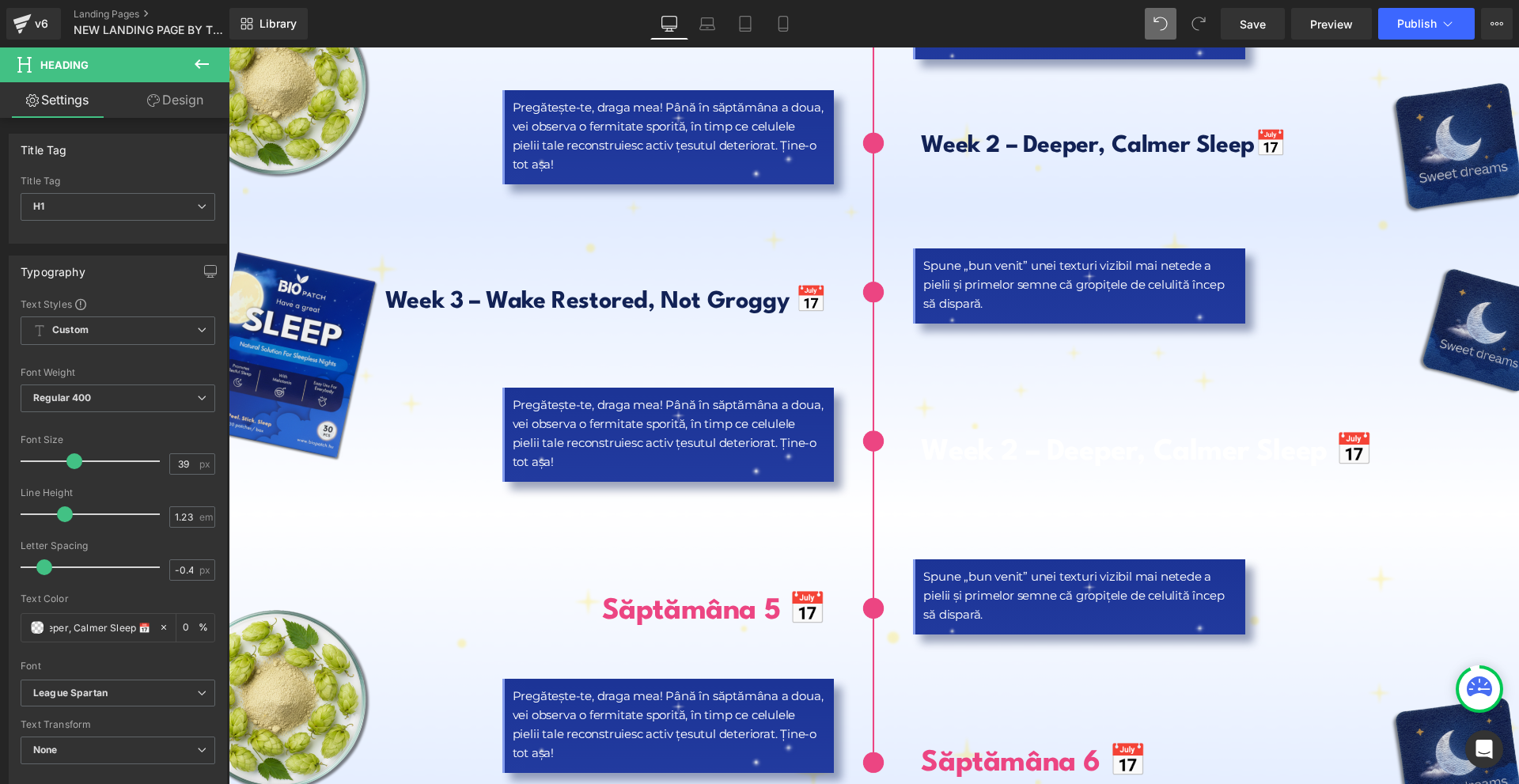
type input "Week 2 – Deeper, Calmer Sleep 📅"
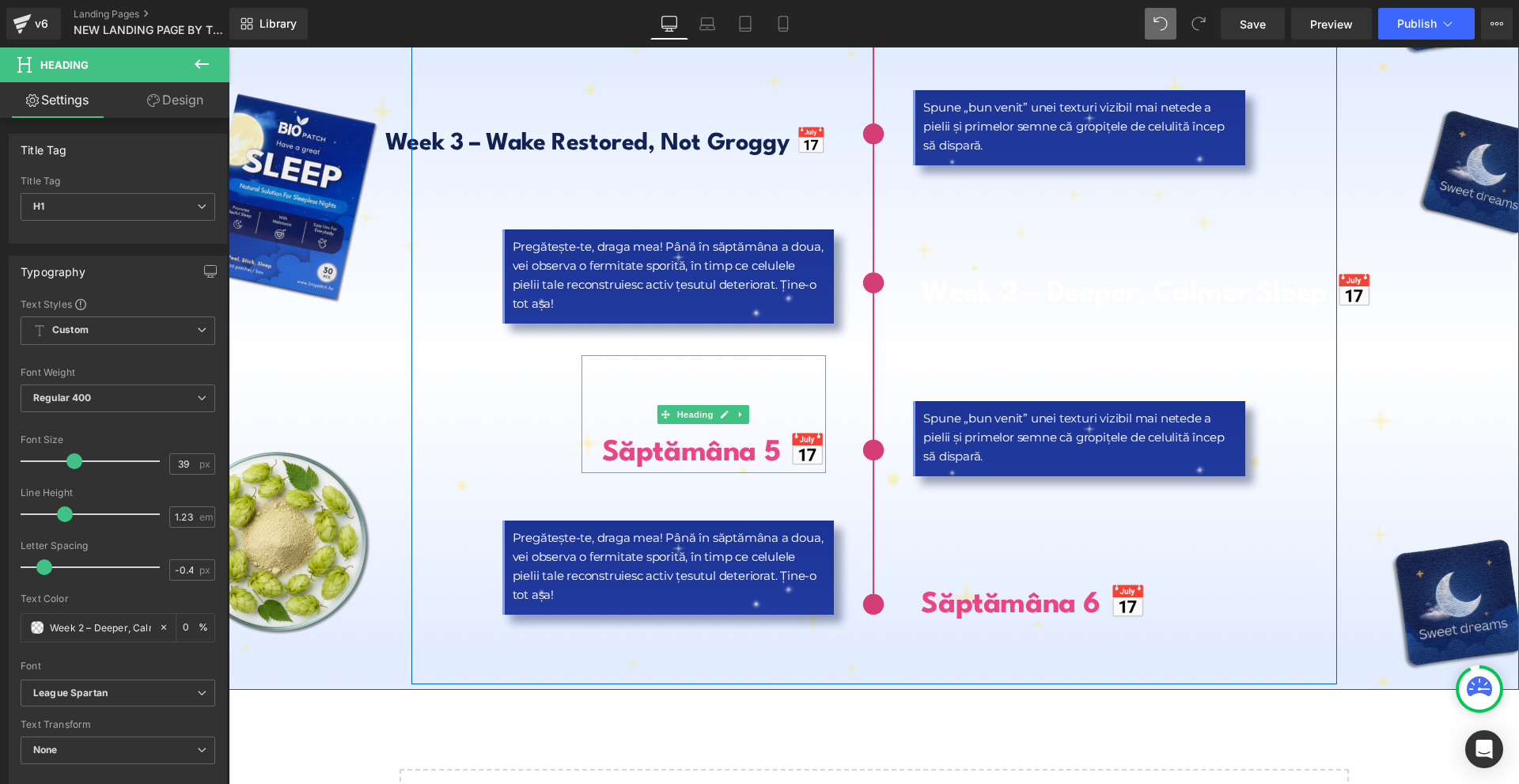
scroll to position [7592, 0]
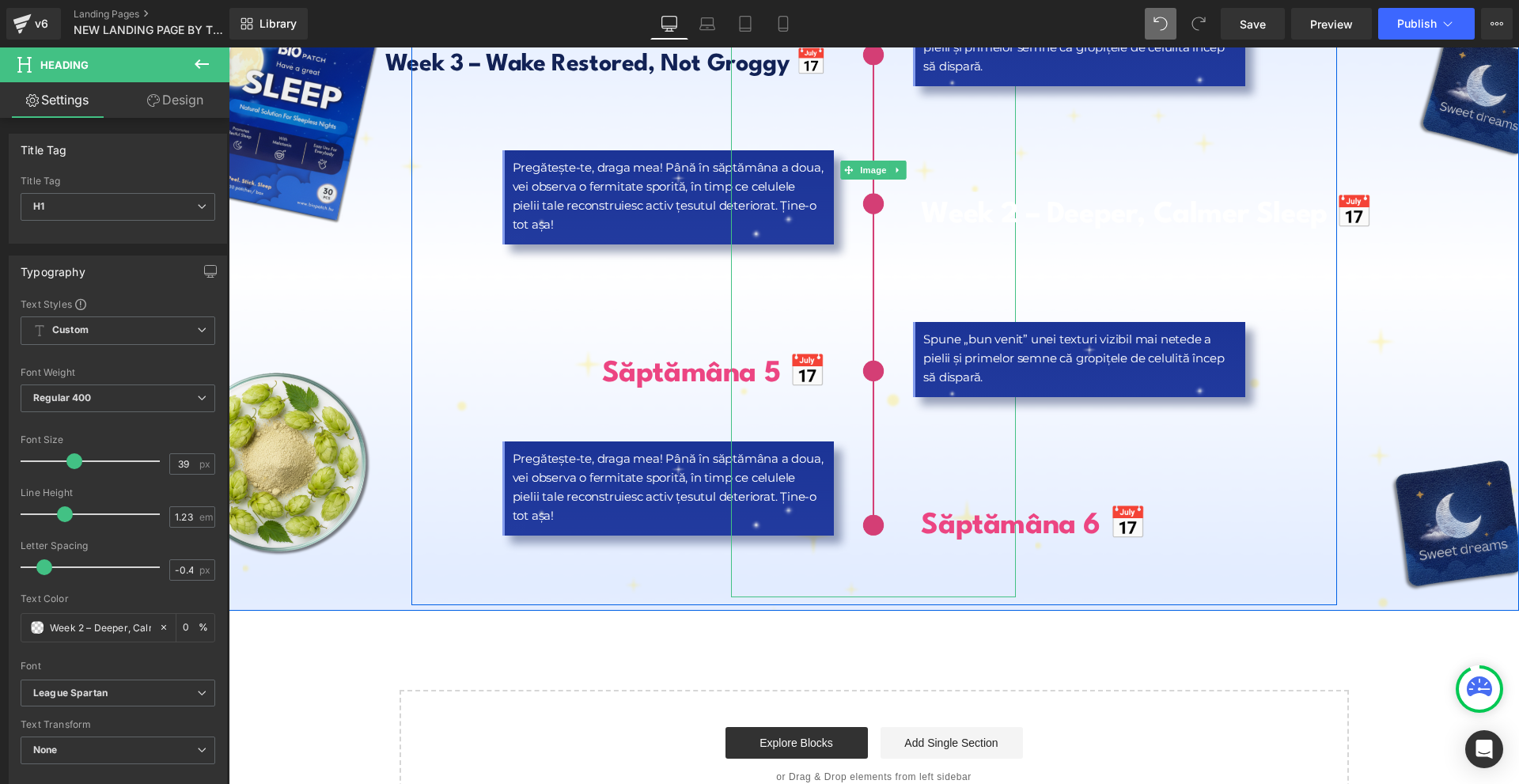
click at [863, 436] on img at bounding box center [873, 170] width 285 height 854
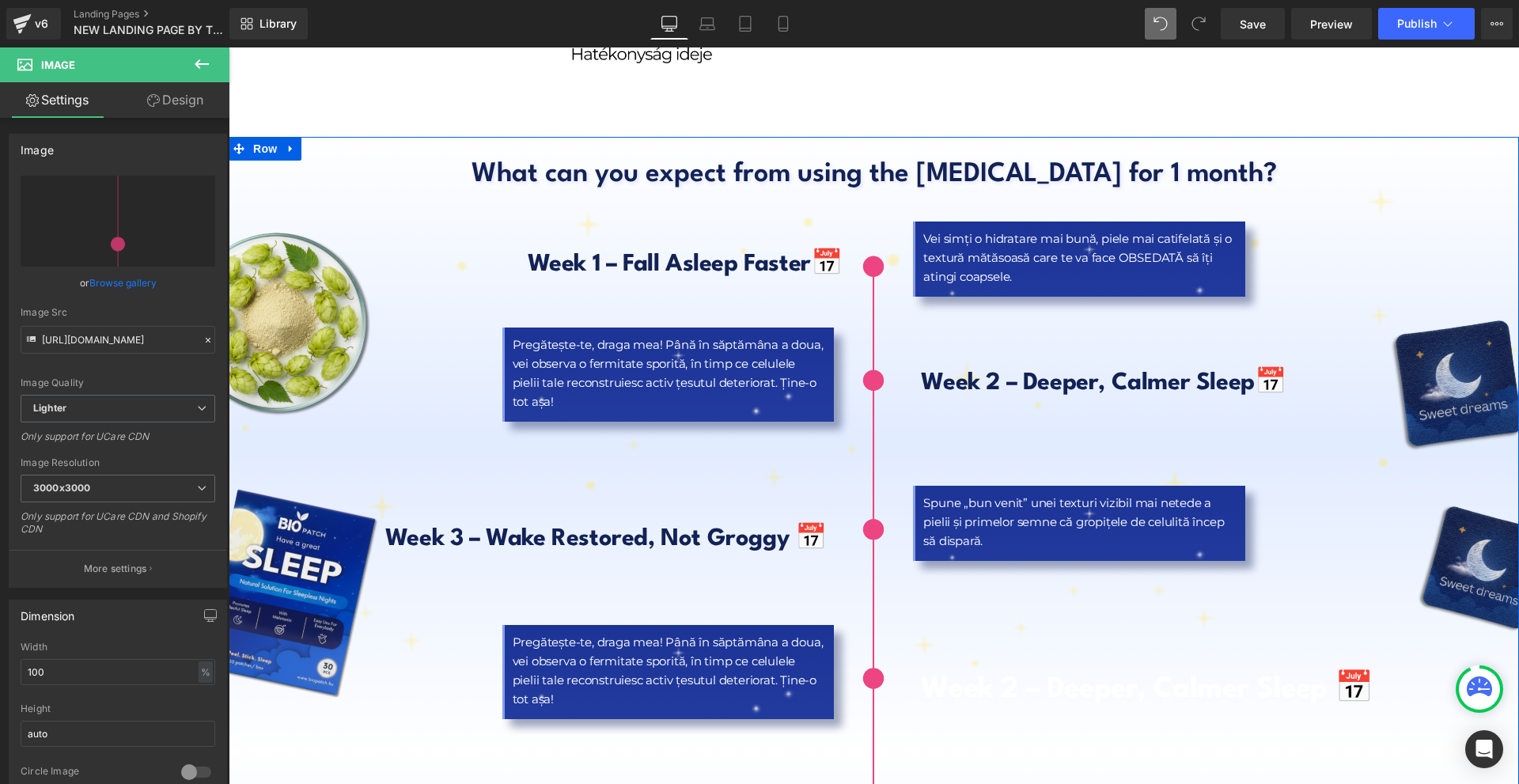
scroll to position [7197, 0]
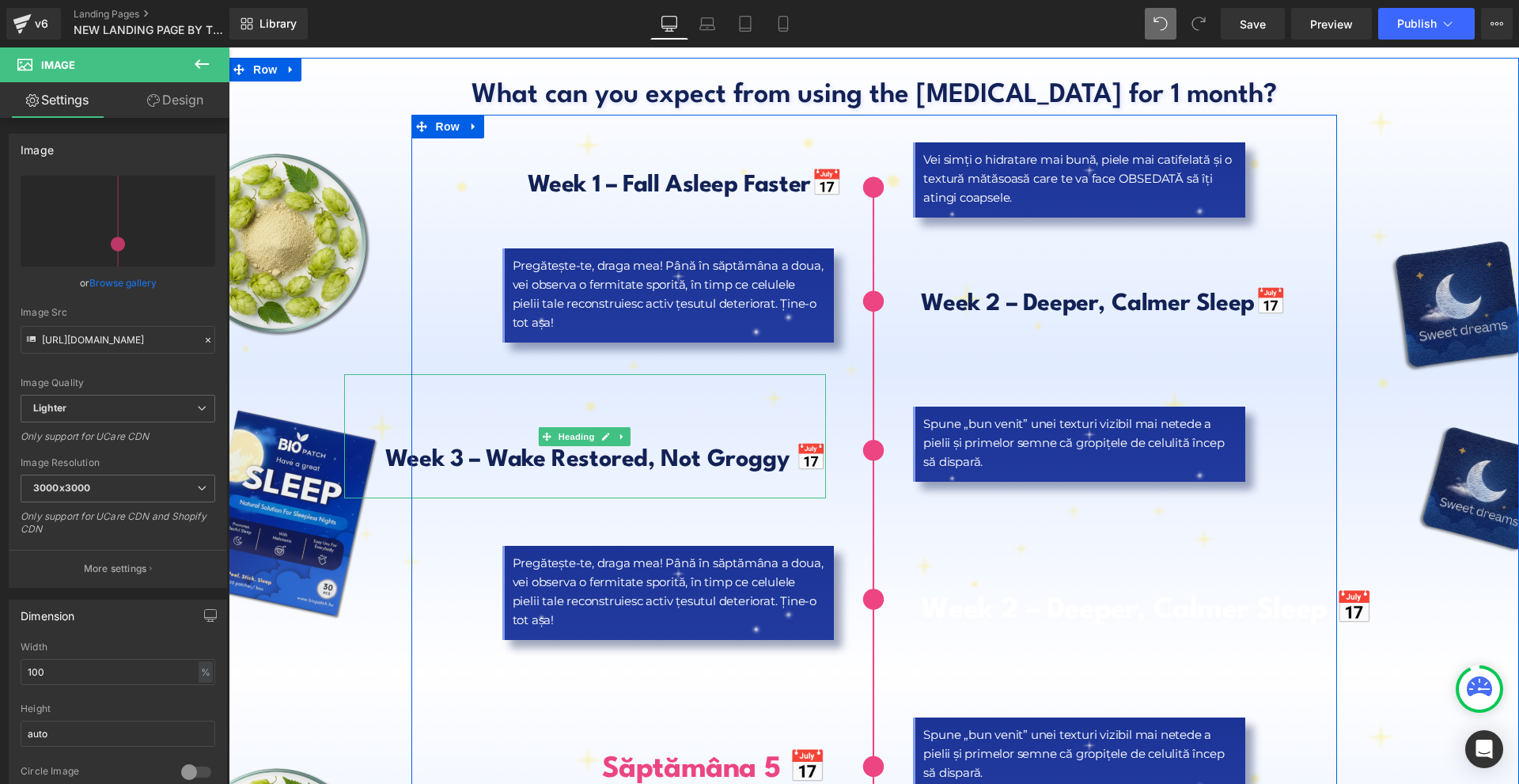
click at [473, 448] on b "Week 3 – Wake Restored, Not Groggy 📅" at bounding box center [606, 460] width 441 height 23
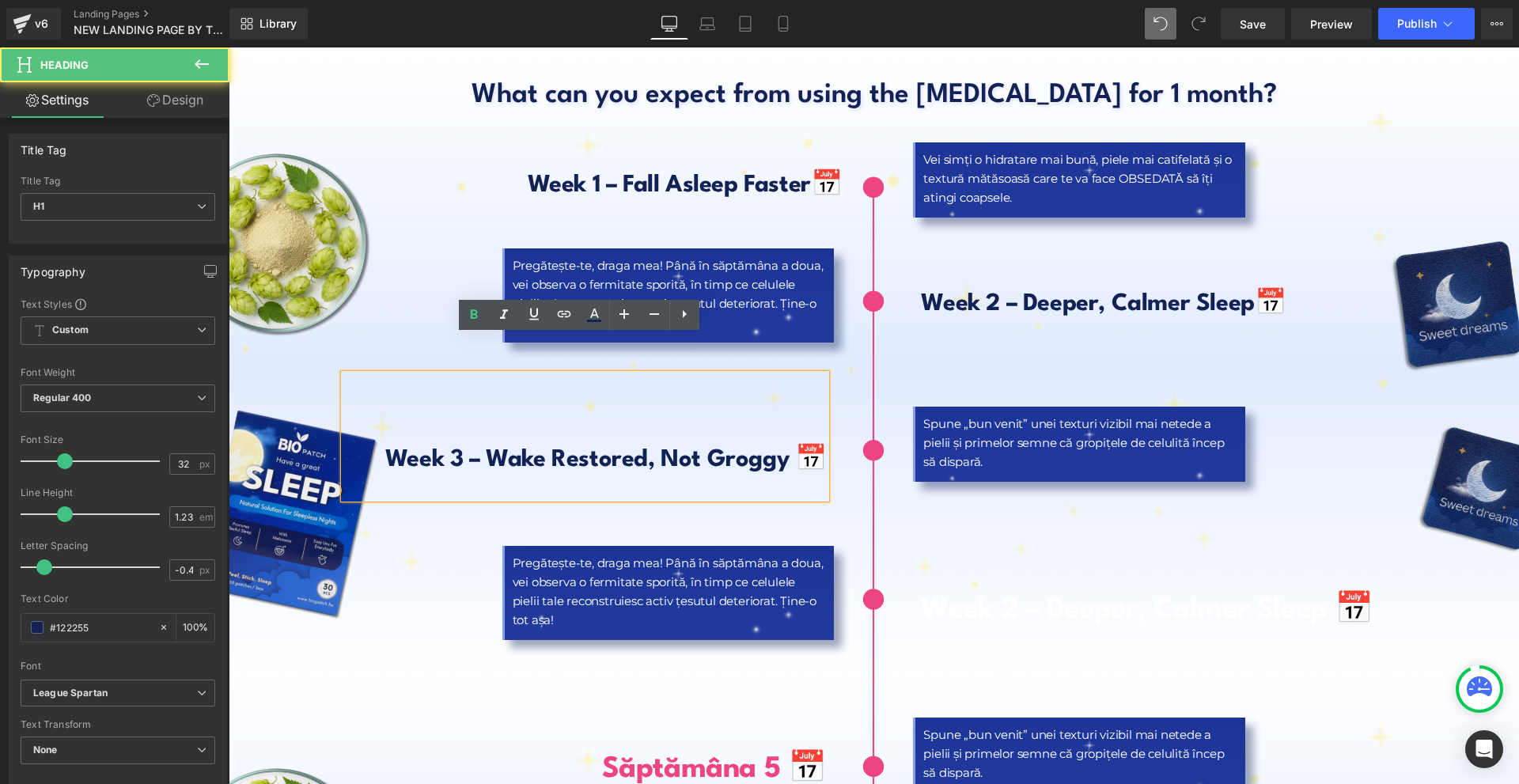
click at [1357, 597] on b "Week 2 – Deeper, Calmer Sleep 📅" at bounding box center [1147, 610] width 453 height 29
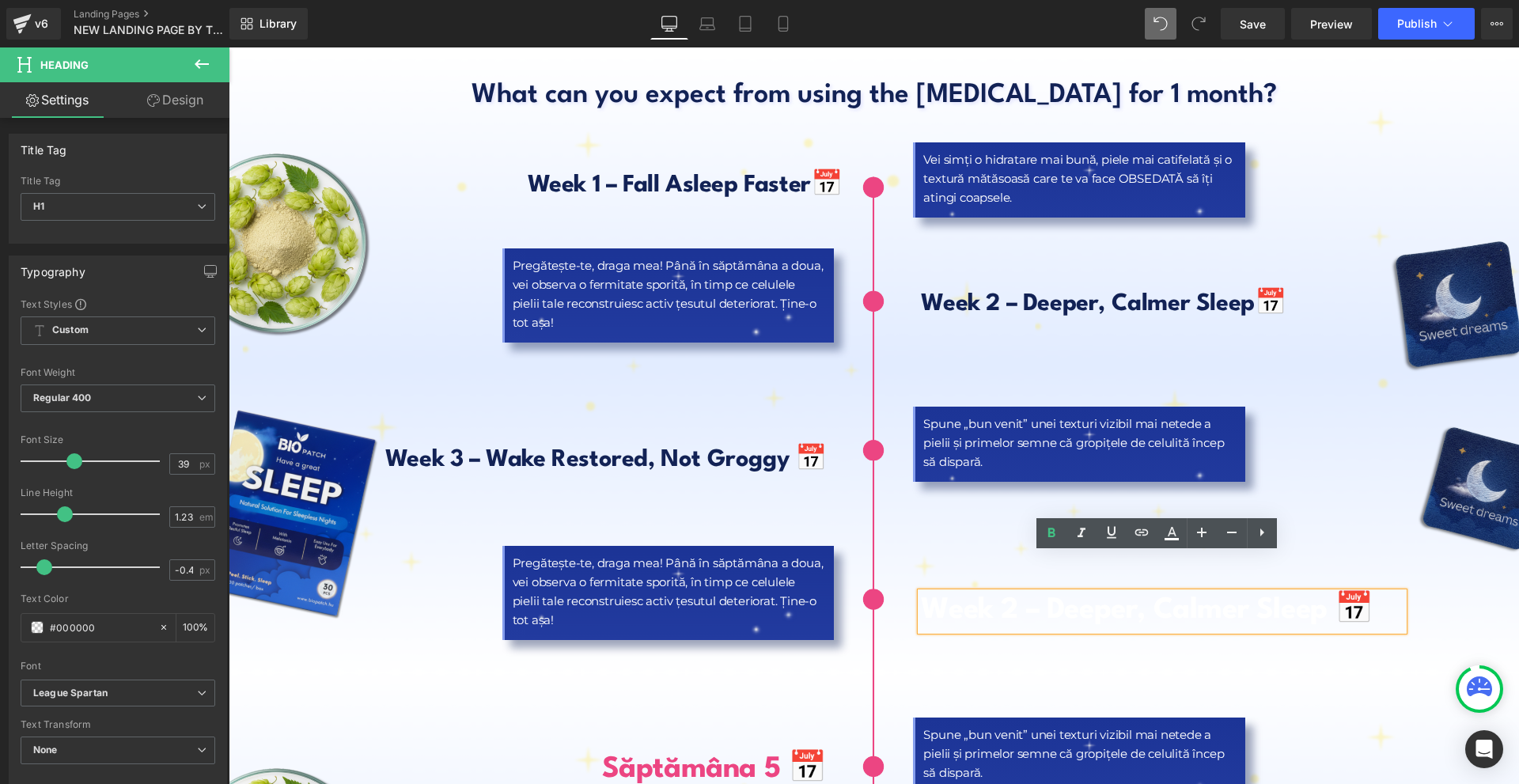
scroll to position [7434, 0]
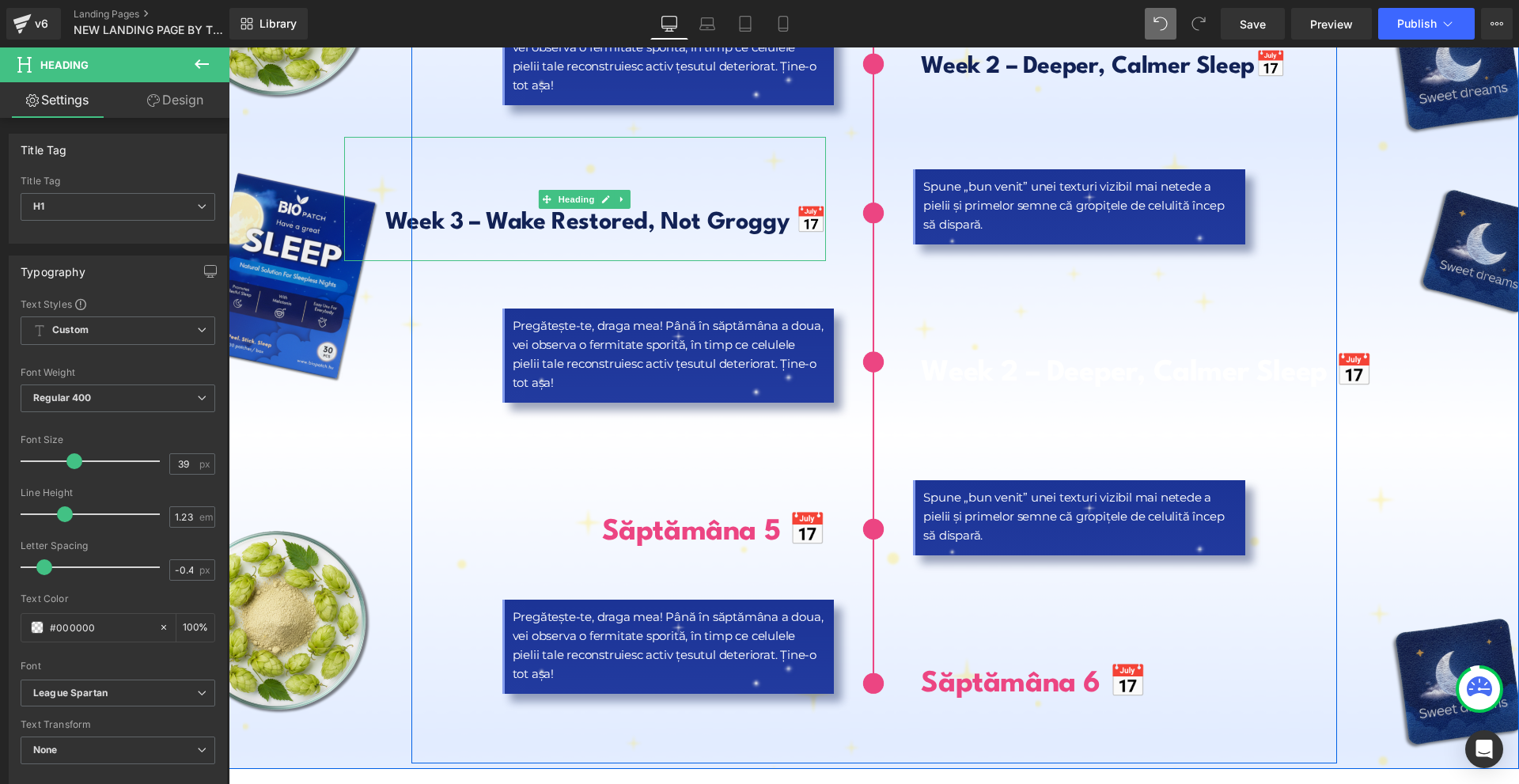
click at [419, 211] on b "Week 3 – Wake Restored, Not Groggy 📅" at bounding box center [606, 222] width 441 height 23
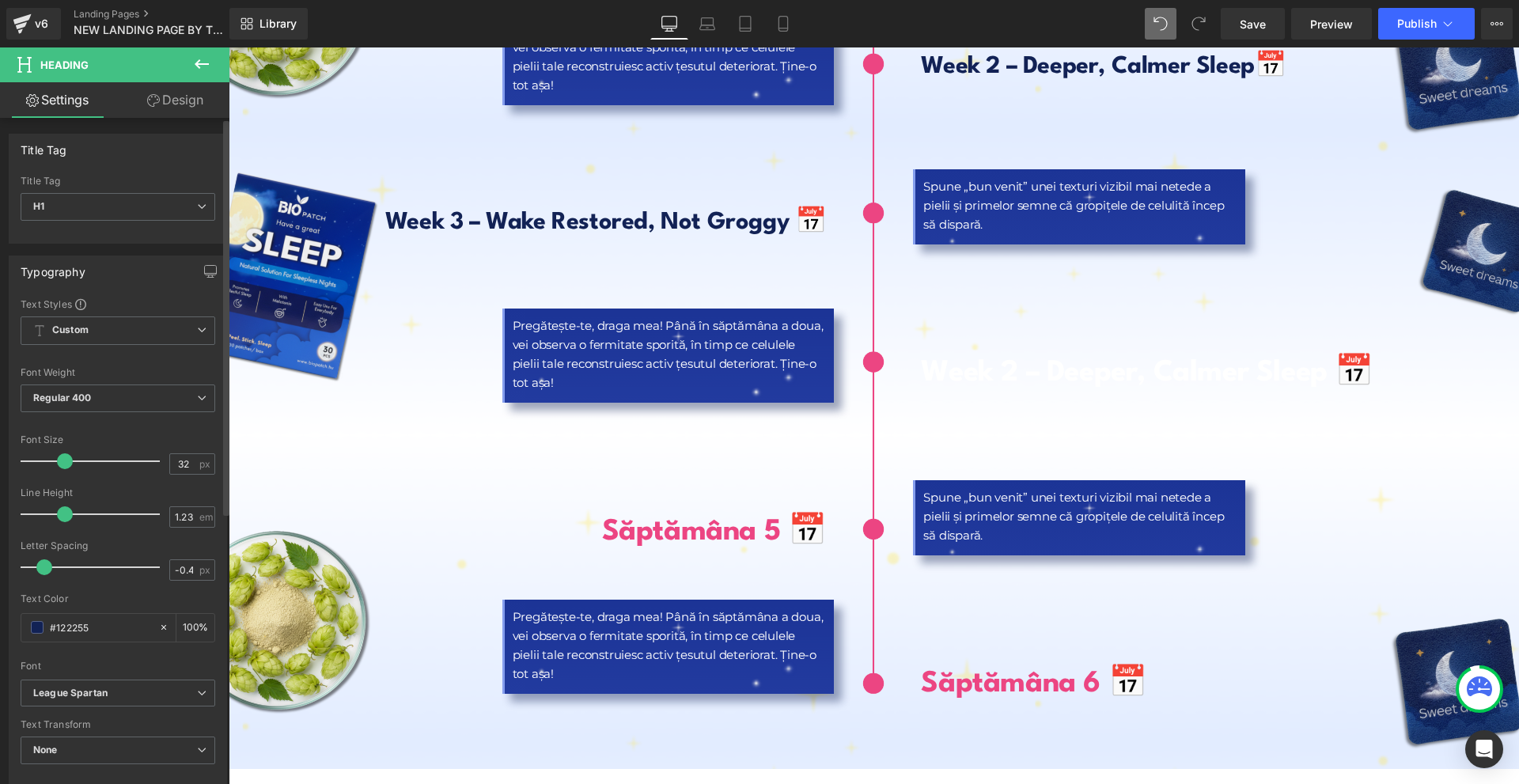
click at [116, 643] on div "Text Color #122255 100 %" at bounding box center [117, 627] width 195 height 67
click at [112, 632] on input "#122255" at bounding box center [100, 627] width 101 height 17
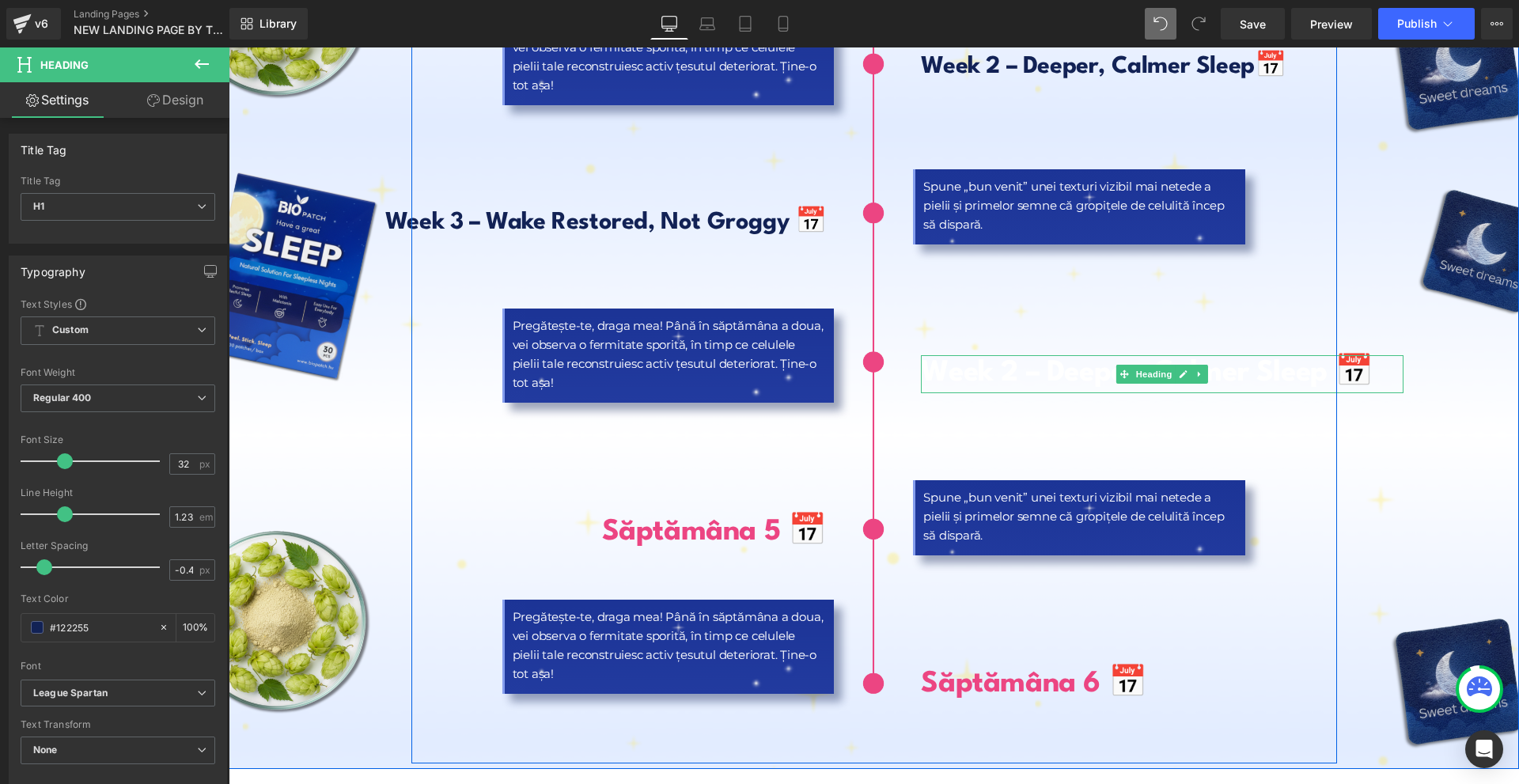
click at [1075, 359] on b "Week 2 – Deeper, Calmer Sleep 📅" at bounding box center [1147, 373] width 453 height 29
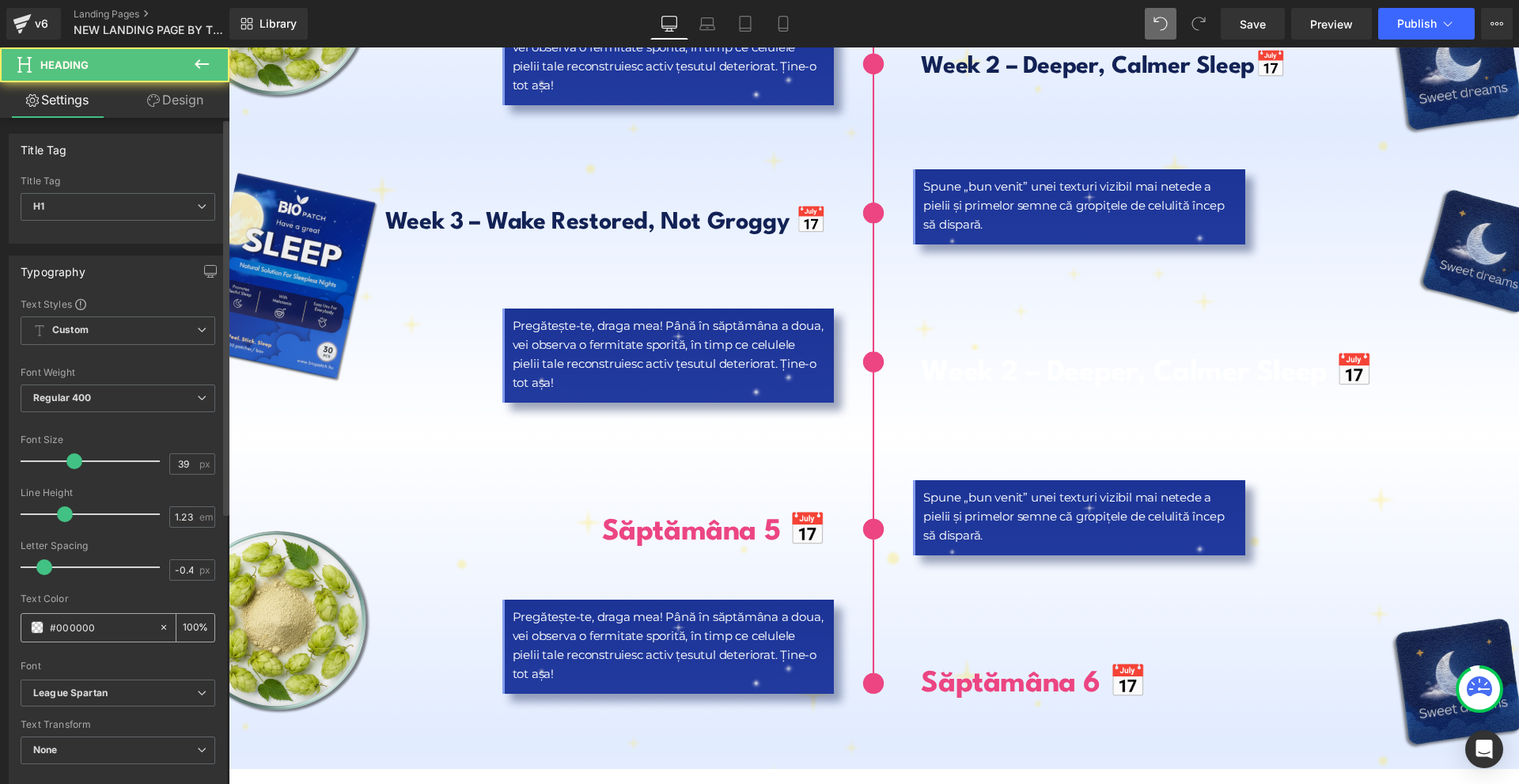
click at [99, 628] on input "#000000" at bounding box center [100, 627] width 101 height 17
type input "#122255"
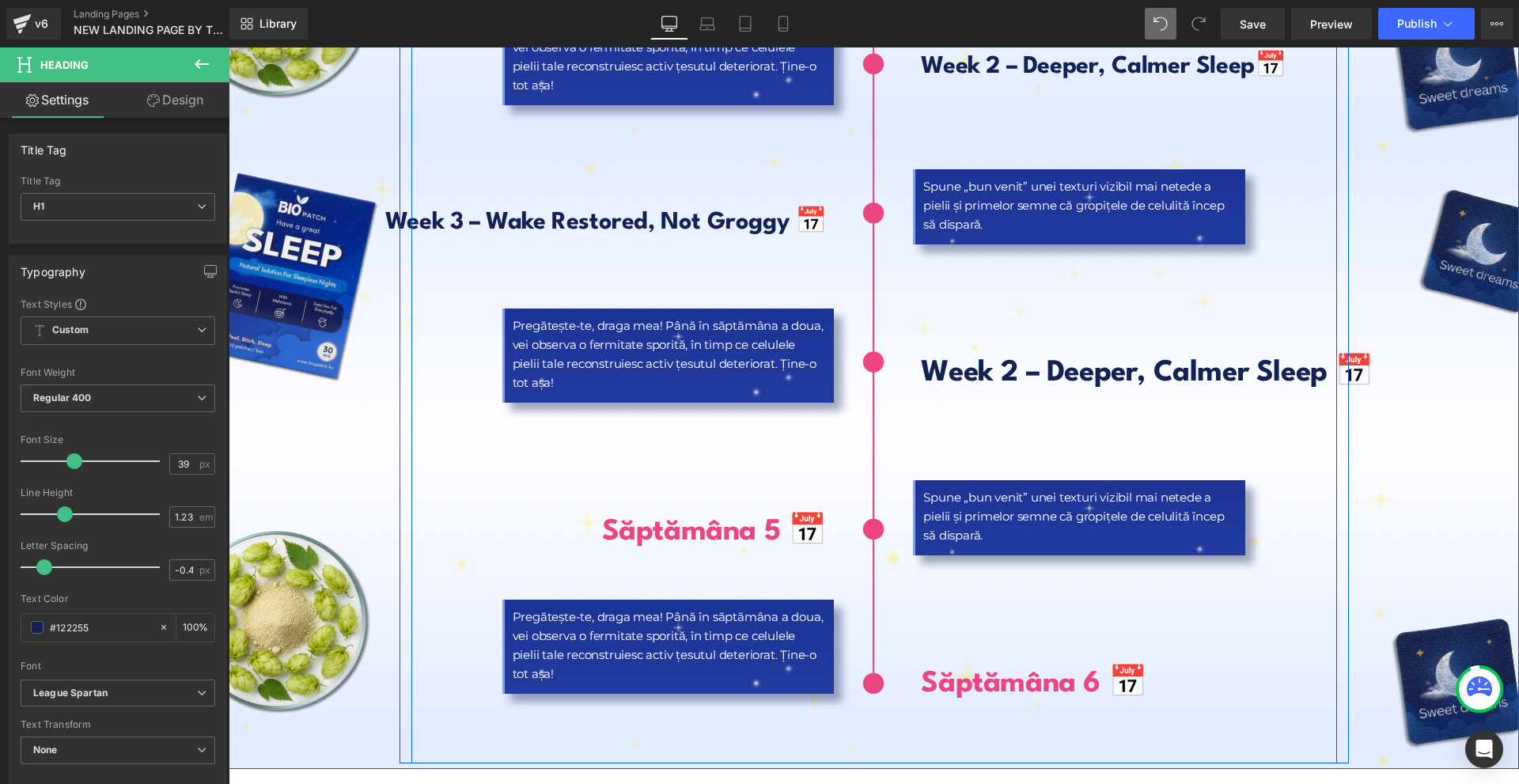
click at [445, 211] on b "Week 3 – Wake Restored, Not Groggy 📅" at bounding box center [606, 222] width 441 height 23
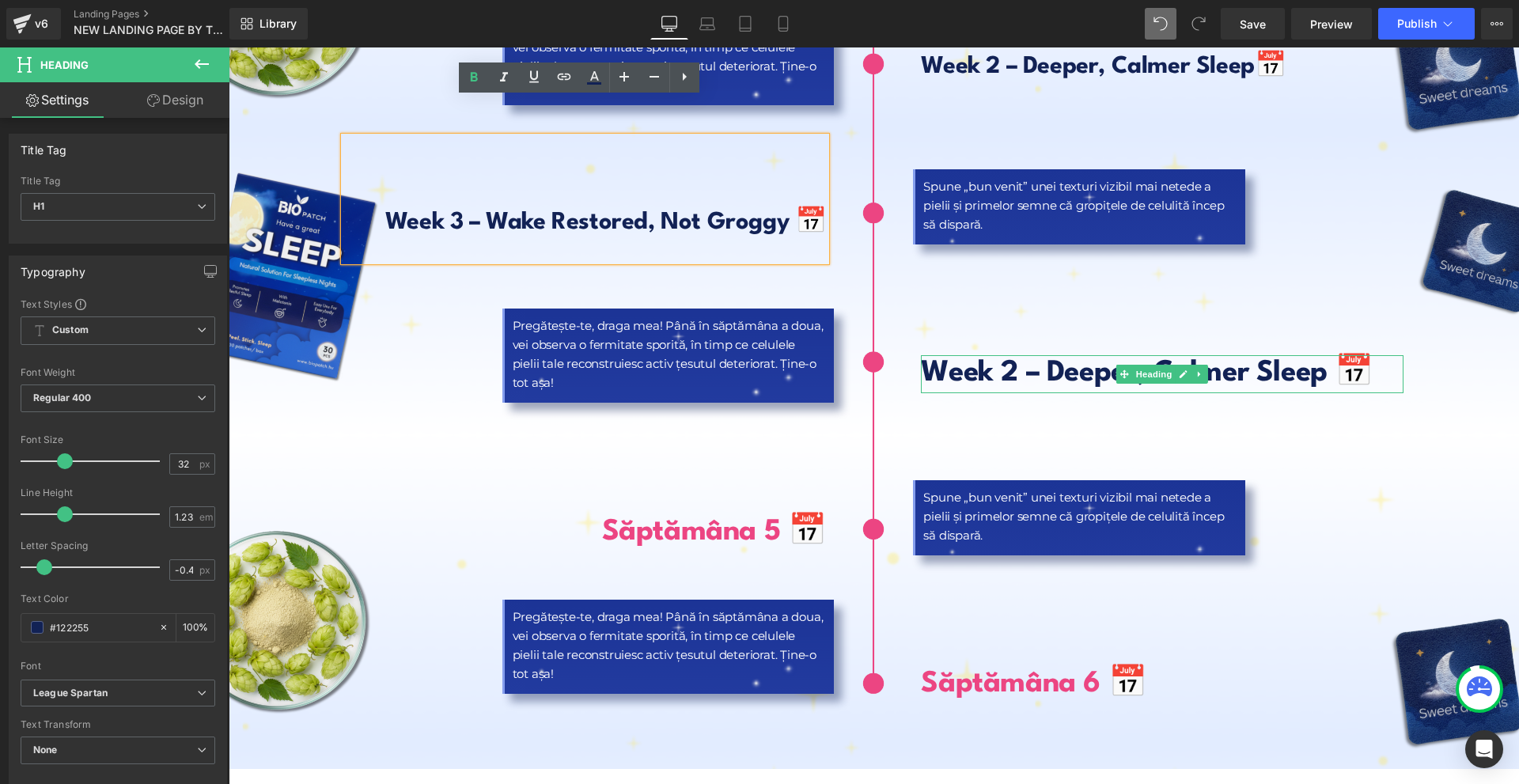
click at [934, 359] on b "Week 2 – Deeper, Calmer Sleep 📅" at bounding box center [1147, 373] width 453 height 29
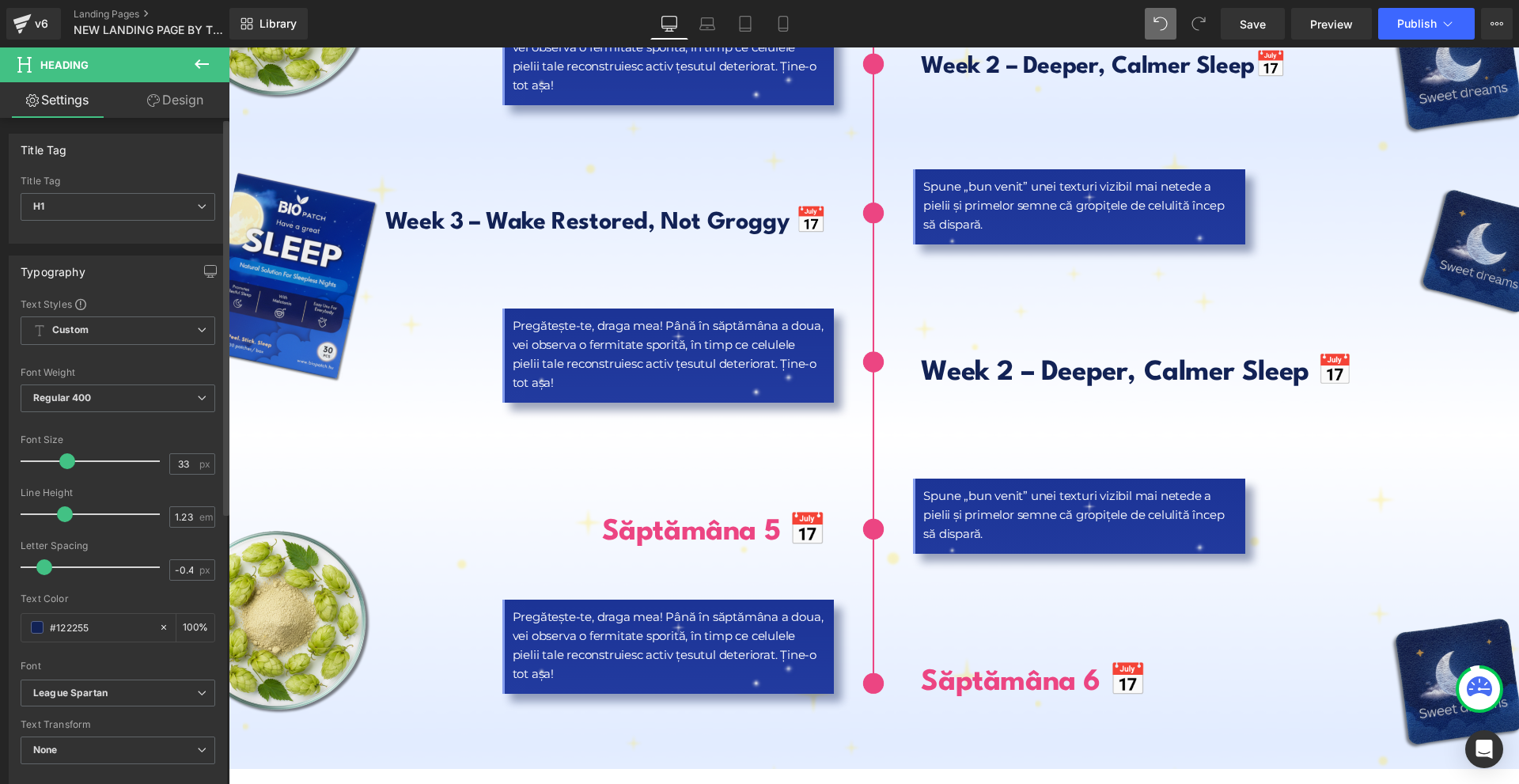
type input "32"
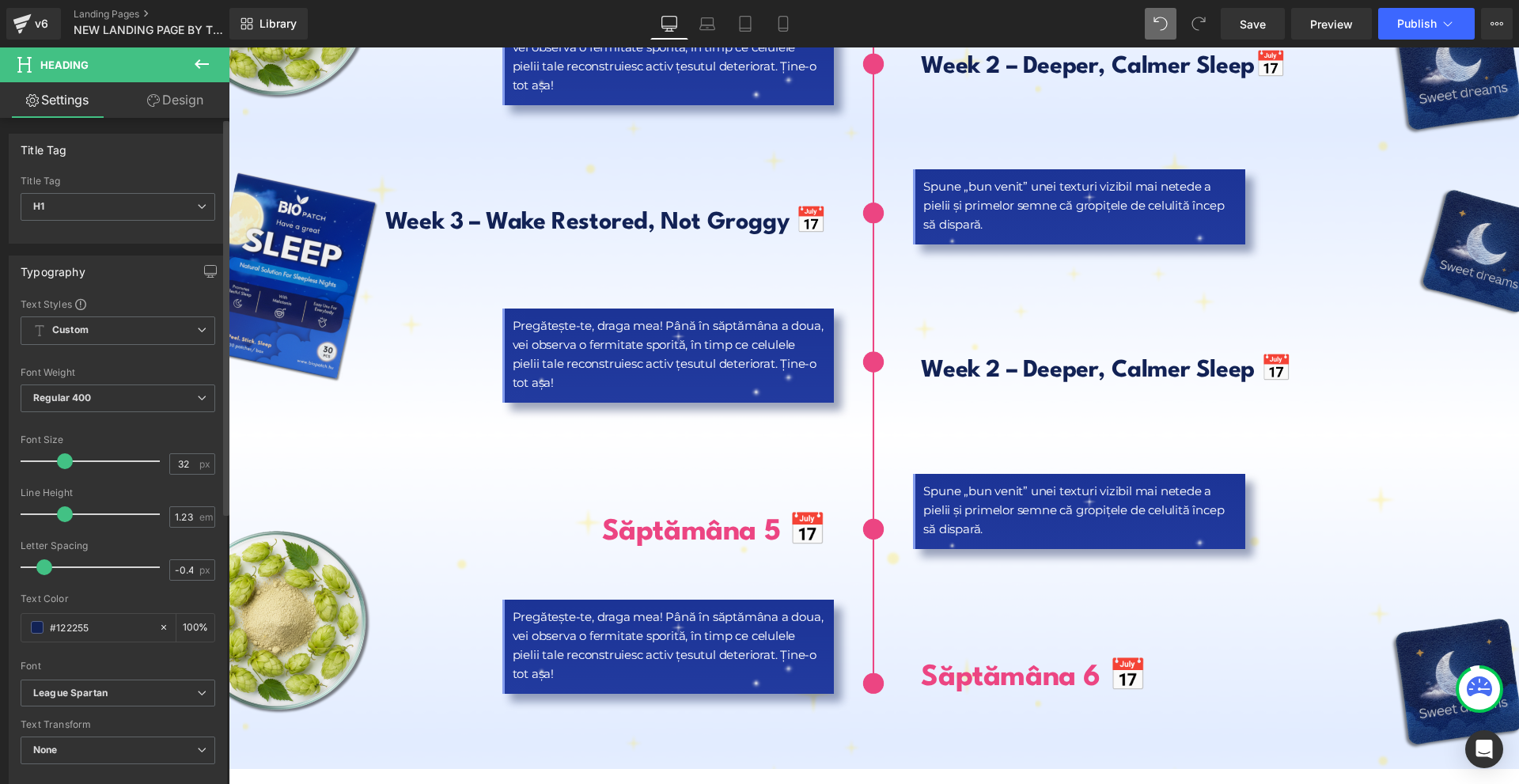
drag, startPoint x: 68, startPoint y: 460, endPoint x: 60, endPoint y: 462, distance: 8.2
click at [60, 462] on span at bounding box center [64, 460] width 15 height 15
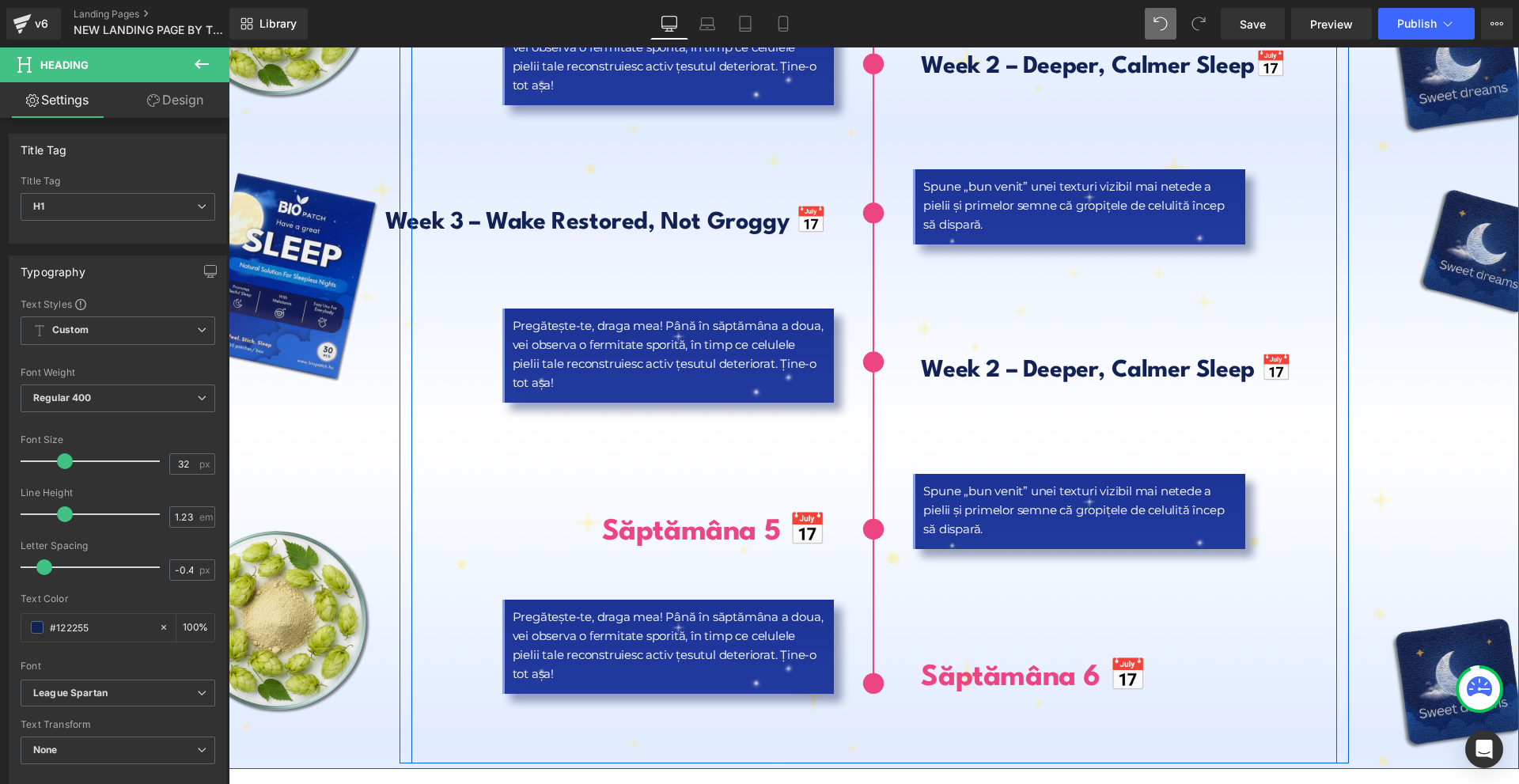
scroll to position [7276, 0]
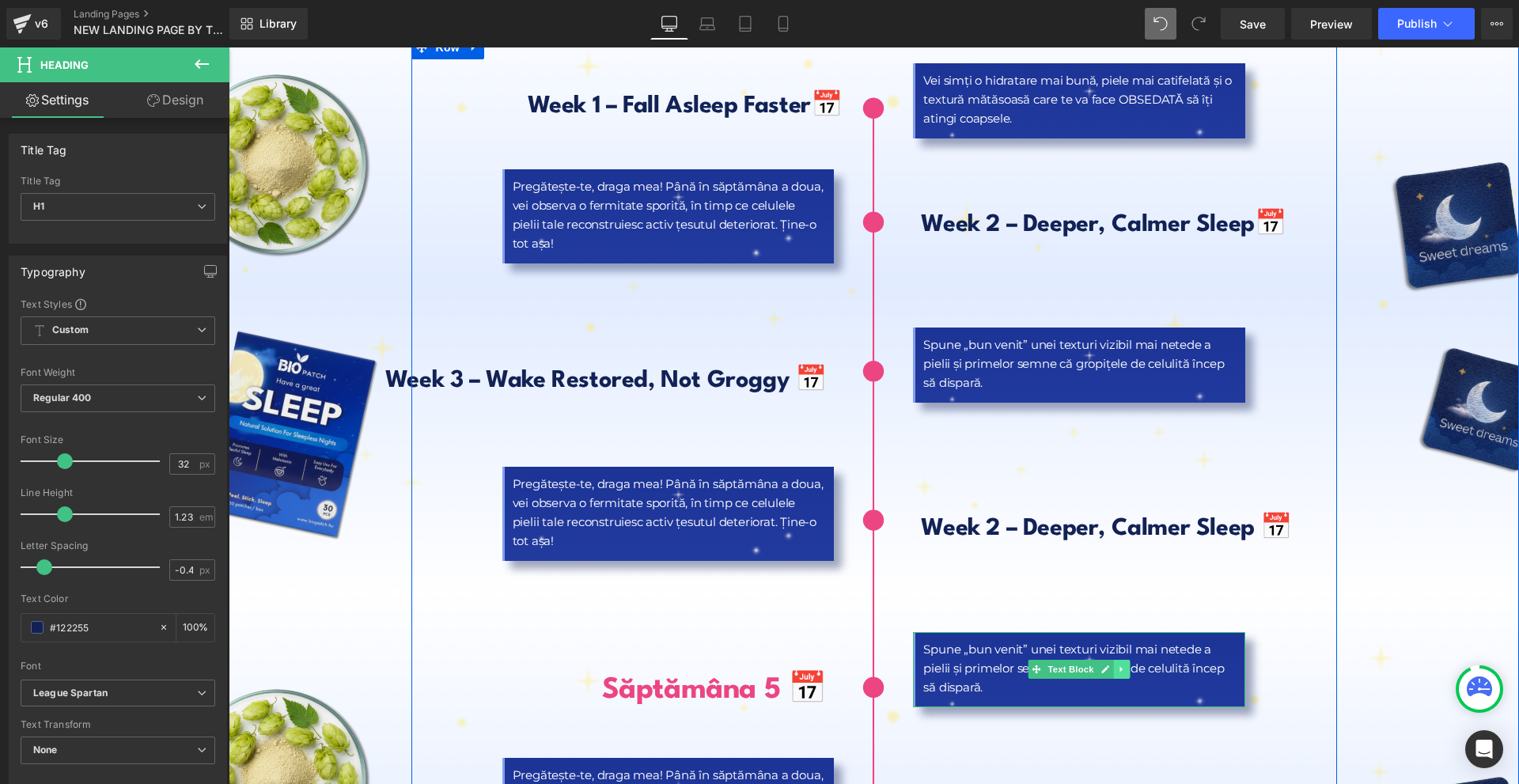
click at [1118, 664] on icon at bounding box center [1122, 669] width 9 height 10
click at [1126, 664] on icon at bounding box center [1130, 668] width 9 height 9
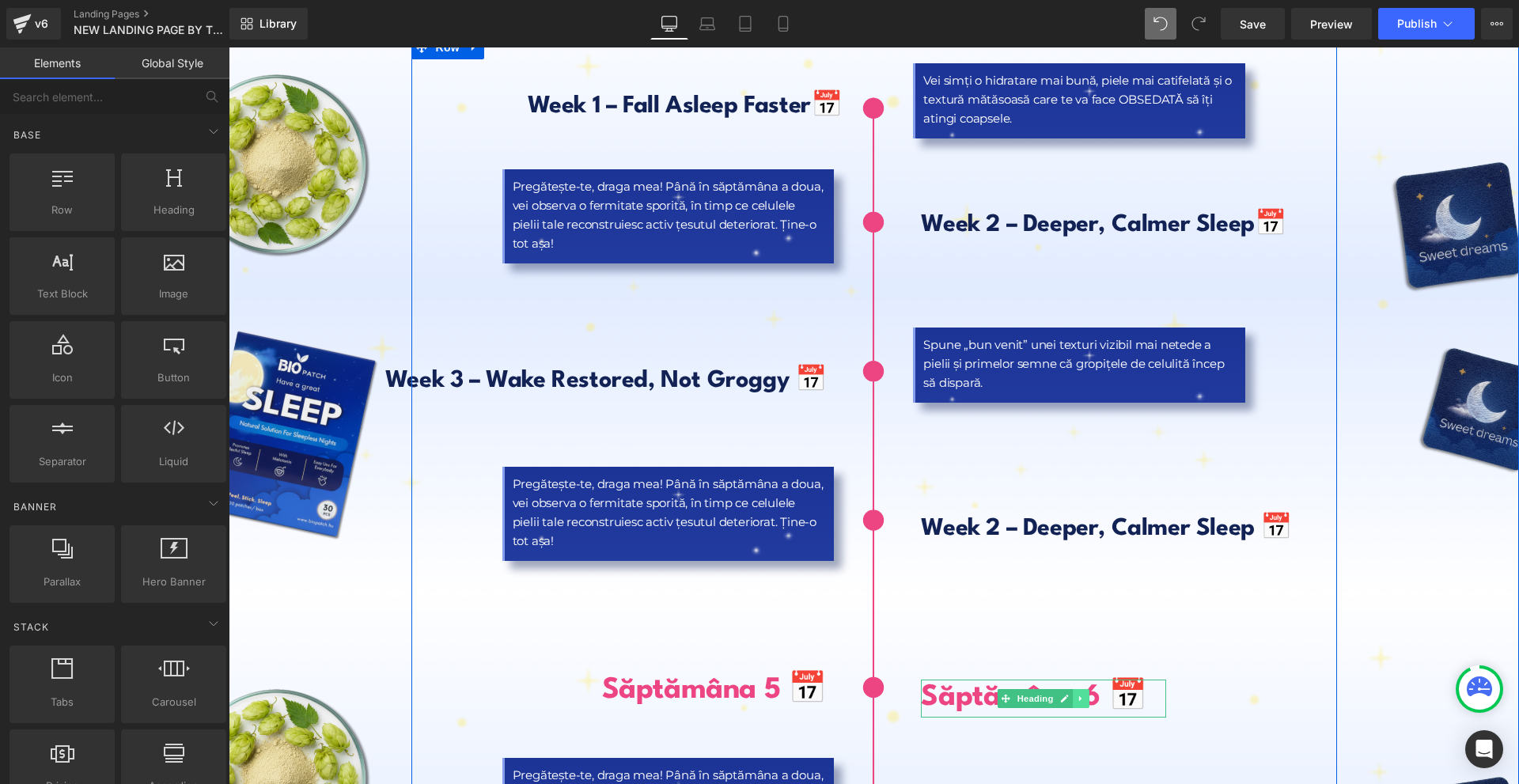
click at [1081, 689] on link at bounding box center [1082, 698] width 16 height 19
click at [1085, 694] on icon at bounding box center [1089, 698] width 9 height 9
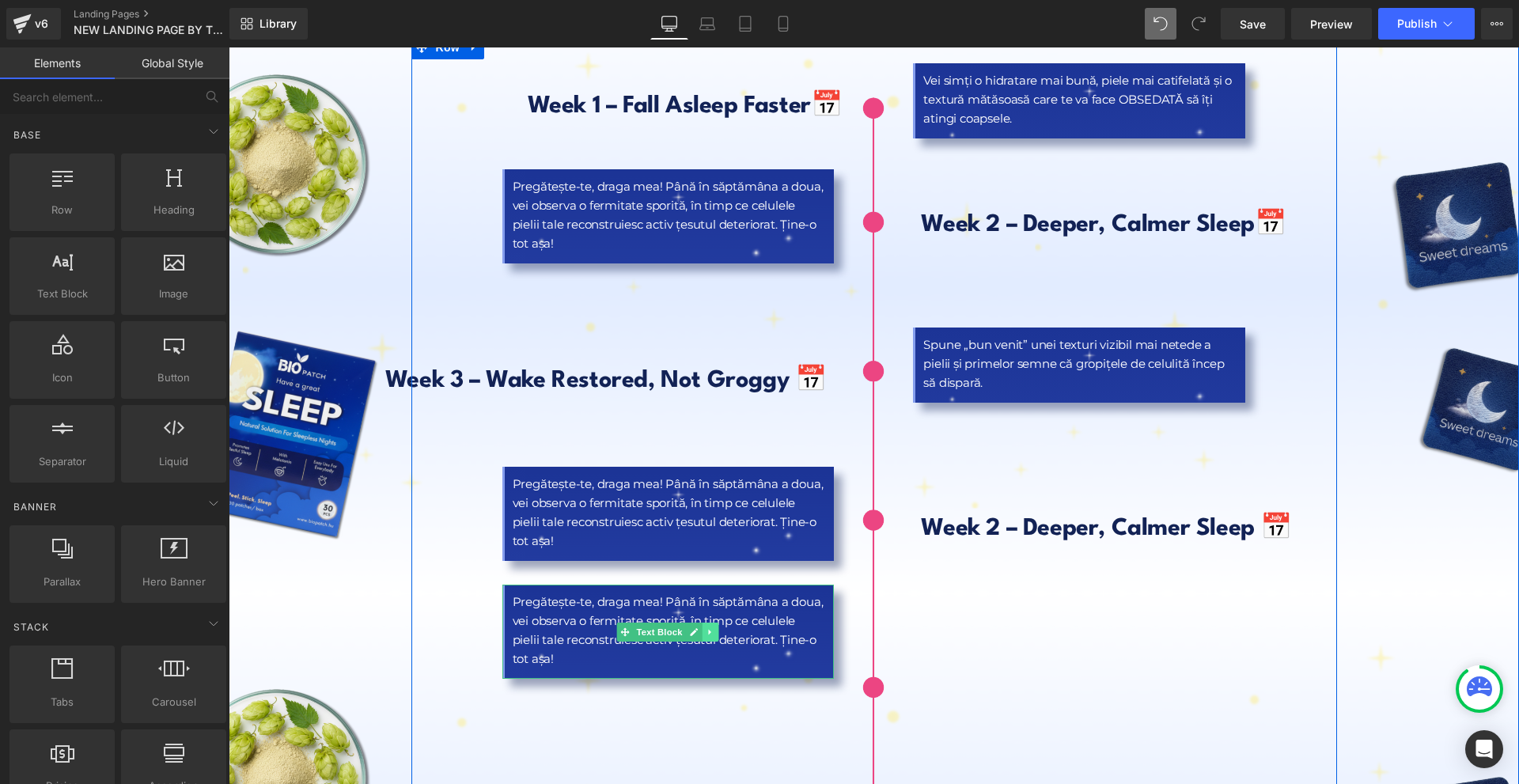
click at [706, 623] on link at bounding box center [711, 632] width 16 height 19
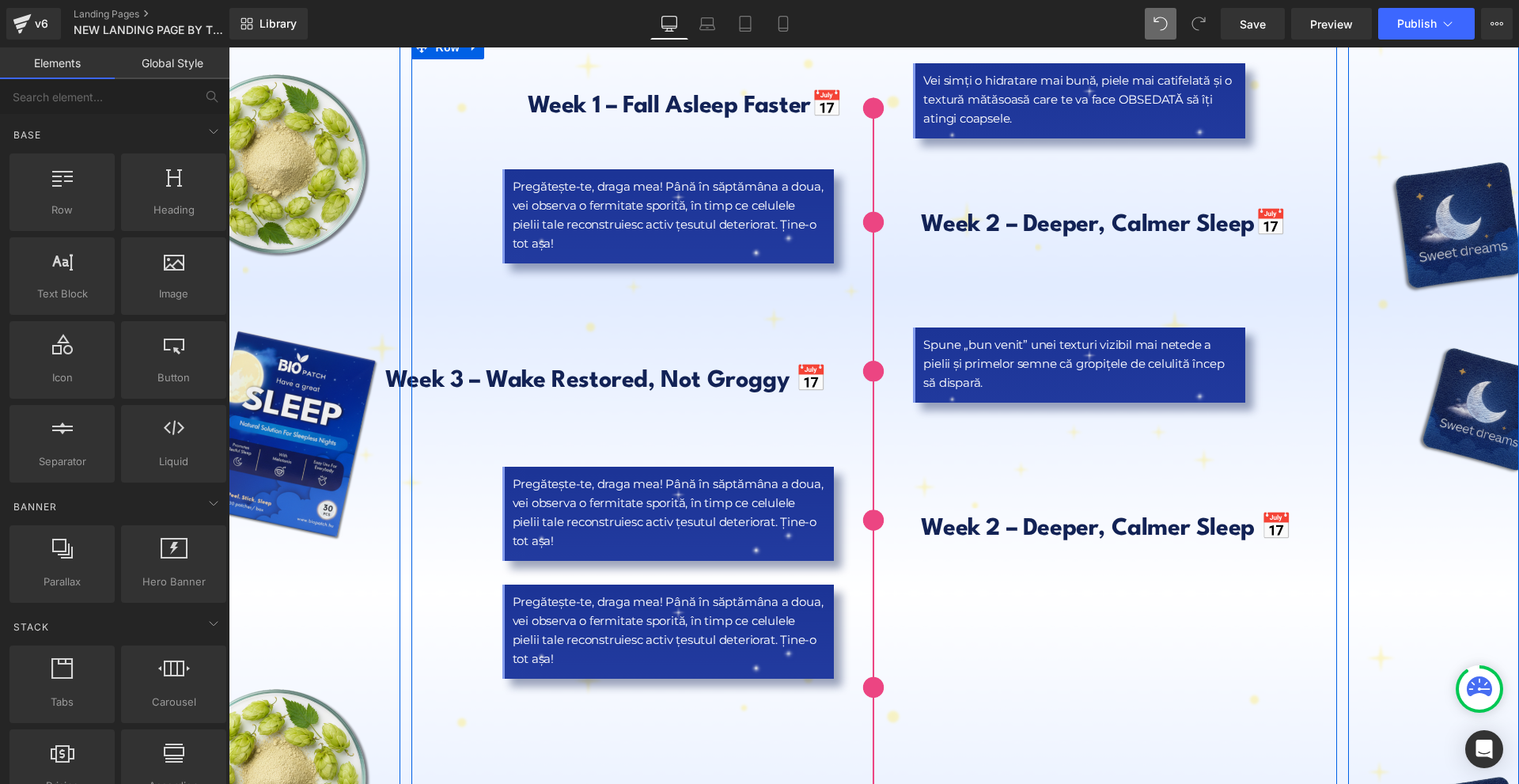
click at [719, 599] on div "Image" at bounding box center [873, 487] width 308 height 854
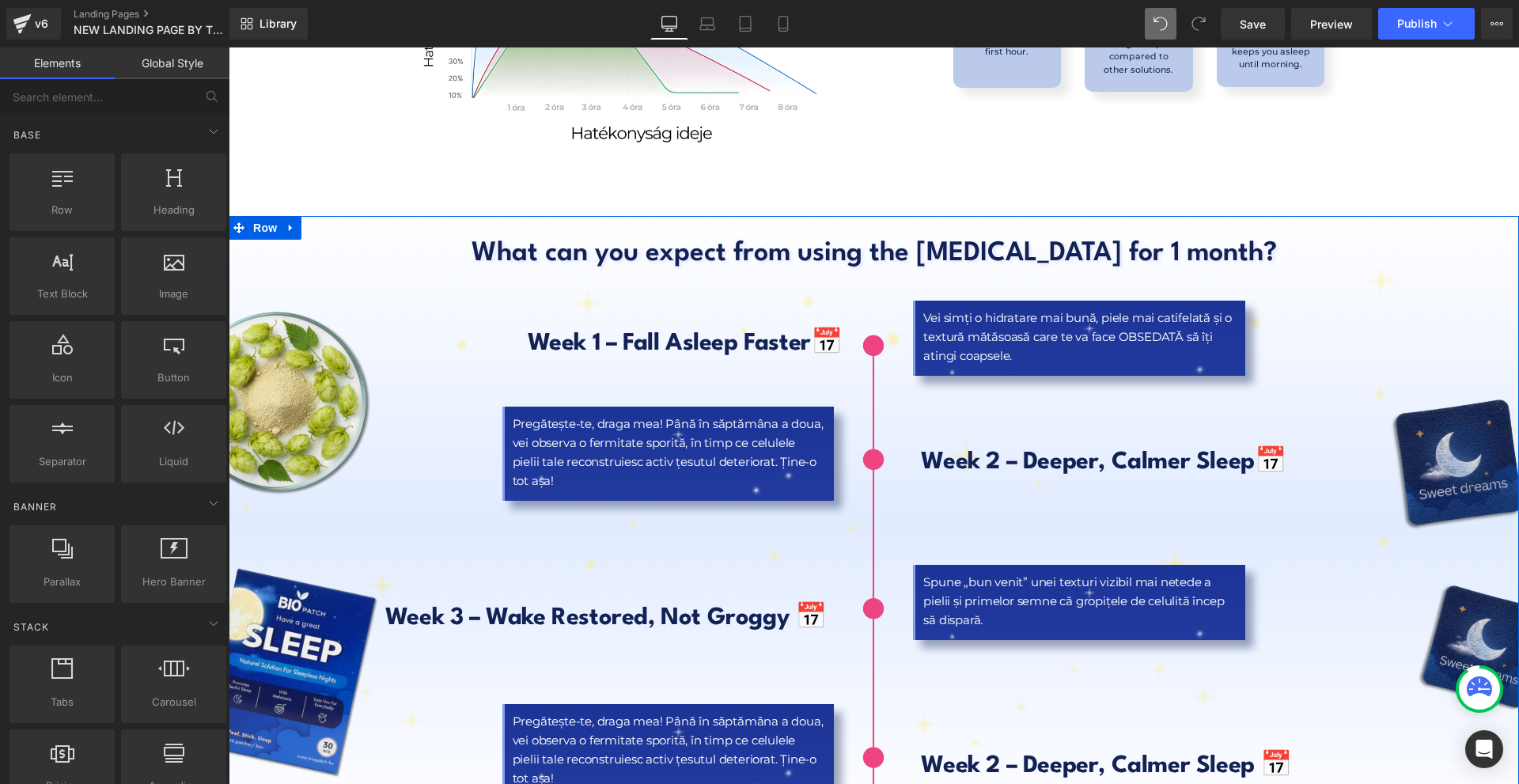
scroll to position [7118, 0]
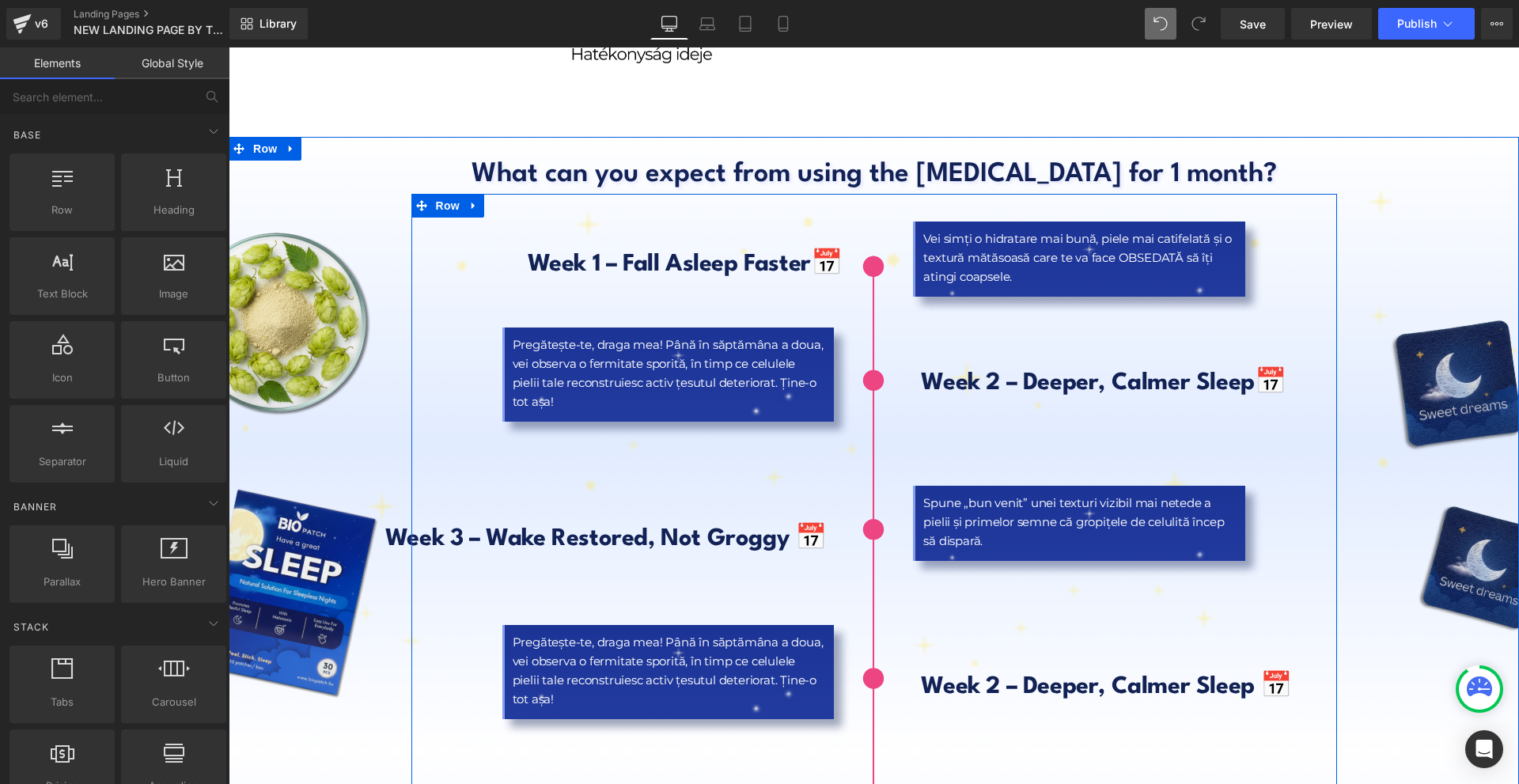
click at [968, 676] on b "Week 2 – Deeper, Calmer Sleep 📅" at bounding box center [1106, 687] width 371 height 23
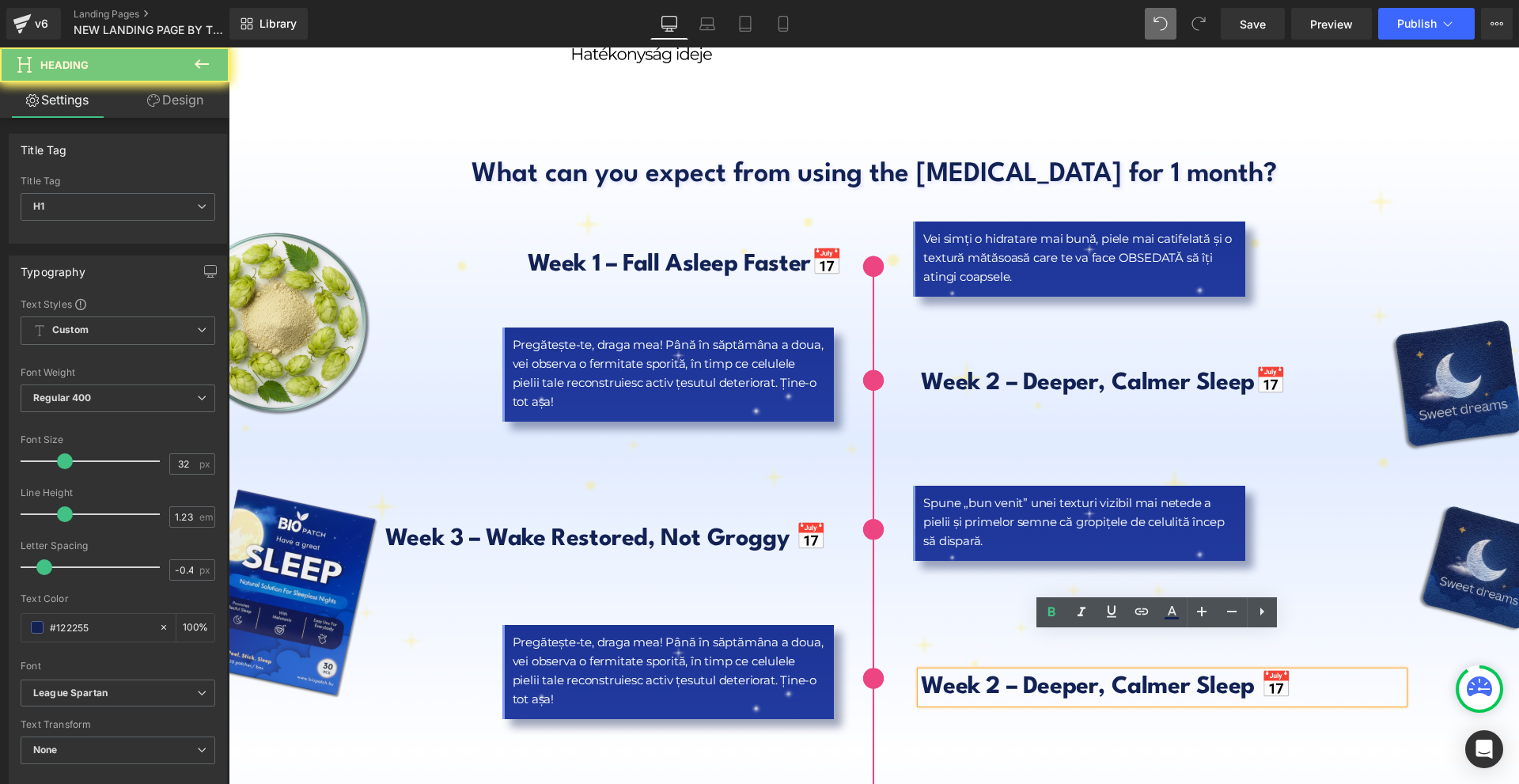
click at [968, 676] on b "Week 2 – Deeper, Calmer Sleep 📅" at bounding box center [1106, 687] width 371 height 23
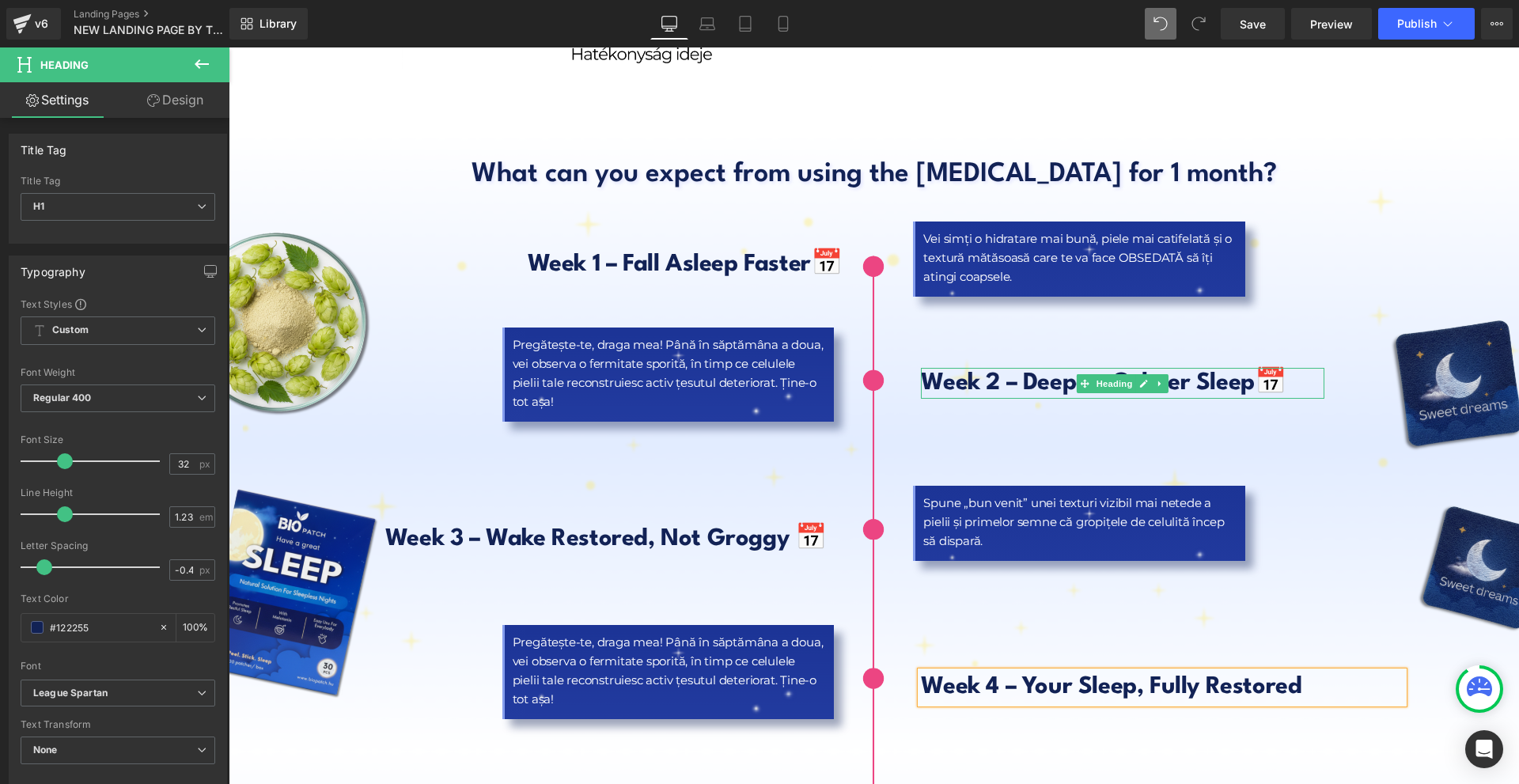
click at [1281, 372] on b "📅" at bounding box center [1270, 383] width 32 height 23
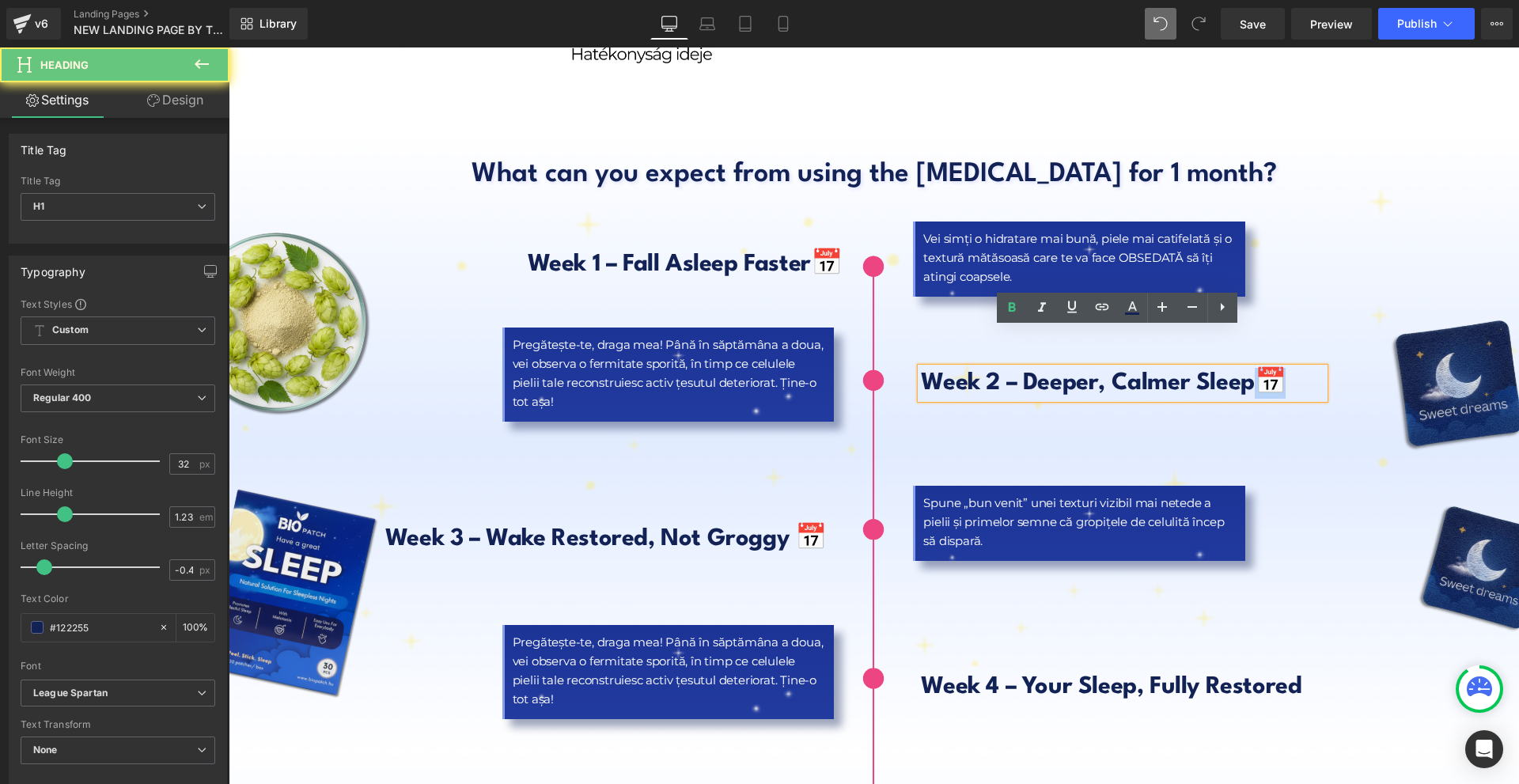
drag, startPoint x: 1286, startPoint y: 345, endPoint x: 1272, endPoint y: 345, distance: 14.0
click at [1272, 372] on b "📅" at bounding box center [1270, 383] width 32 height 23
copy b "📅"
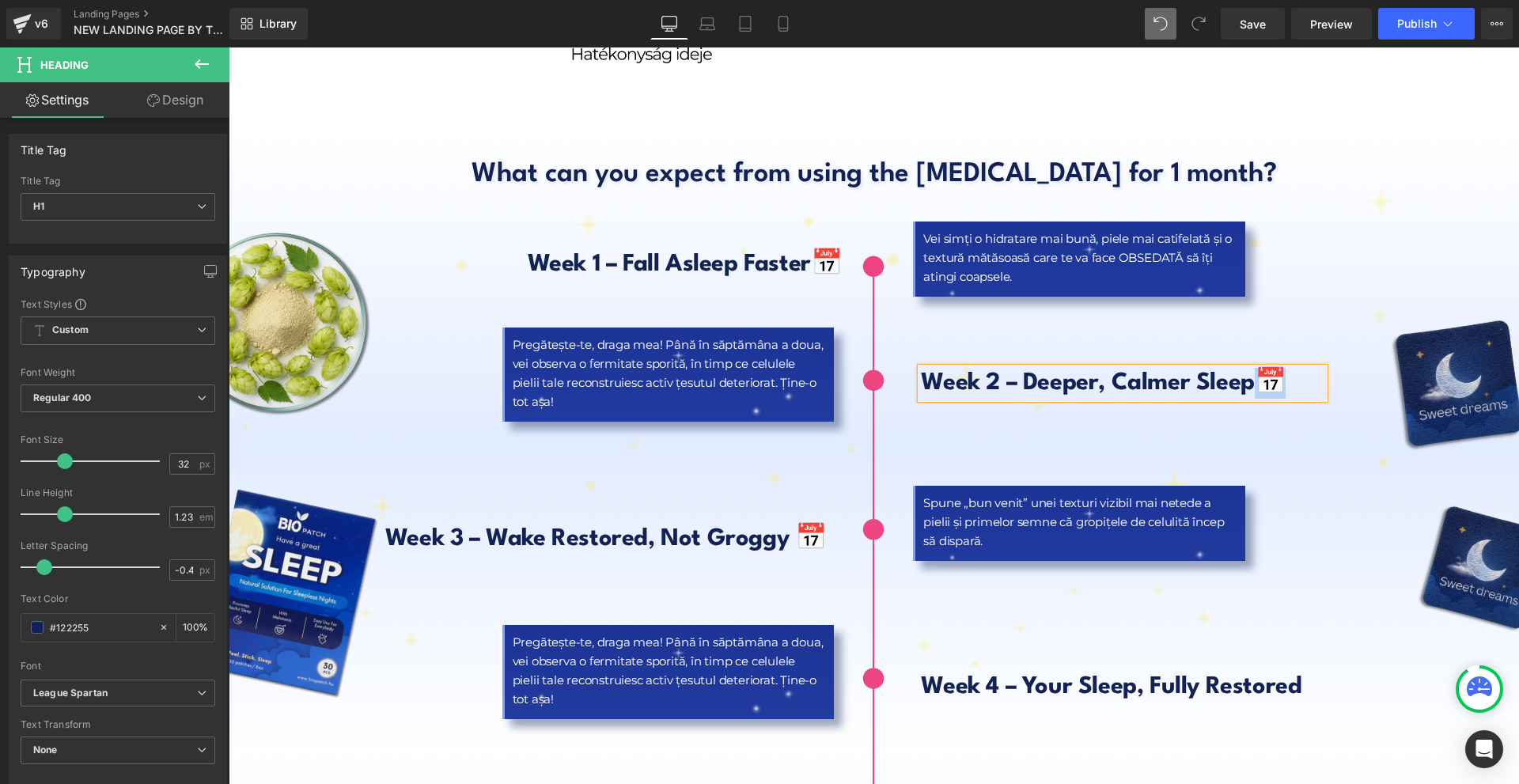
click at [1327, 672] on h1 "Week 4 – Your Sleep, Fully Restored" at bounding box center [1163, 687] width 483 height 31
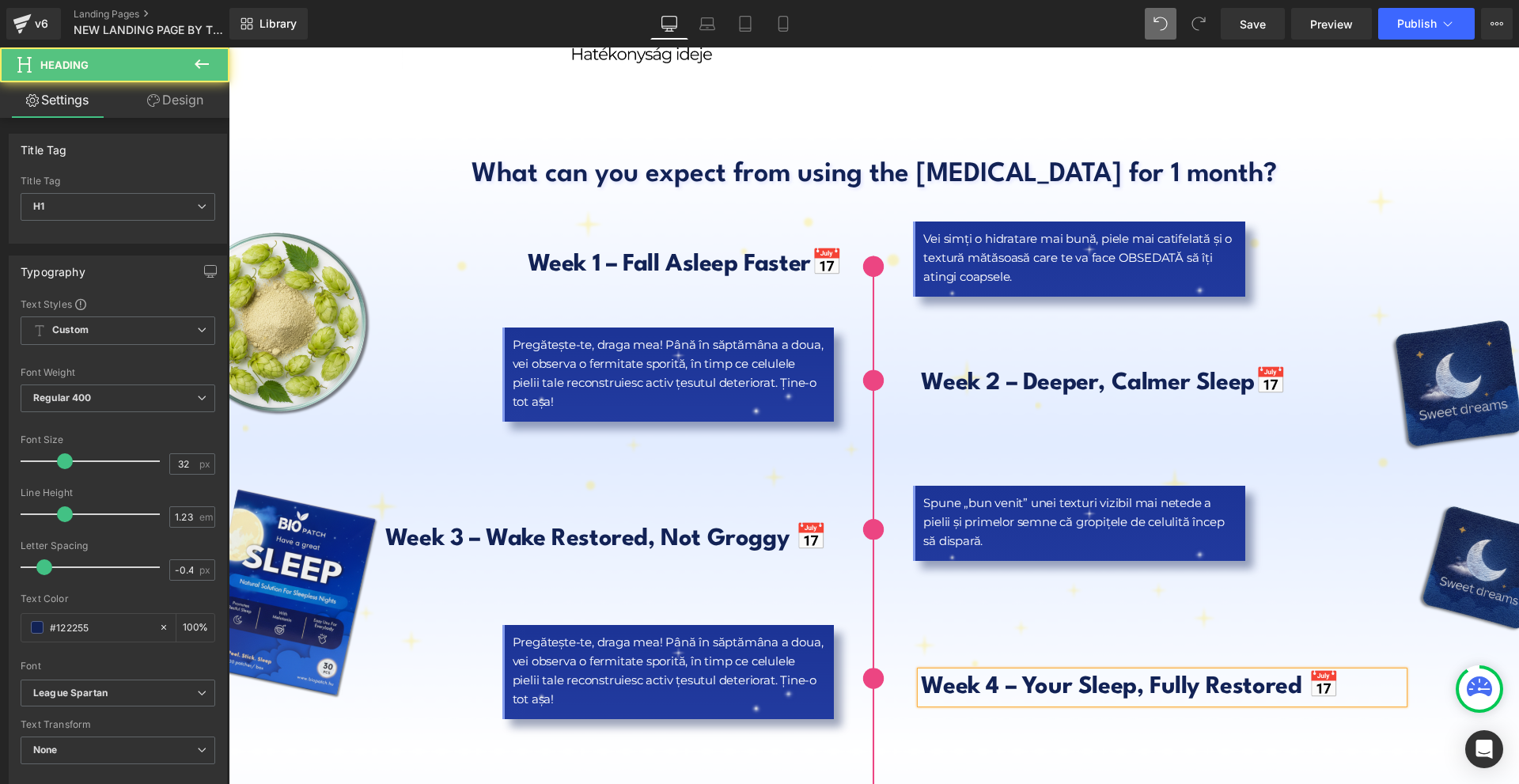
click at [1334, 736] on div "What can you expect from using the [MEDICAL_DATA] for 1 month? Heading Week 1 –…" at bounding box center [874, 614] width 949 height 931
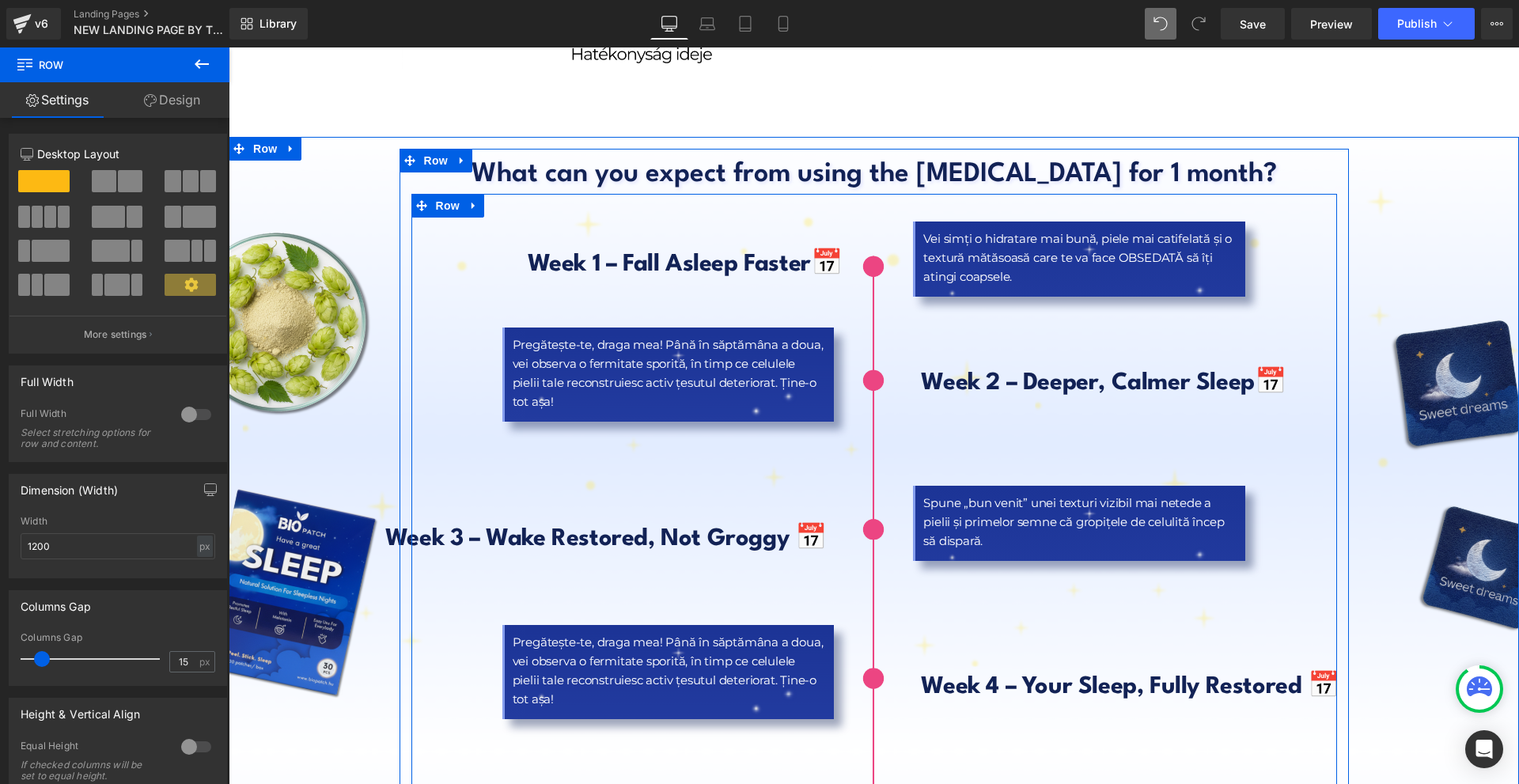
scroll to position [7039, 0]
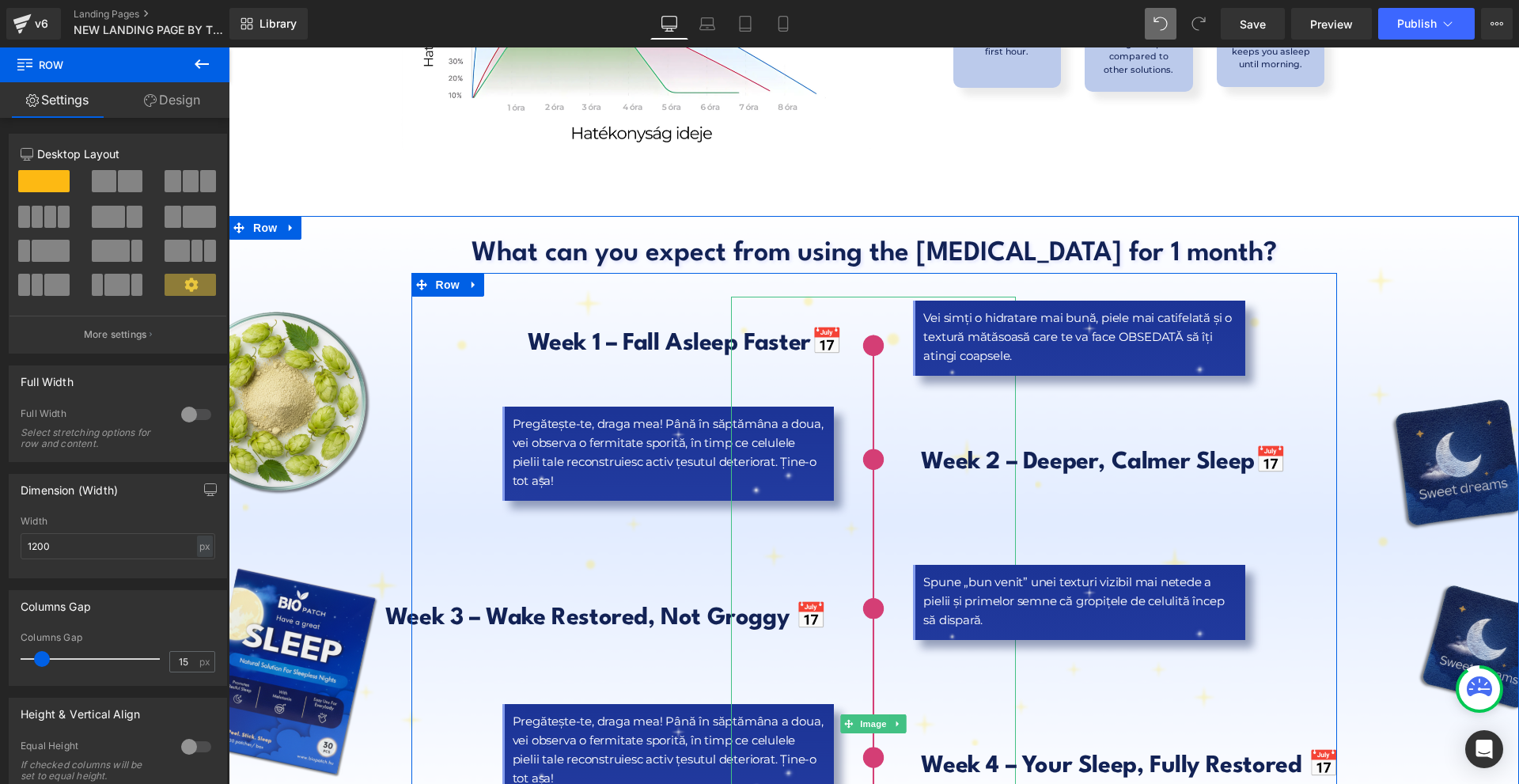
click at [857, 429] on img at bounding box center [873, 724] width 285 height 854
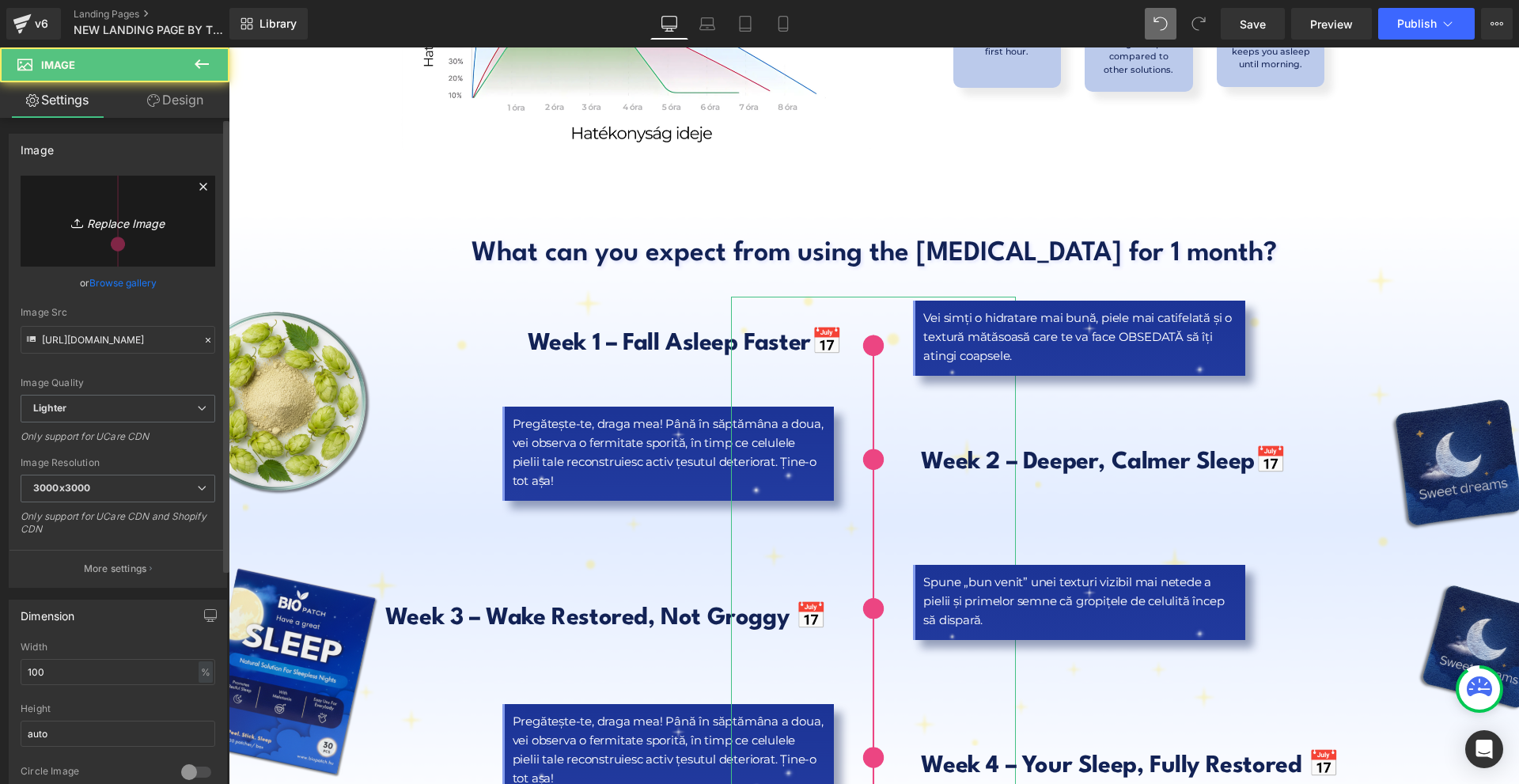
click at [112, 198] on link "Replace Image" at bounding box center [117, 221] width 195 height 91
type input "C:\fakepath\Névtelen (100 x 800 képpont).png"
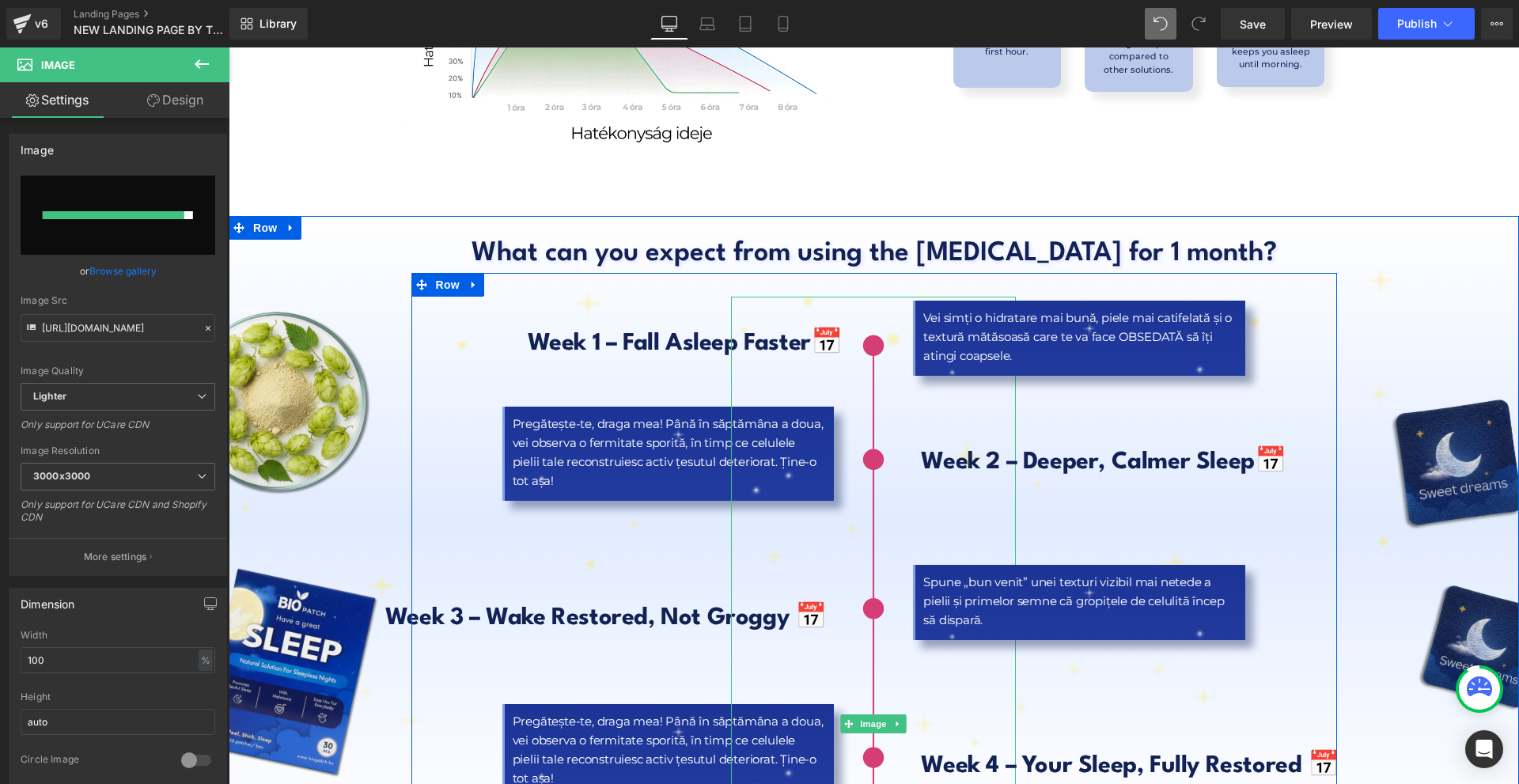
type input "[URL][DOMAIN_NAME]"
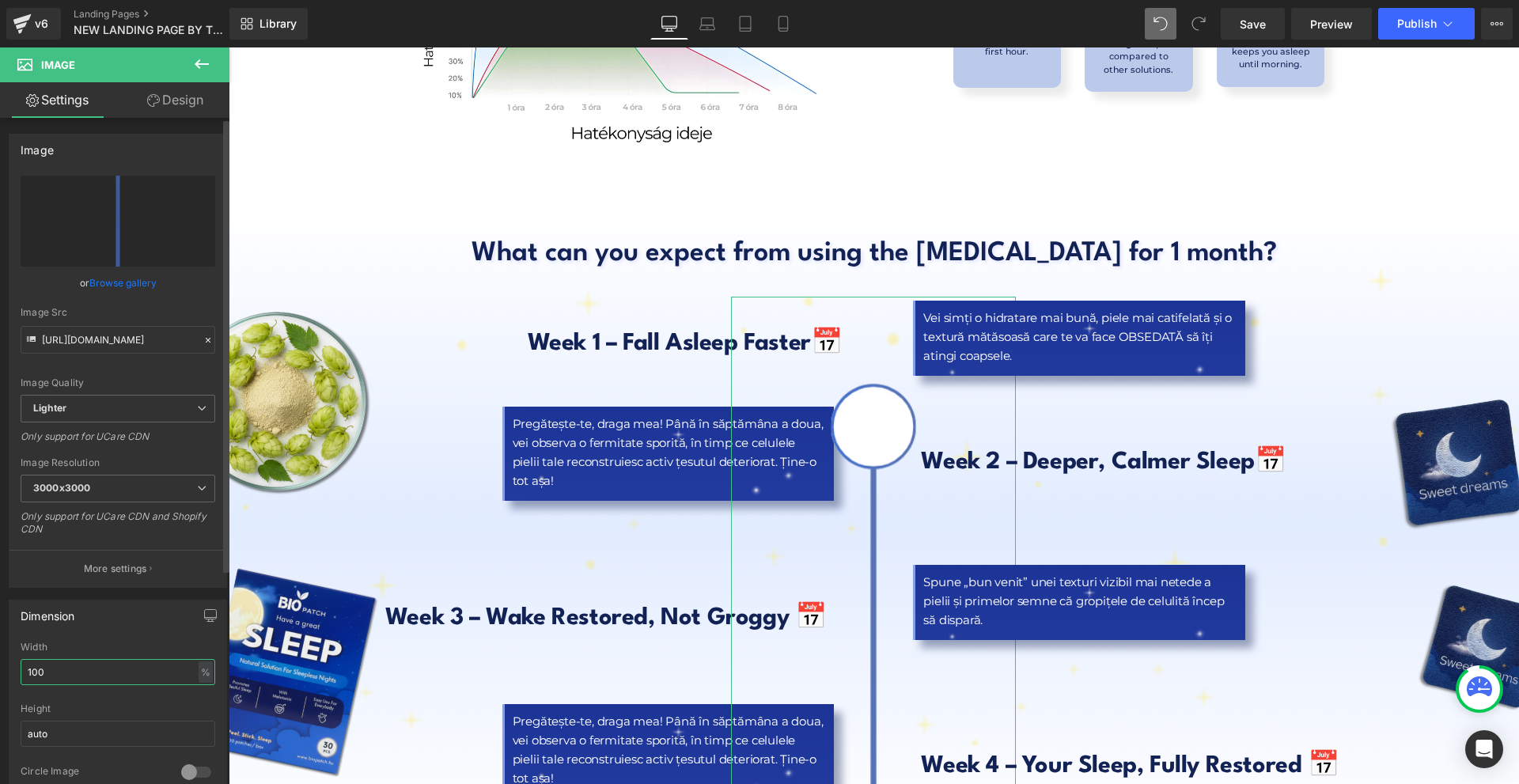
click at [117, 674] on input "100" at bounding box center [117, 672] width 195 height 26
click at [117, 680] on input "30" at bounding box center [117, 672] width 195 height 26
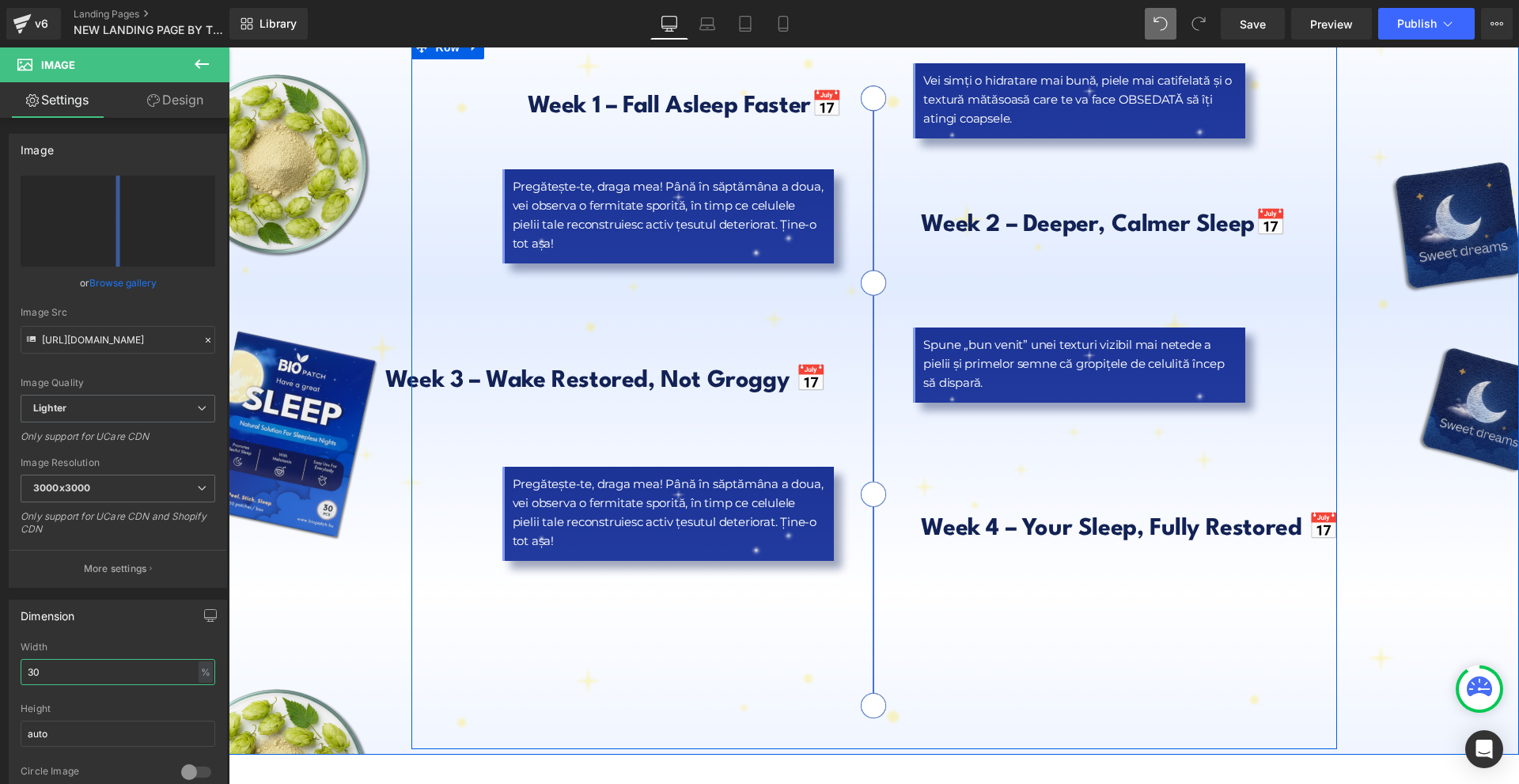
scroll to position [7118, 0]
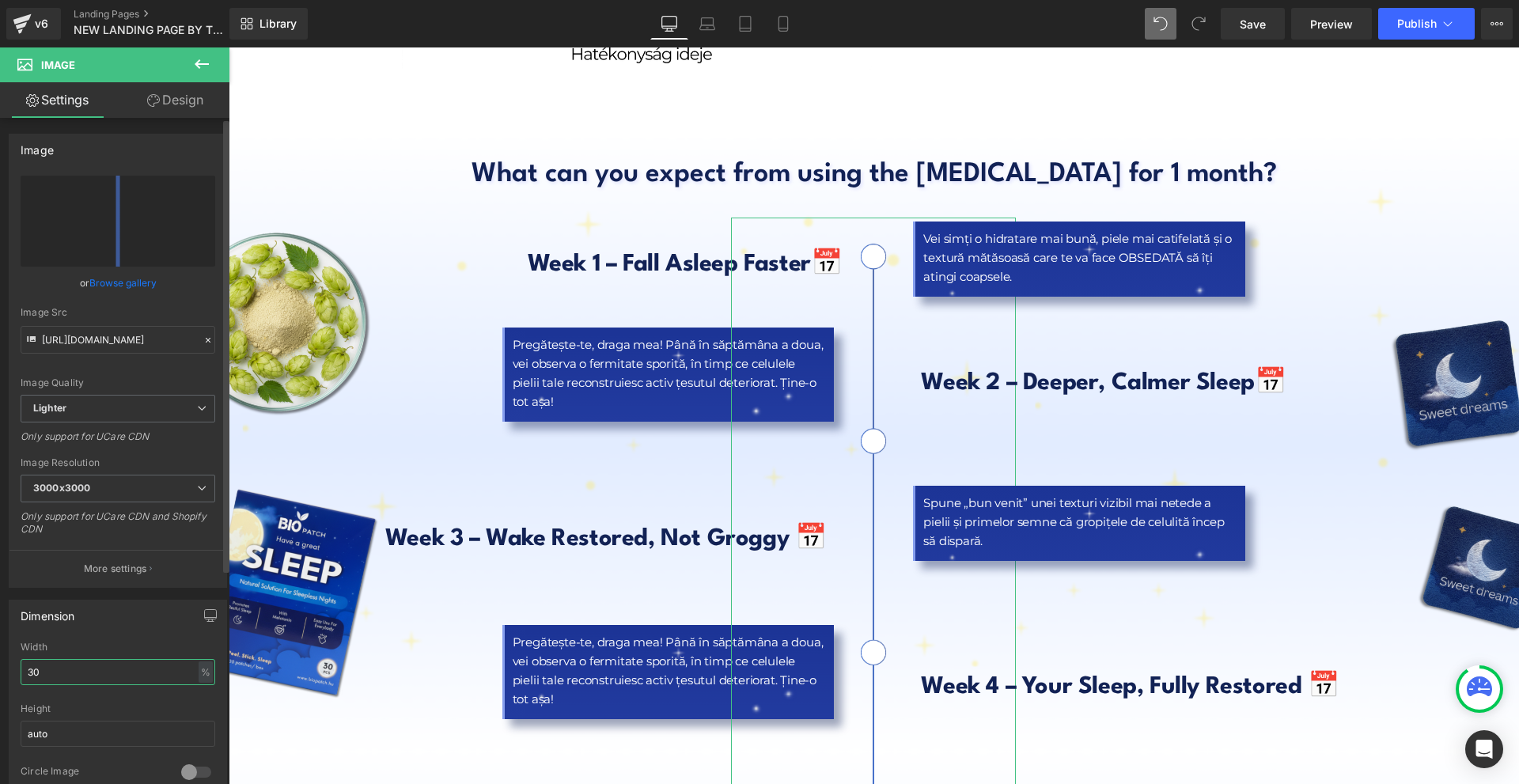
click at [46, 681] on input "30" at bounding box center [117, 672] width 195 height 26
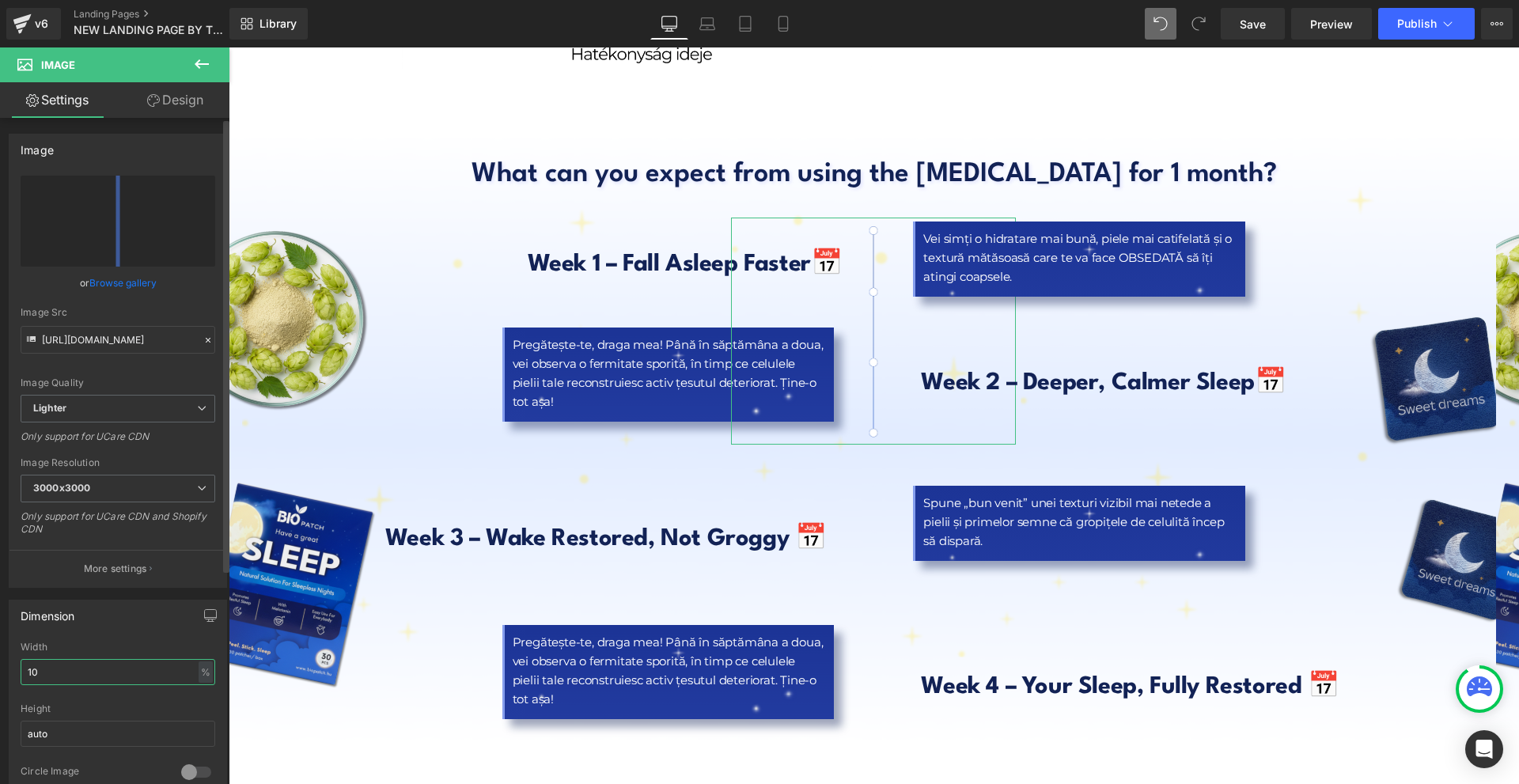
click at [46, 681] on input "10" at bounding box center [117, 672] width 195 height 26
click at [46, 681] on input "20" at bounding box center [117, 672] width 195 height 26
type input "24"
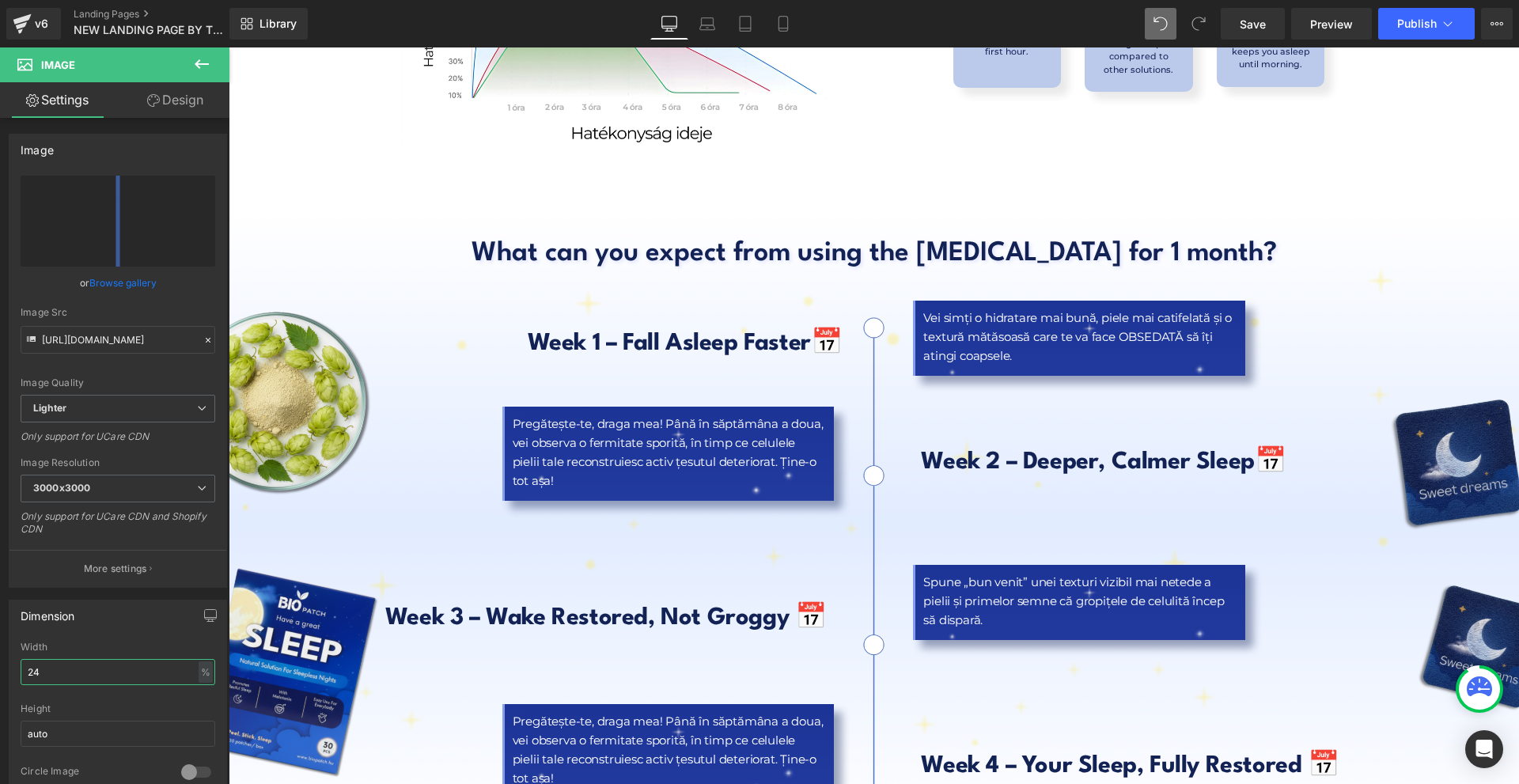
scroll to position [7197, 0]
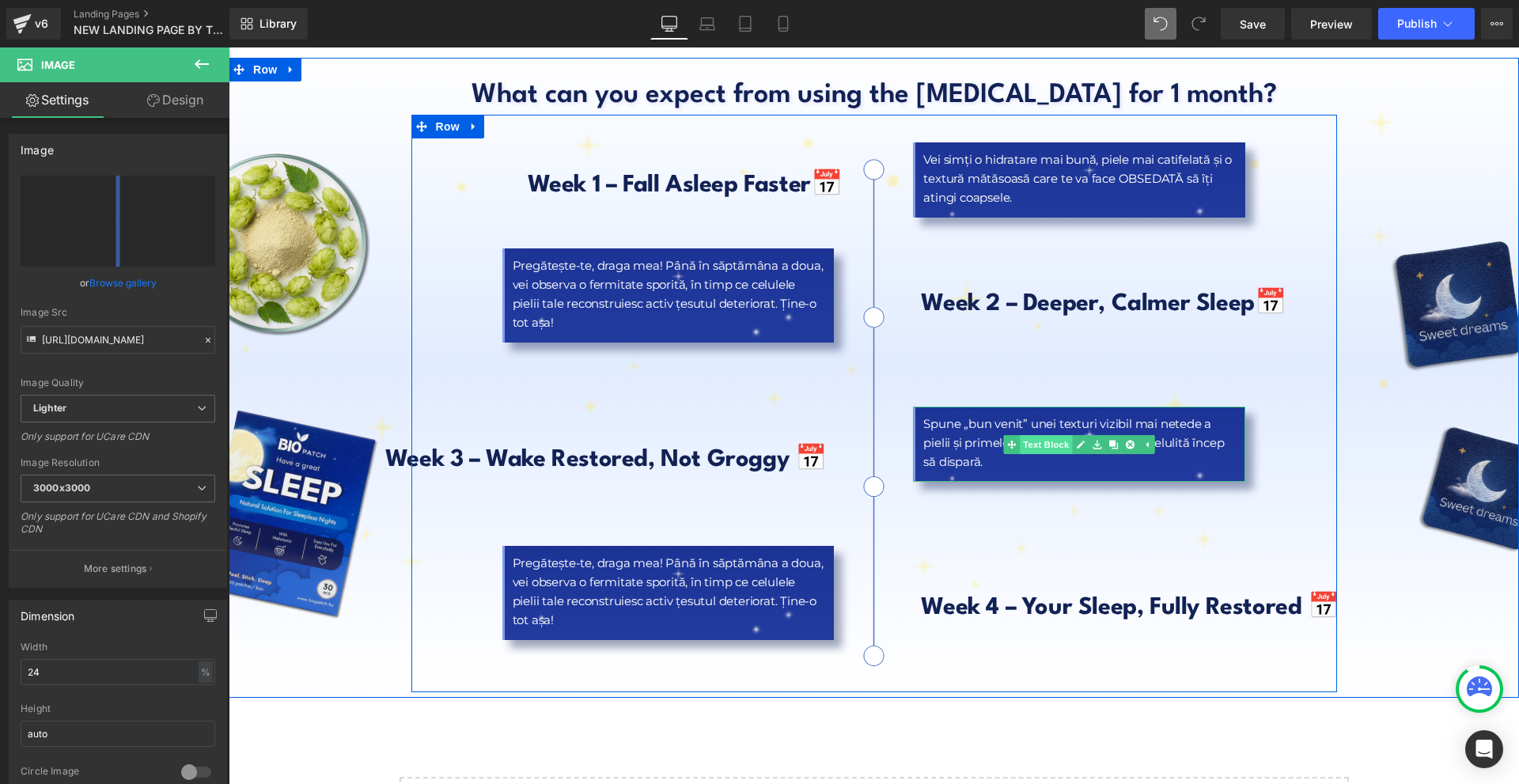
click at [1048, 435] on span "Text Block" at bounding box center [1047, 444] width 52 height 19
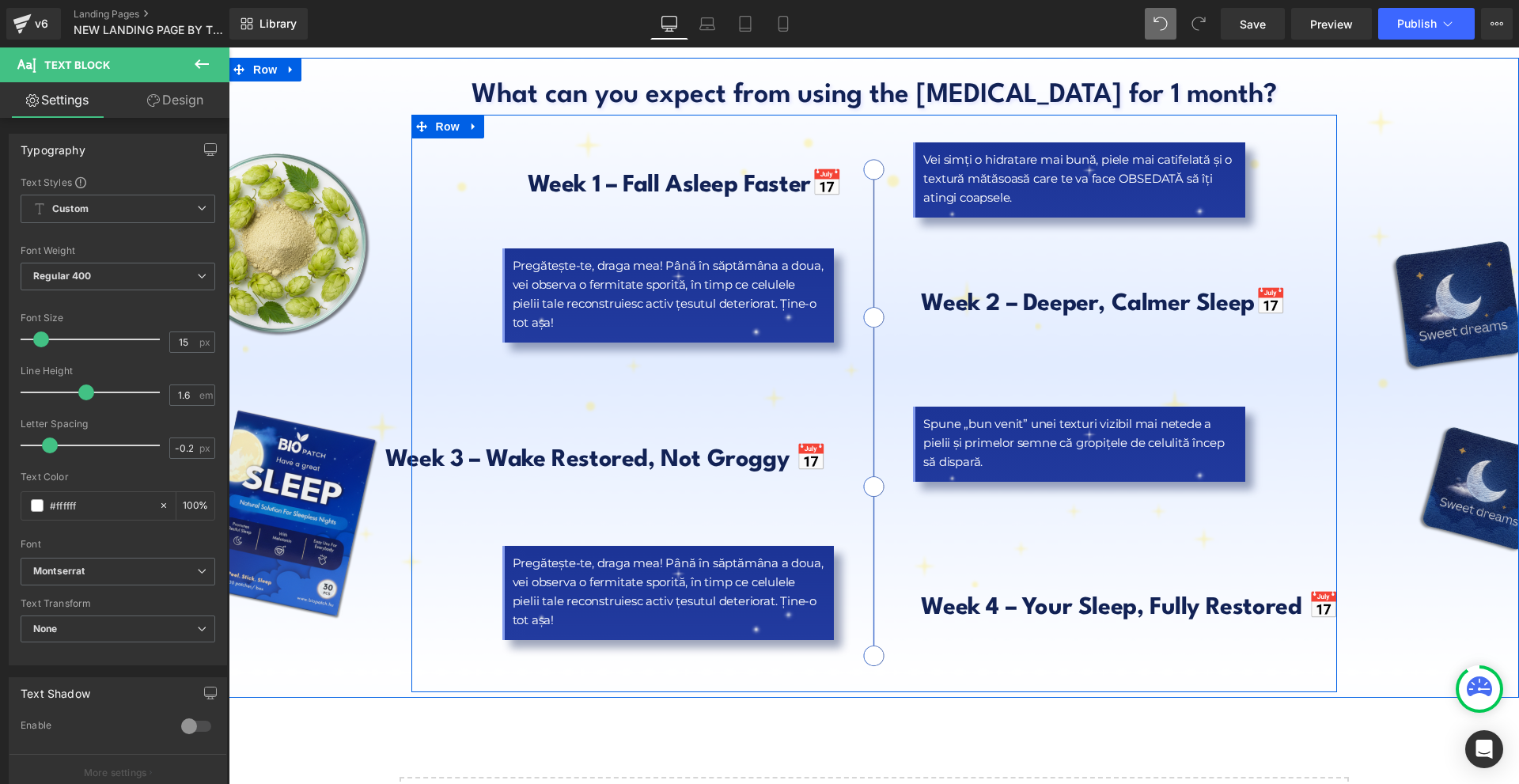
click at [470, 448] on b "Week 3 – Wake Restored, Not Groggy 📅" at bounding box center [606, 460] width 441 height 23
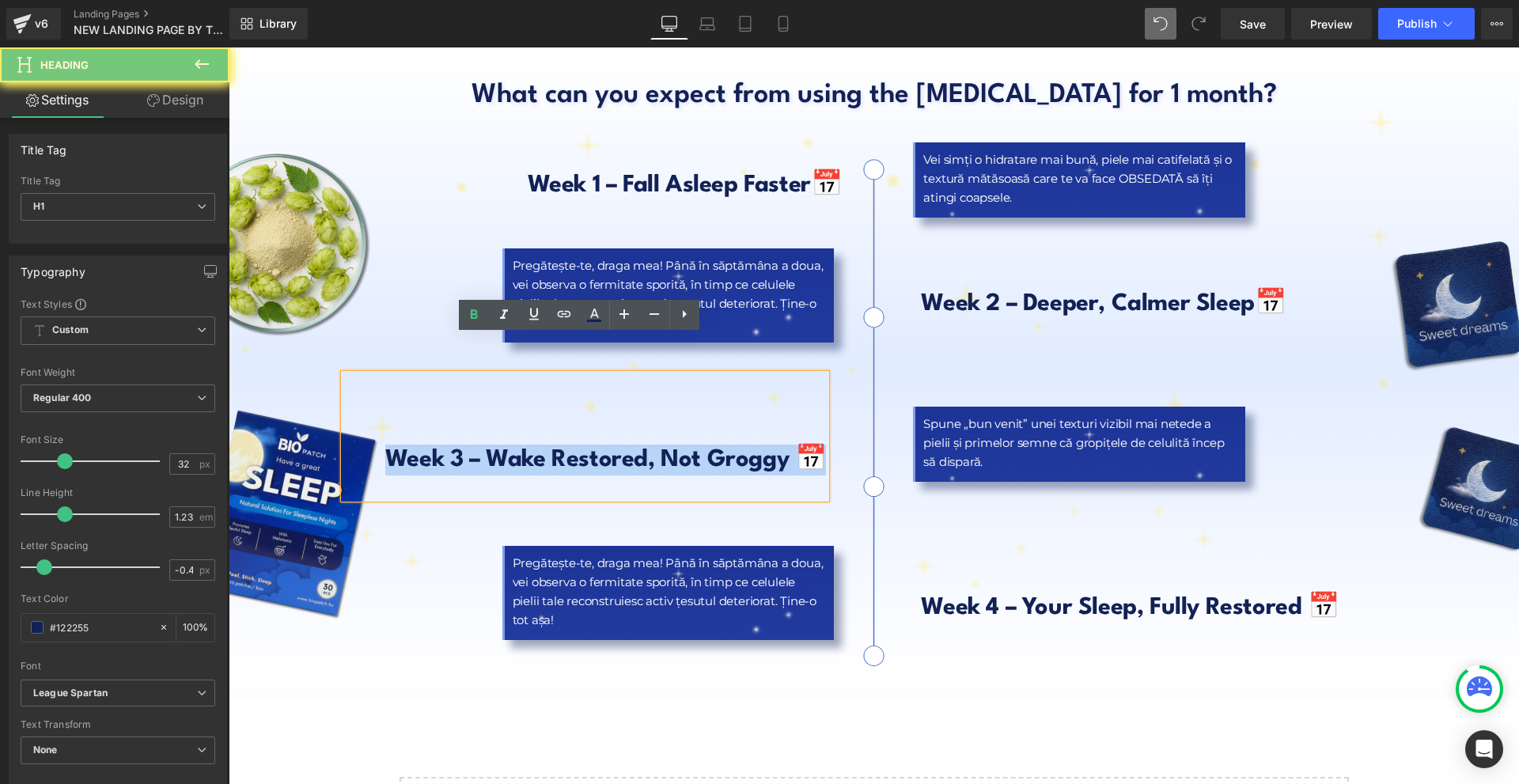
click at [470, 448] on b "Week 3 – Wake Restored, Not Groggy 📅" at bounding box center [606, 460] width 441 height 23
click at [583, 448] on b "Week 3 – Wake Restored, Not Groggy 📅" at bounding box center [606, 460] width 441 height 23
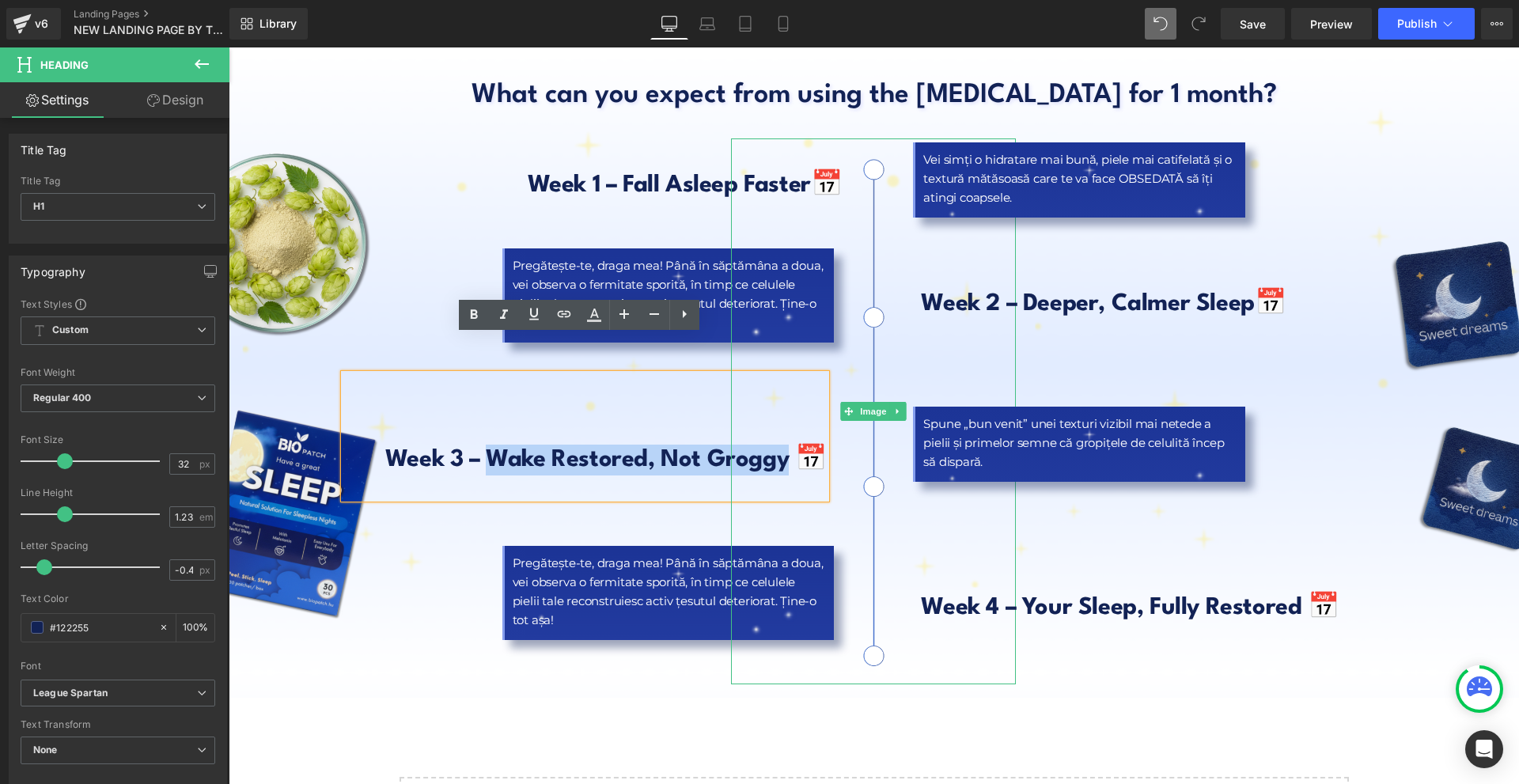
drag, startPoint x: 483, startPoint y: 419, endPoint x: 776, endPoint y: 421, distance: 293.0
click at [776, 421] on div "Week 1 – Fall [PERSON_NAME] Faster 📅 Heading Pregătește-te, draga mea! Până în …" at bounding box center [874, 403] width 925 height 577
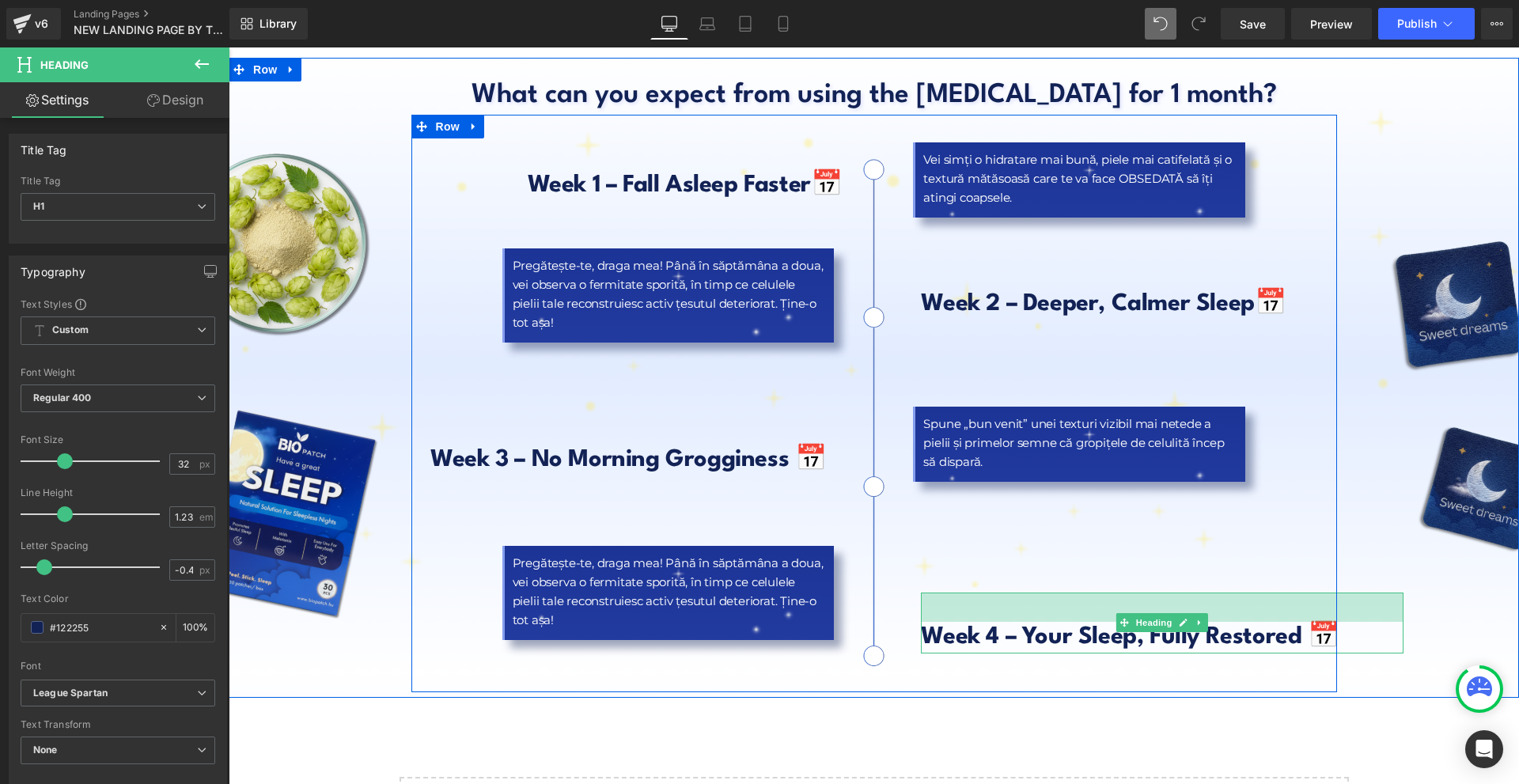
drag, startPoint x: 1000, startPoint y: 554, endPoint x: 1095, endPoint y: 712, distance: 184.4
click at [996, 592] on div "Week 4 – Your Sleep, Fully Restored 📅 Heading 37px" at bounding box center [1163, 623] width 483 height 60
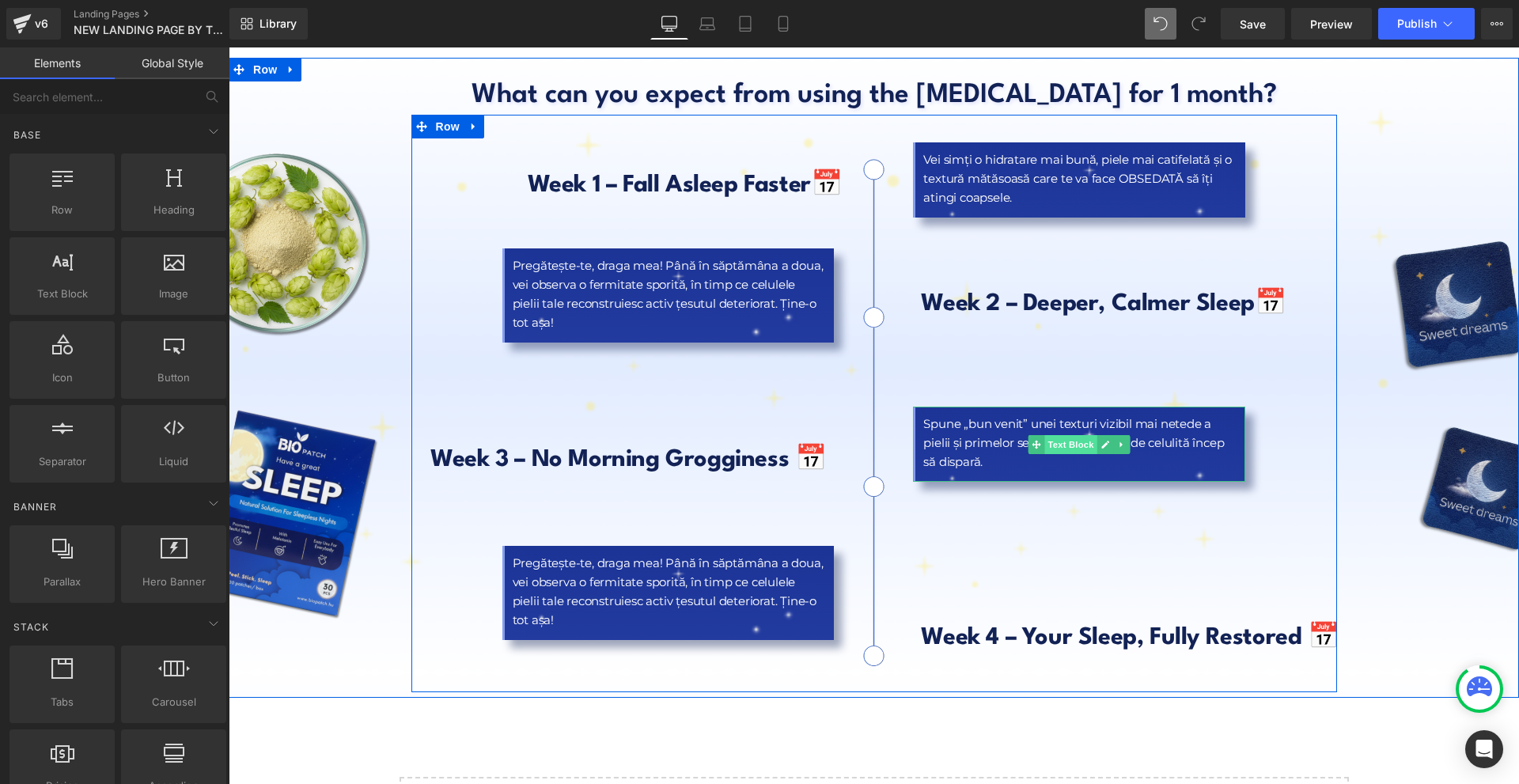
click at [1061, 435] on span "Text Block" at bounding box center [1071, 444] width 52 height 19
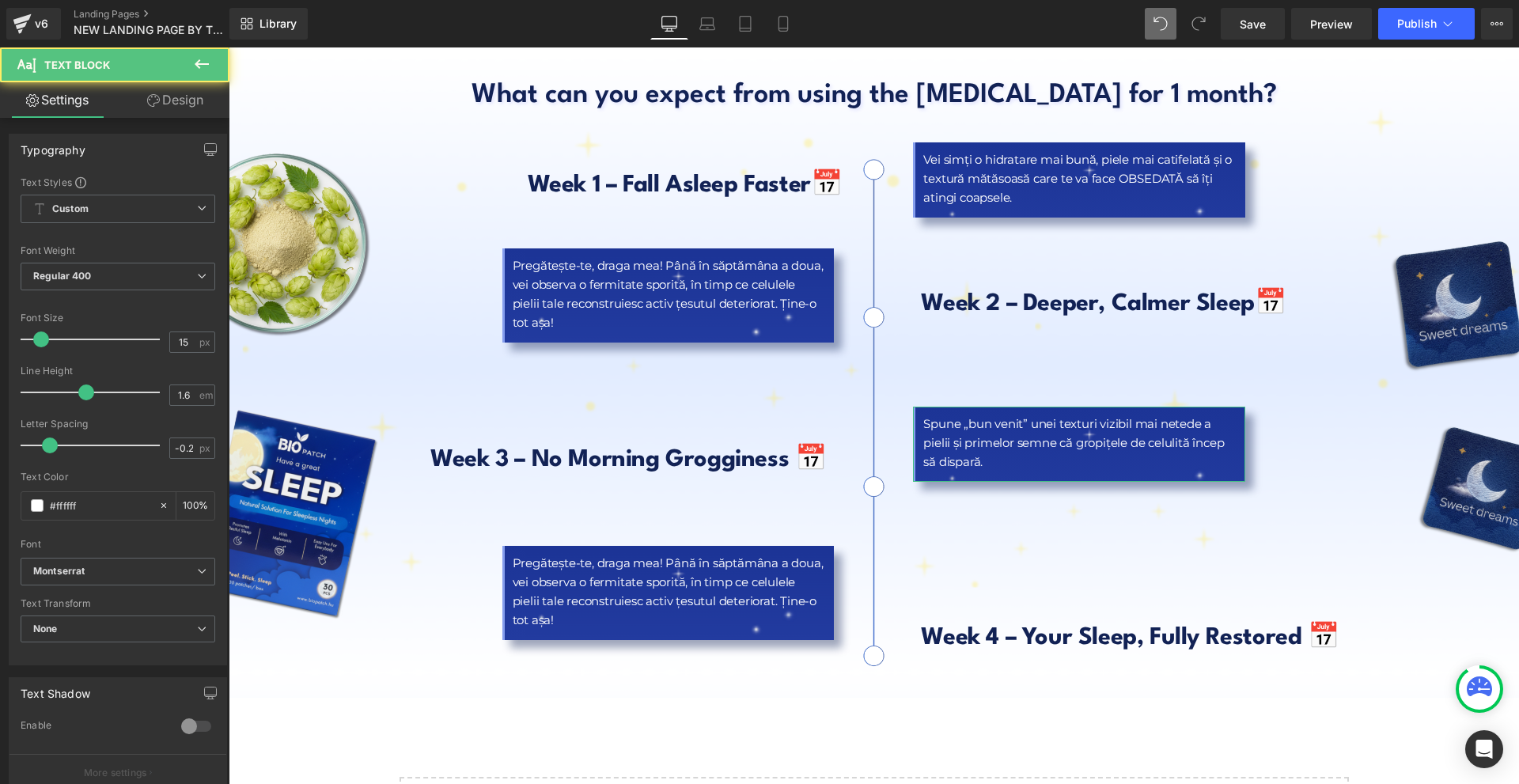
click at [193, 103] on link "Design" at bounding box center [175, 100] width 115 height 36
click at [0, 0] on div "Spacing" at bounding box center [0, 0] width 0 height 0
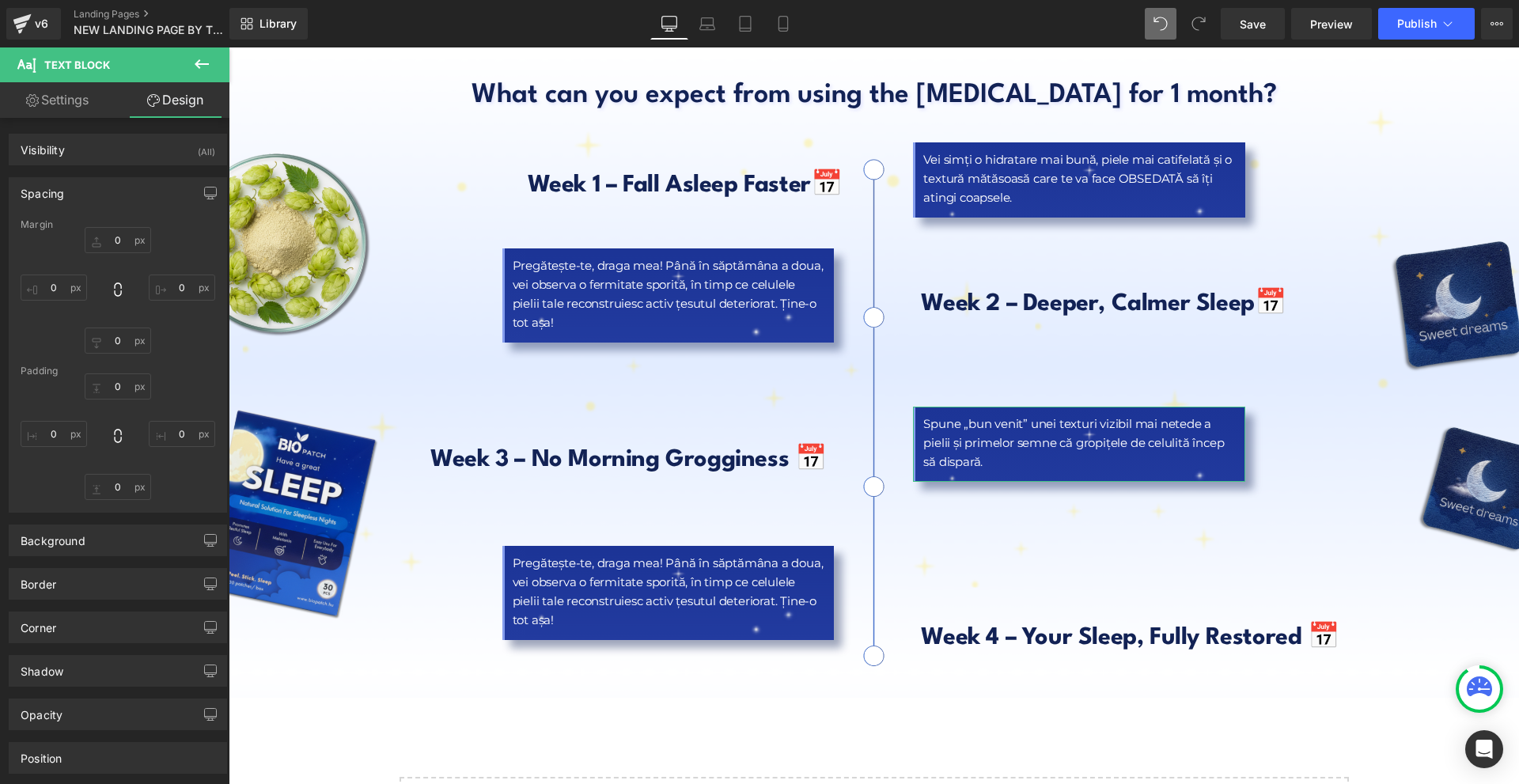
type input "80"
type input "100"
type input "0"
type input "-160"
type input "10"
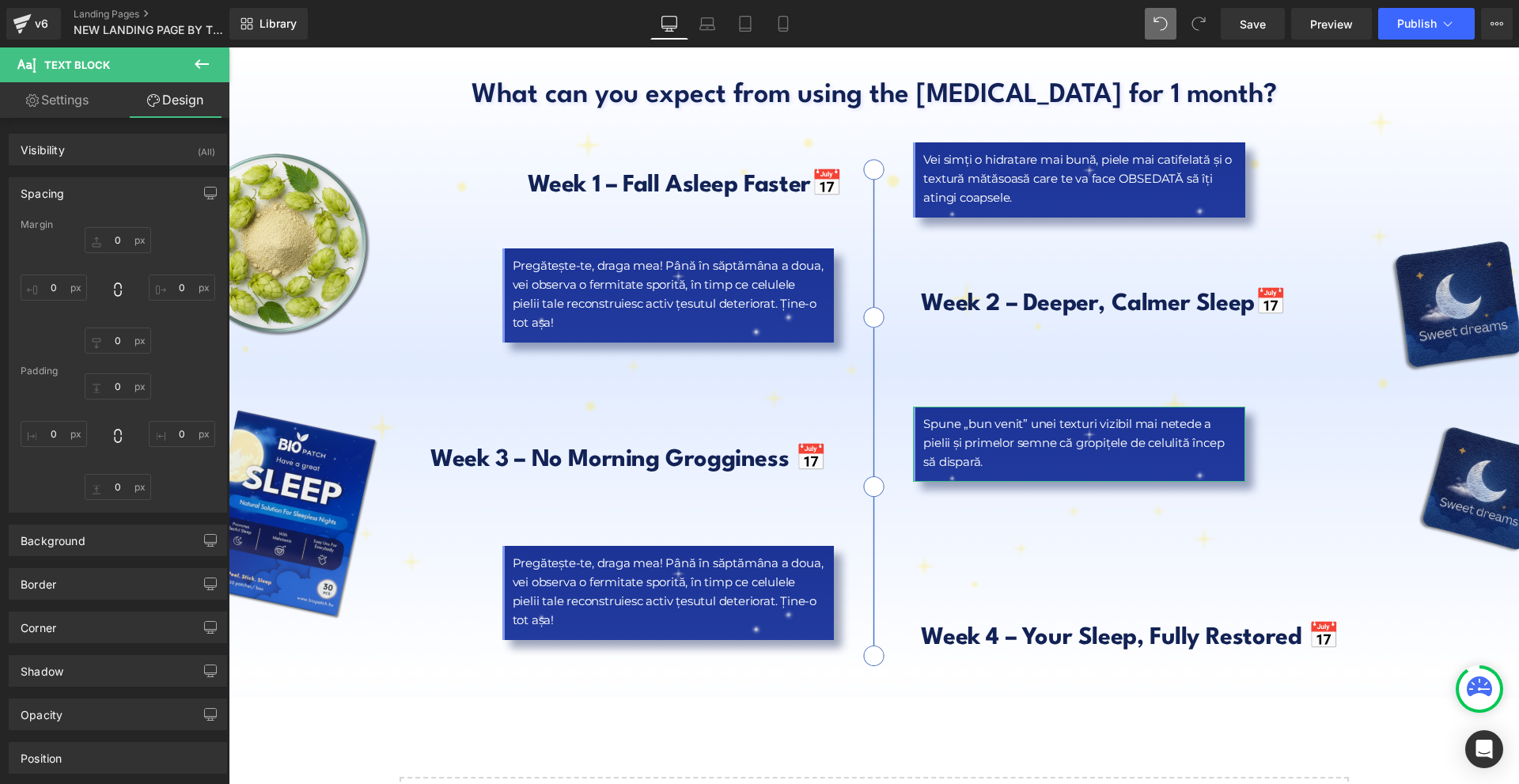
type input "14"
type input "13"
type input "10"
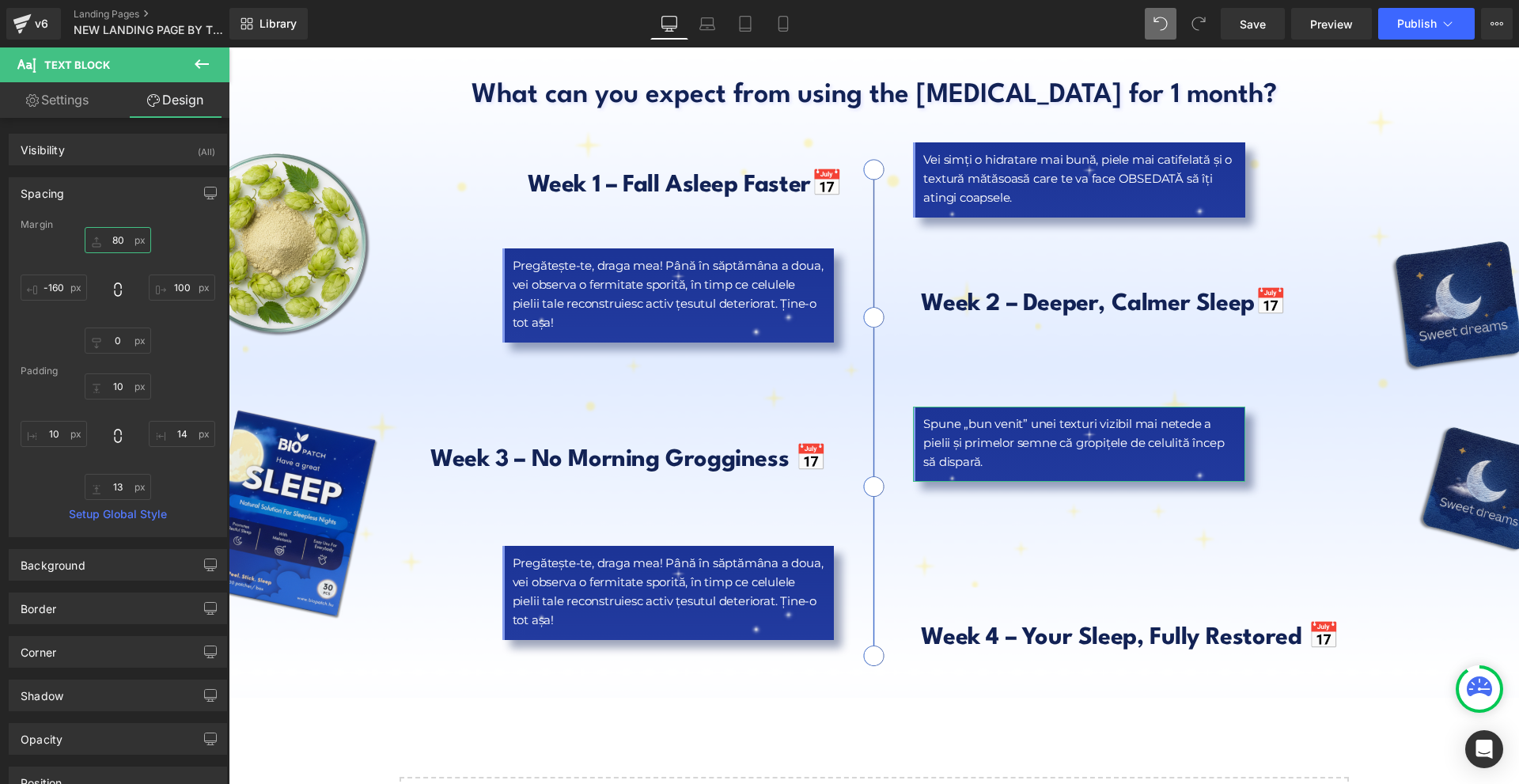
click at [105, 244] on input "80" at bounding box center [118, 240] width 67 height 26
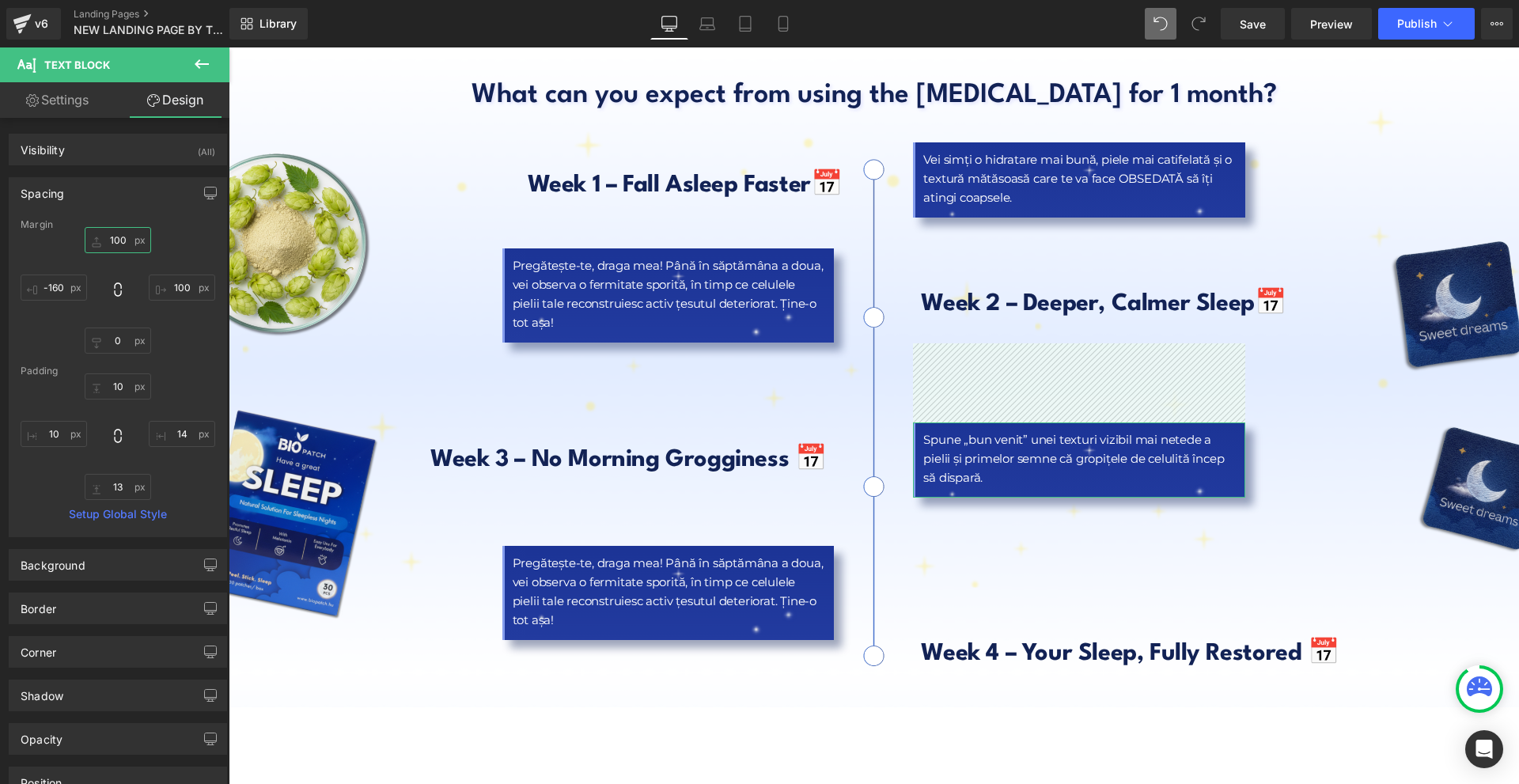
click at [105, 243] on input "100" at bounding box center [118, 240] width 67 height 26
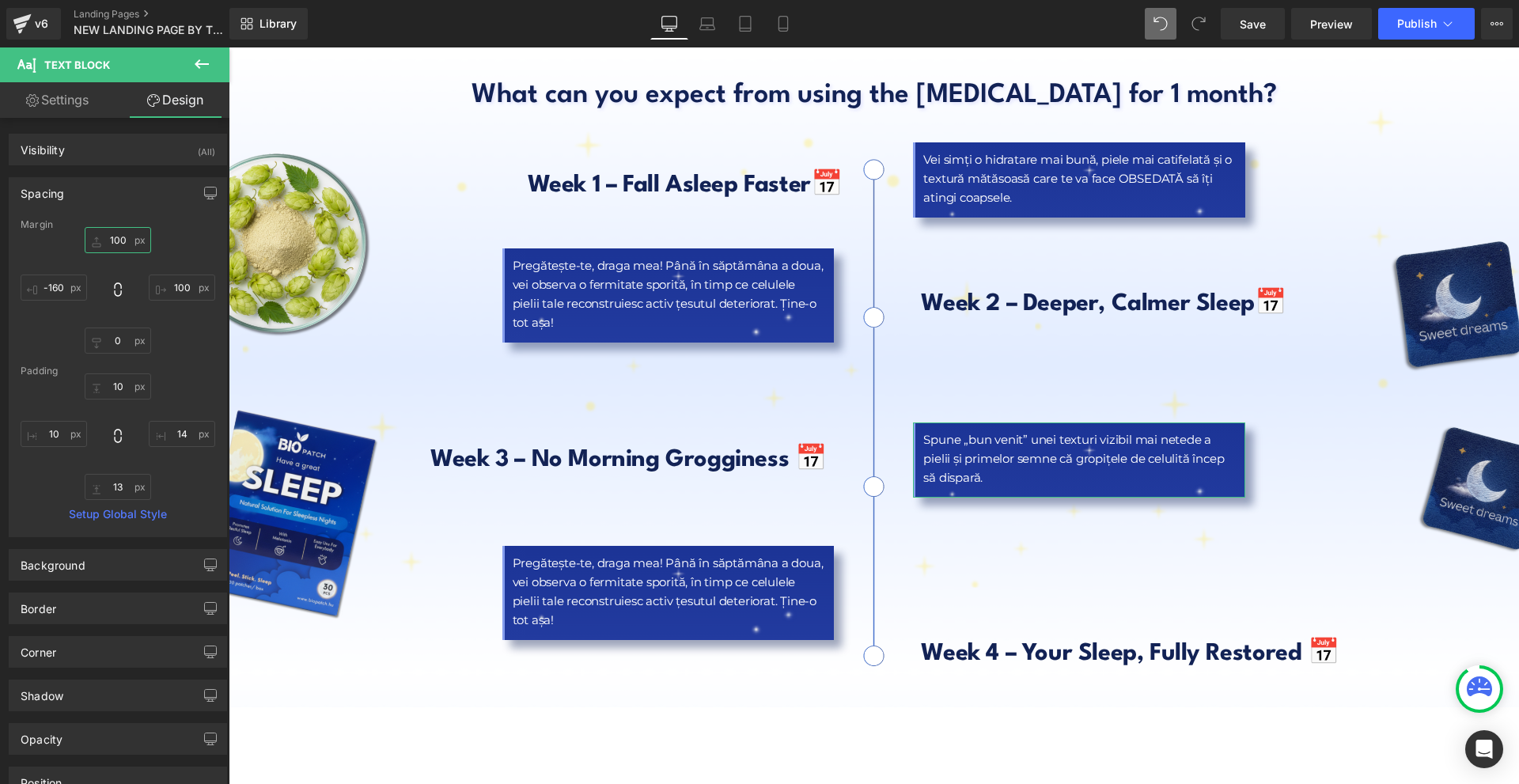
click at [105, 243] on input "100" at bounding box center [118, 240] width 67 height 26
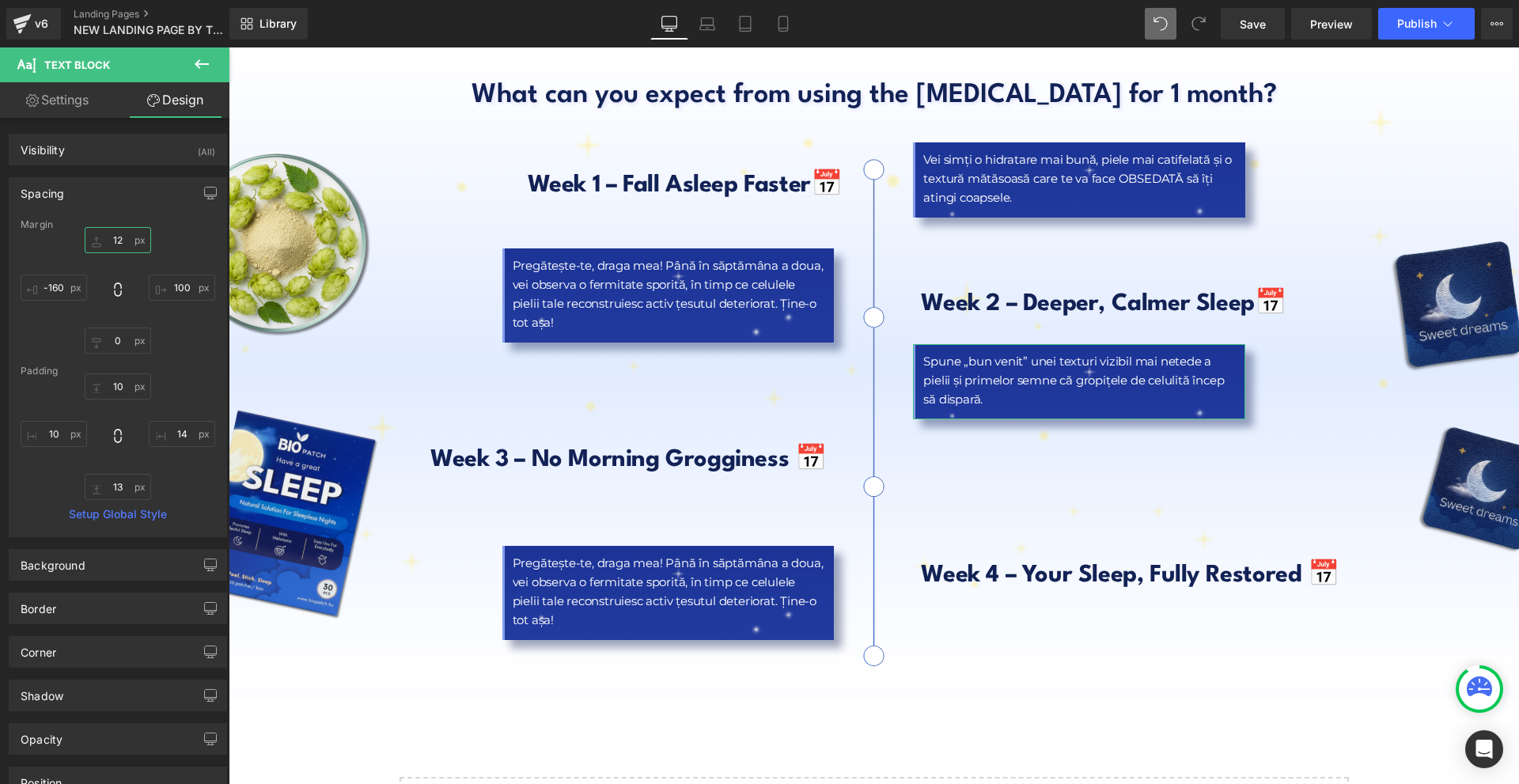
type input "120"
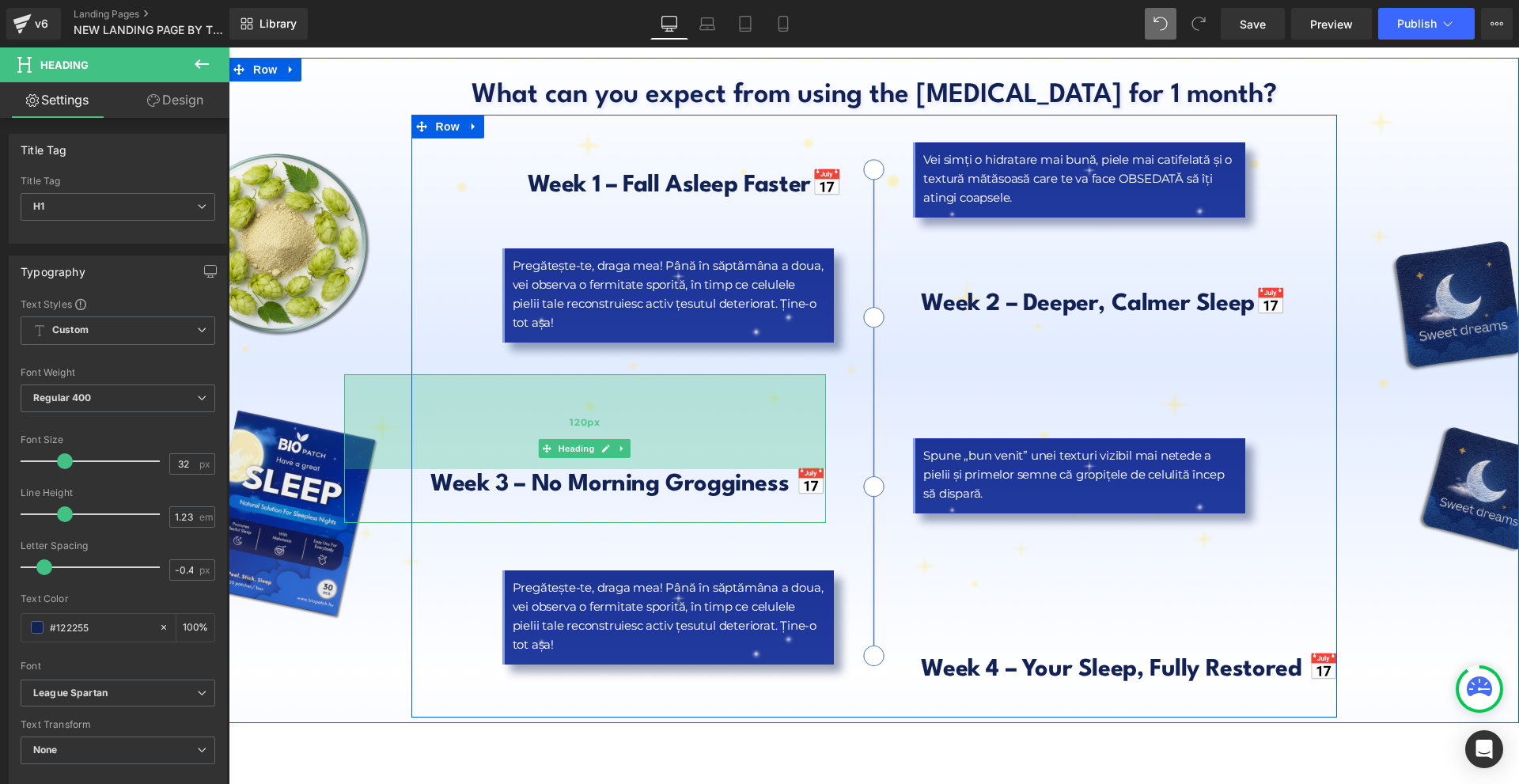
drag, startPoint x: 656, startPoint y: 339, endPoint x: 654, endPoint y: 363, distance: 24.1
click at [654, 374] on div "120px" at bounding box center [585, 421] width 483 height 95
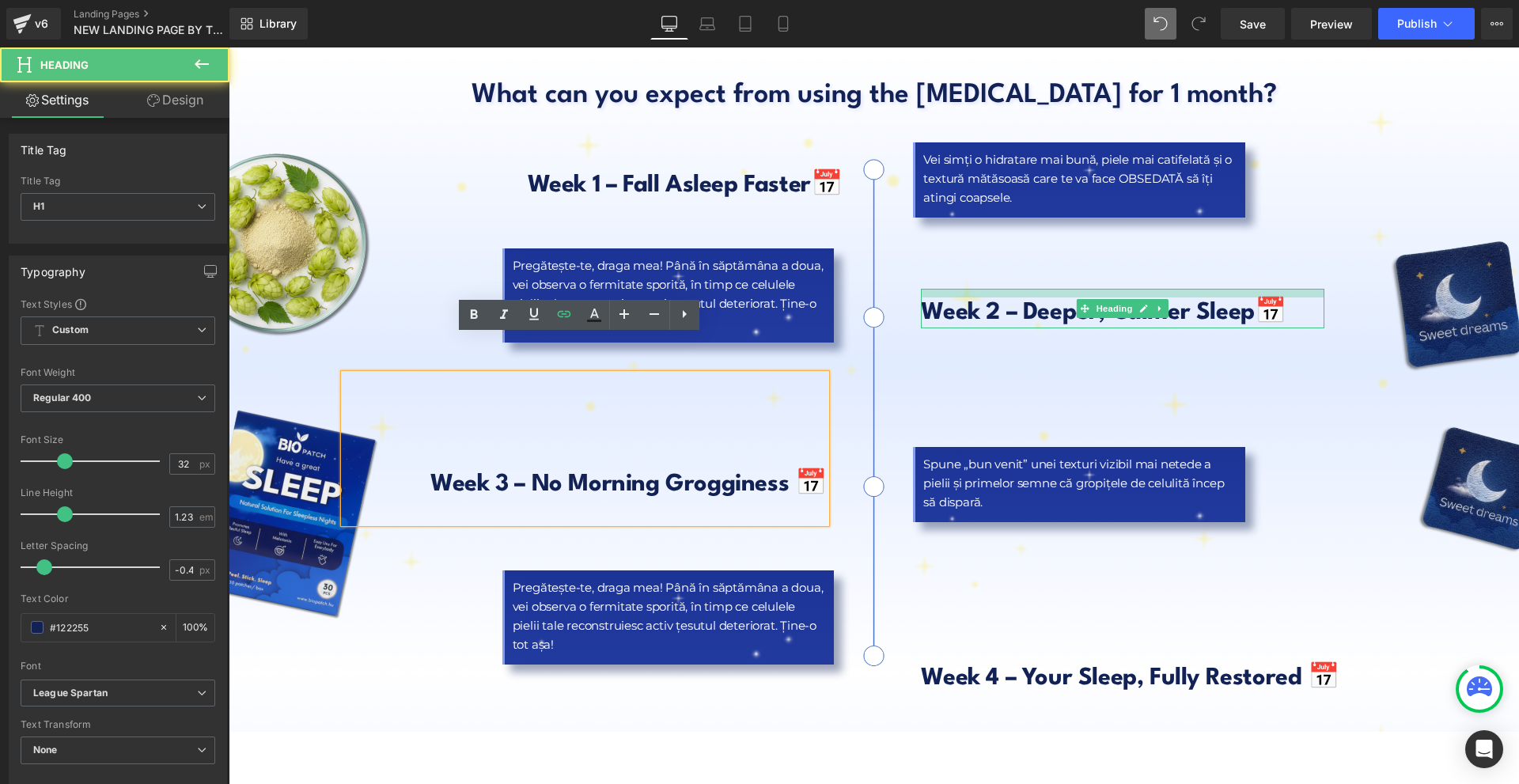
drag, startPoint x: 1110, startPoint y: 250, endPoint x: 1110, endPoint y: 258, distance: 8.0
click at [1110, 288] on div at bounding box center [1123, 293] width 404 height 9
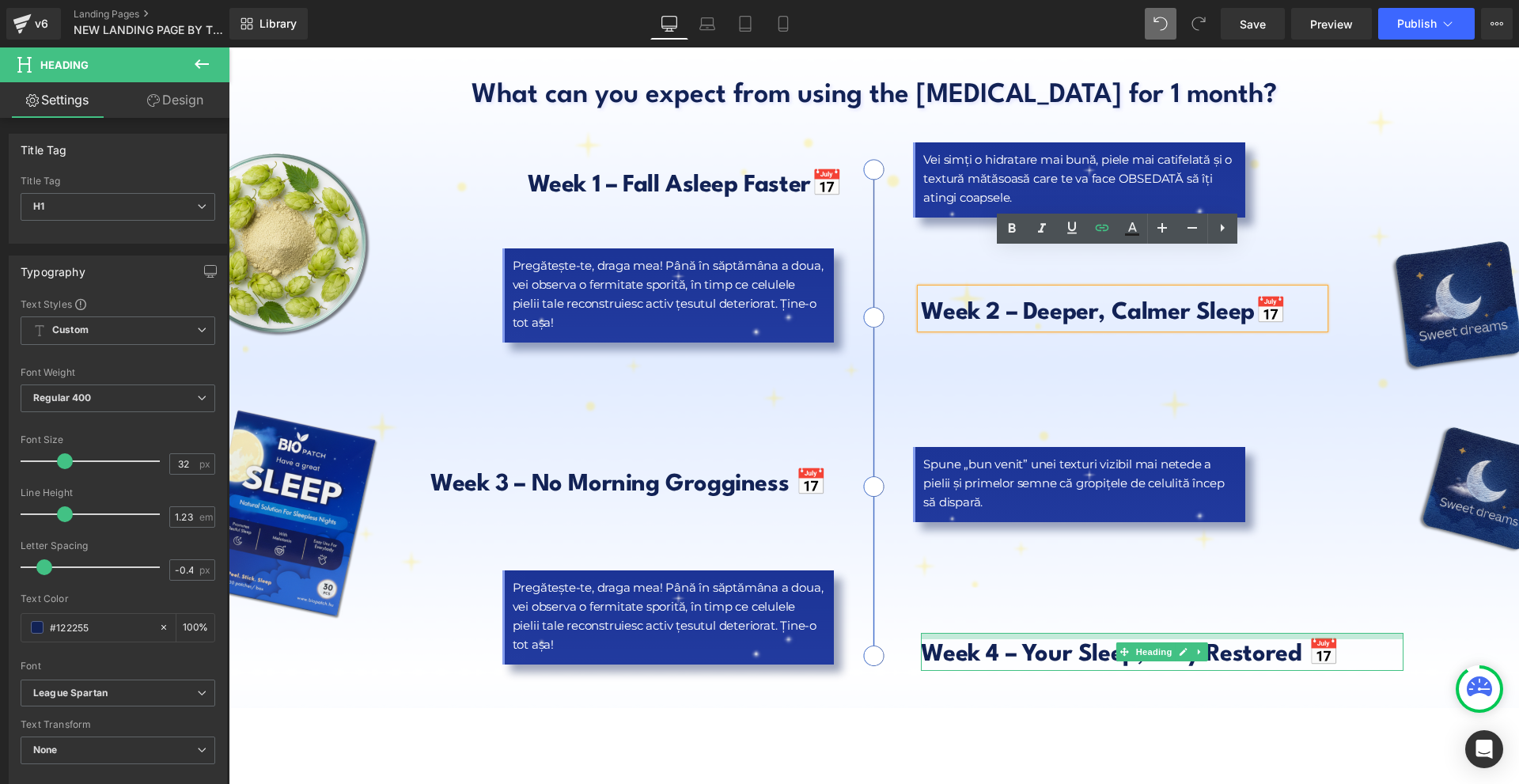
drag, startPoint x: 1120, startPoint y: 601, endPoint x: 1133, endPoint y: 576, distance: 28.2
click at [1133, 576] on div "Vei simți o hidratare mai bună, [PERSON_NAME] catifelată și o textură mătăsoasă…" at bounding box center [1182, 416] width 308 height 556
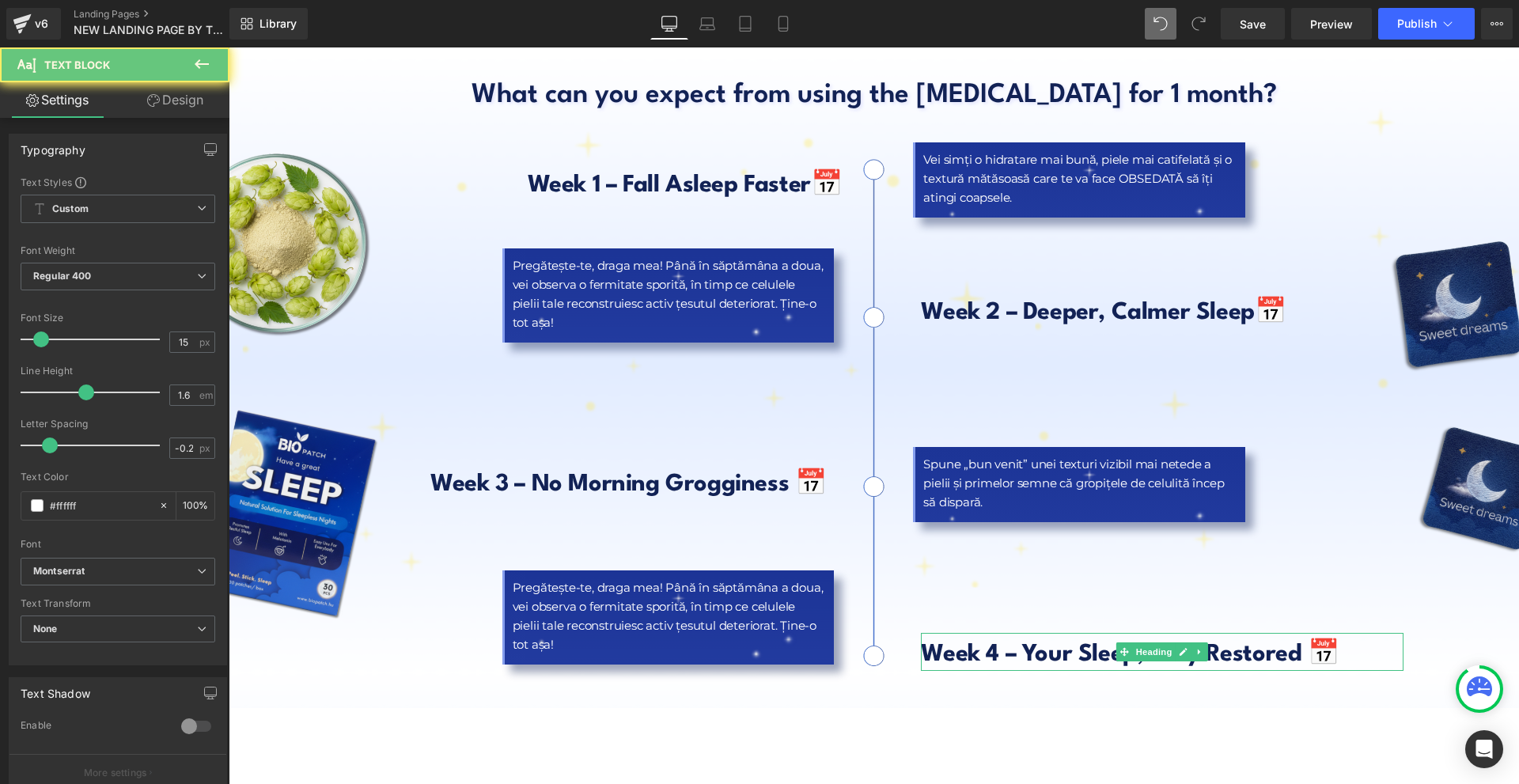
click at [647, 254] on div "Pregătește-te, draga mea! Până în săptămâna a doua, vei observa o fermitate spo…" at bounding box center [669, 295] width 333 height 94
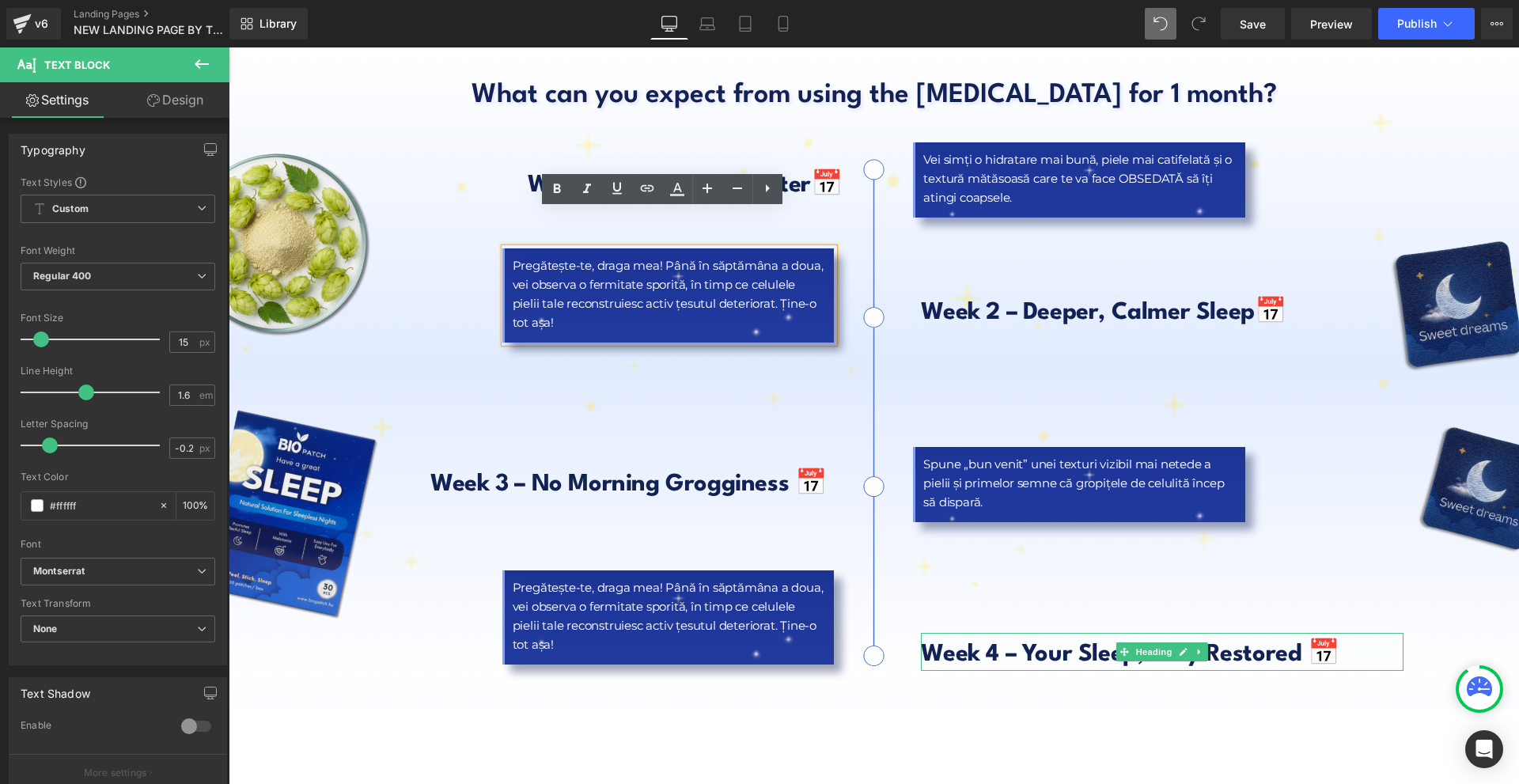
click at [647, 256] on p "Pregătește-te, draga mea! Până în săptămâna a doua, vei observa o fermitate spo…" at bounding box center [668, 293] width 311 height 76
click at [201, 108] on link "Design" at bounding box center [175, 100] width 115 height 36
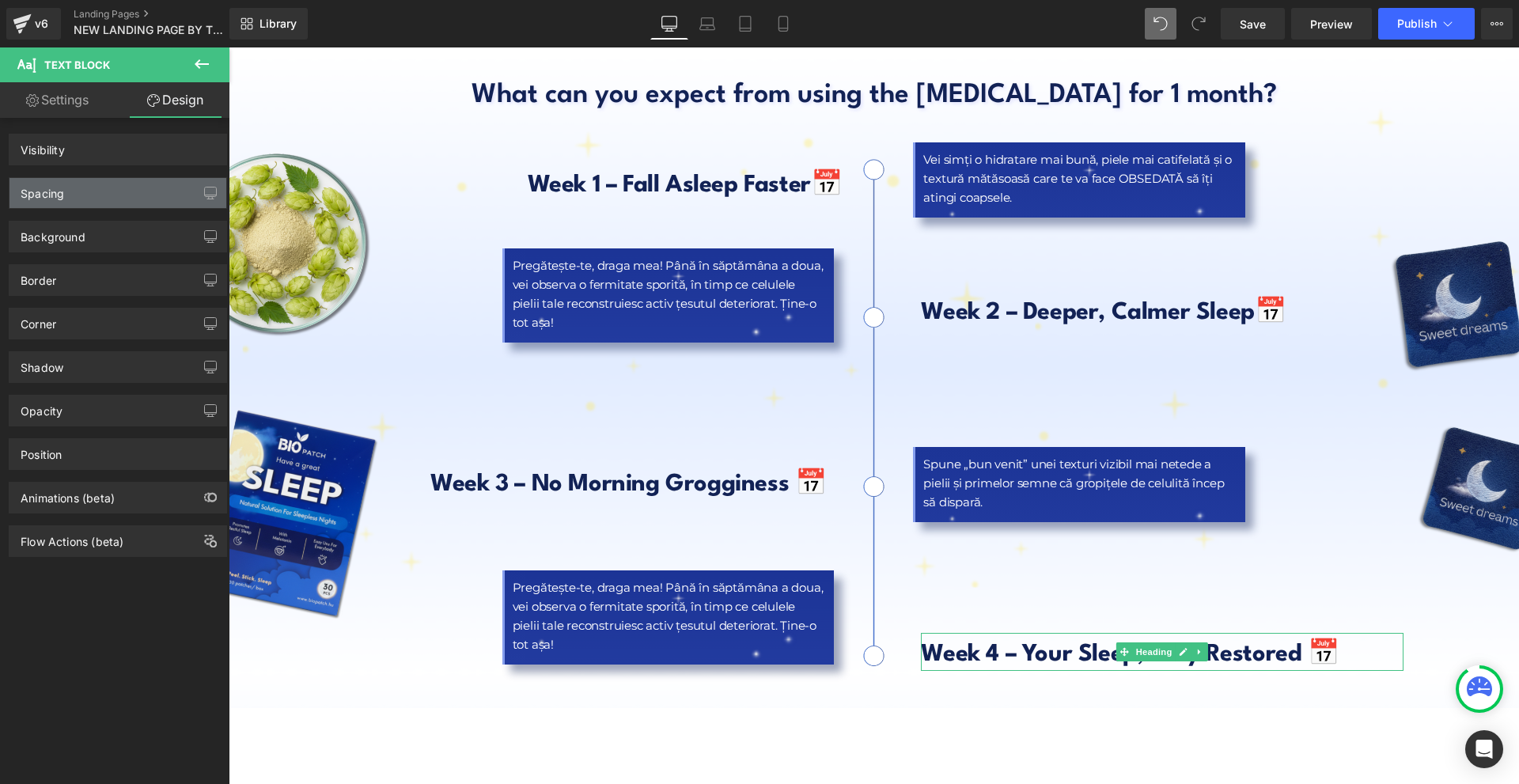
click at [127, 185] on div "Spacing" at bounding box center [118, 192] width 217 height 30
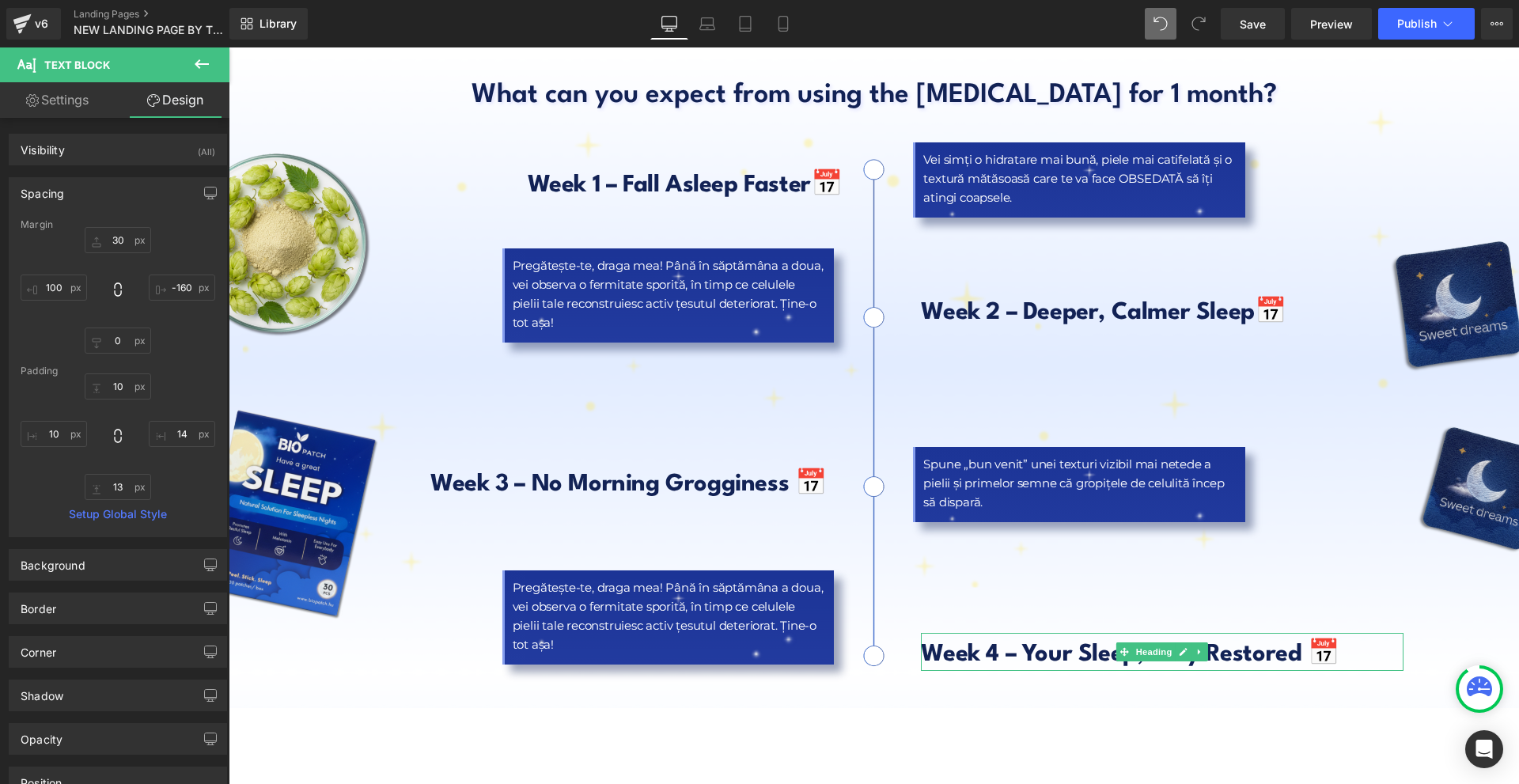
type input "30"
type input "-160"
type input "0"
type input "100"
type input "10"
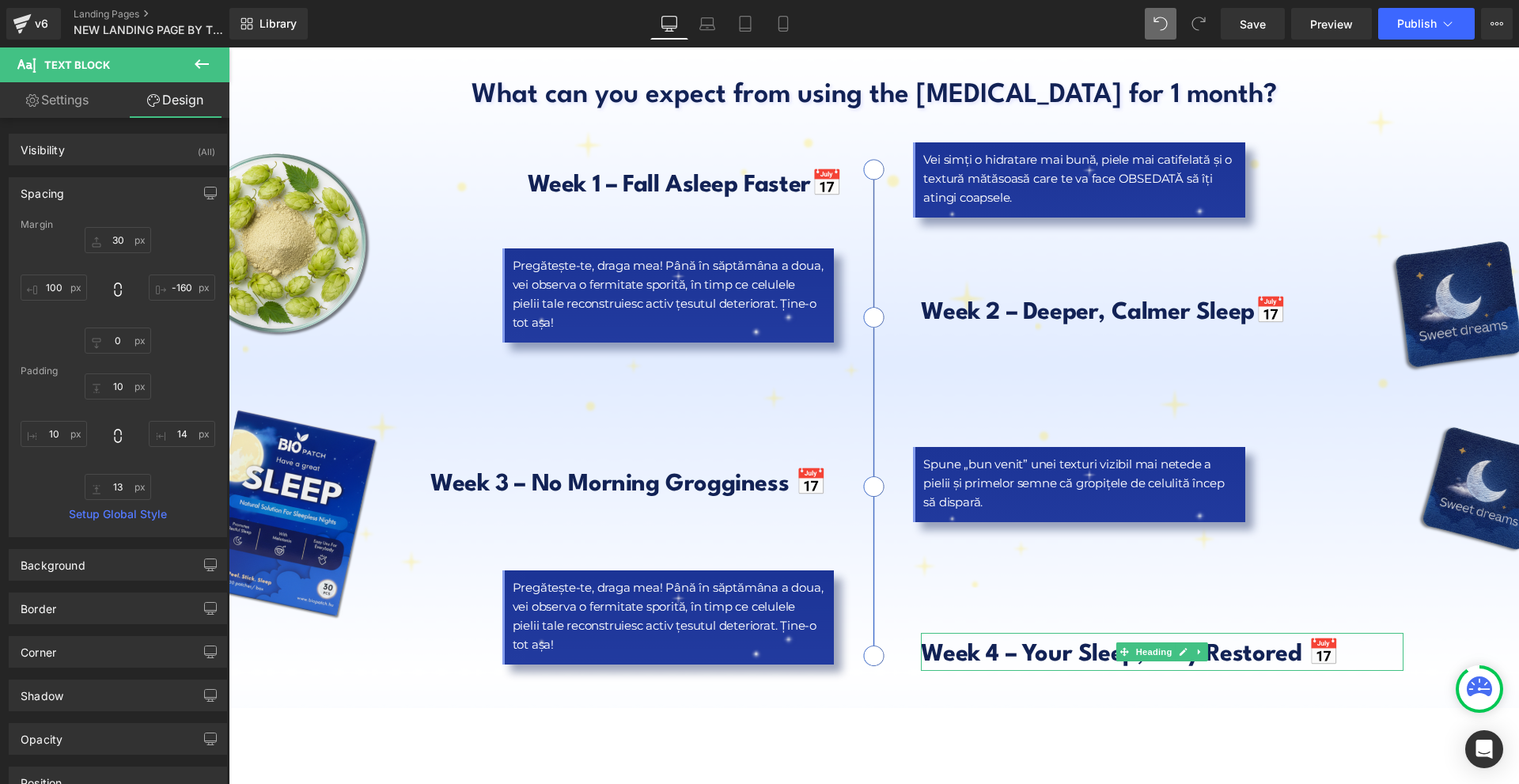
type input "14"
type input "13"
type input "10"
click at [137, 236] on input "30" at bounding box center [118, 240] width 67 height 26
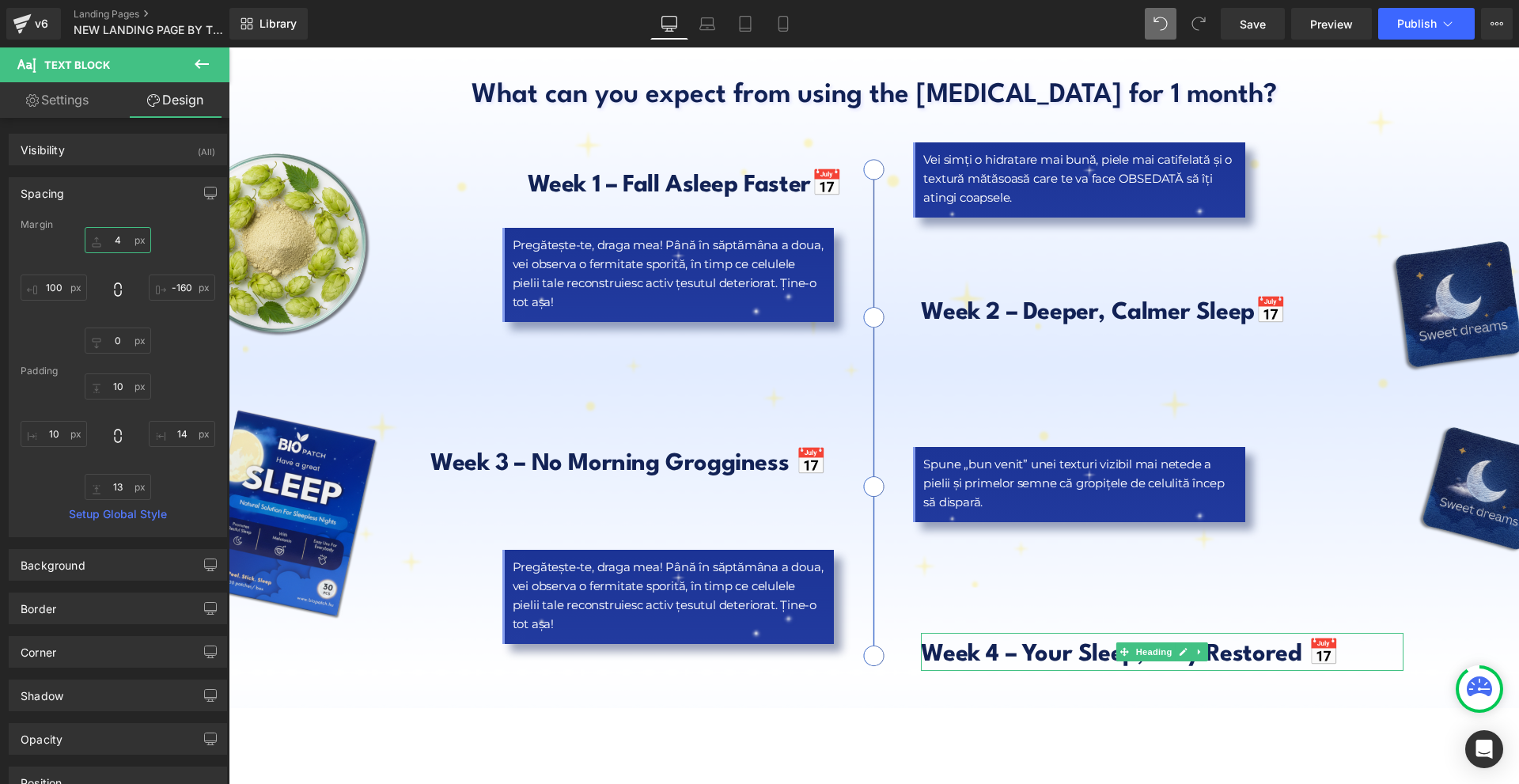
type input "40"
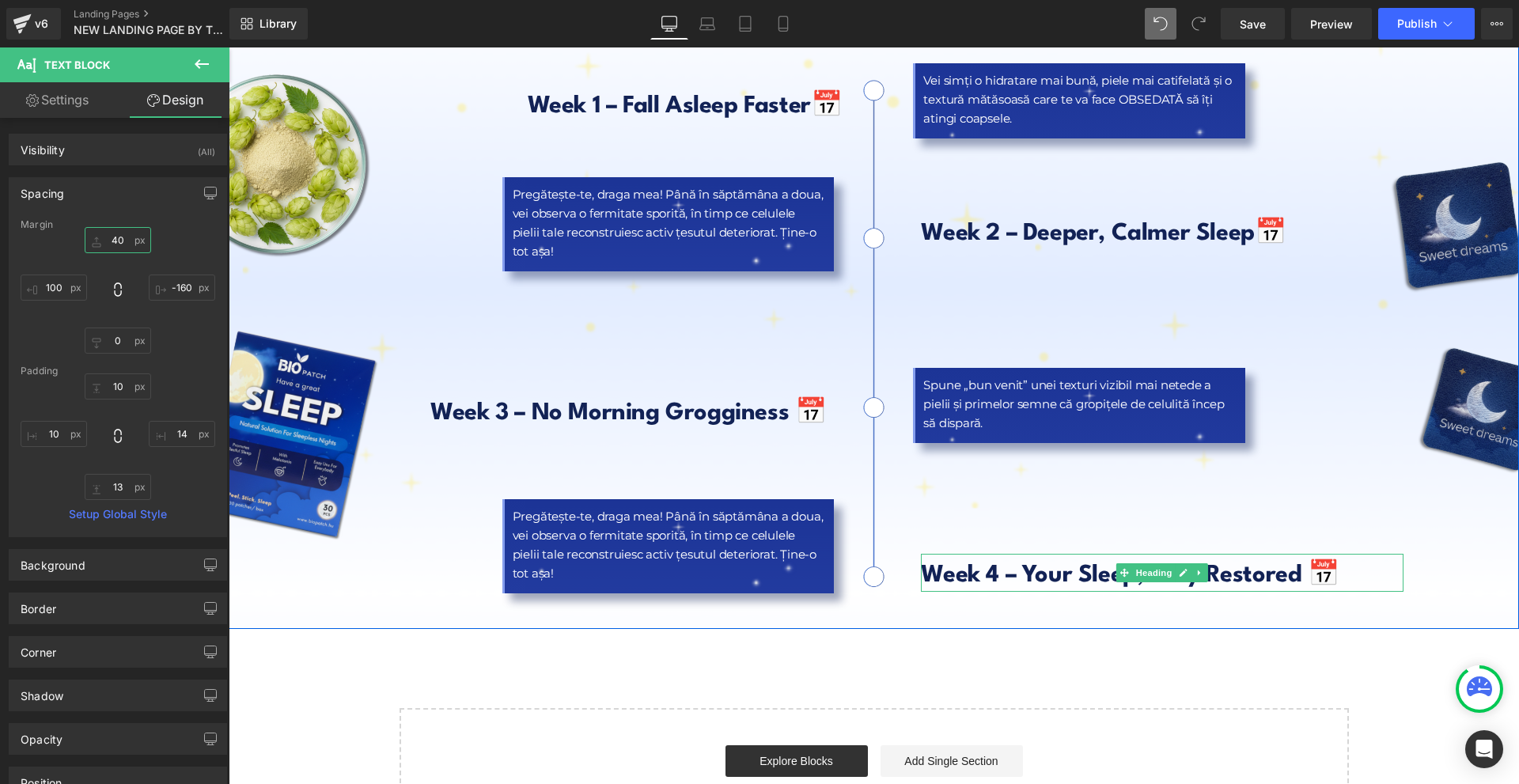
scroll to position [7039, 0]
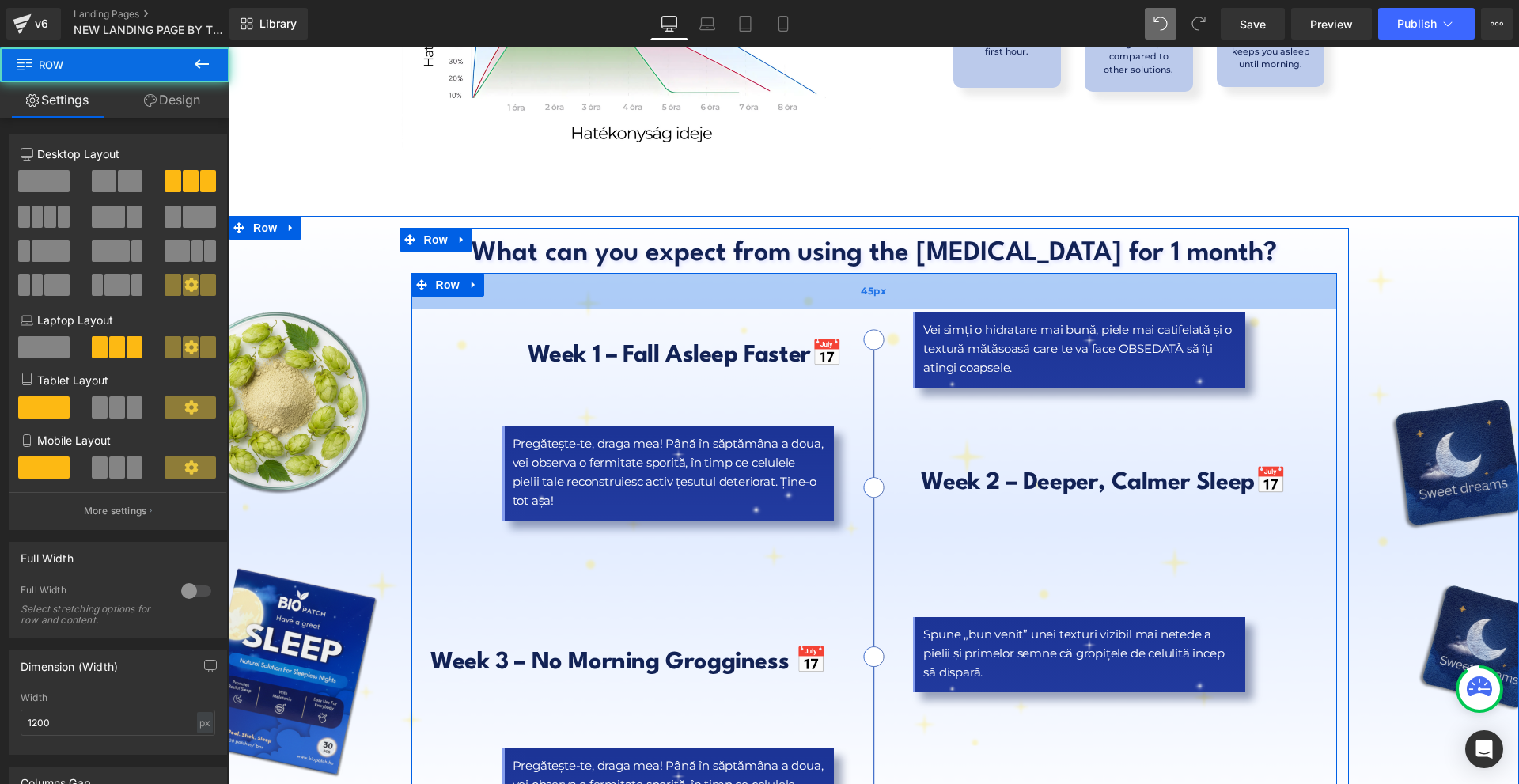
drag, startPoint x: 922, startPoint y: 238, endPoint x: 920, endPoint y: 250, distance: 12.2
click at [920, 273] on div "45px" at bounding box center [874, 291] width 925 height 36
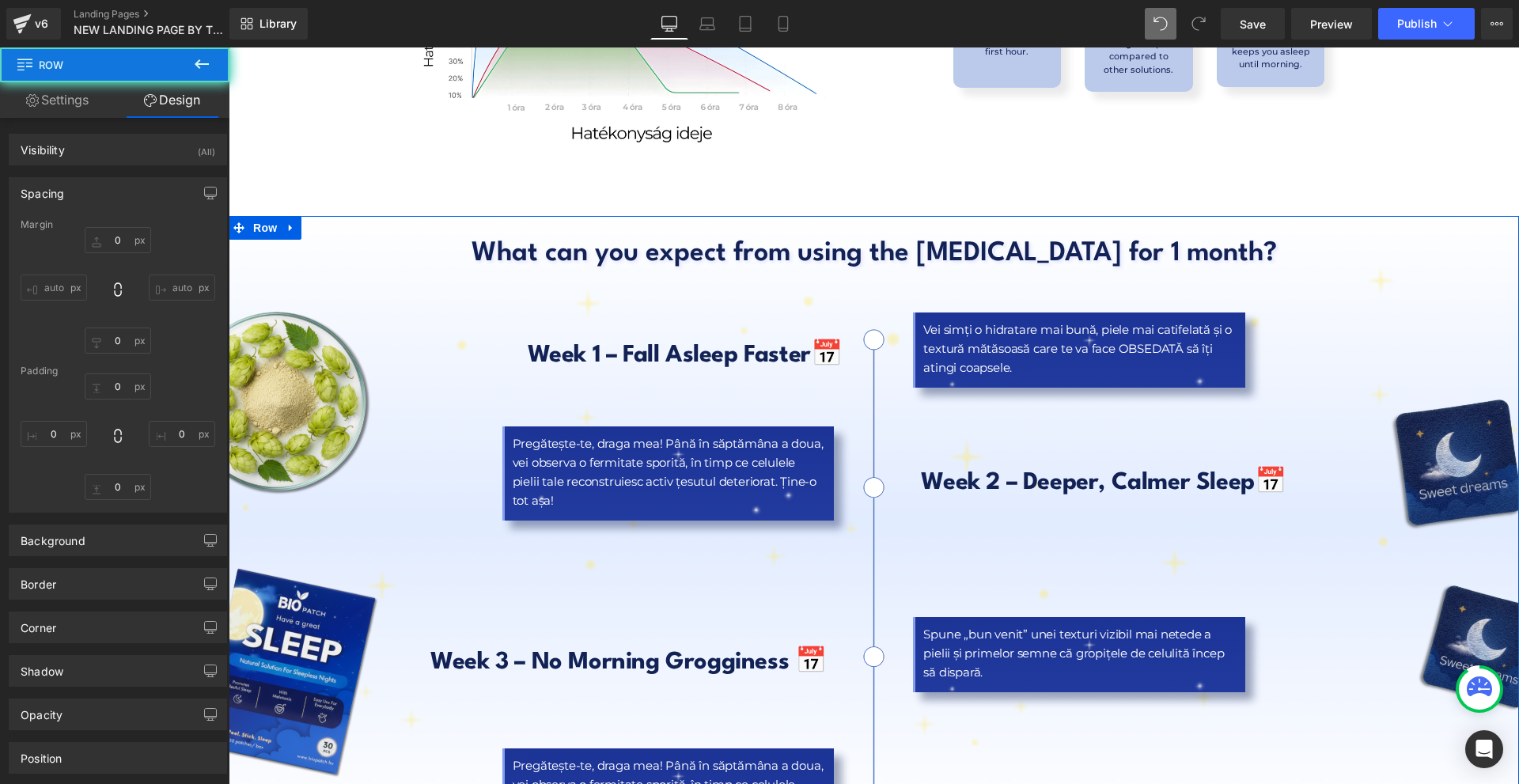
type input "0"
type input "45"
type input "0"
type input "10"
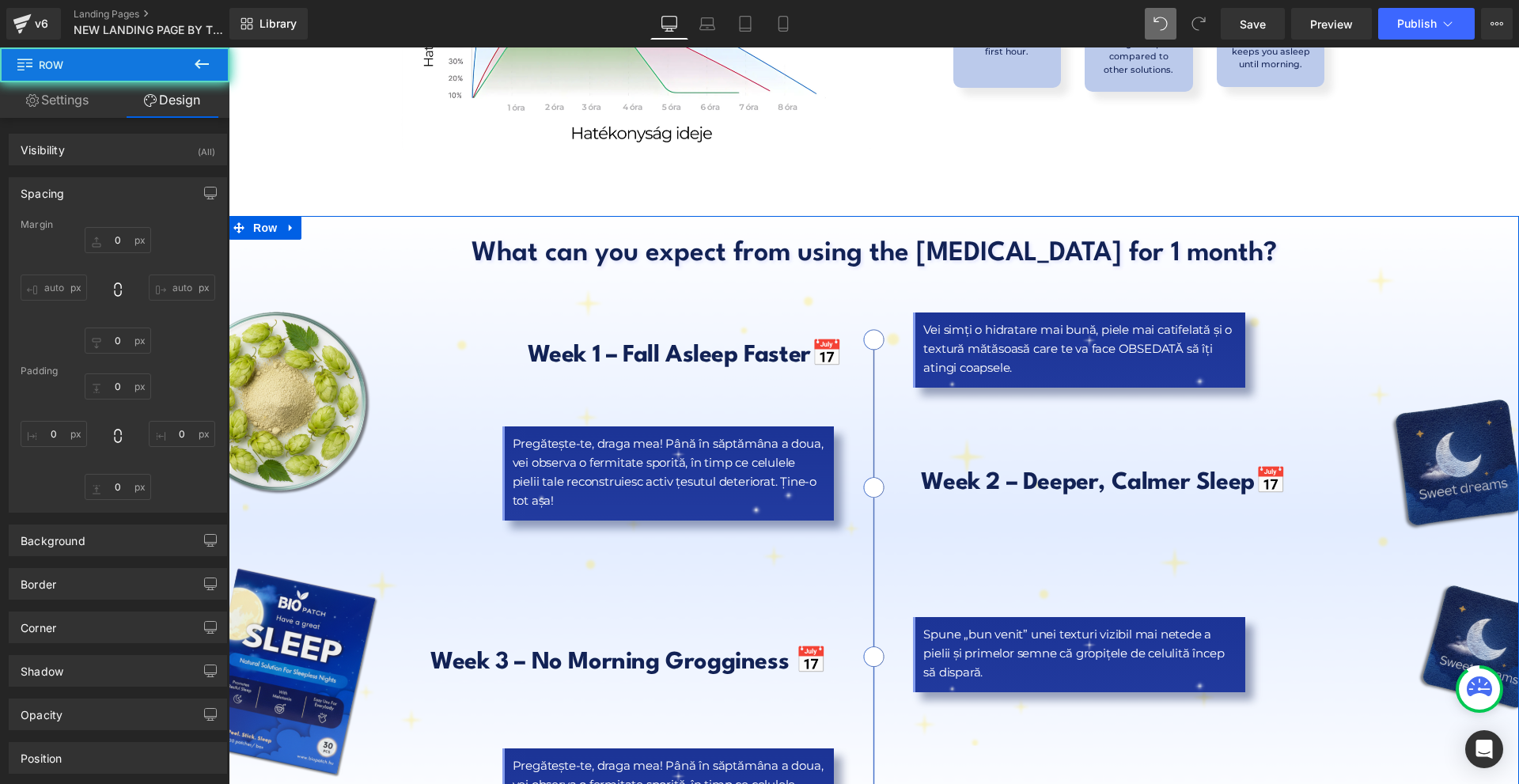
type input "0"
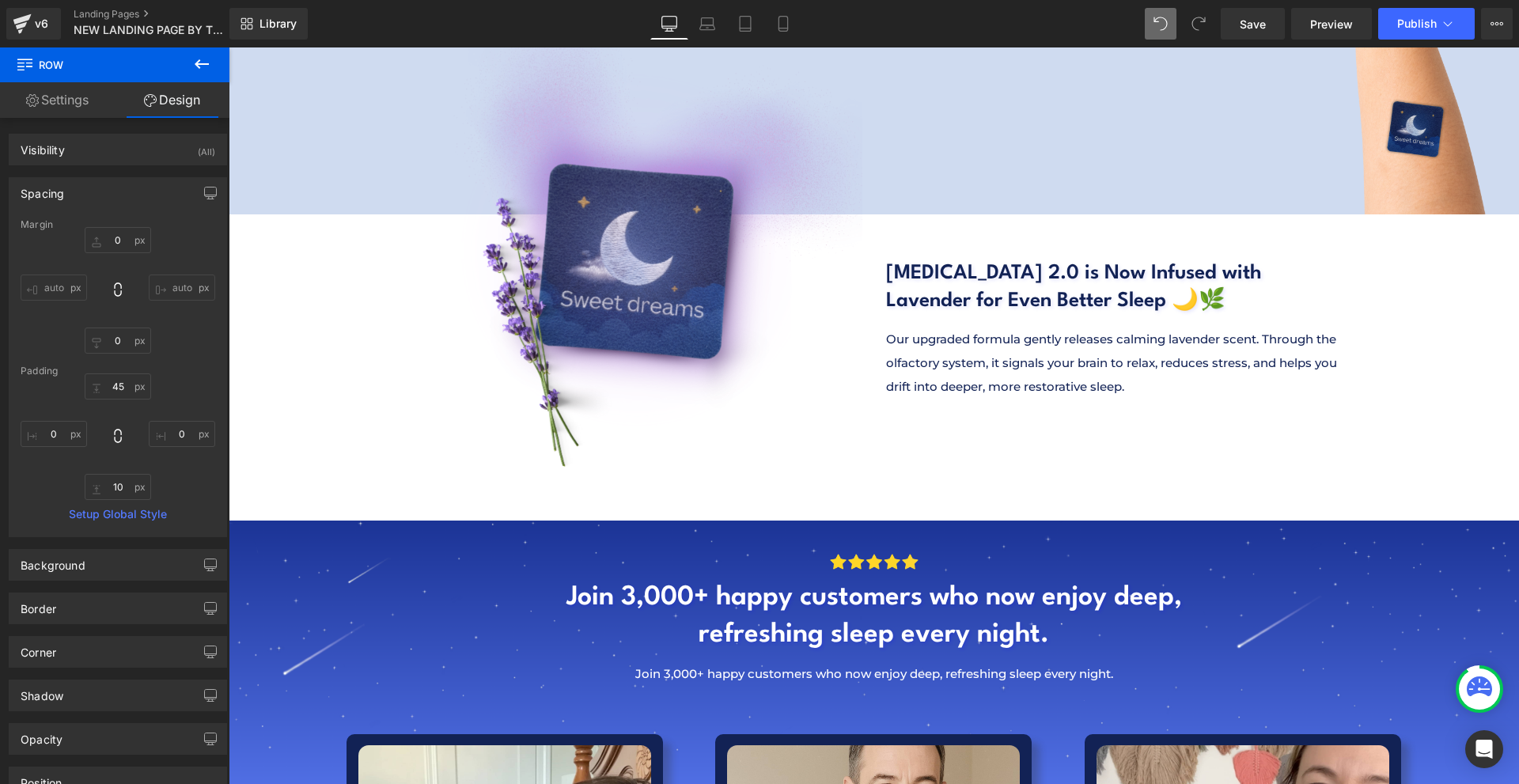
scroll to position [0, 0]
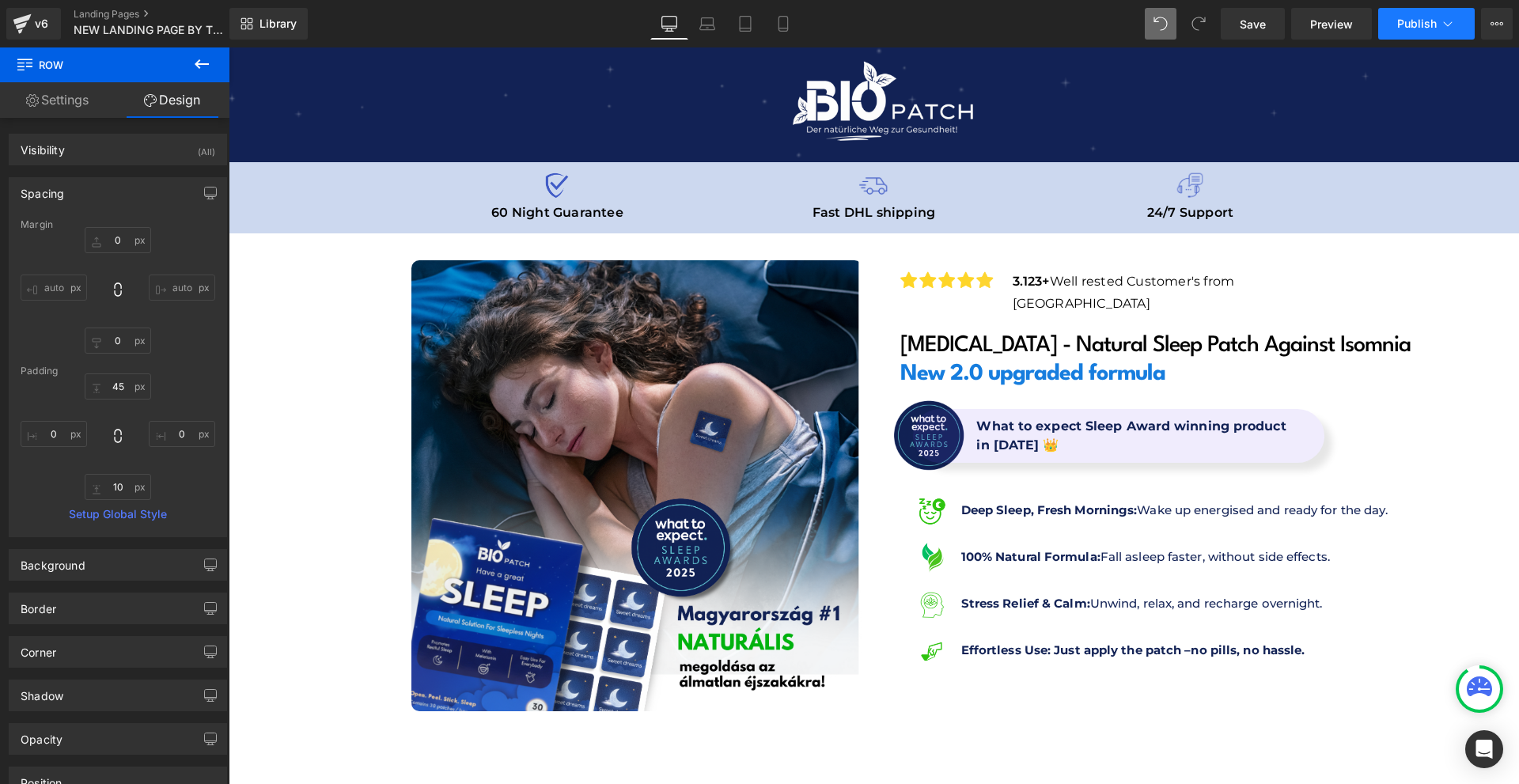
click at [1411, 21] on span "Publish" at bounding box center [1417, 24] width 40 height 13
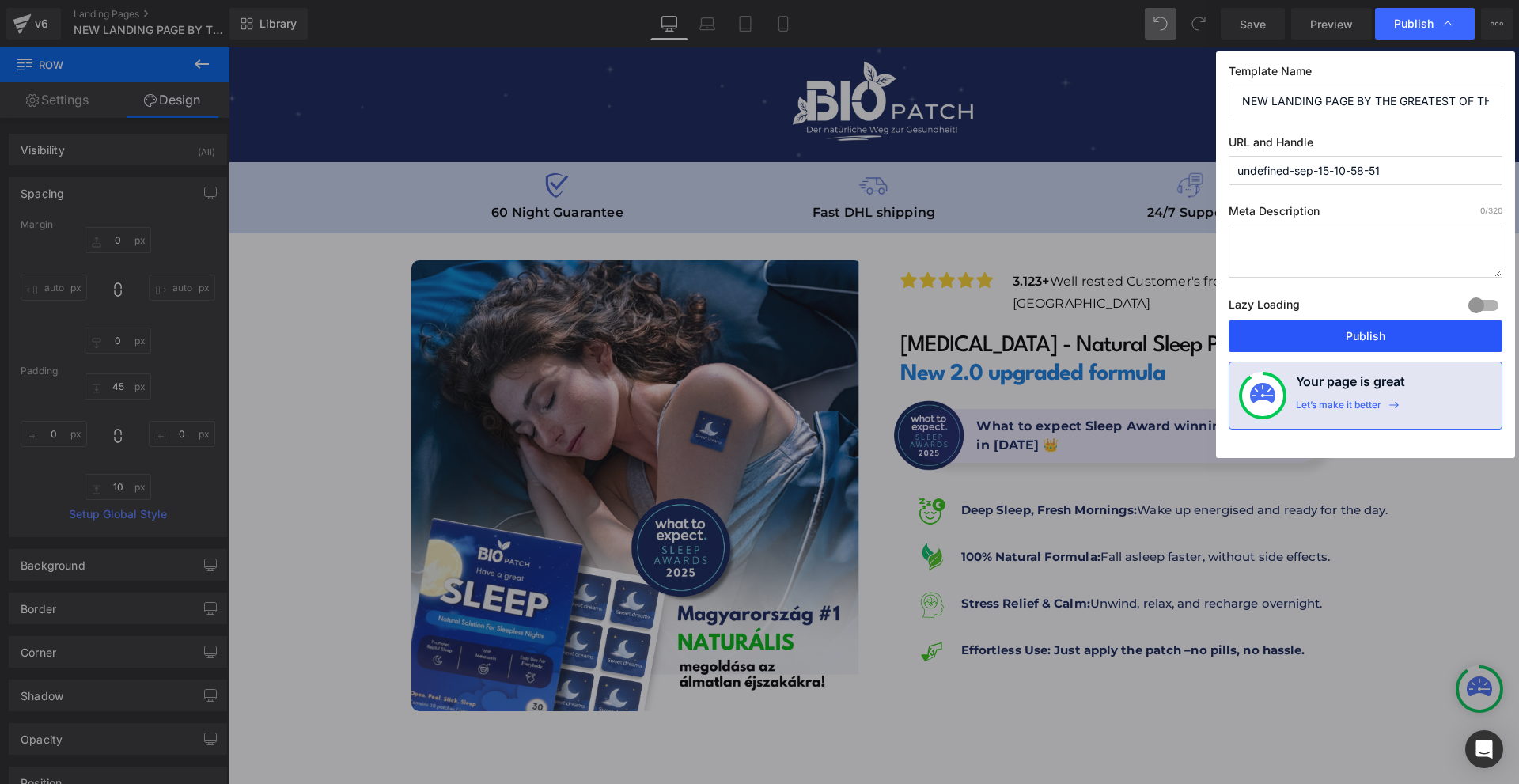
click at [1363, 330] on button "Publish" at bounding box center [1366, 336] width 274 height 32
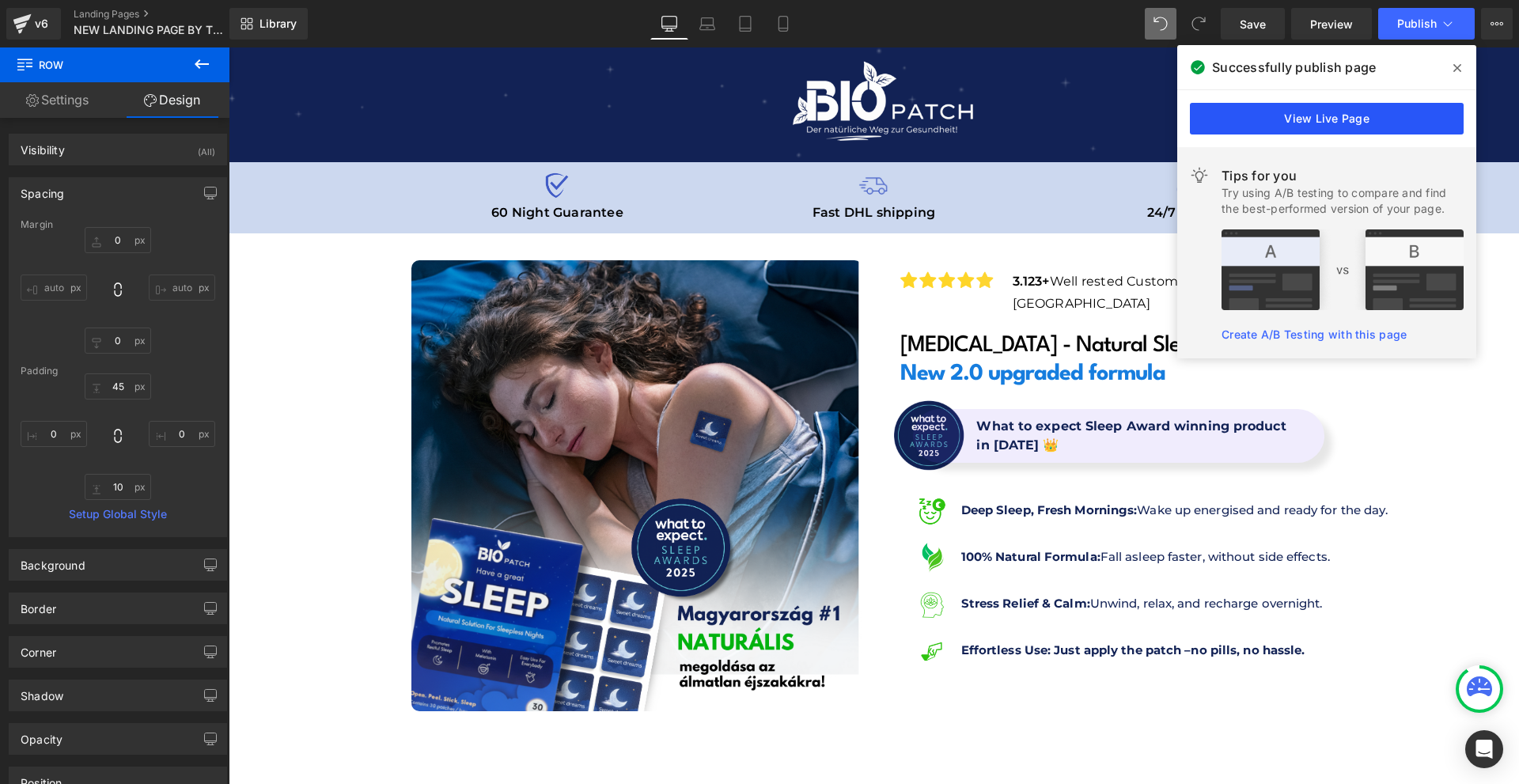
click at [1278, 131] on link "View Live Page" at bounding box center [1327, 118] width 274 height 32
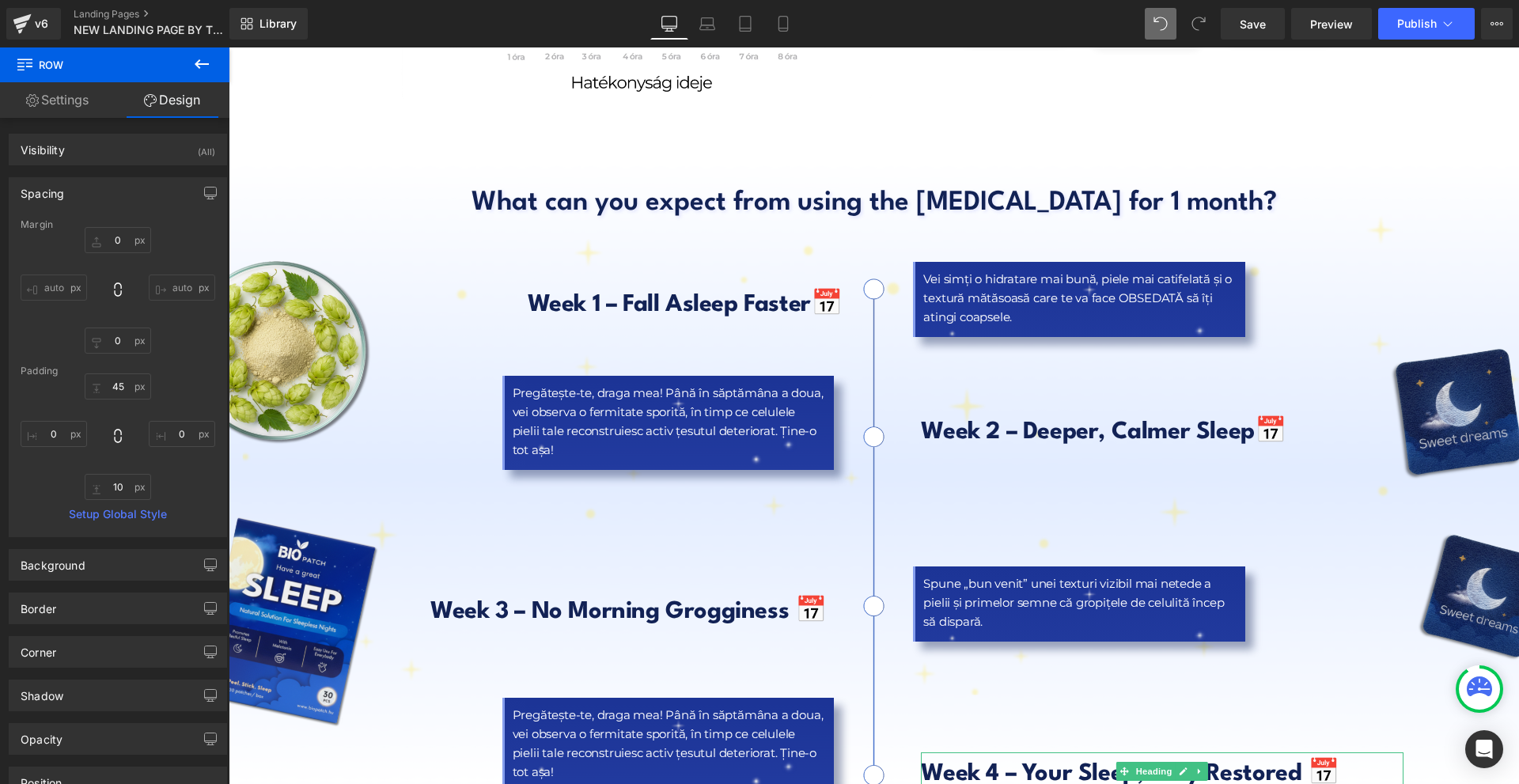
scroll to position [7010, 0]
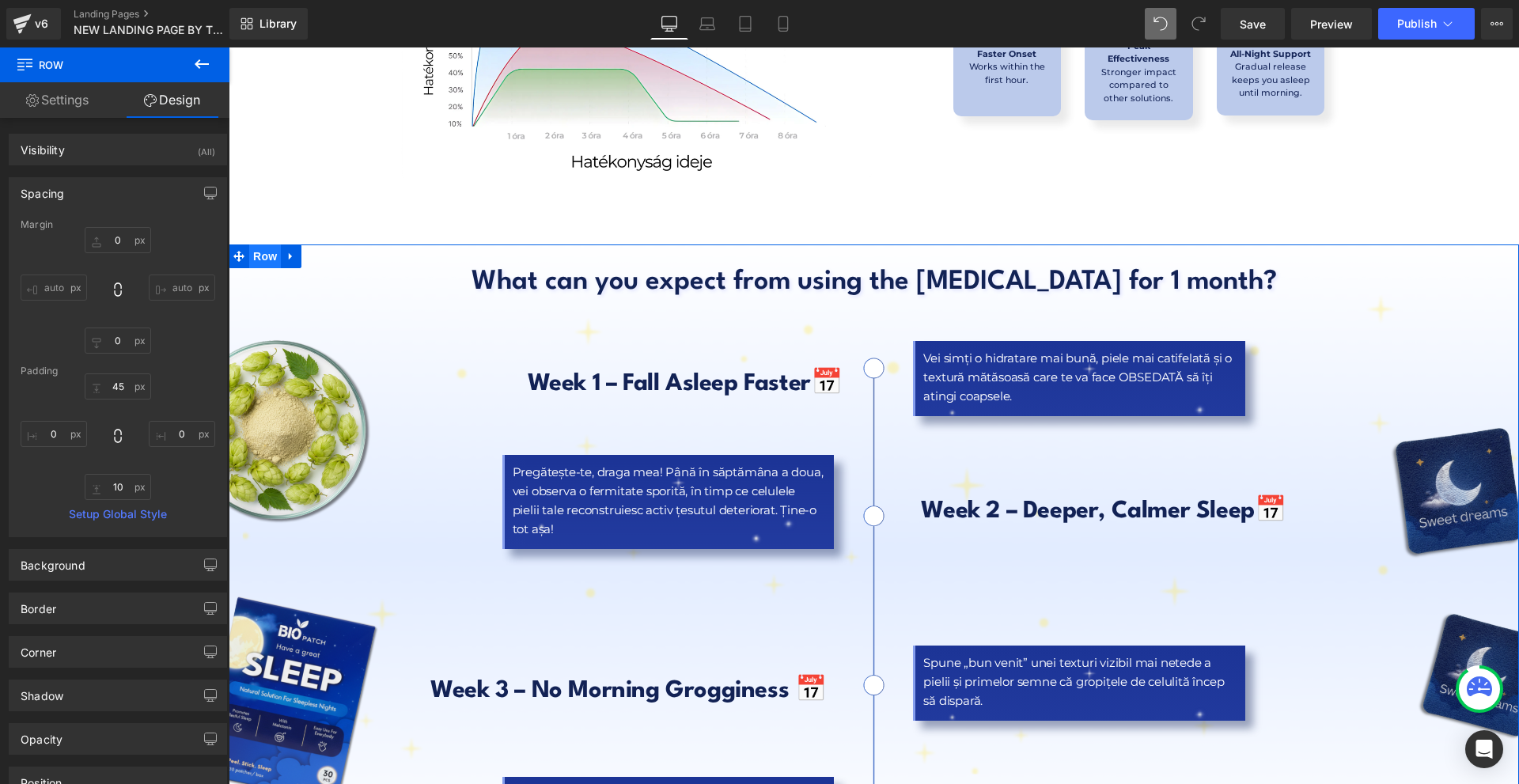
click at [258, 244] on span "Row" at bounding box center [265, 256] width 32 height 24
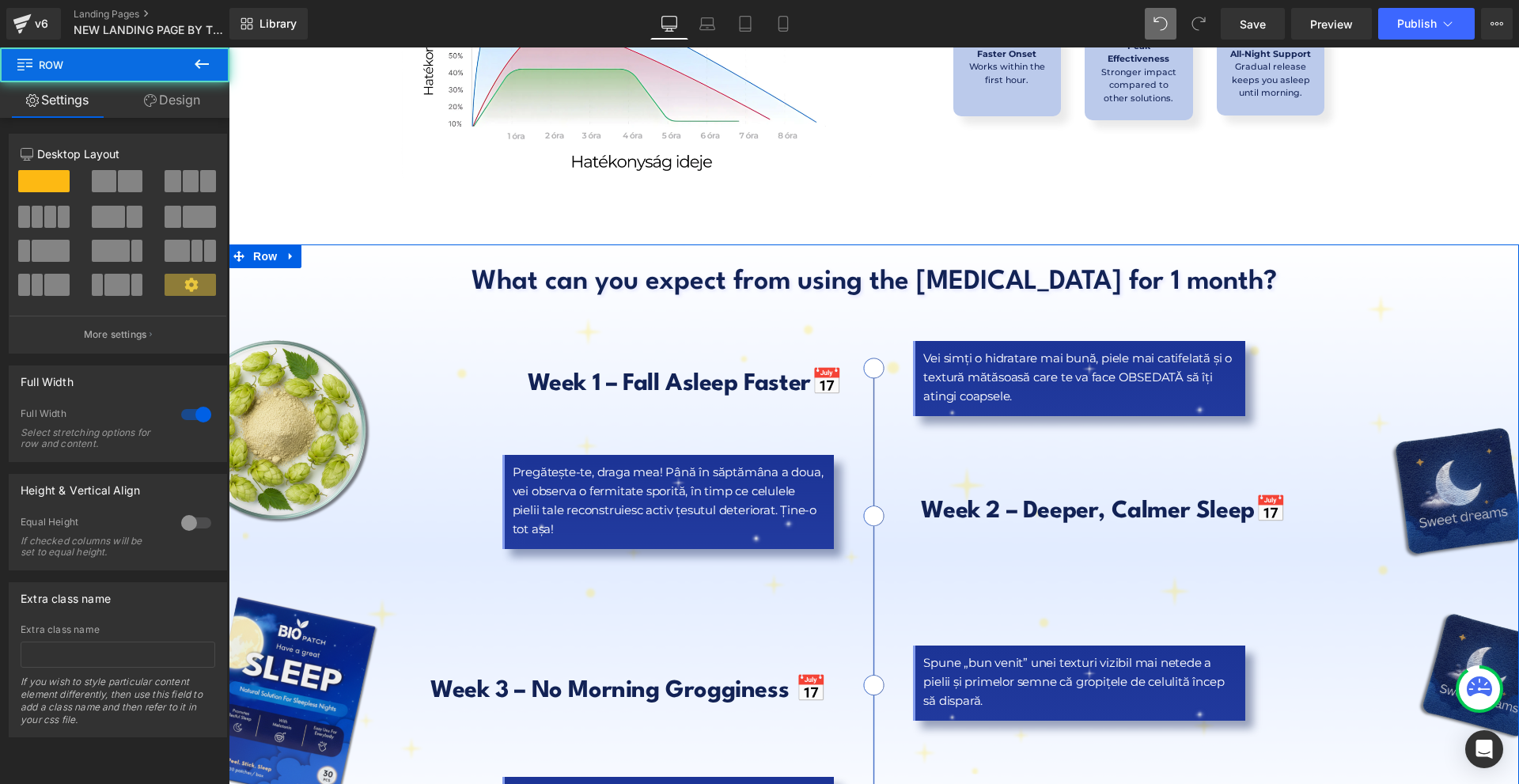
click at [168, 108] on link "Design" at bounding box center [172, 100] width 115 height 36
click at [0, 0] on div "Background" at bounding box center [0, 0] width 0 height 0
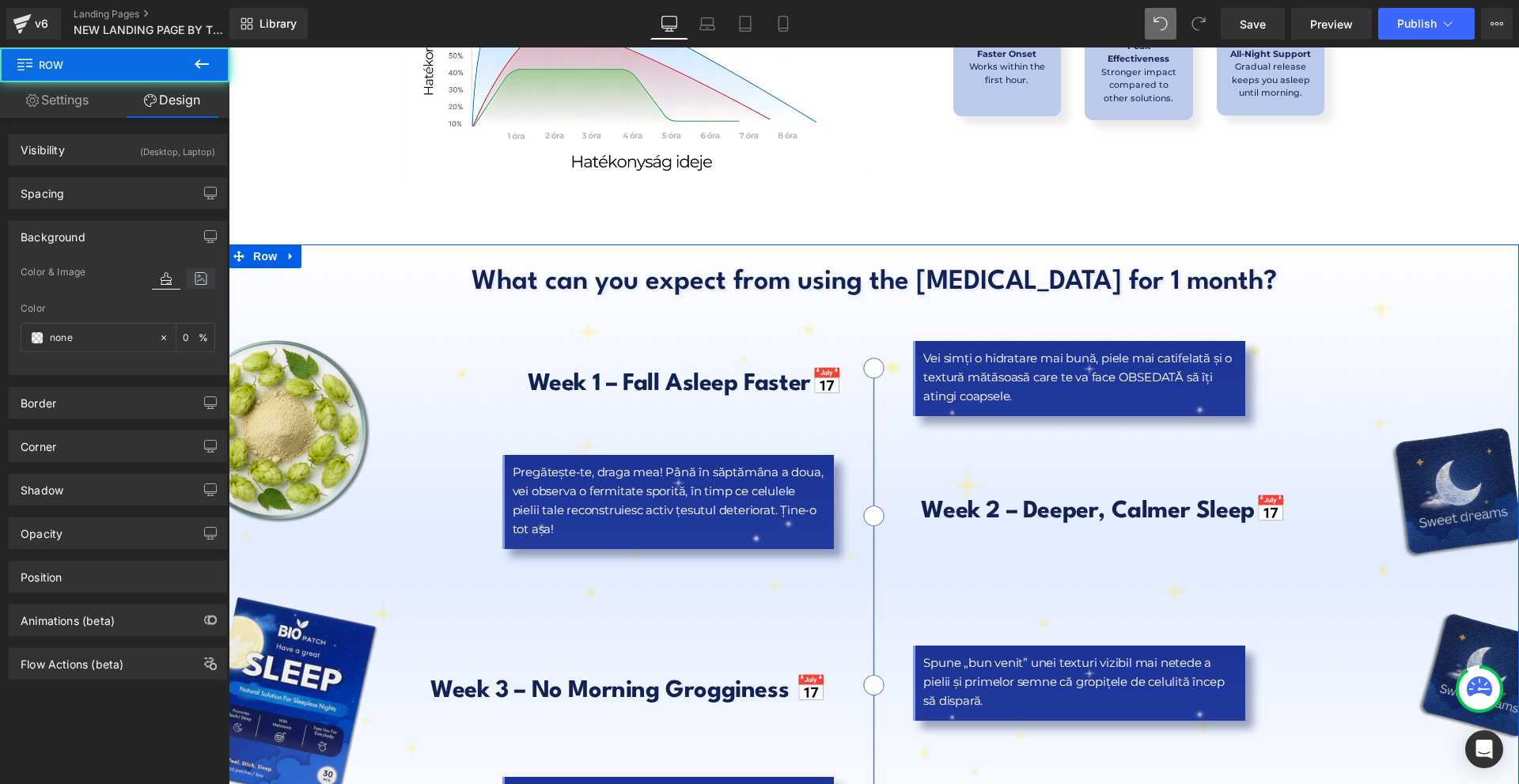
type input "none"
type input "0"
type input "[URL][DOMAIN_NAME]"
click at [201, 269] on icon at bounding box center [201, 278] width 29 height 20
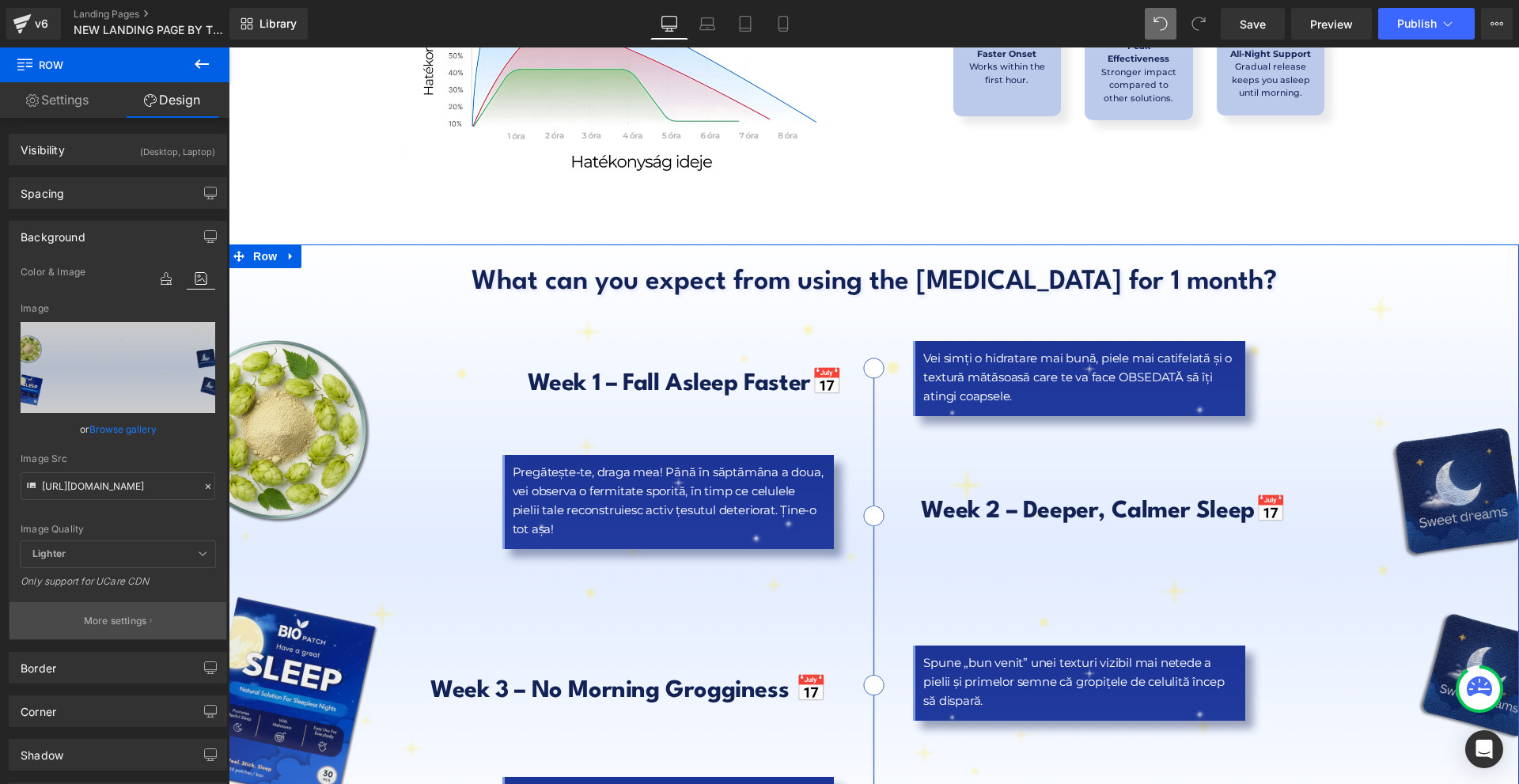
click at [143, 608] on button "More settings" at bounding box center [118, 620] width 217 height 37
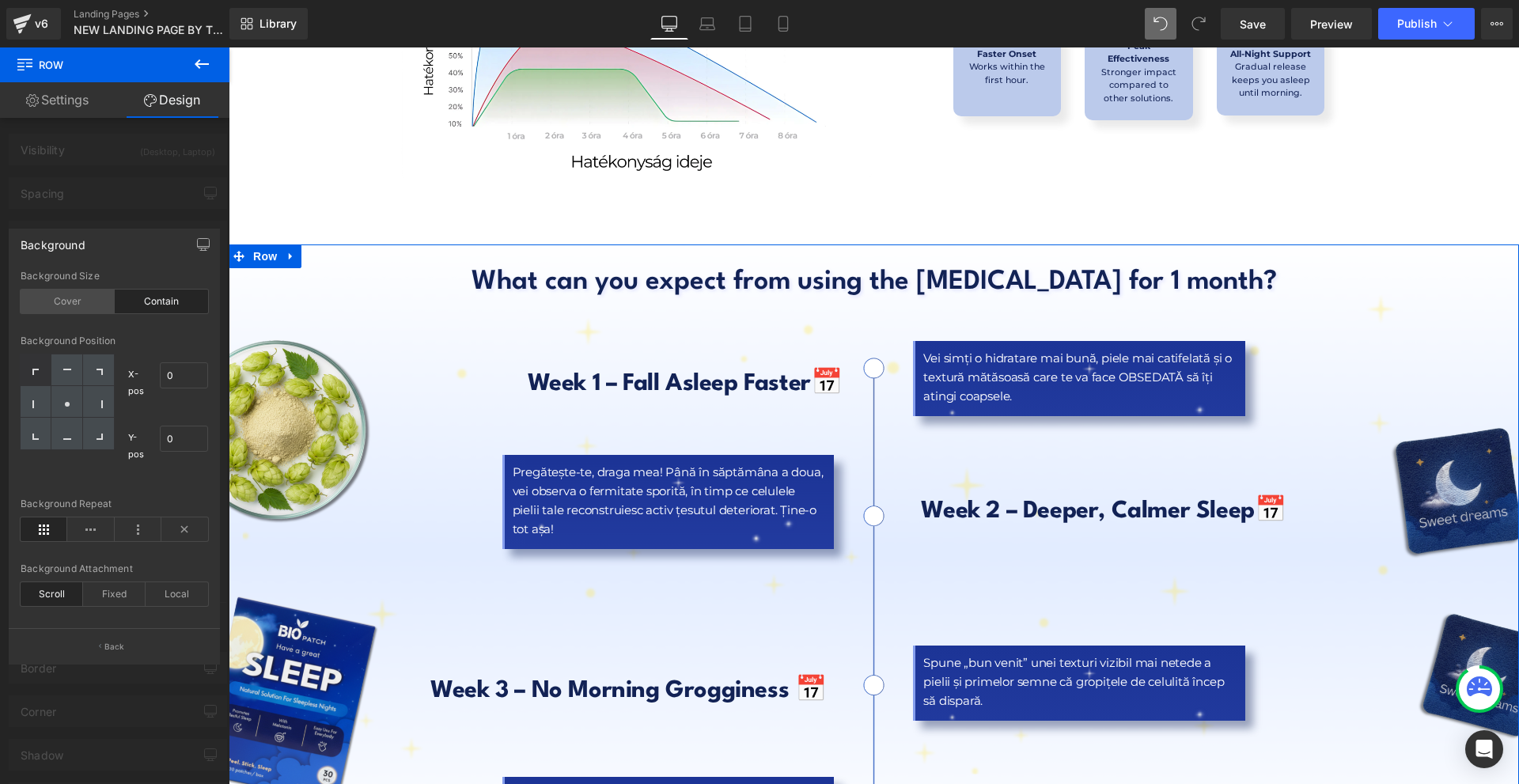
click at [96, 297] on div "Cover" at bounding box center [67, 301] width 94 height 24
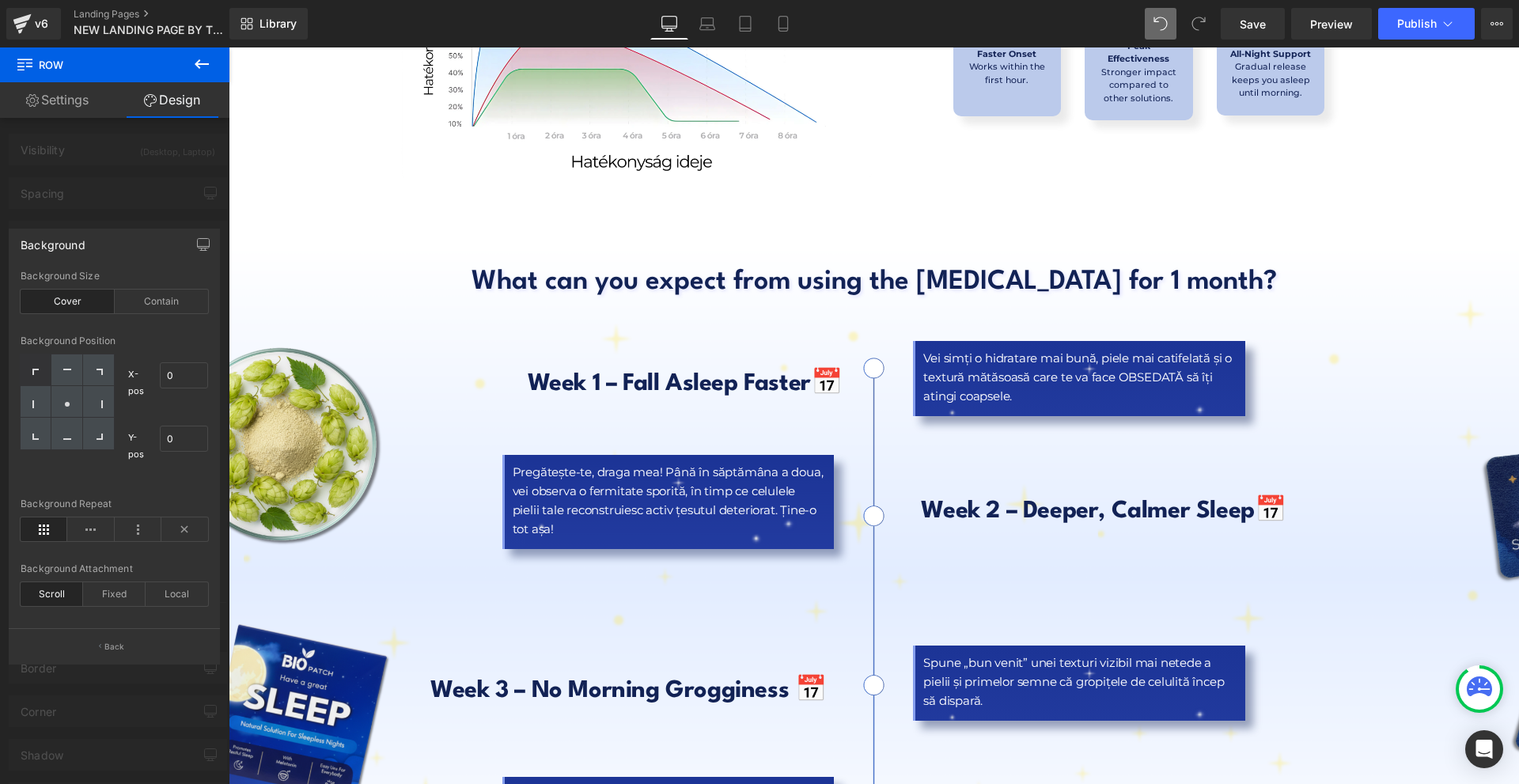
scroll to position [7248, 0]
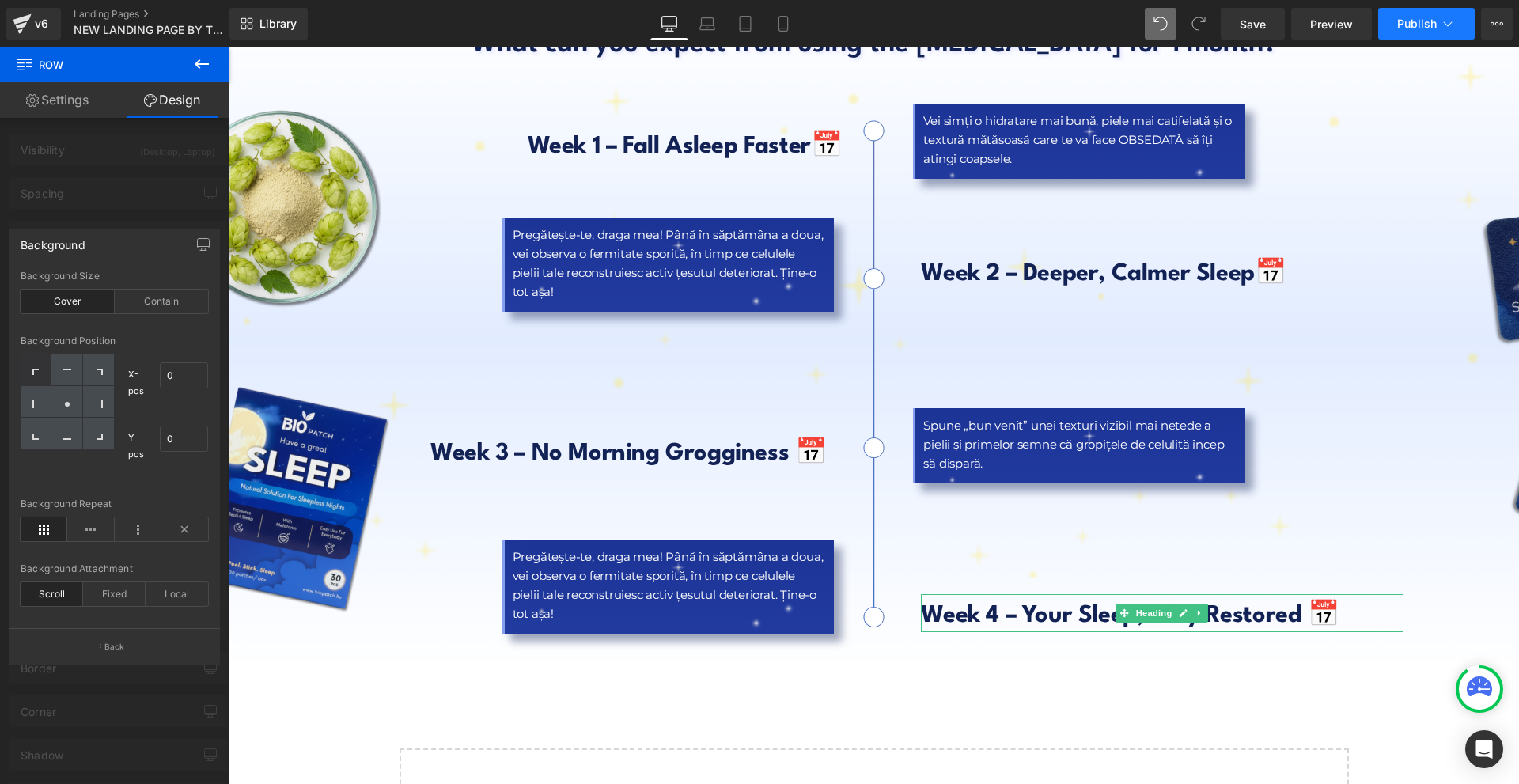
click at [1451, 27] on icon at bounding box center [1447, 23] width 15 height 15
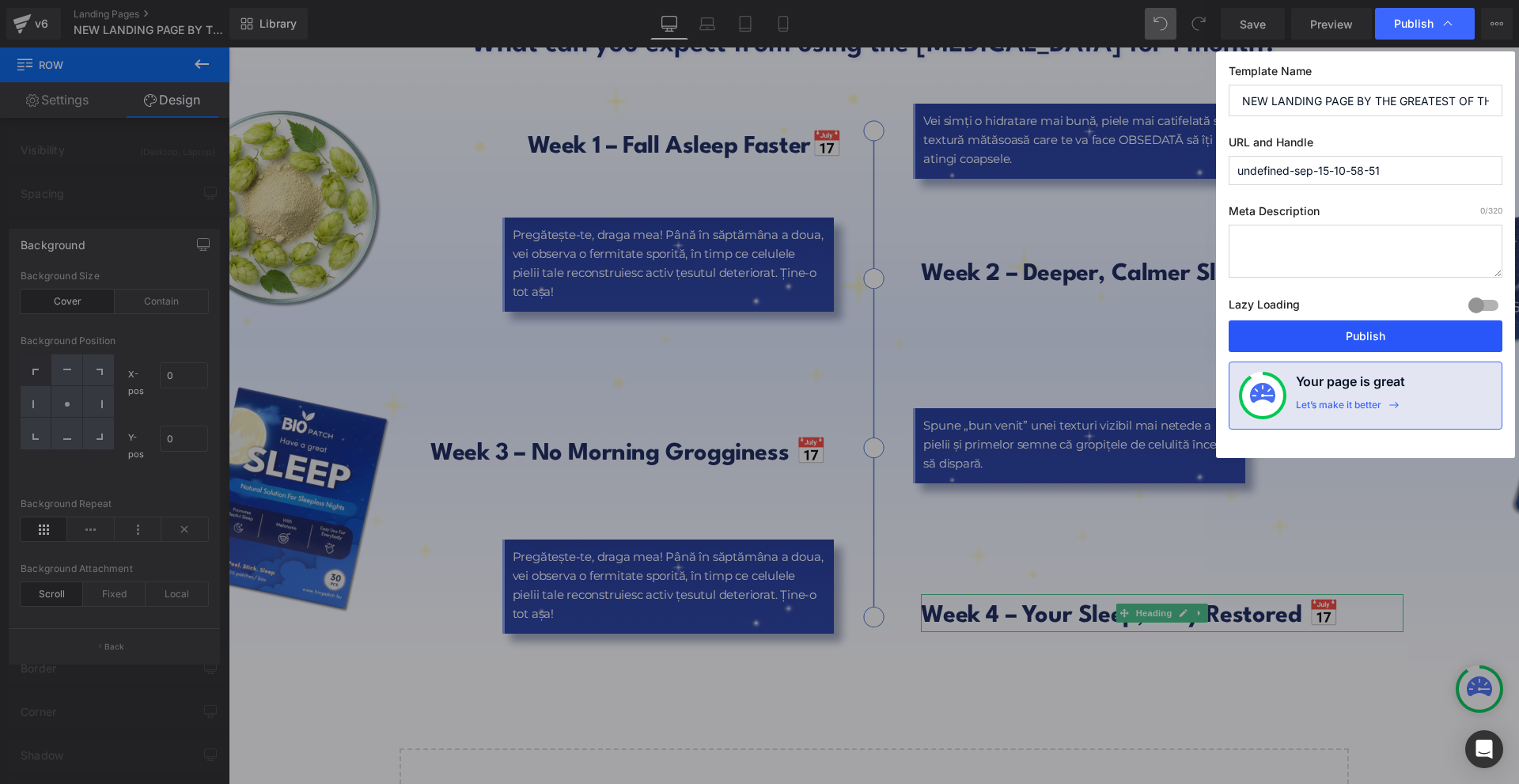
click at [1409, 345] on button "Publish" at bounding box center [1366, 336] width 274 height 32
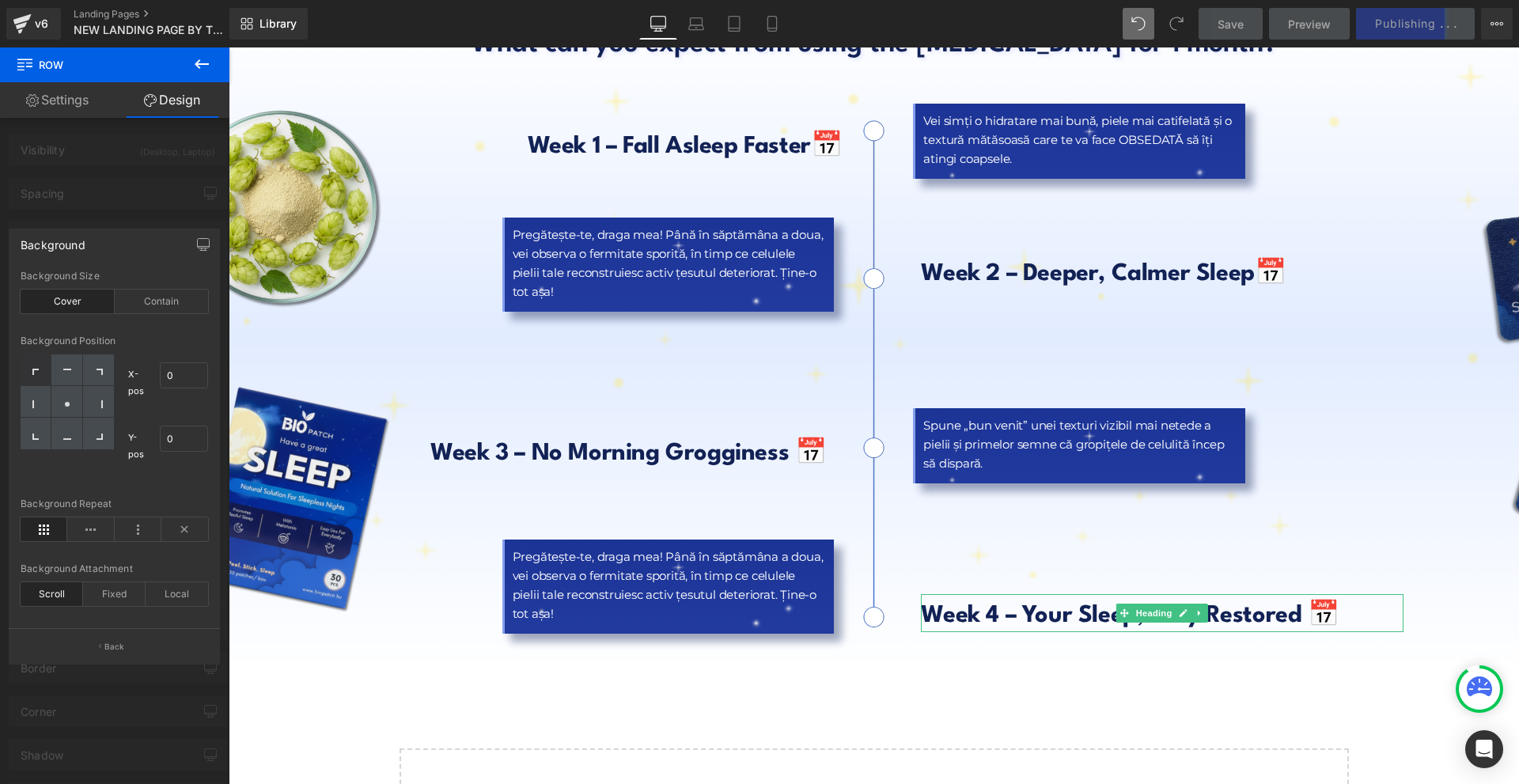
click at [198, 59] on icon at bounding box center [201, 64] width 19 height 19
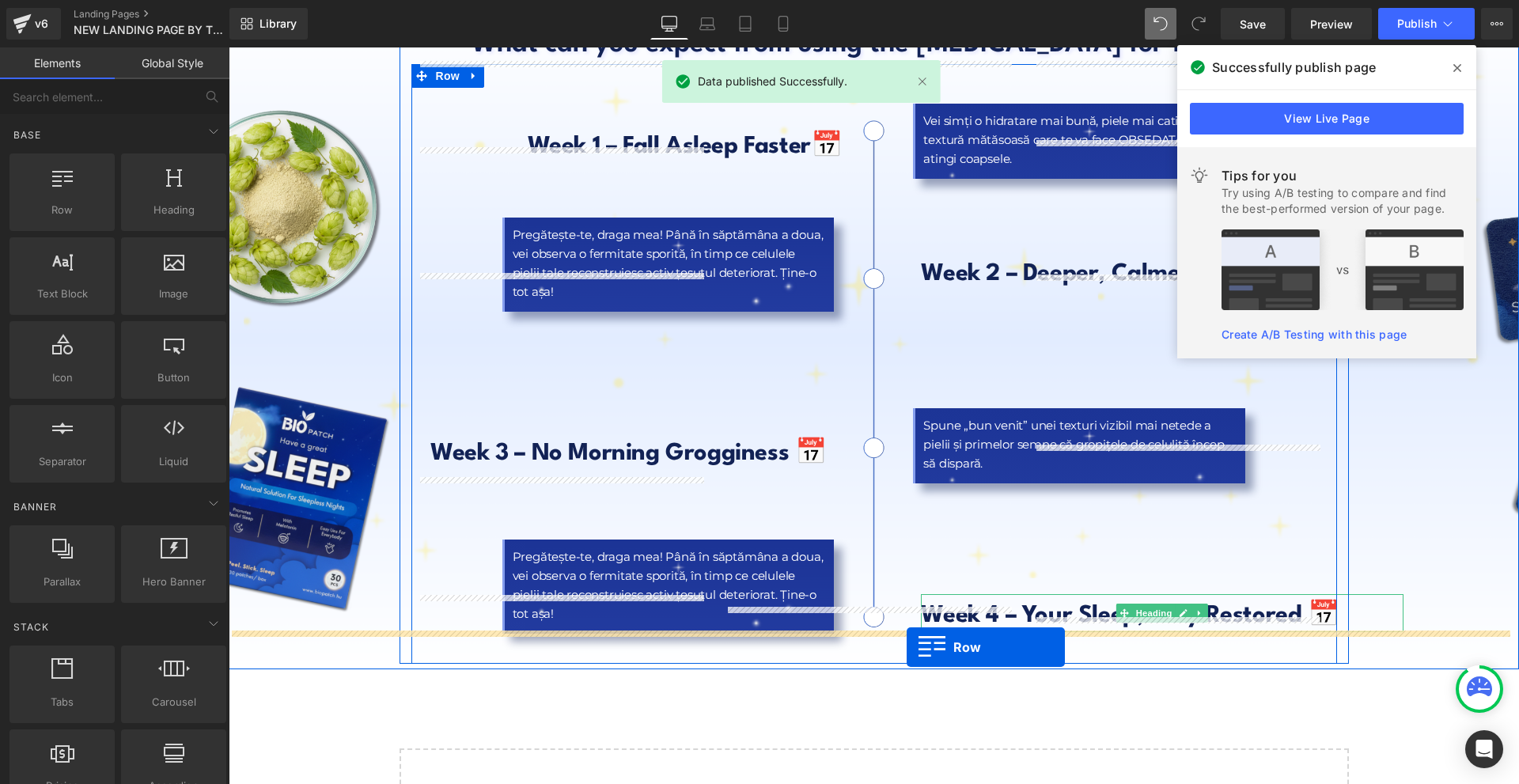
drag, startPoint x: 306, startPoint y: 235, endPoint x: 906, endPoint y: 647, distance: 727.8
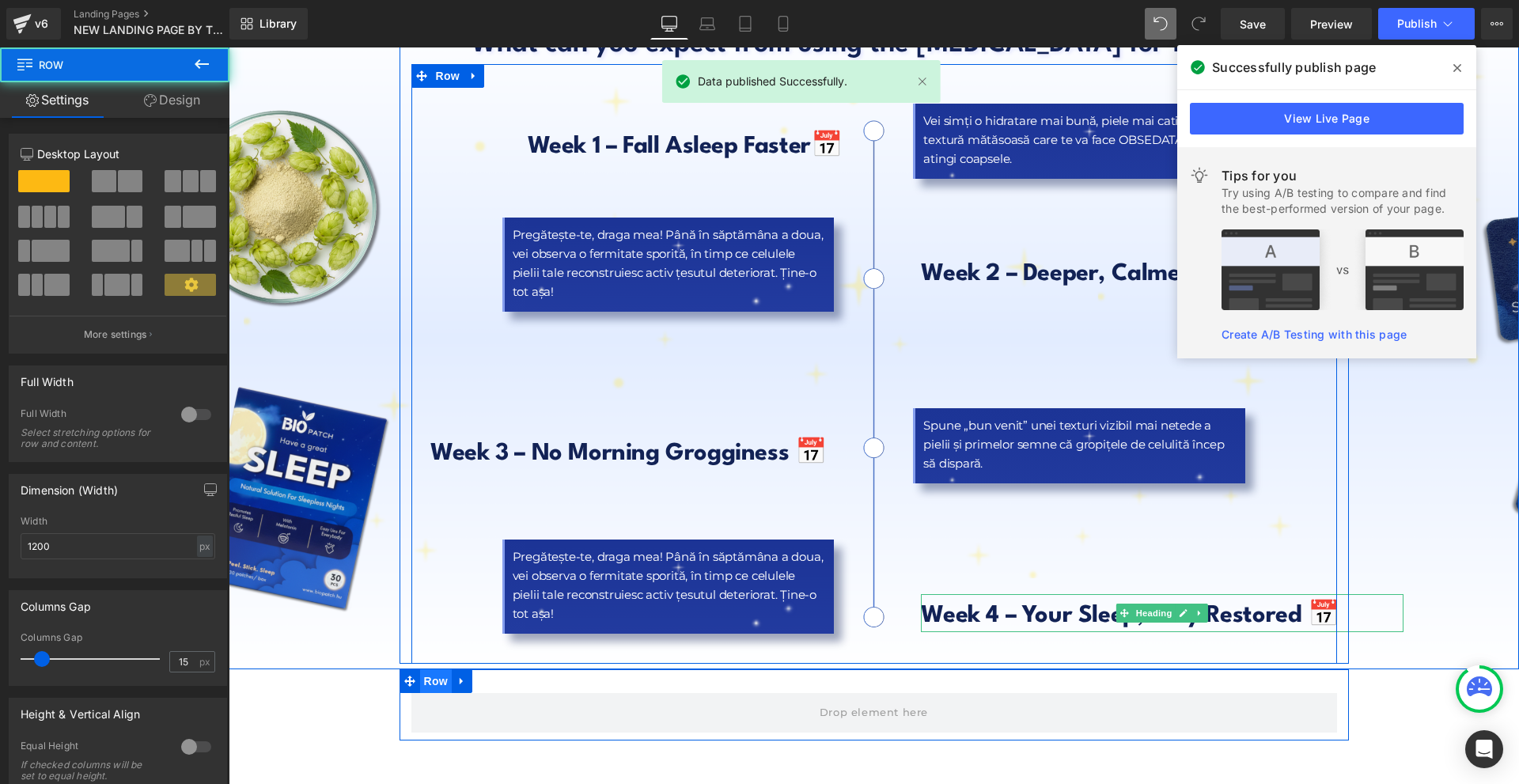
click at [428, 669] on span "Row" at bounding box center [435, 680] width 32 height 24
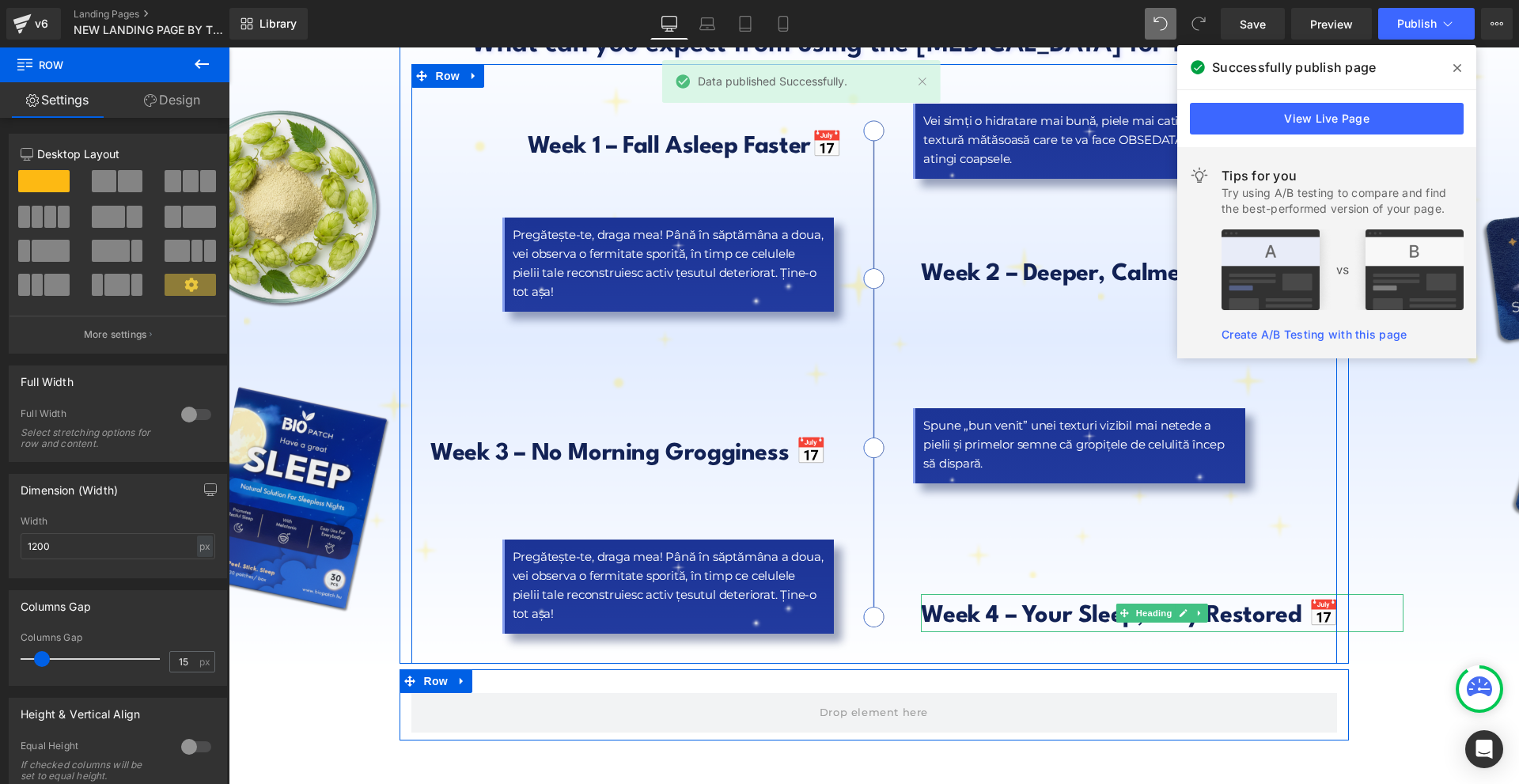
click at [191, 415] on div at bounding box center [196, 414] width 38 height 25
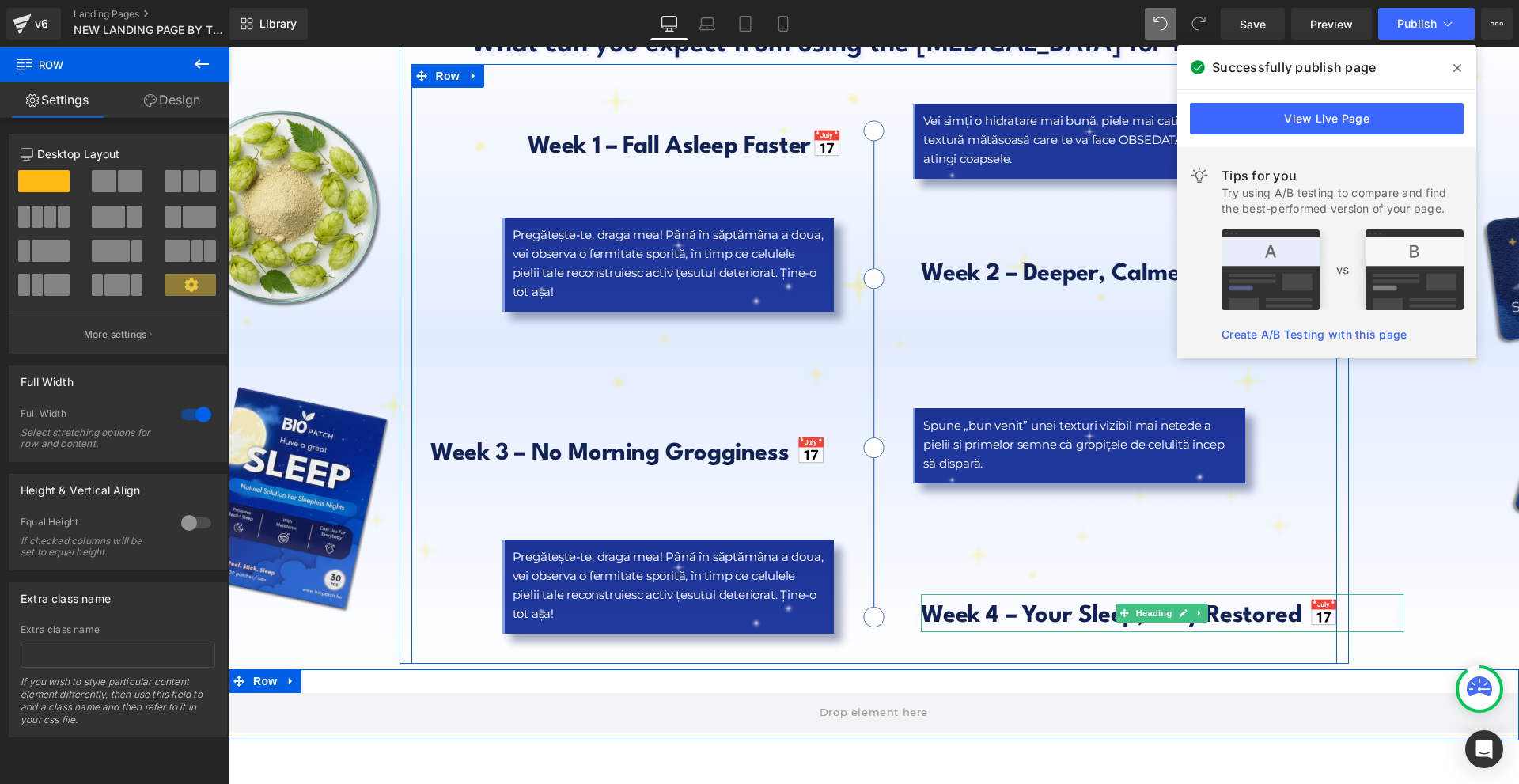
click at [192, 75] on button at bounding box center [201, 64] width 55 height 35
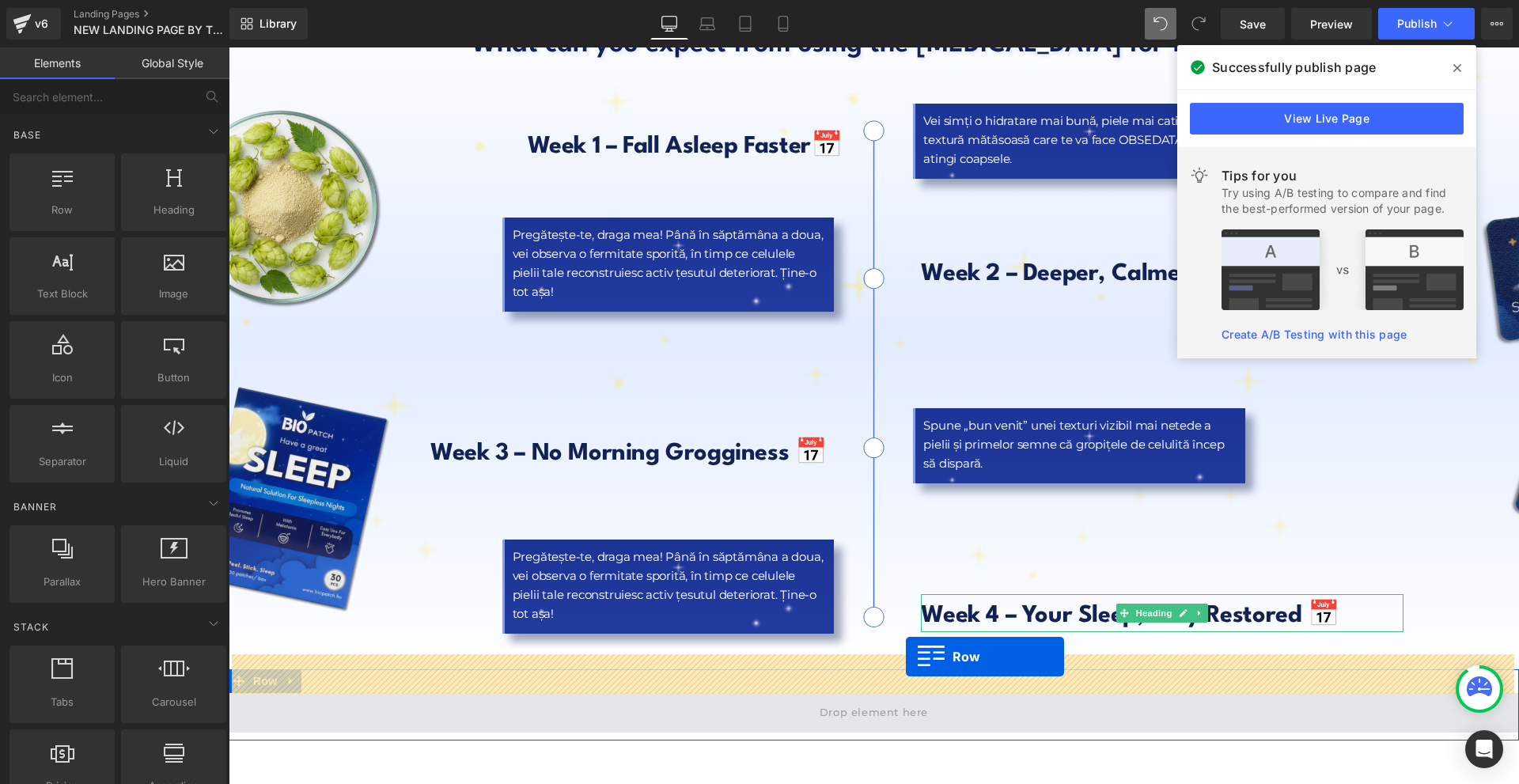
drag, startPoint x: 303, startPoint y: 241, endPoint x: 906, endPoint y: 656, distance: 732.0
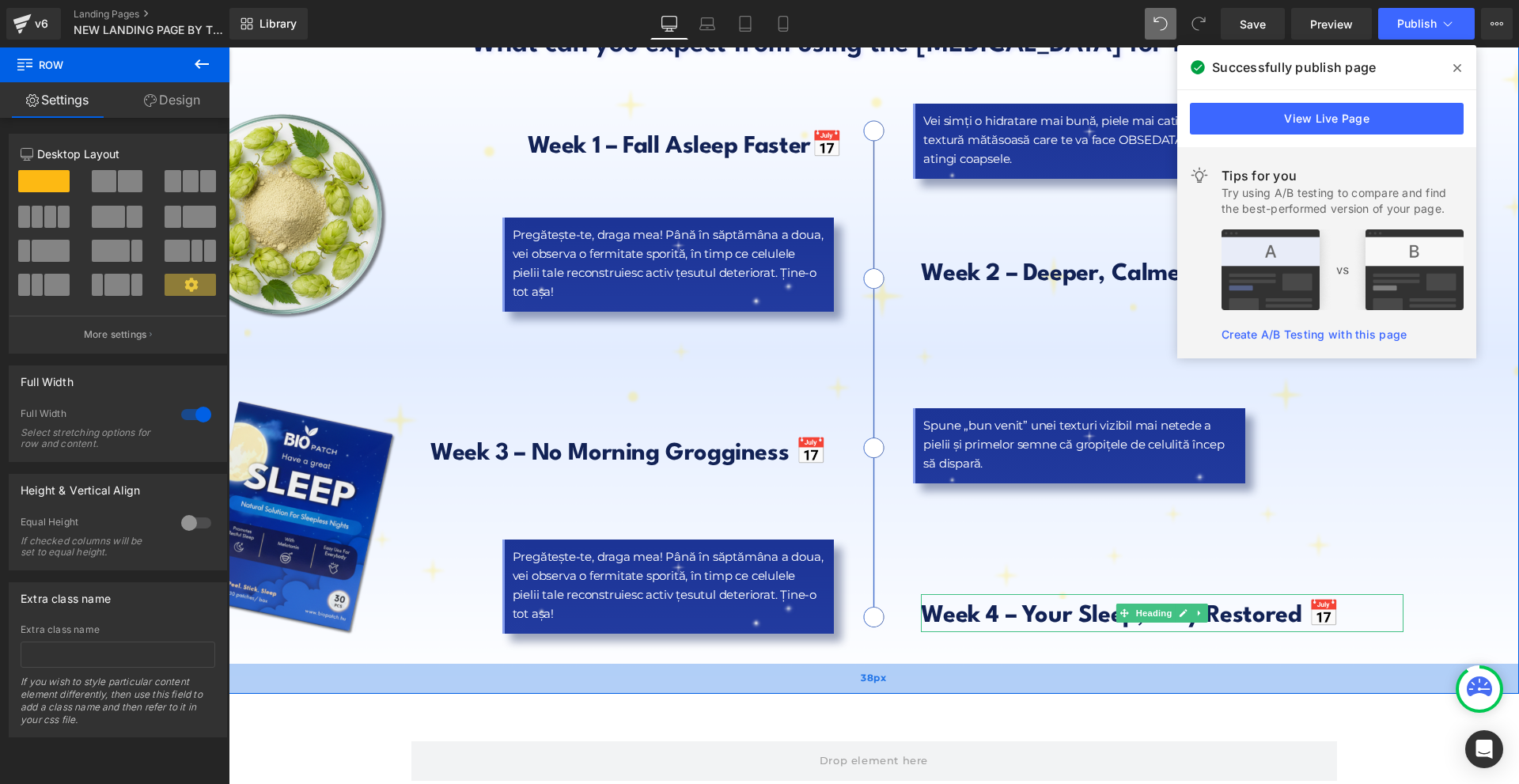
drag, startPoint x: 852, startPoint y: 628, endPoint x: 850, endPoint y: 652, distance: 24.1
click at [850, 663] on div "38px" at bounding box center [873, 678] width 1291 height 30
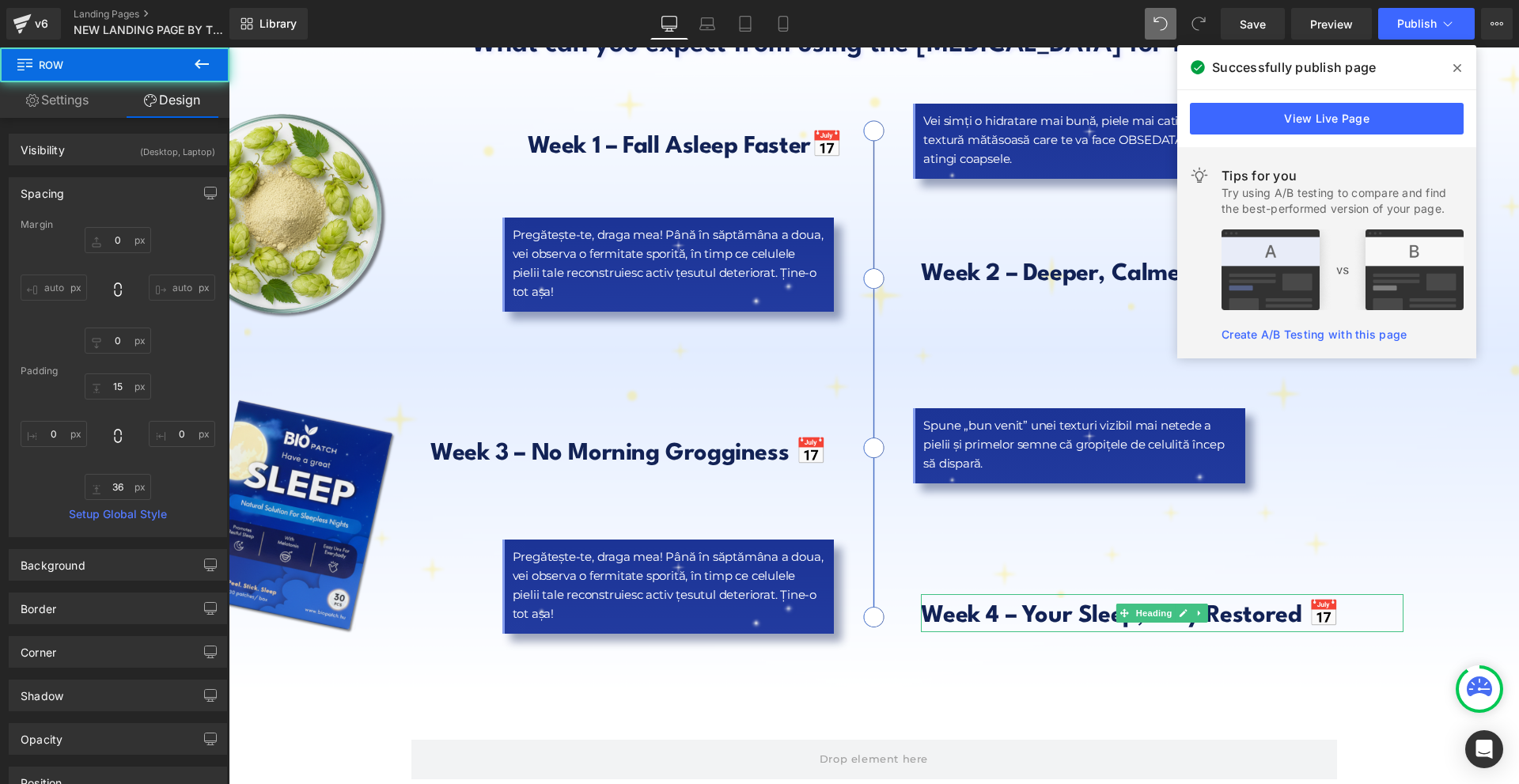
type input "0"
type input "15"
type input "0"
type input "36"
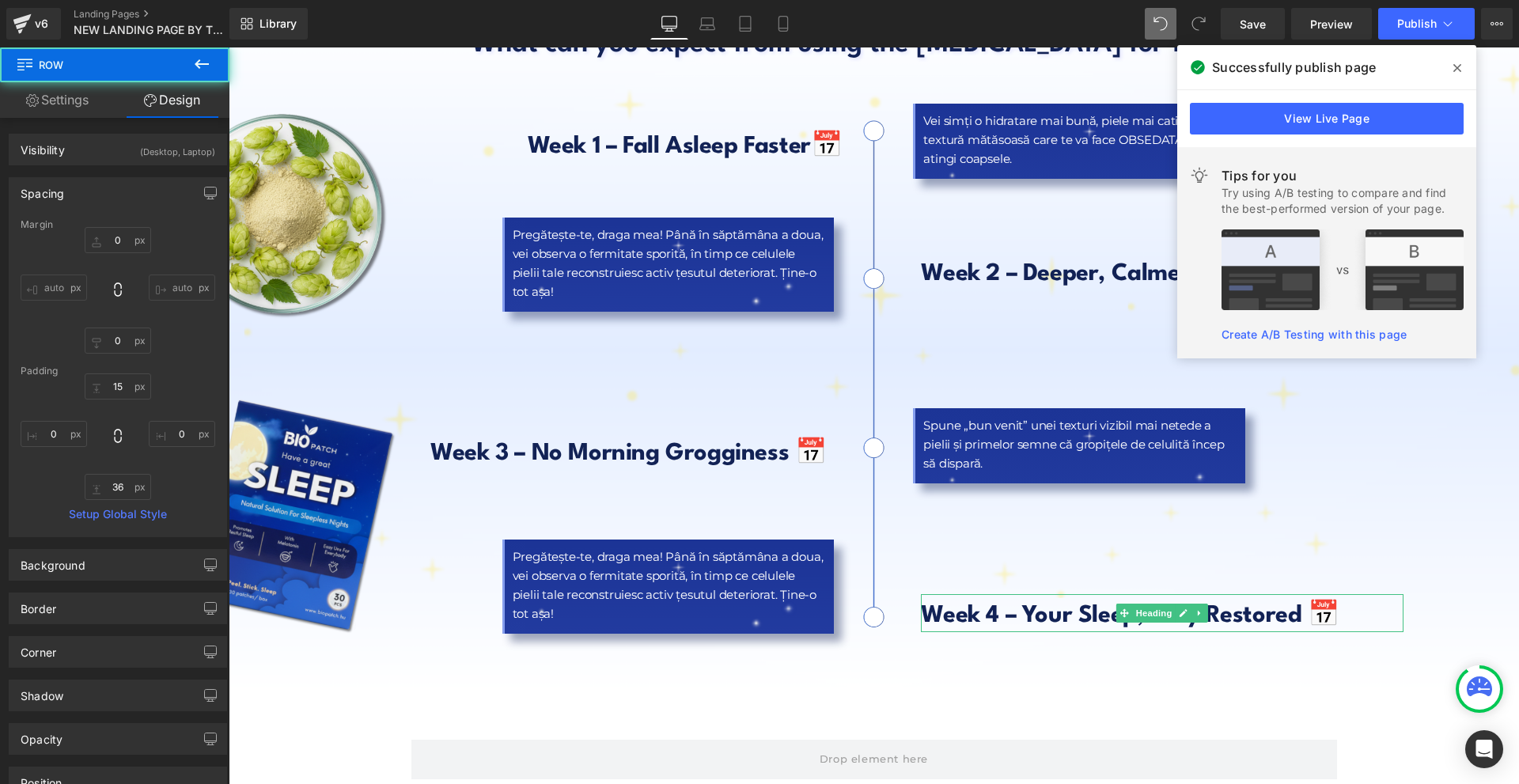
type input "0"
click at [1458, 62] on icon at bounding box center [1458, 68] width 8 height 13
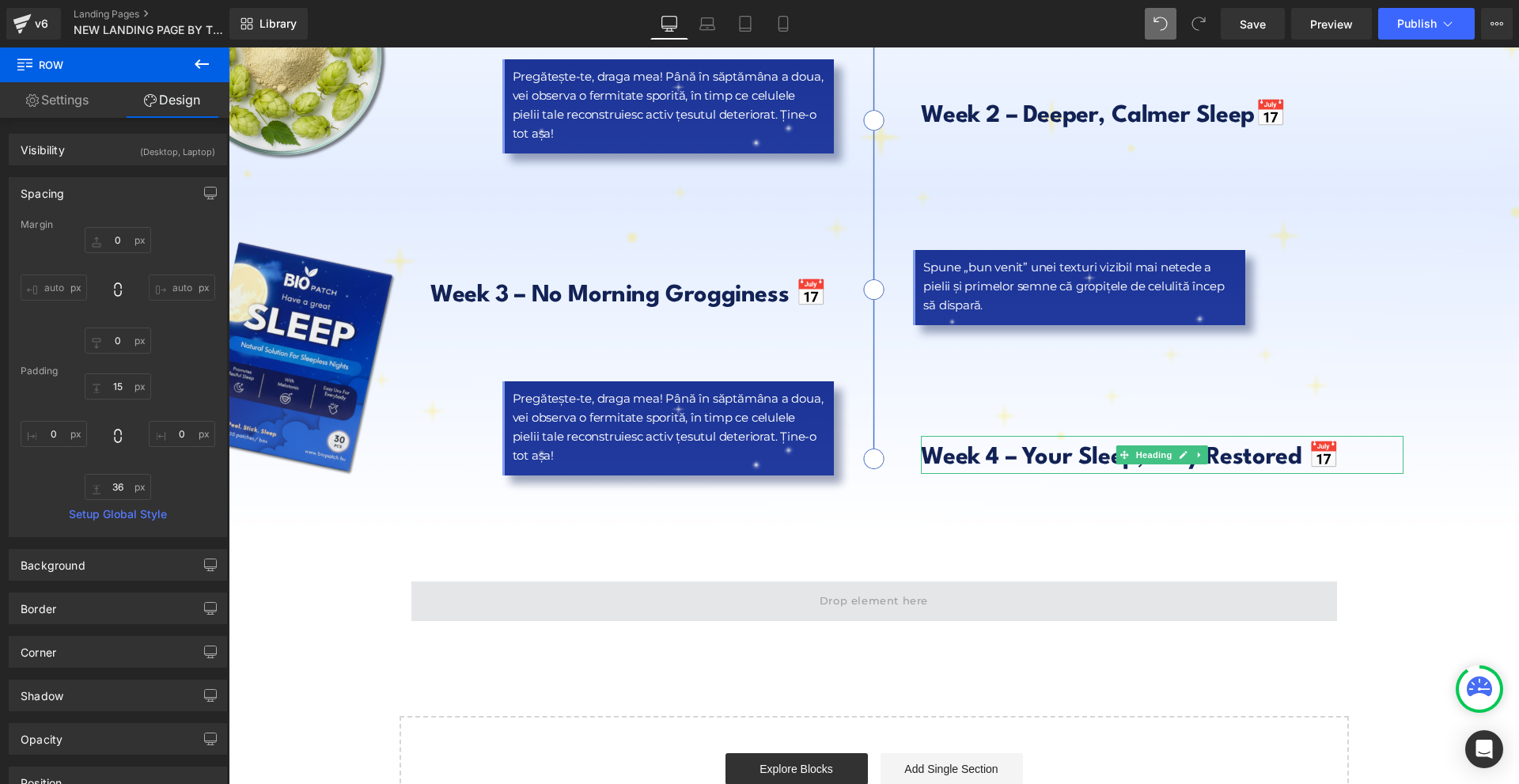
scroll to position [7452, 0]
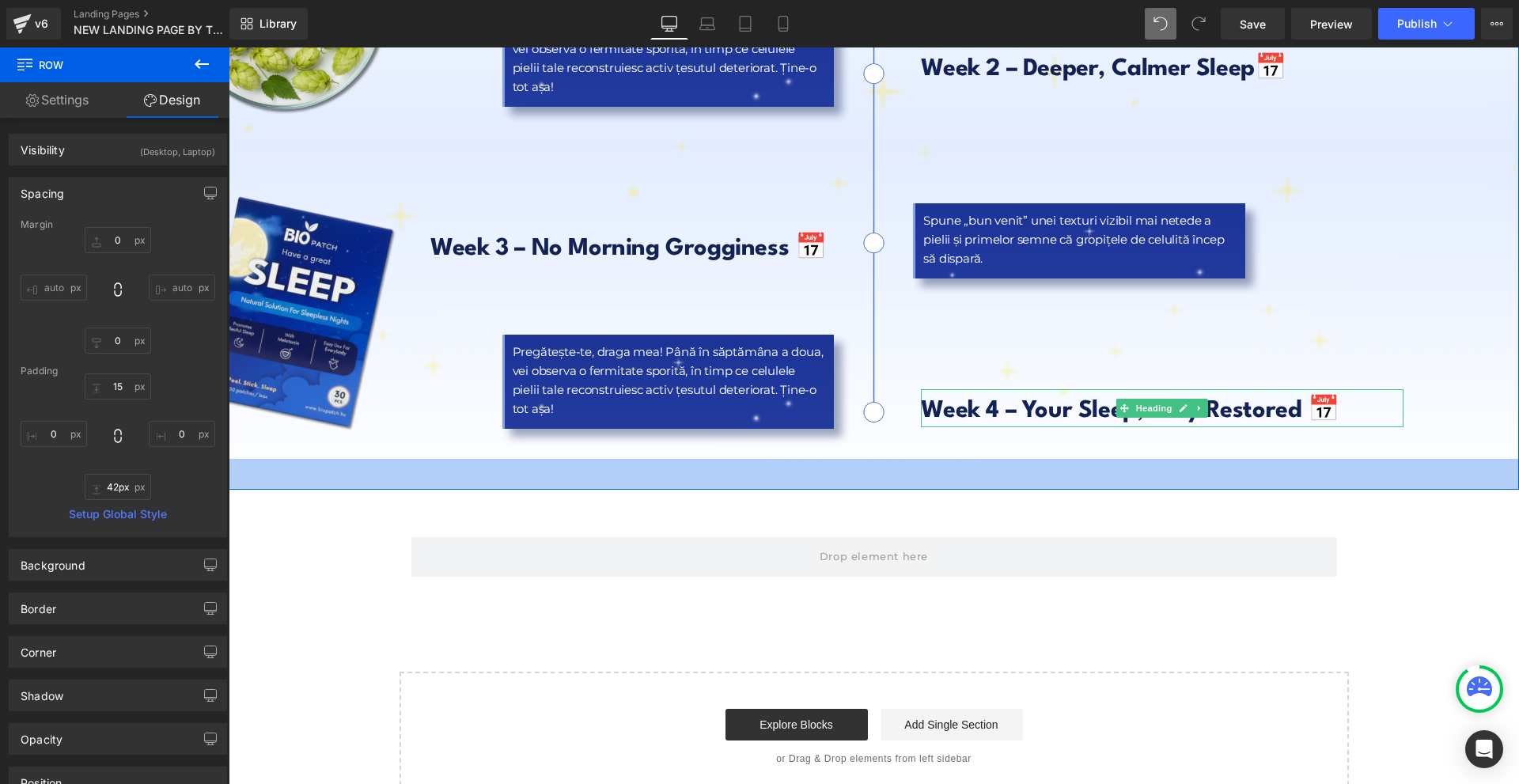
drag, startPoint x: 884, startPoint y: 447, endPoint x: 884, endPoint y: 456, distance: 9.0
click at [884, 459] on div "39px" at bounding box center [873, 474] width 1291 height 31
type input "45px"
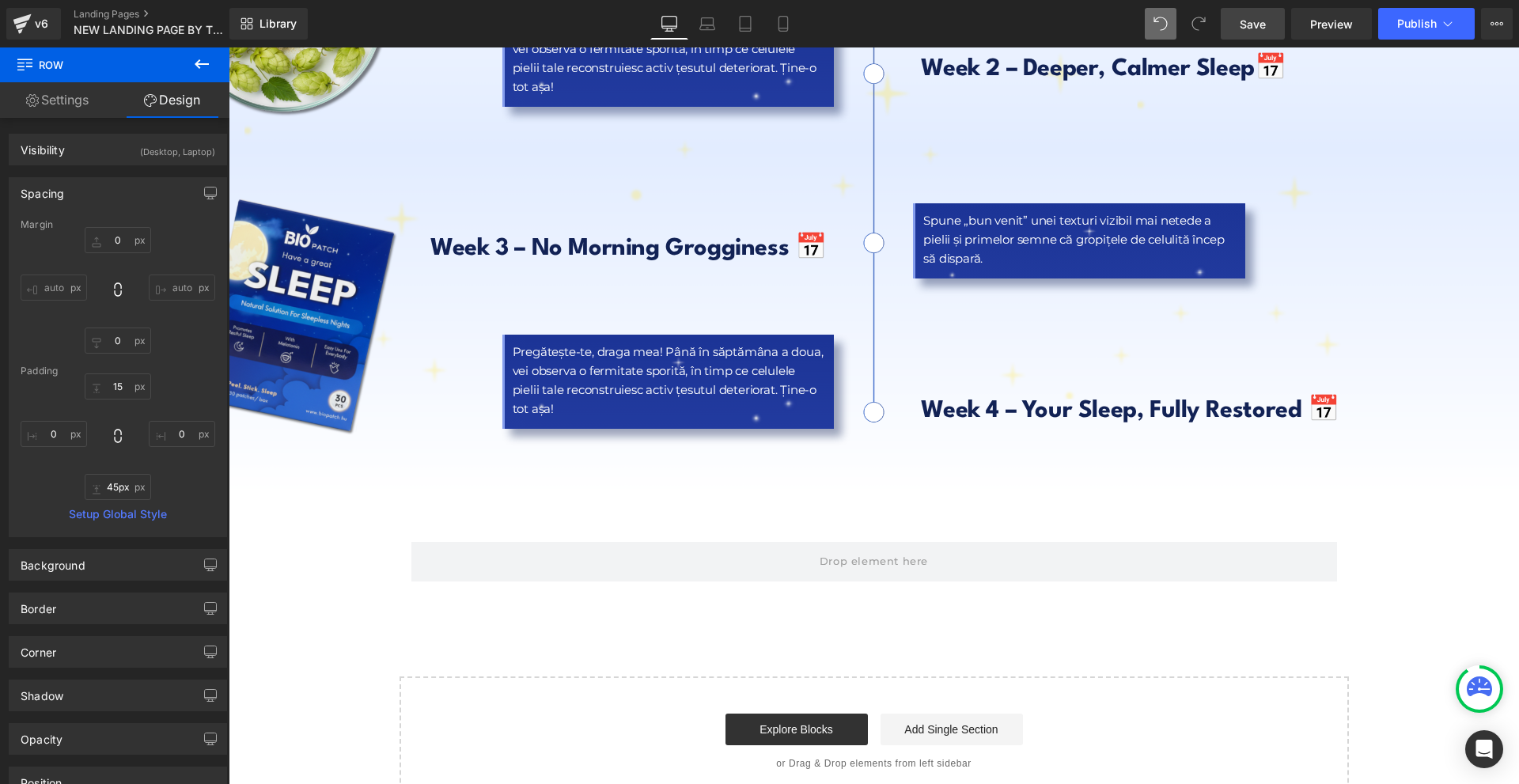
click at [1271, 31] on link "Save" at bounding box center [1252, 24] width 64 height 32
